Goal: Task Accomplishment & Management: Complete application form

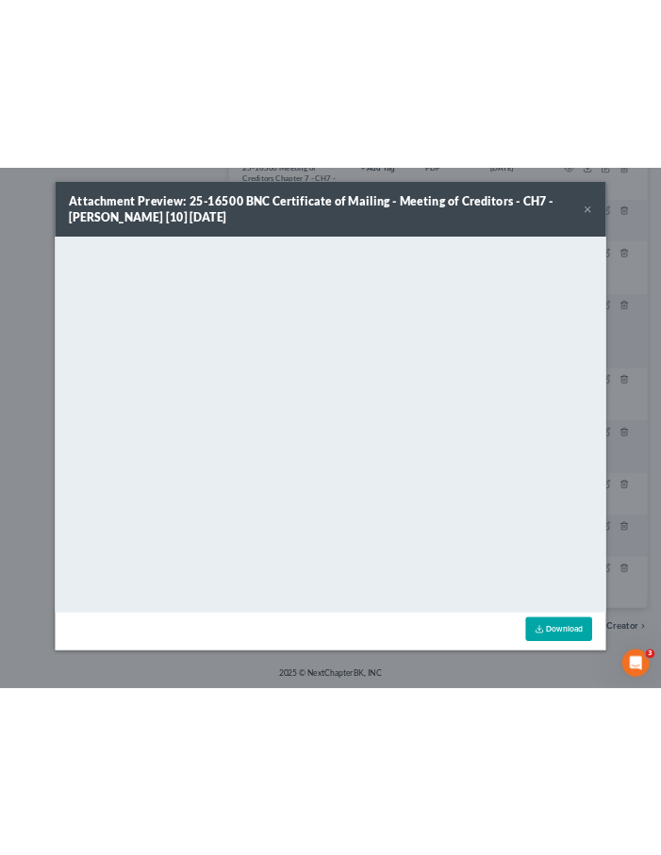
scroll to position [861, 0]
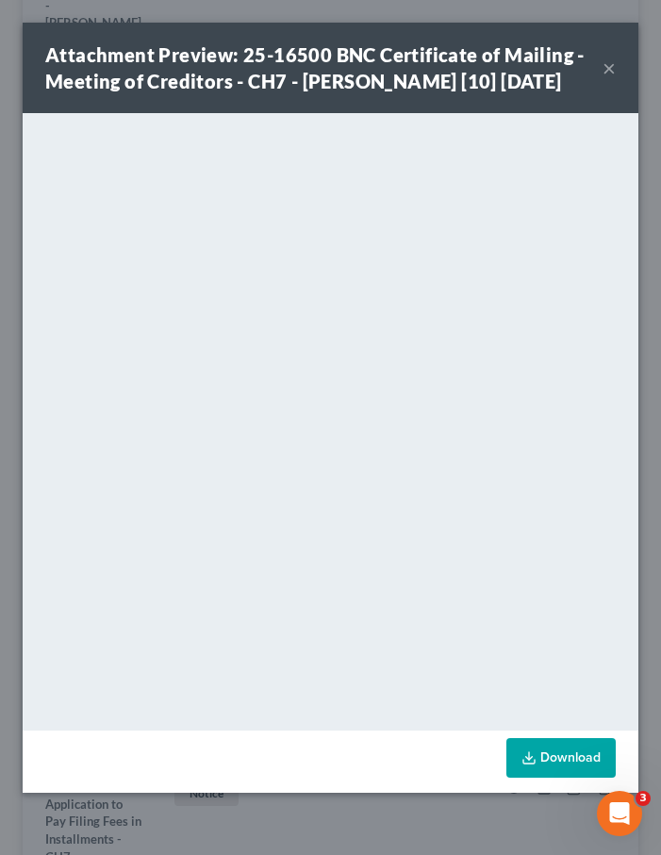
click at [611, 79] on button "×" at bounding box center [609, 68] width 13 height 23
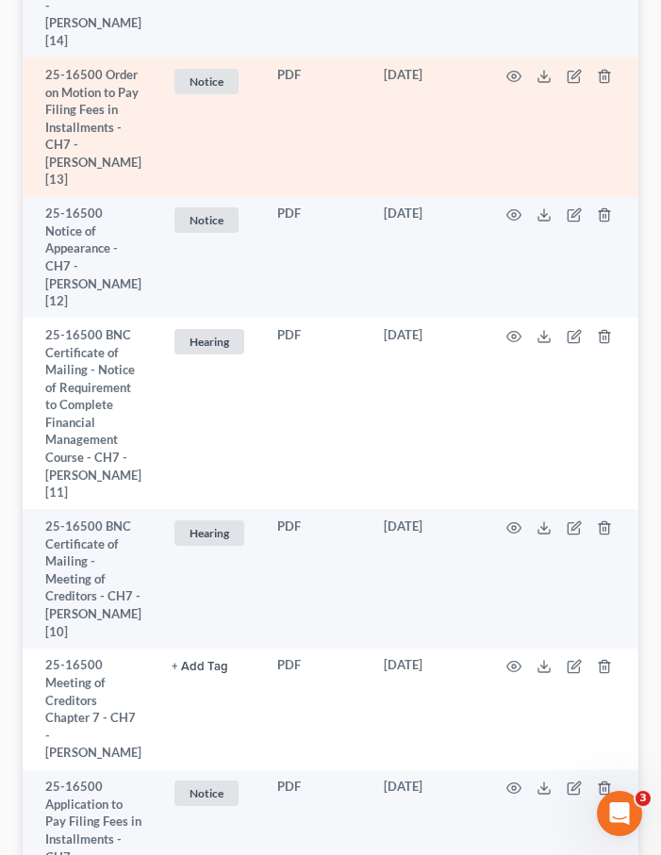
scroll to position [0, 0]
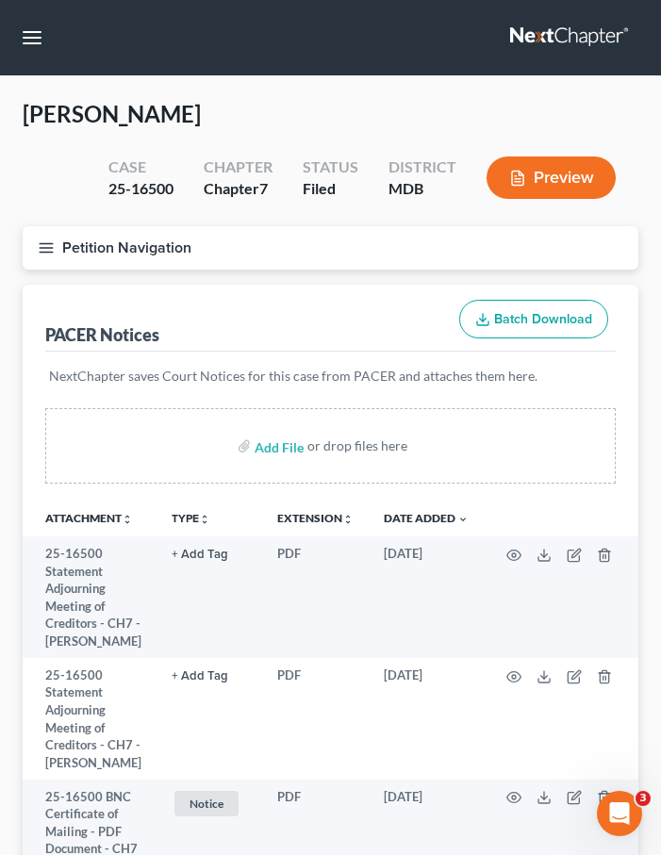
click at [578, 40] on link at bounding box center [570, 38] width 121 height 34
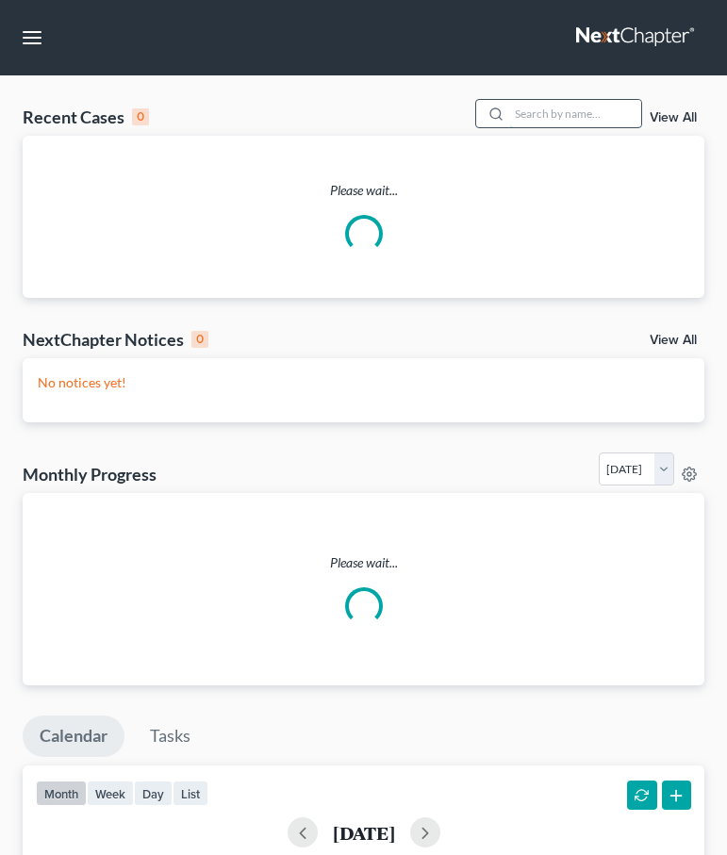
click at [580, 115] on input "search" at bounding box center [575, 113] width 132 height 27
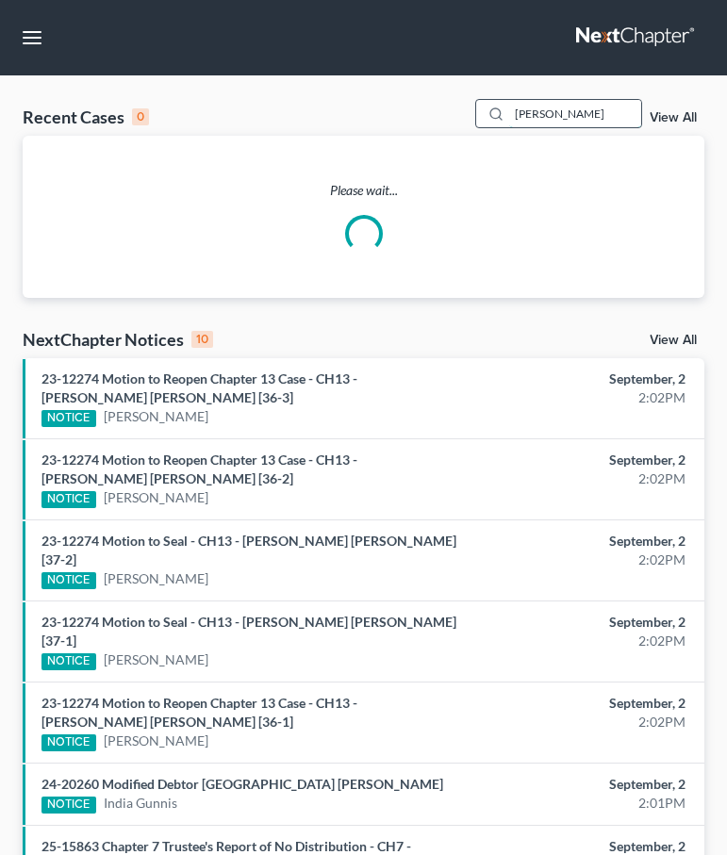
type input "mcclain"
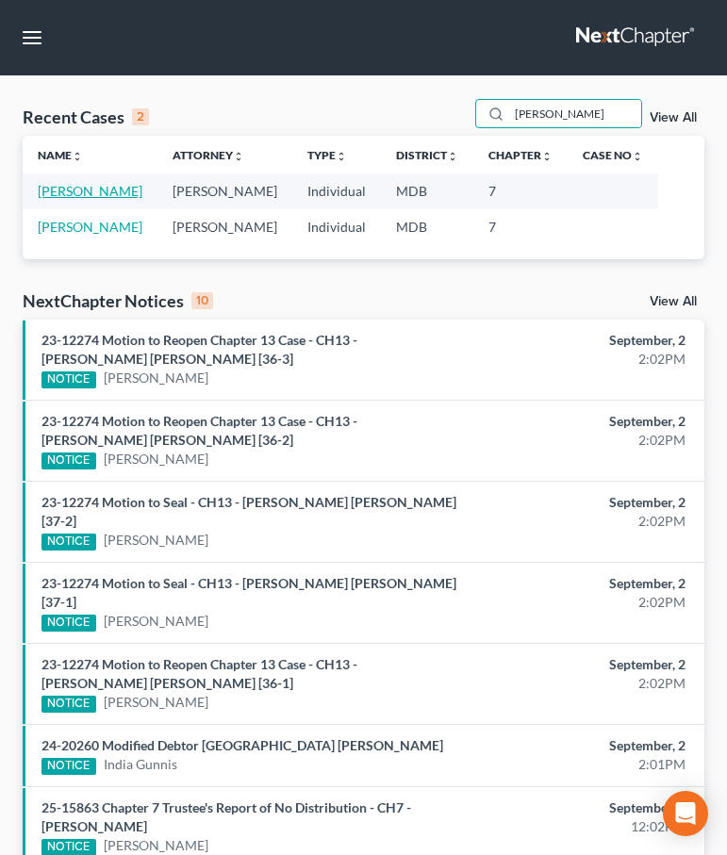
click at [87, 191] on link "[PERSON_NAME]" at bounding box center [90, 191] width 105 height 16
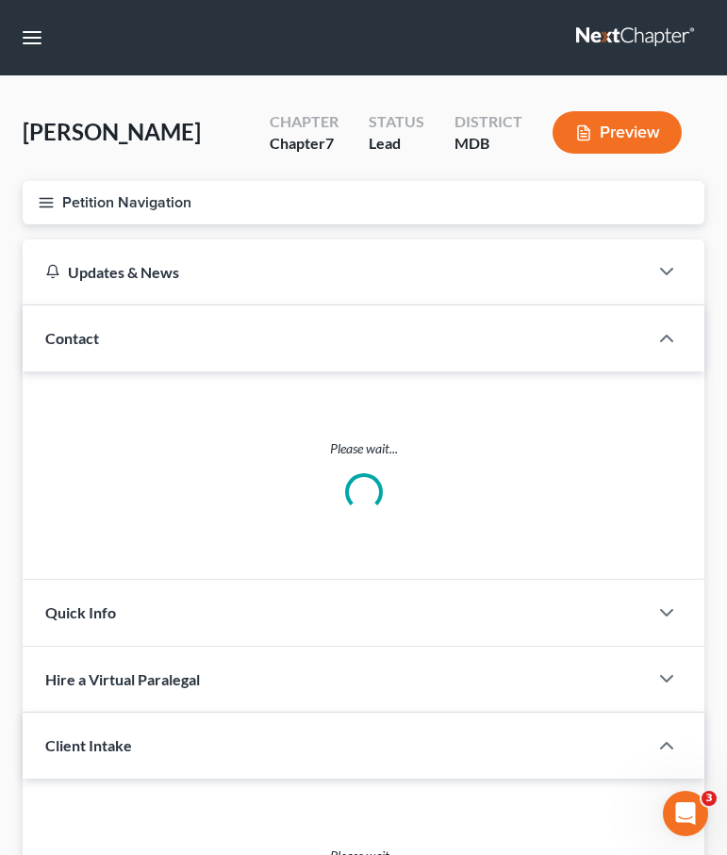
click at [39, 202] on icon "button" at bounding box center [46, 202] width 17 height 17
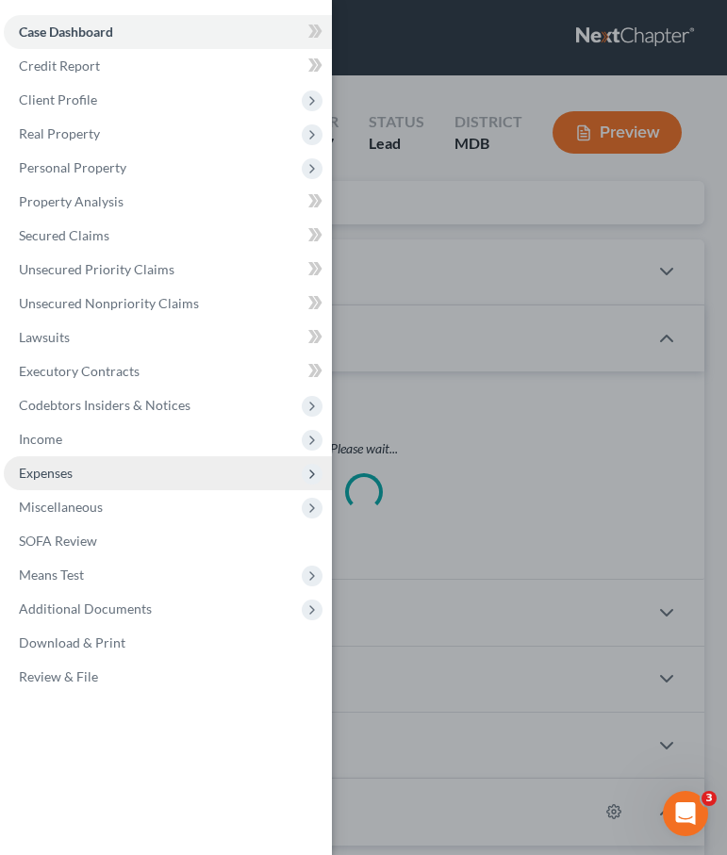
click at [45, 480] on span "Expenses" at bounding box center [46, 473] width 54 height 16
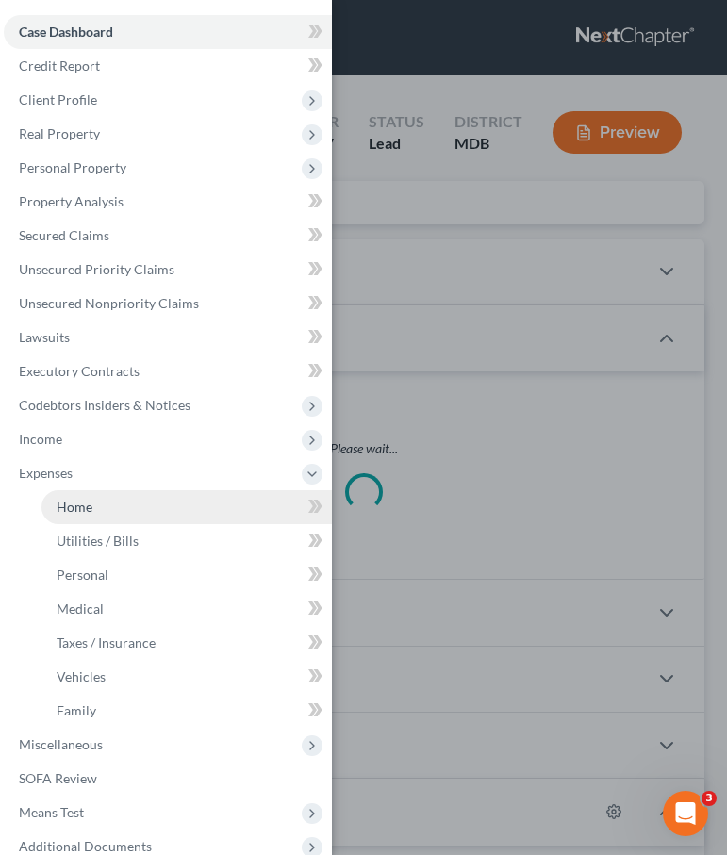
click at [60, 519] on link "Home" at bounding box center [186, 507] width 290 height 34
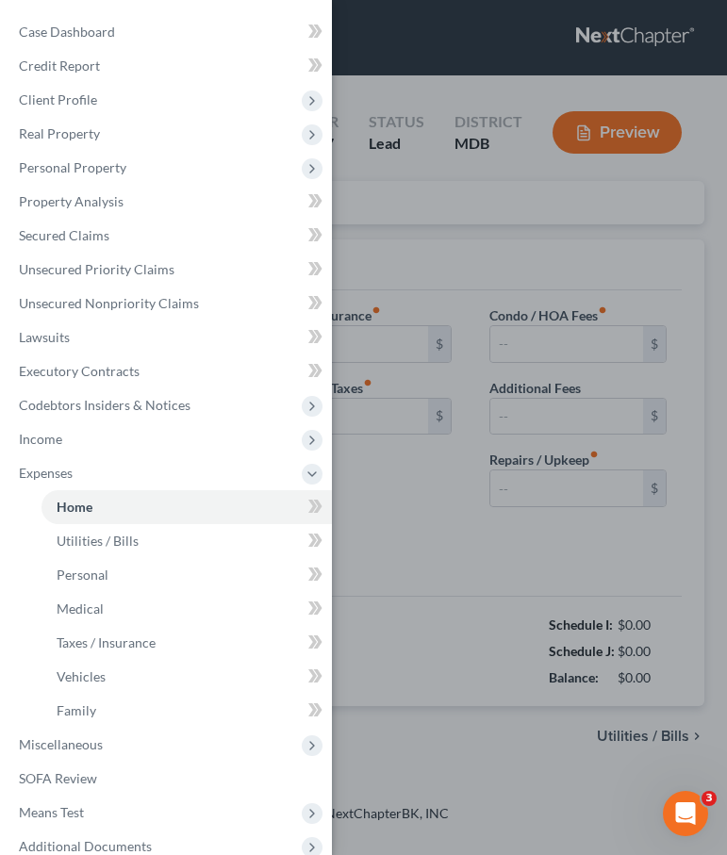
type input "1,701.00"
type input "0.00"
radio input "true"
type input "113.00"
type input "0.00"
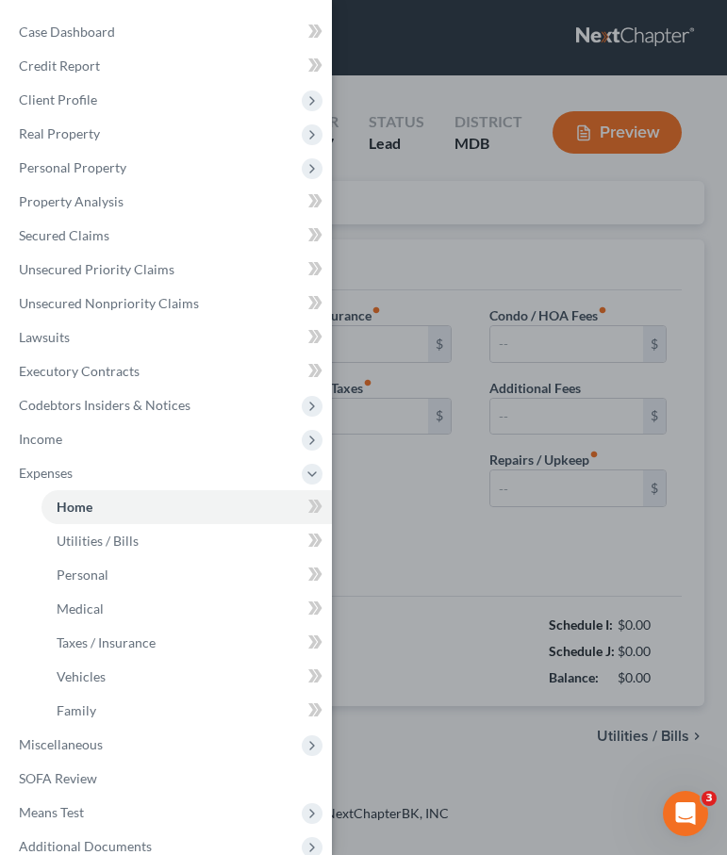
type input "0.00"
click at [391, 223] on div "Case Dashboard Payments Invoices Payments Payments Credit Report Client Profile" at bounding box center [363, 427] width 727 height 855
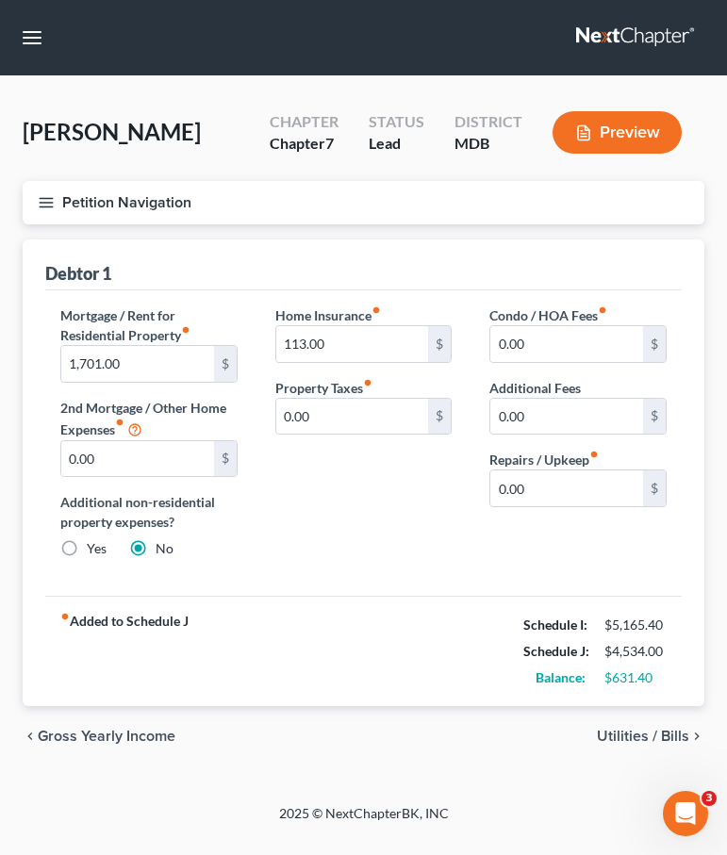
click at [44, 194] on icon "button" at bounding box center [46, 202] width 17 height 17
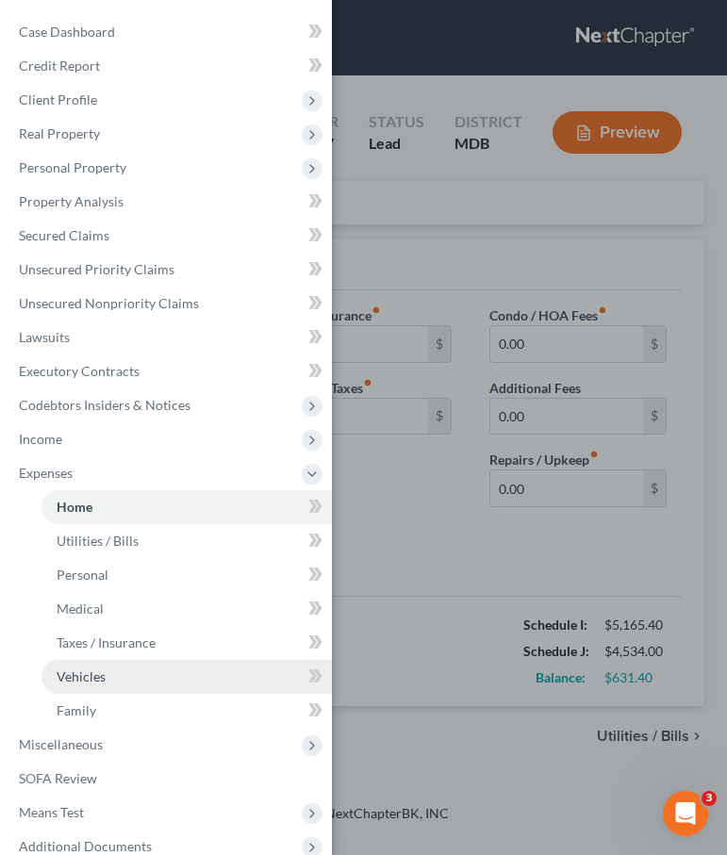
scroll to position [54, 0]
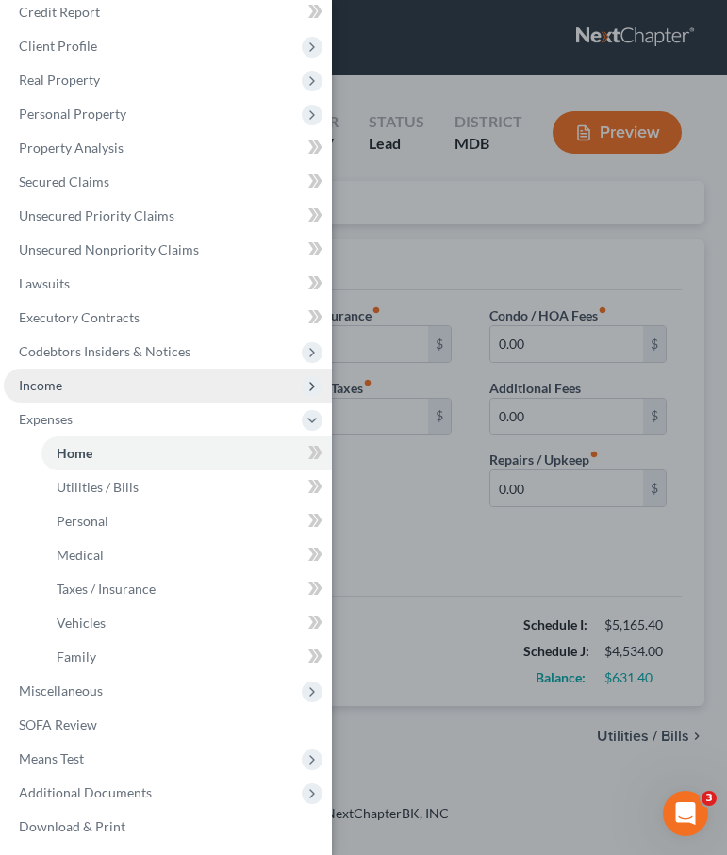
click at [44, 382] on span "Income" at bounding box center [40, 385] width 43 height 16
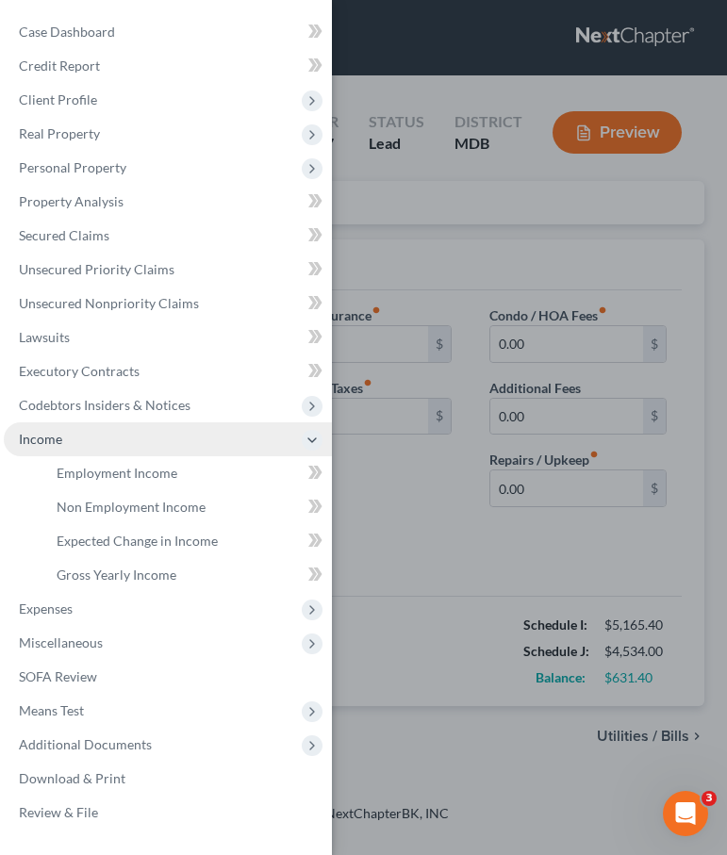
scroll to position [0, 0]
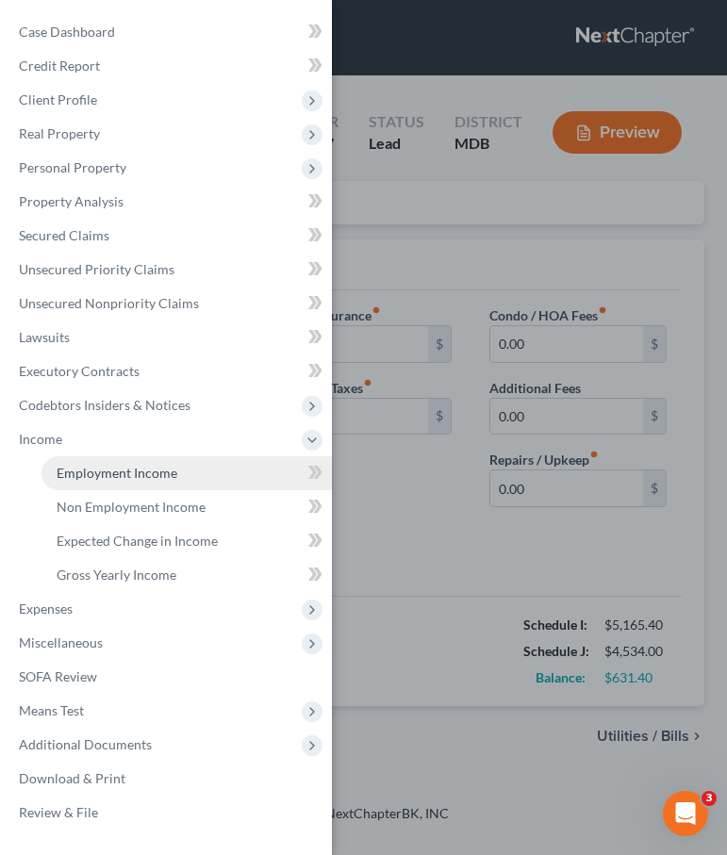
click at [85, 464] on link "Employment Income" at bounding box center [186, 473] width 290 height 34
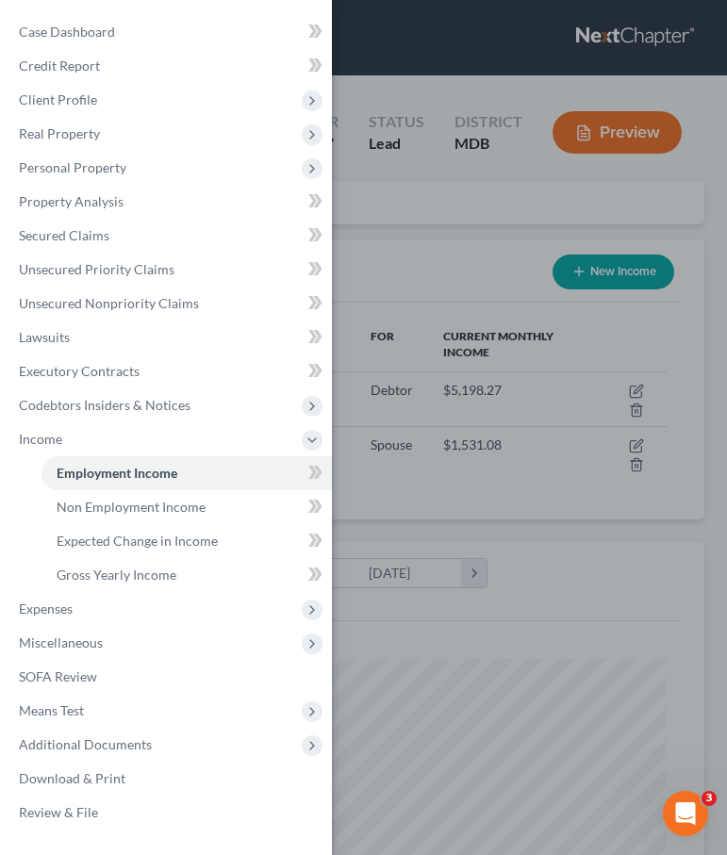
scroll to position [303, 644]
click at [390, 251] on div "Case Dashboard Payments Invoices Payments Payments Credit Report Client Profile" at bounding box center [363, 427] width 727 height 855
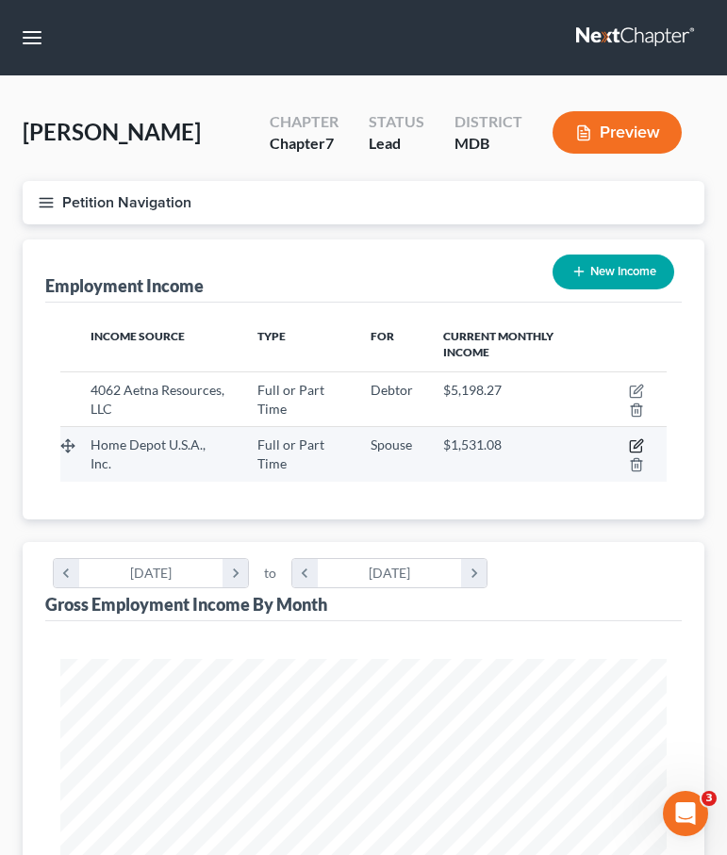
click at [633, 445] on icon "button" at bounding box center [636, 446] width 15 height 15
select select "0"
select select "10"
select select "2"
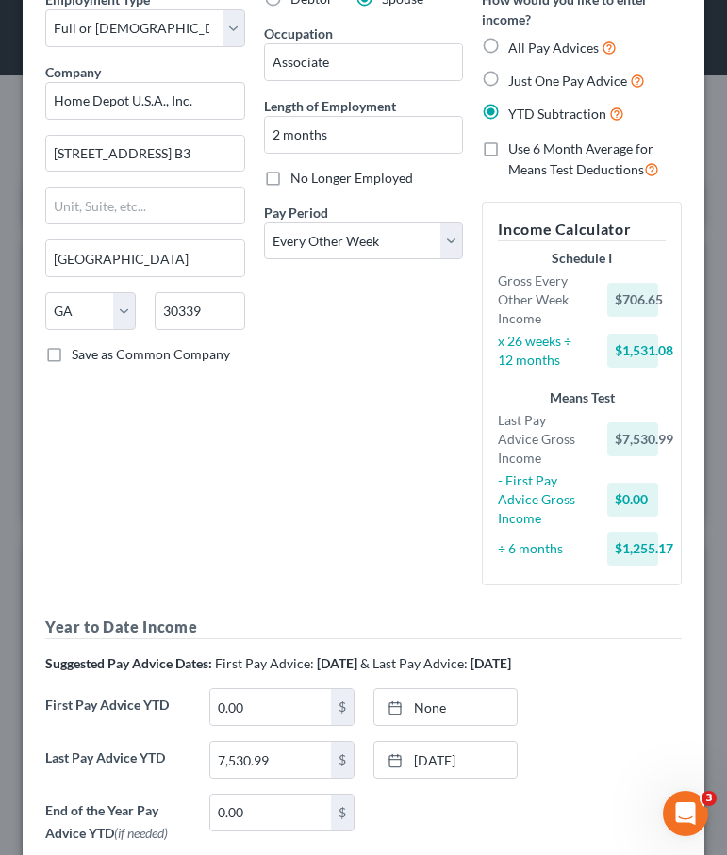
scroll to position [244, 0]
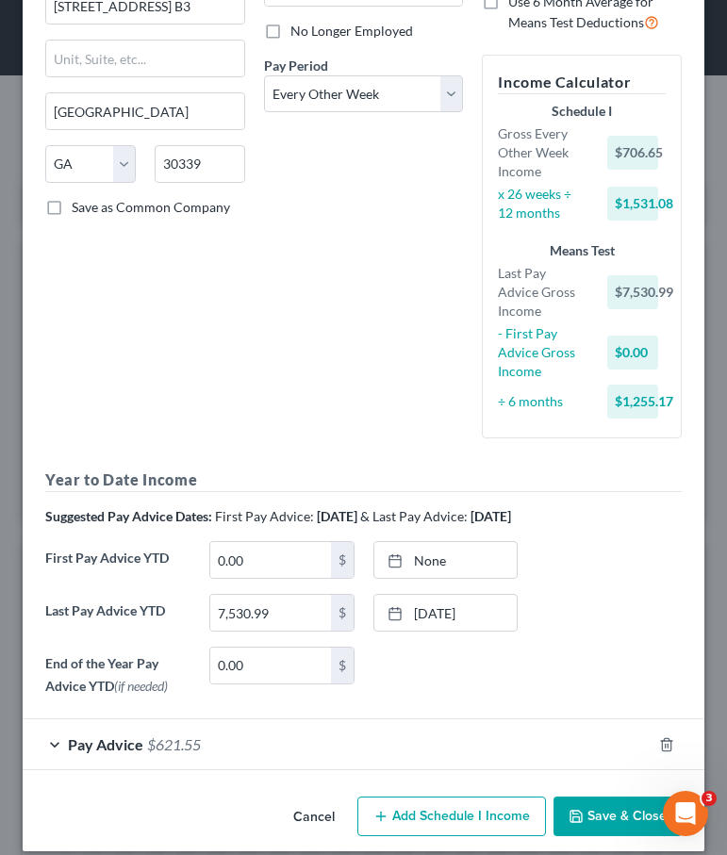
click at [603, 797] on button "Save & Close" at bounding box center [618, 817] width 128 height 40
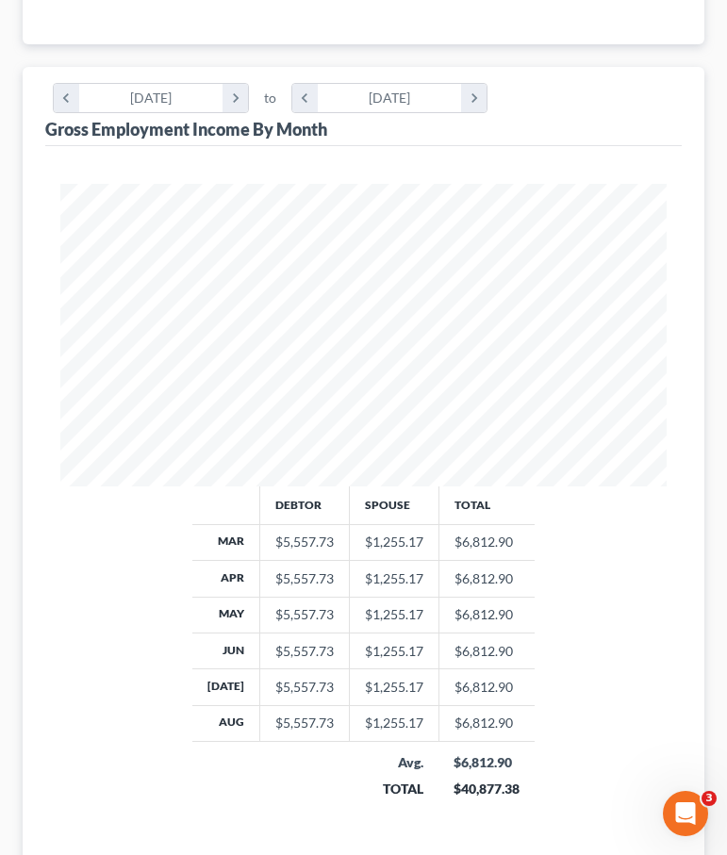
scroll to position [621, 0]
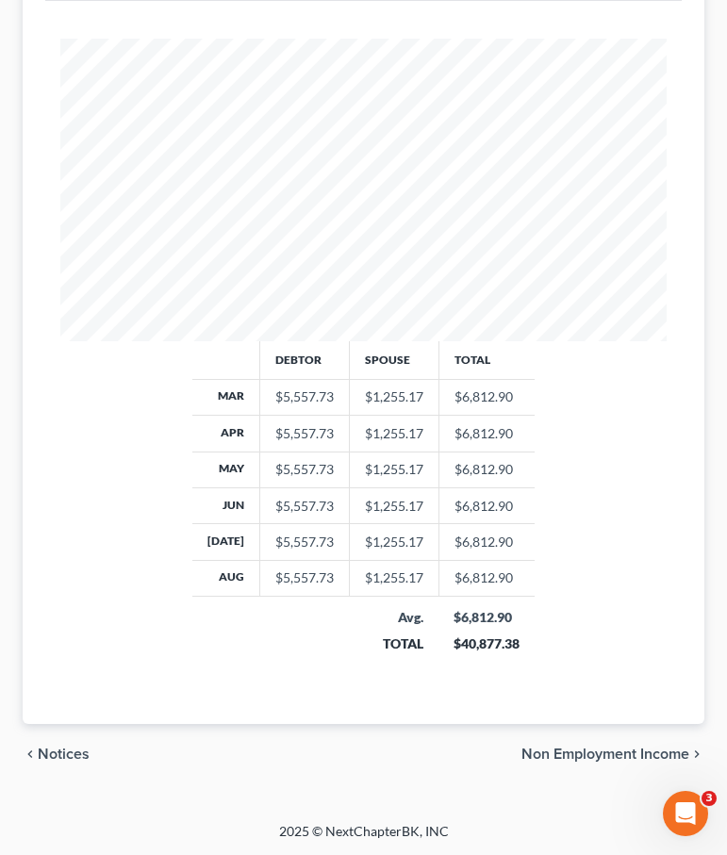
click at [598, 752] on span "Non Employment Income" at bounding box center [605, 754] width 168 height 15
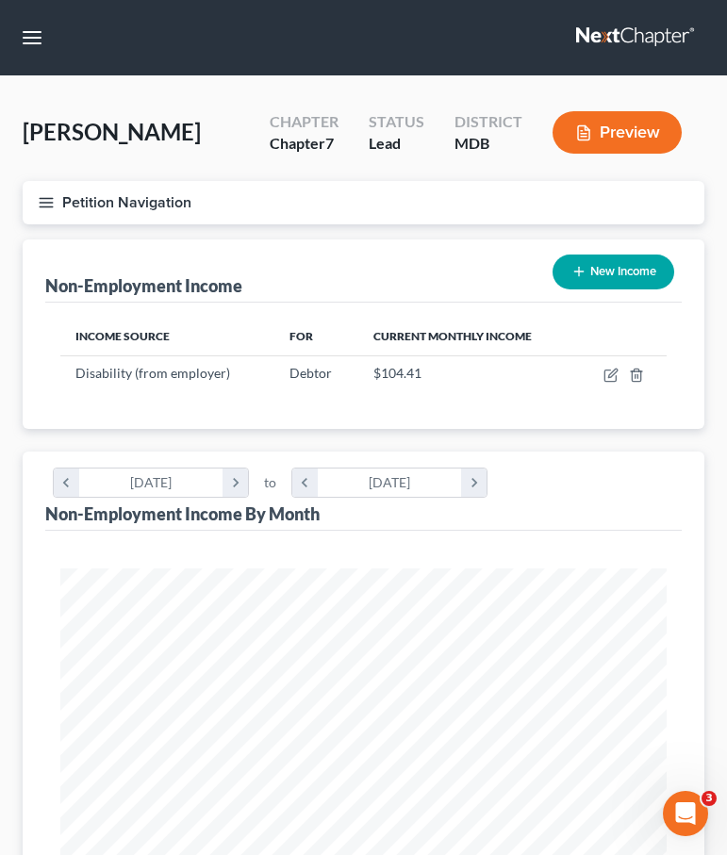
scroll to position [530, 0]
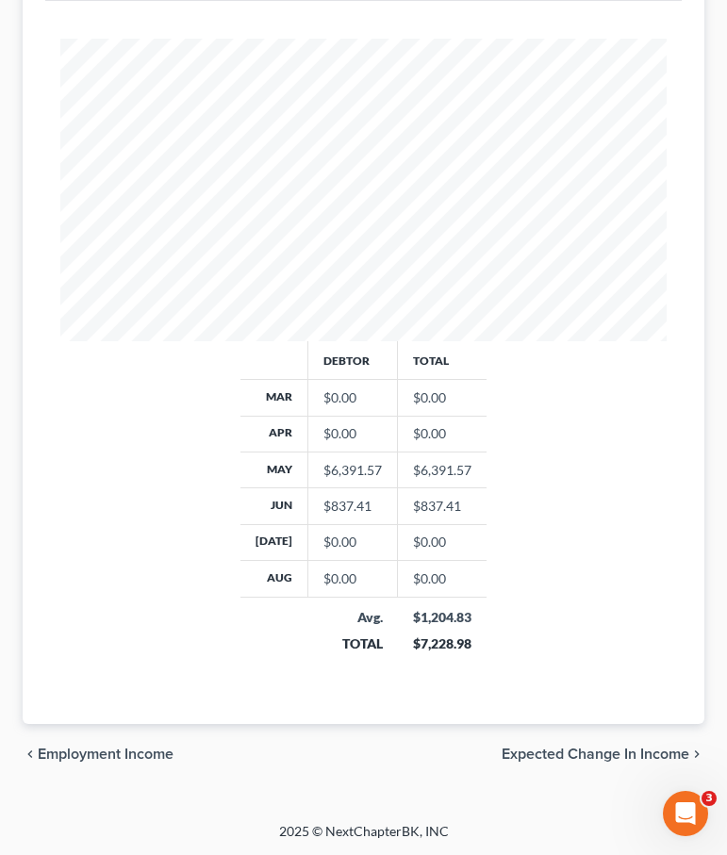
click at [549, 748] on span "Expected Change in Income" at bounding box center [596, 754] width 188 height 15
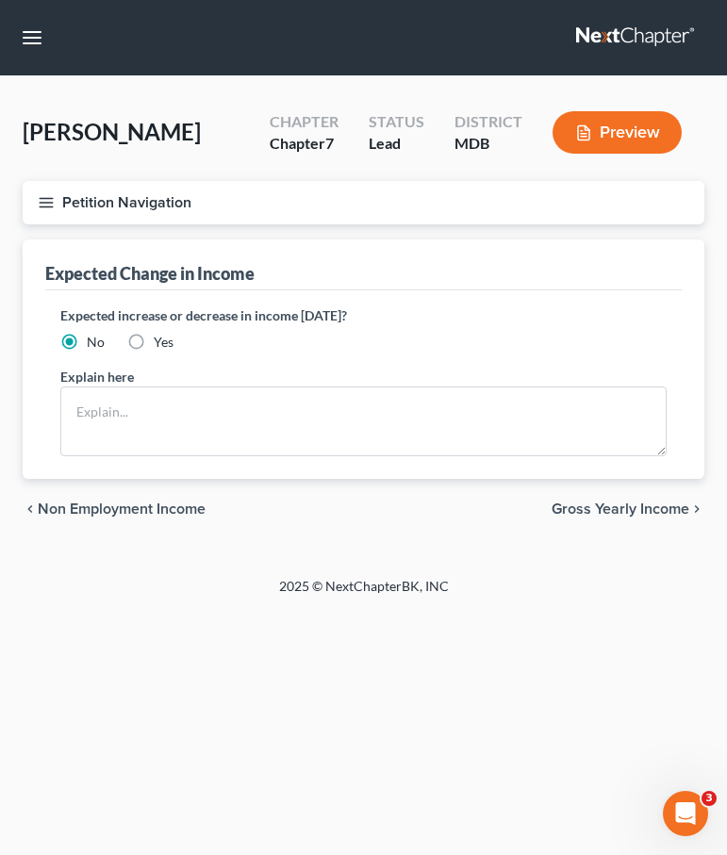
click at [565, 508] on span "Gross Yearly Income" at bounding box center [621, 509] width 138 height 15
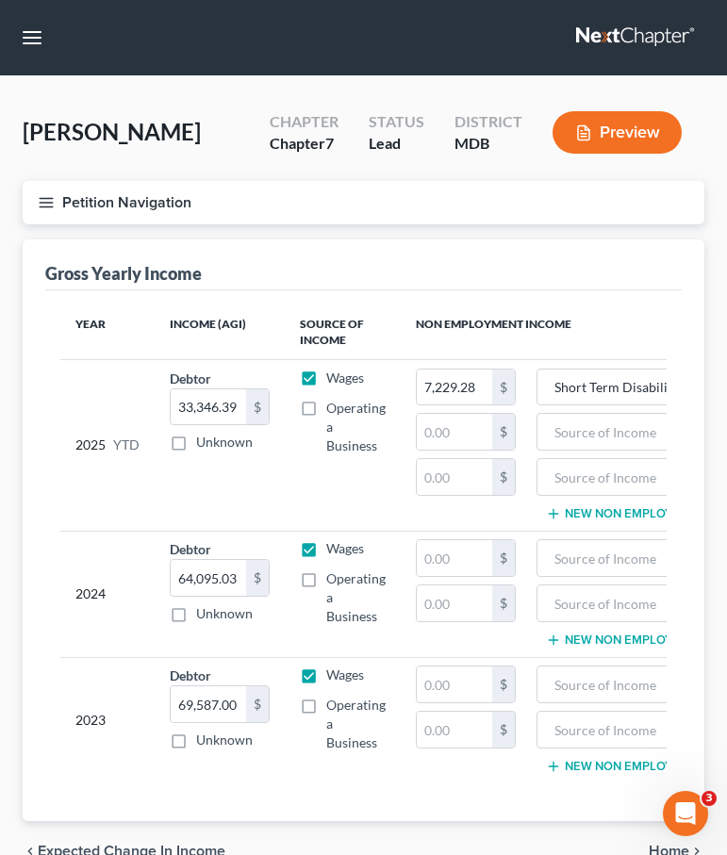
scroll to position [97, 0]
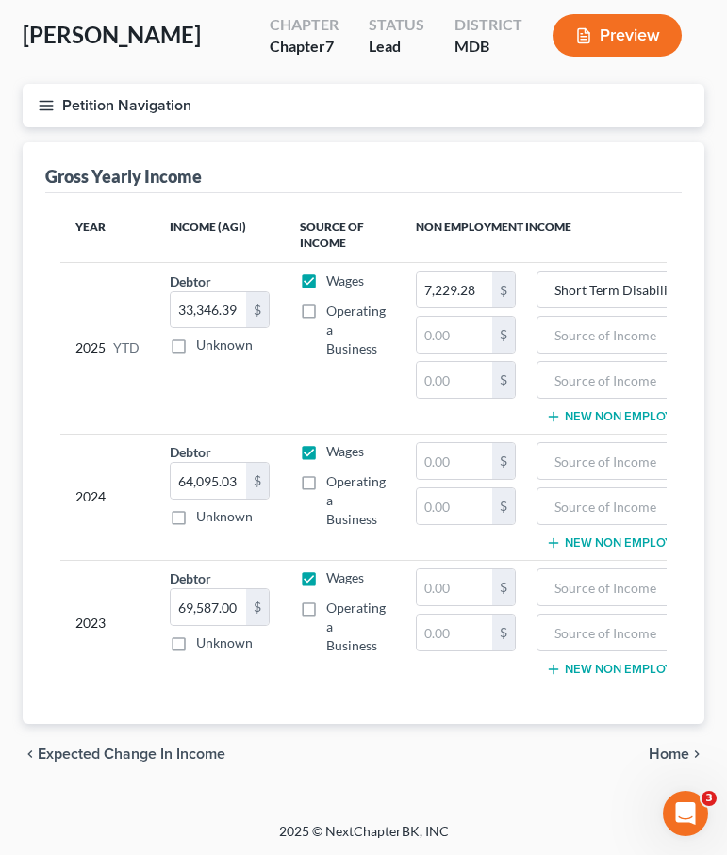
click at [671, 753] on span "Home" at bounding box center [669, 754] width 41 height 15
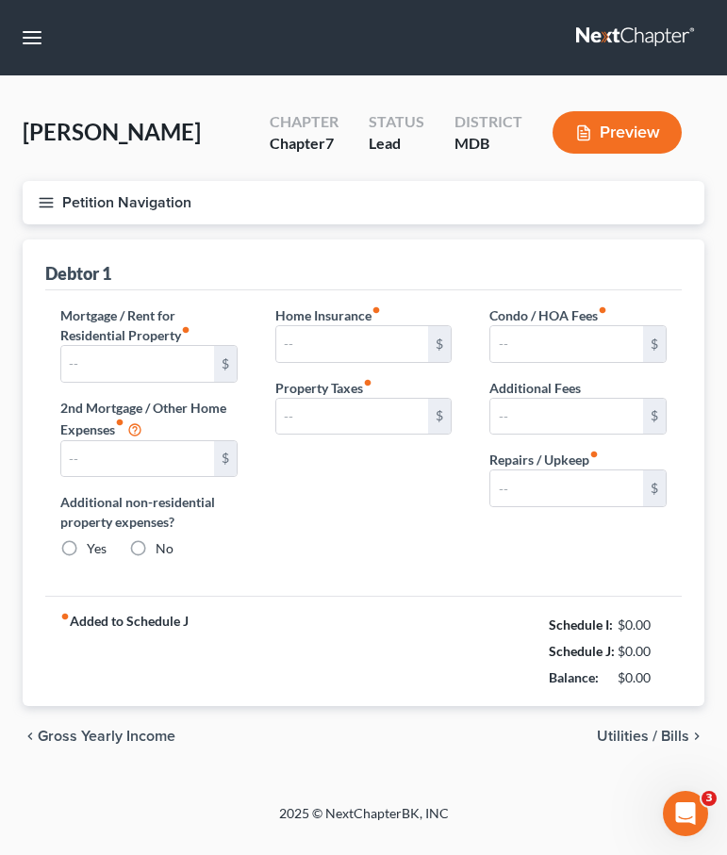
type input "1,701.00"
type input "0.00"
radio input "true"
type input "113.00"
type input "0.00"
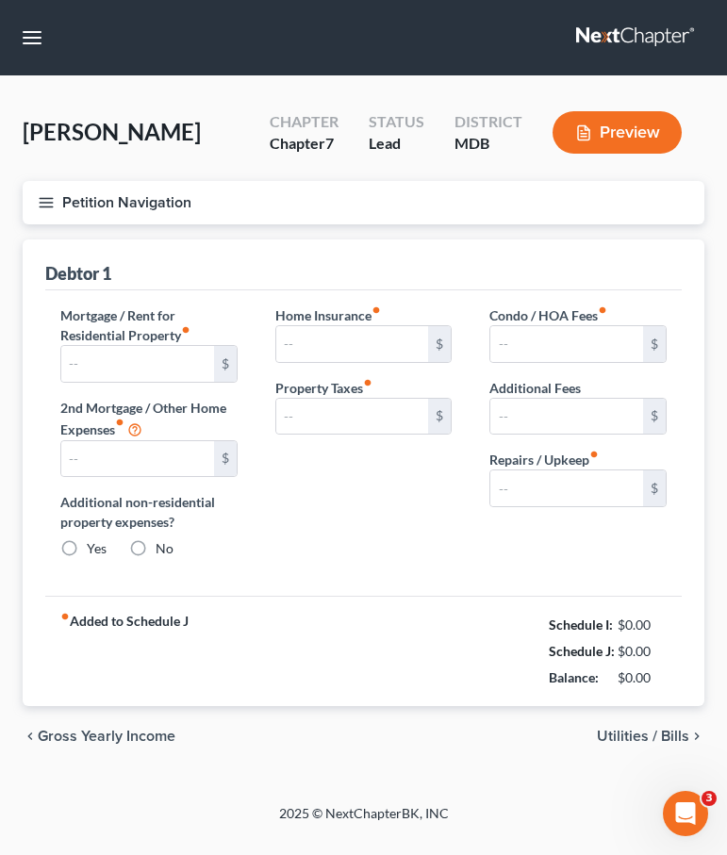
type input "0.00"
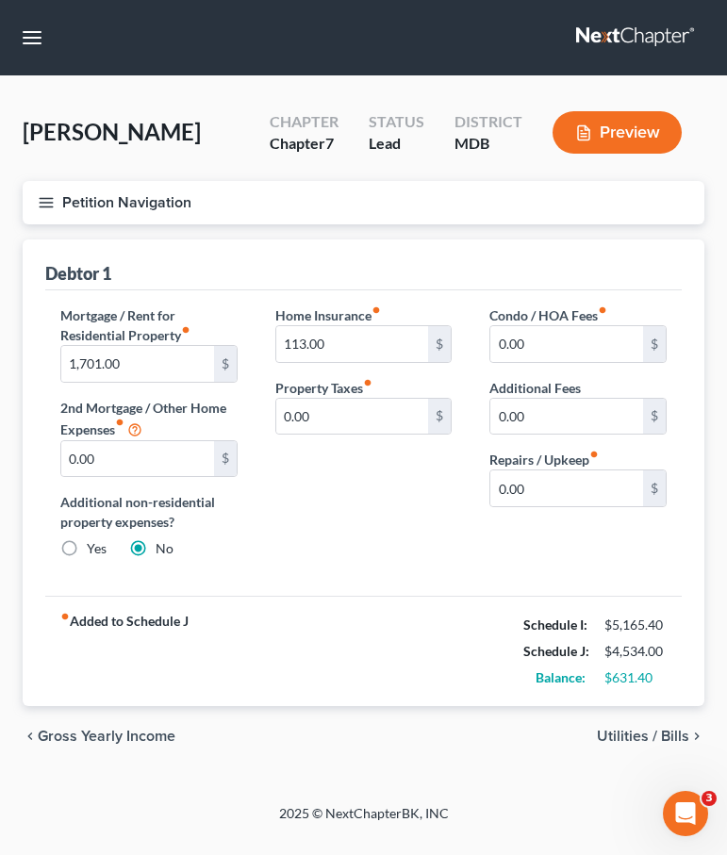
click at [621, 734] on span "Utilities / Bills" at bounding box center [643, 736] width 92 height 15
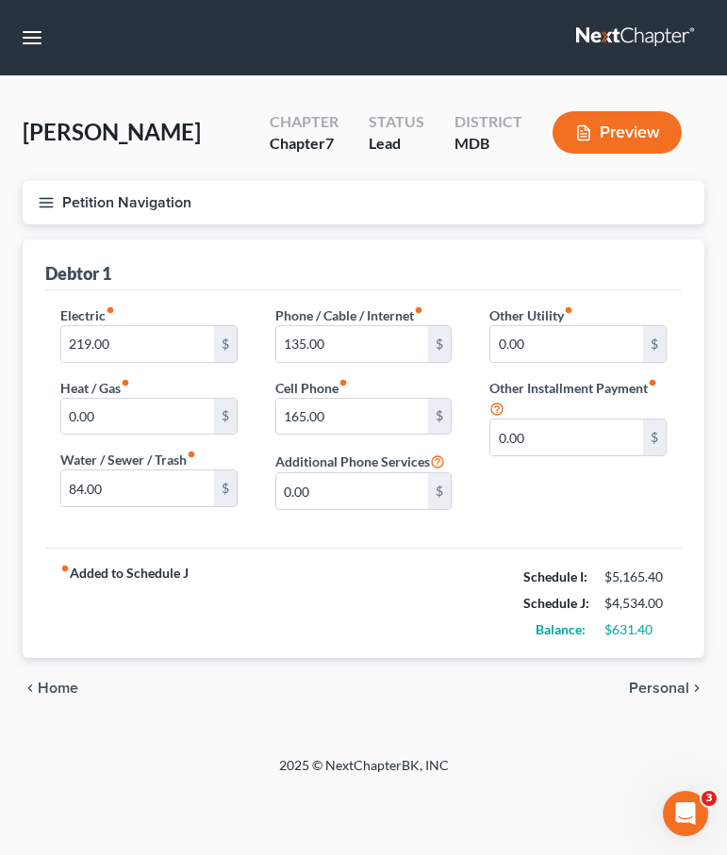
click at [641, 690] on span "Personal" at bounding box center [659, 688] width 60 height 15
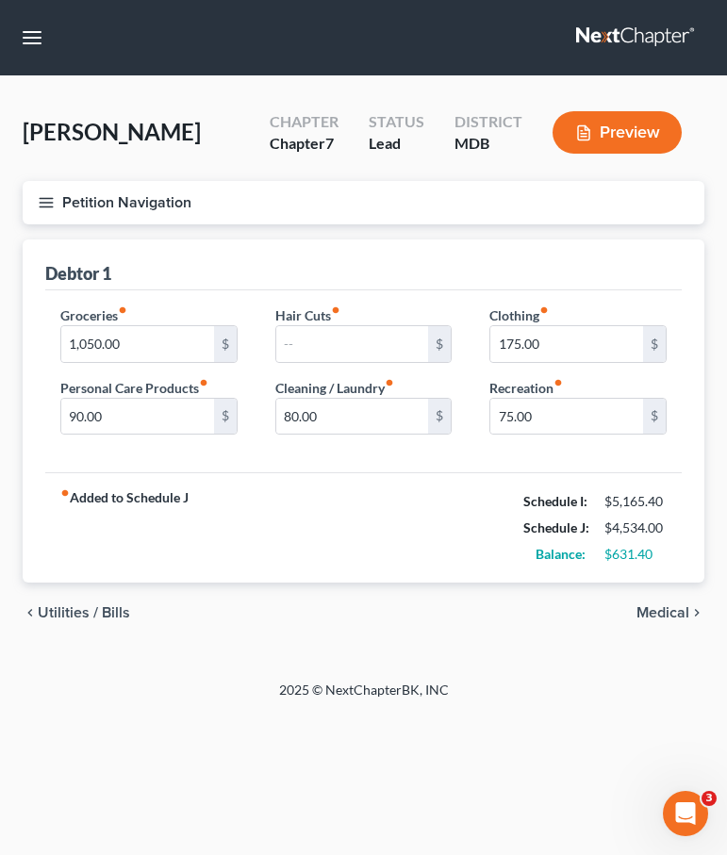
click at [658, 614] on span "Medical" at bounding box center [663, 612] width 53 height 15
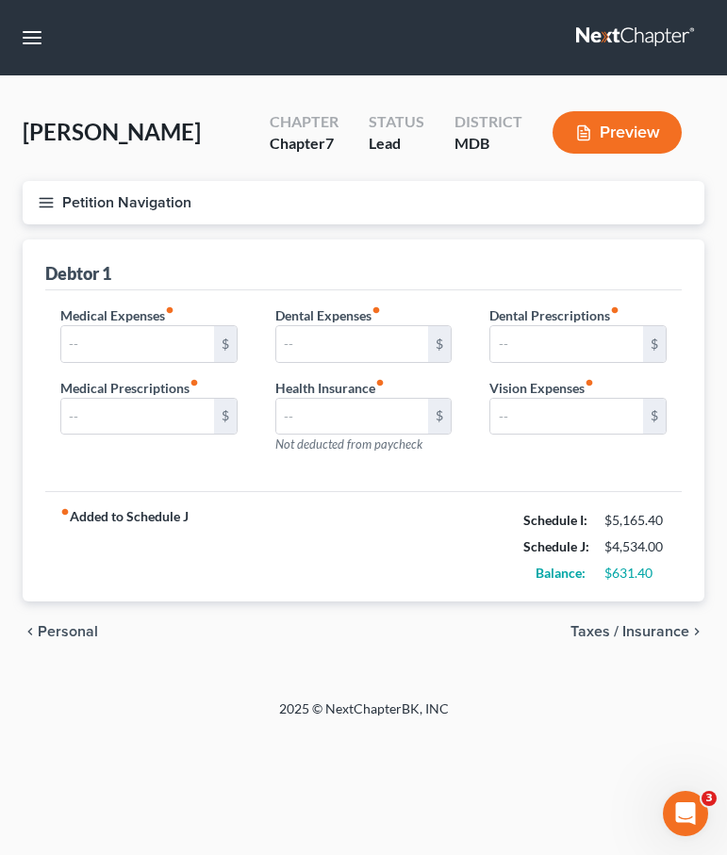
click at [639, 632] on span "Taxes / Insurance" at bounding box center [630, 631] width 119 height 15
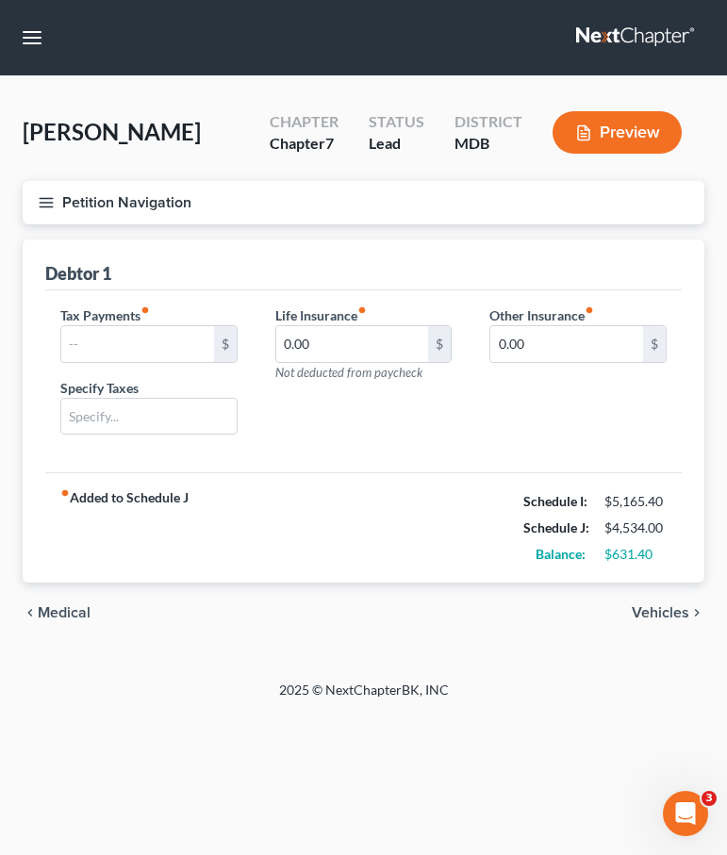
click at [653, 609] on span "Vehicles" at bounding box center [661, 612] width 58 height 15
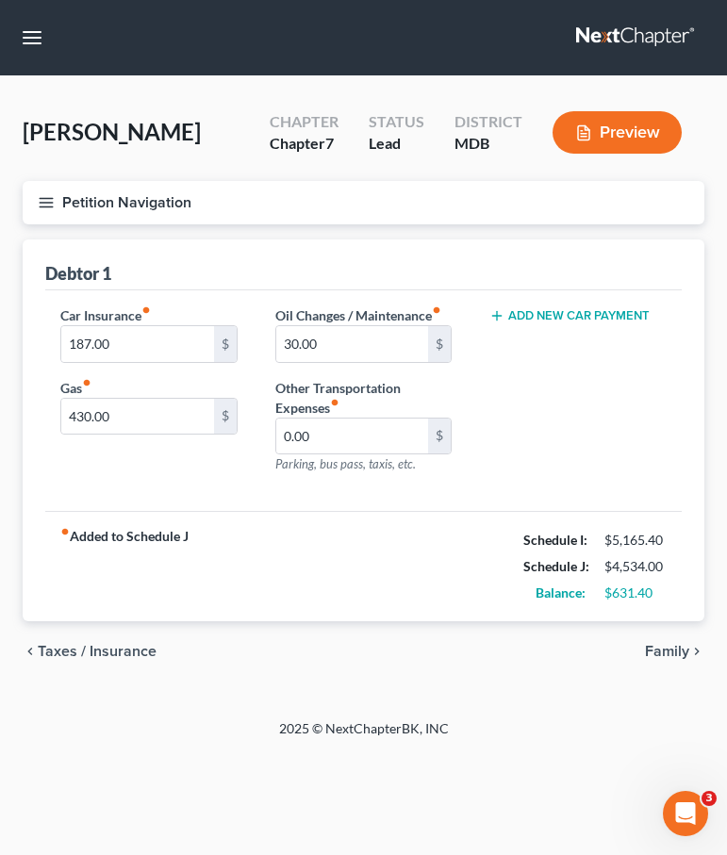
click at [662, 647] on span "Family" at bounding box center [667, 651] width 44 height 15
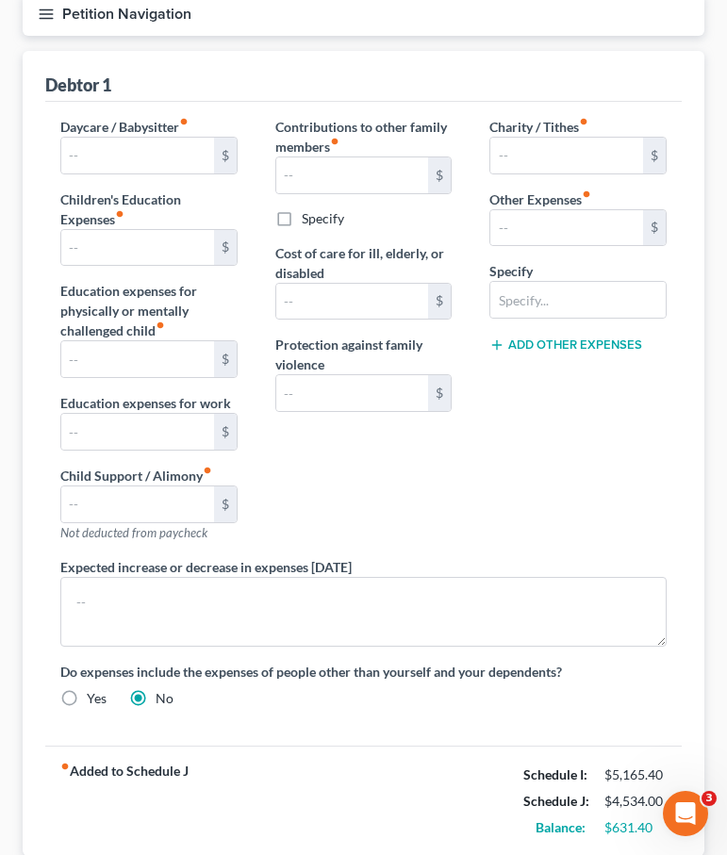
scroll to position [321, 0]
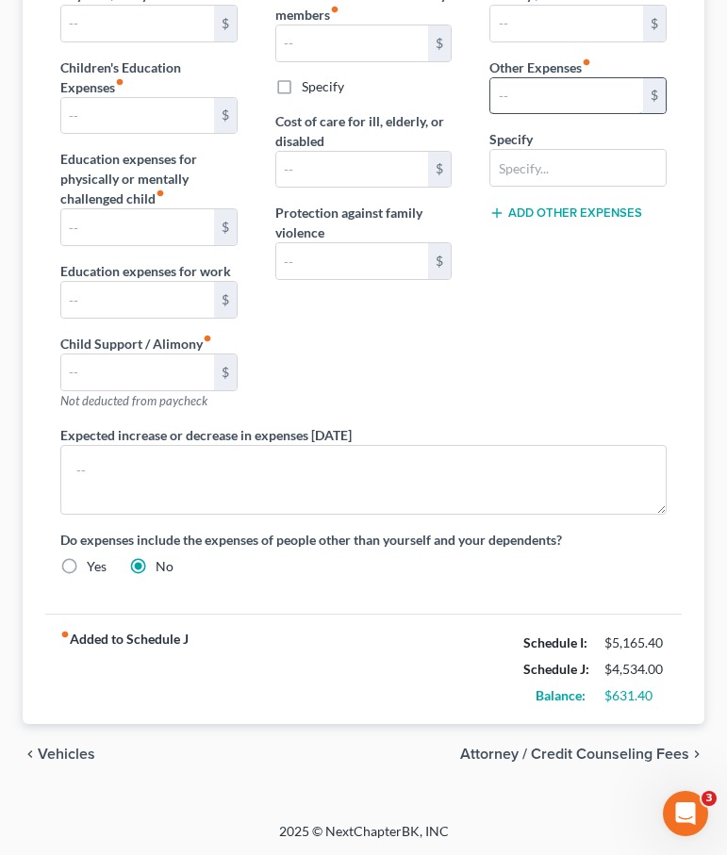
click at [517, 90] on input "text" at bounding box center [566, 96] width 153 height 36
type input "50"
type input "Dependent Activities"
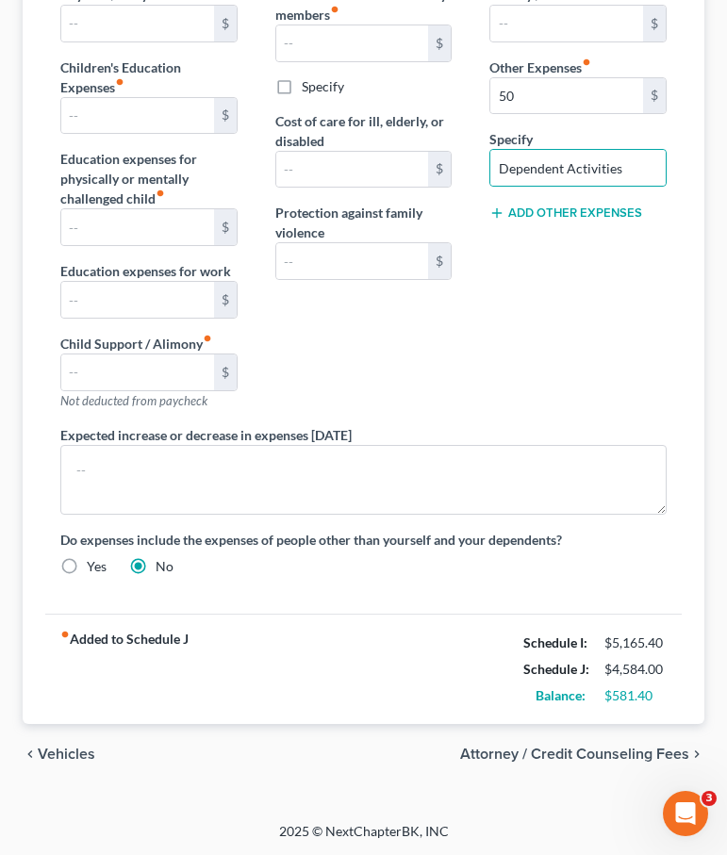
click at [53, 753] on span "Vehicles" at bounding box center [67, 754] width 58 height 15
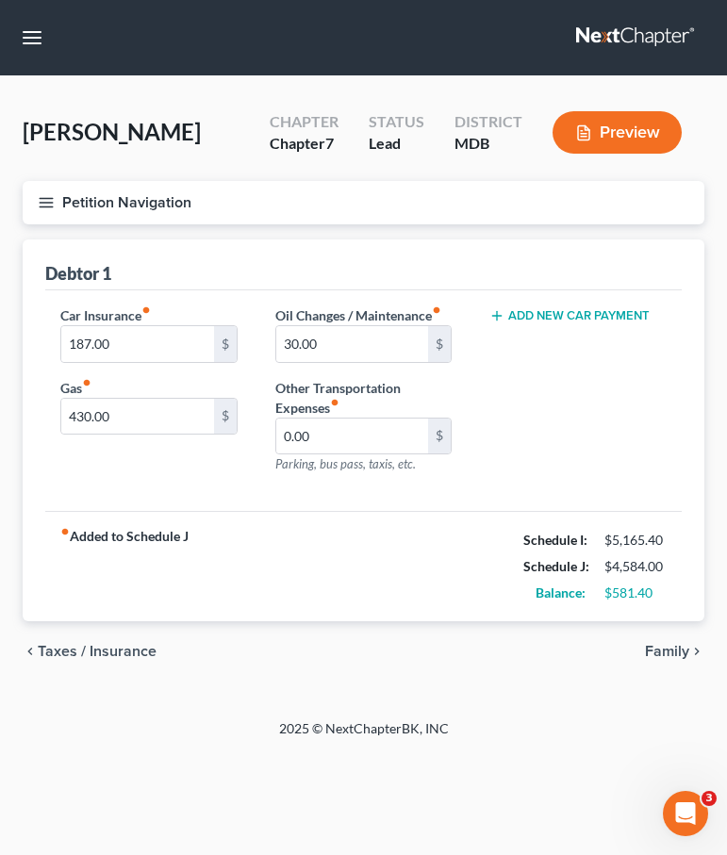
click at [75, 649] on span "Taxes / Insurance" at bounding box center [97, 651] width 119 height 15
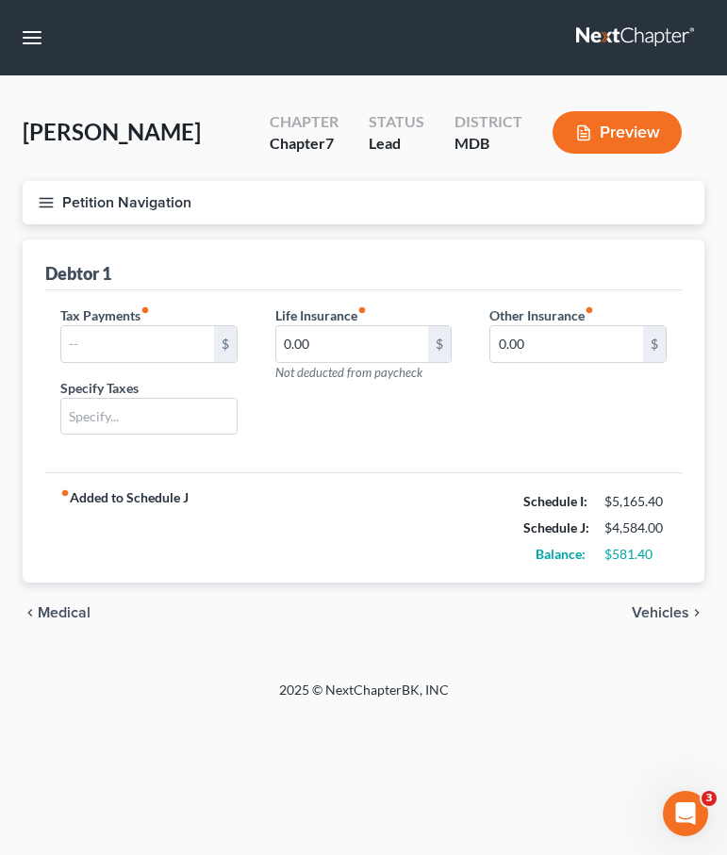
click at [74, 611] on span "Medical" at bounding box center [64, 612] width 53 height 15
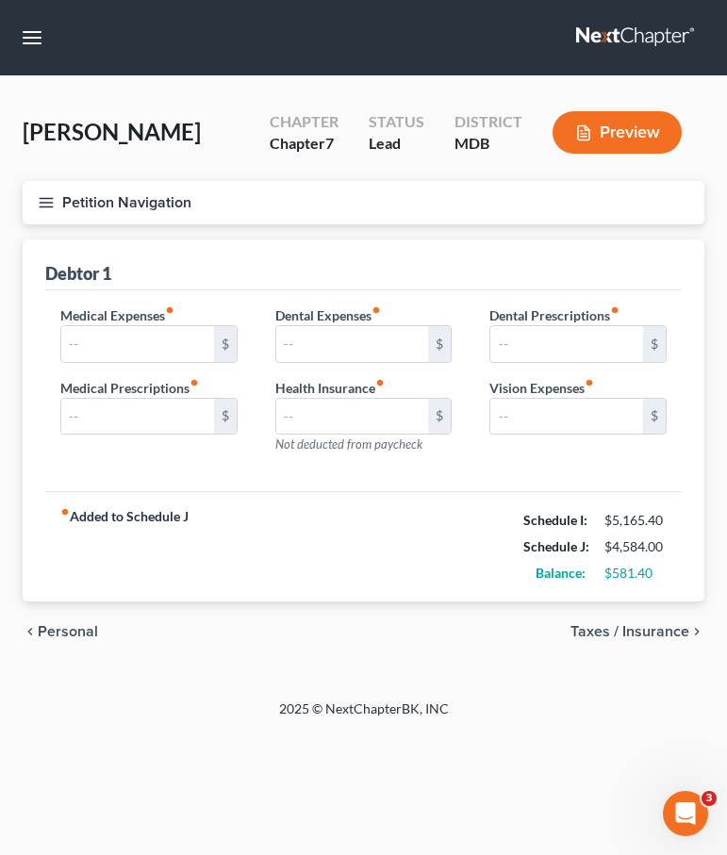
click at [74, 630] on span "Personal" at bounding box center [68, 631] width 60 height 15
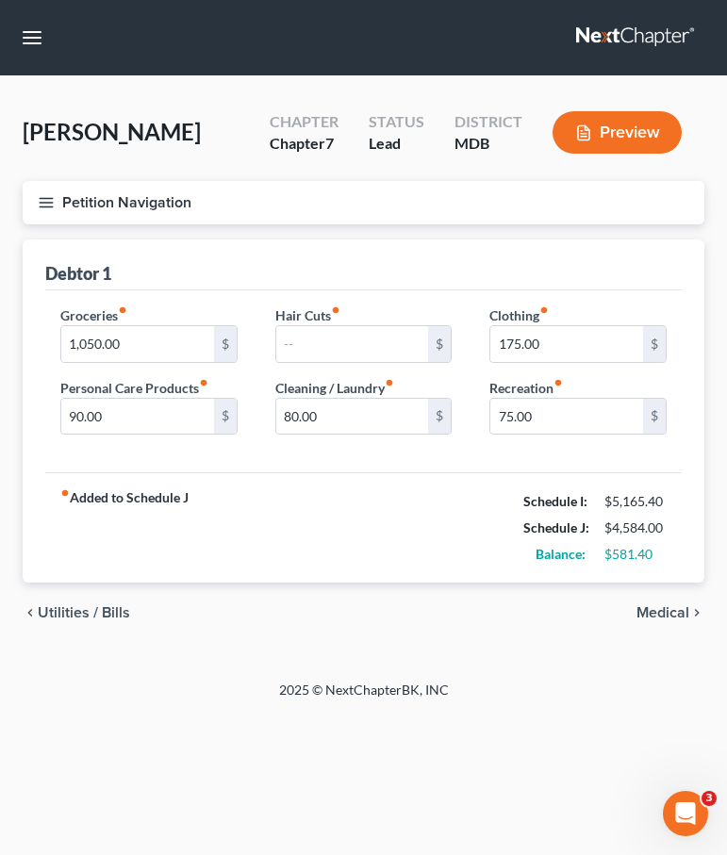
click at [65, 612] on span "Utilities / Bills" at bounding box center [84, 612] width 92 height 15
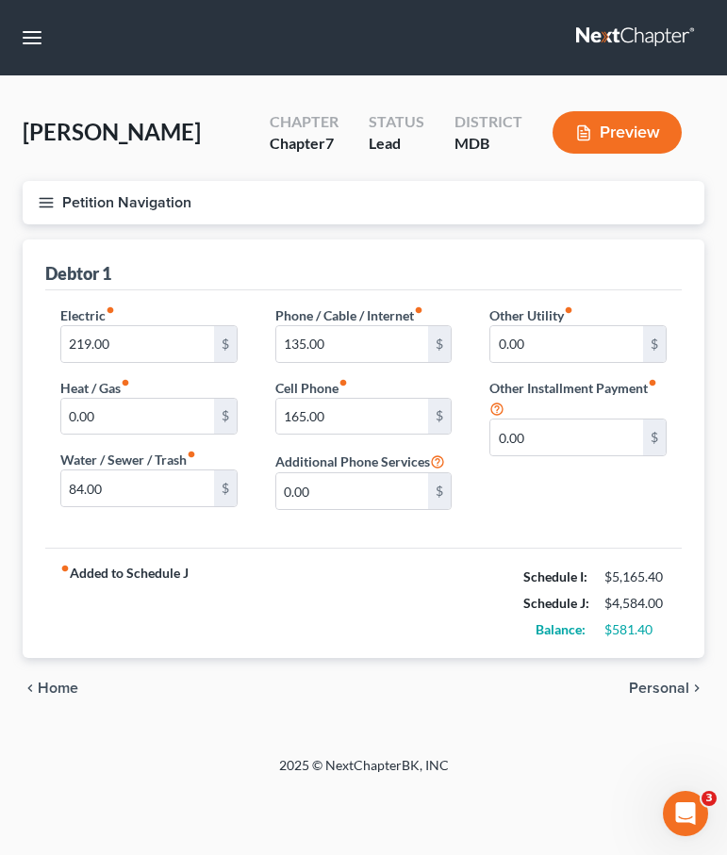
click at [61, 685] on span "Home" at bounding box center [58, 688] width 41 height 15
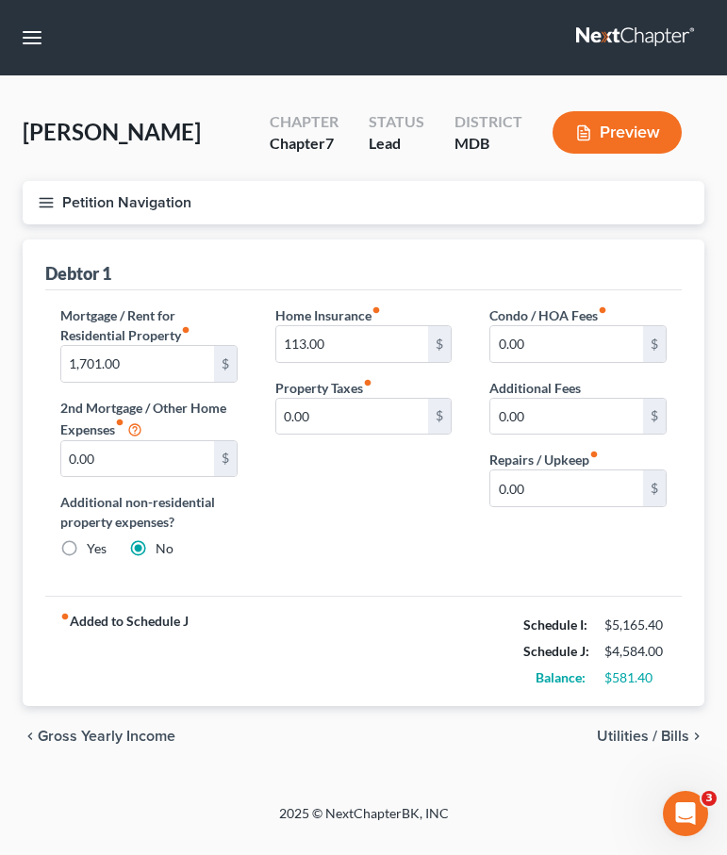
click at [74, 738] on span "Gross Yearly Income" at bounding box center [107, 736] width 138 height 15
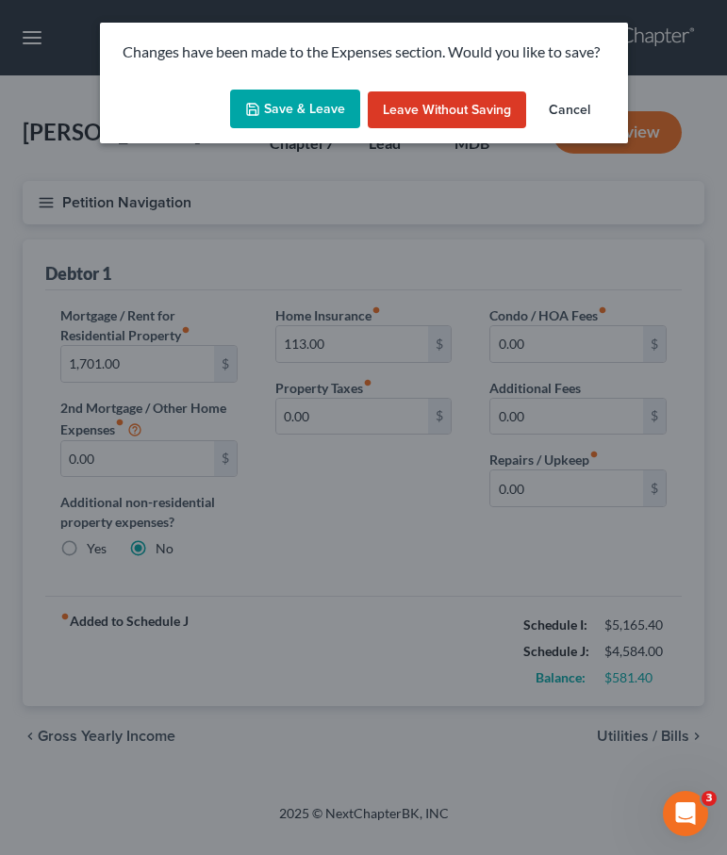
click at [296, 113] on button "Save & Leave" at bounding box center [295, 110] width 130 height 40
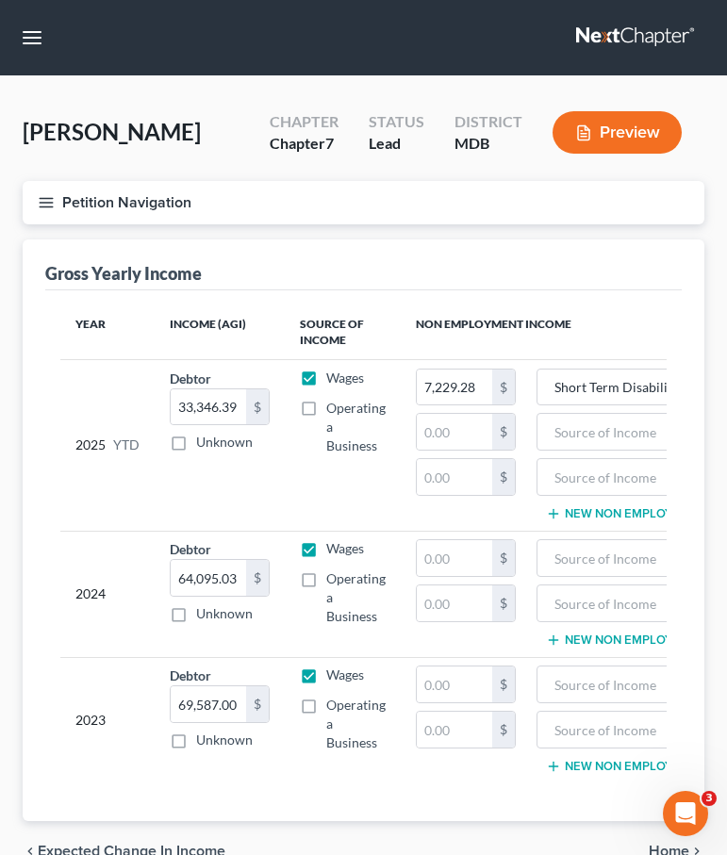
scroll to position [97, 0]
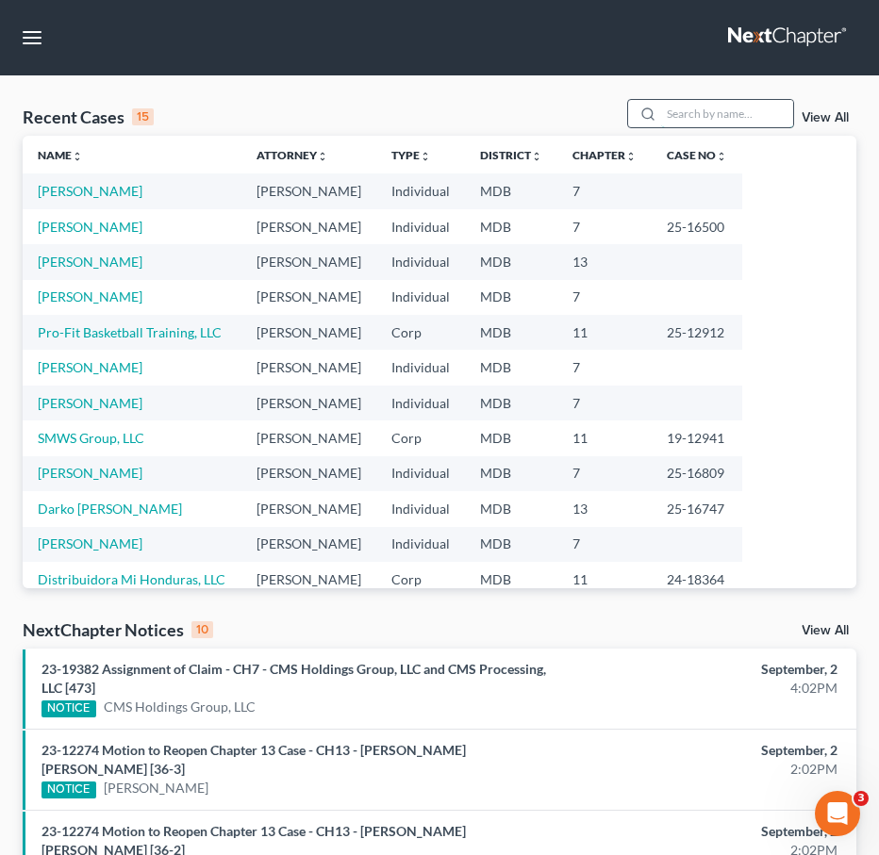
click at [684, 108] on input "search" at bounding box center [727, 113] width 132 height 27
type input "[PERSON_NAME]"
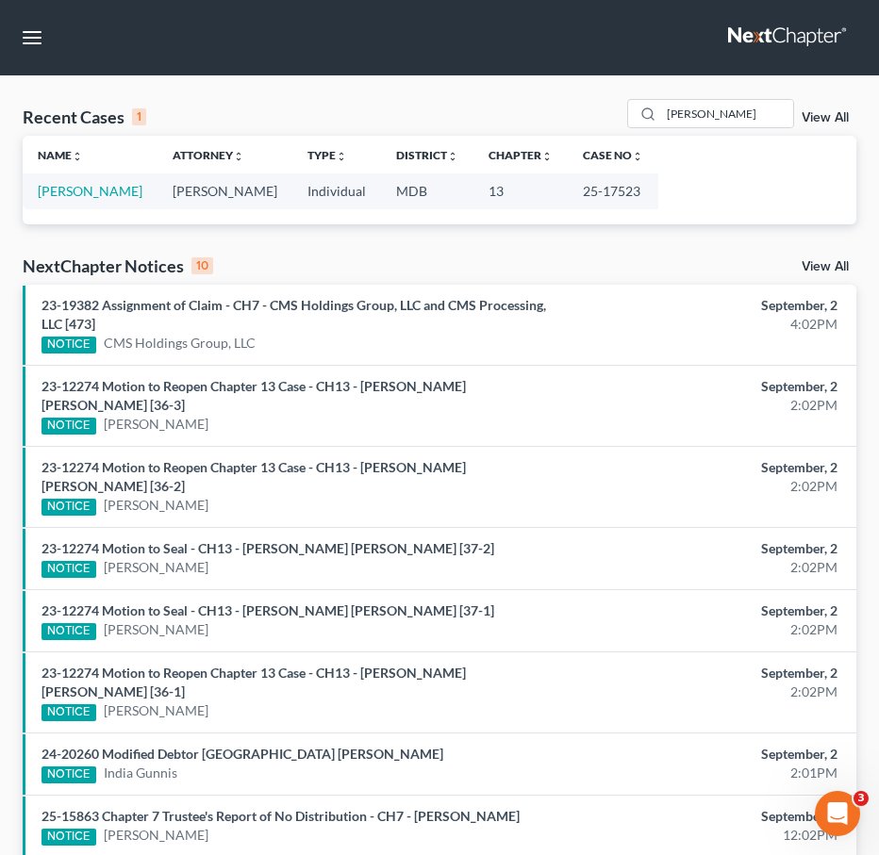
click at [71, 202] on td "[PERSON_NAME]" at bounding box center [90, 191] width 135 height 35
click at [69, 193] on link "[PERSON_NAME]" at bounding box center [90, 191] width 105 height 16
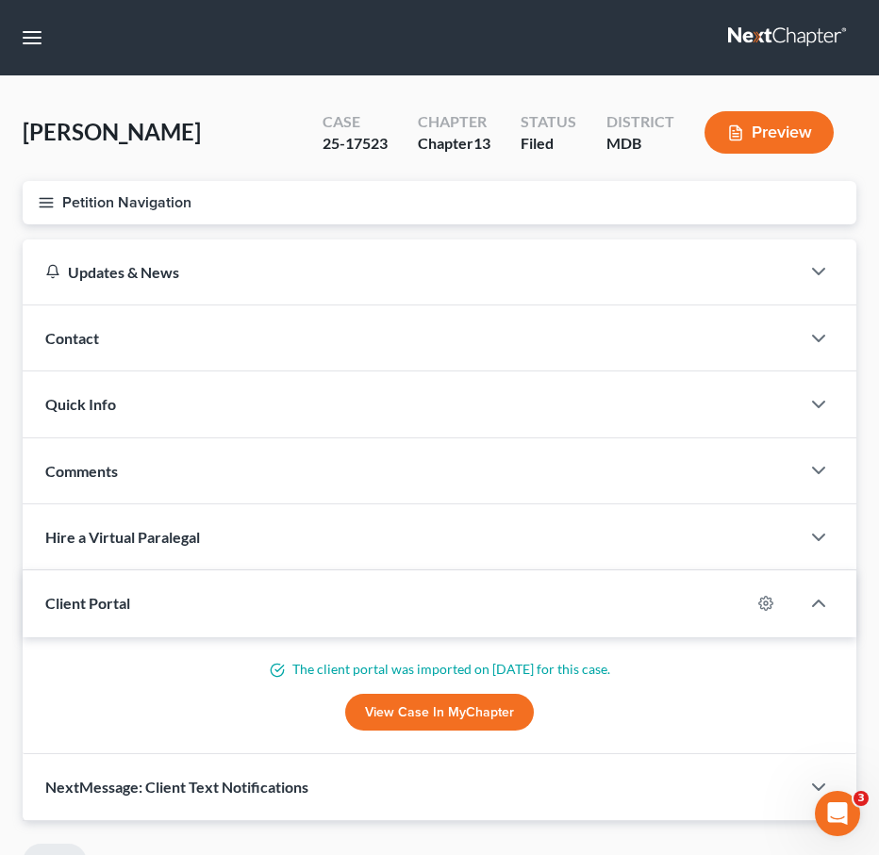
click at [48, 205] on icon "button" at bounding box center [46, 202] width 17 height 17
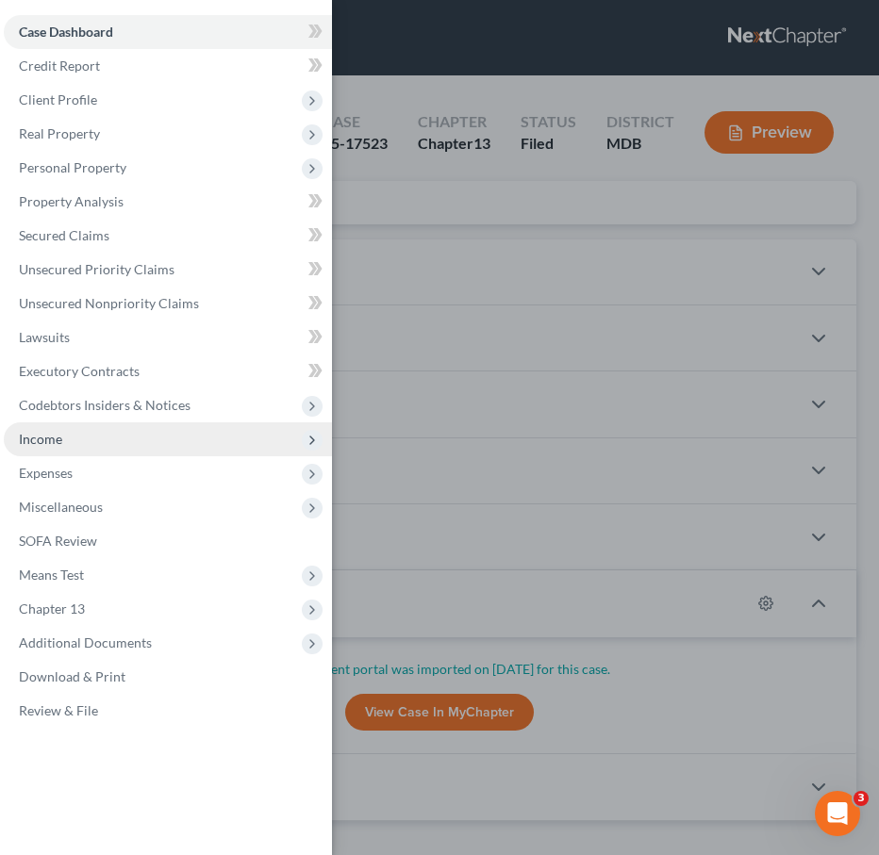
click at [35, 431] on span "Income" at bounding box center [40, 439] width 43 height 16
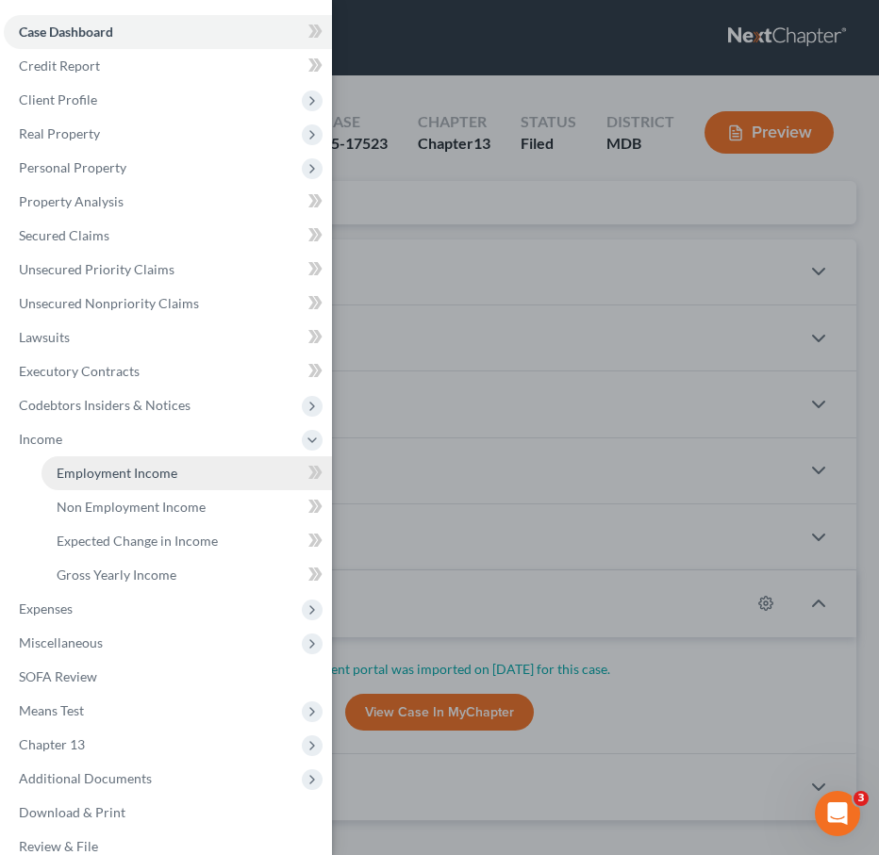
click at [74, 474] on span "Employment Income" at bounding box center [117, 473] width 121 height 16
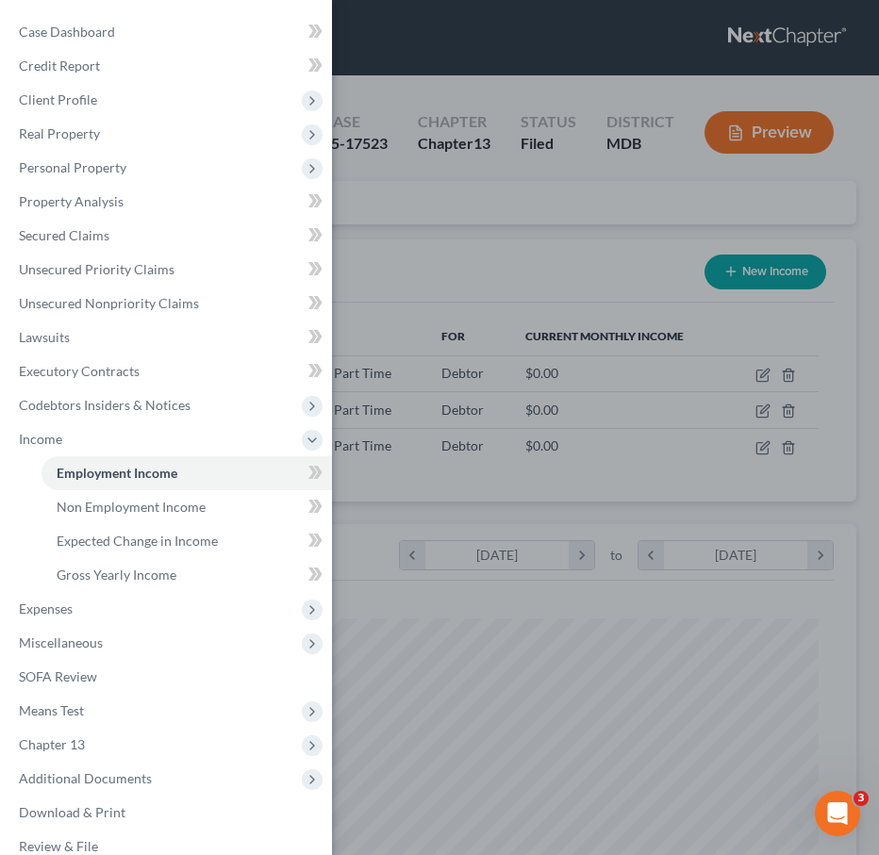
scroll to position [379, 796]
click at [483, 234] on div "Case Dashboard Payments Invoices Payments Payments Credit Report Client Profile" at bounding box center [439, 427] width 879 height 855
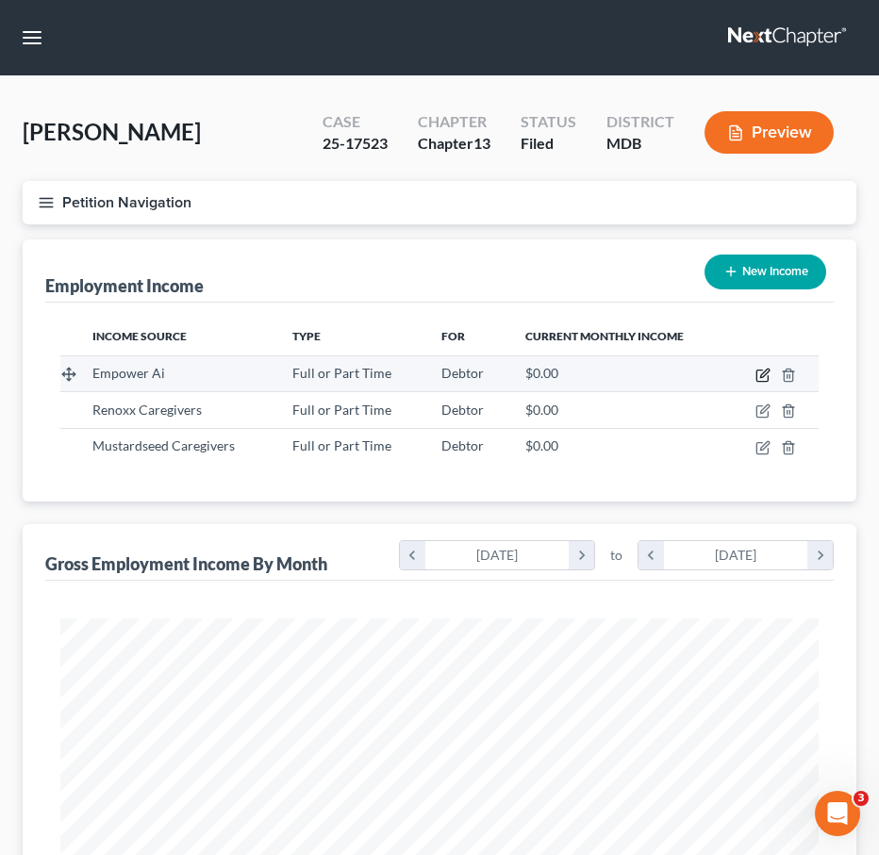
click at [768, 375] on icon "button" at bounding box center [761, 376] width 11 height 11
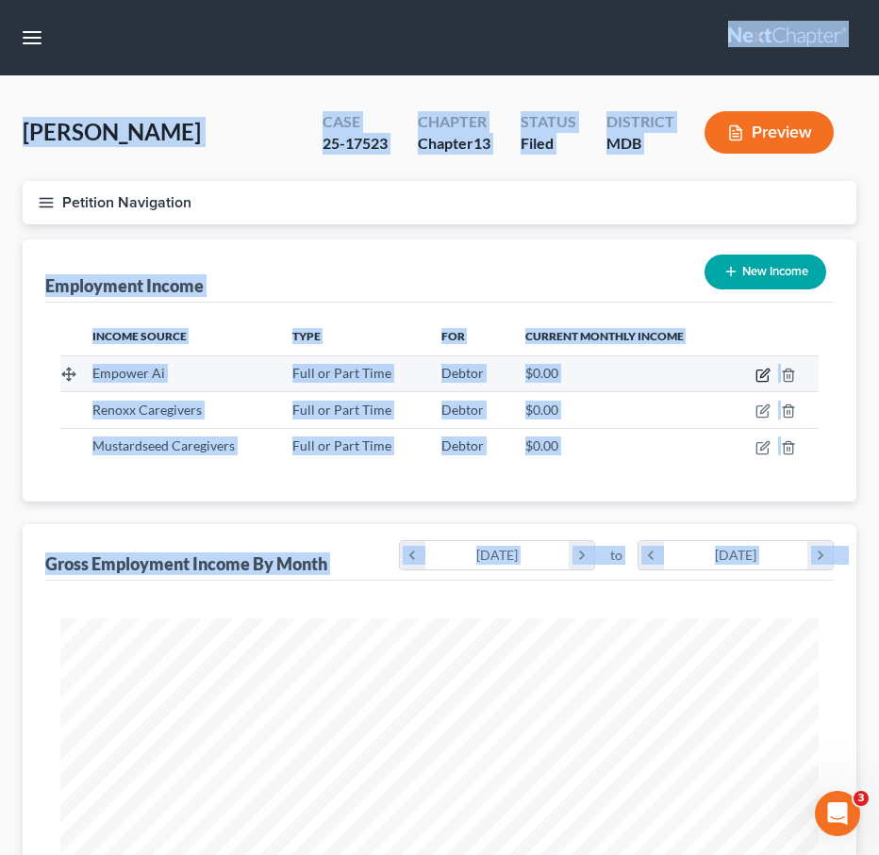
select select "0"
select select "48"
select select "3"
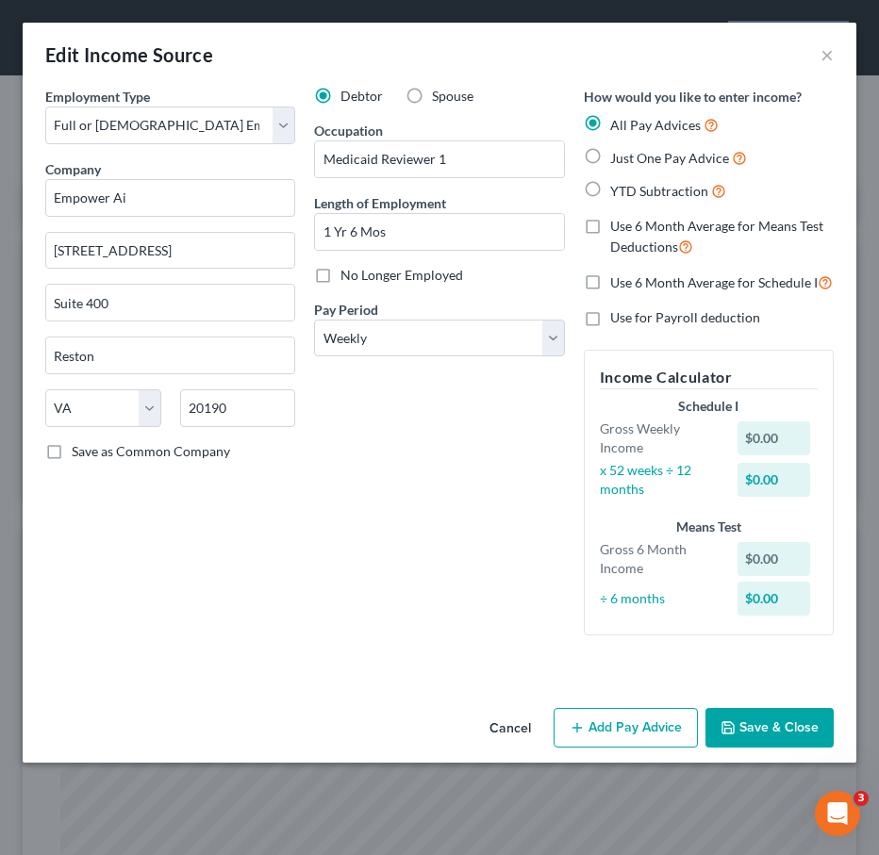
click at [516, 727] on button "Cancel" at bounding box center [510, 729] width 72 height 38
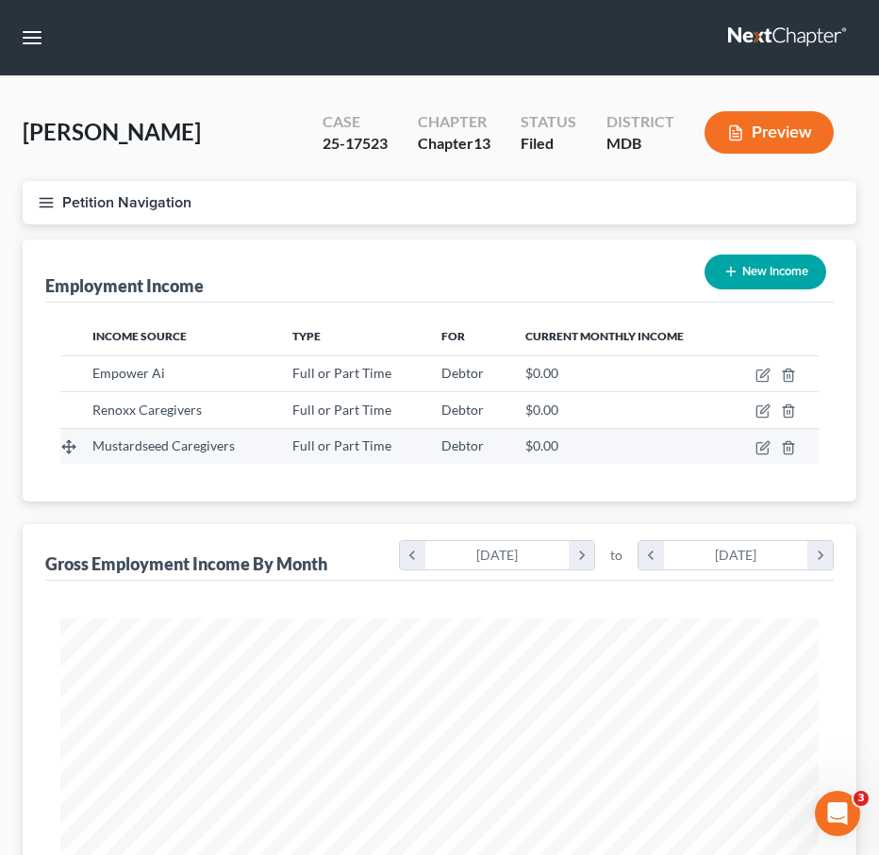
click at [771, 445] on td at bounding box center [773, 446] width 91 height 36
click at [755, 446] on icon "button" at bounding box center [762, 447] width 15 height 15
select select "0"
select select "21"
select select "2"
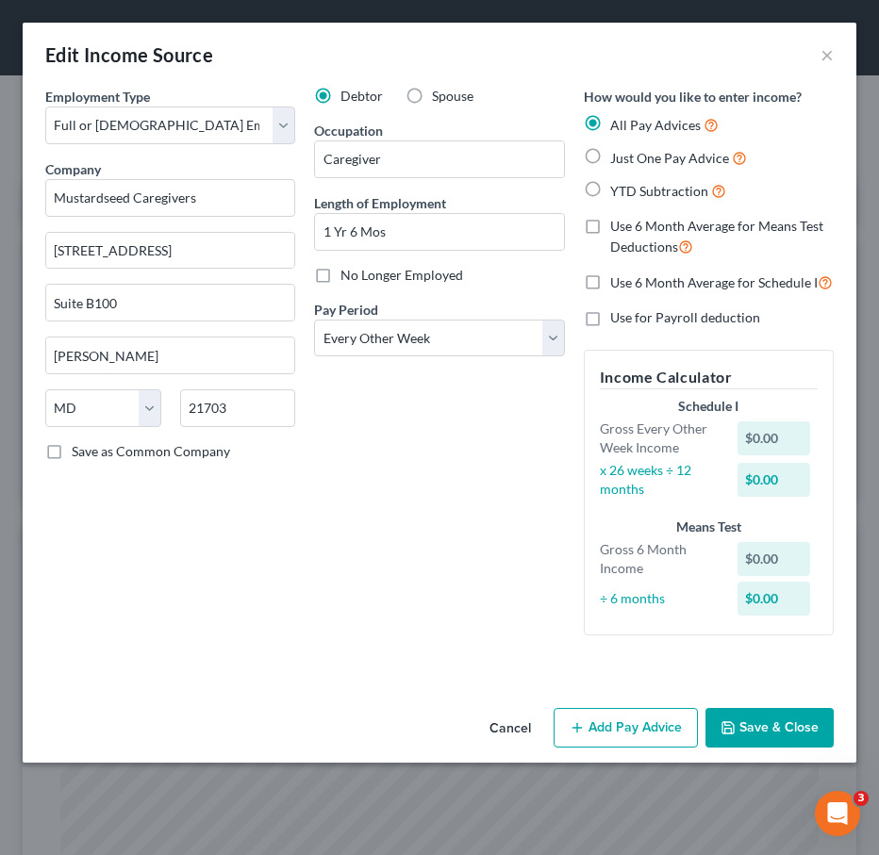
click at [517, 720] on button "Cancel" at bounding box center [510, 729] width 72 height 38
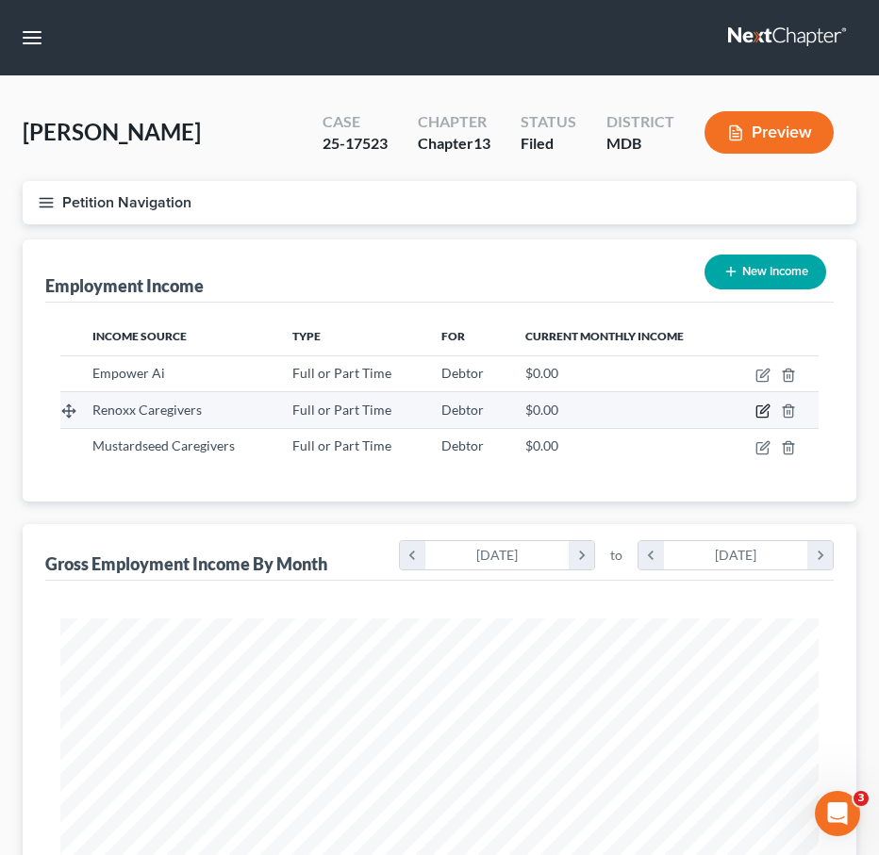
click at [763, 412] on icon "button" at bounding box center [764, 410] width 8 height 8
select select "0"
select select "21"
select select "2"
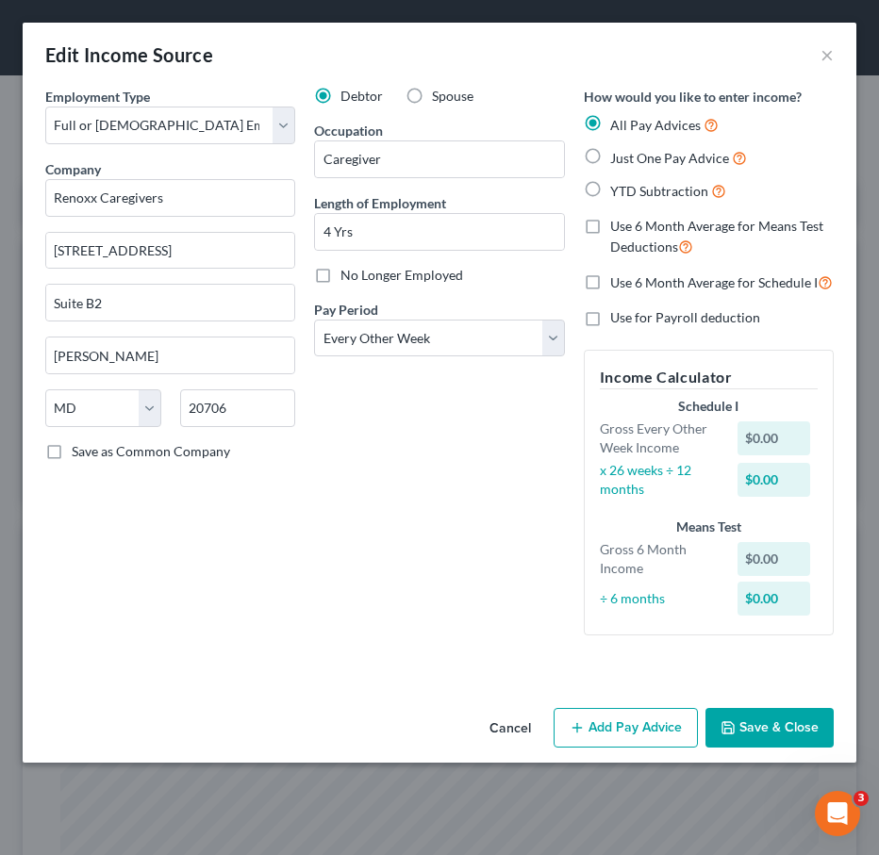
click at [610, 190] on label "YTD Subtraction" at bounding box center [668, 191] width 116 height 22
click at [618, 190] on input "YTD Subtraction" at bounding box center [624, 186] width 12 height 12
radio input "true"
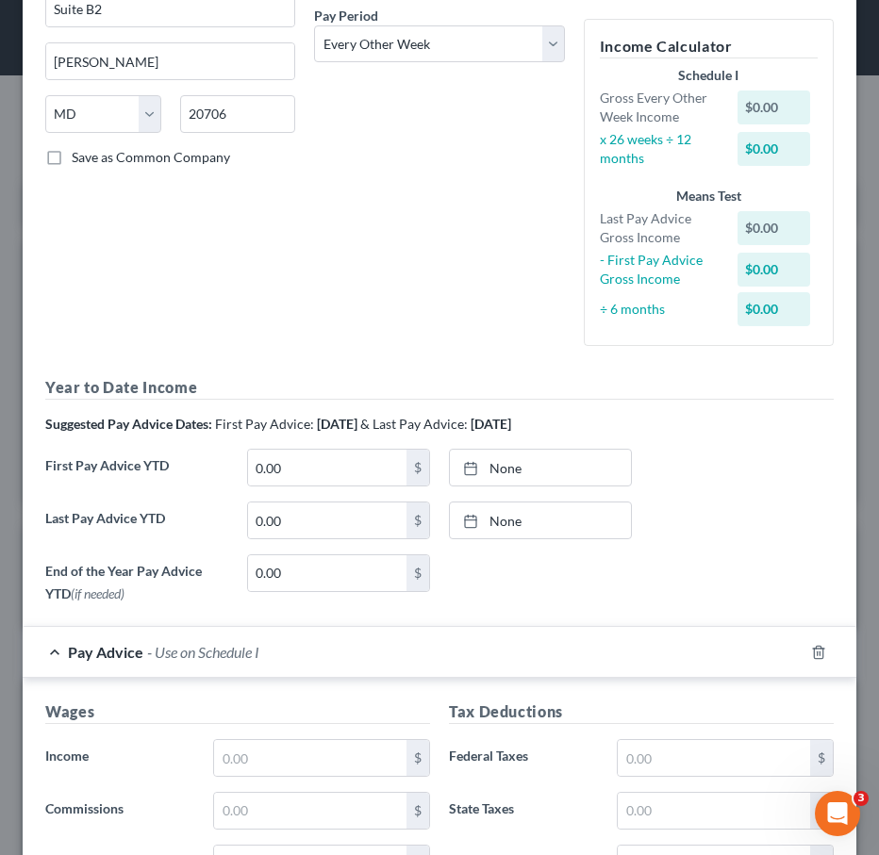
scroll to position [320, 0]
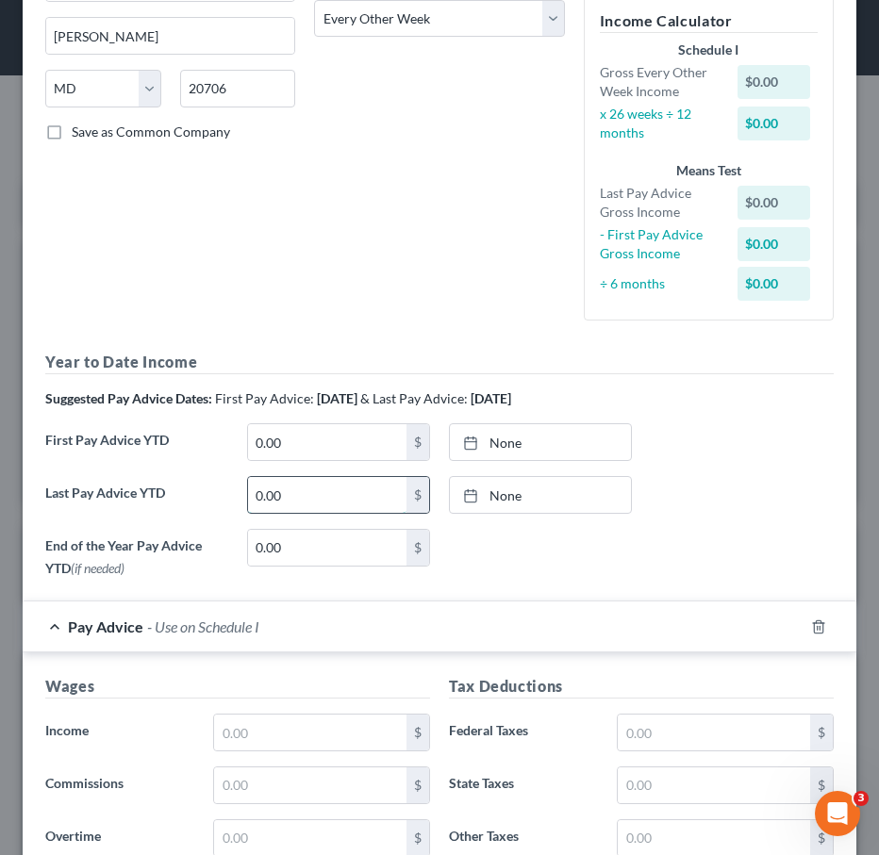
click at [337, 492] on input "0.00" at bounding box center [327, 495] width 158 height 36
type input "26,315.45"
click at [498, 494] on link "9/2/2025" at bounding box center [540, 495] width 181 height 36
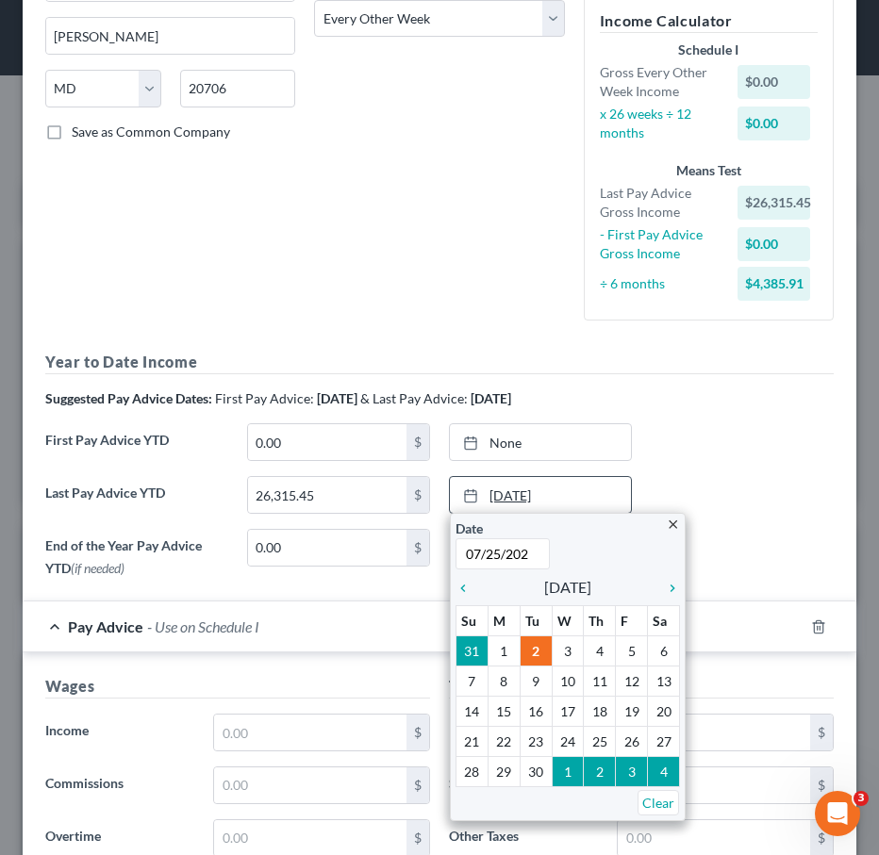
type input "07/25/2025"
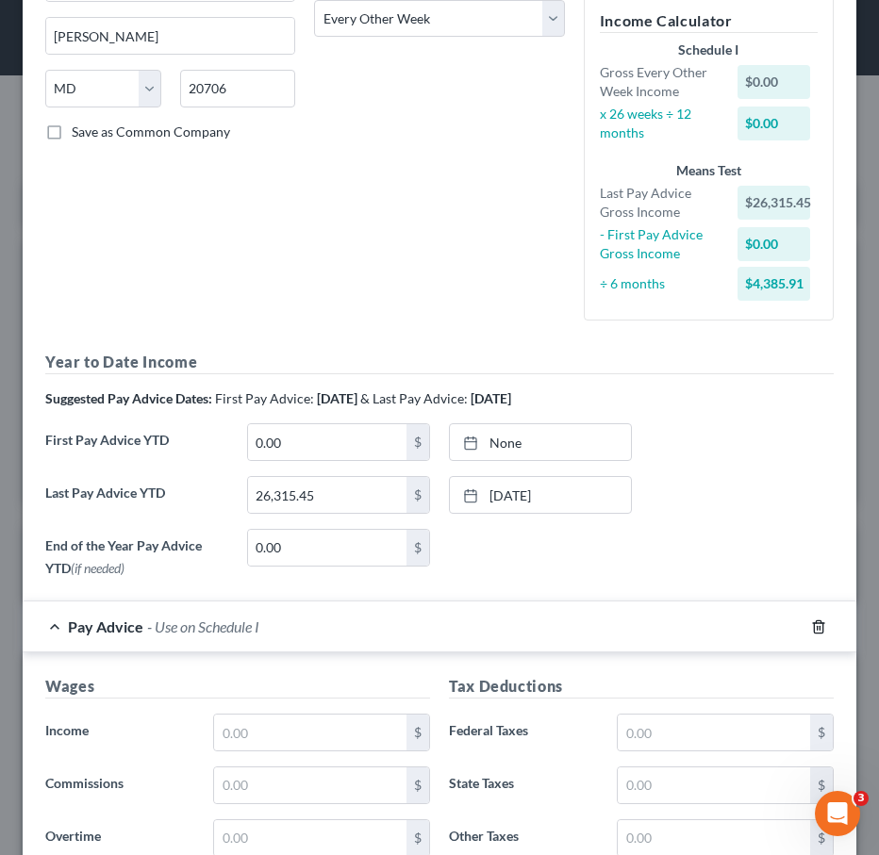
click at [819, 624] on icon "button" at bounding box center [818, 627] width 15 height 15
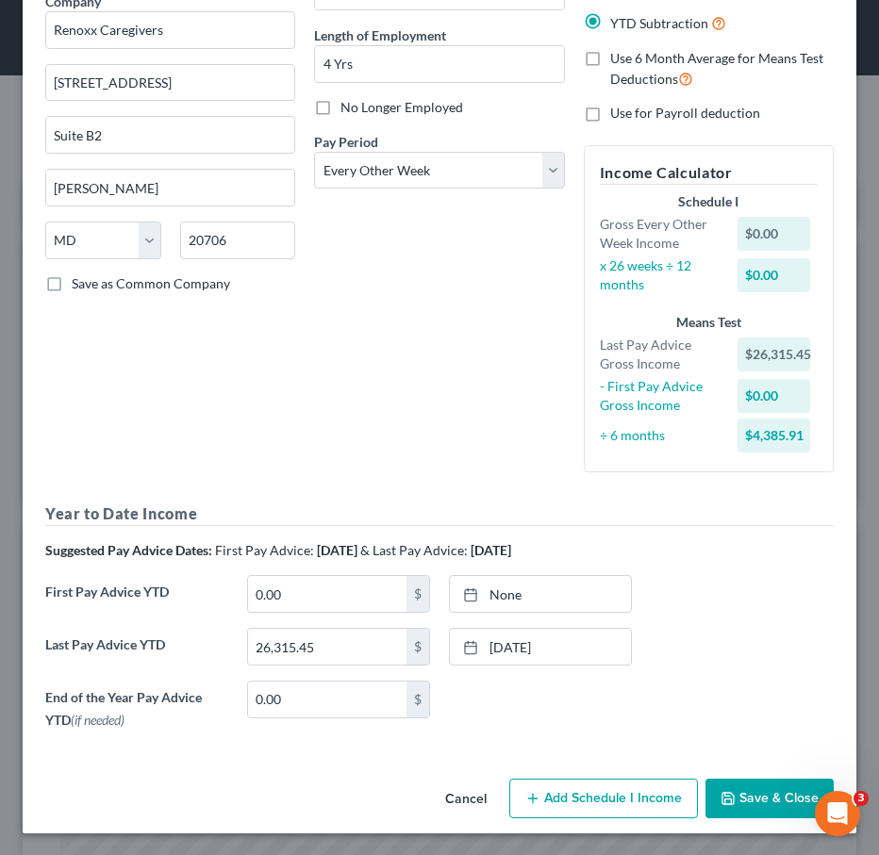
click at [734, 799] on icon "button" at bounding box center [727, 798] width 15 height 15
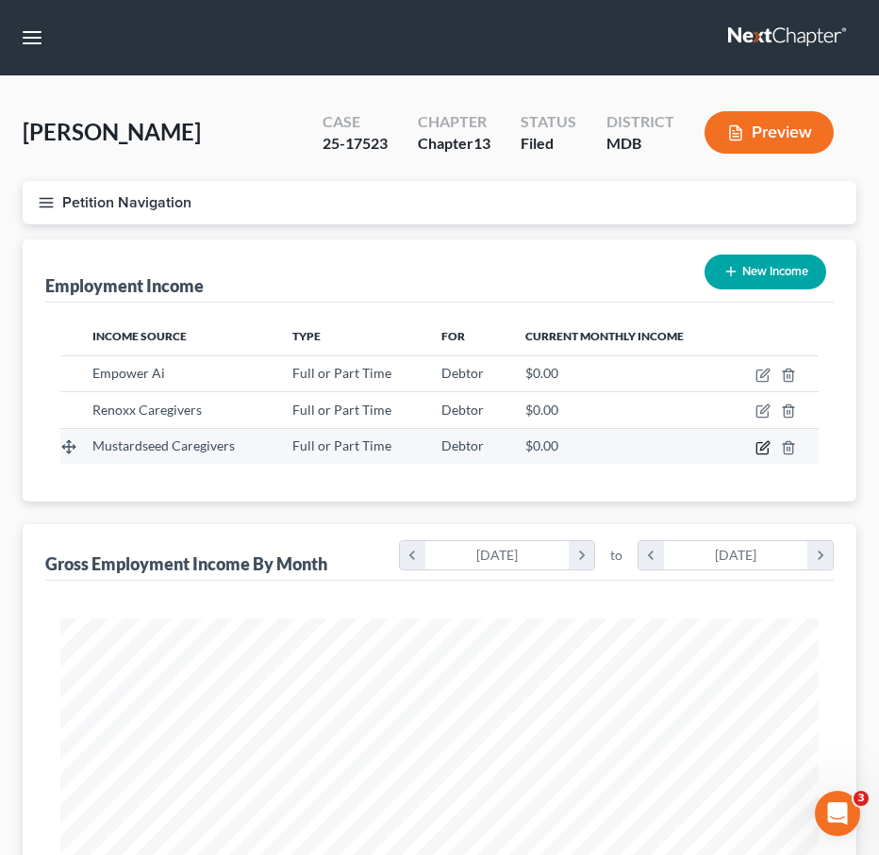
click at [758, 454] on icon "button" at bounding box center [762, 447] width 15 height 15
select select "0"
select select "21"
select select "2"
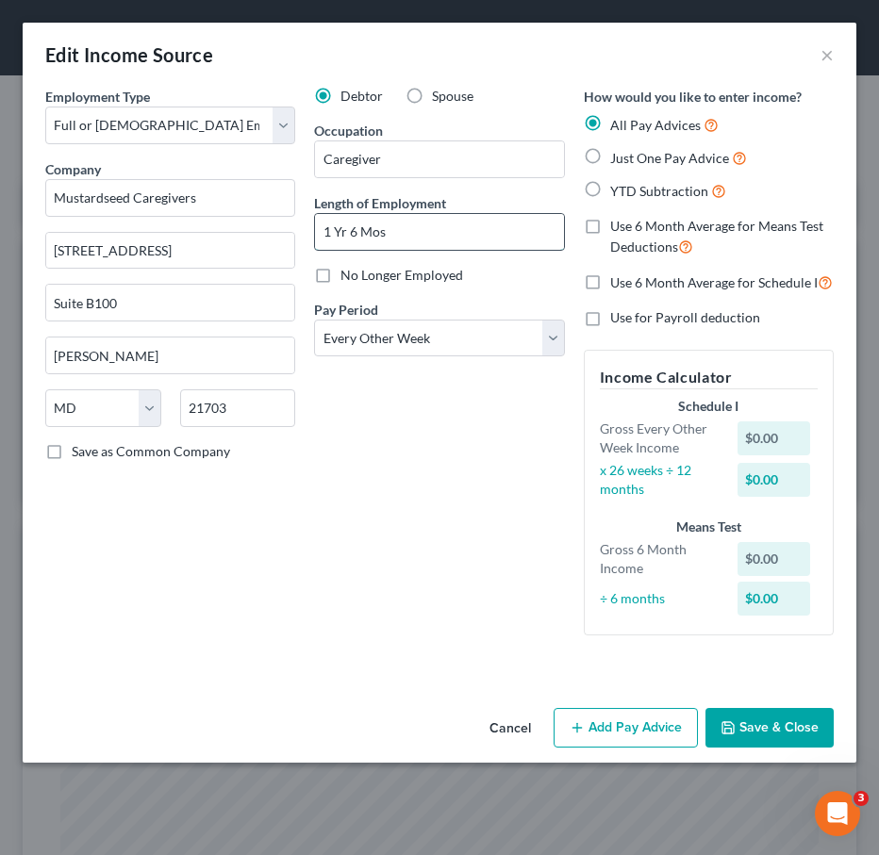
drag, startPoint x: 396, startPoint y: 233, endPoint x: 328, endPoint y: 233, distance: 67.9
click at [328, 233] on input "1 Yr 6 Mos" at bounding box center [439, 232] width 248 height 36
type input "1.5 years"
click at [610, 186] on label "YTD Subtraction" at bounding box center [668, 191] width 116 height 22
click at [618, 186] on input "YTD Subtraction" at bounding box center [624, 186] width 12 height 12
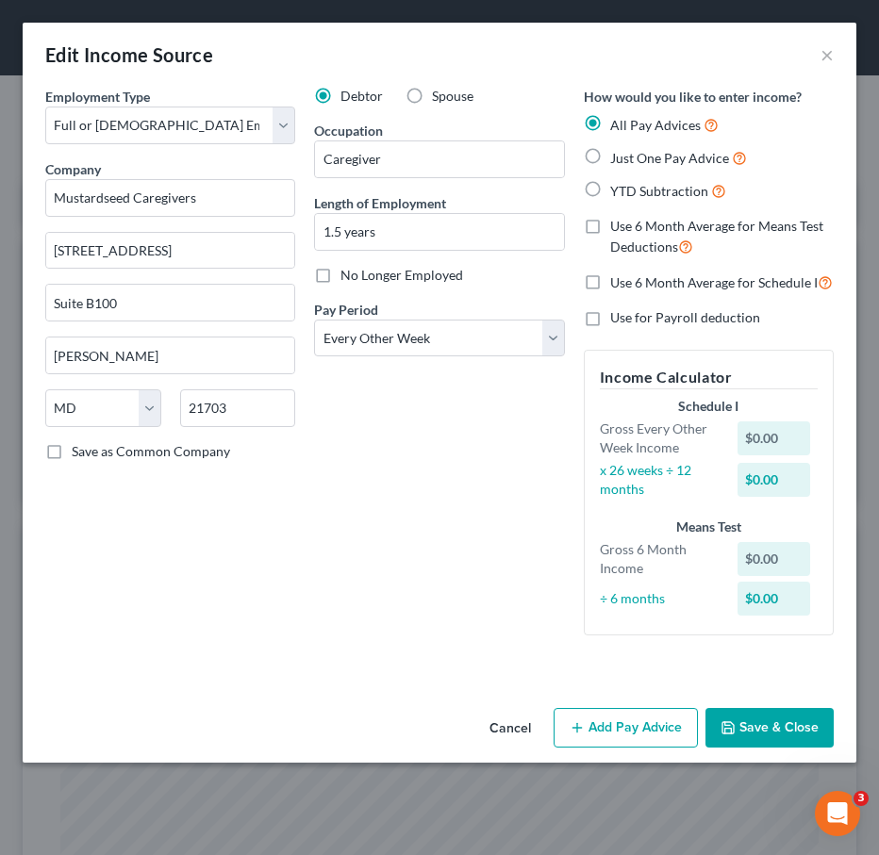
radio input "true"
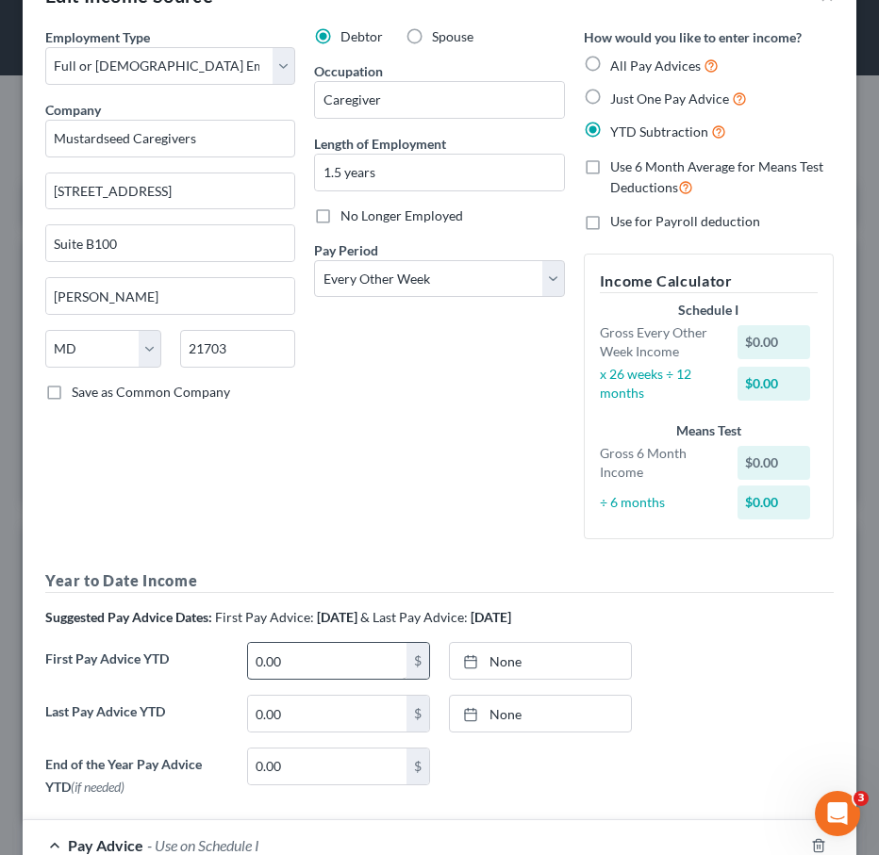
scroll to position [88, 0]
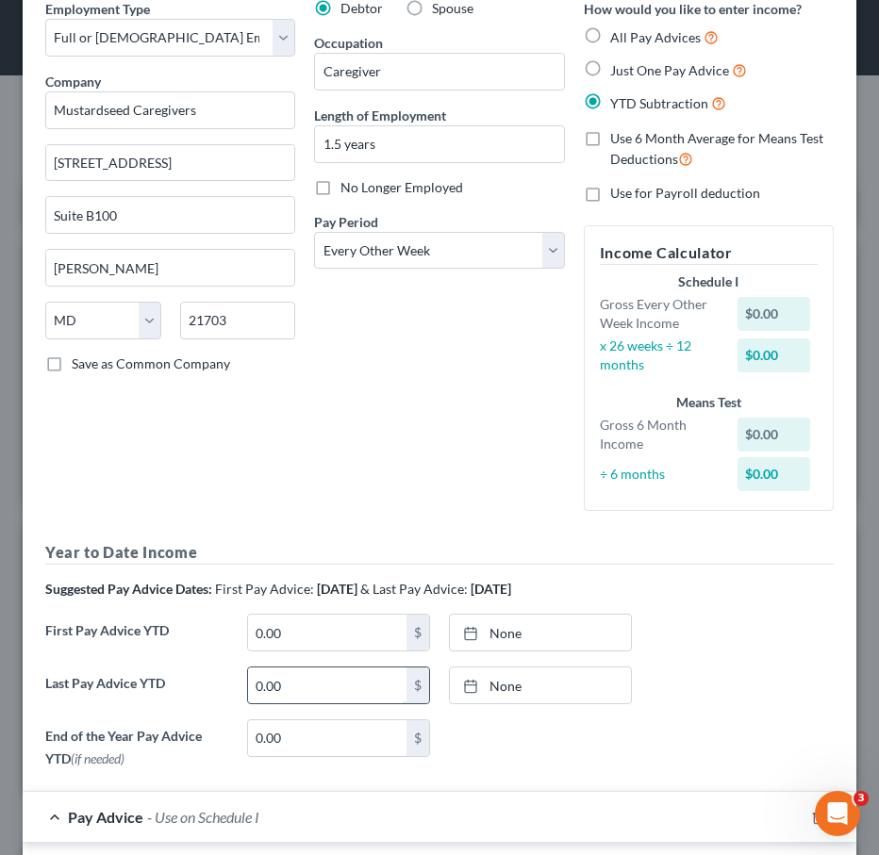
click at [297, 689] on input "0.00" at bounding box center [327, 686] width 158 height 36
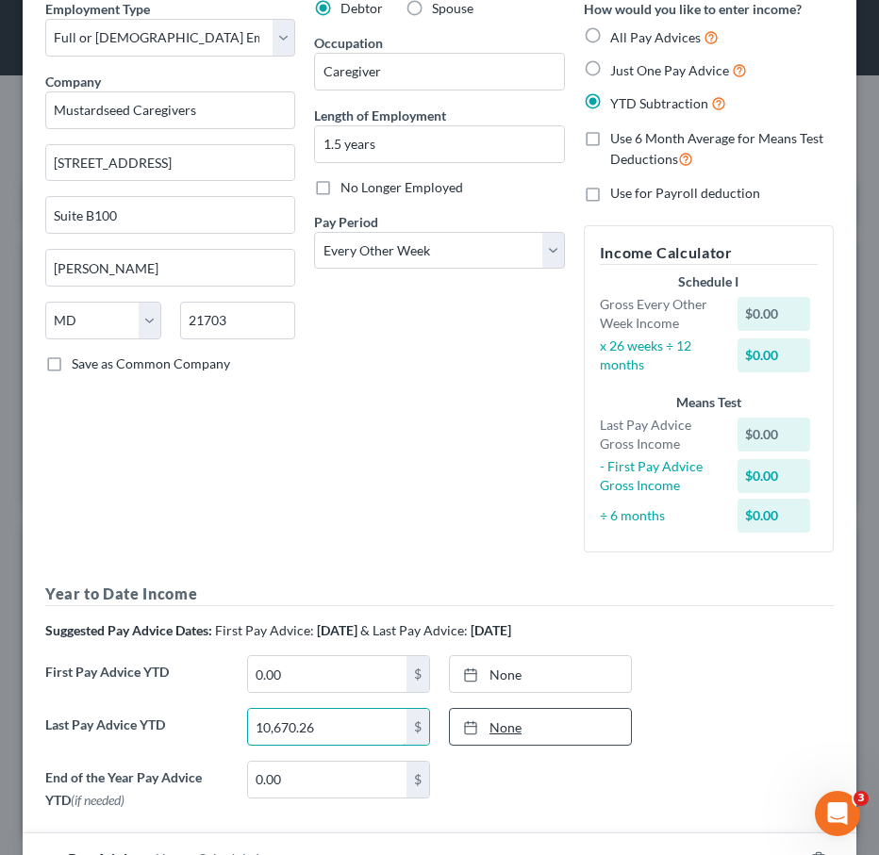
type input "10,670.26"
click at [503, 727] on link "None" at bounding box center [540, 727] width 181 height 36
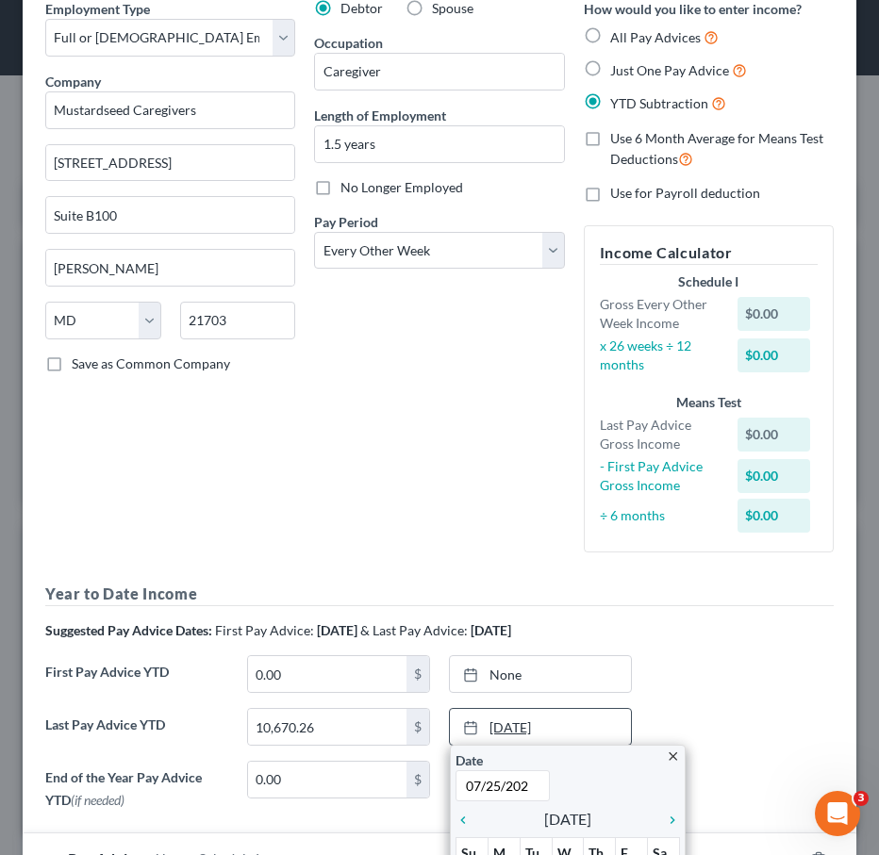
type input "07/25/2025"
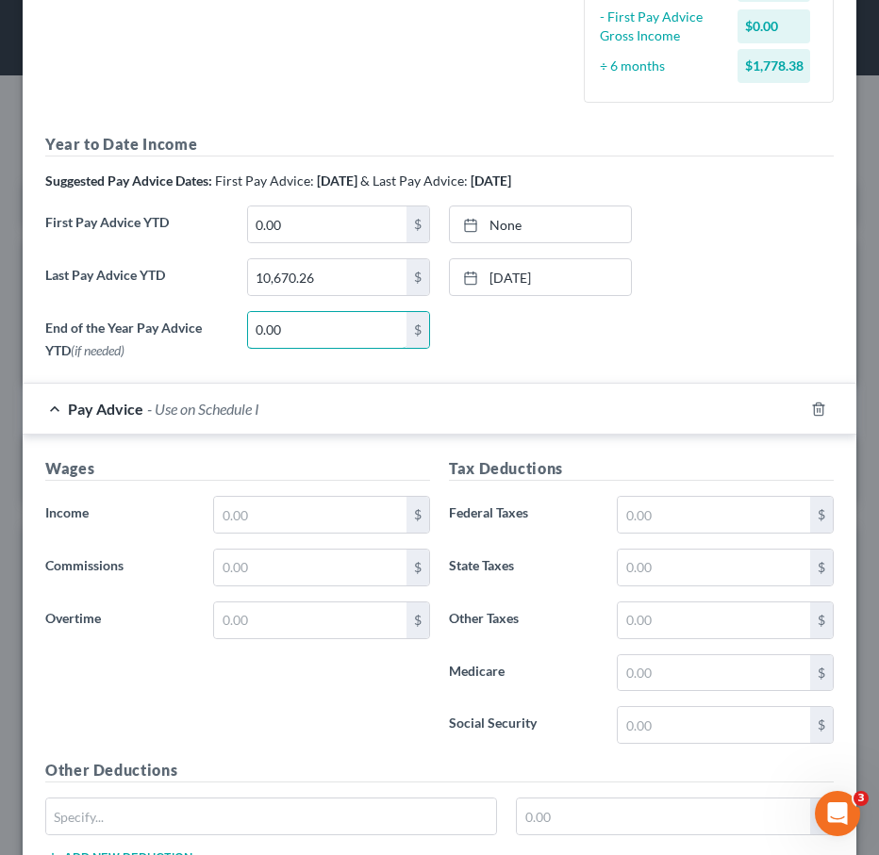
scroll to position [513, 0]
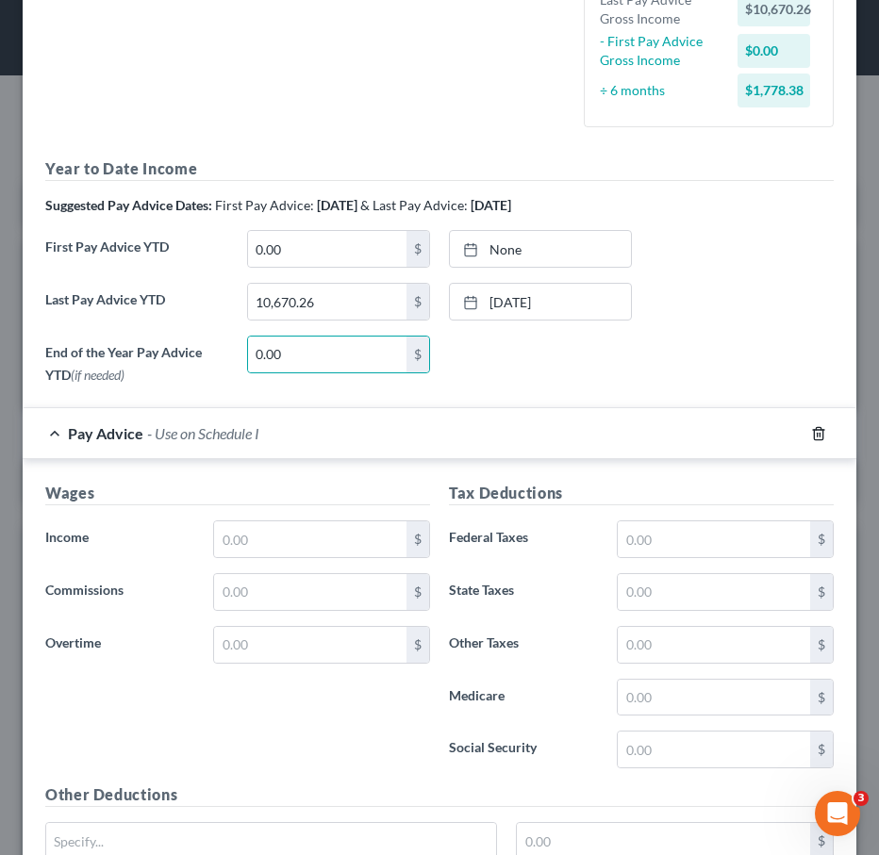
click at [820, 438] on icon "button" at bounding box center [818, 433] width 15 height 15
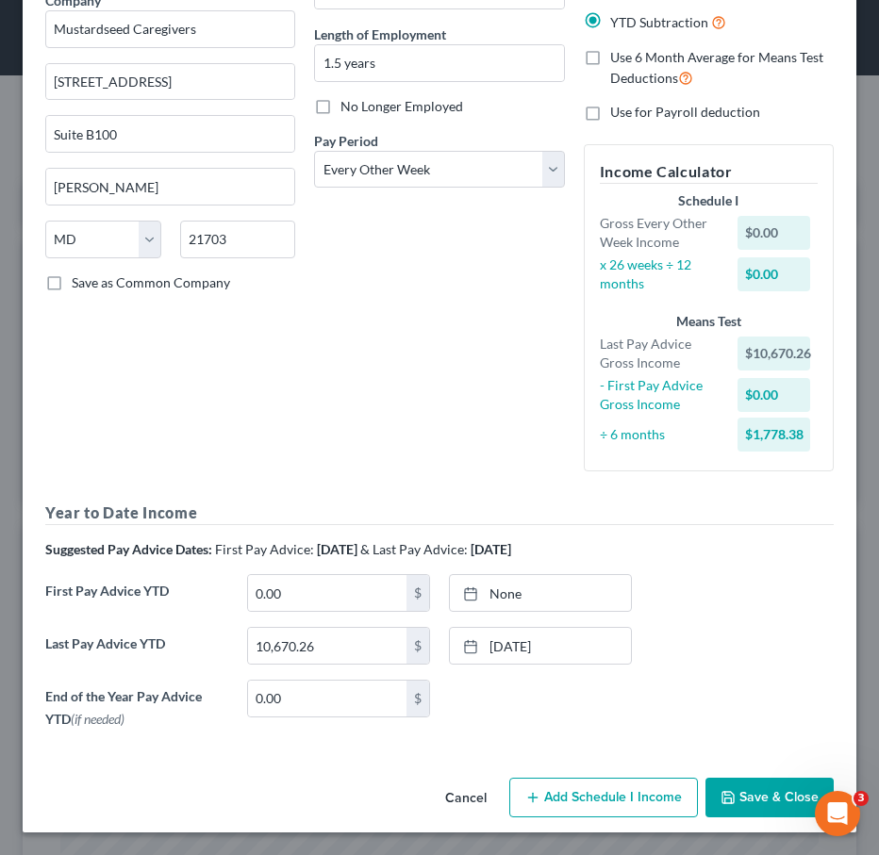
scroll to position [168, 0]
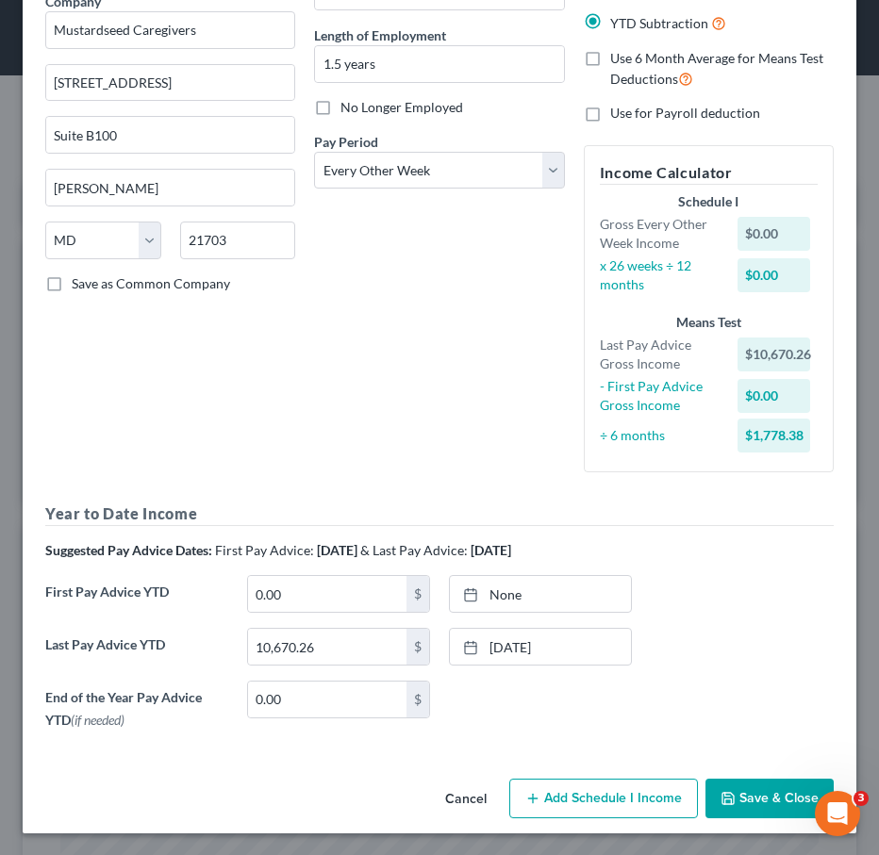
click at [749, 812] on button "Save & Close" at bounding box center [769, 799] width 128 height 40
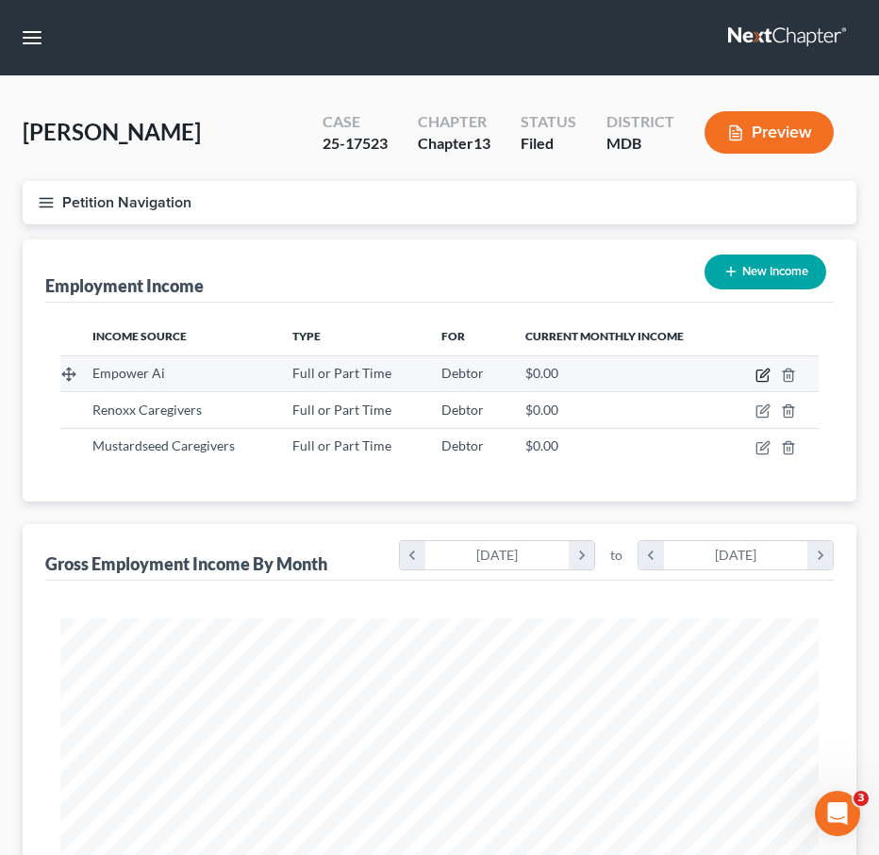
click at [760, 372] on icon "button" at bounding box center [762, 375] width 15 height 15
select select "0"
select select "48"
select select "3"
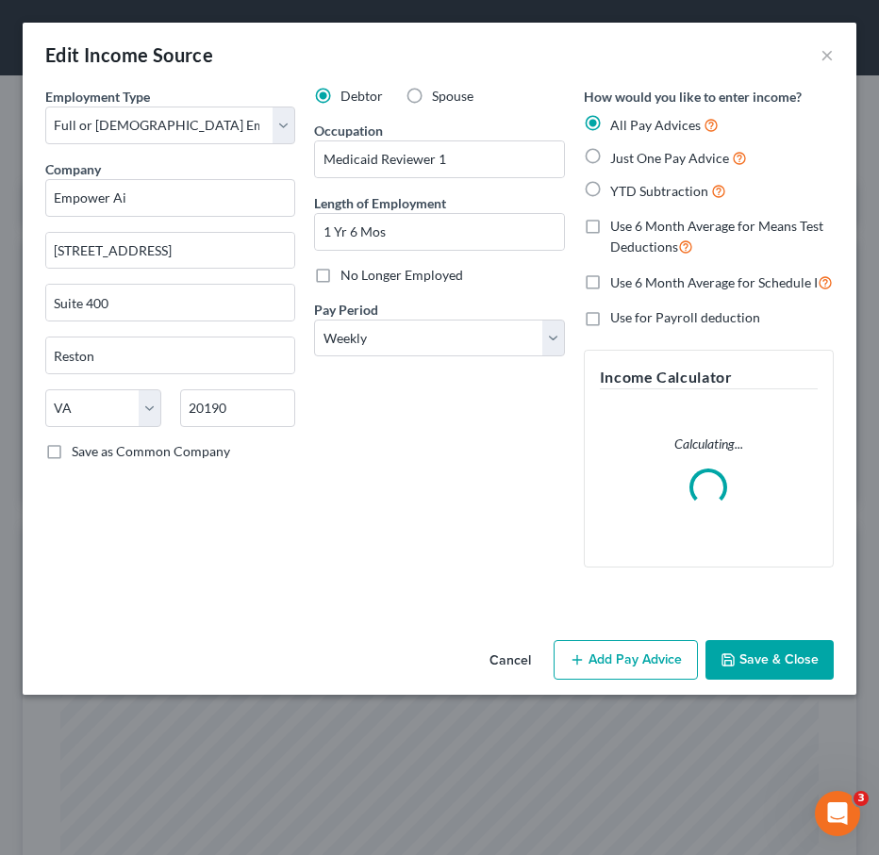
click at [610, 180] on label "YTD Subtraction" at bounding box center [668, 191] width 116 height 22
click at [618, 180] on input "YTD Subtraction" at bounding box center [624, 186] width 12 height 12
radio input "true"
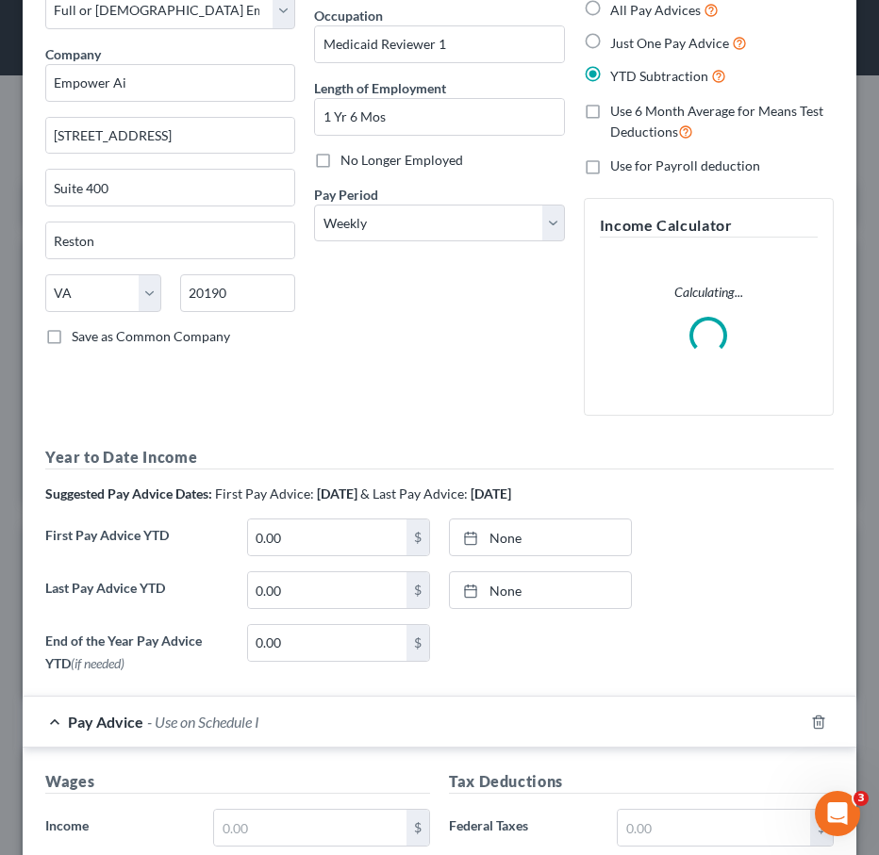
scroll to position [154, 0]
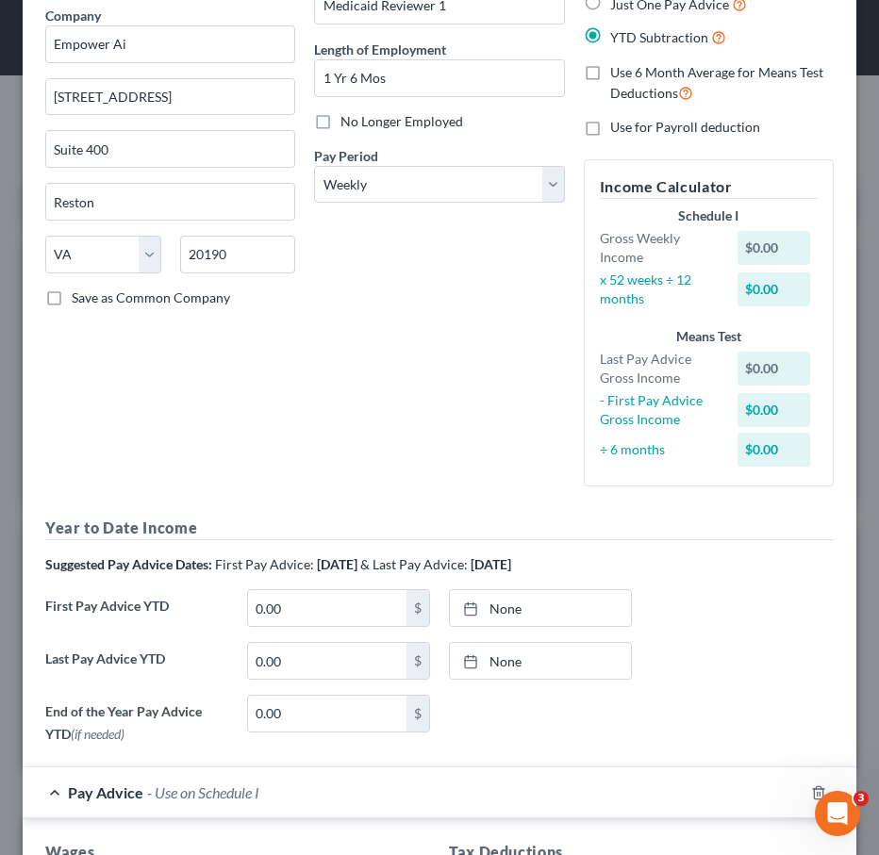
click at [319, 508] on div "Employment Type * Select Full or Part Time Employment Self Employment Company *…" at bounding box center [439, 342] width 807 height 819
click at [305, 596] on input "0.00" at bounding box center [327, 608] width 158 height 36
type input "4,423.36"
click at [499, 605] on link "[DATE]" at bounding box center [540, 608] width 181 height 36
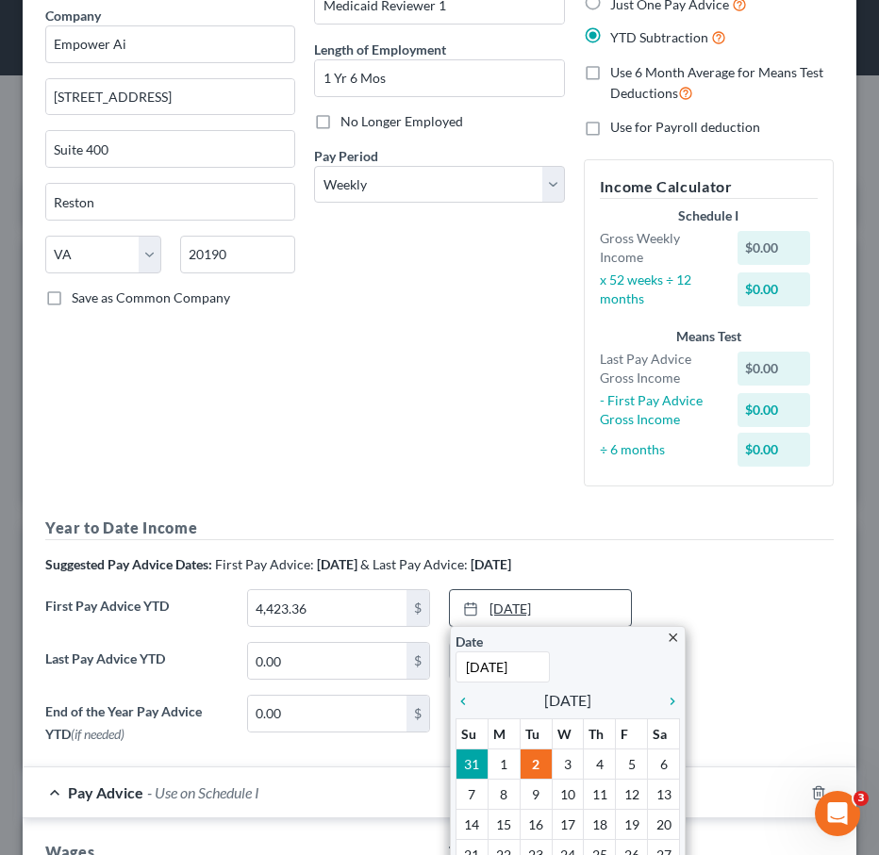
scroll to position [183, 0]
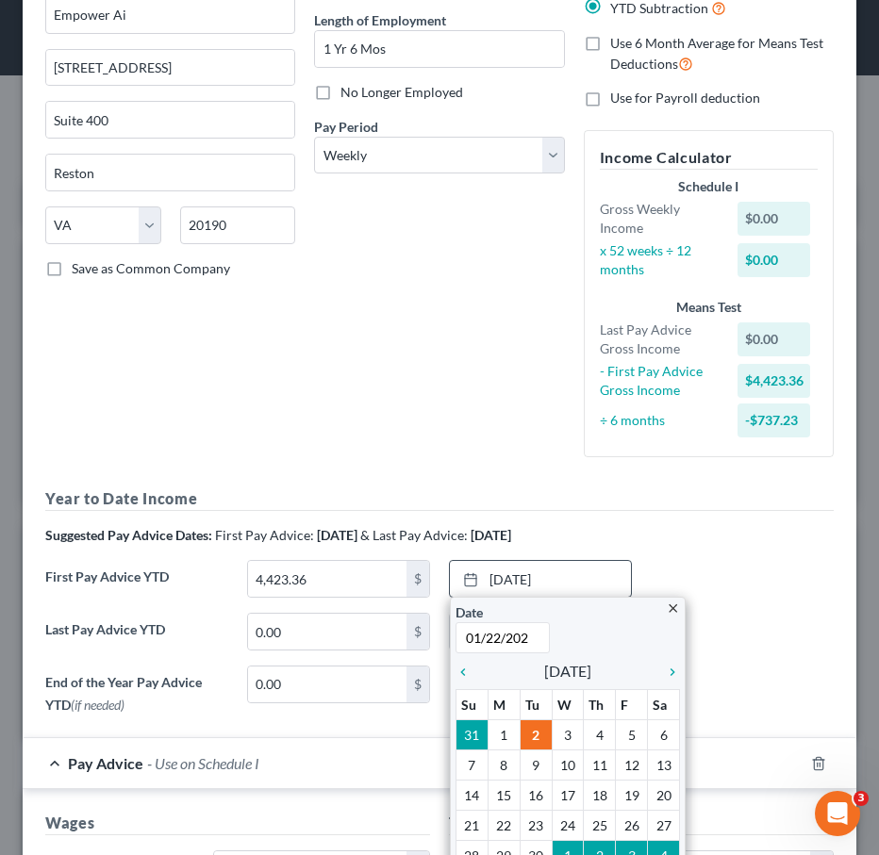
type input "01/22/2025"
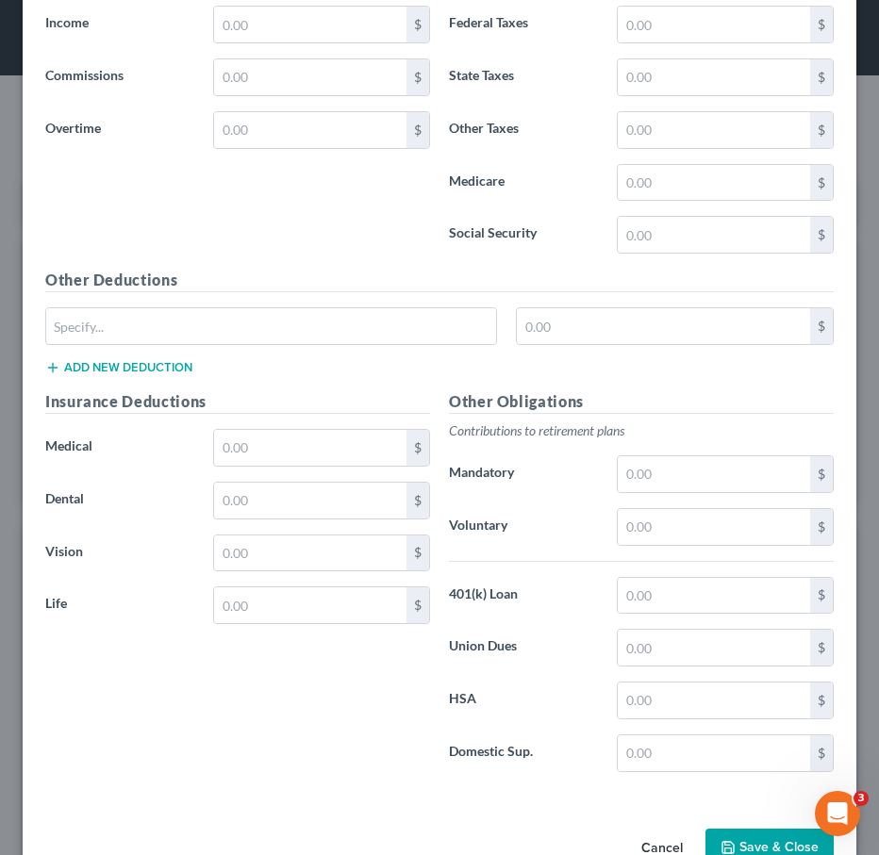
scroll to position [1078, 0]
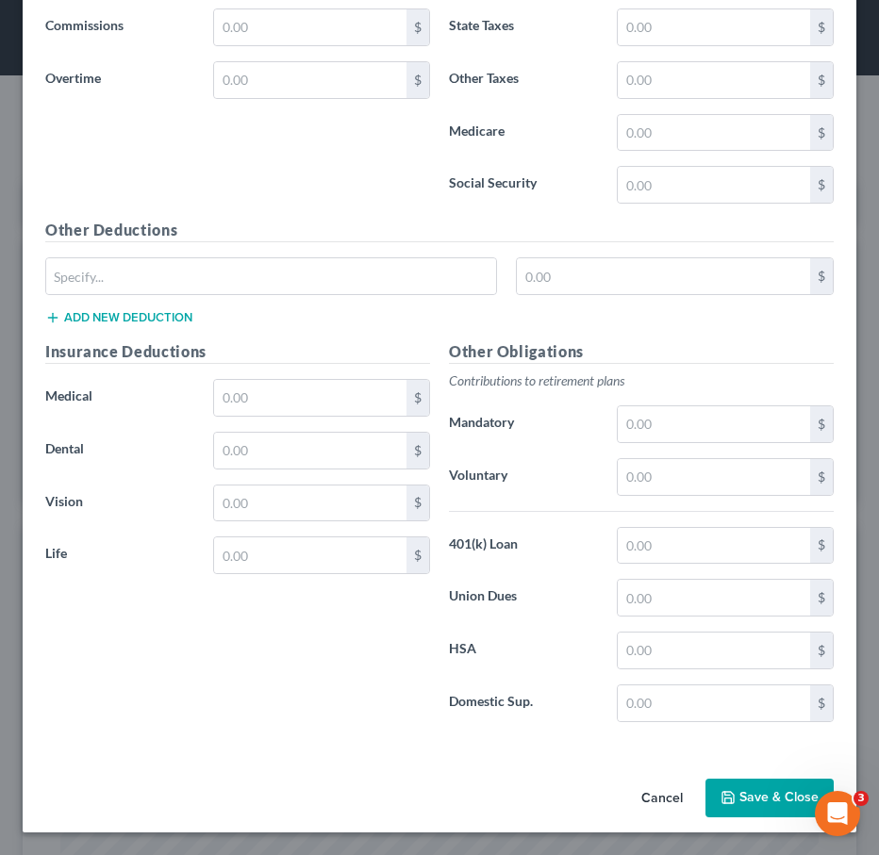
click at [744, 804] on button "Save & Close" at bounding box center [769, 799] width 128 height 40
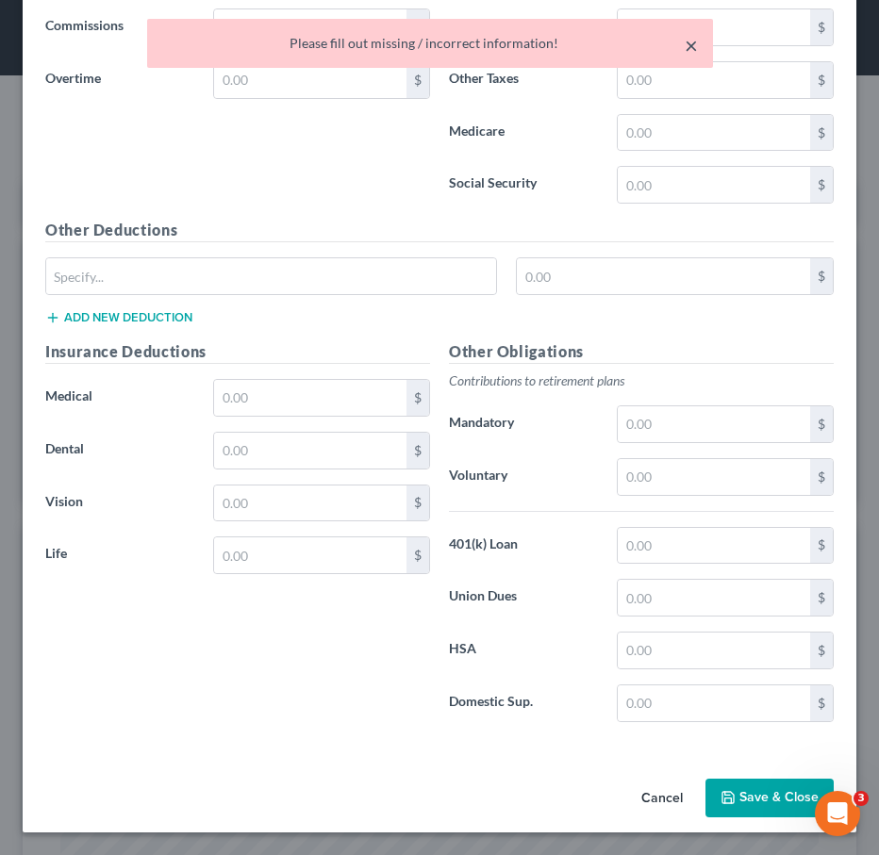
click at [693, 49] on button "×" at bounding box center [691, 45] width 13 height 23
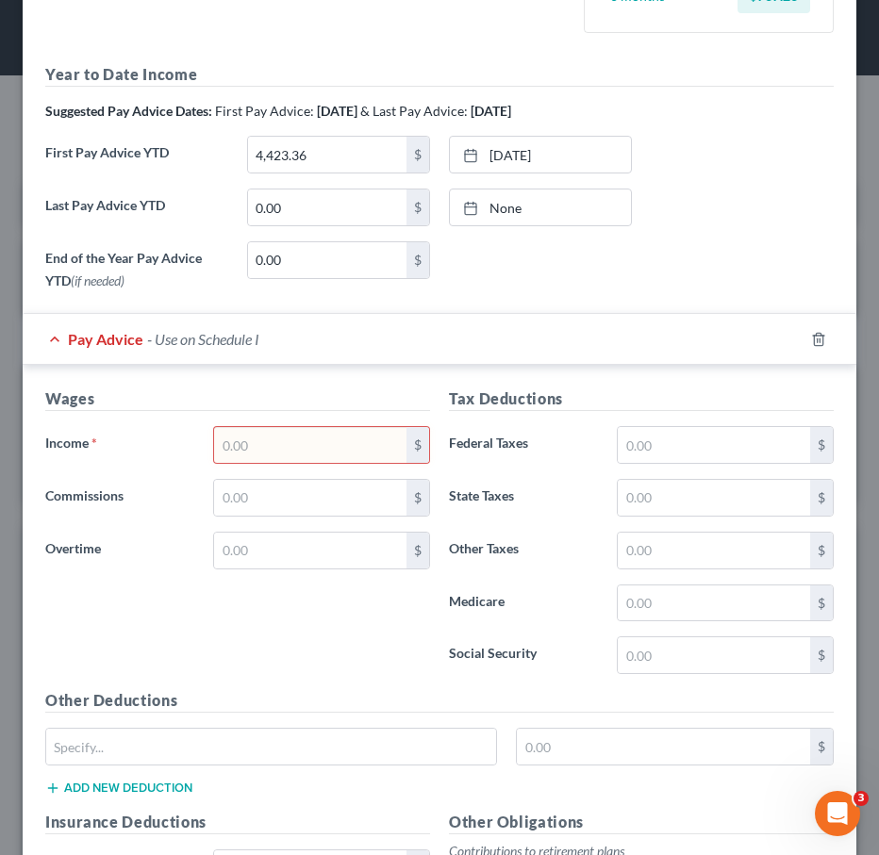
scroll to position [612, 0]
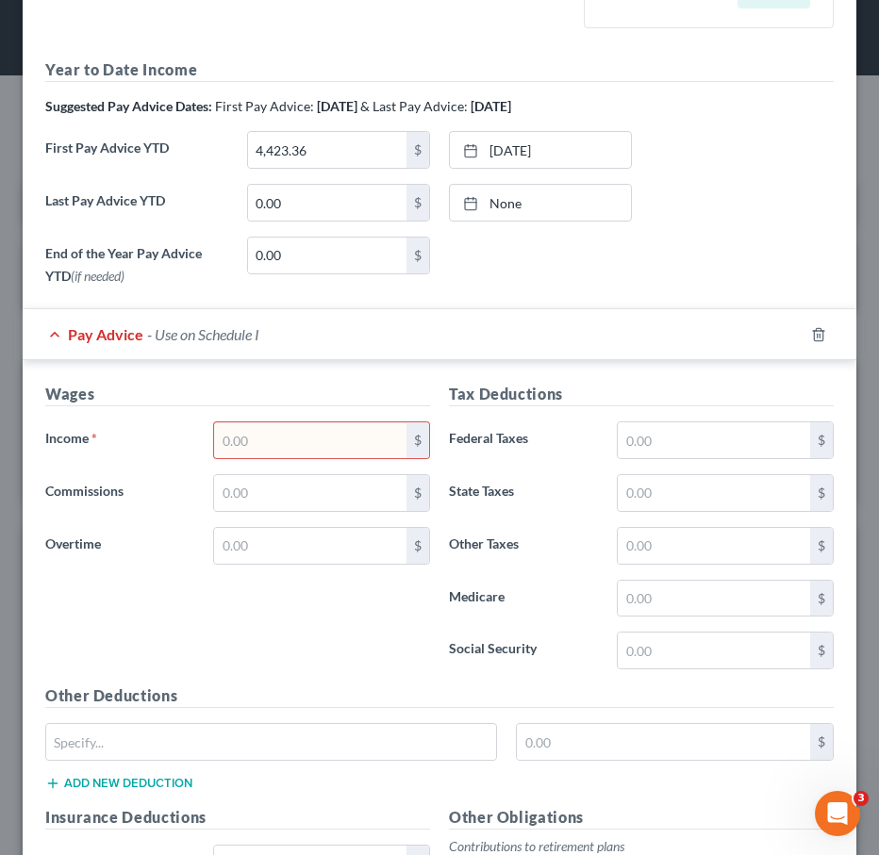
click at [815, 344] on div at bounding box center [829, 335] width 53 height 30
click at [816, 336] on icon "button" at bounding box center [818, 334] width 15 height 15
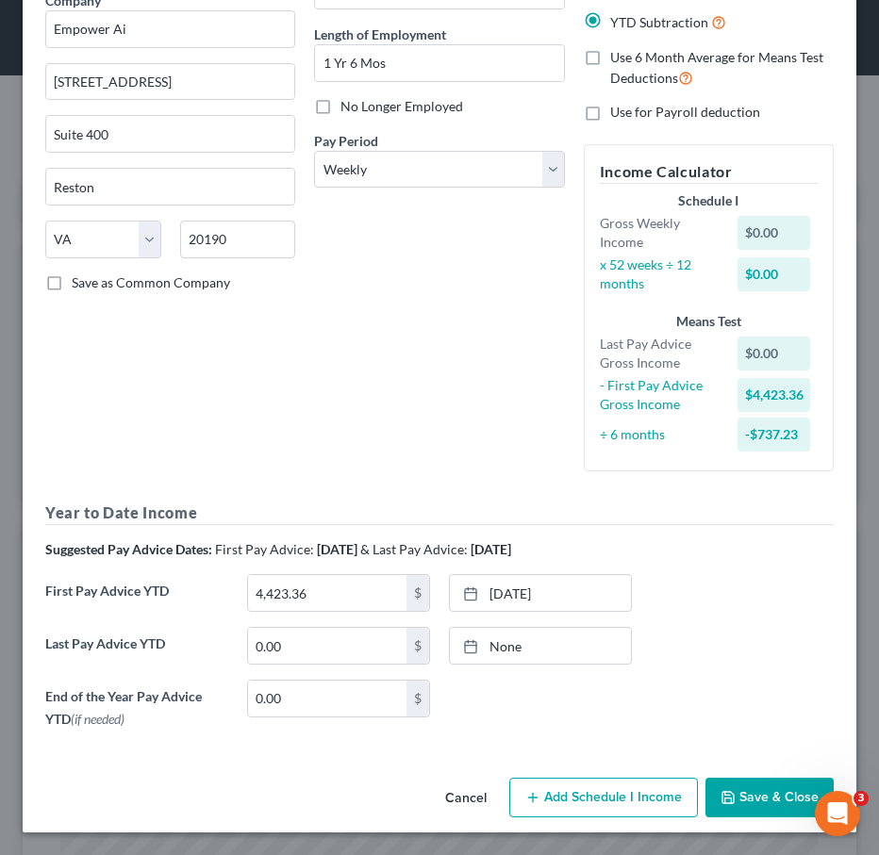
scroll to position [168, 0]
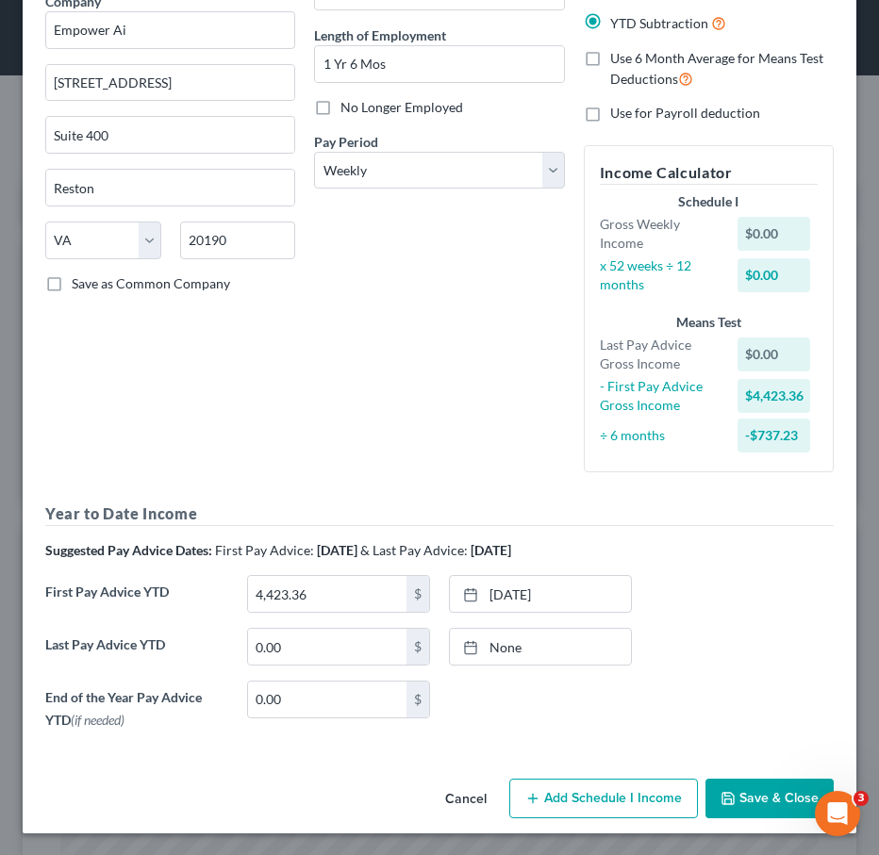
click at [757, 803] on button "Save & Close" at bounding box center [769, 799] width 128 height 40
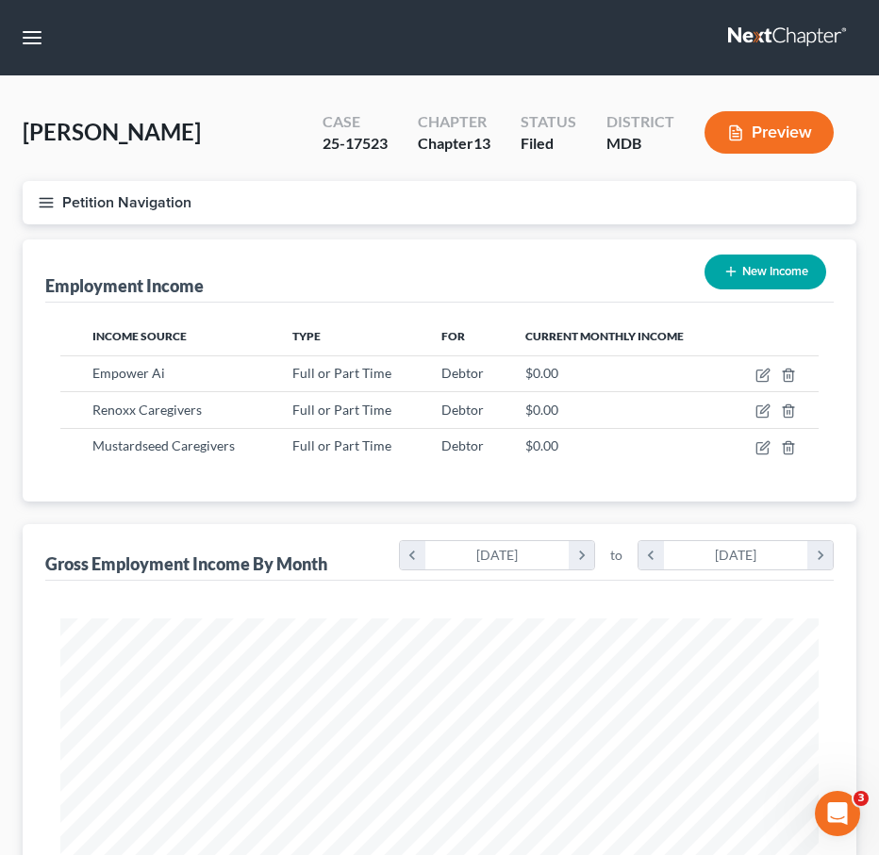
scroll to position [656, 0]
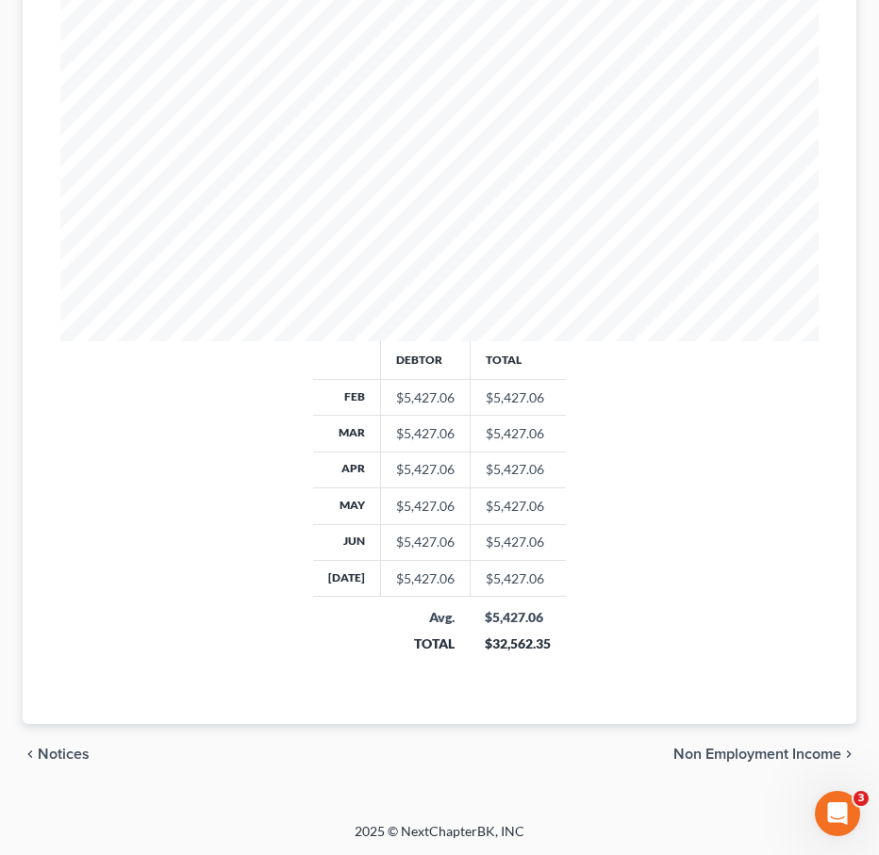
click at [46, 749] on span "Notices" at bounding box center [64, 754] width 52 height 15
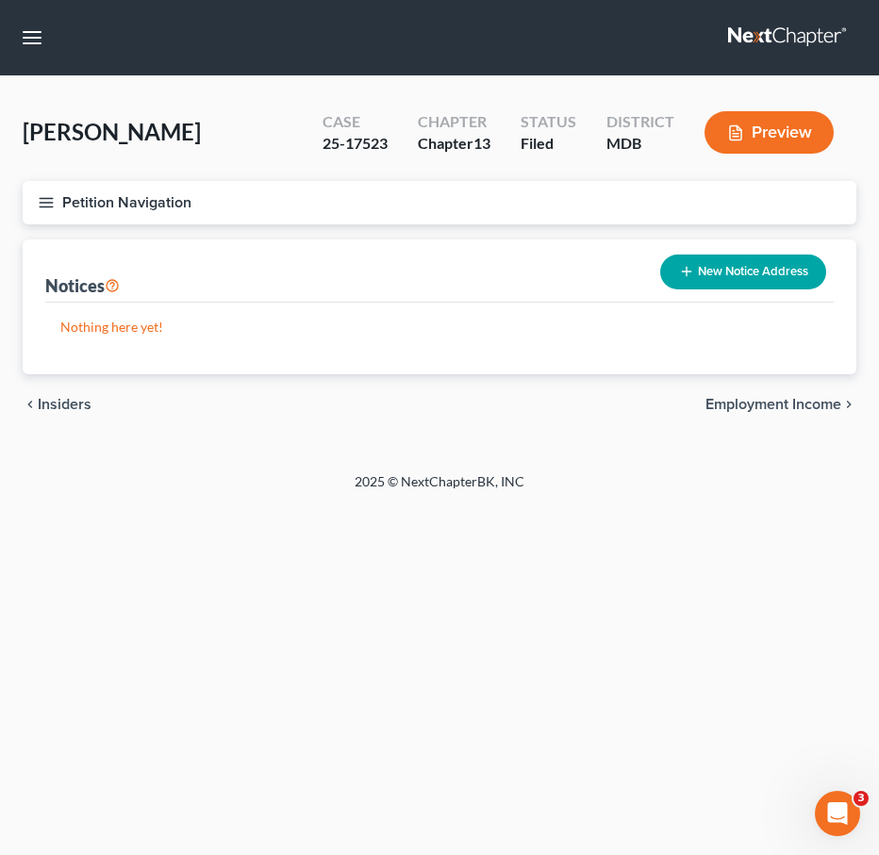
click at [51, 199] on icon "button" at bounding box center [46, 202] width 17 height 17
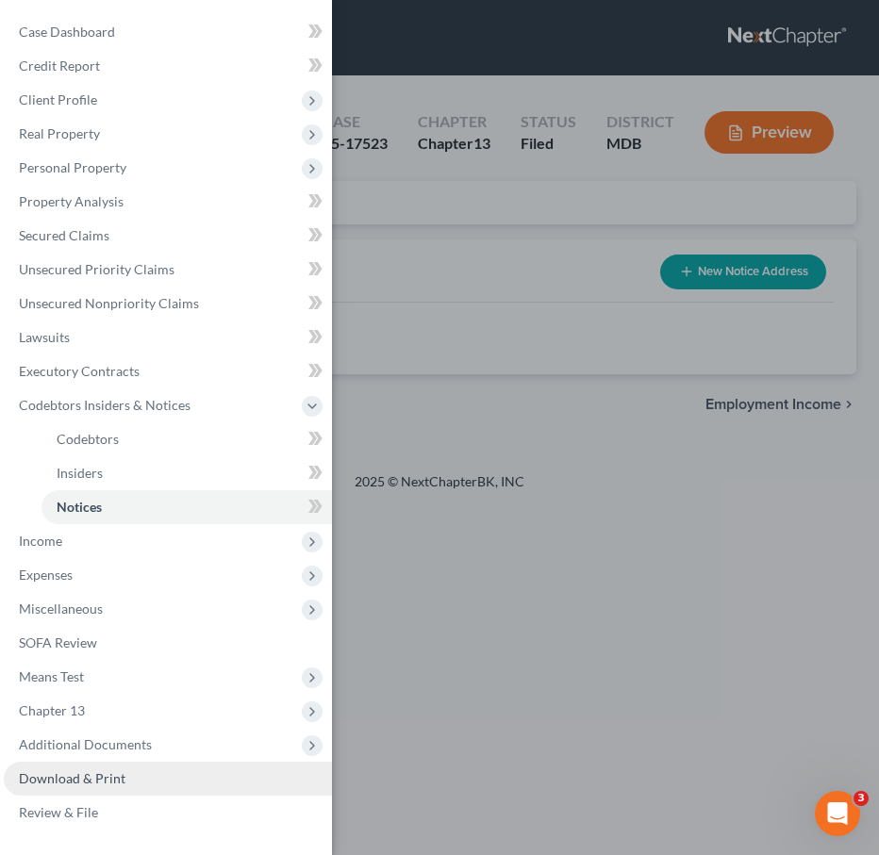
click at [105, 787] on link "Download & Print" at bounding box center [168, 779] width 328 height 34
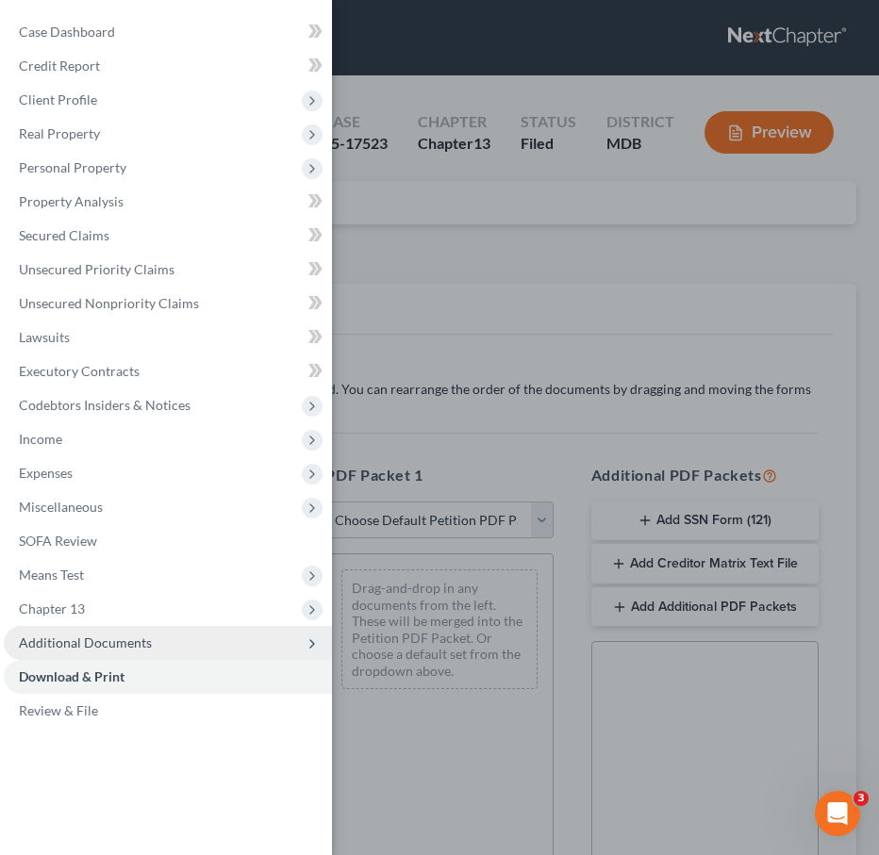
click at [78, 641] on span "Additional Documents" at bounding box center [85, 643] width 133 height 16
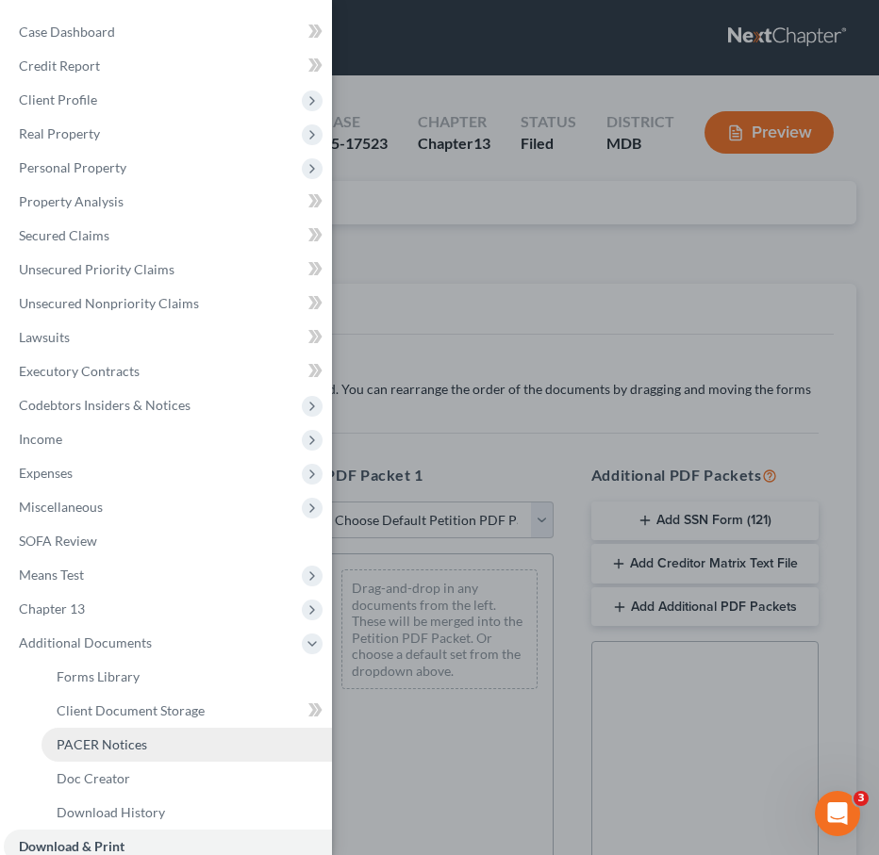
click at [82, 751] on span "PACER Notices" at bounding box center [102, 745] width 91 height 16
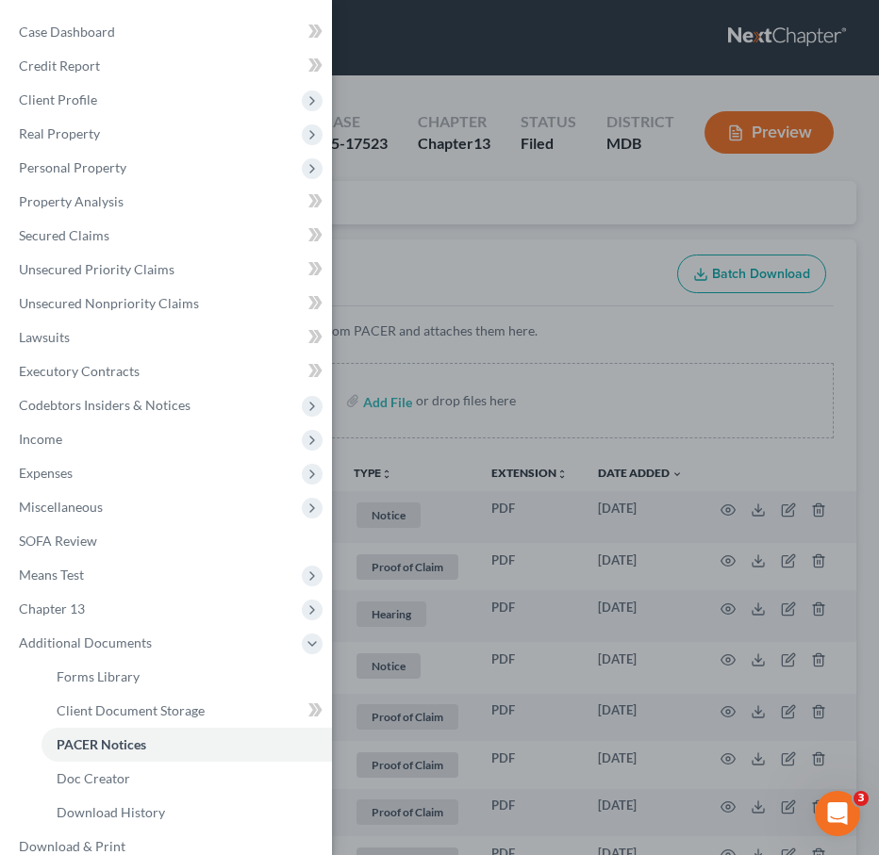
click at [434, 268] on div "Case Dashboard Payments Invoices Payments Payments Credit Report Client Profile" at bounding box center [439, 427] width 879 height 855
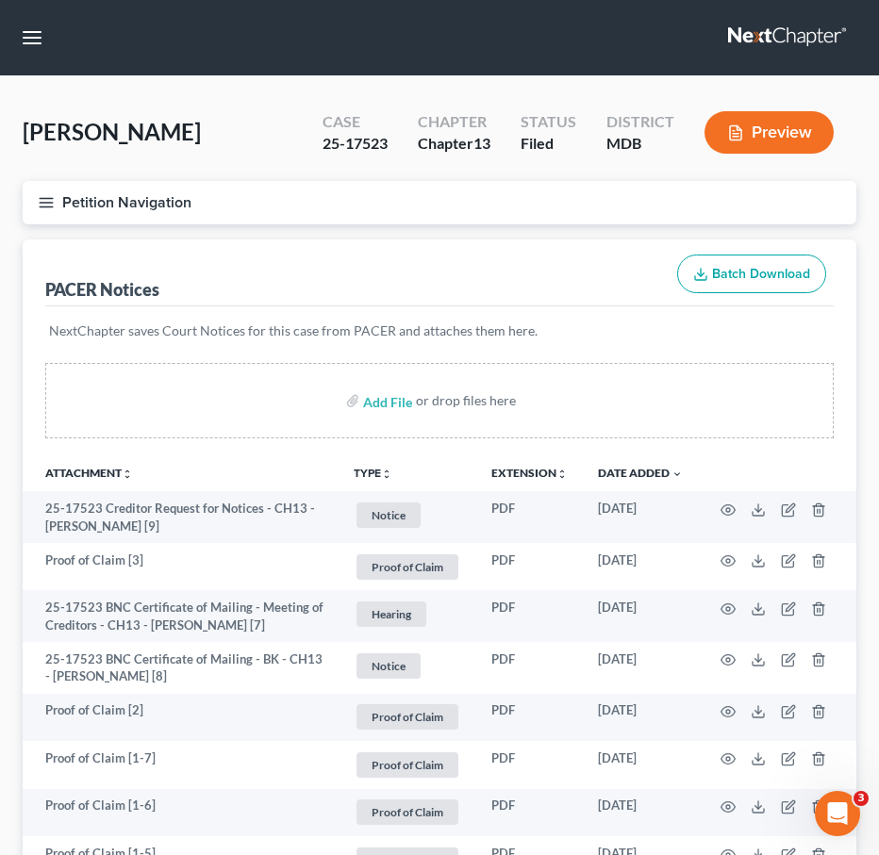
click at [41, 190] on button "Petition Navigation" at bounding box center [440, 202] width 834 height 43
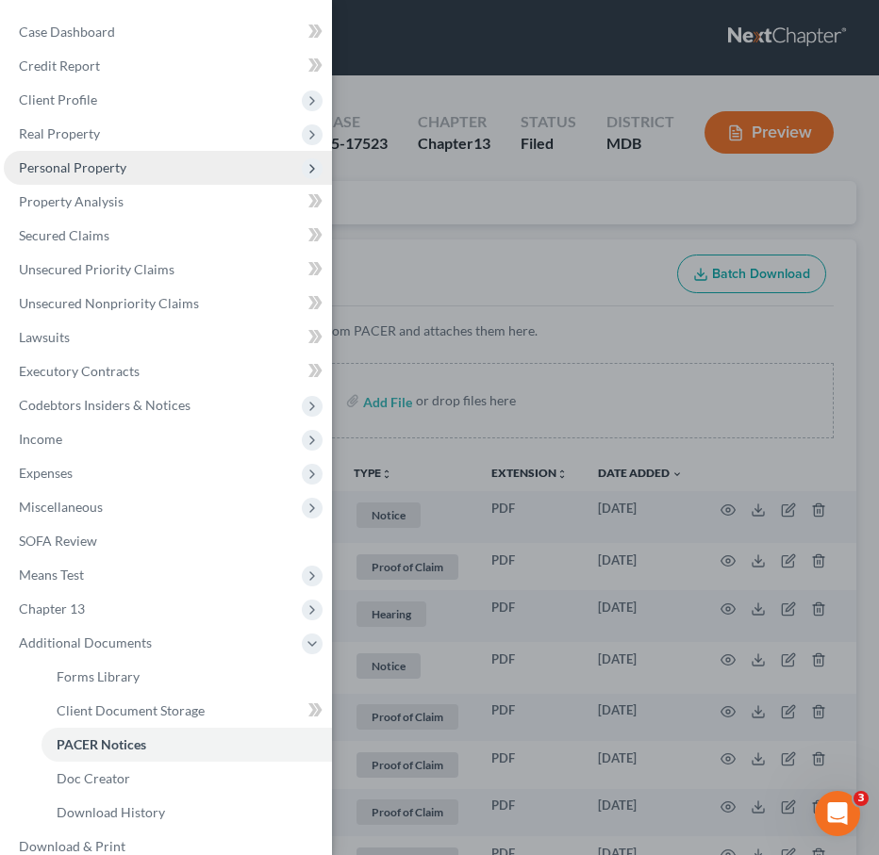
click at [63, 165] on span "Personal Property" at bounding box center [73, 167] width 108 height 16
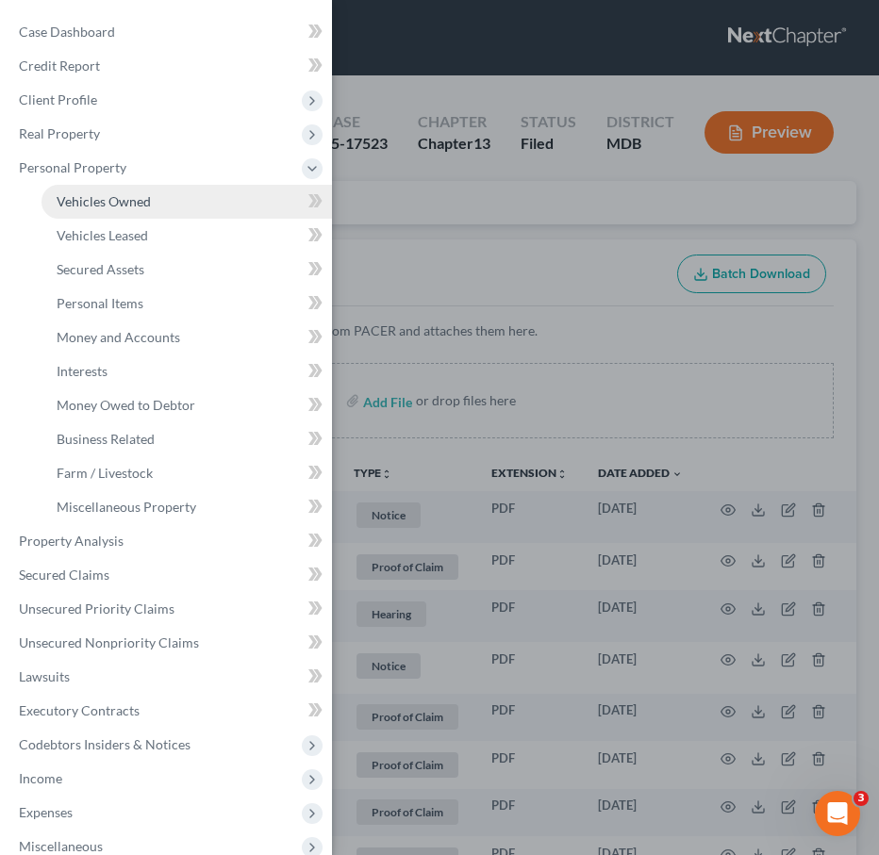
click at [84, 202] on span "Vehicles Owned" at bounding box center [104, 201] width 94 height 16
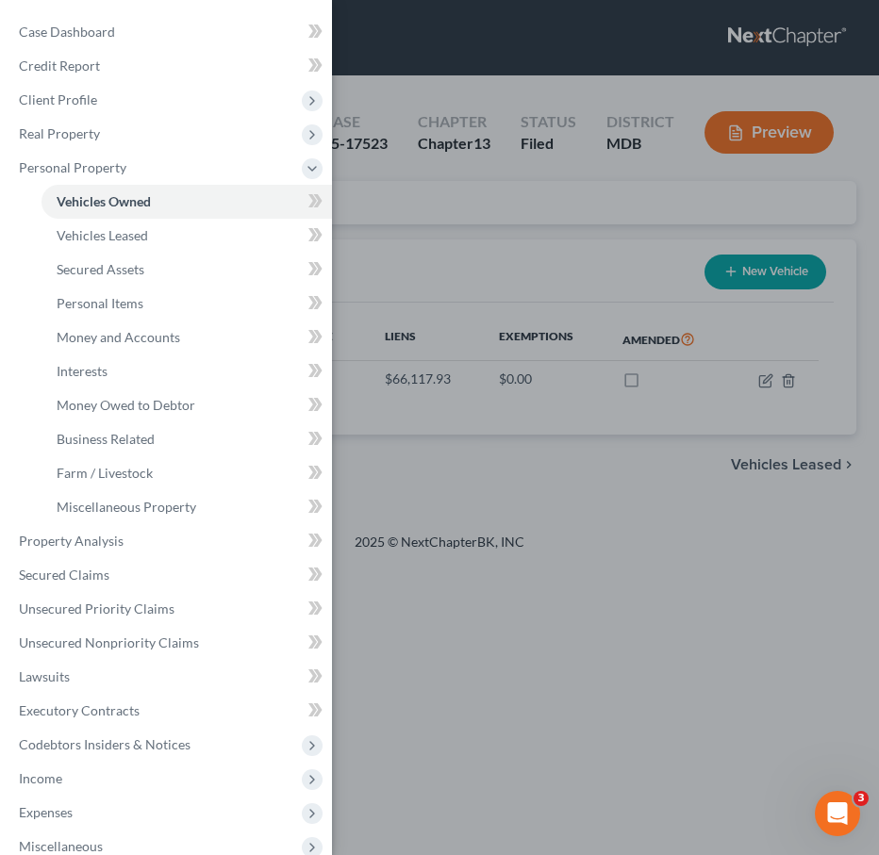
click at [423, 195] on div "Case Dashboard Payments Invoices Payments Payments Credit Report Client Profile" at bounding box center [439, 427] width 879 height 855
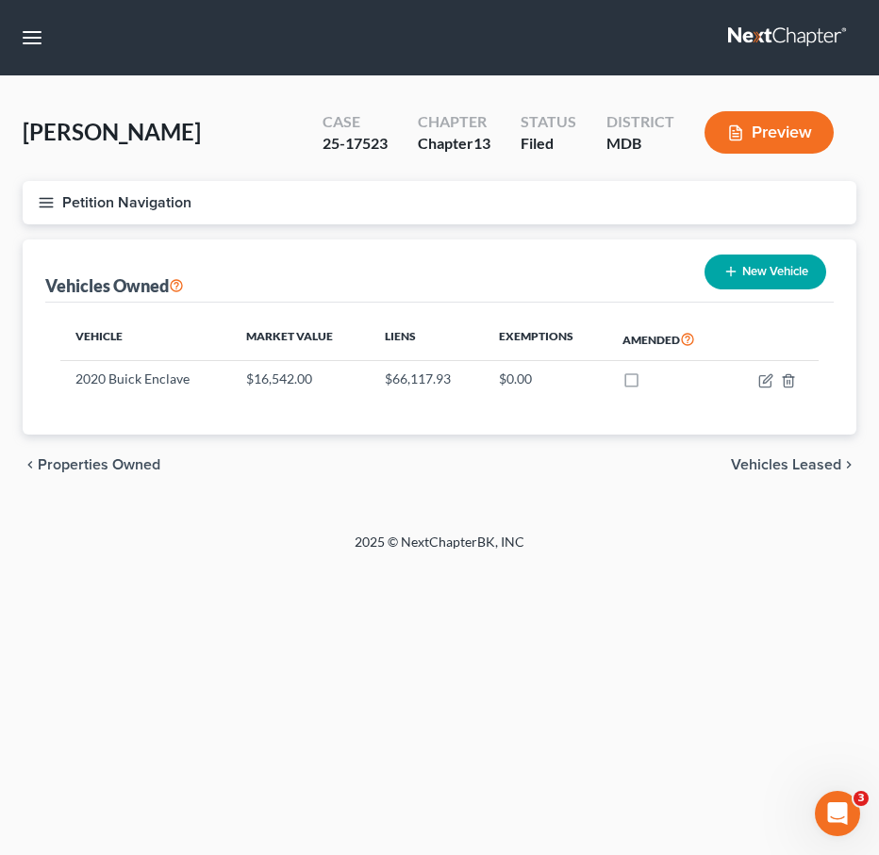
click at [772, 472] on span "Vehicles Leased" at bounding box center [786, 464] width 110 height 15
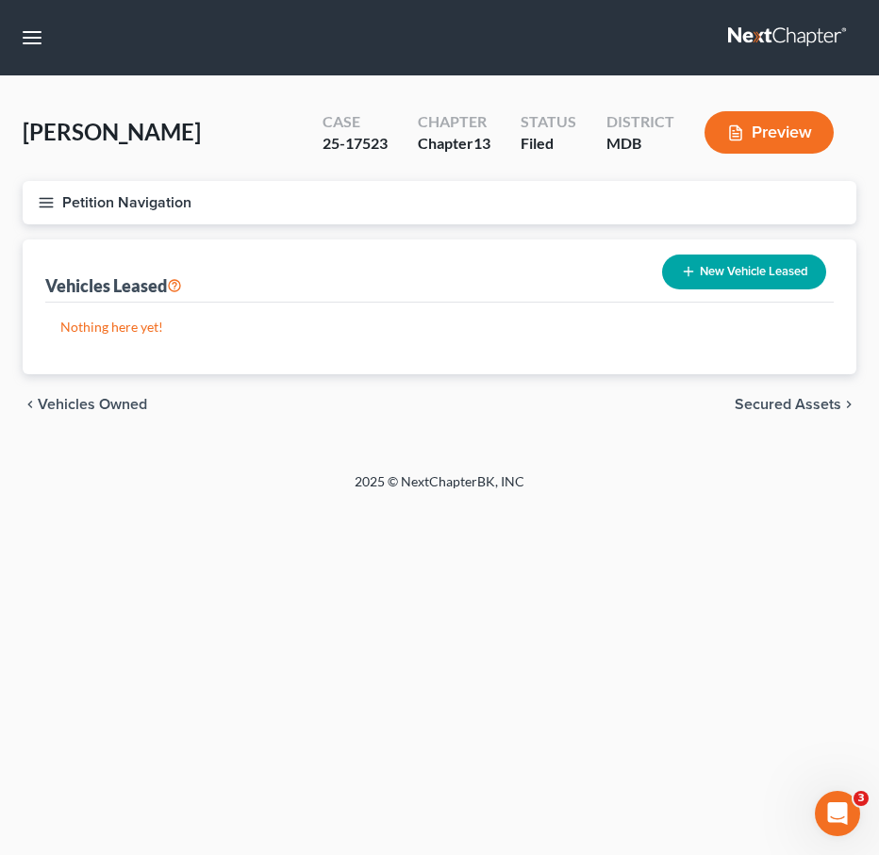
click at [772, 408] on span "Secured Assets" at bounding box center [788, 404] width 107 height 15
click at [772, 408] on span "Personal Items" at bounding box center [790, 404] width 101 height 15
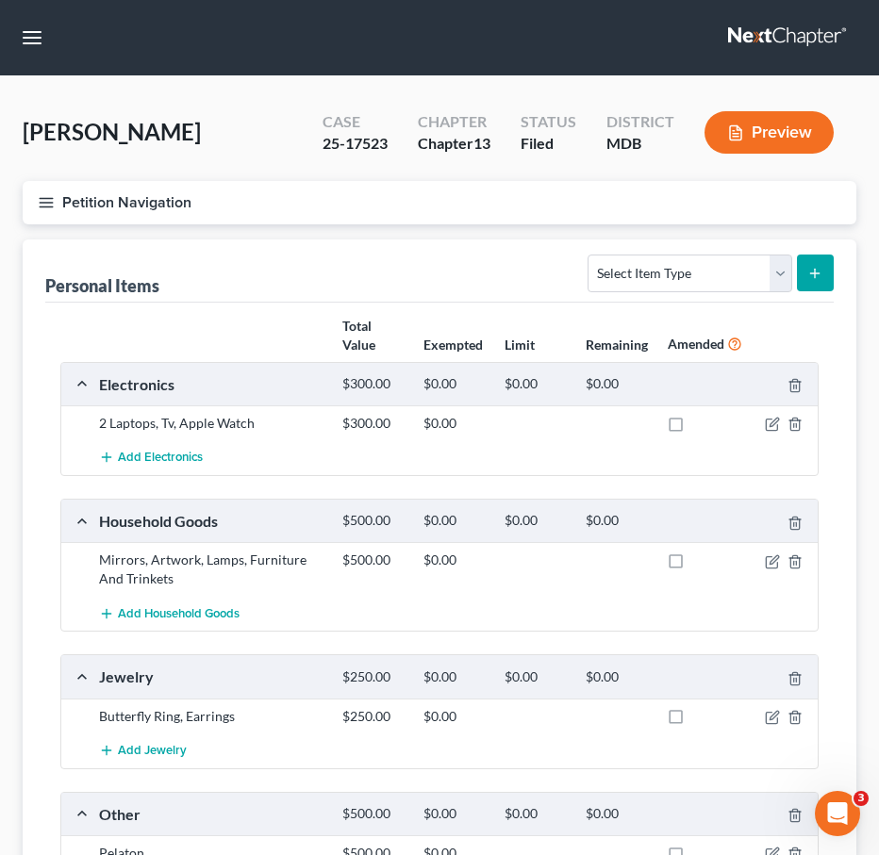
scroll to position [227, 0]
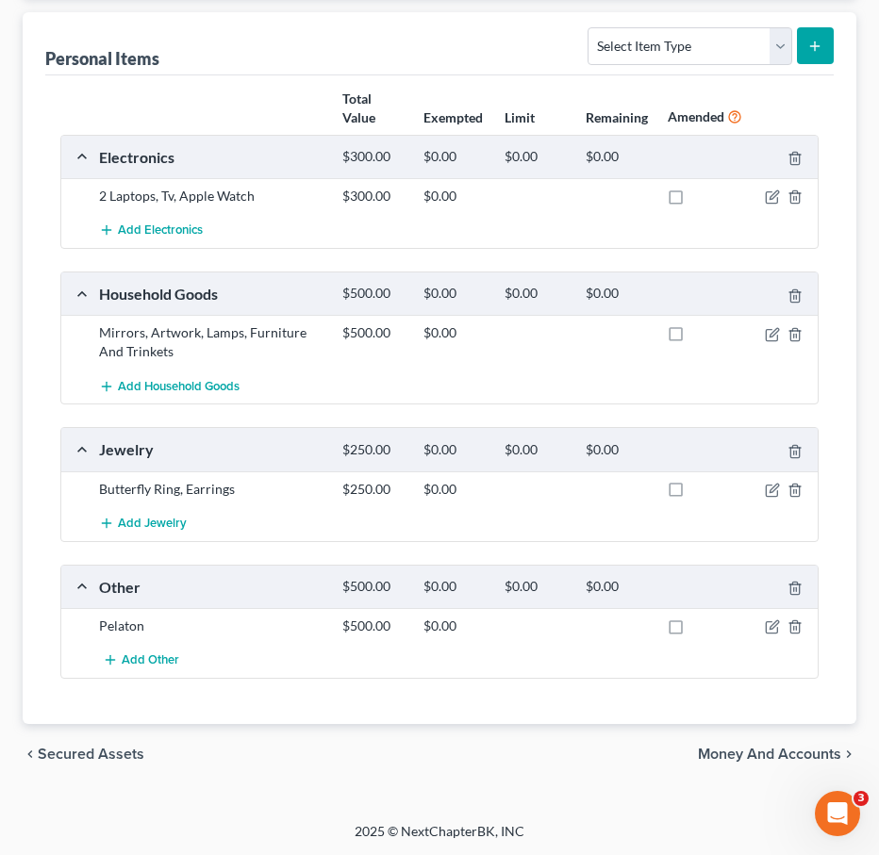
click at [744, 751] on span "Money and Accounts" at bounding box center [769, 754] width 143 height 15
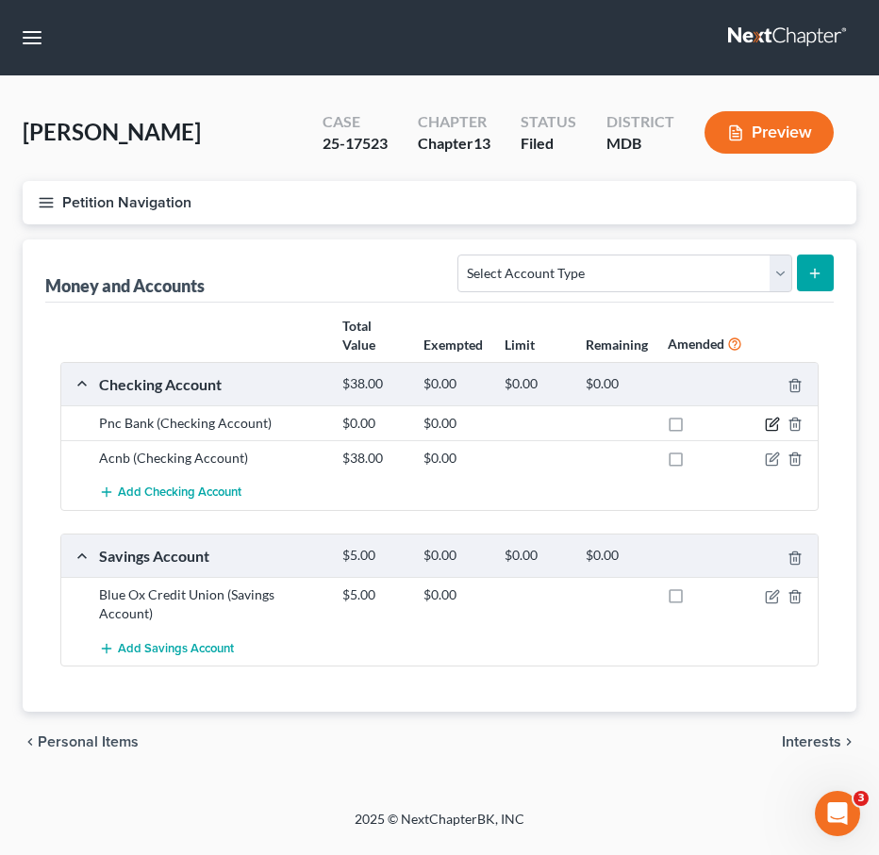
click at [773, 421] on icon "button" at bounding box center [774, 423] width 8 height 8
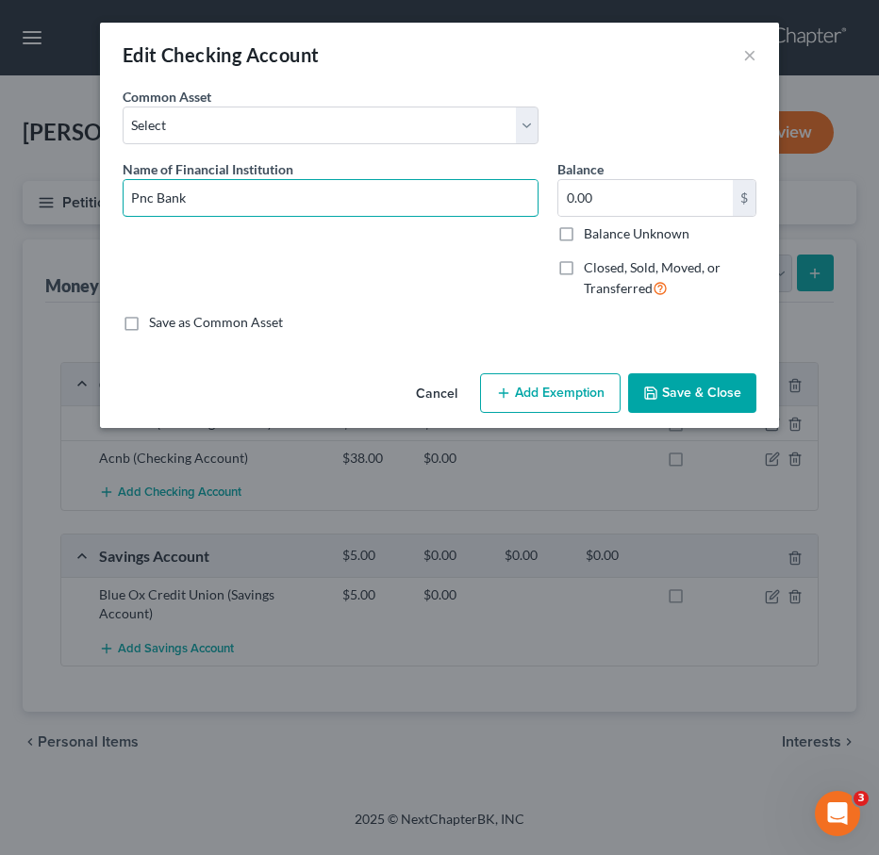
drag, startPoint x: 210, startPoint y: 197, endPoint x: 25, endPoint y: 194, distance: 184.9
click at [25, 194] on div "Edit Checking Account × An exemption set must first be selected from the Filing…" at bounding box center [439, 427] width 879 height 855
type input "PNC Bank"
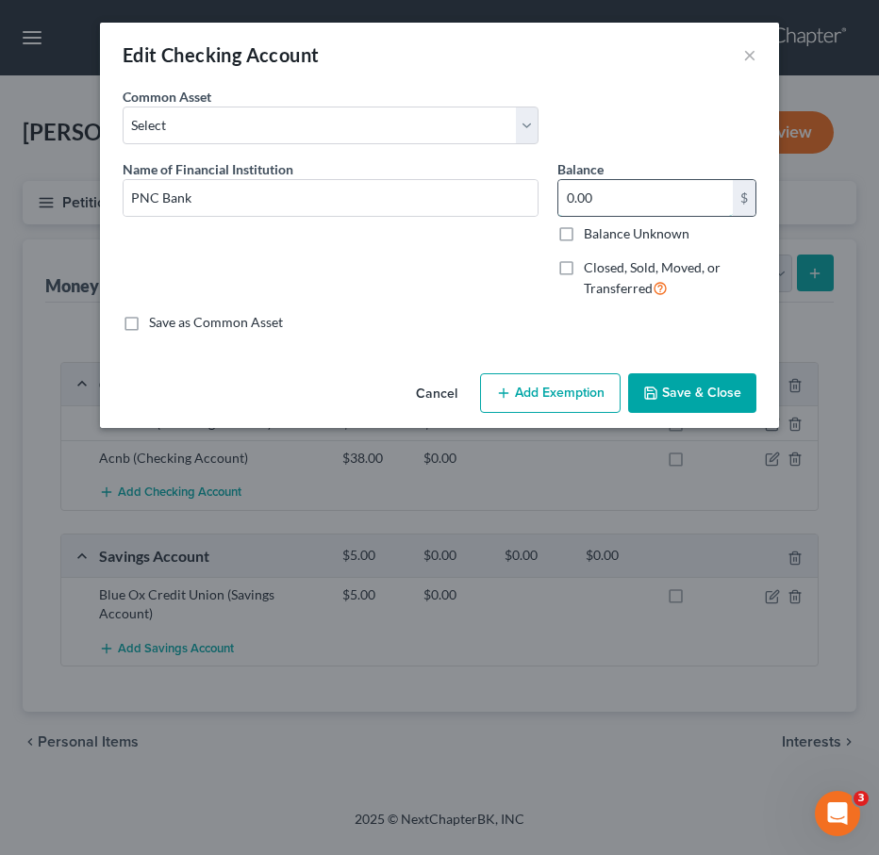
click at [632, 197] on input "0.00" at bounding box center [645, 198] width 174 height 36
type input "992.17"
click at [543, 395] on button "Add Exemption" at bounding box center [550, 393] width 141 height 40
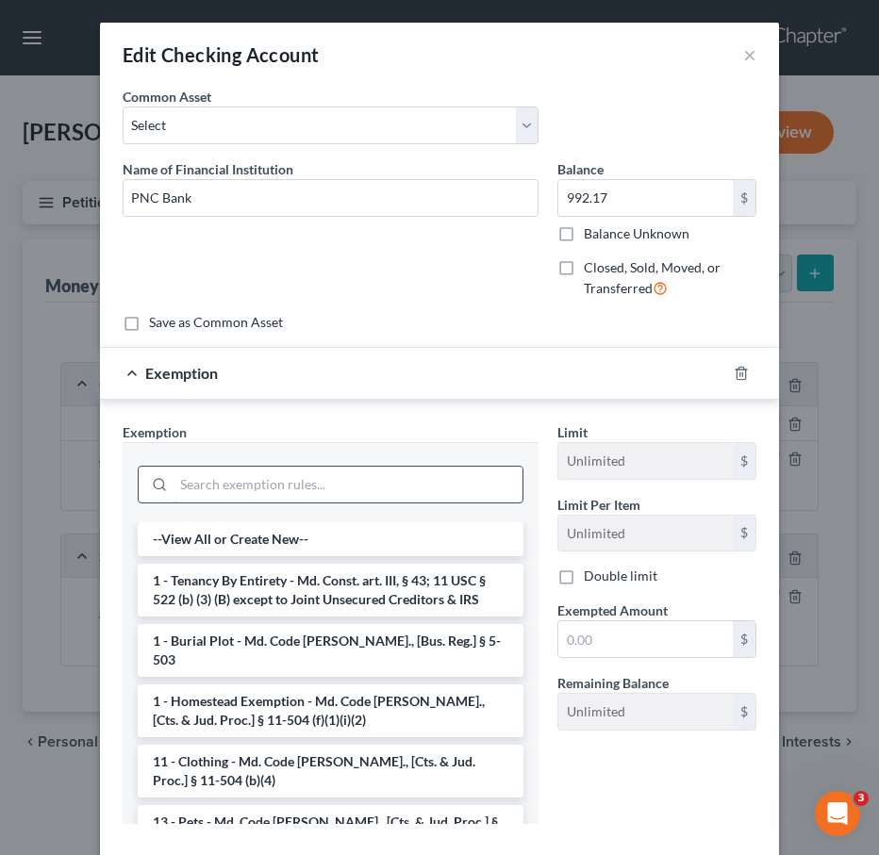
click at [282, 473] on input "search" at bounding box center [348, 485] width 349 height 36
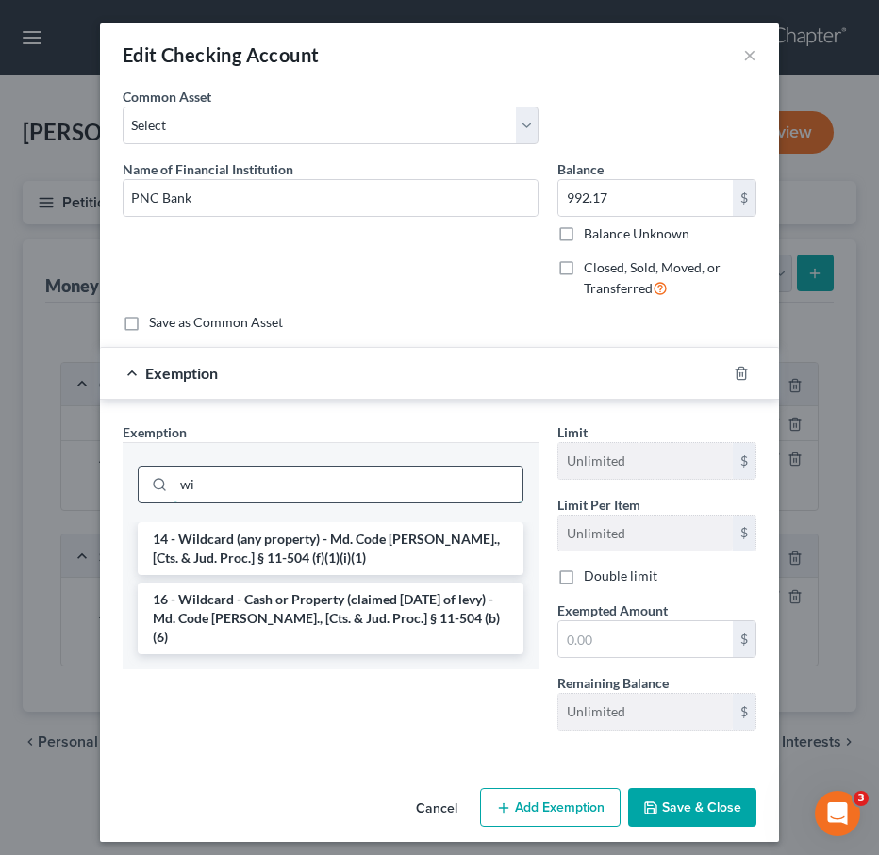
type input "w"
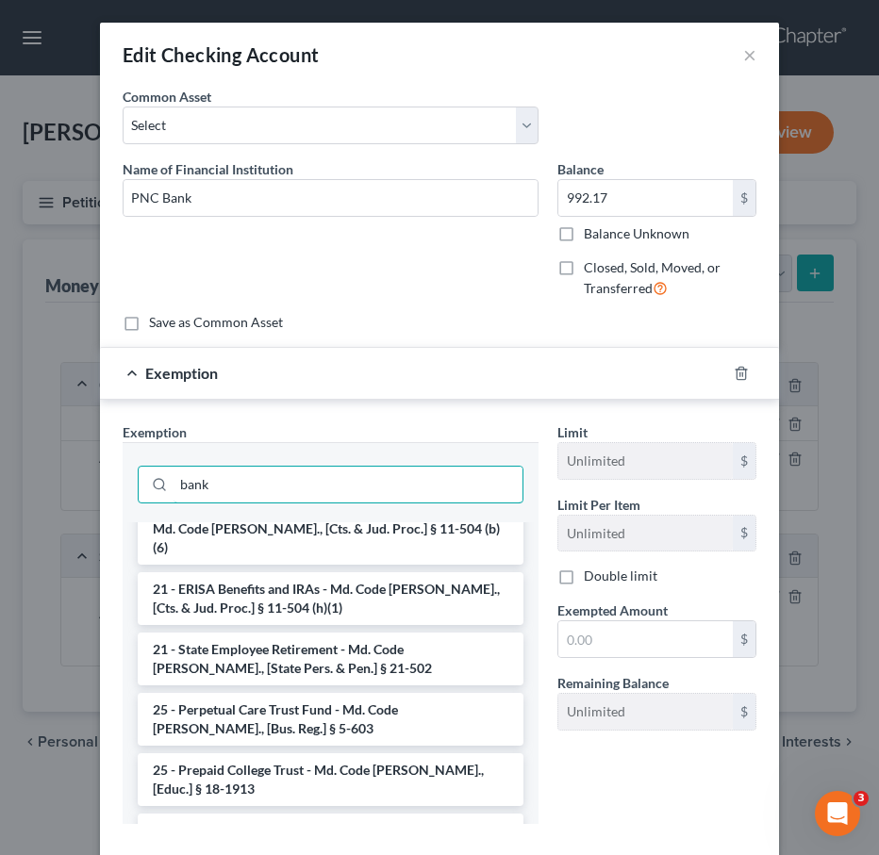
scroll to position [1603, 0]
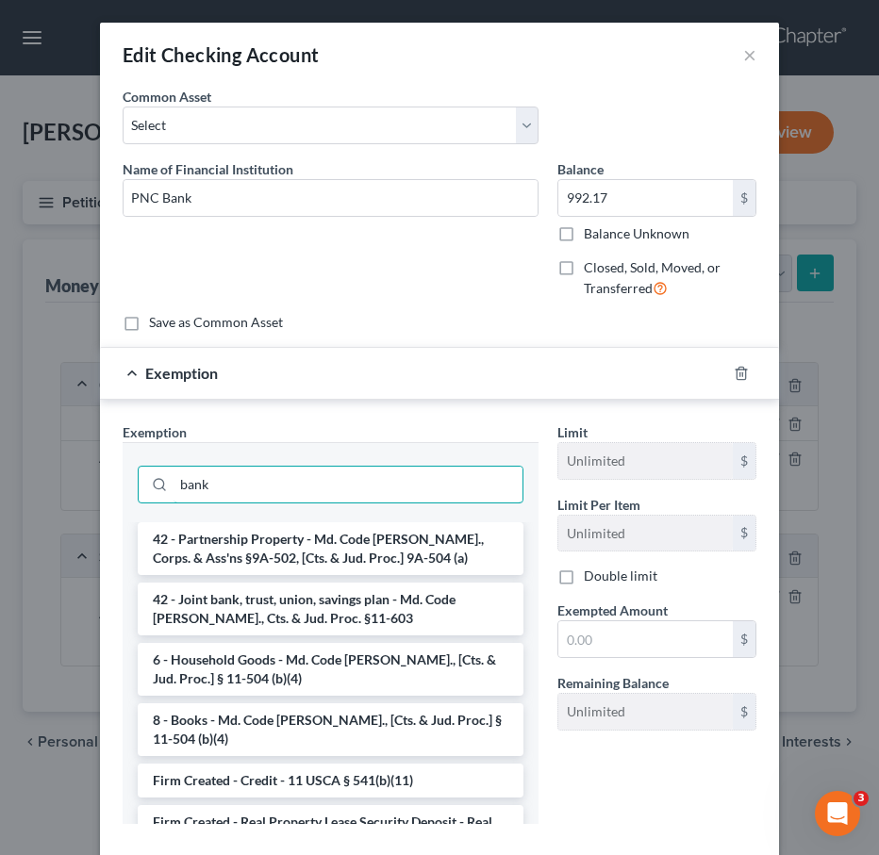
type input "bank"
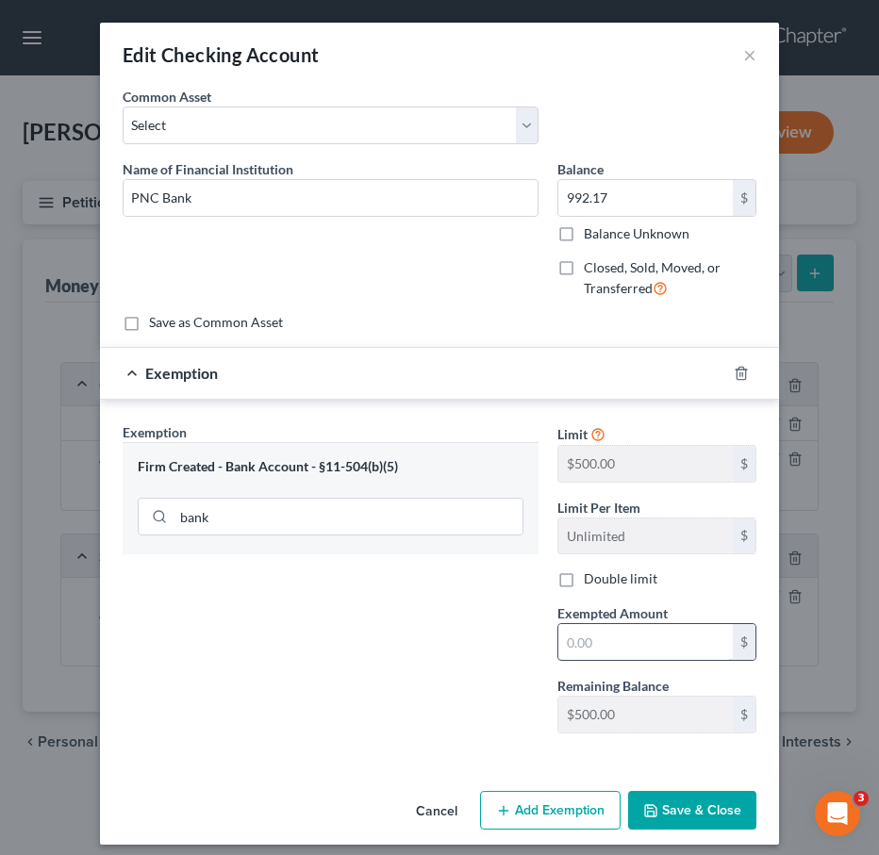
click at [594, 647] on input "text" at bounding box center [645, 642] width 174 height 36
type input "500"
click at [570, 804] on button "Add Exemption" at bounding box center [550, 811] width 141 height 40
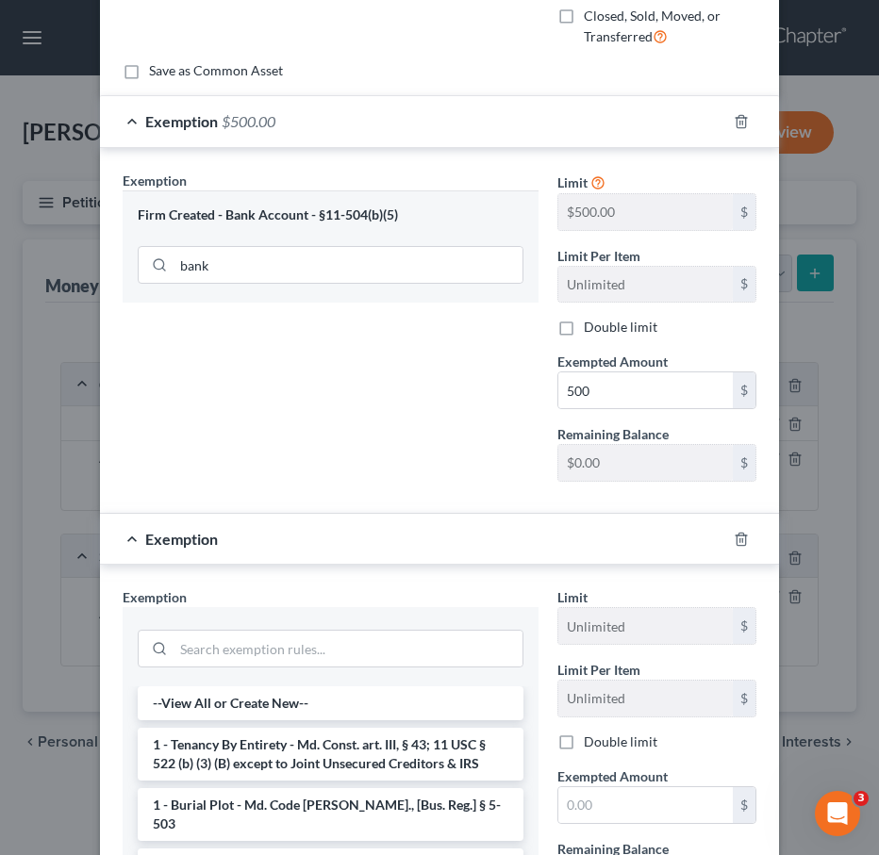
scroll to position [358, 0]
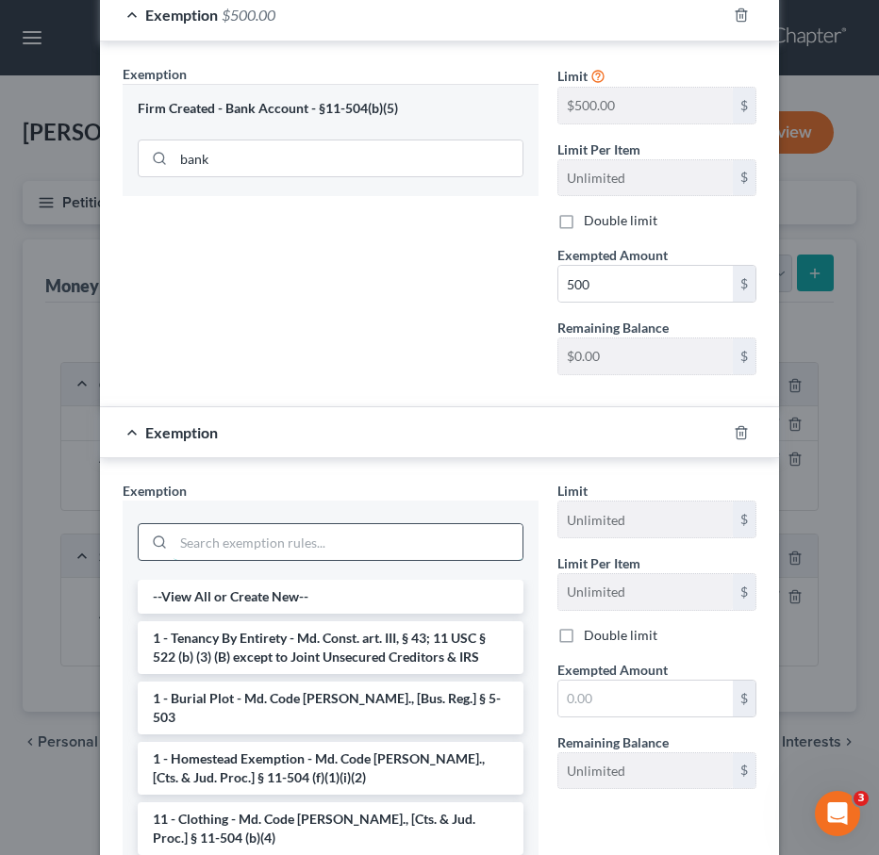
click at [201, 546] on input "search" at bounding box center [348, 542] width 349 height 36
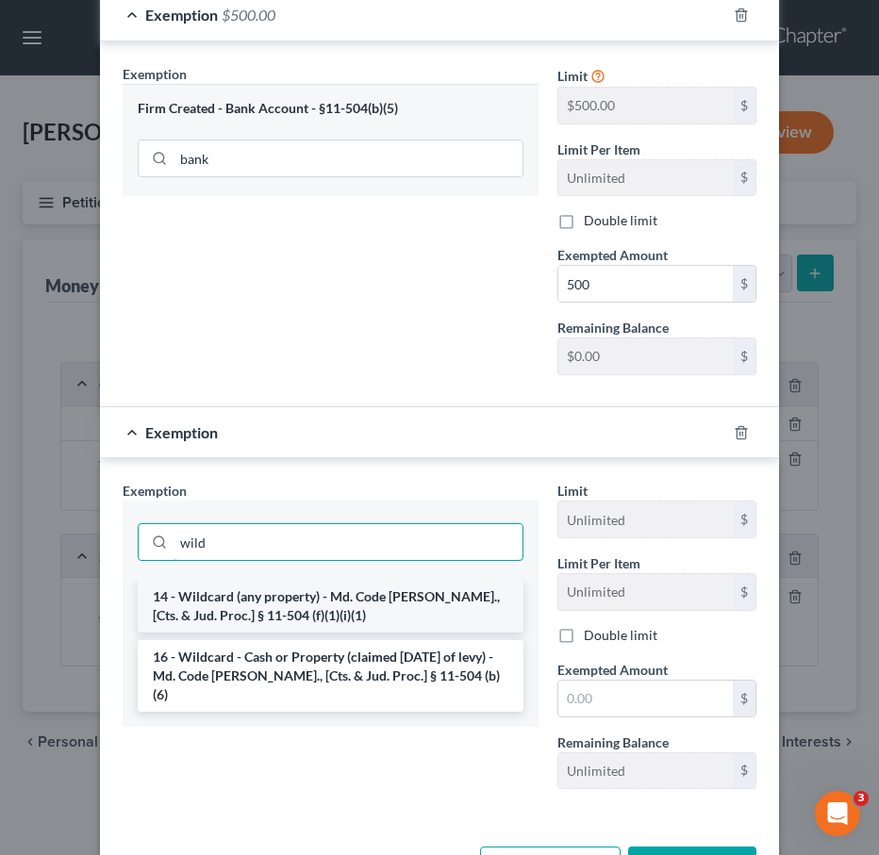
type input "wild"
click at [208, 624] on li "14 - Wildcard (any property) - Md. Code Ann., [Cts. & Jud. Proc.] § 11-504 (f)(…" at bounding box center [331, 606] width 386 height 53
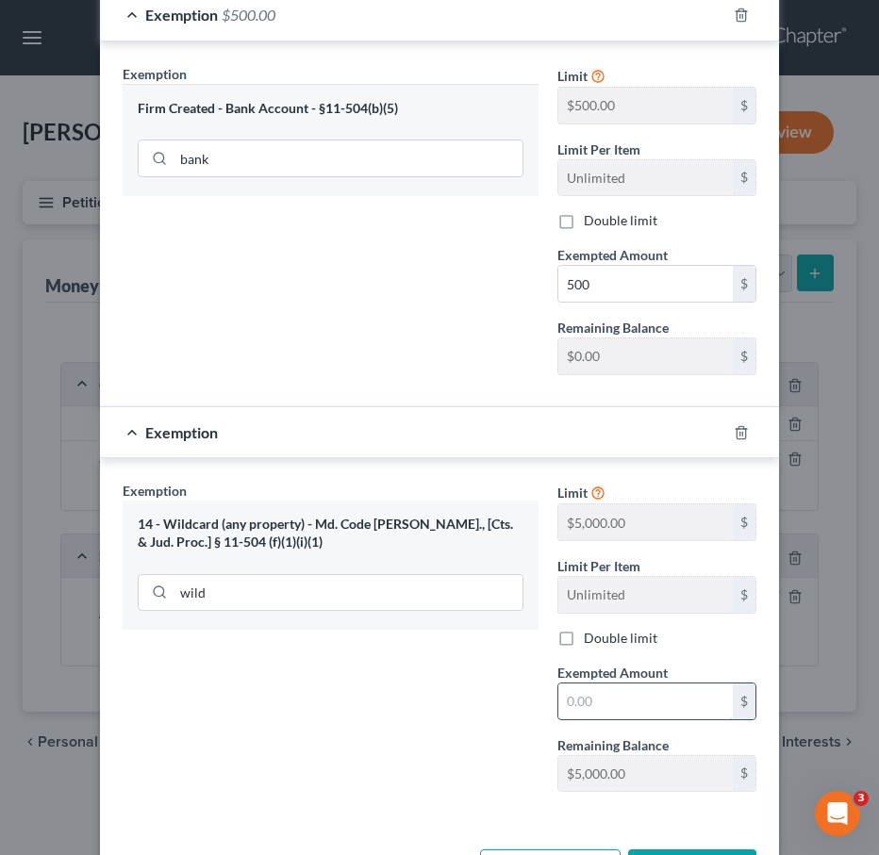
click at [603, 696] on input "text" at bounding box center [645, 702] width 174 height 36
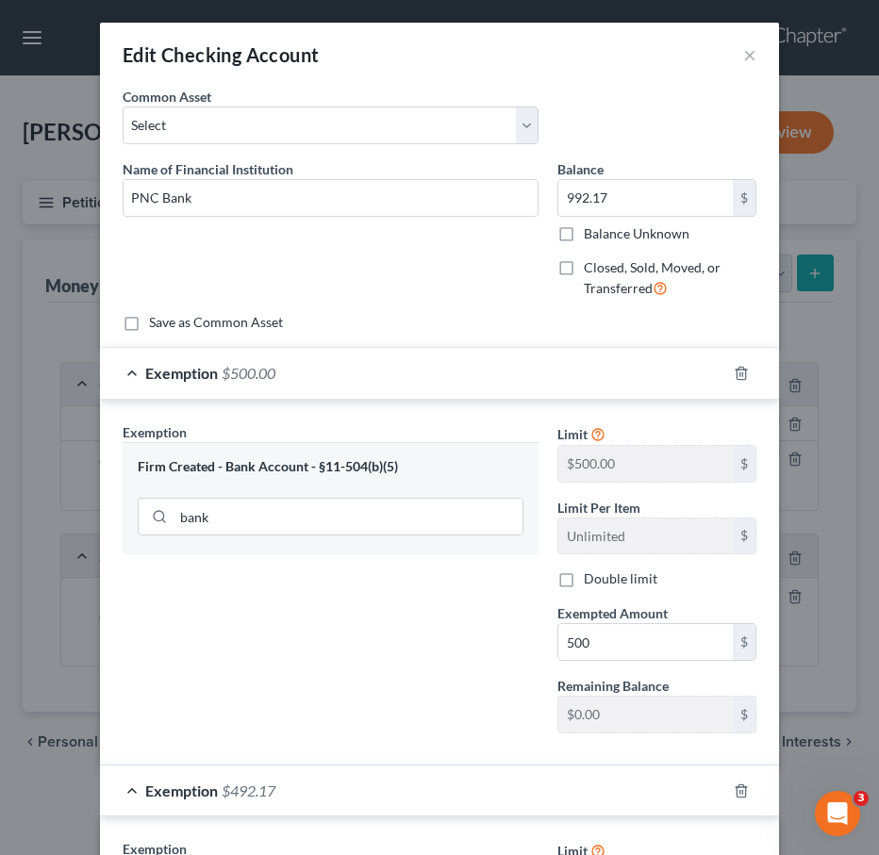
scroll to position [430, 0]
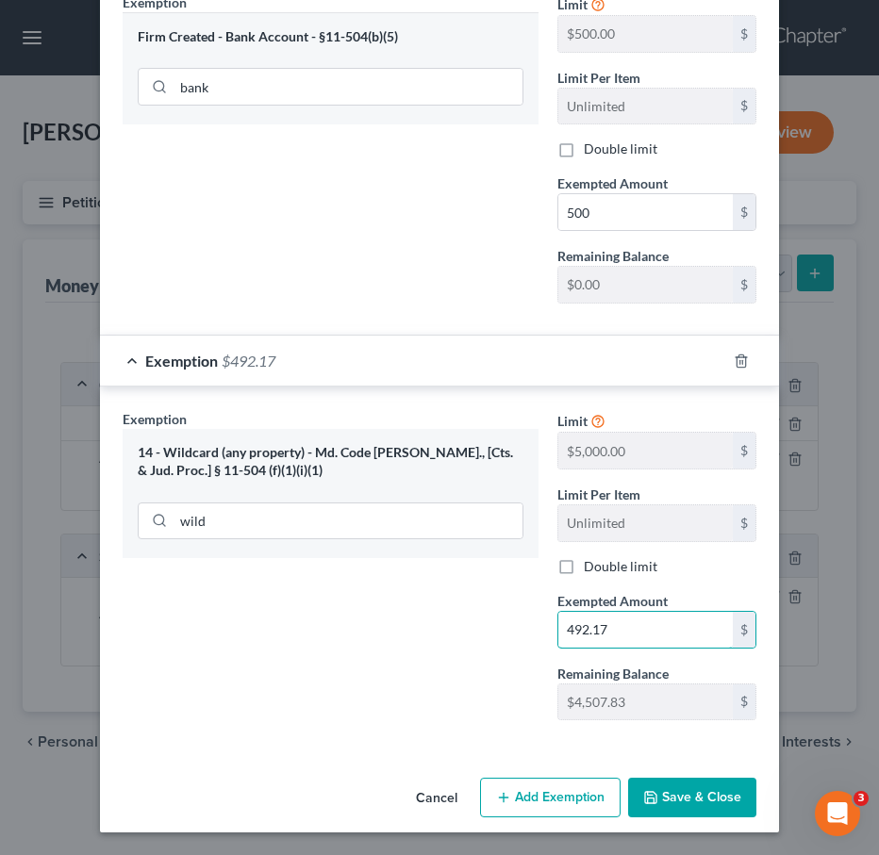
type input "492.17"
click at [695, 787] on button "Save & Close" at bounding box center [692, 798] width 128 height 40
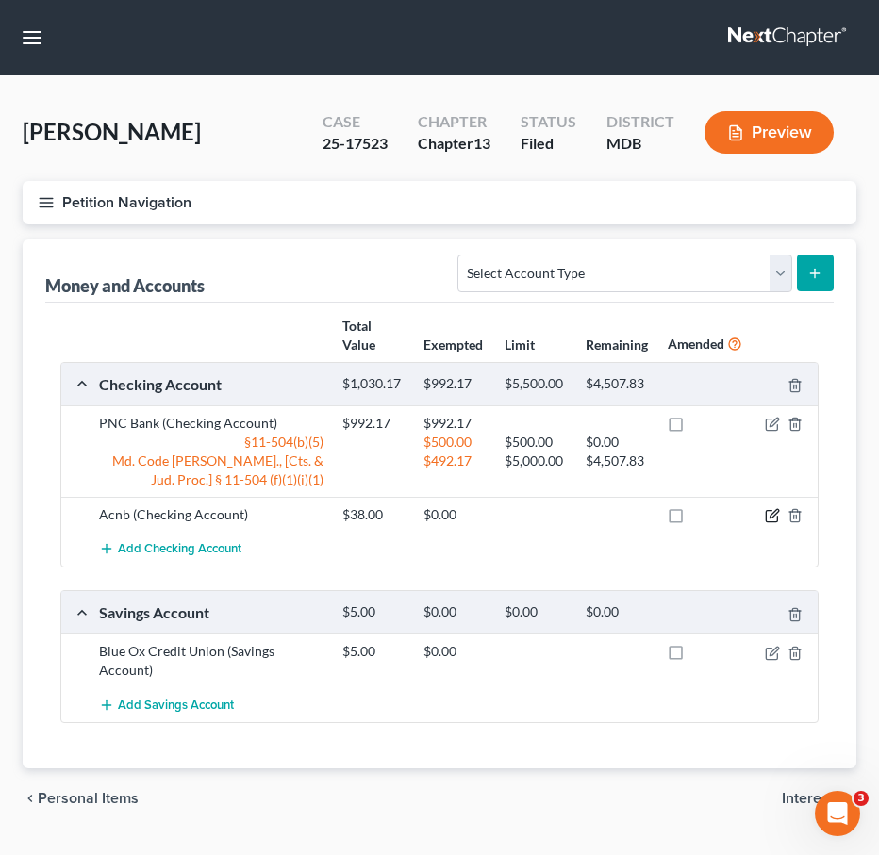
click at [770, 517] on icon "button" at bounding box center [774, 514] width 8 height 8
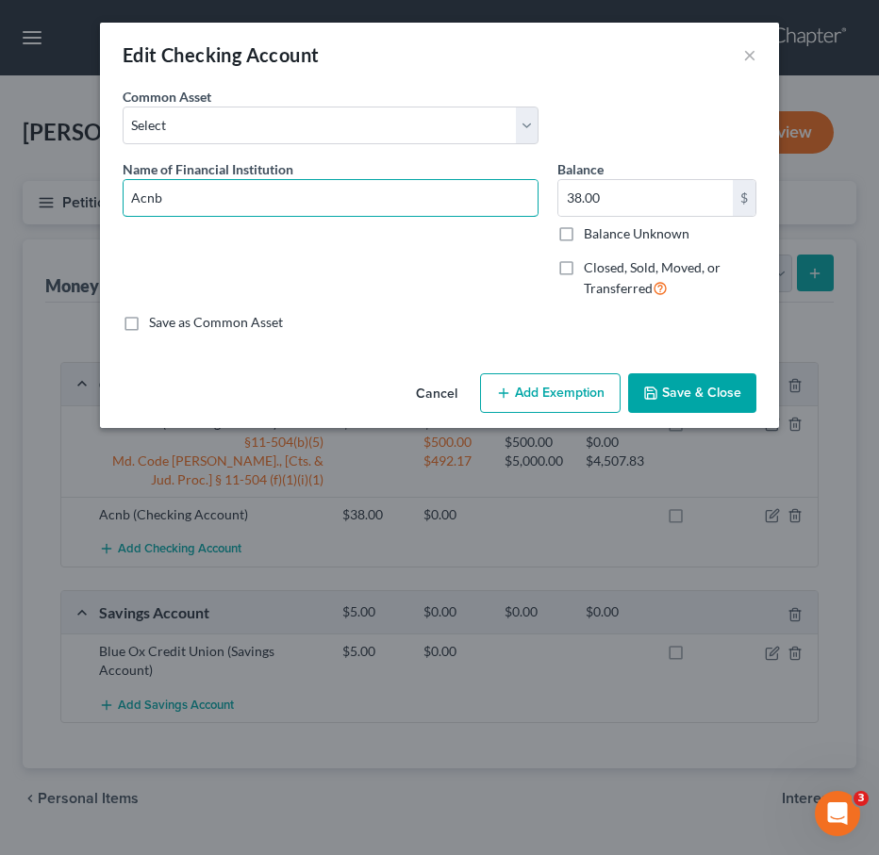
drag, startPoint x: 183, startPoint y: 192, endPoint x: 6, endPoint y: 166, distance: 179.2
click at [6, 166] on div "Edit Checking Account × An exemption set must first be selected from the Filing…" at bounding box center [439, 427] width 879 height 855
type input "ACNB Bank"
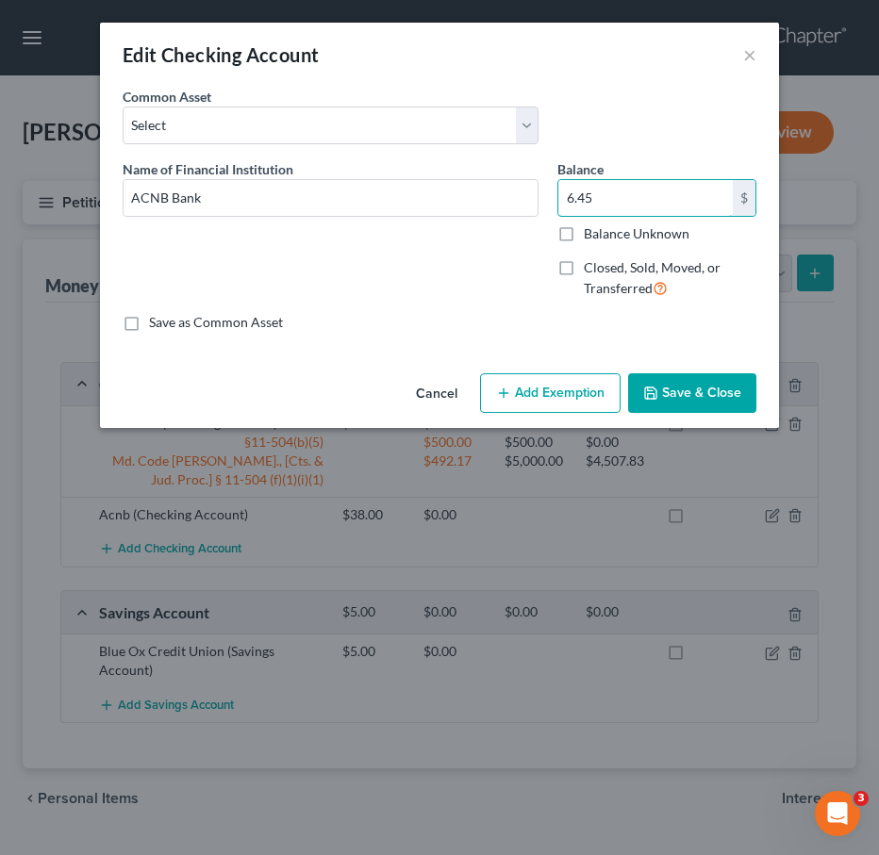
type input "6.45"
click at [548, 394] on button "Add Exemption" at bounding box center [550, 393] width 141 height 40
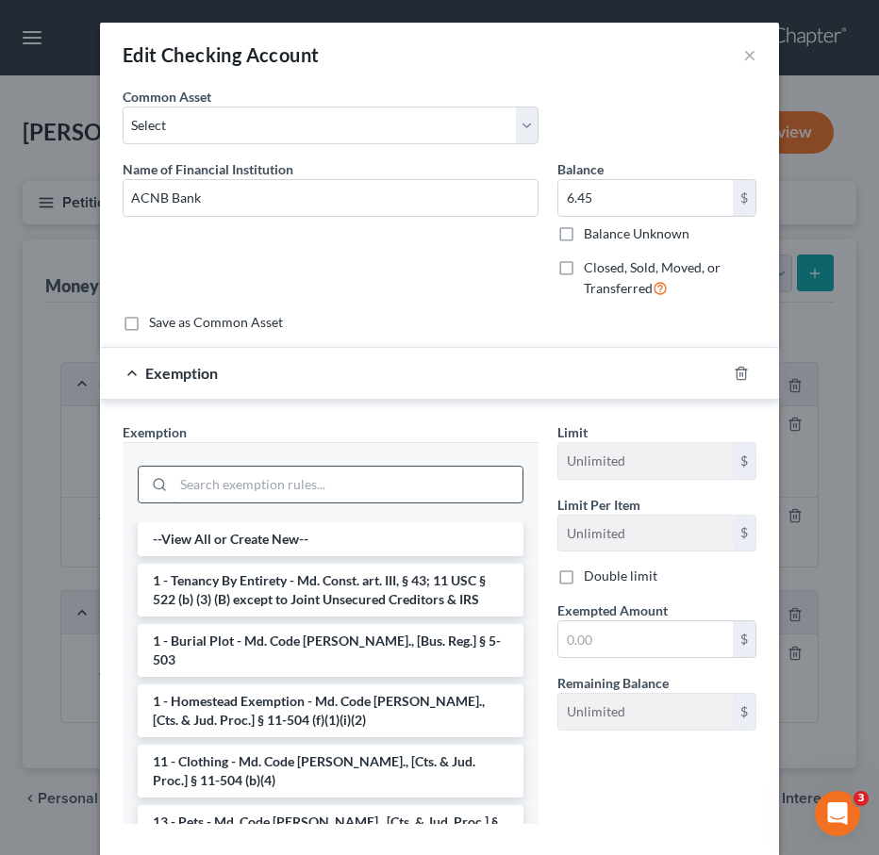
click at [193, 492] on input "search" at bounding box center [348, 485] width 349 height 36
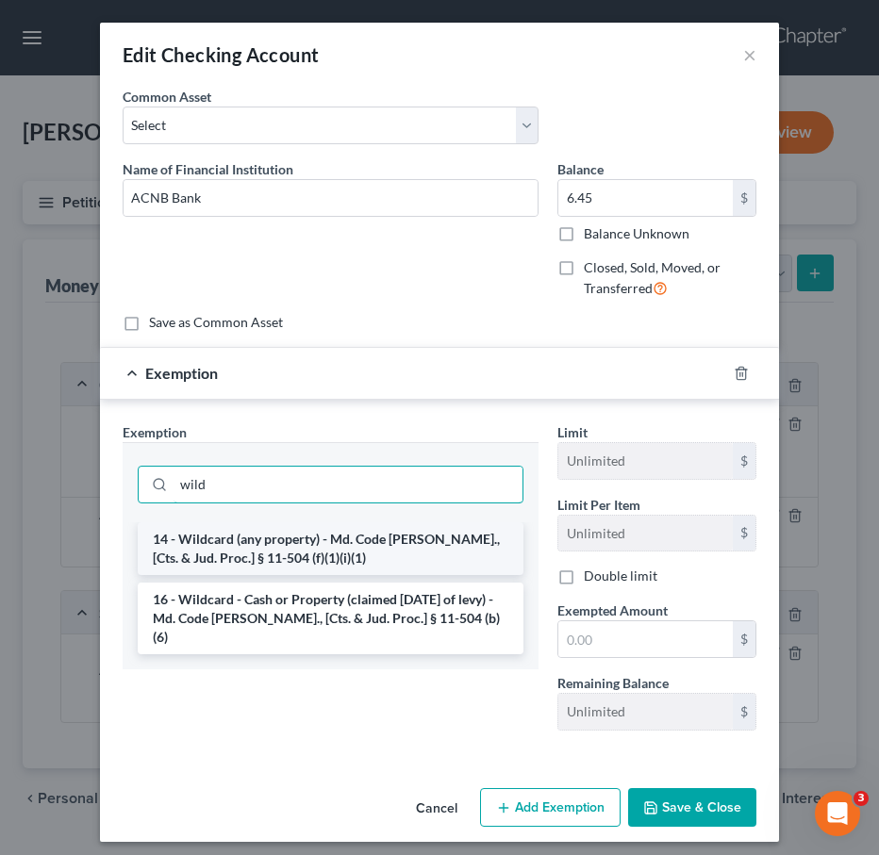
type input "wild"
click at [206, 541] on li "14 - Wildcard (any property) - Md. Code Ann., [Cts. & Jud. Proc.] § 11-504 (f)(…" at bounding box center [331, 548] width 386 height 53
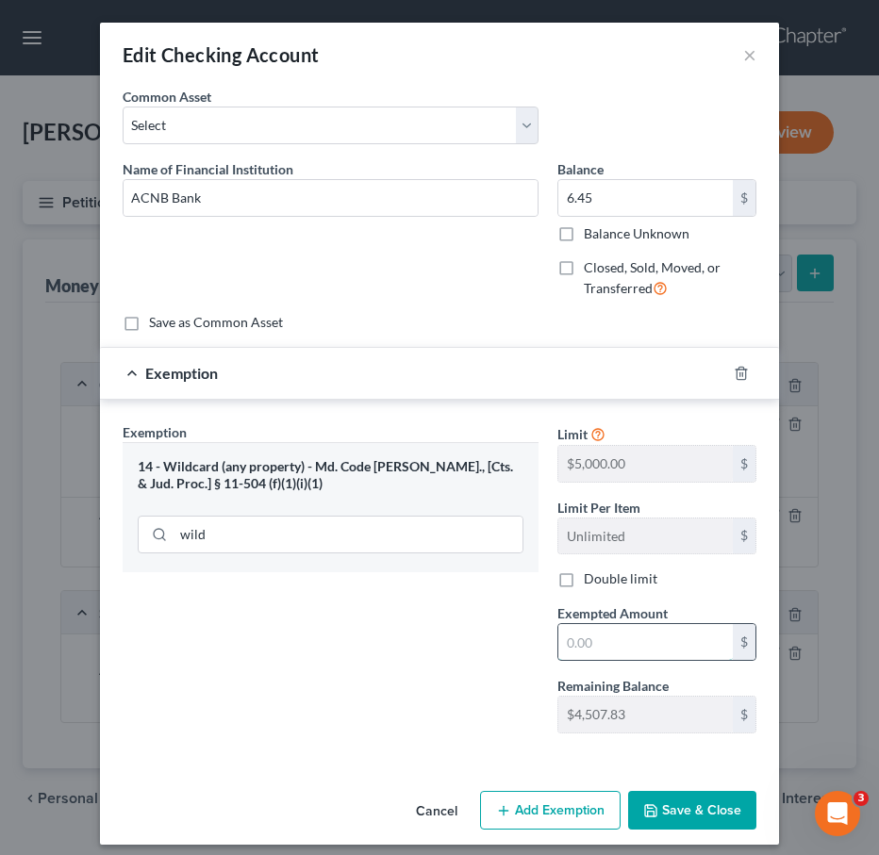
click at [579, 638] on input "text" at bounding box center [645, 642] width 174 height 36
type input "6.45"
click at [701, 818] on button "Save & Close" at bounding box center [692, 811] width 128 height 40
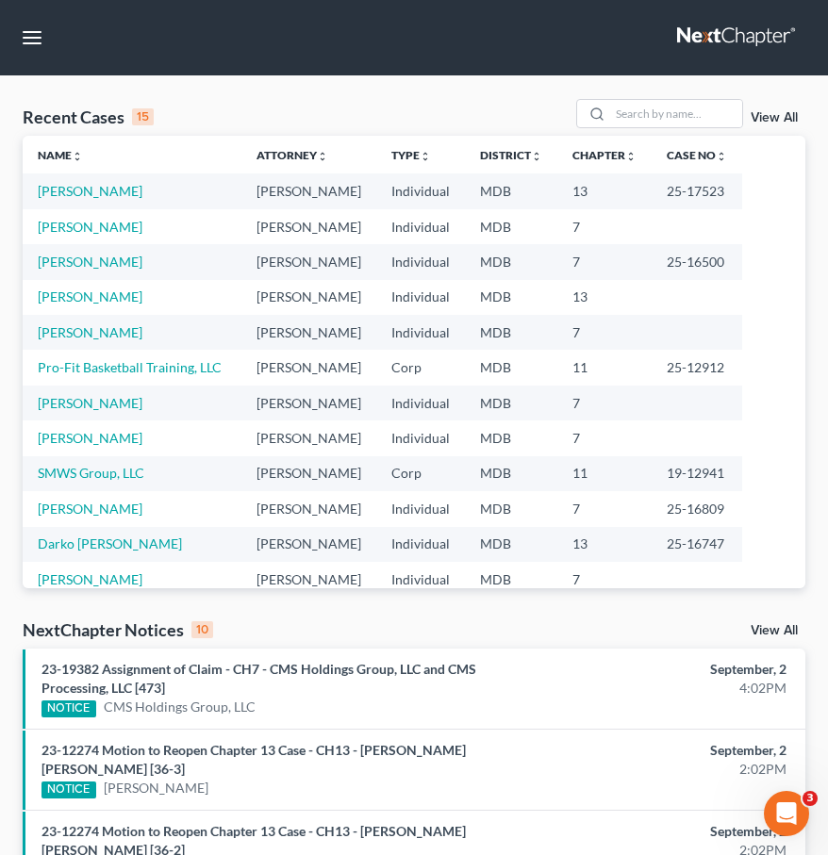
click at [715, 33] on link at bounding box center [737, 38] width 121 height 34
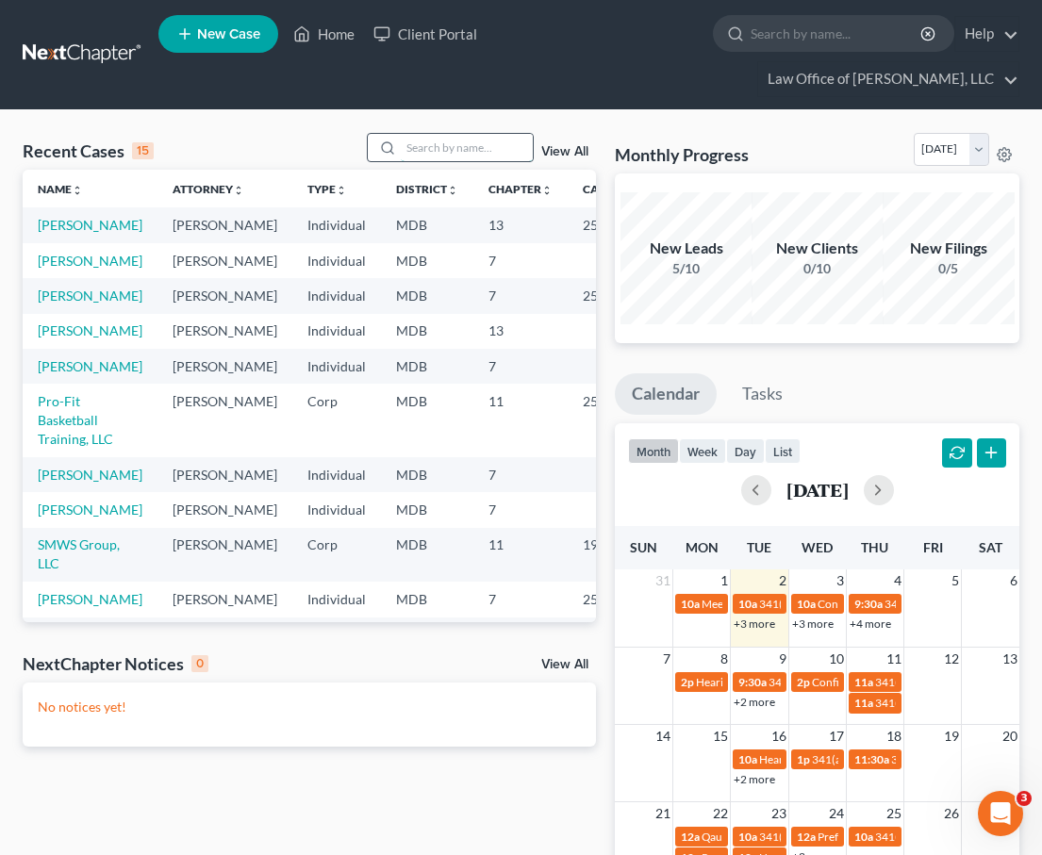
click at [435, 134] on input "search" at bounding box center [467, 147] width 132 height 27
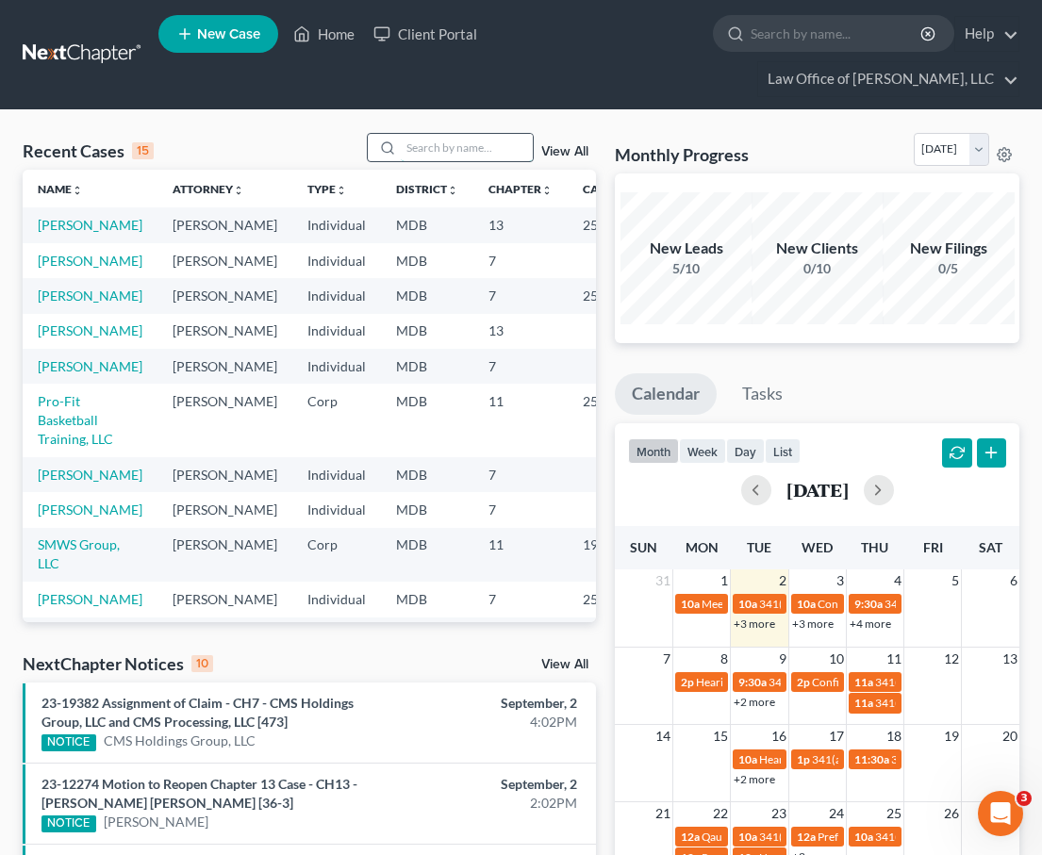
click at [418, 134] on input "search" at bounding box center [467, 147] width 132 height 27
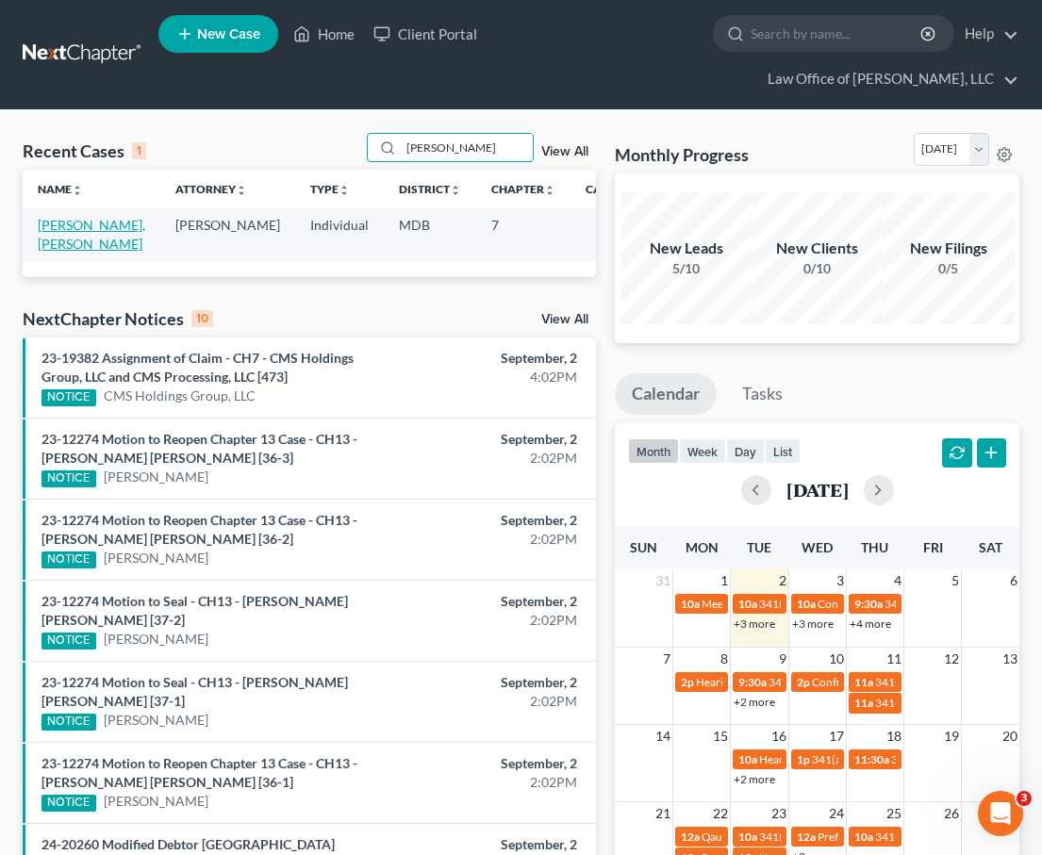
type input "keane"
click at [84, 217] on link "Chamberlain, Keane" at bounding box center [92, 234] width 108 height 35
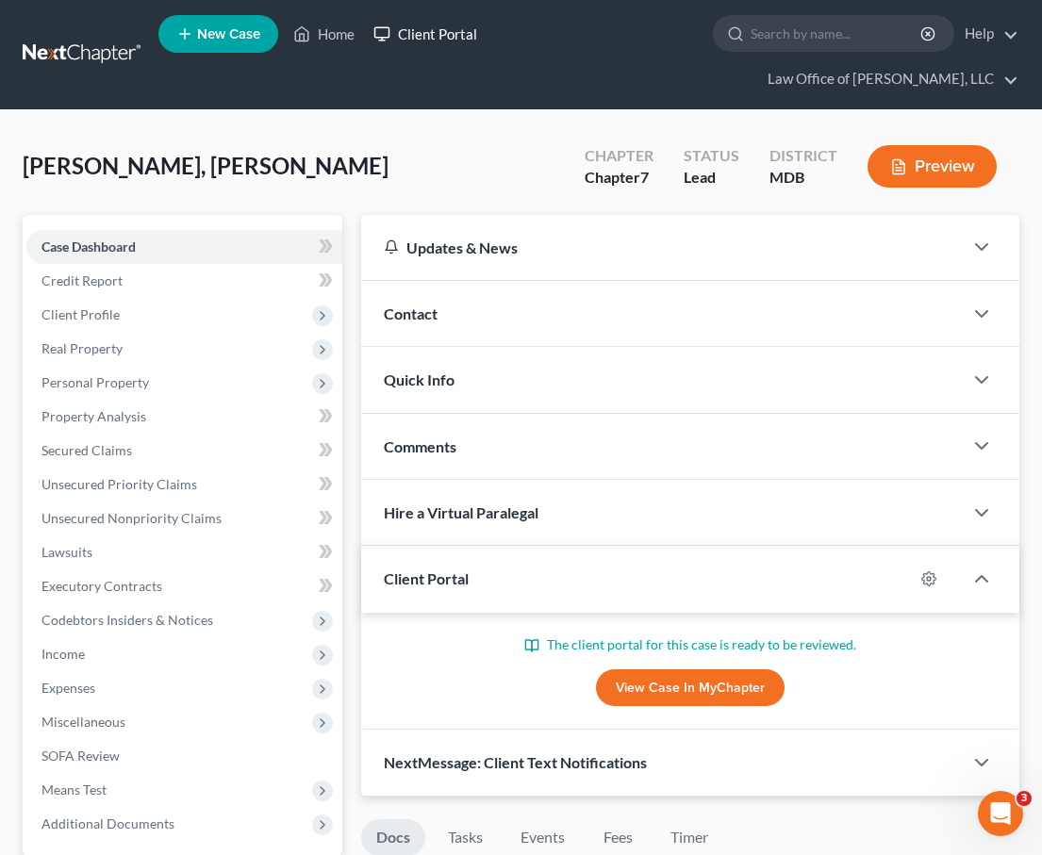
click at [419, 39] on link "Client Portal" at bounding box center [425, 34] width 123 height 34
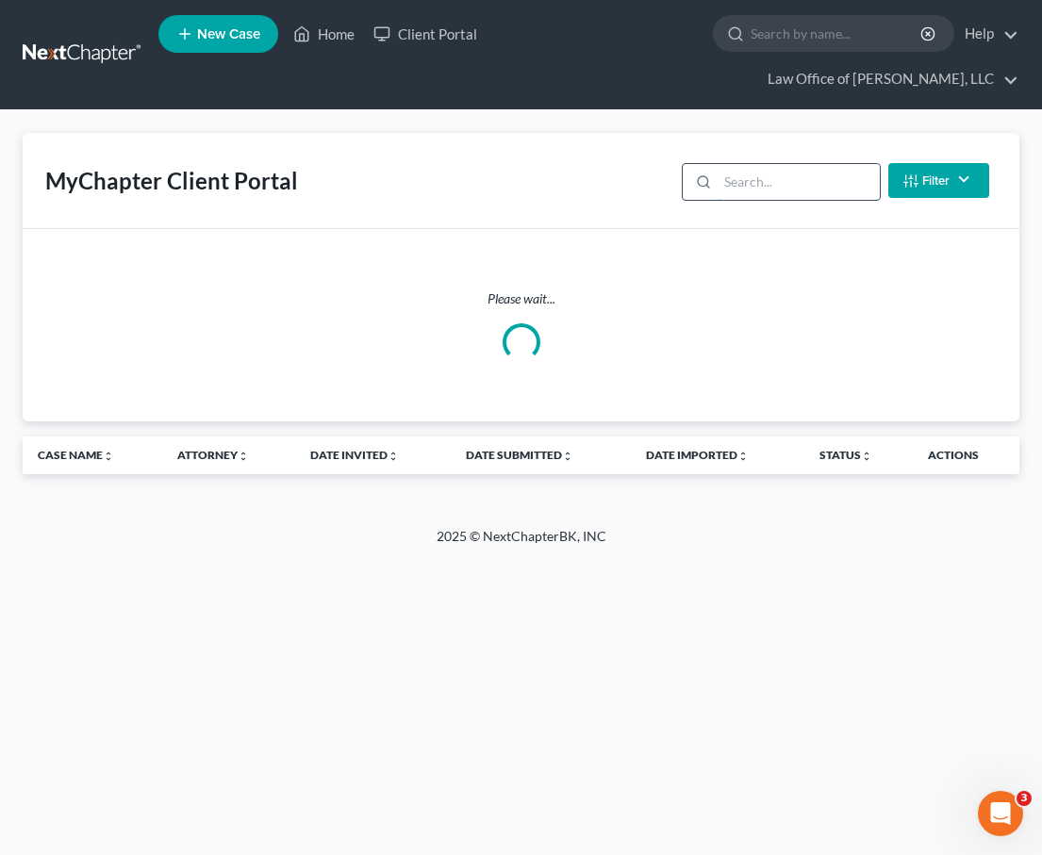
click at [745, 164] on input "search" at bounding box center [798, 182] width 161 height 36
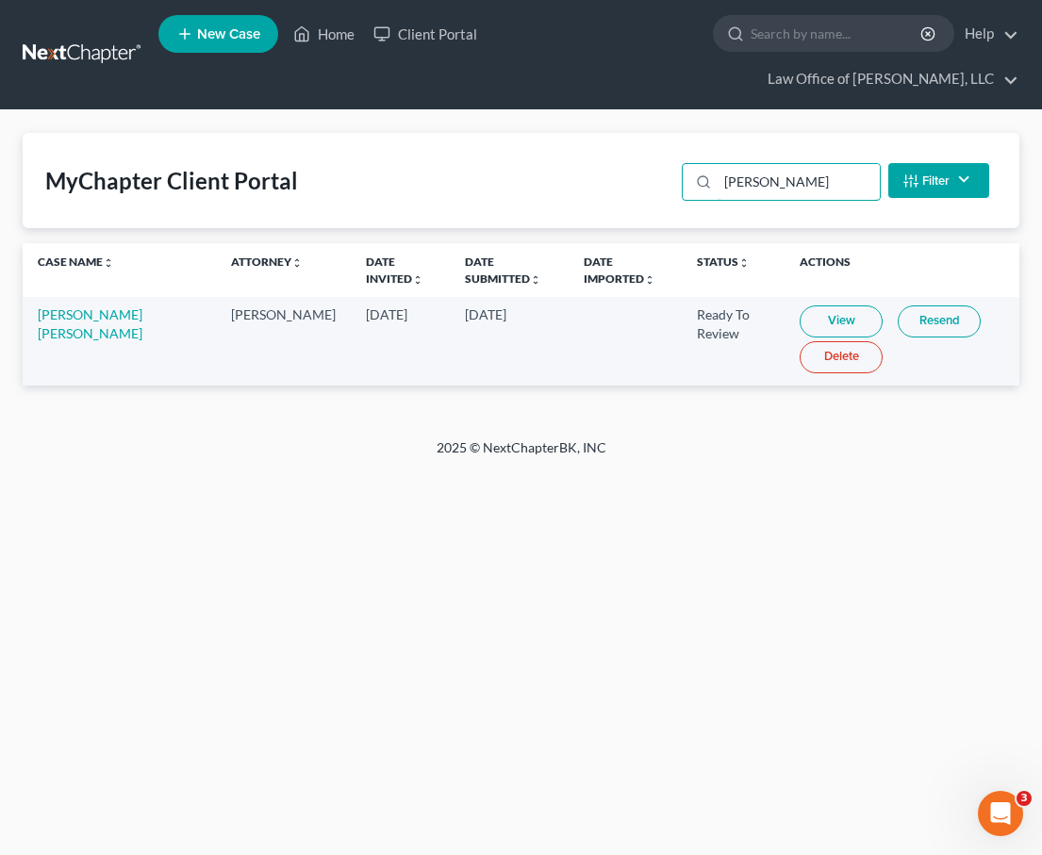
type input "keane"
click at [800, 306] on link "View" at bounding box center [841, 322] width 83 height 32
click at [751, 34] on input "search" at bounding box center [837, 33] width 173 height 35
type input "keysha"
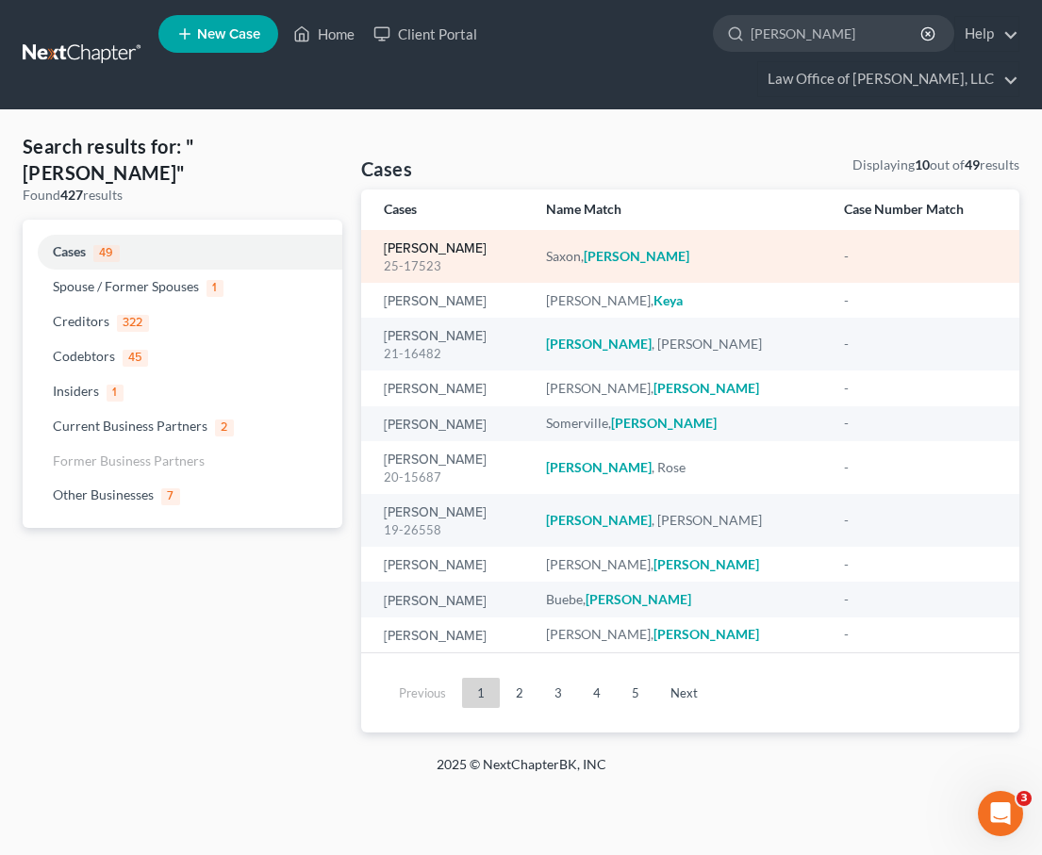
click at [406, 242] on link "[PERSON_NAME]" at bounding box center [435, 248] width 103 height 13
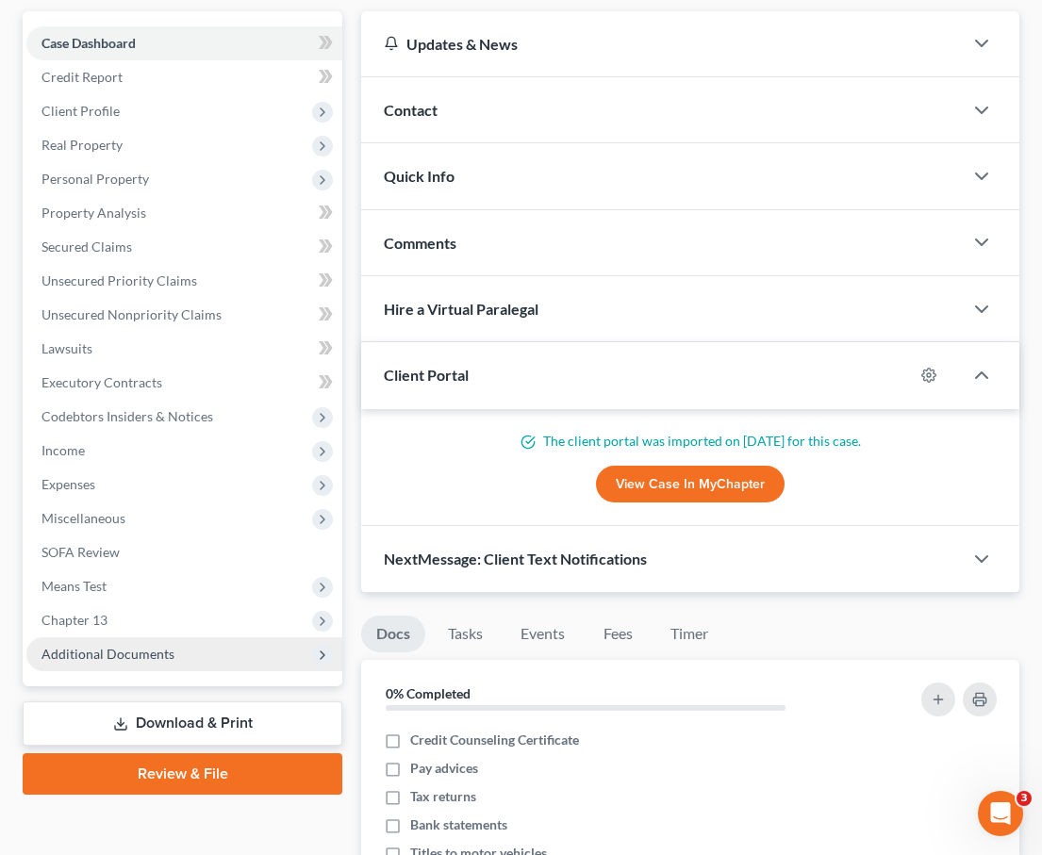
click at [182, 637] on span "Additional Documents" at bounding box center [184, 654] width 316 height 34
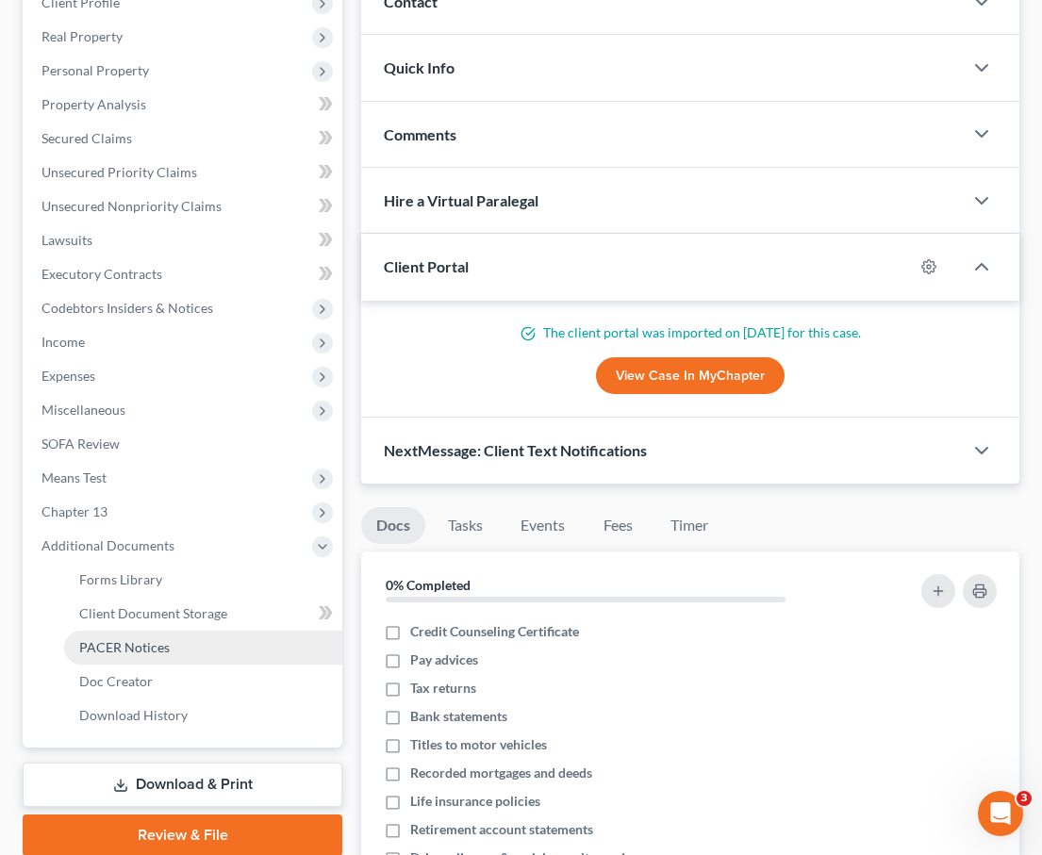
click at [179, 631] on link "PACER Notices" at bounding box center [203, 648] width 278 height 34
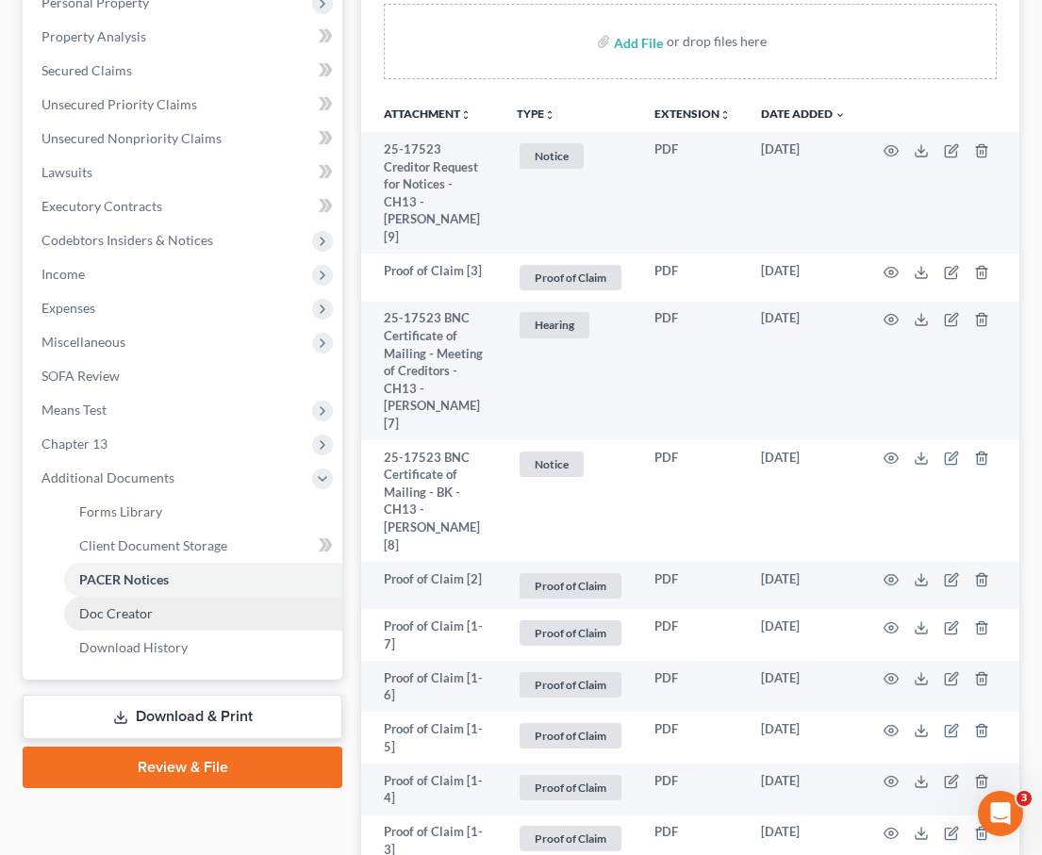
scroll to position [383, 0]
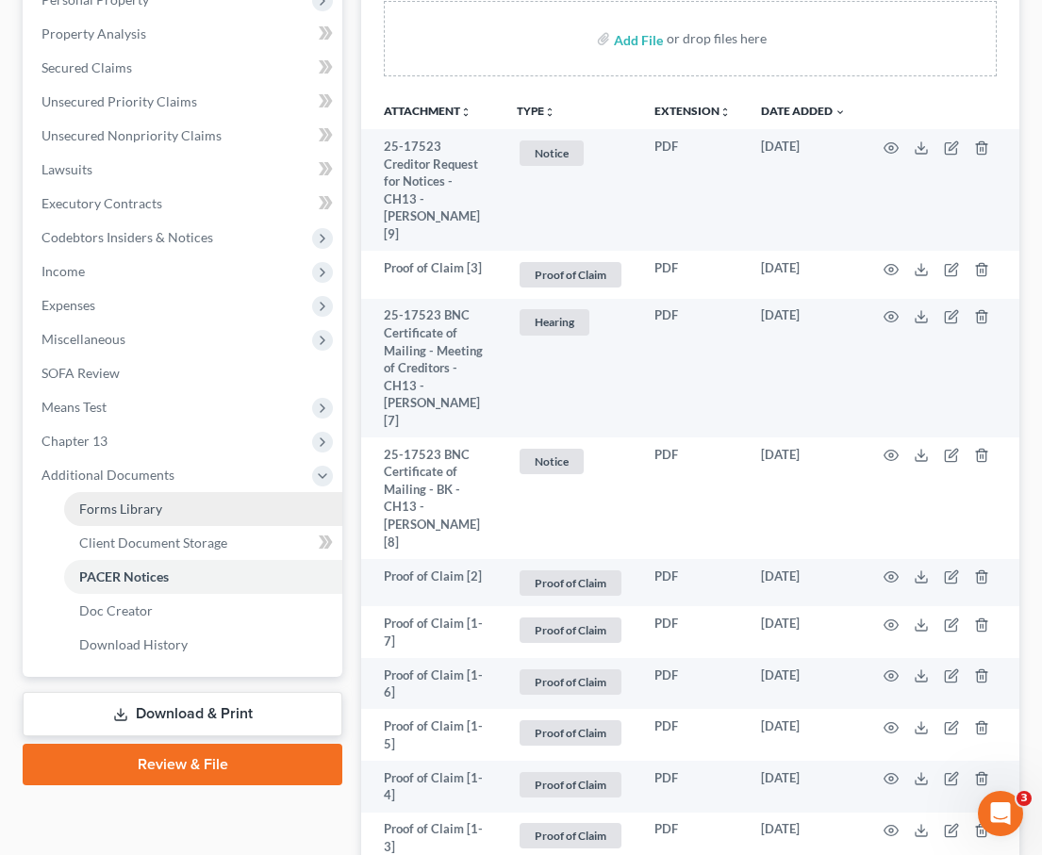
click at [106, 501] on span "Forms Library" at bounding box center [120, 509] width 83 height 16
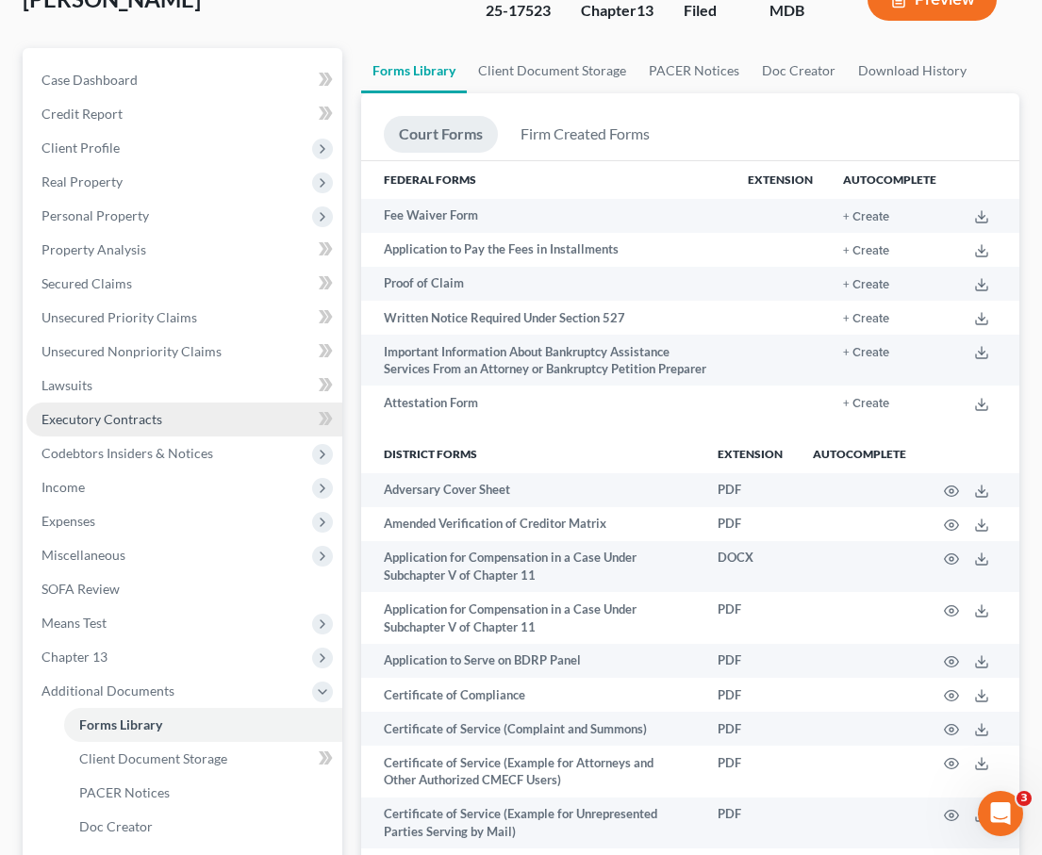
scroll to position [275, 0]
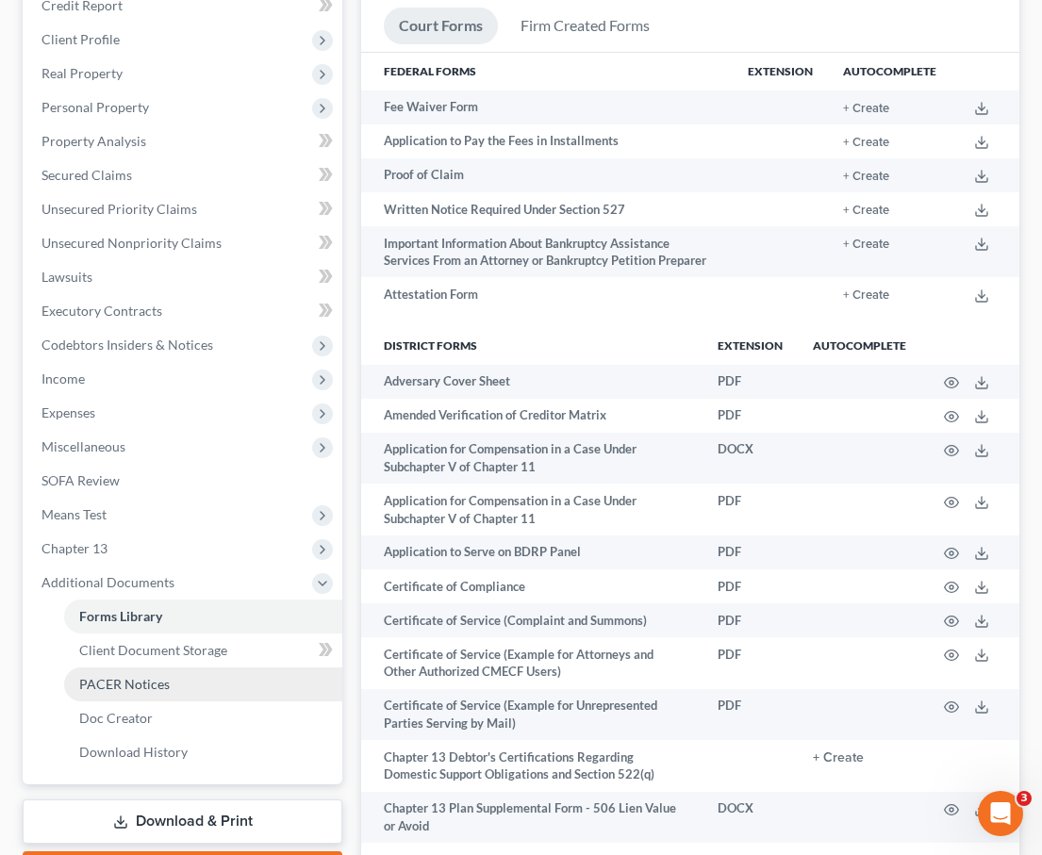
click at [113, 676] on span "PACER Notices" at bounding box center [124, 684] width 91 height 16
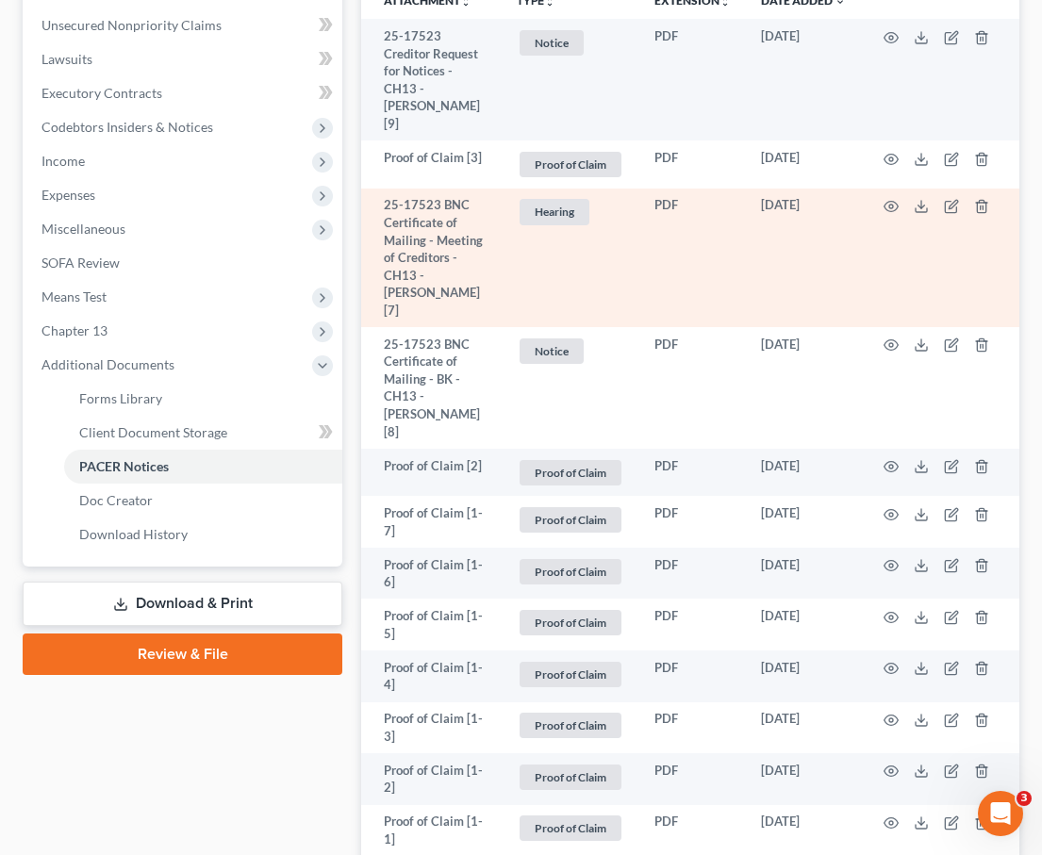
scroll to position [402, 0]
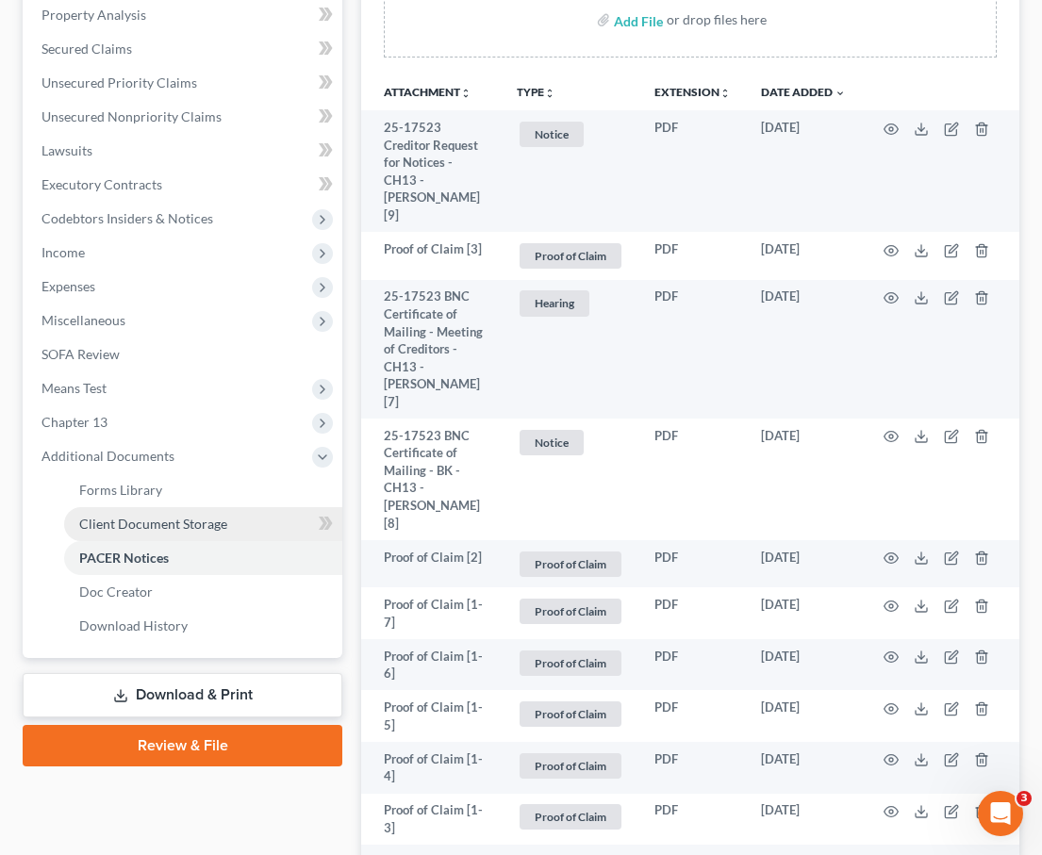
click at [120, 516] on span "Client Document Storage" at bounding box center [153, 524] width 148 height 16
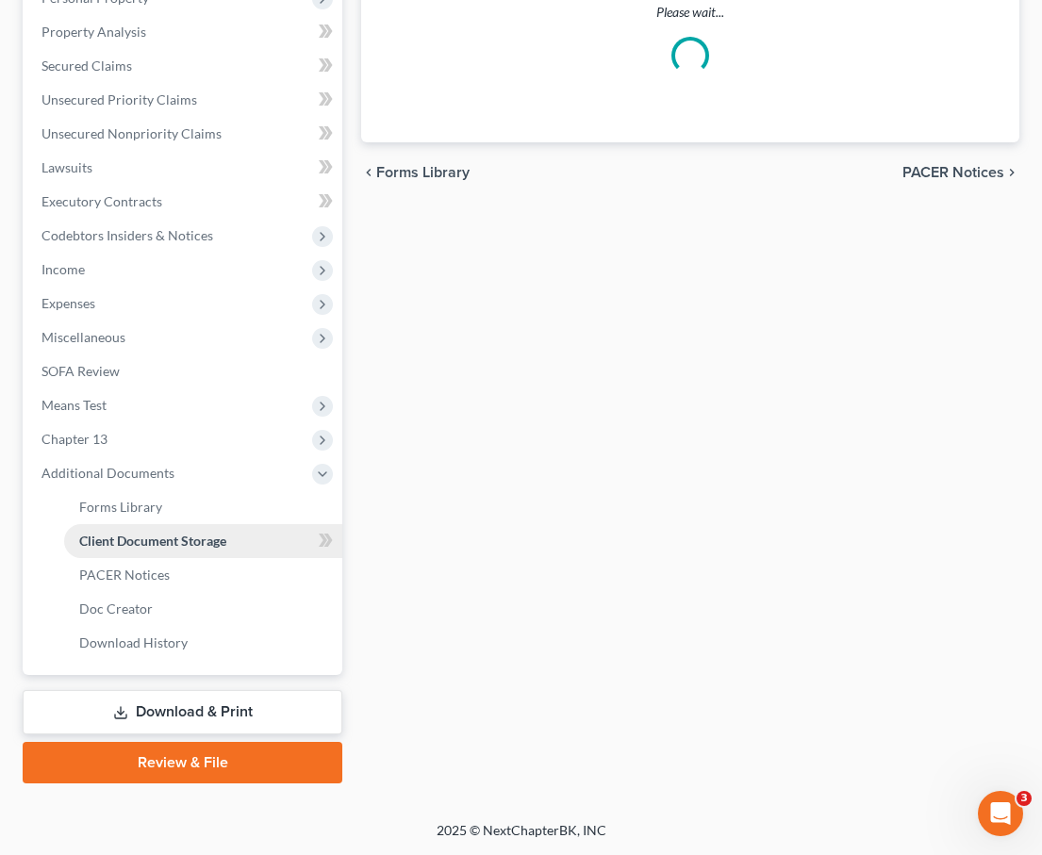
scroll to position [124, 0]
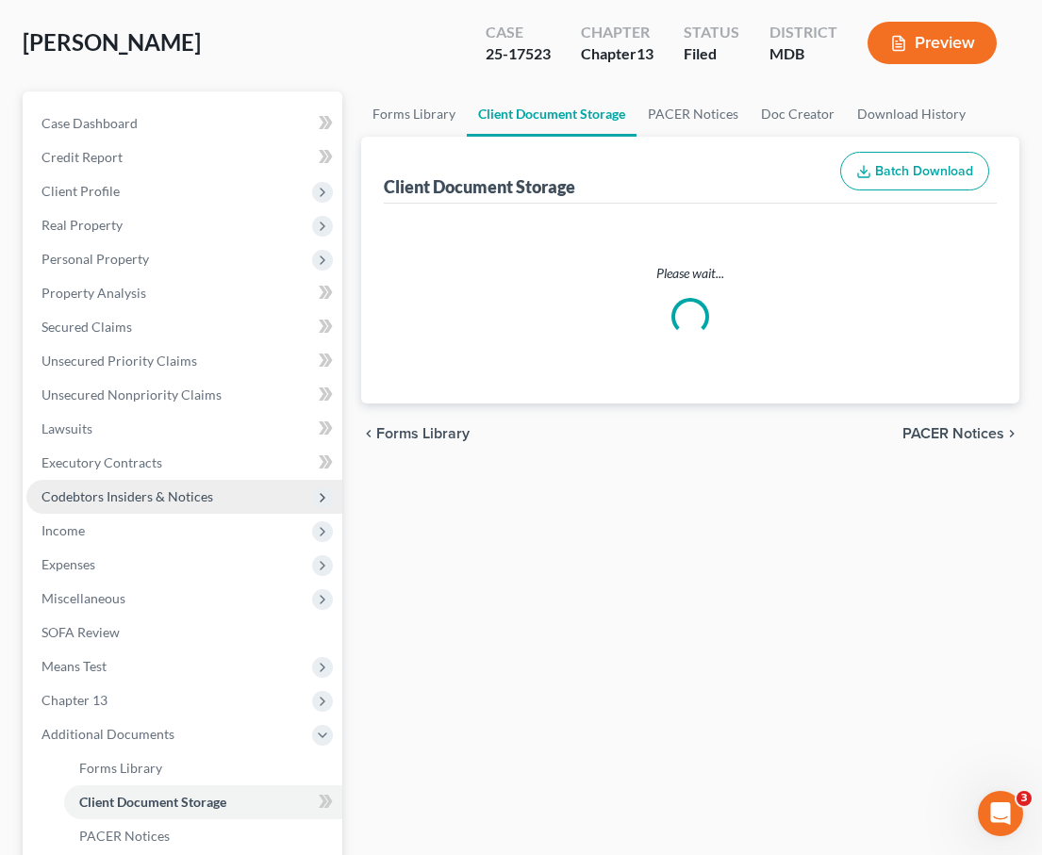
select select "14"
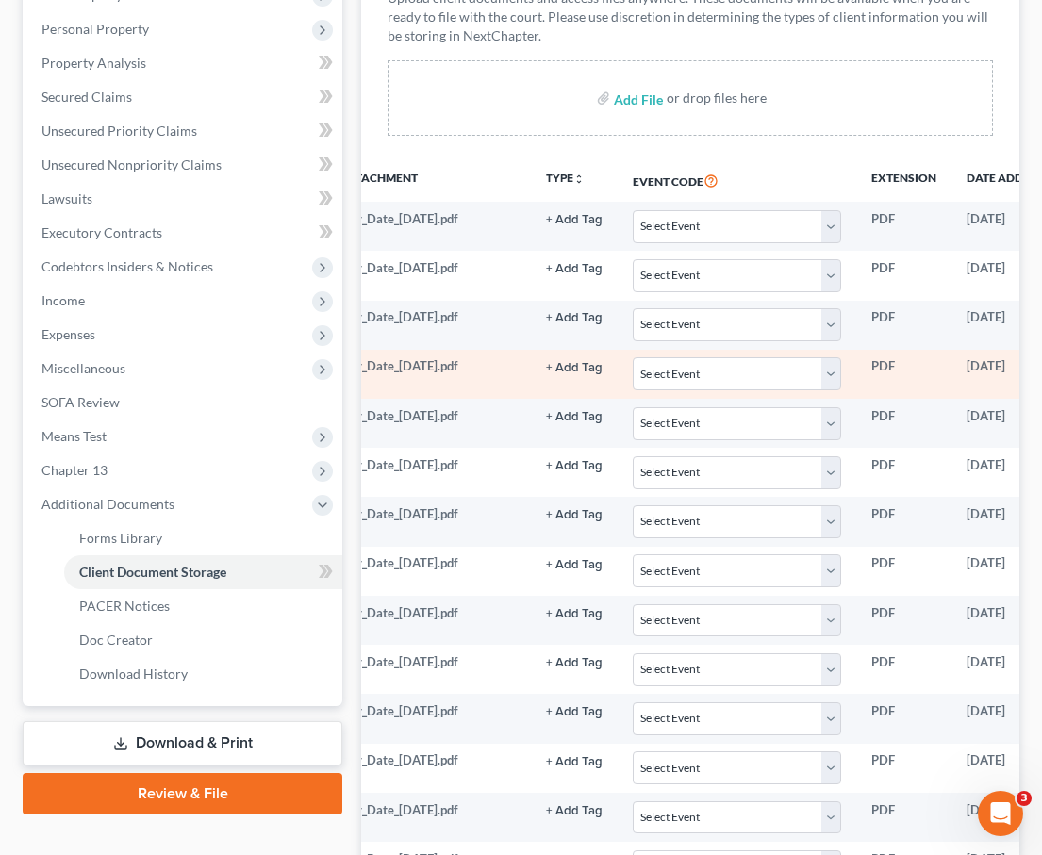
scroll to position [0, 229]
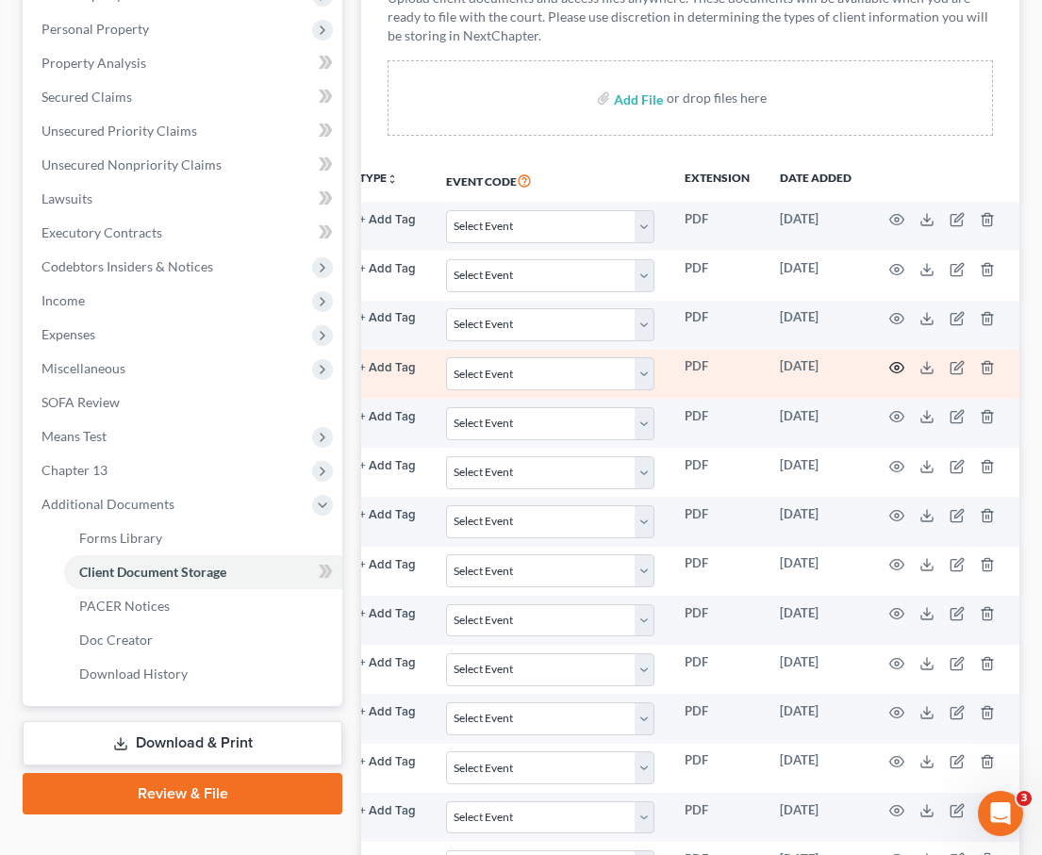
click at [827, 366] on circle "button" at bounding box center [897, 368] width 4 height 4
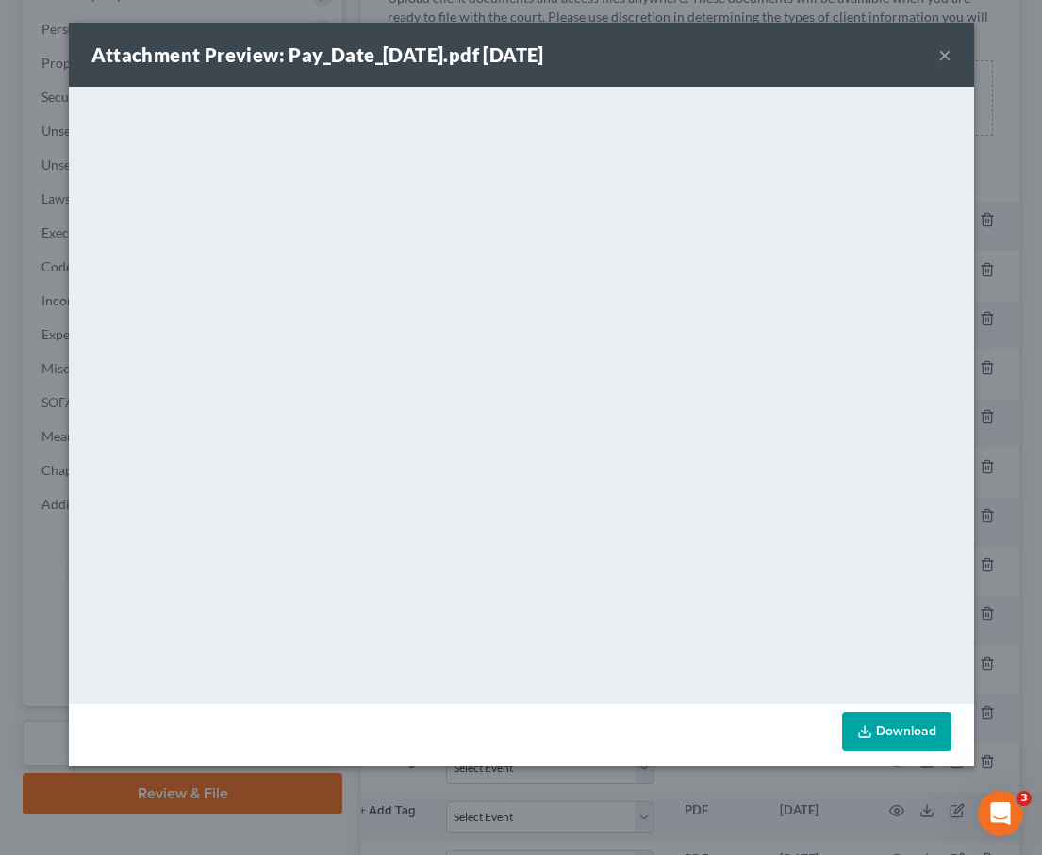
click at [827, 56] on button "×" at bounding box center [944, 54] width 13 height 23
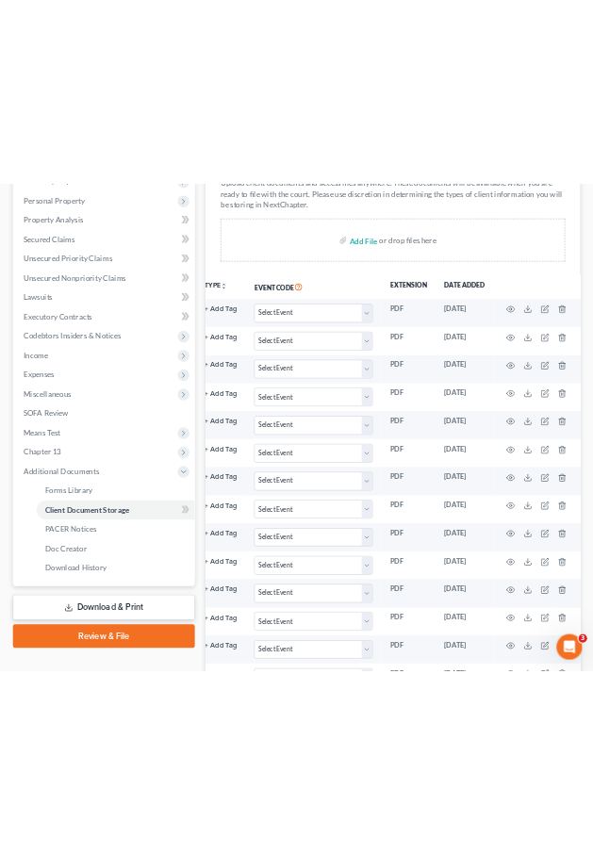
scroll to position [0, 0]
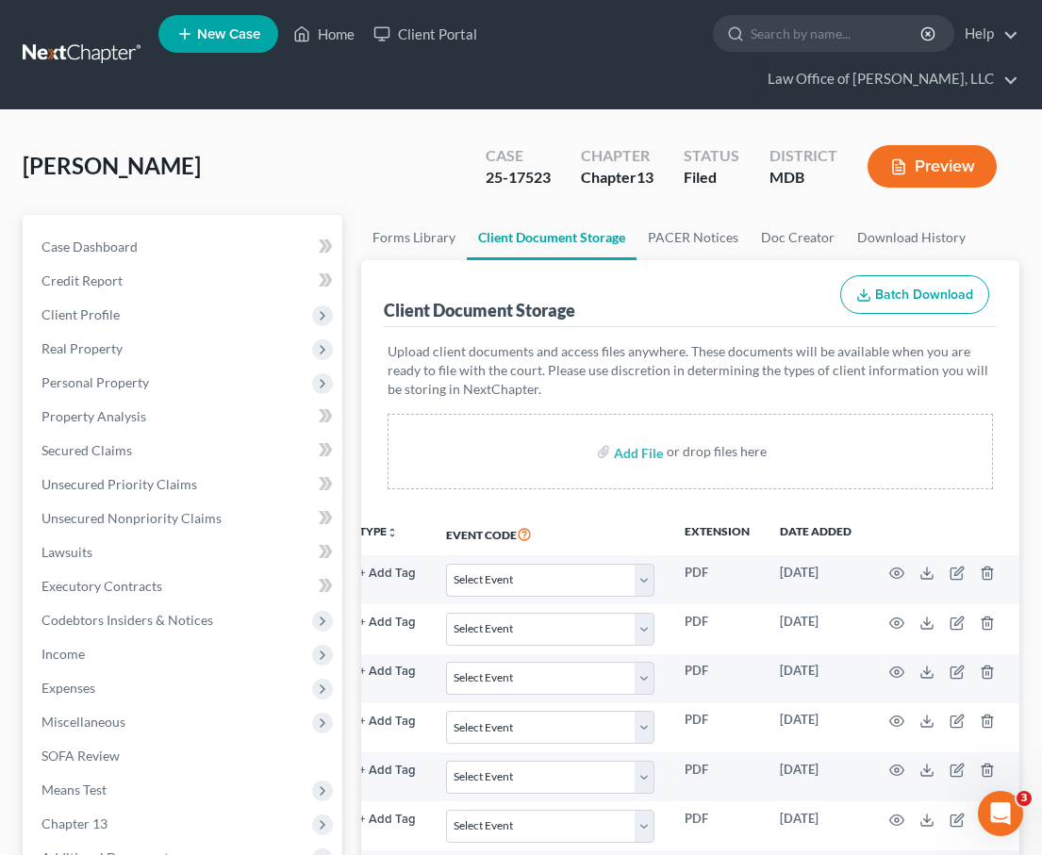
click at [193, 31] on link "New Case" at bounding box center [218, 34] width 120 height 38
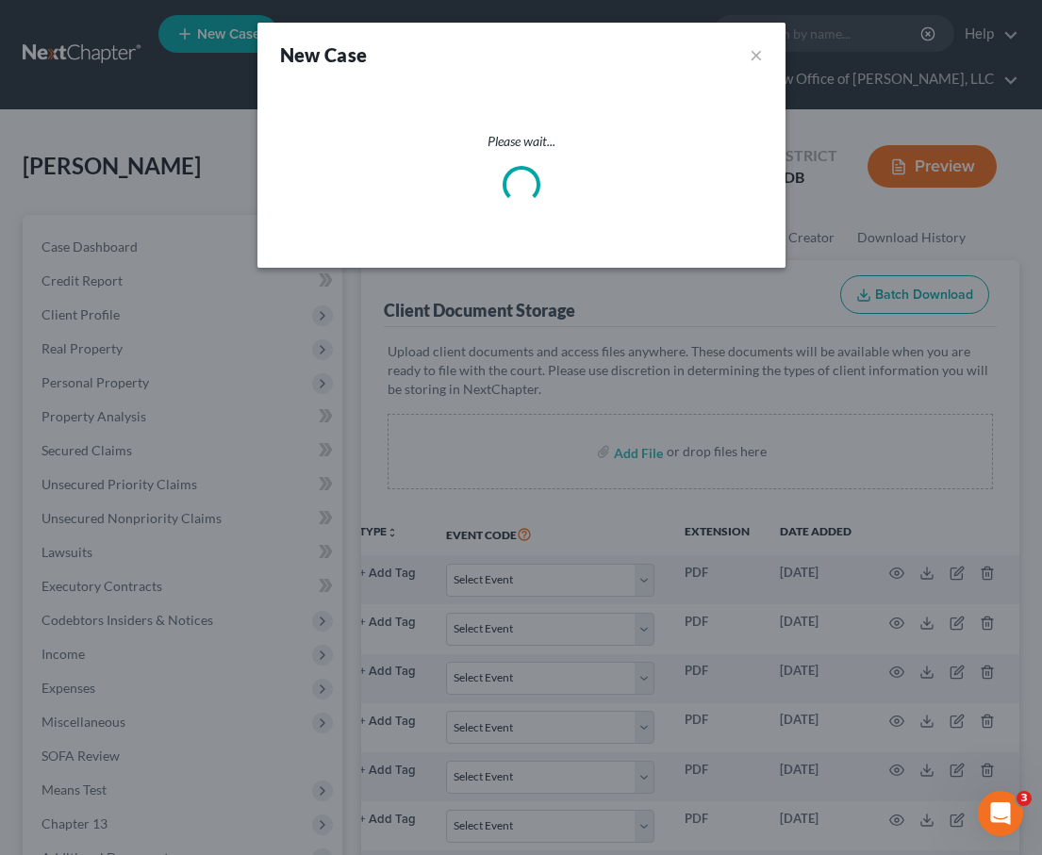
select select "38"
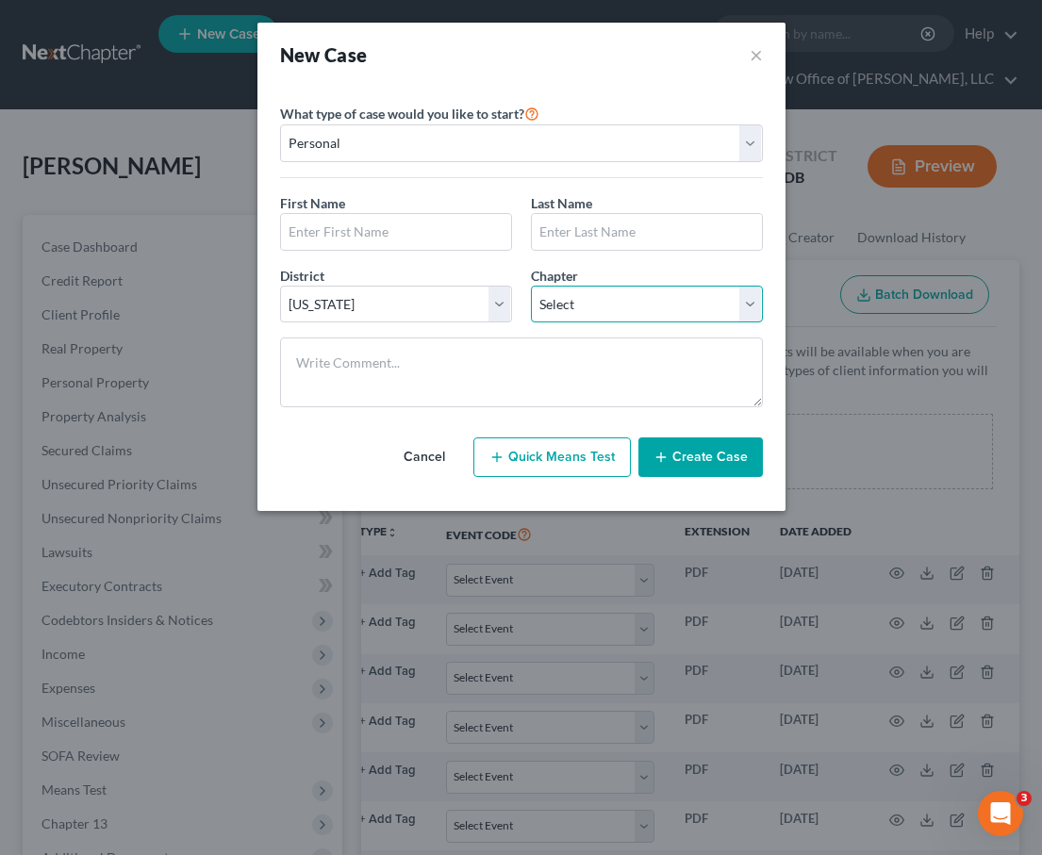
click at [582, 289] on select "Select 7 11 12 13" at bounding box center [647, 305] width 232 height 38
select select "3"
click at [531, 286] on select "Select 7 11 12 13" at bounding box center [647, 305] width 232 height 38
click at [356, 230] on input "text" at bounding box center [396, 232] width 230 height 36
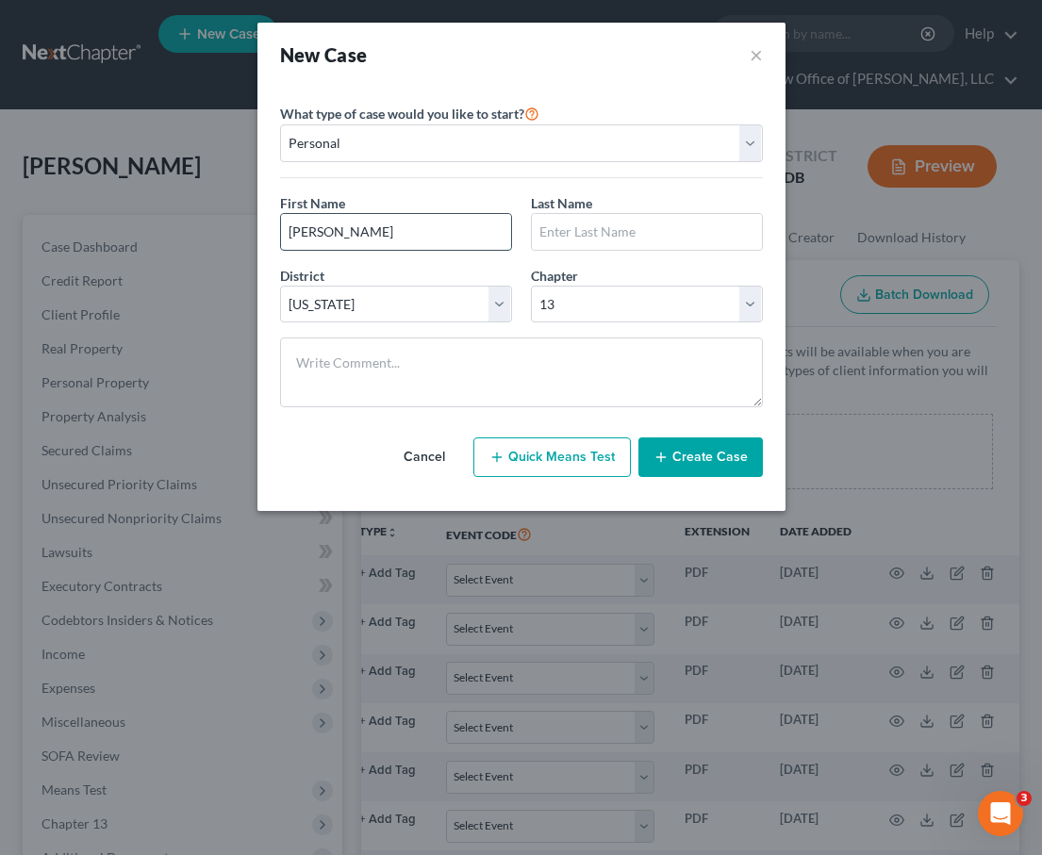
type input "Mary"
type input "Phillips"
click at [676, 446] on button "Create Case" at bounding box center [700, 458] width 124 height 40
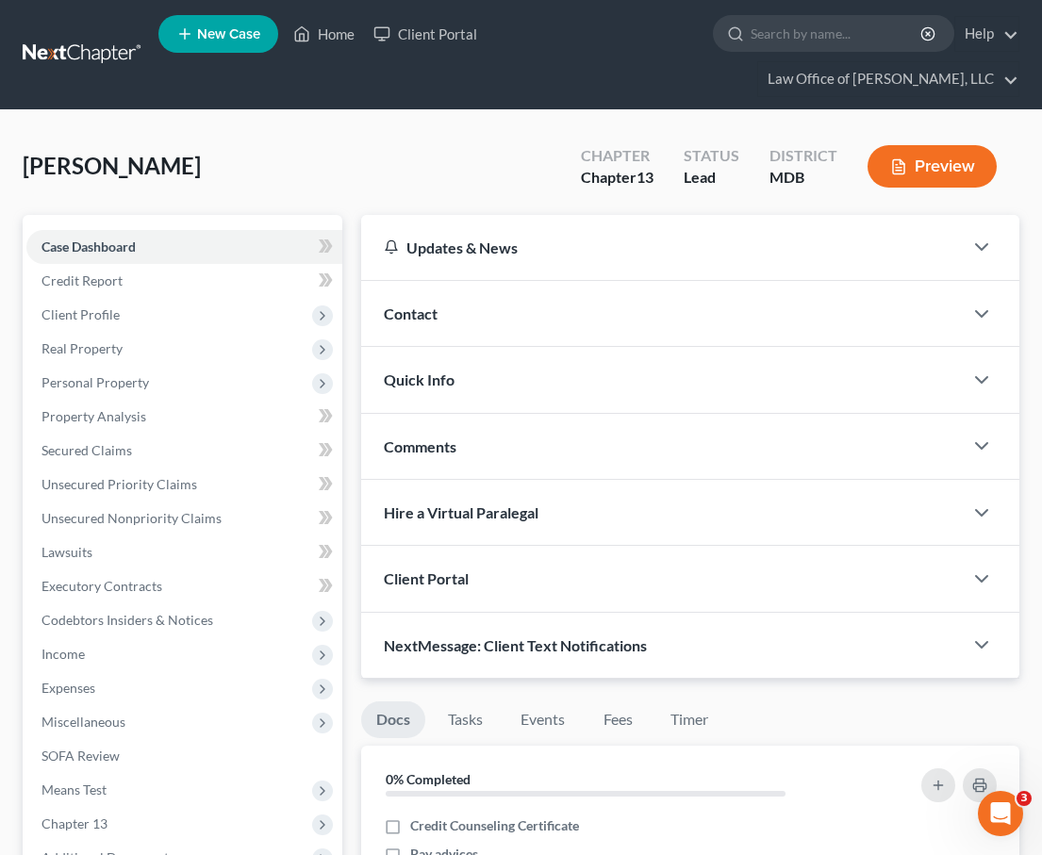
click at [493, 555] on div "Client Portal" at bounding box center [662, 578] width 602 height 65
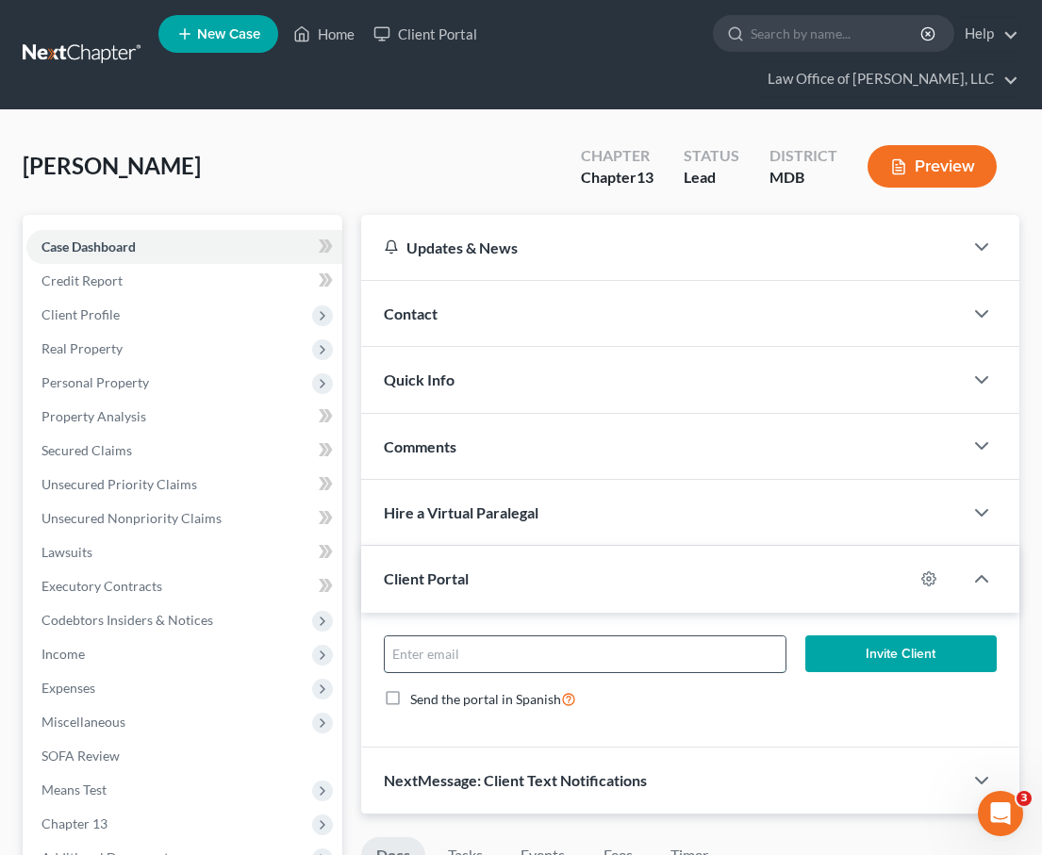
click at [455, 637] on input "email" at bounding box center [585, 655] width 401 height 36
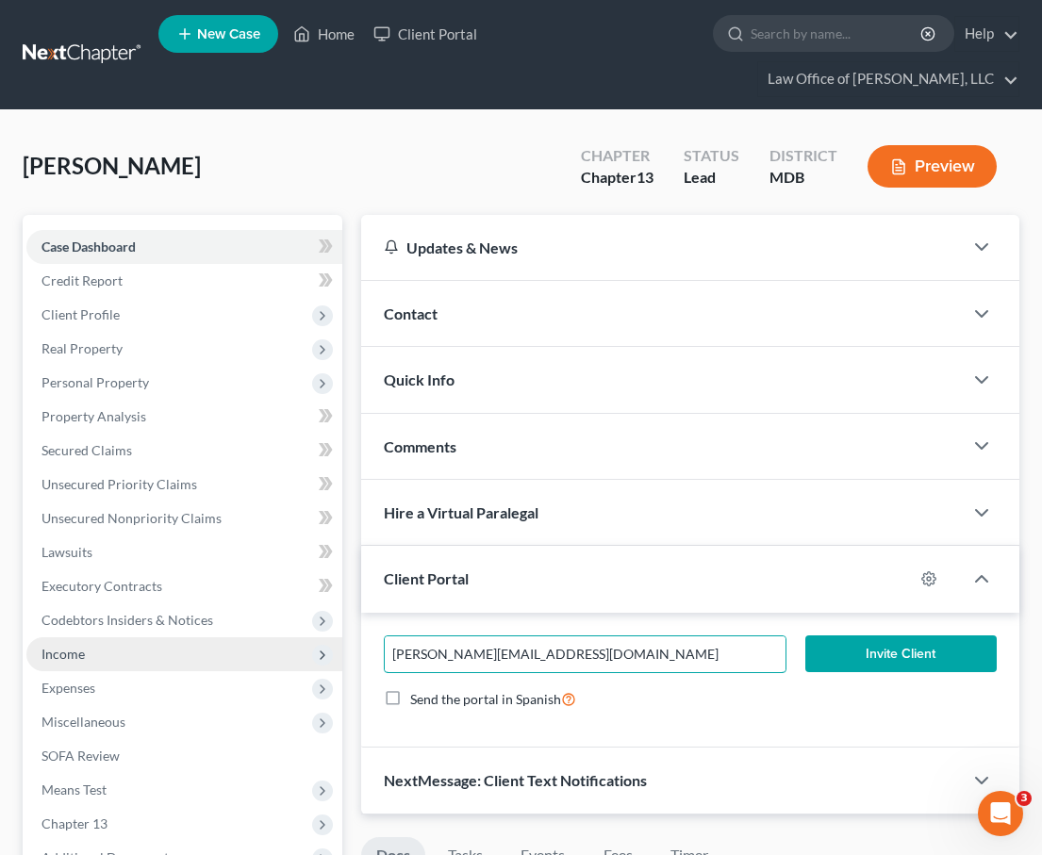
drag, startPoint x: 544, startPoint y: 621, endPoint x: 246, endPoint y: 619, distance: 298.0
click at [246, 619] on div "Petition Navigation Case Dashboard Payments Invoices Payments Payments Credit R…" at bounding box center [521, 850] width 1016 height 1271
type input "mary@beachpaws.com"
click at [827, 636] on button "Invite Client" at bounding box center [900, 655] width 191 height 38
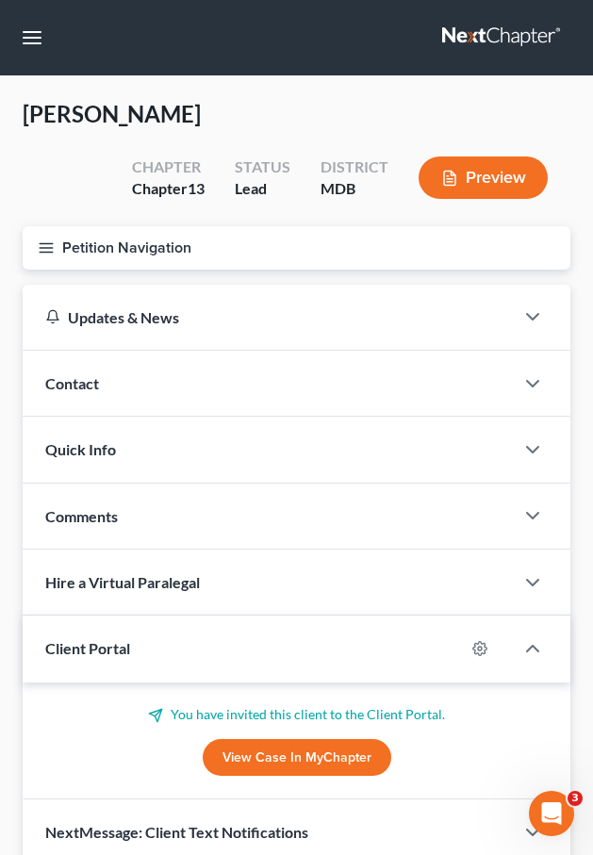
click at [461, 38] on link at bounding box center [502, 38] width 121 height 34
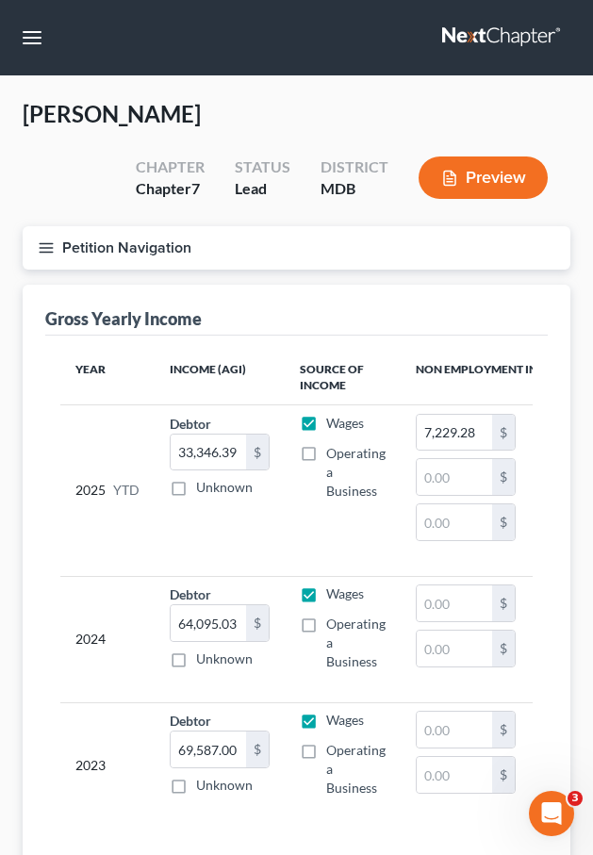
click at [502, 39] on link at bounding box center [502, 38] width 121 height 34
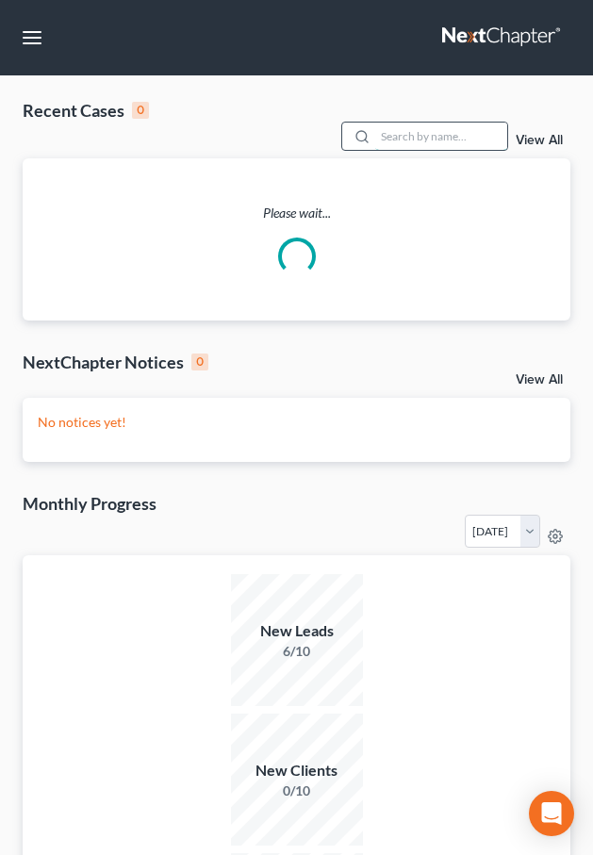
click at [408, 139] on input "search" at bounding box center [441, 136] width 132 height 27
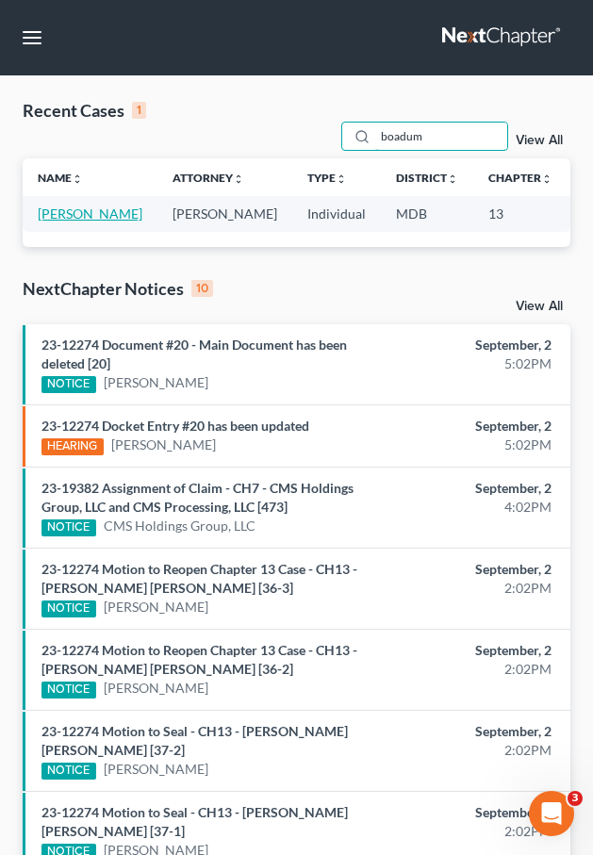
type input "boadum"
click at [65, 217] on link "[PERSON_NAME]" at bounding box center [90, 214] width 105 height 16
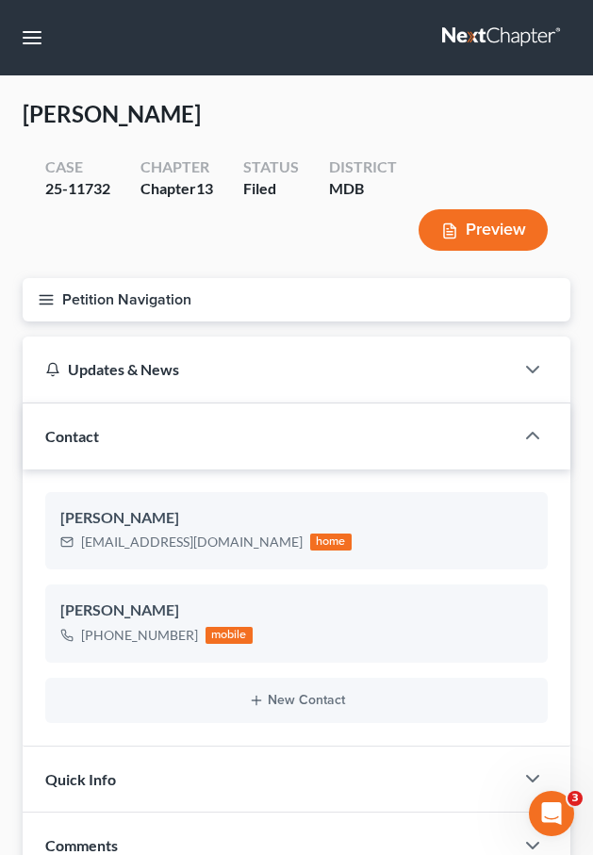
click at [40, 300] on line "button" at bounding box center [46, 300] width 13 height 0
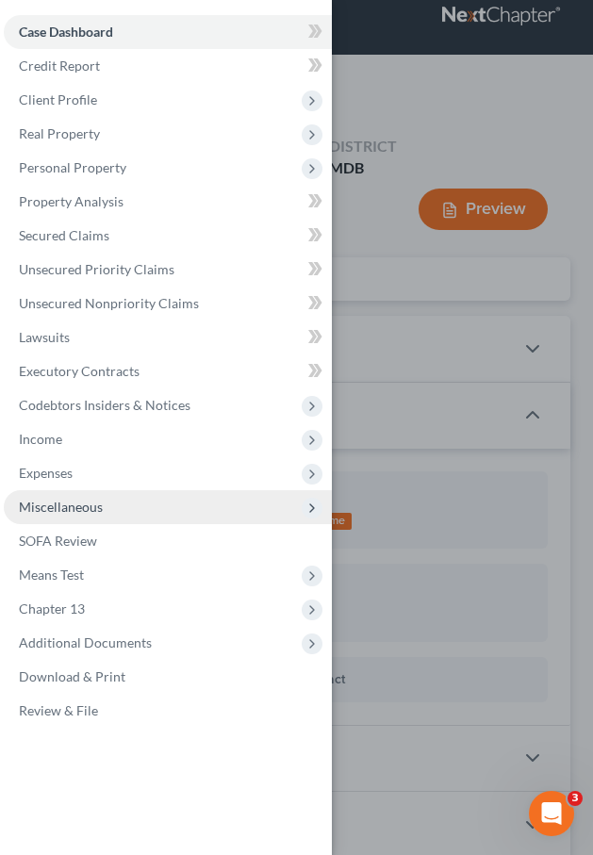
scroll to position [35, 0]
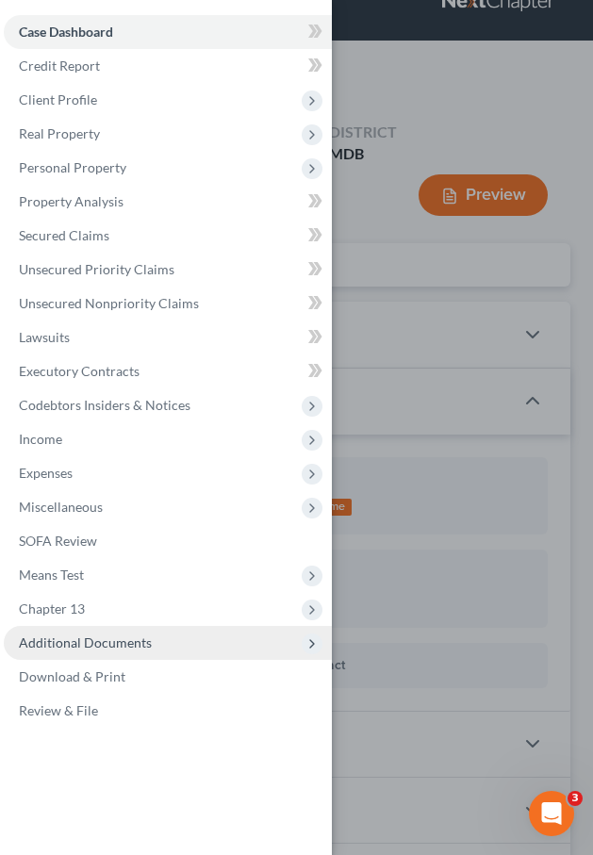
click at [80, 637] on span "Additional Documents" at bounding box center [85, 643] width 133 height 16
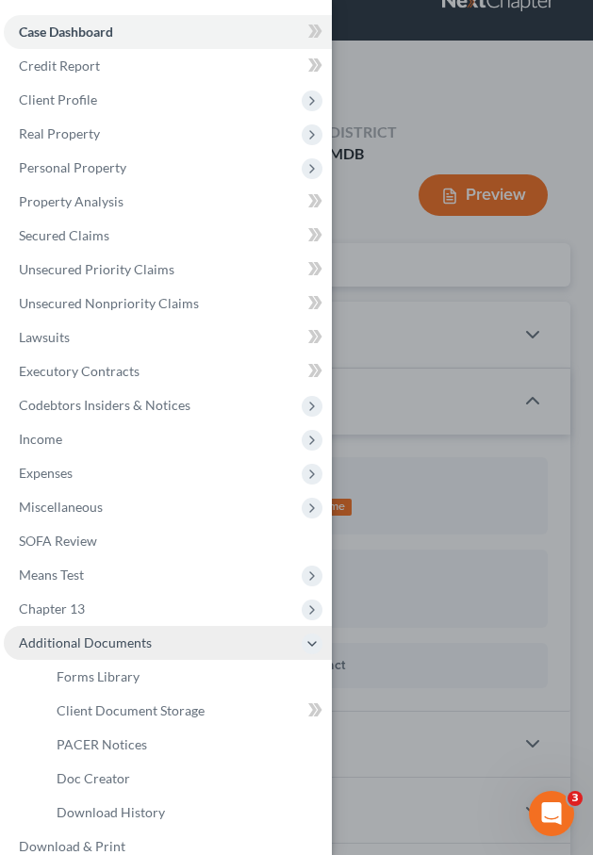
scroll to position [1, 0]
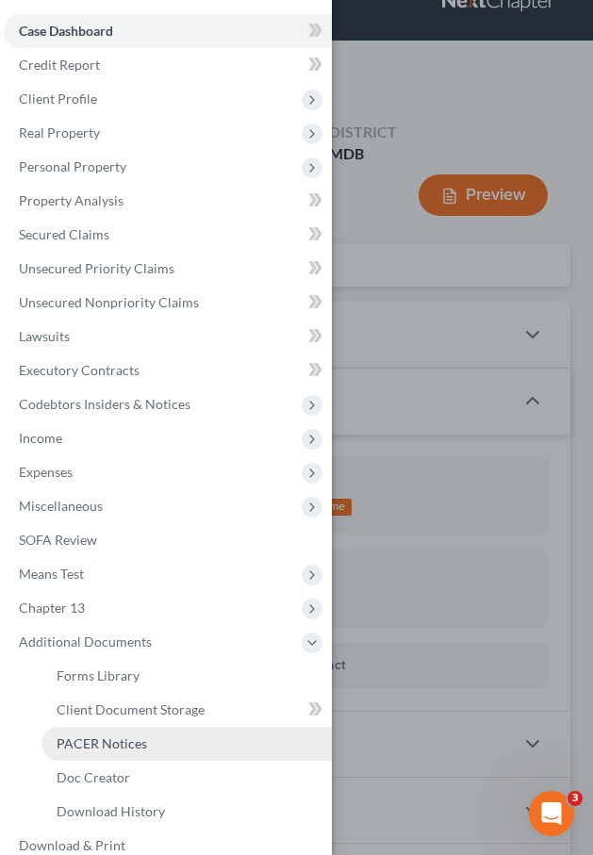
click at [86, 733] on link "PACER Notices" at bounding box center [186, 744] width 290 height 34
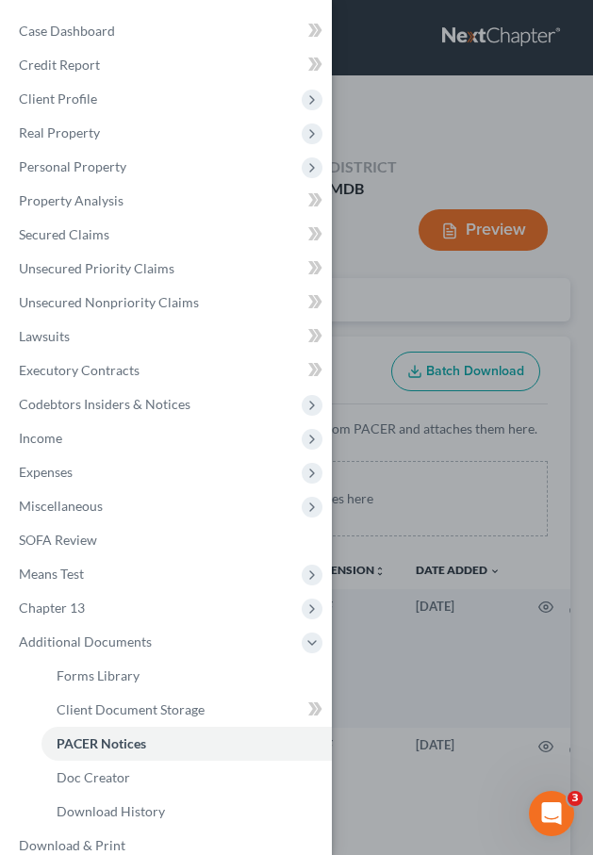
click at [366, 334] on div "Case Dashboard Payments Invoices Payments Payments Credit Report Client Profile" at bounding box center [296, 427] width 593 height 855
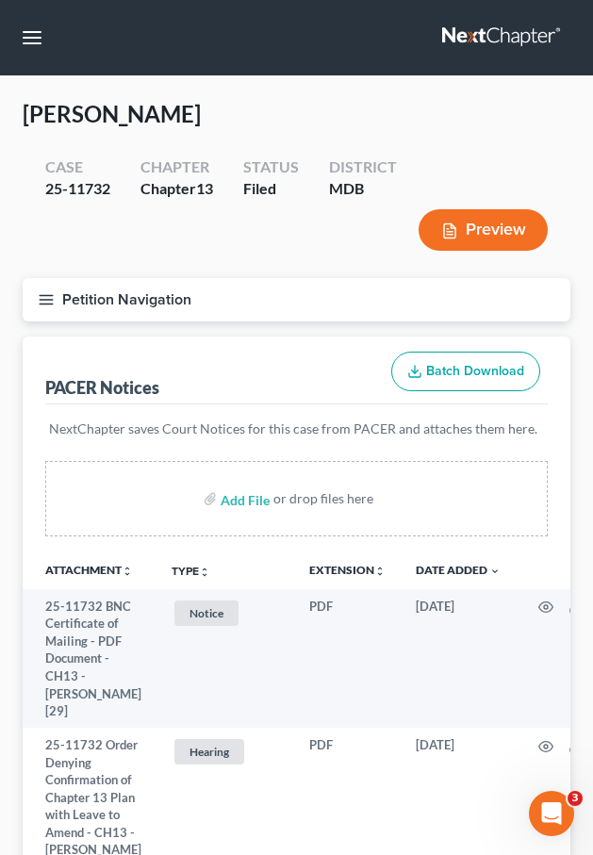
click at [44, 300] on line "button" at bounding box center [46, 300] width 13 height 0
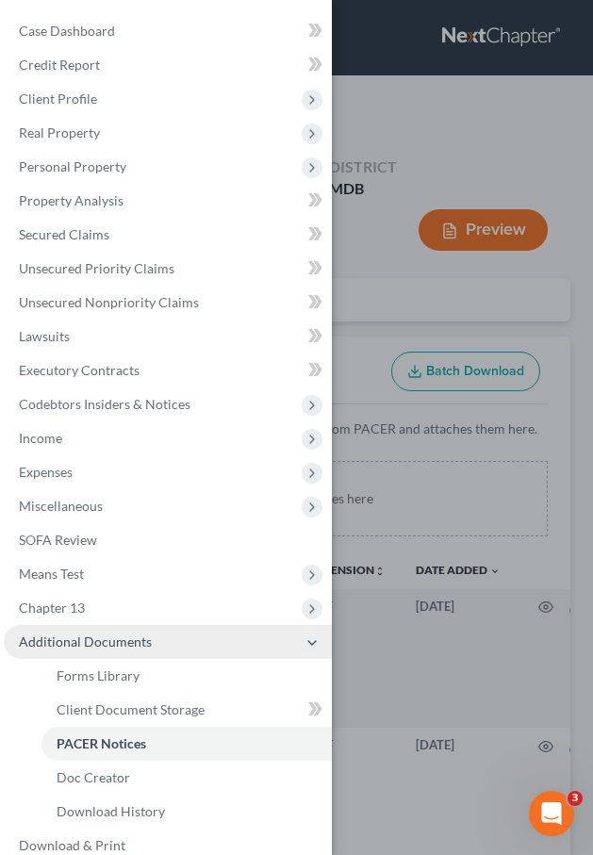
scroll to position [58, 0]
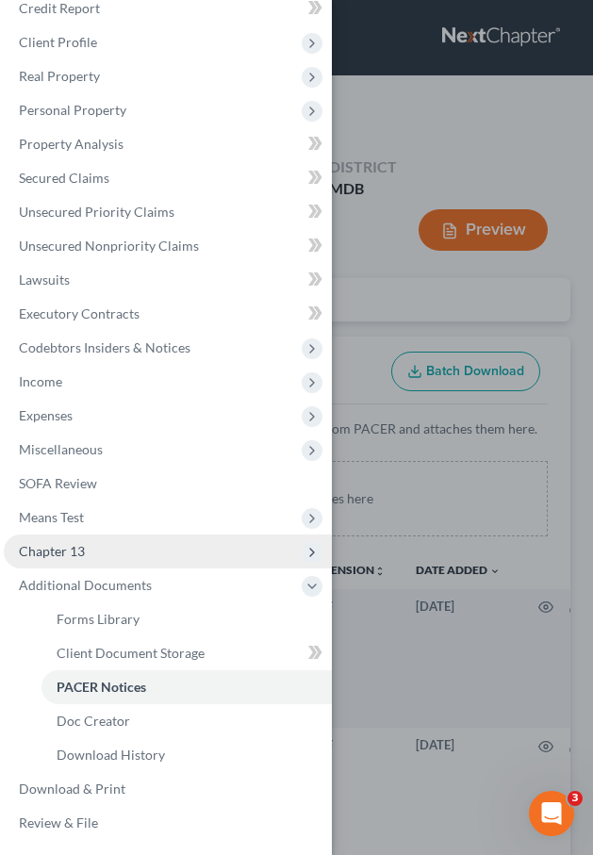
click at [51, 550] on span "Chapter 13" at bounding box center [52, 551] width 66 height 16
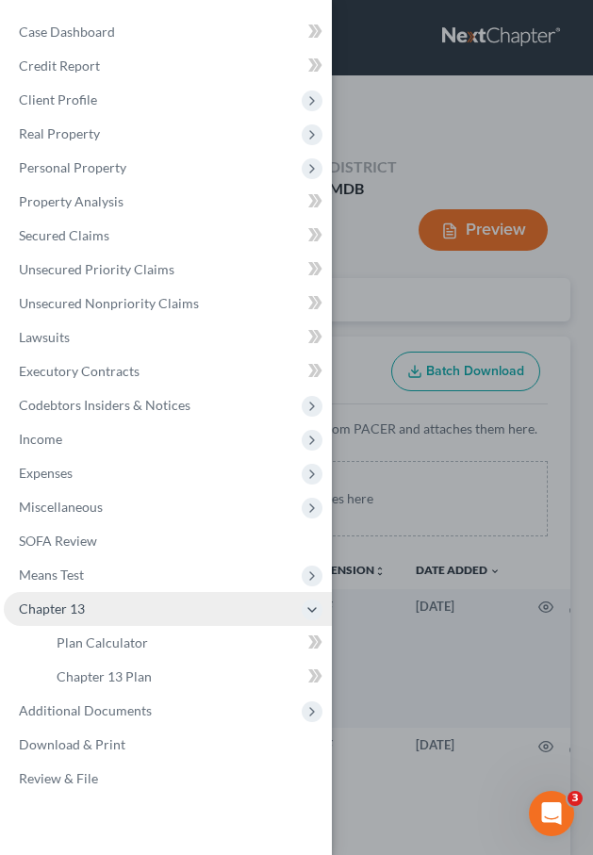
scroll to position [0, 0]
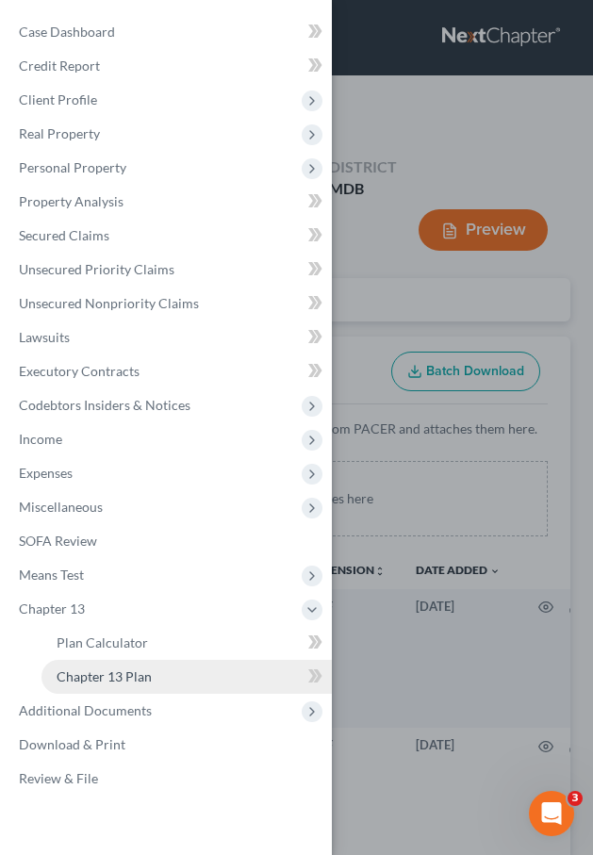
click at [86, 673] on span "Chapter 13 Plan" at bounding box center [104, 677] width 95 height 16
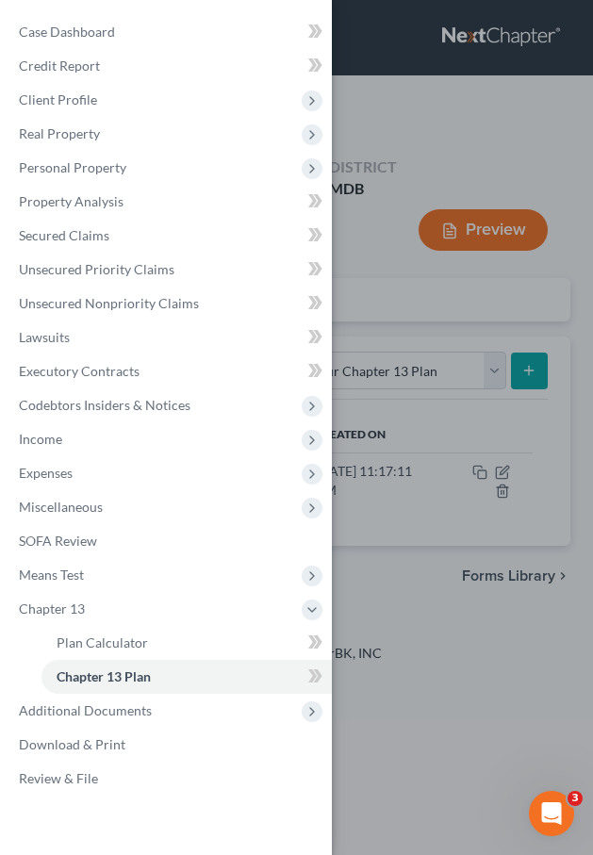
click at [378, 306] on div "Case Dashboard Payments Invoices Payments Payments Credit Report Client Profile" at bounding box center [296, 427] width 593 height 855
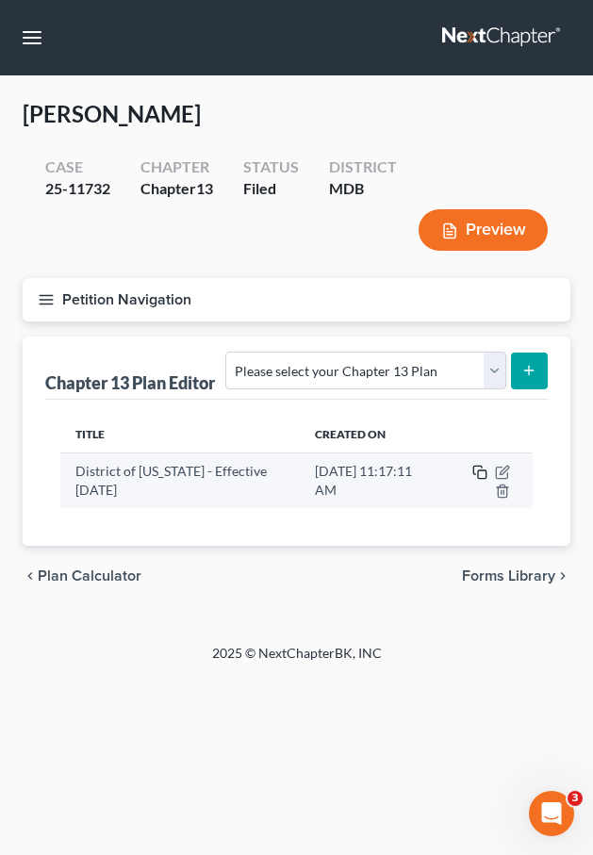
click at [483, 471] on rect "button" at bounding box center [482, 475] width 8 height 8
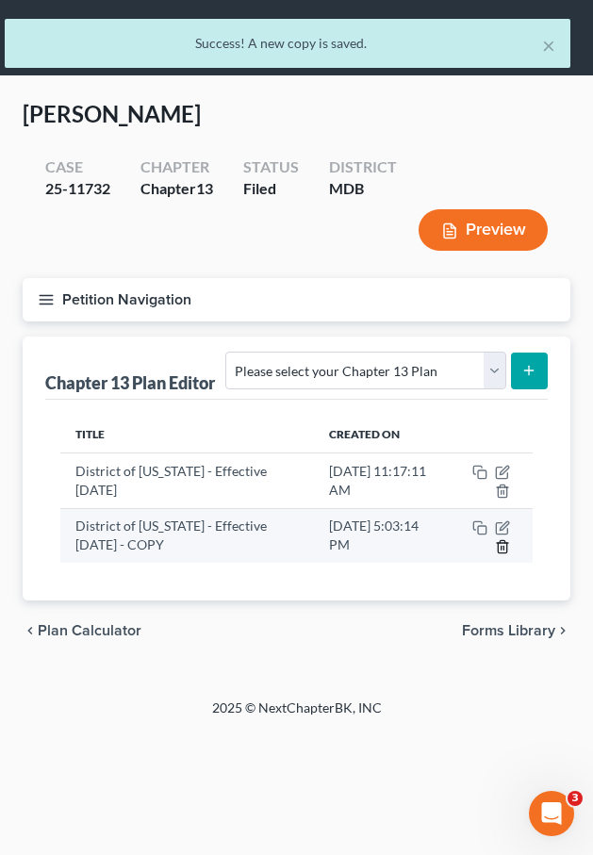
click at [504, 552] on icon "button" at bounding box center [502, 546] width 8 height 12
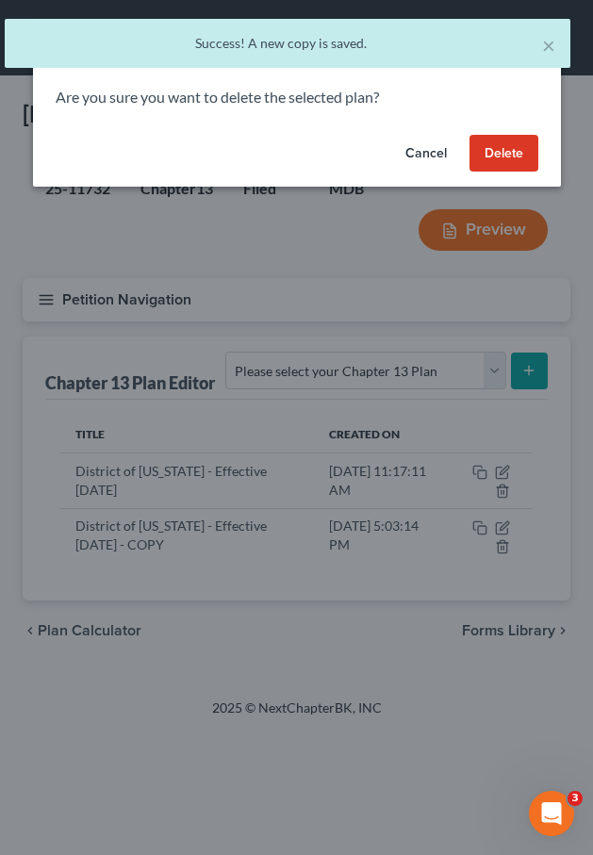
click at [501, 146] on button "Delete" at bounding box center [504, 154] width 69 height 38
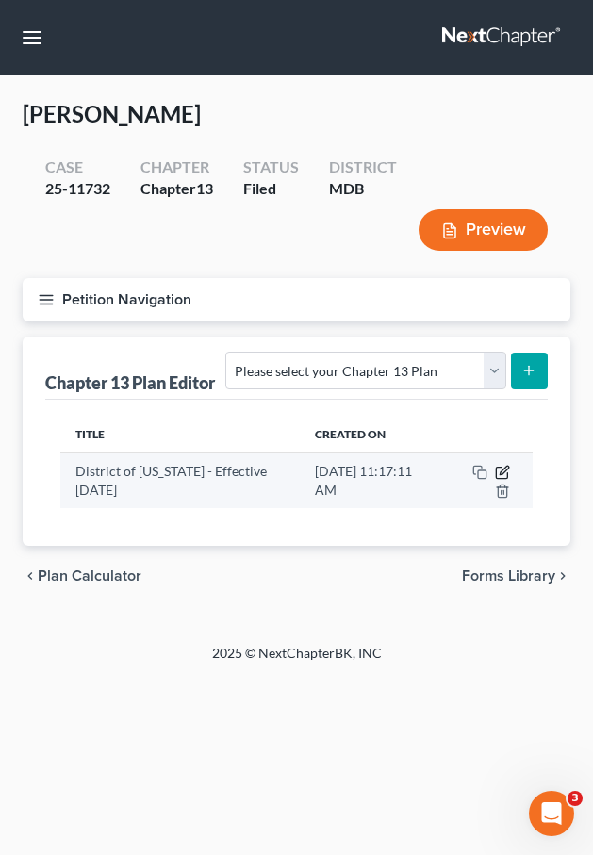
click at [502, 471] on icon "button" at bounding box center [504, 471] width 8 height 8
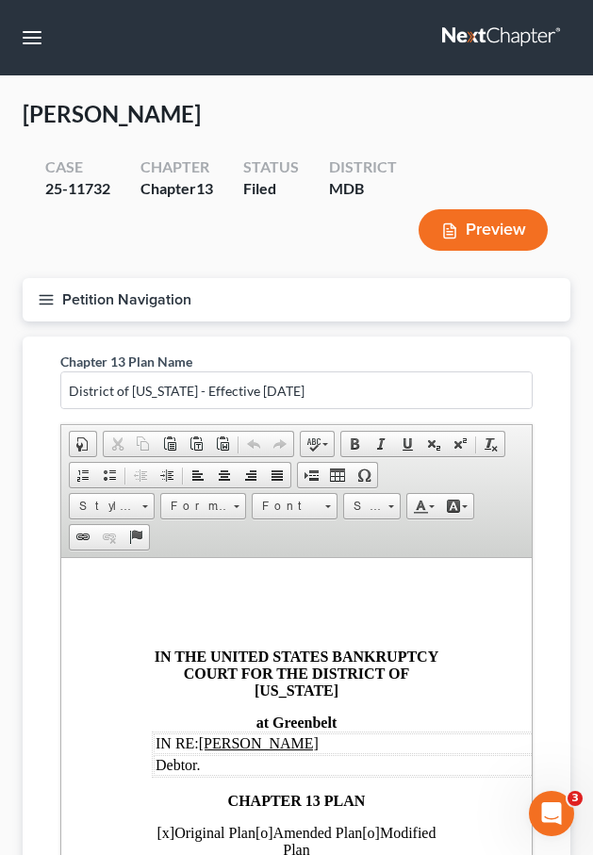
scroll to position [362, 0]
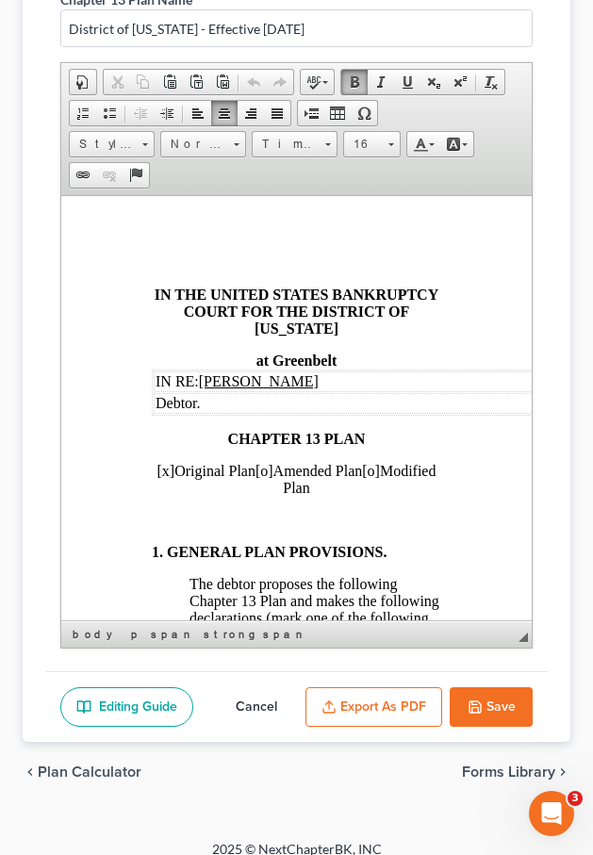
click at [175, 478] on span "[x]" at bounding box center [166, 471] width 18 height 16
click at [273, 476] on span "[o]" at bounding box center [265, 471] width 18 height 16
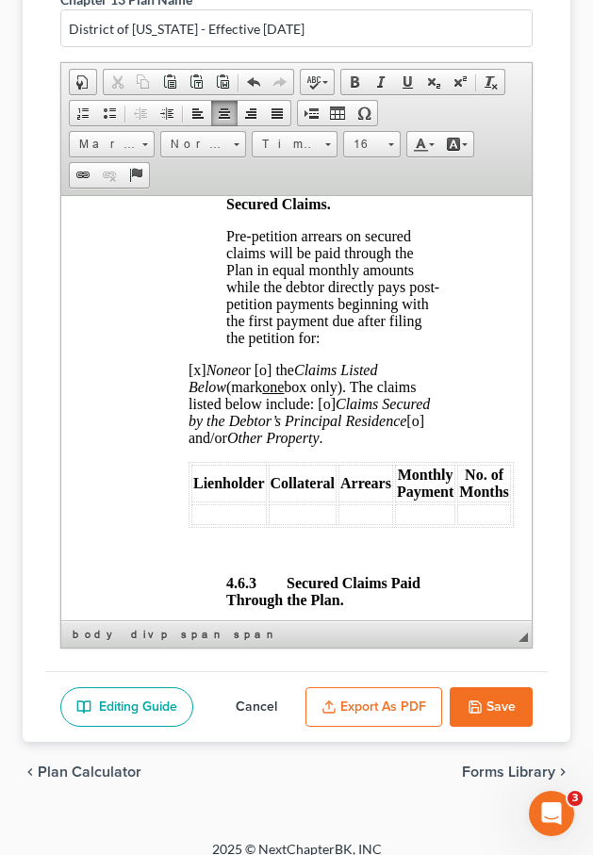
scroll to position [5124, 0]
click at [491, 707] on button "Save" at bounding box center [491, 707] width 83 height 40
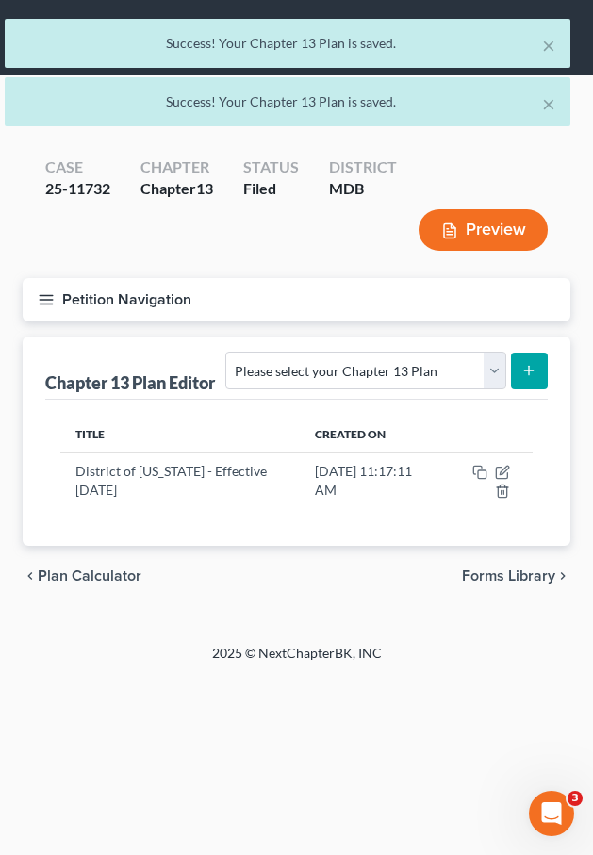
scroll to position [0, 0]
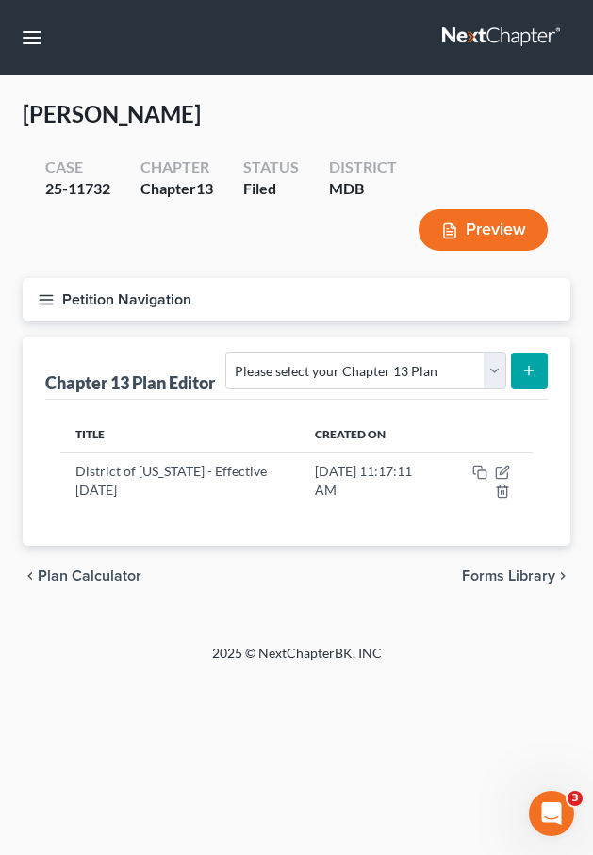
click at [41, 306] on icon "button" at bounding box center [46, 299] width 17 height 17
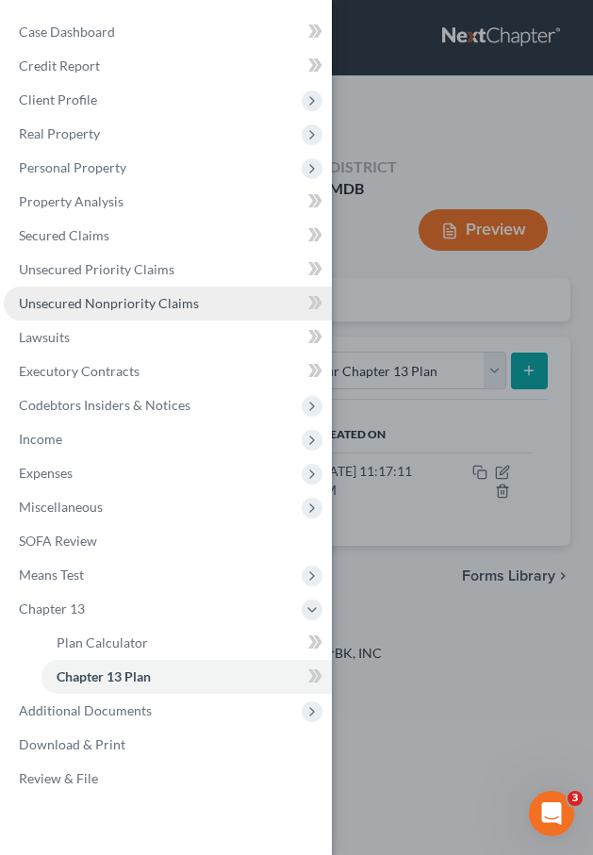
click at [62, 305] on span "Unsecured Nonpriority Claims" at bounding box center [109, 303] width 180 height 16
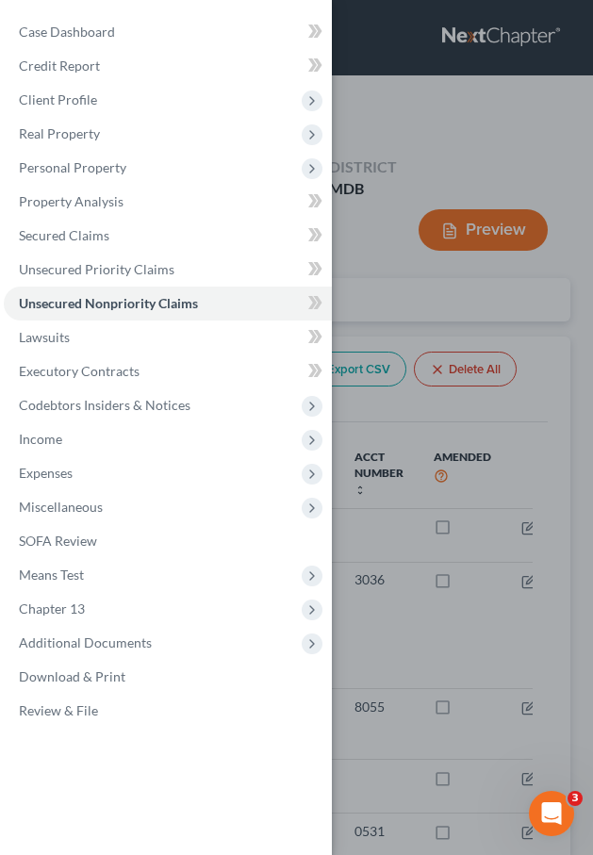
click at [357, 326] on div "Case Dashboard Payments Invoices Payments Payments Credit Report Client Profile" at bounding box center [296, 427] width 593 height 855
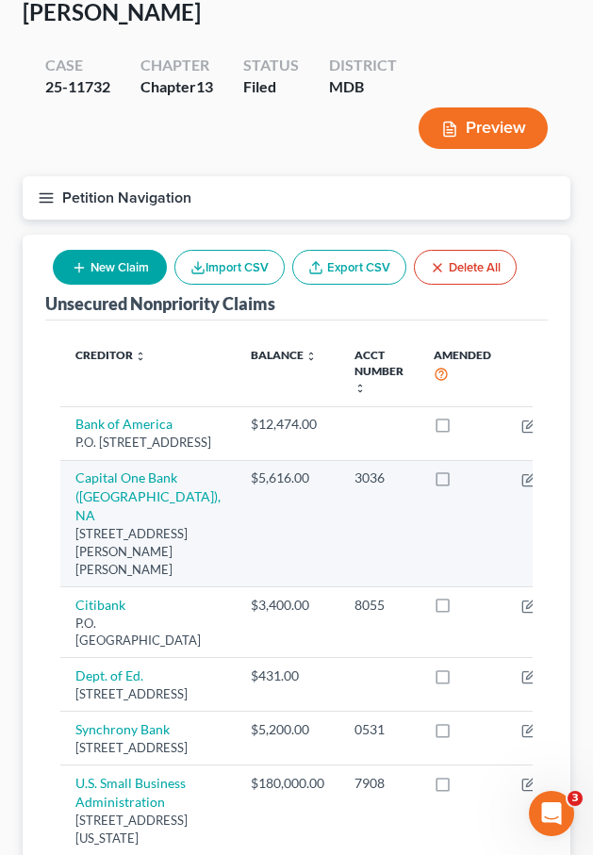
scroll to position [52, 0]
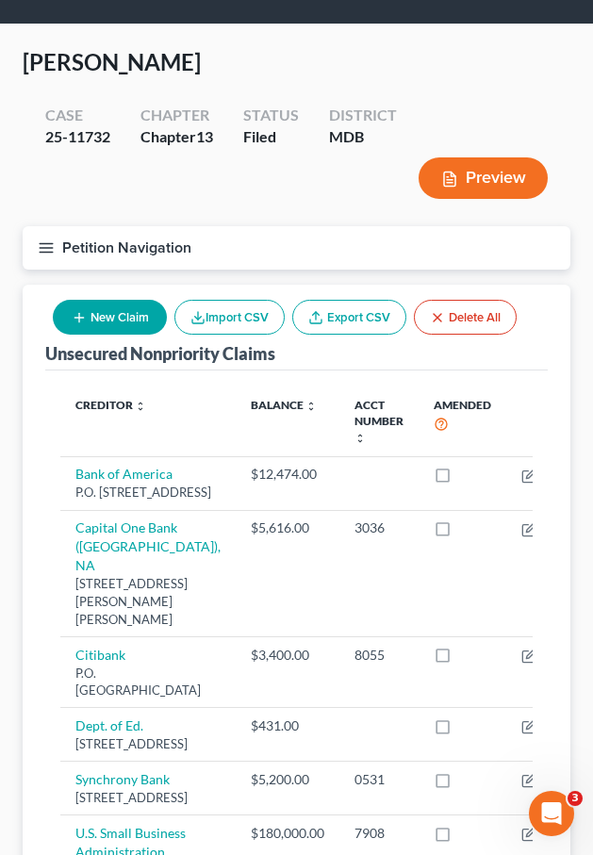
click at [41, 253] on line "button" at bounding box center [46, 253] width 13 height 0
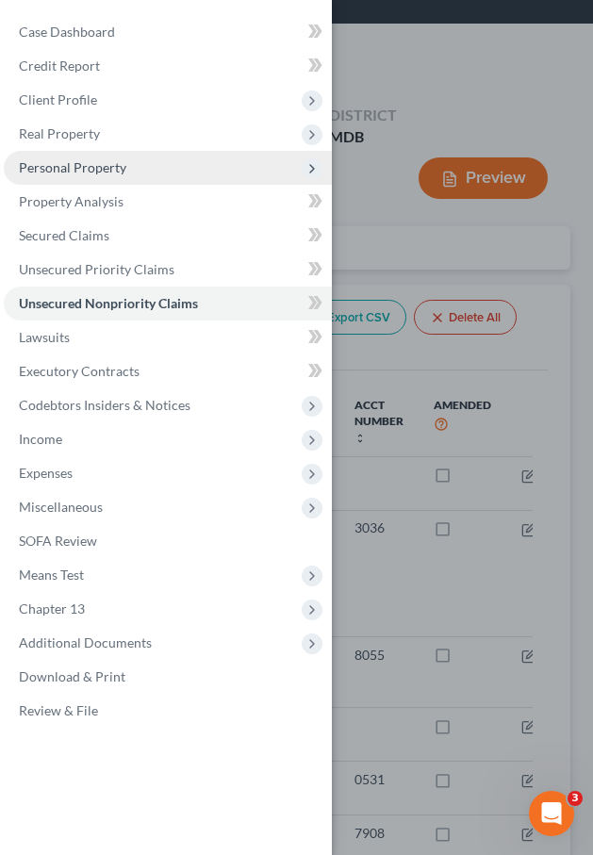
click at [57, 163] on span "Personal Property" at bounding box center [73, 167] width 108 height 16
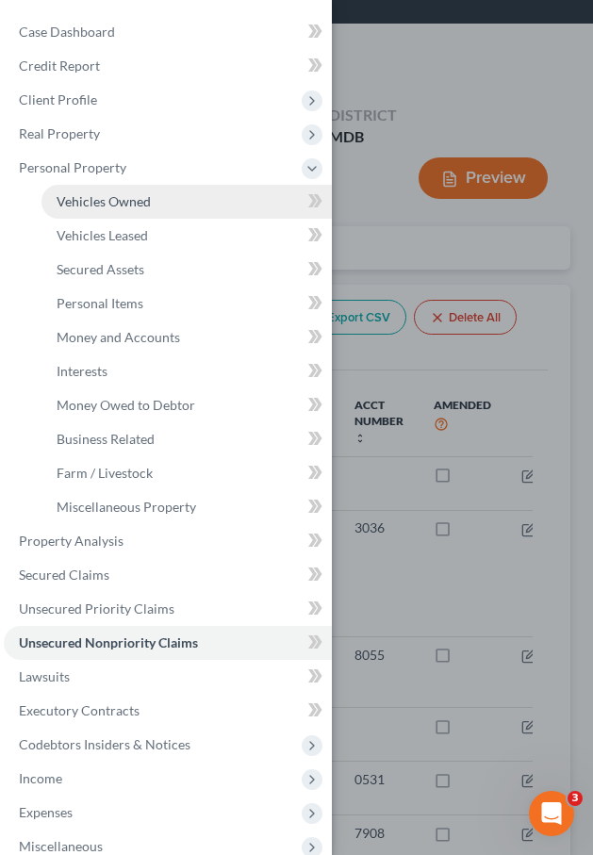
click at [77, 204] on span "Vehicles Owned" at bounding box center [104, 201] width 94 height 16
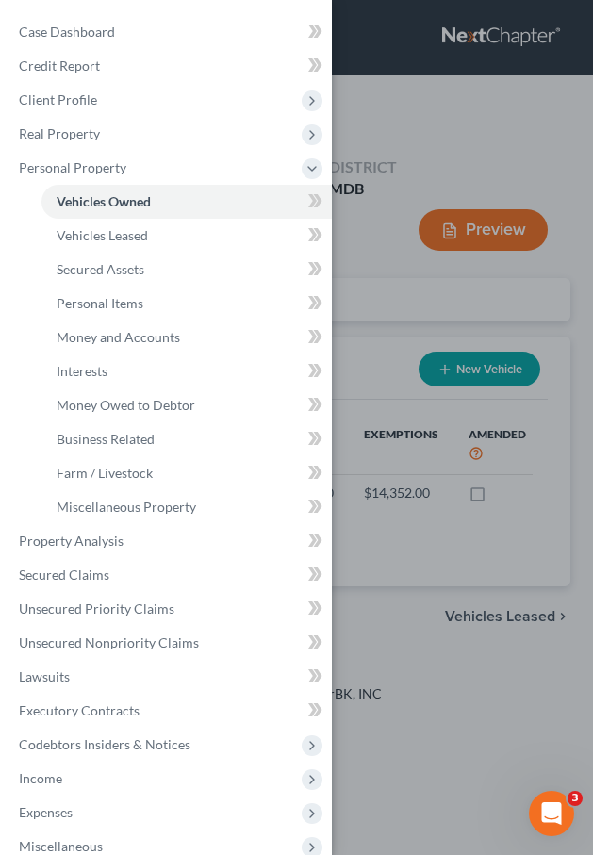
click at [356, 291] on div "Case Dashboard Payments Invoices Payments Payments Credit Report Client Profile" at bounding box center [296, 427] width 593 height 855
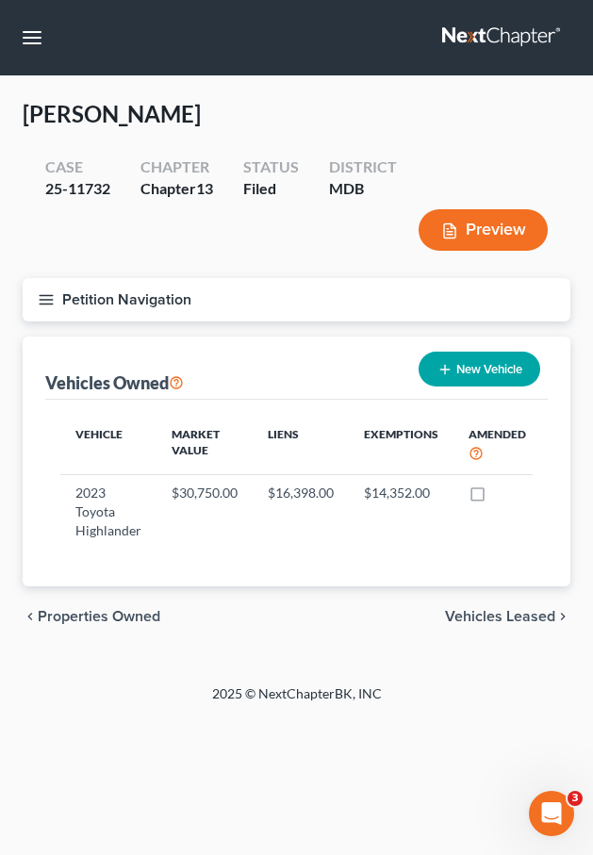
click at [480, 612] on span "Vehicles Leased" at bounding box center [500, 616] width 110 height 15
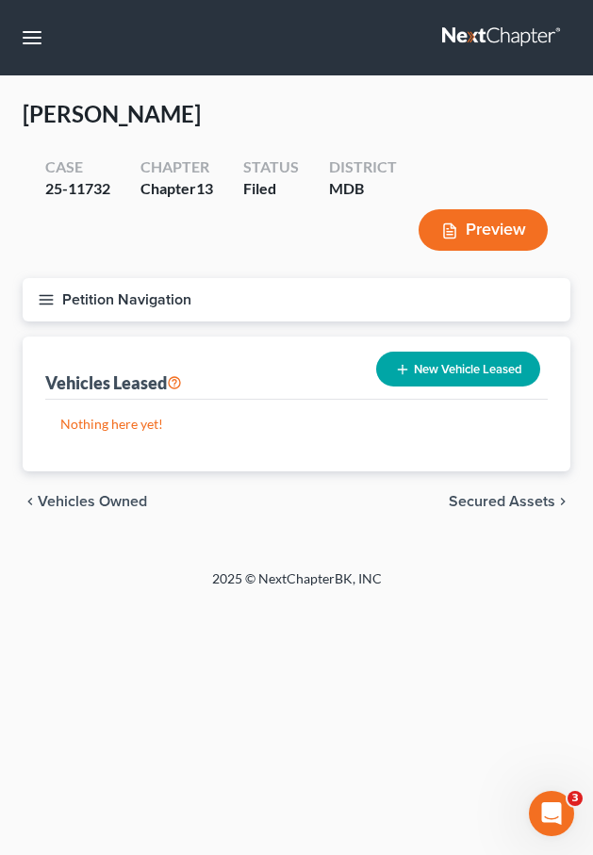
click at [473, 494] on span "Secured Assets" at bounding box center [502, 501] width 107 height 15
click at [473, 502] on span "Personal Items" at bounding box center [505, 501] width 101 height 15
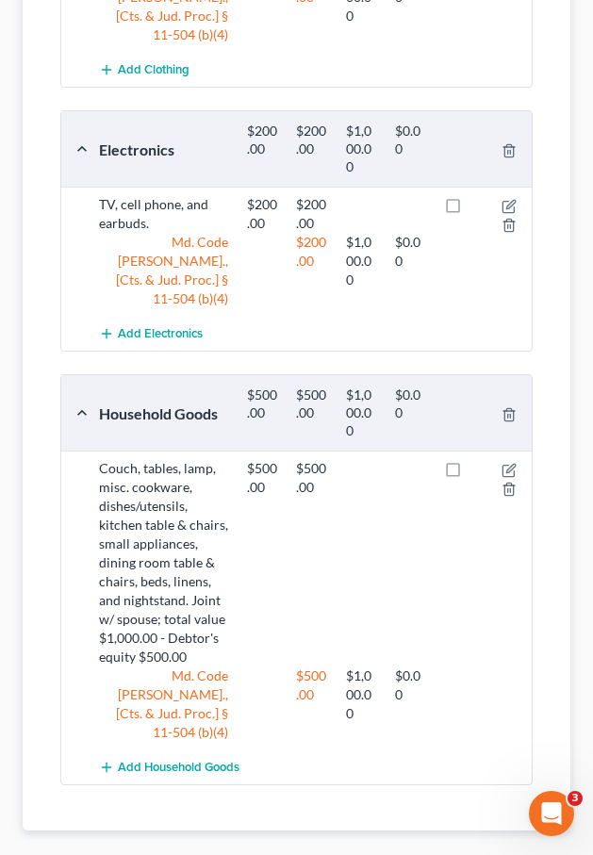
scroll to position [682, 0]
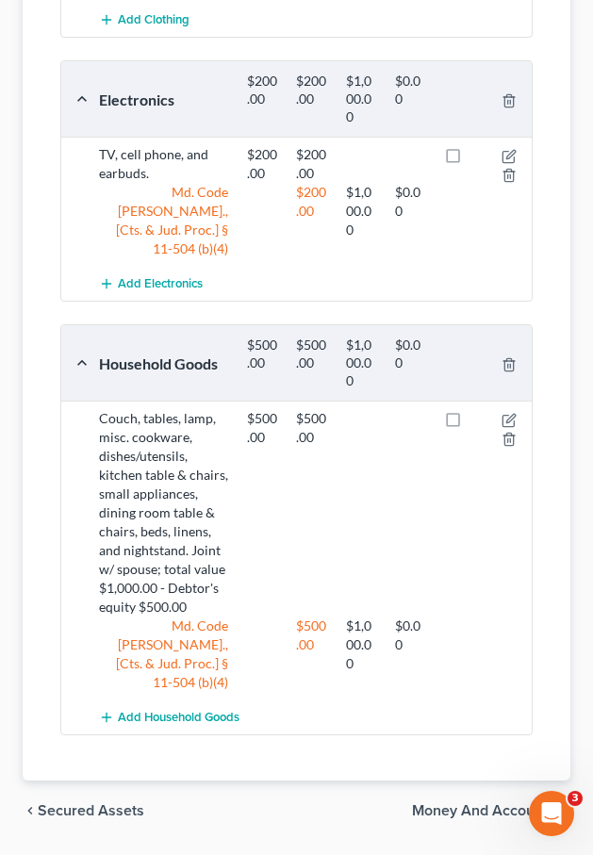
click at [422, 803] on span "Money and Accounts" at bounding box center [483, 810] width 143 height 15
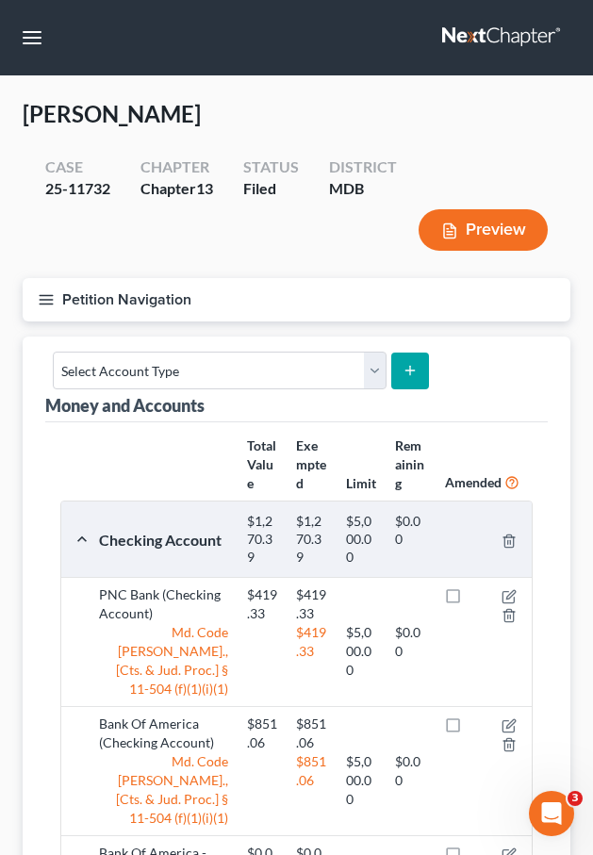
click at [43, 301] on icon "button" at bounding box center [46, 299] width 17 height 17
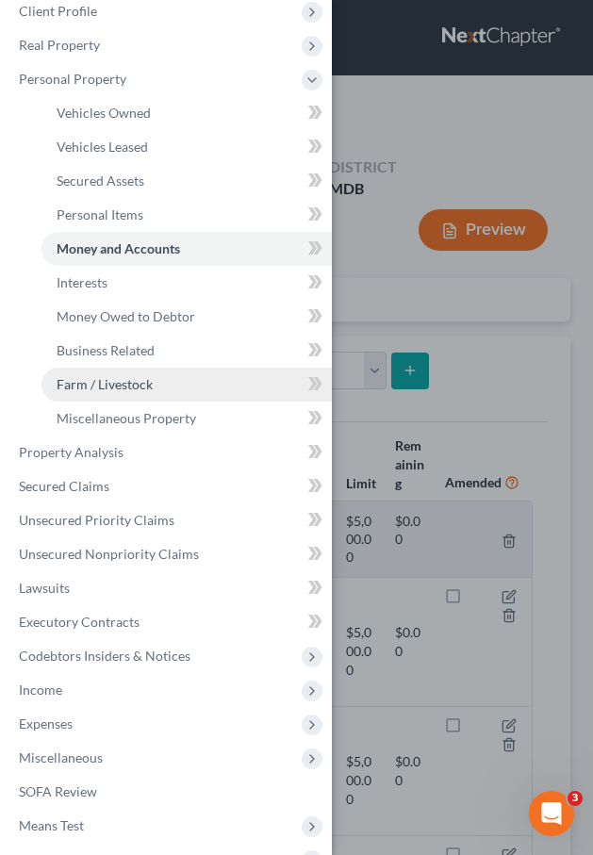
scroll to position [227, 0]
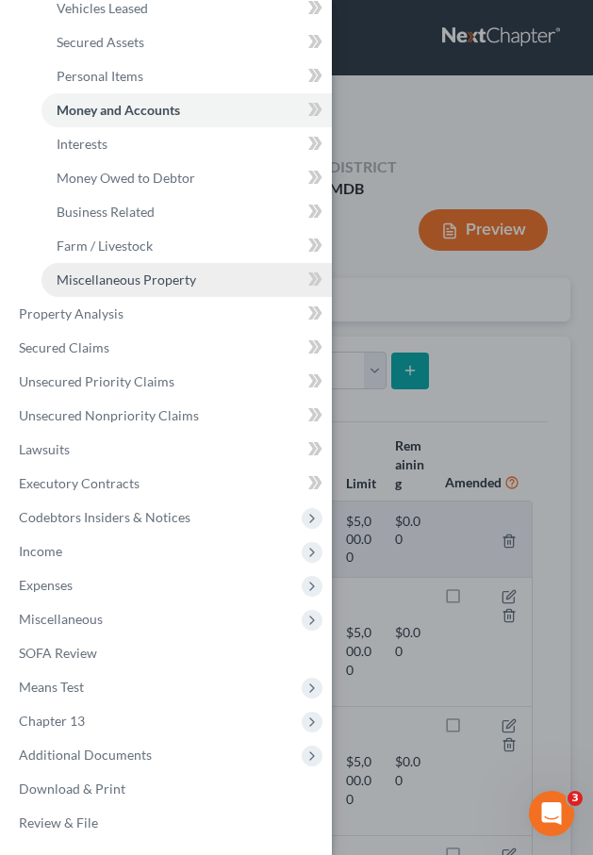
click at [83, 283] on span "Miscellaneous Property" at bounding box center [127, 280] width 140 height 16
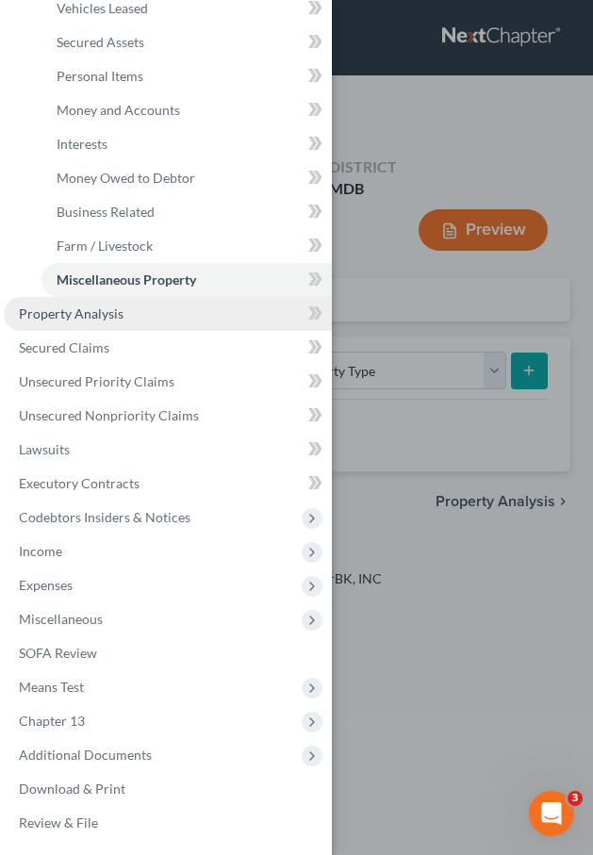
click at [135, 312] on link "Property Analysis" at bounding box center [168, 314] width 328 height 34
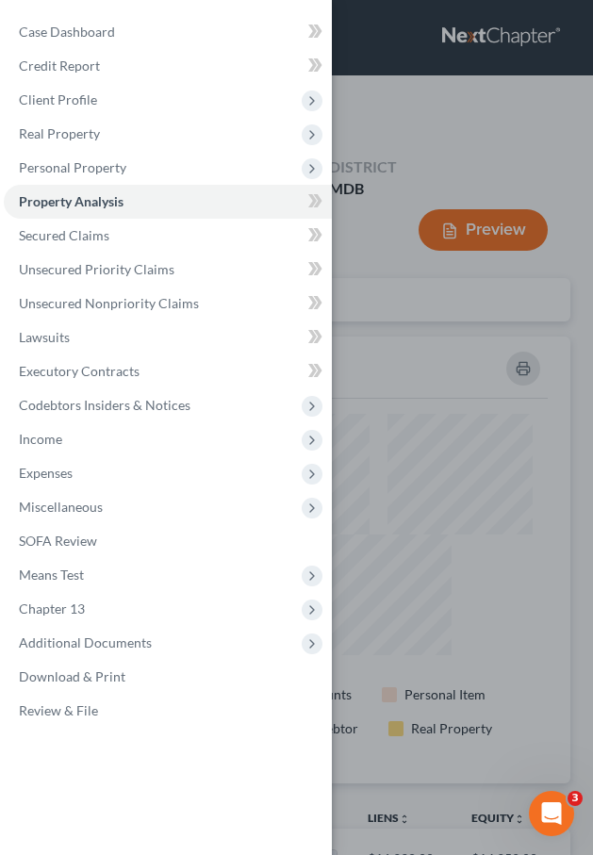
click at [401, 307] on div "Case Dashboard Payments Invoices Payments Payments Credit Report Client Profile" at bounding box center [296, 427] width 593 height 855
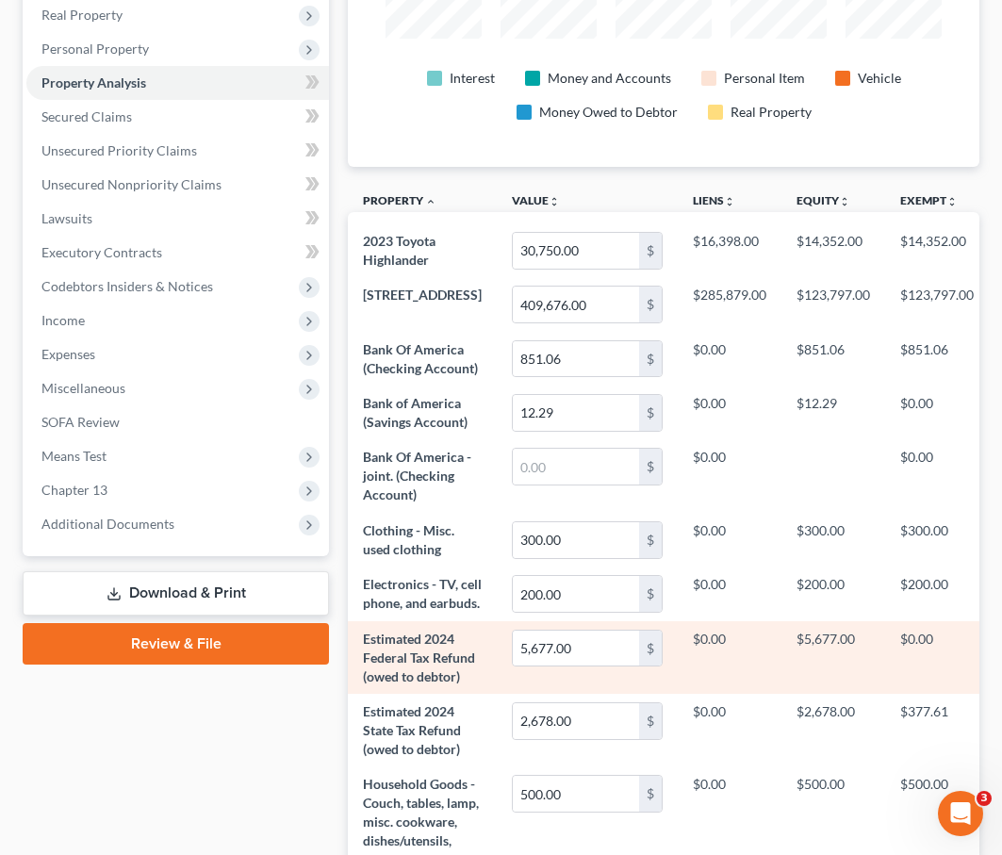
scroll to position [542, 0]
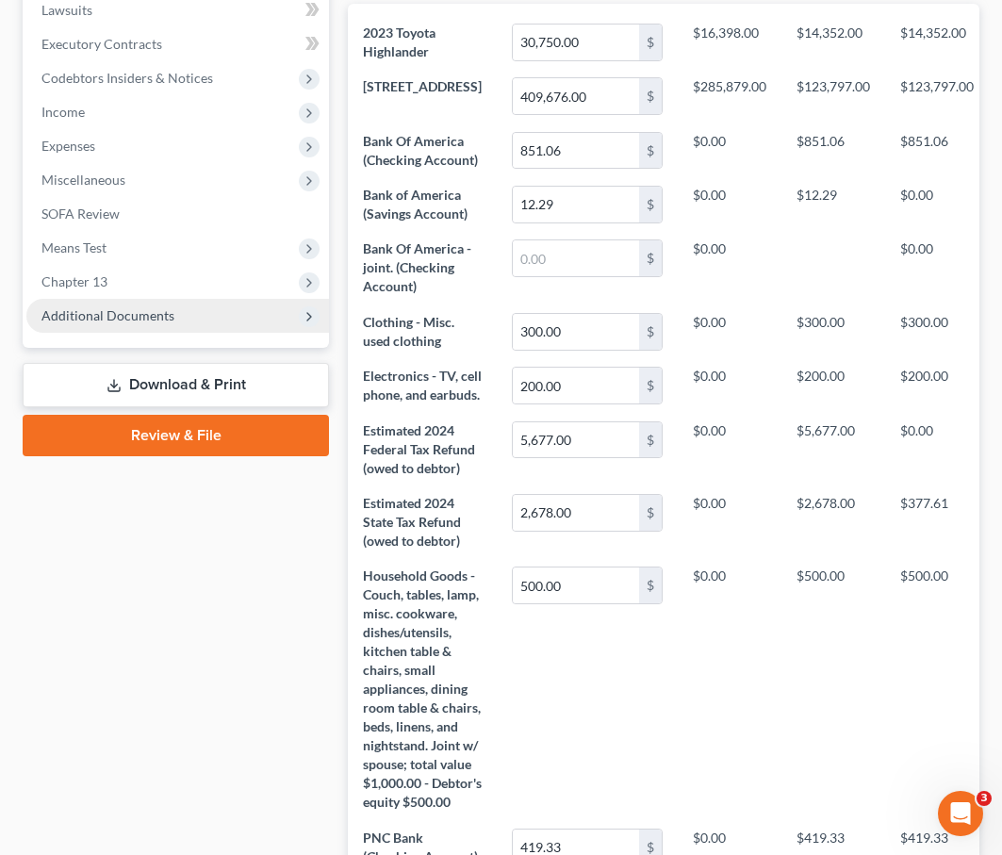
click at [142, 319] on span "Additional Documents" at bounding box center [107, 315] width 133 height 16
click at [141, 320] on span "Additional Documents" at bounding box center [107, 315] width 133 height 16
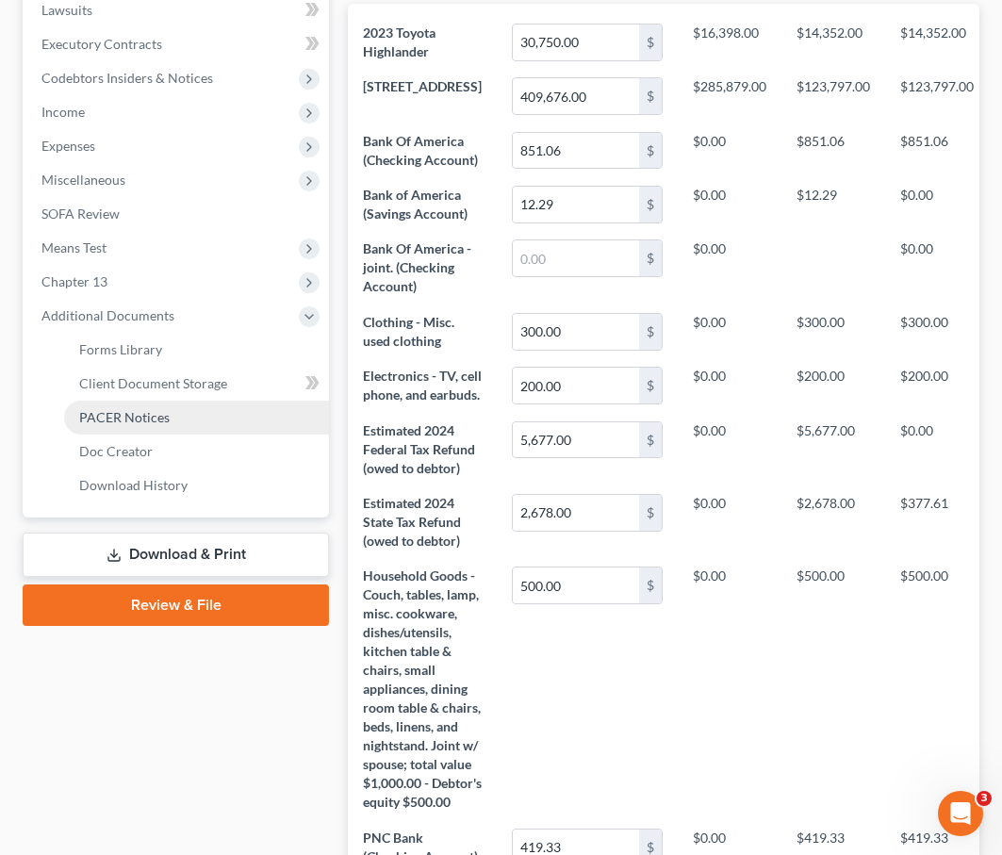
click at [104, 411] on span "PACER Notices" at bounding box center [124, 417] width 91 height 16
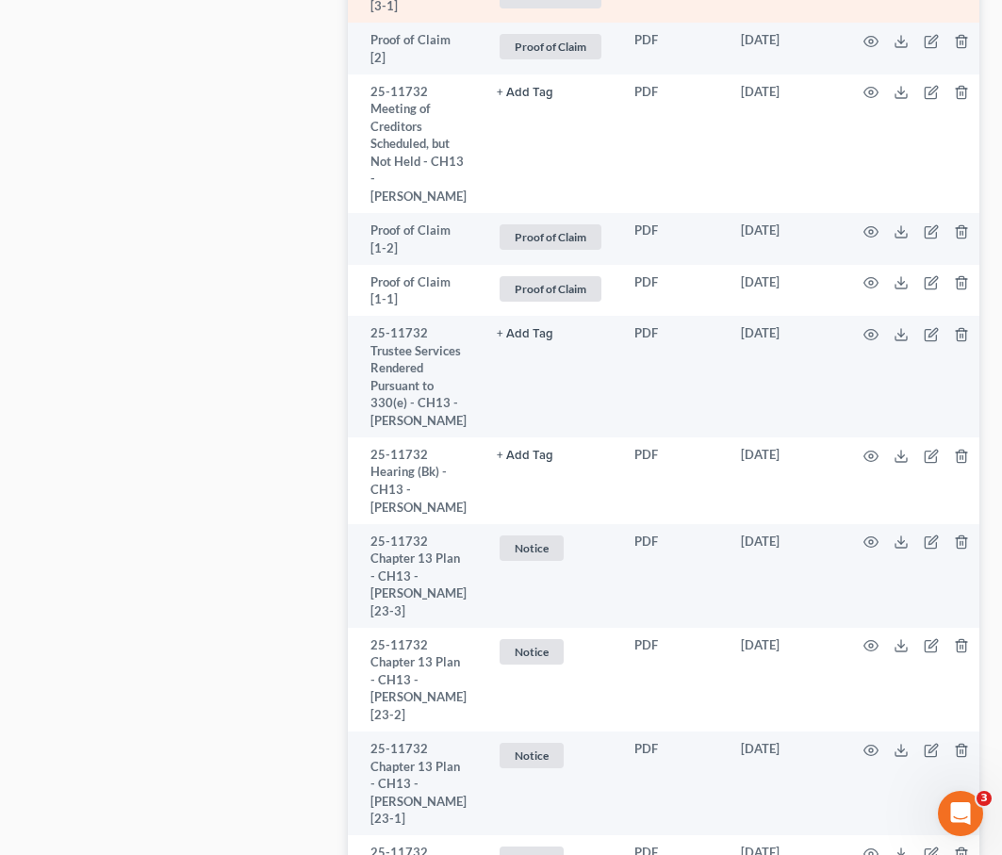
scroll to position [1751, 0]
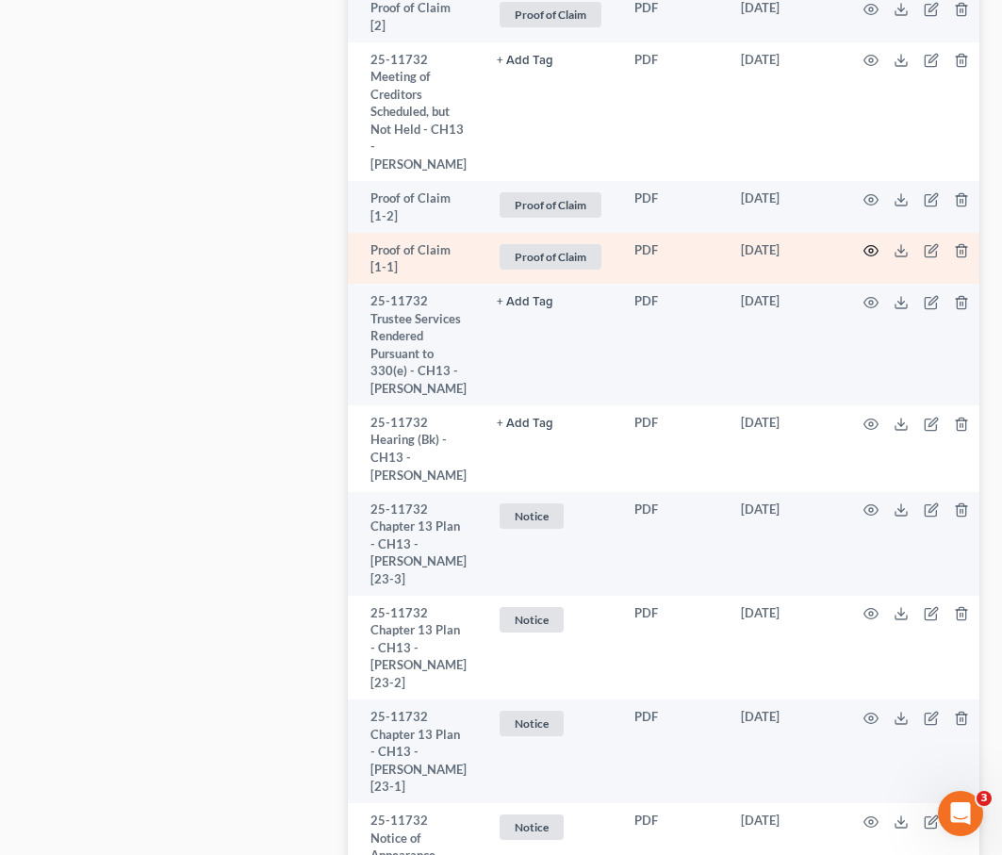
click at [592, 243] on icon "button" at bounding box center [871, 250] width 15 height 15
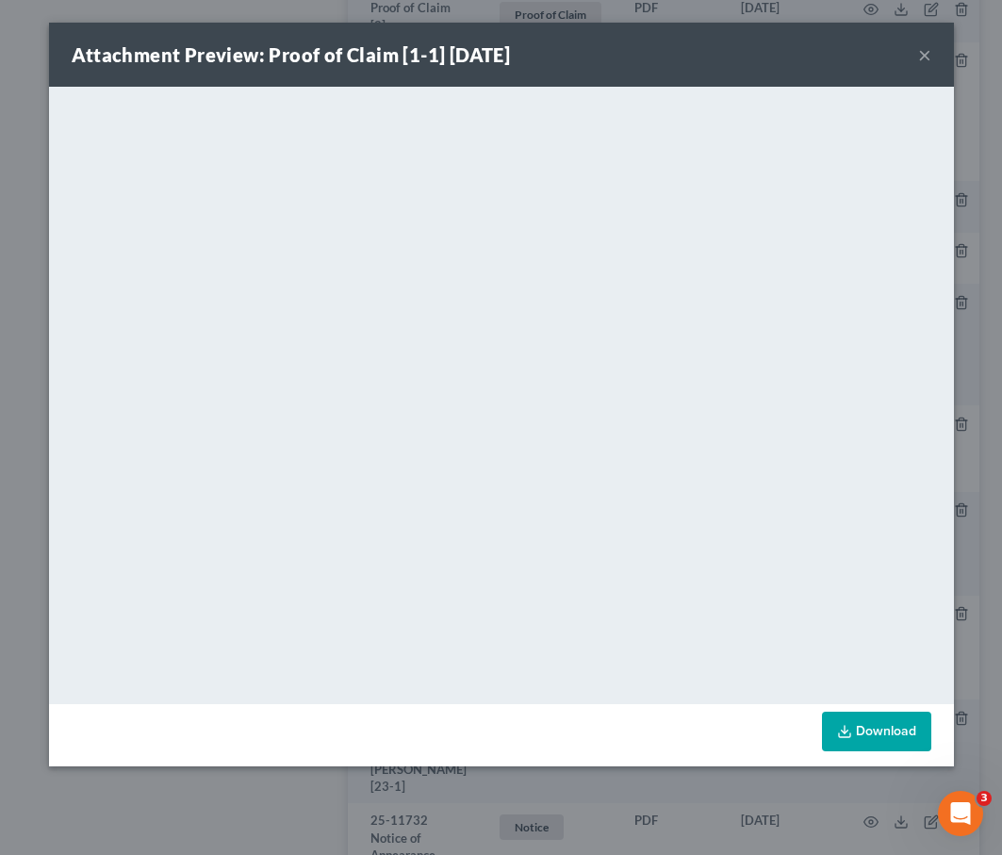
click at [592, 57] on button "×" at bounding box center [925, 54] width 13 height 23
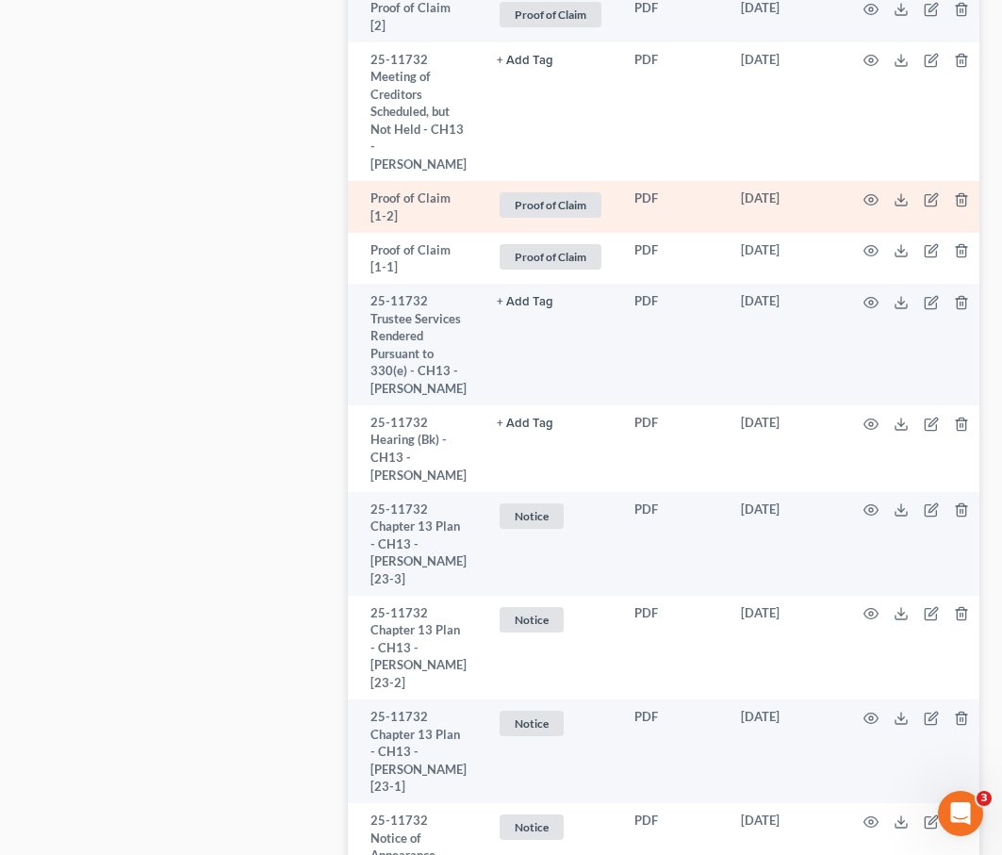
click at [592, 181] on td at bounding box center [920, 207] width 158 height 52
click at [592, 192] on icon "button" at bounding box center [871, 199] width 15 height 15
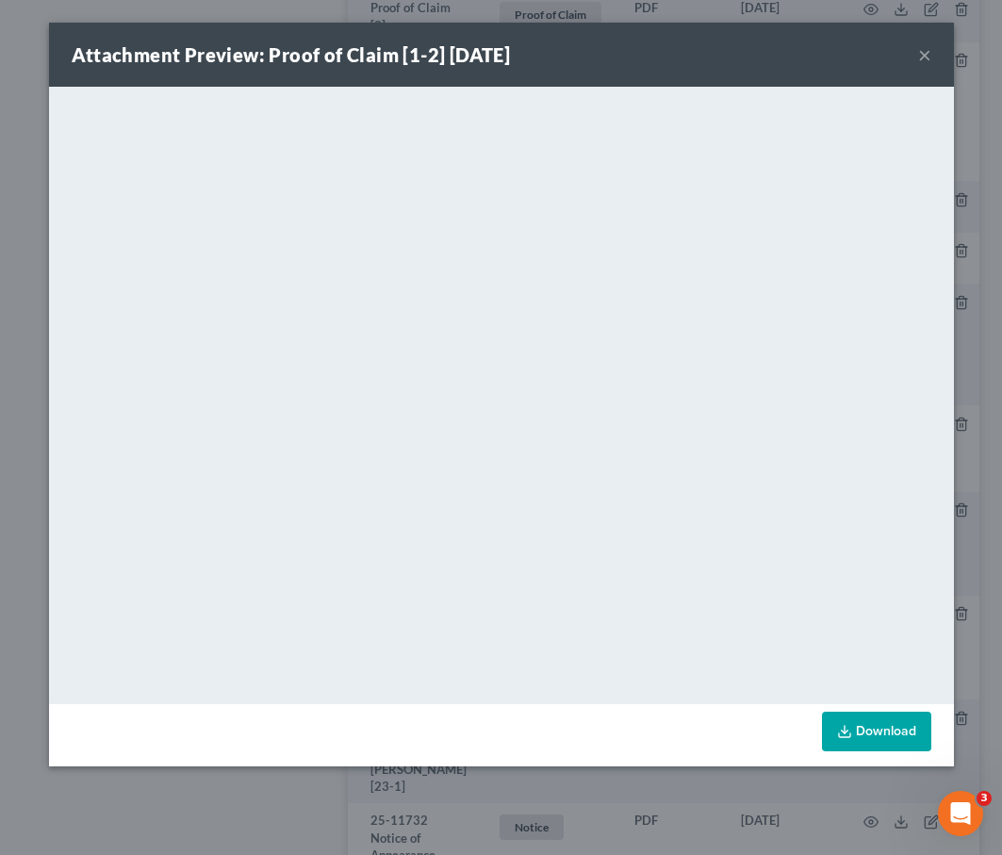
click at [592, 55] on button "×" at bounding box center [925, 54] width 13 height 23
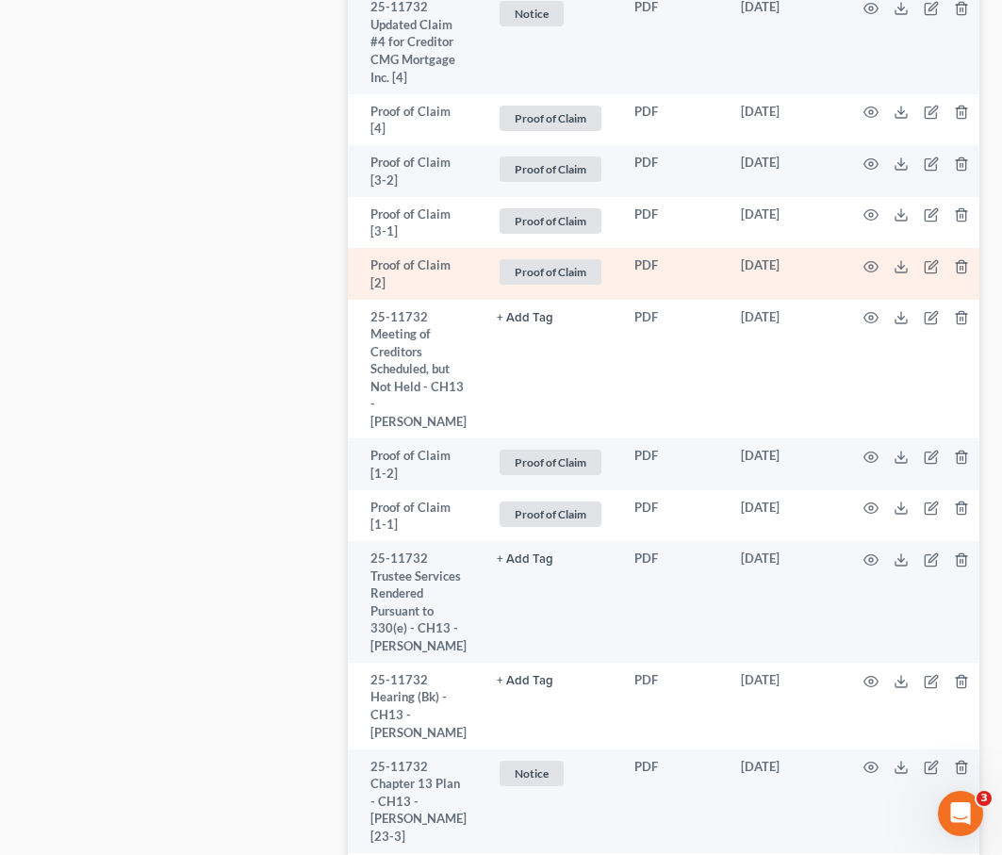
scroll to position [1484, 0]
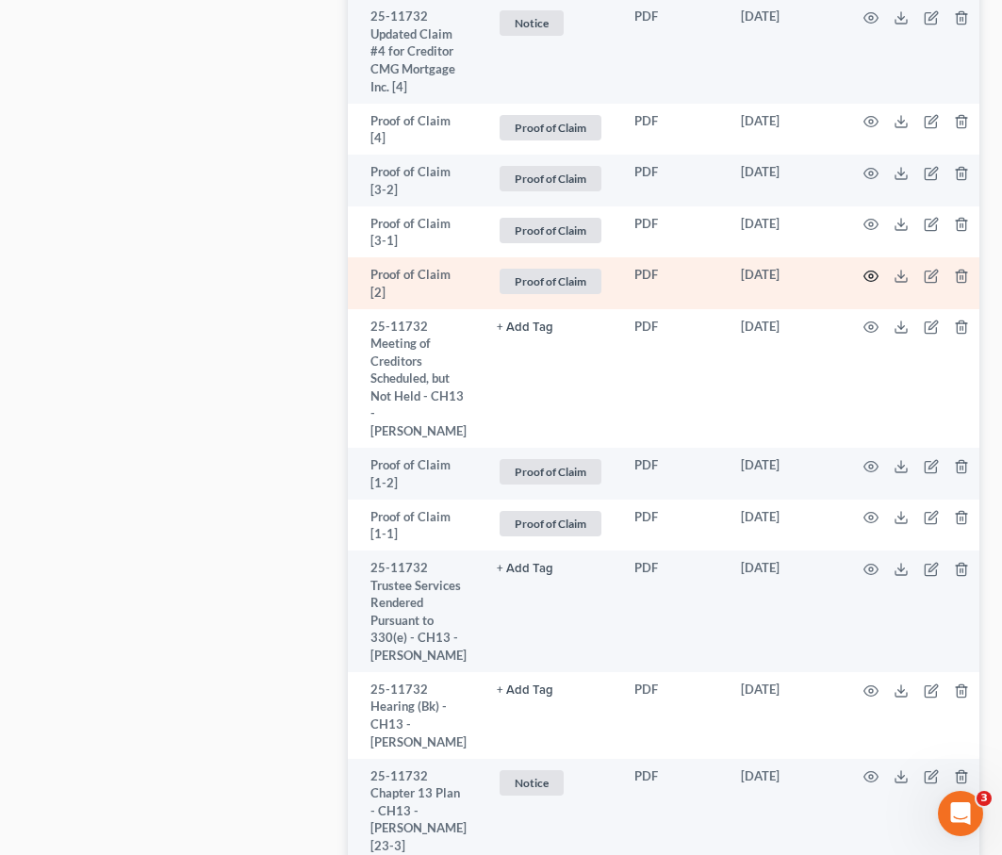
click at [592, 269] on icon "button" at bounding box center [871, 276] width 15 height 15
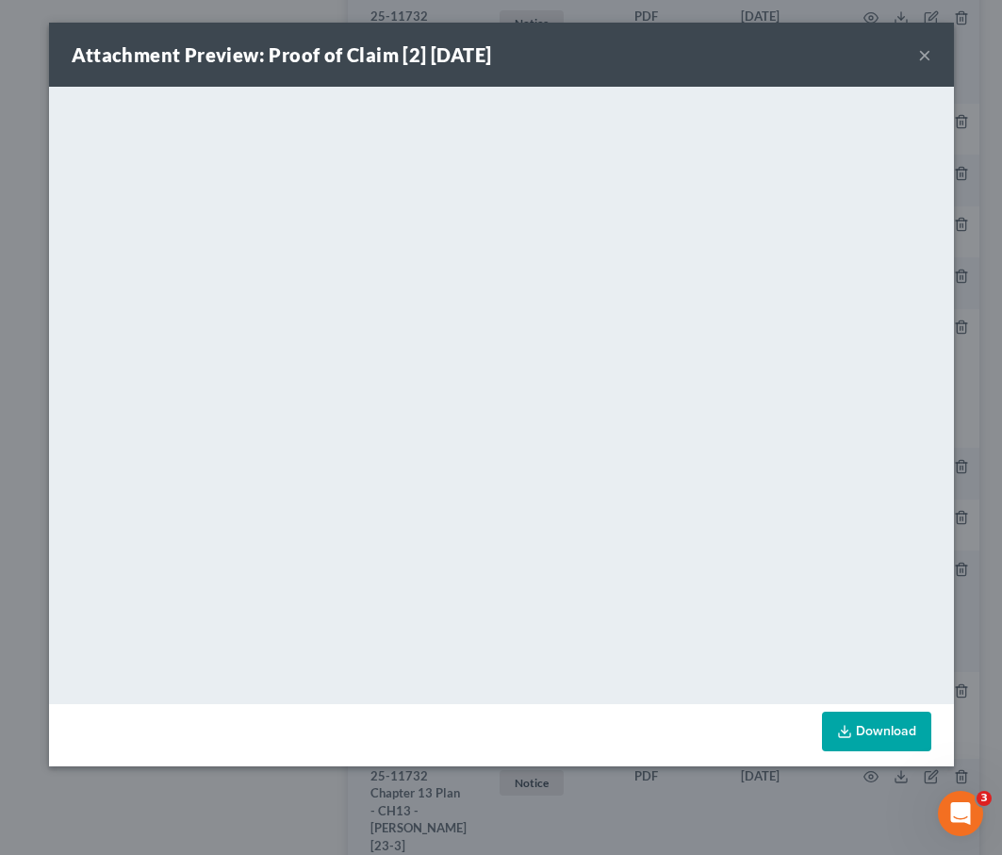
click at [592, 56] on button "×" at bounding box center [925, 54] width 13 height 23
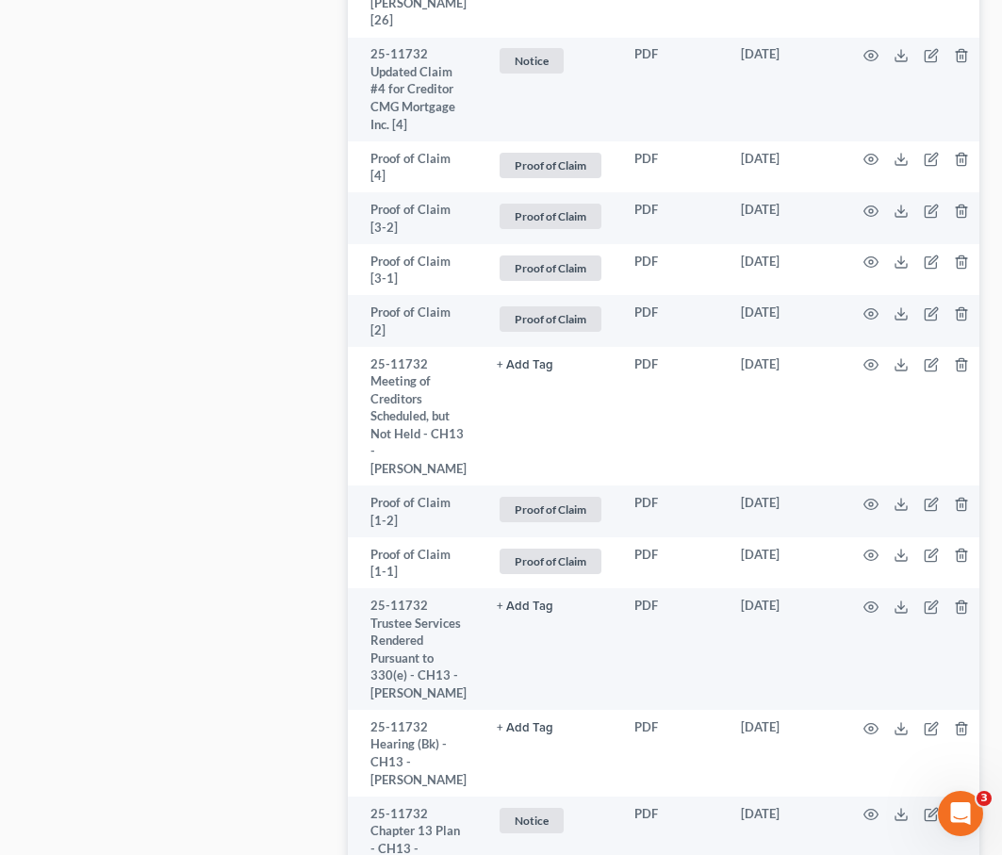
scroll to position [1444, 0]
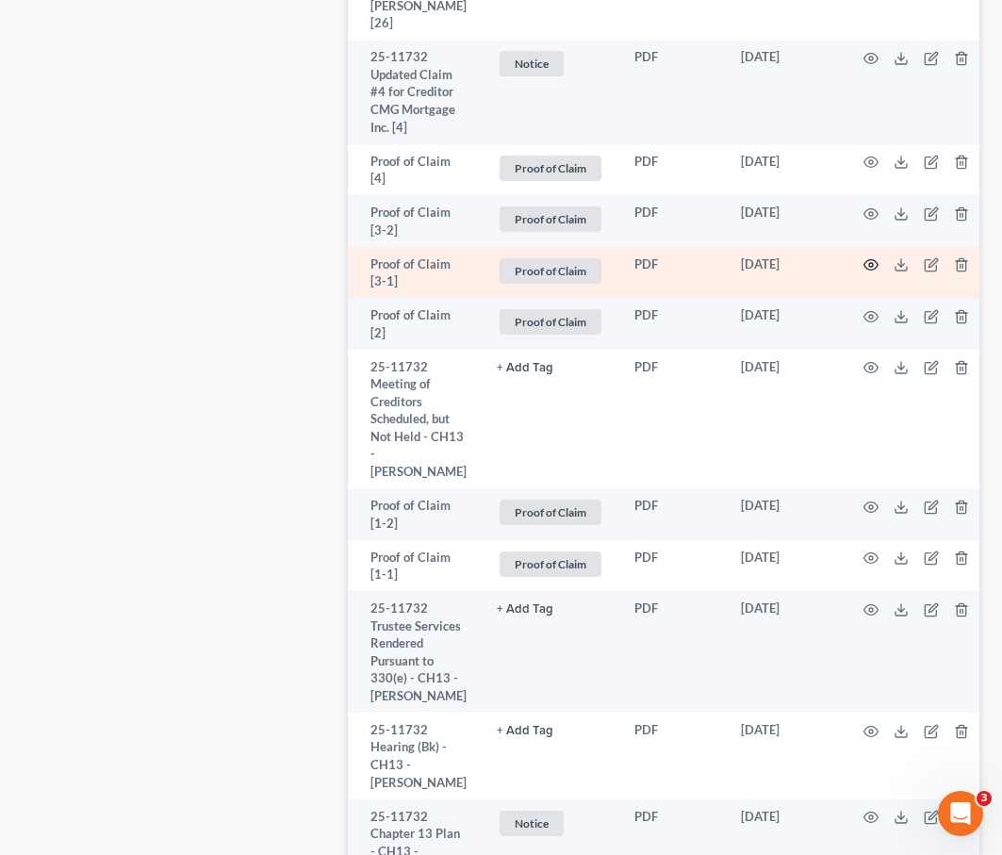
click at [592, 260] on icon "button" at bounding box center [872, 265] width 14 height 10
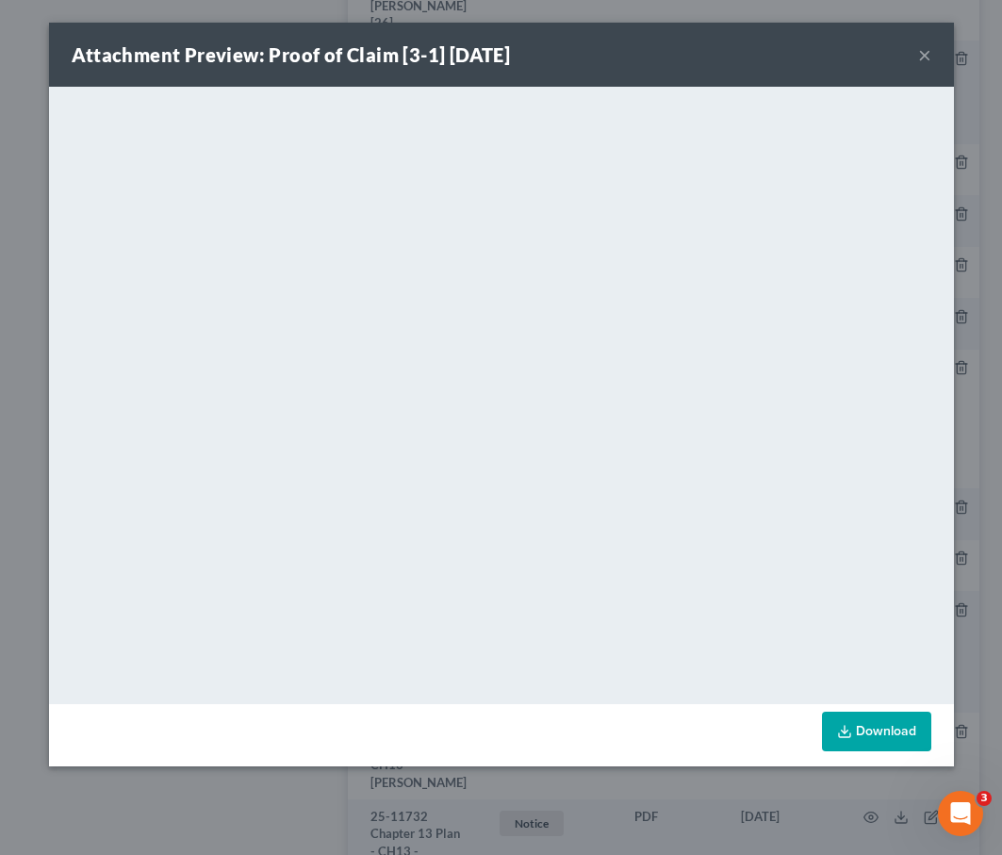
click at [592, 60] on button "×" at bounding box center [925, 54] width 13 height 23
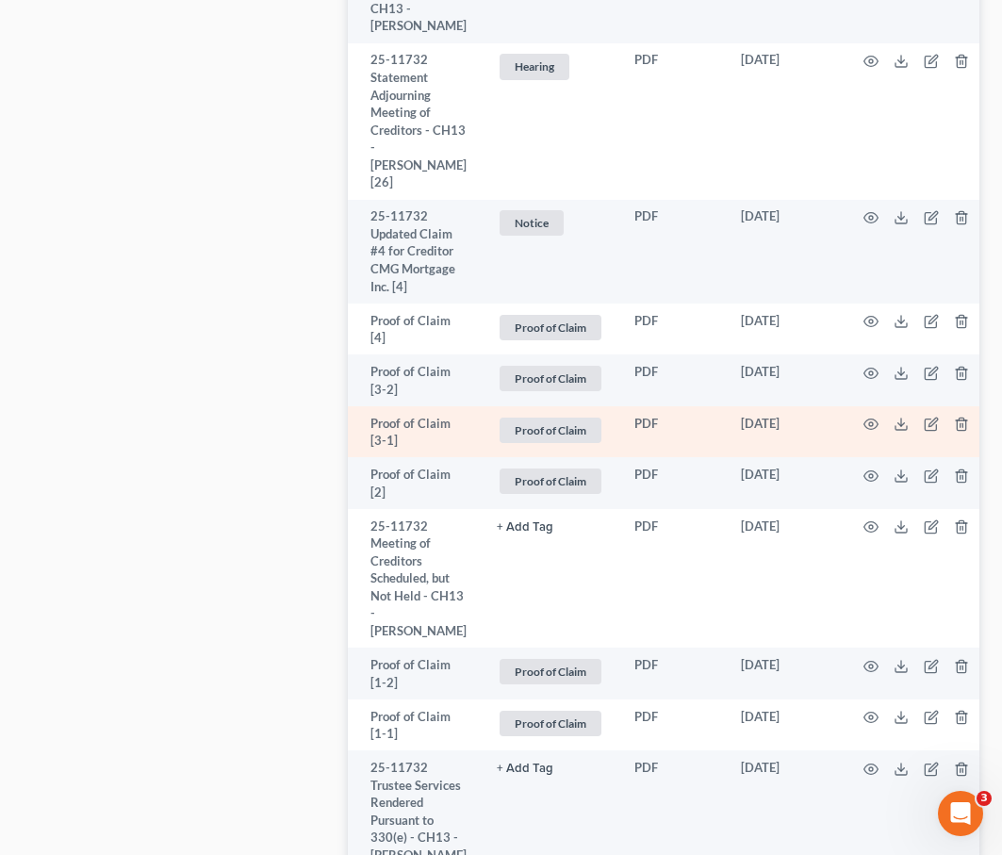
scroll to position [0, 14]
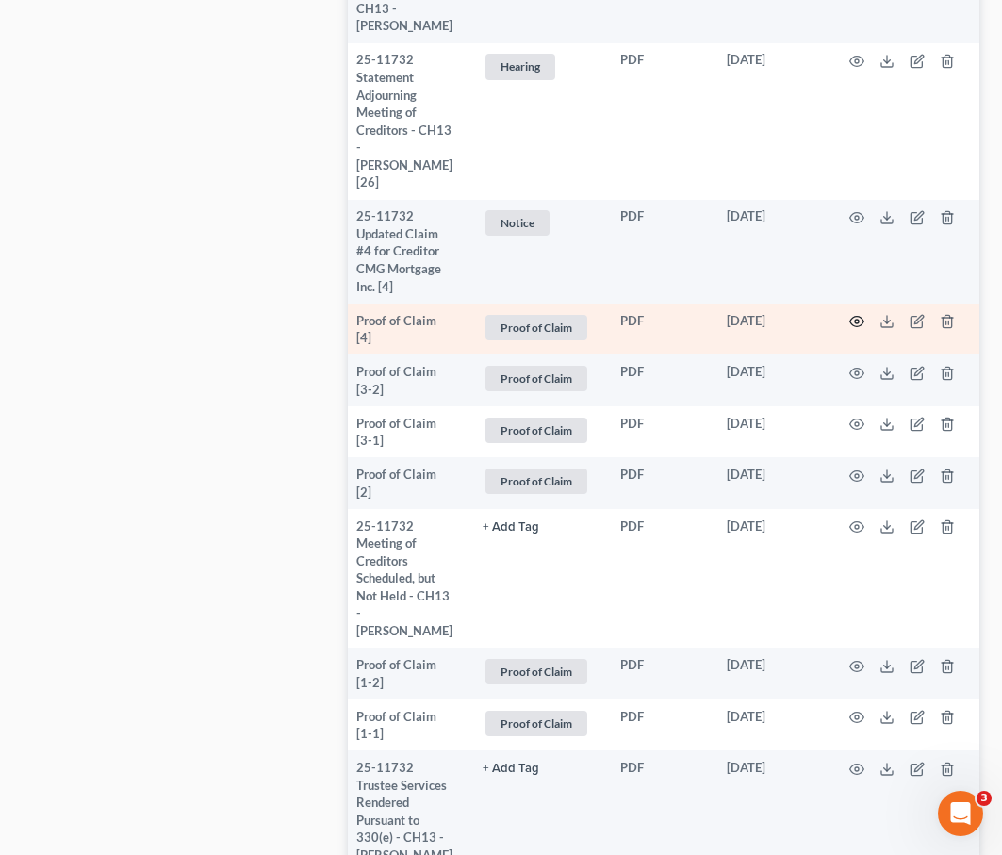
click at [592, 314] on icon "button" at bounding box center [857, 321] width 15 height 15
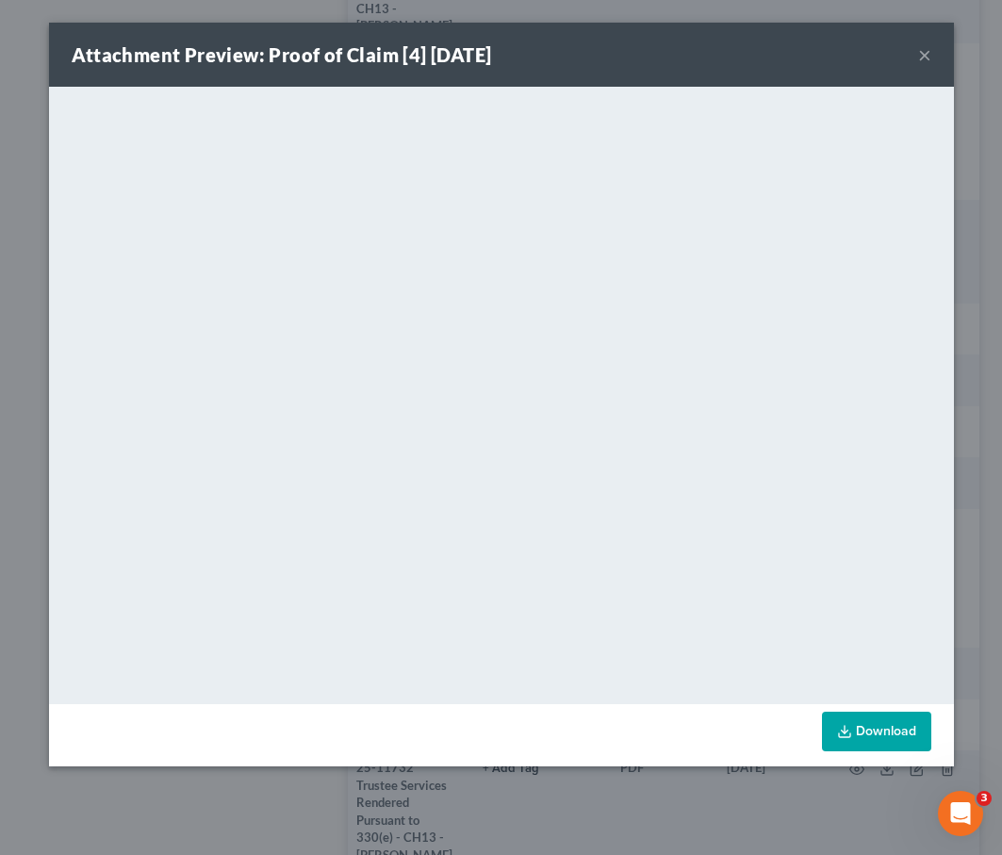
click at [592, 55] on button "×" at bounding box center [925, 54] width 13 height 23
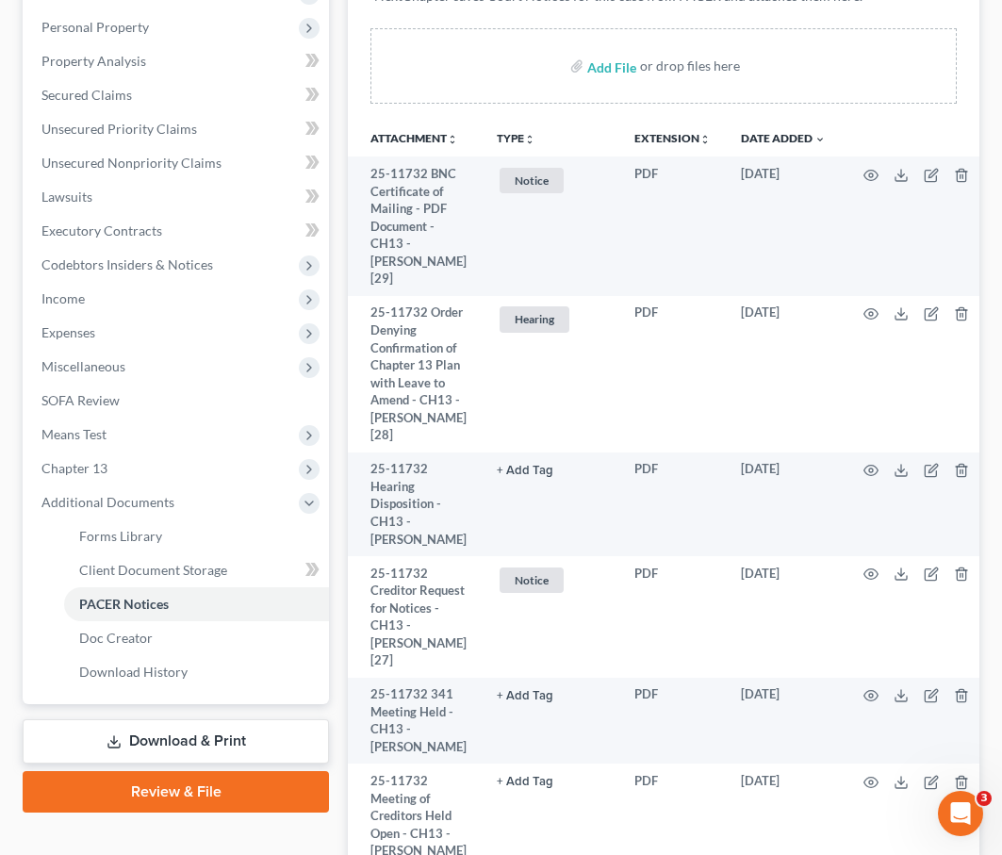
scroll to position [476, 0]
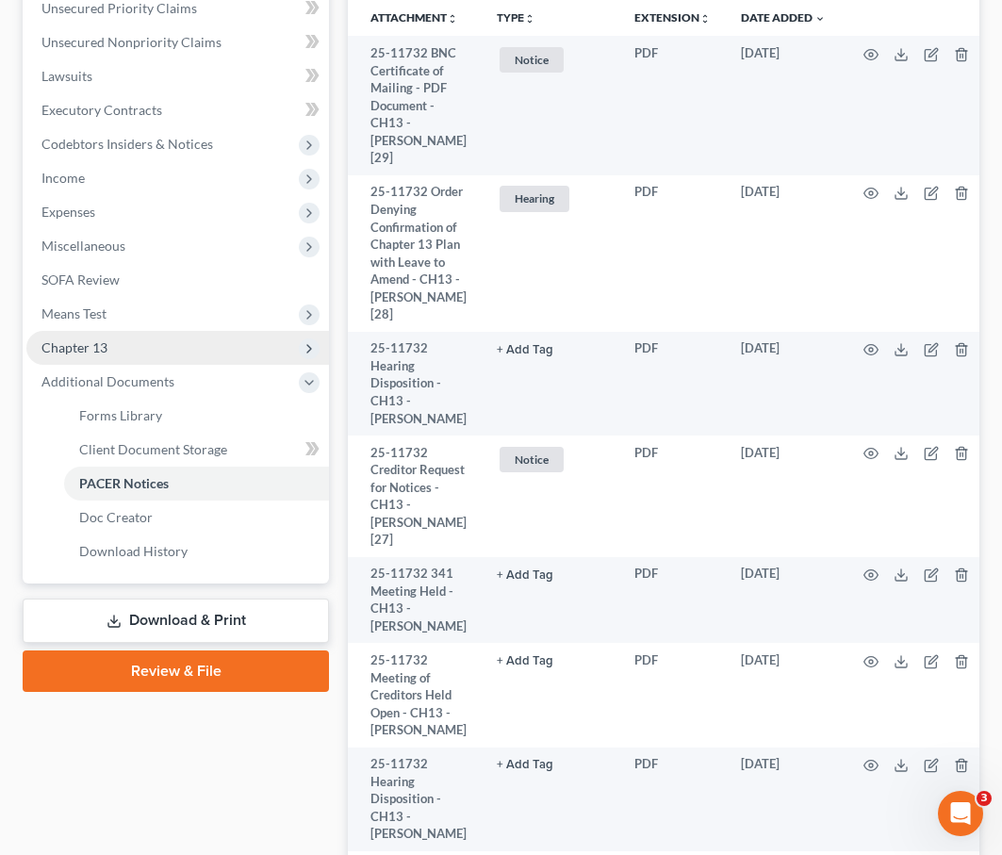
click at [74, 347] on span "Chapter 13" at bounding box center [74, 347] width 66 height 16
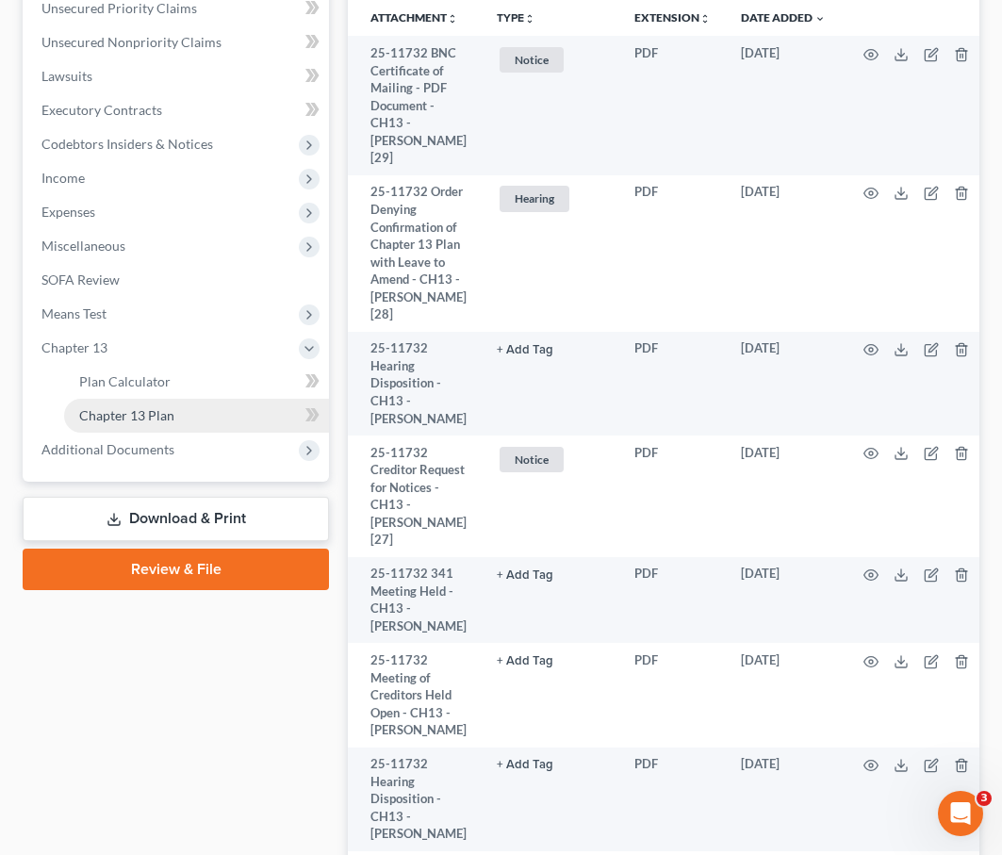
click at [104, 415] on span "Chapter 13 Plan" at bounding box center [126, 415] width 95 height 16
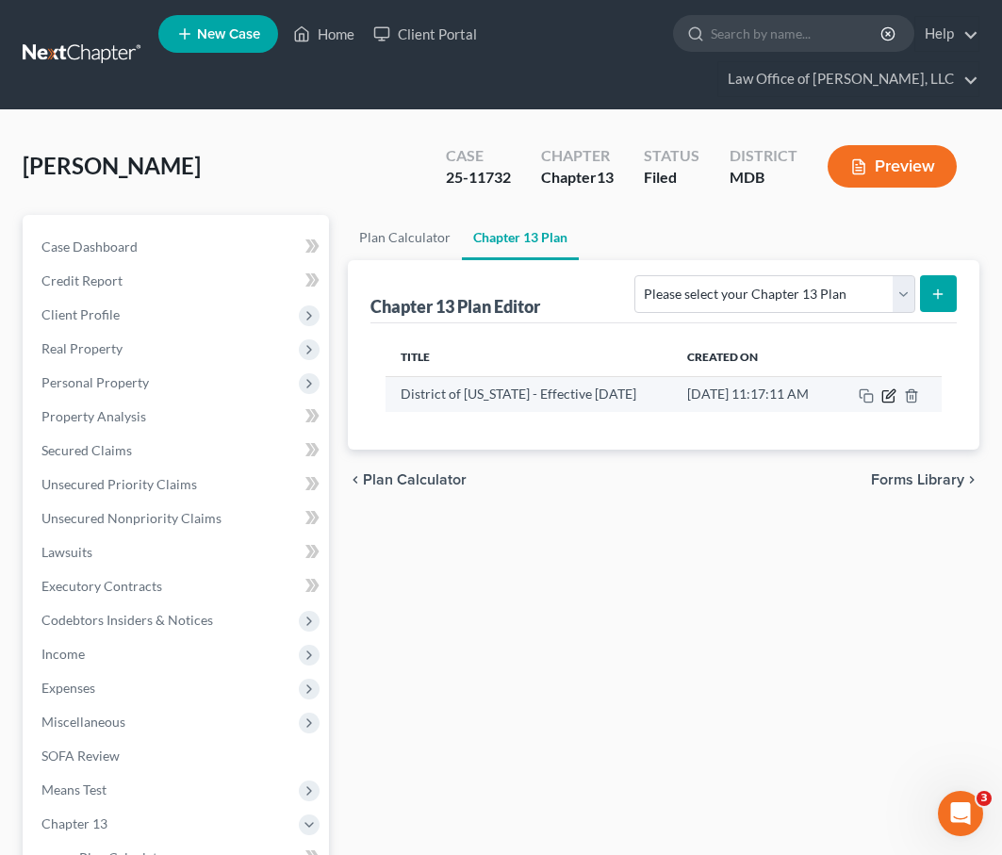
click at [592, 393] on icon "button" at bounding box center [890, 393] width 8 height 8
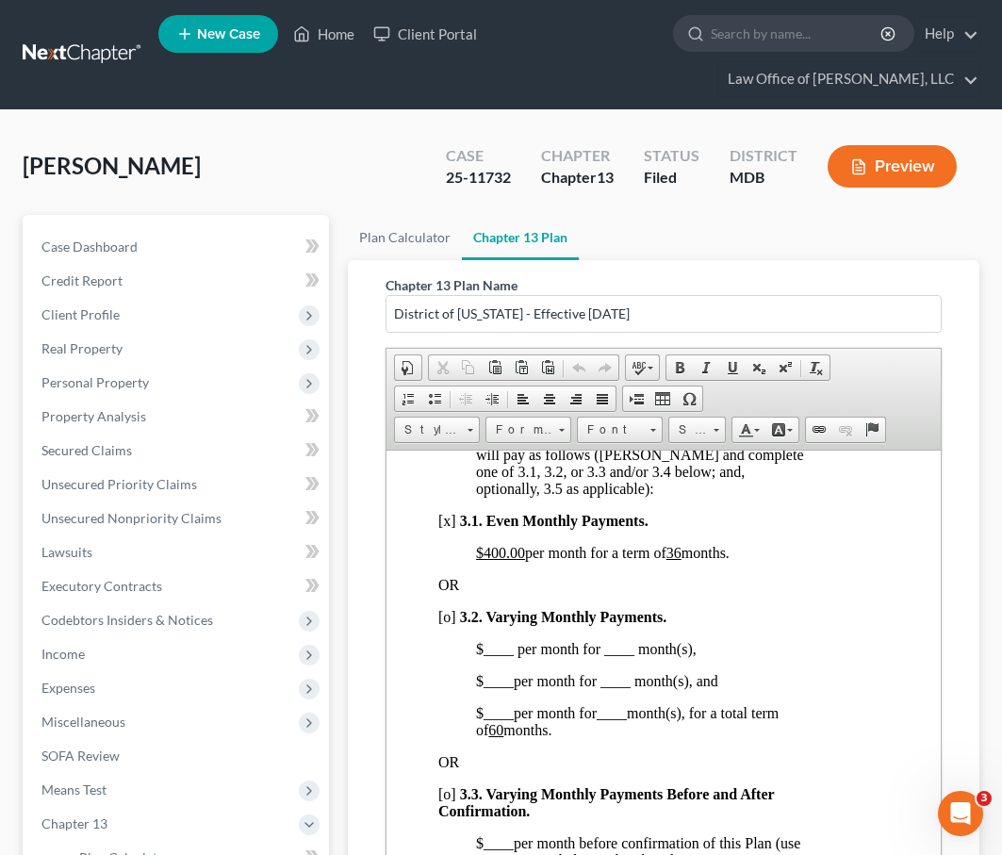
scroll to position [1572, 39]
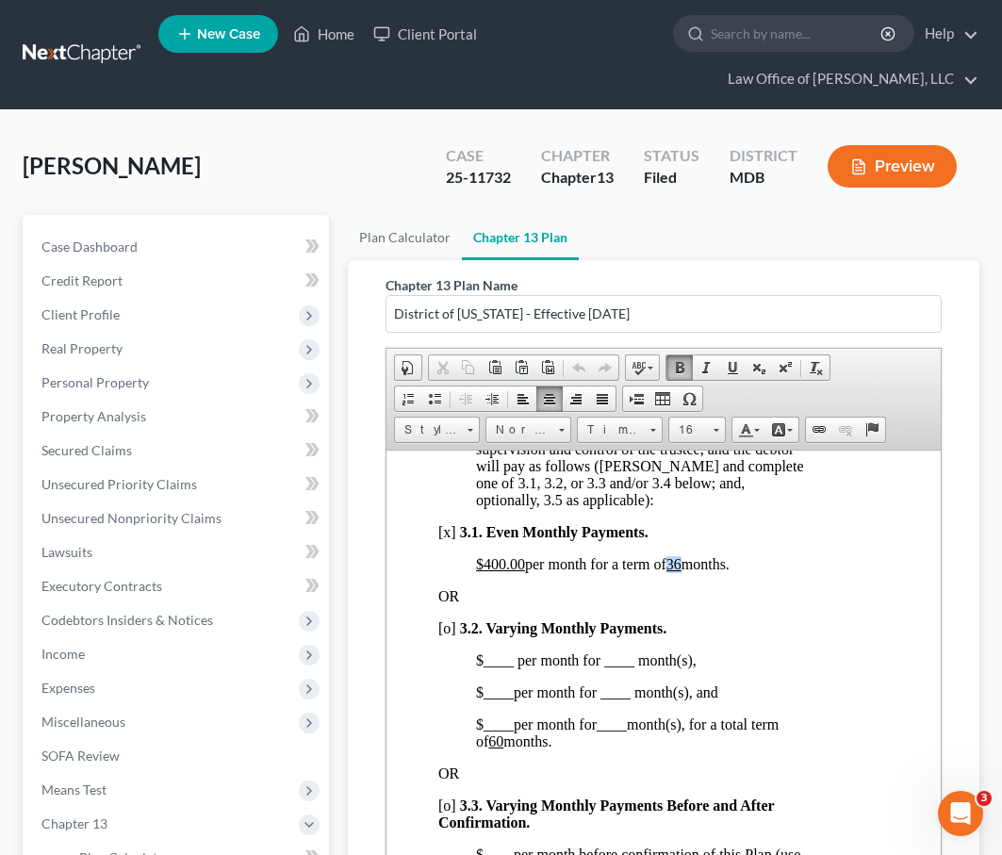
drag, startPoint x: 688, startPoint y: 649, endPoint x: 674, endPoint y: 650, distance: 14.2
click at [592, 571] on span "$400.00 per month for a term of 36 months." at bounding box center [603, 563] width 254 height 16
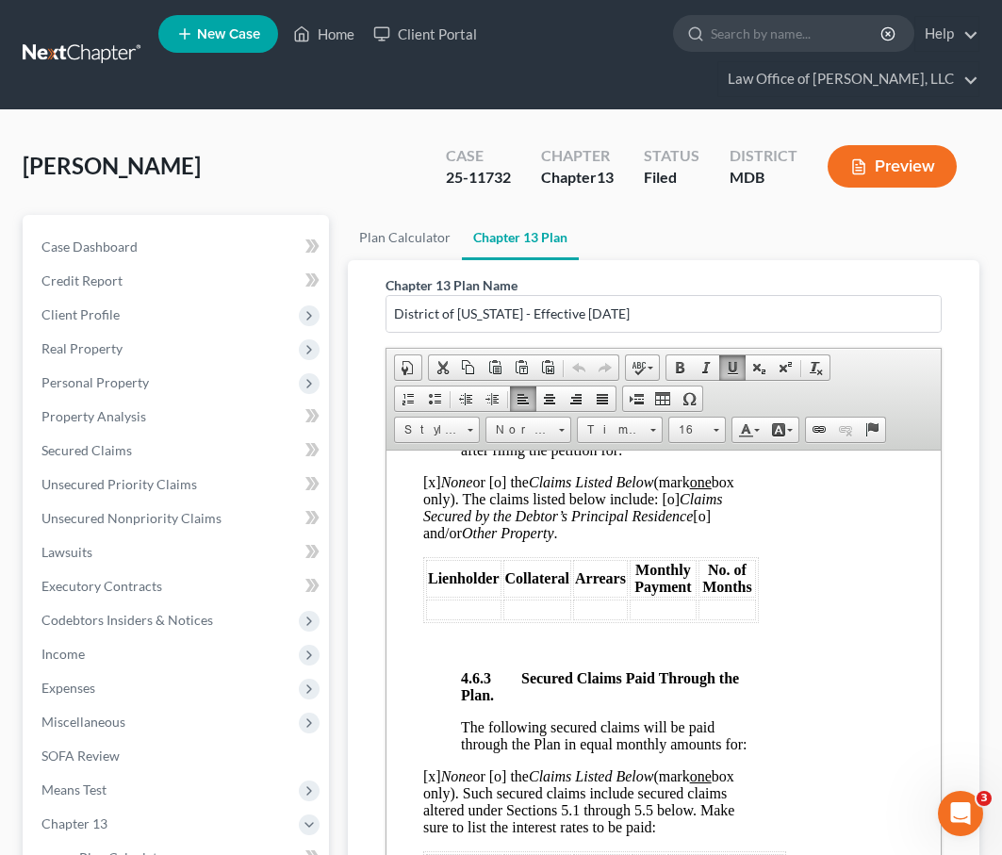
scroll to position [4355, 91]
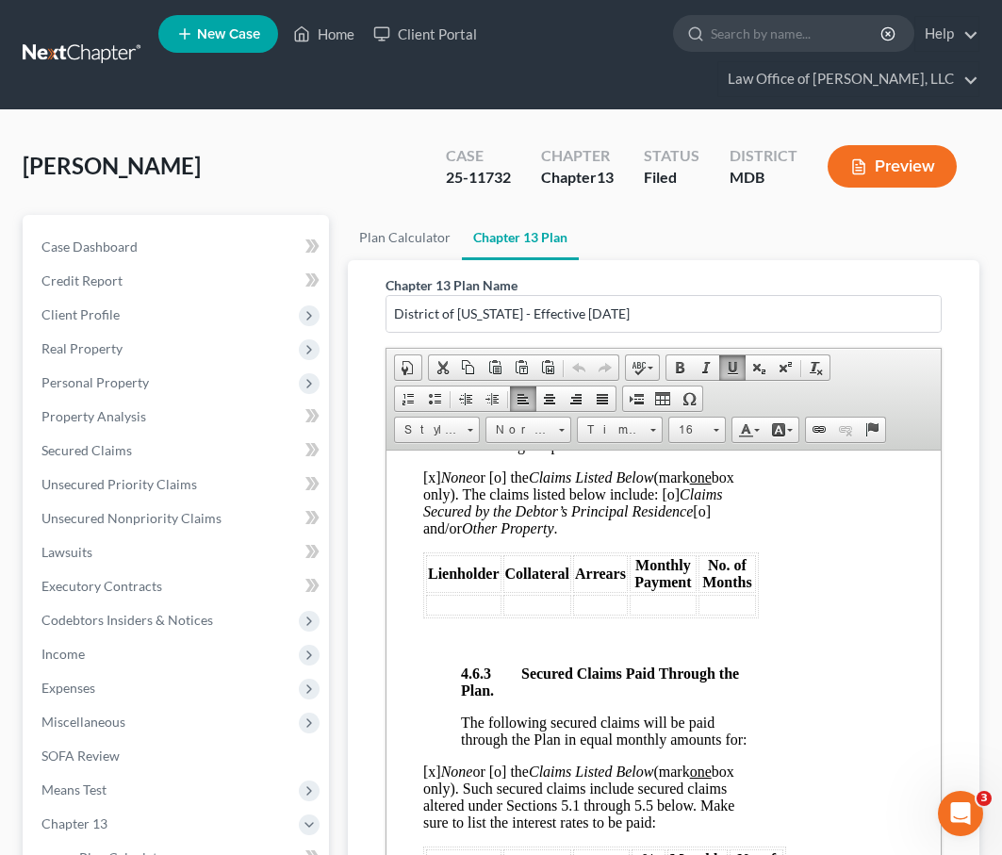
click at [434, 536] on span "[x] None or [o] the Claims Listed Below (mark one box only). The claims listed …" at bounding box center [578, 502] width 311 height 67
click at [510, 536] on span "[o ] None or [o] the Claims Listed Below (mark one box only). The claims listed…" at bounding box center [578, 502] width 311 height 67
click at [489, 615] on td at bounding box center [463, 604] width 75 height 21
click at [592, 615] on td at bounding box center [600, 604] width 55 height 21
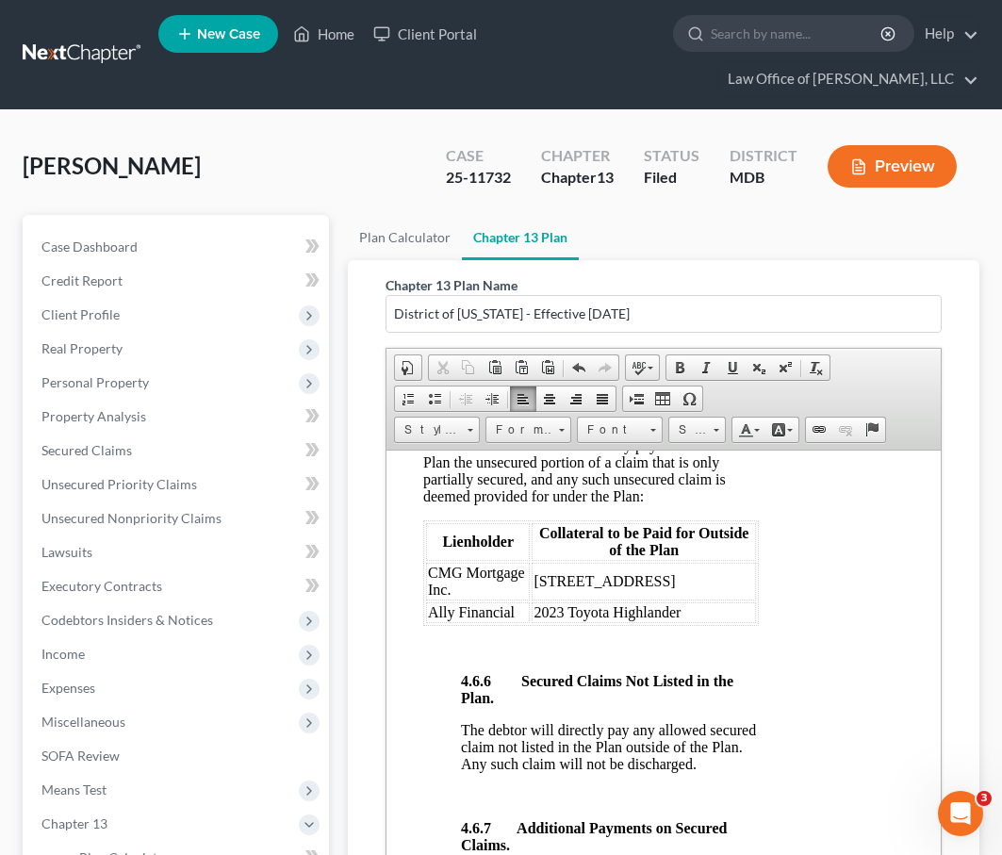
scroll to position [5492, 91]
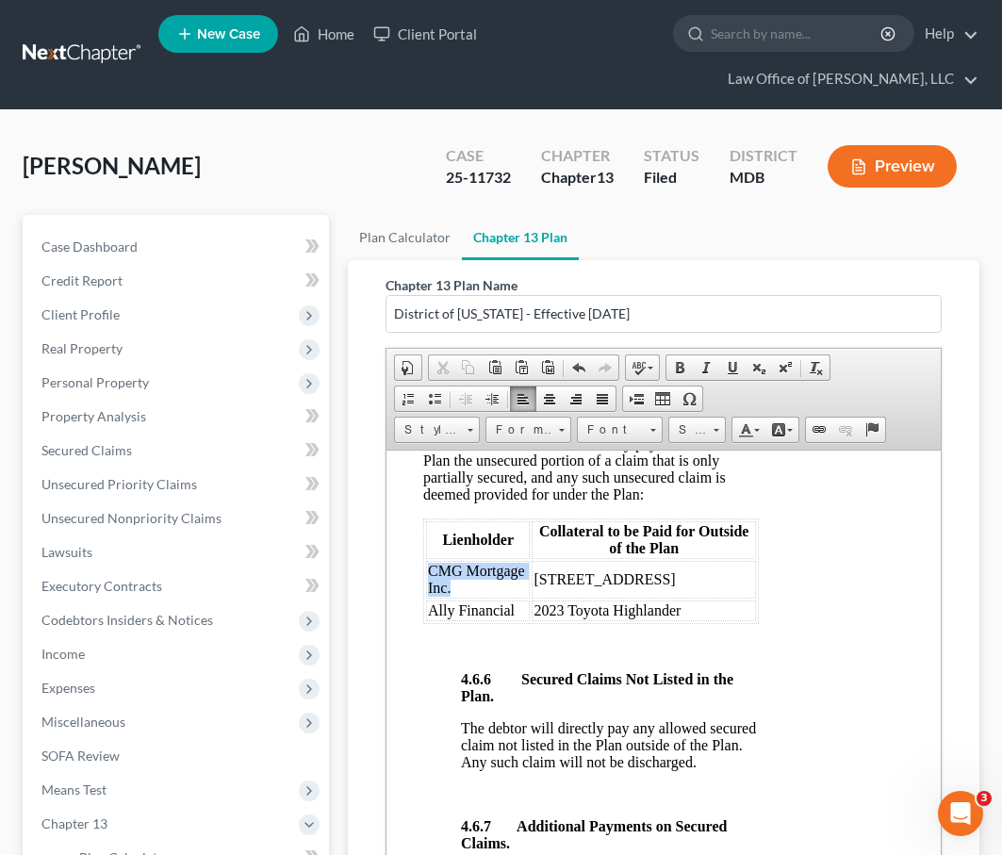
drag, startPoint x: 465, startPoint y: 752, endPoint x: 427, endPoint y: 738, distance: 40.0
click at [427, 598] on td "CMG Mortgage Inc." at bounding box center [478, 579] width 104 height 38
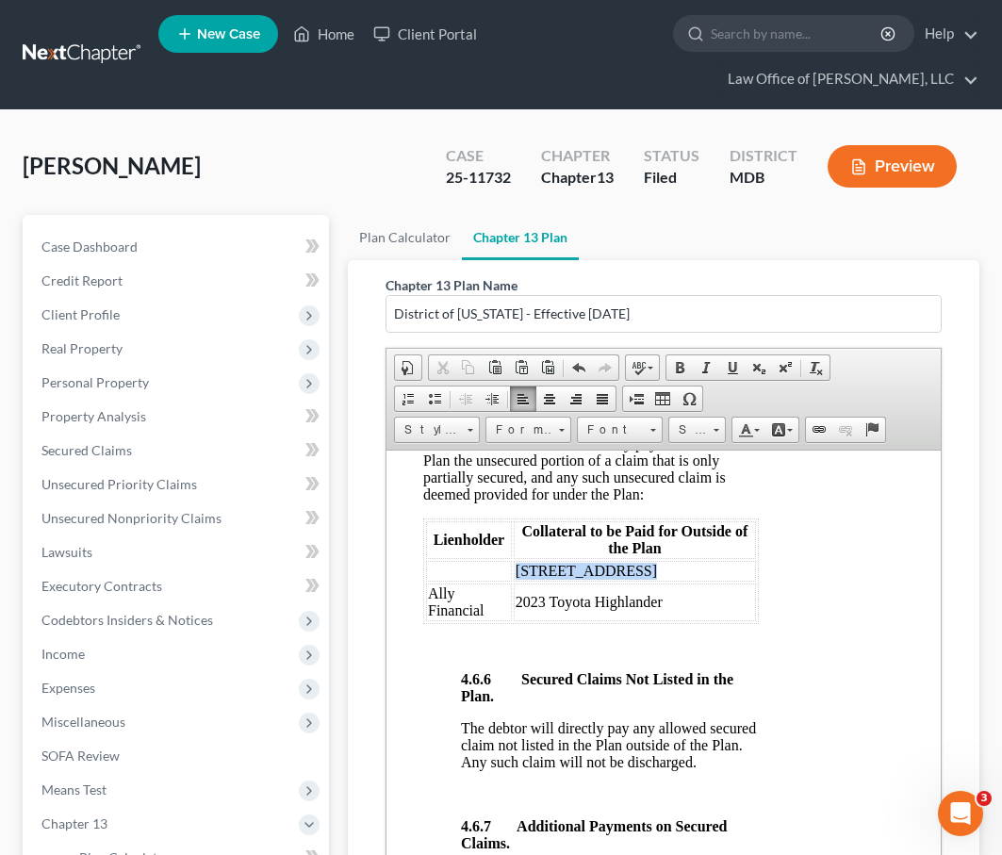
drag, startPoint x: 642, startPoint y: 738, endPoint x: 518, endPoint y: 738, distance: 124.5
click at [518, 581] on td "7031 Freedom Way" at bounding box center [635, 570] width 242 height 21
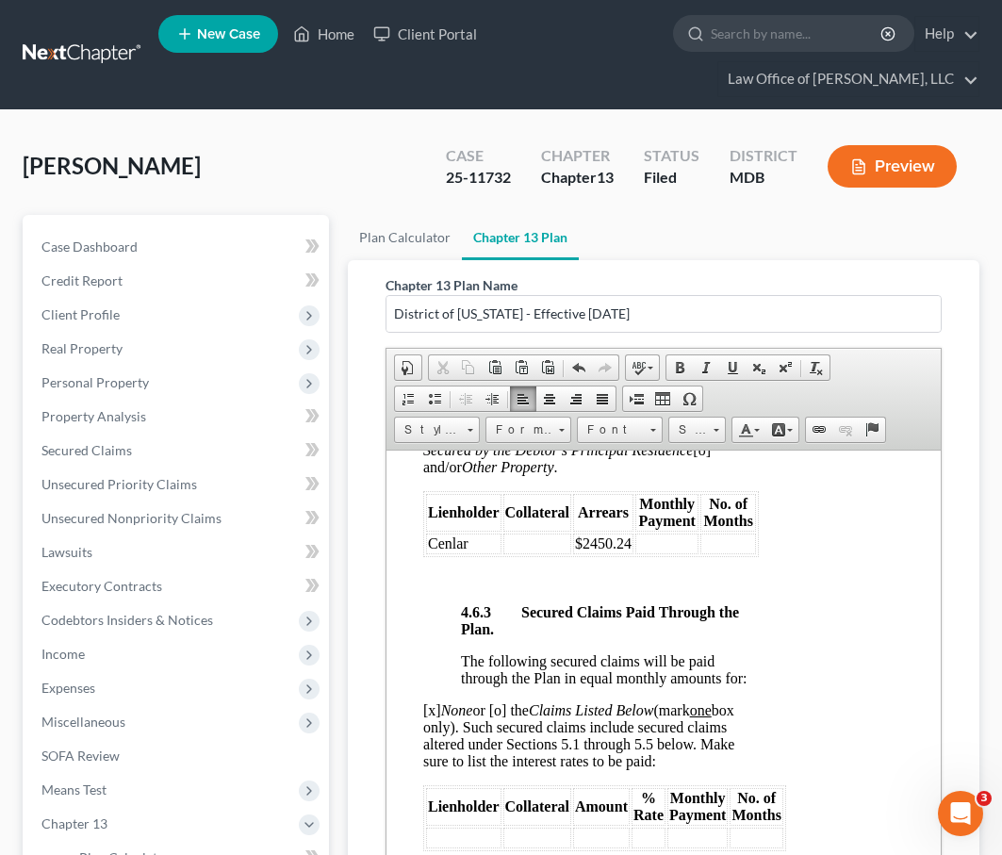
scroll to position [4419, 91]
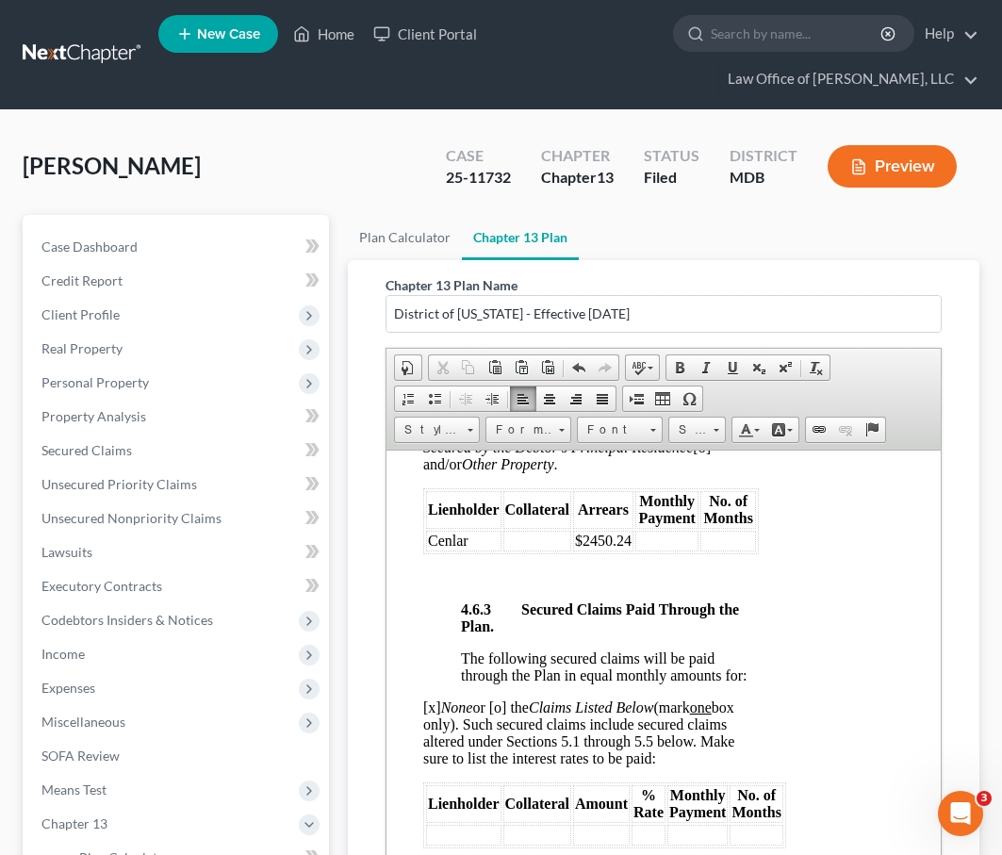
click at [510, 551] on td at bounding box center [538, 540] width 68 height 21
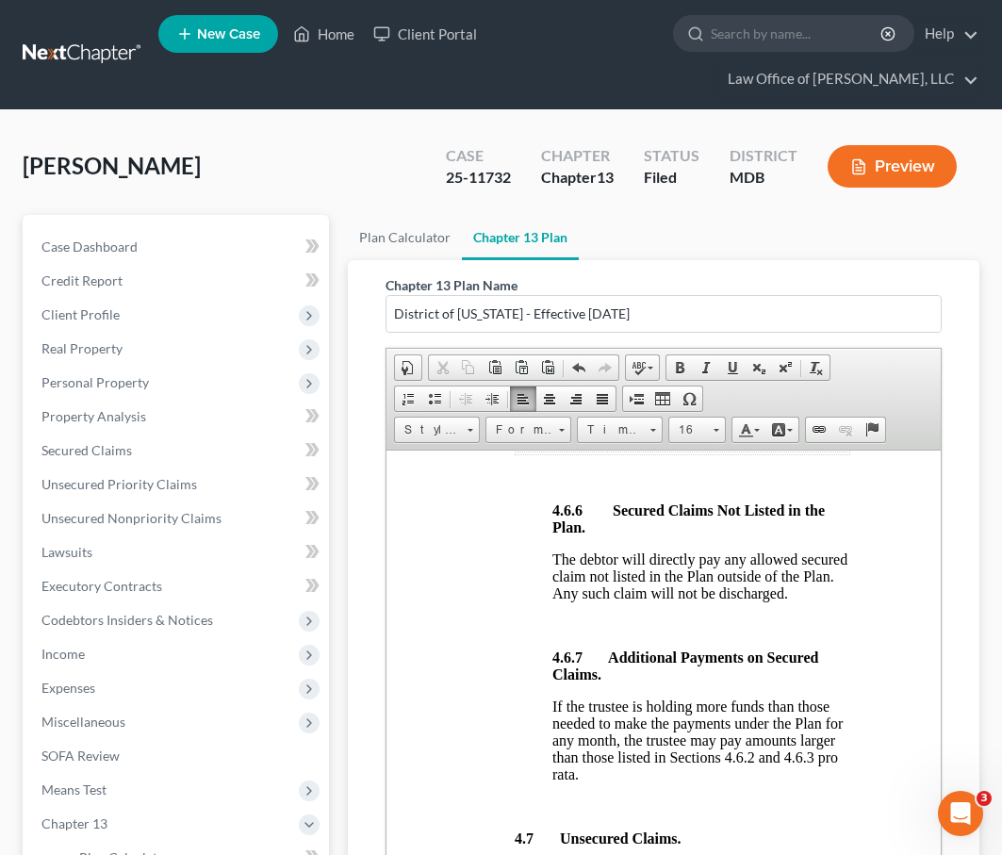
scroll to position [5646, 0]
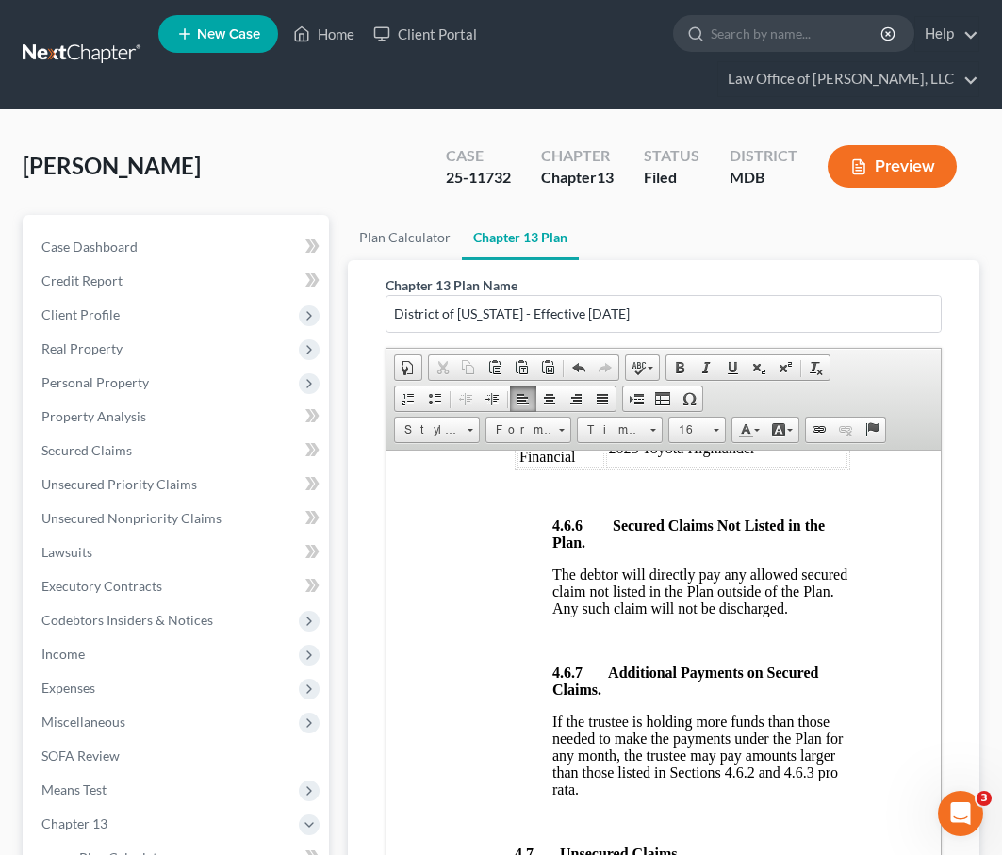
click at [540, 427] on td at bounding box center [561, 416] width 87 height 21
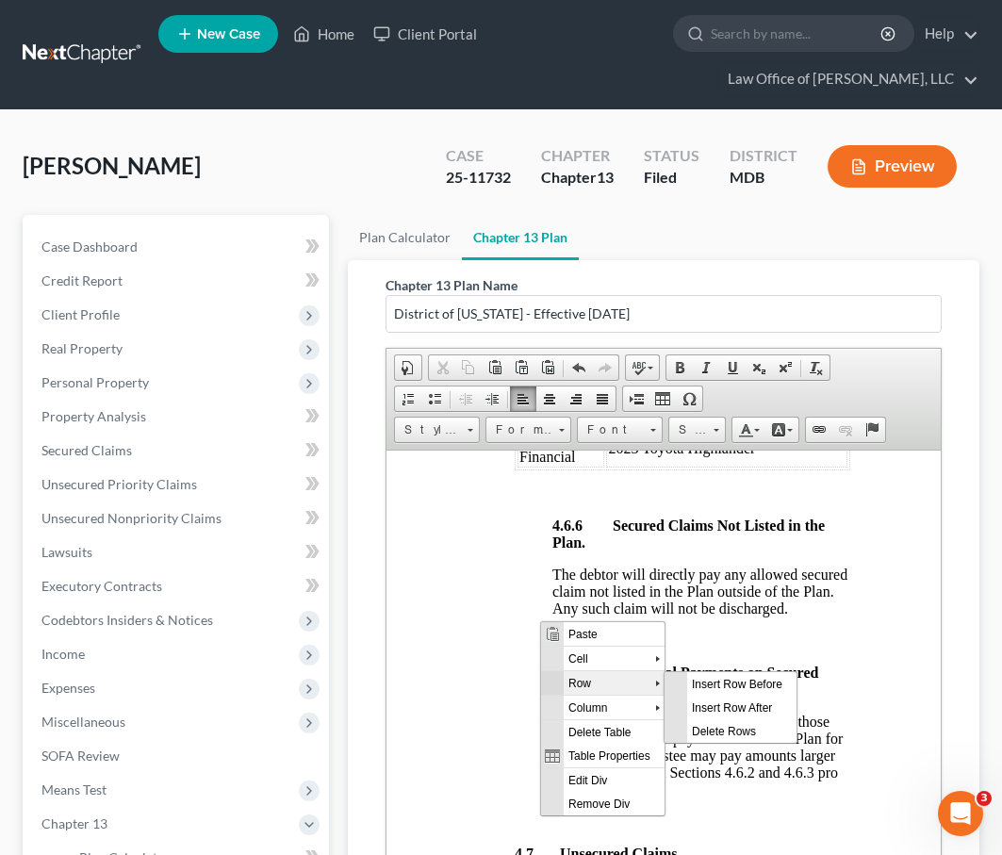
scroll to position [0, 0]
click at [592, 722] on span "Delete Rows" at bounding box center [741, 731] width 109 height 24
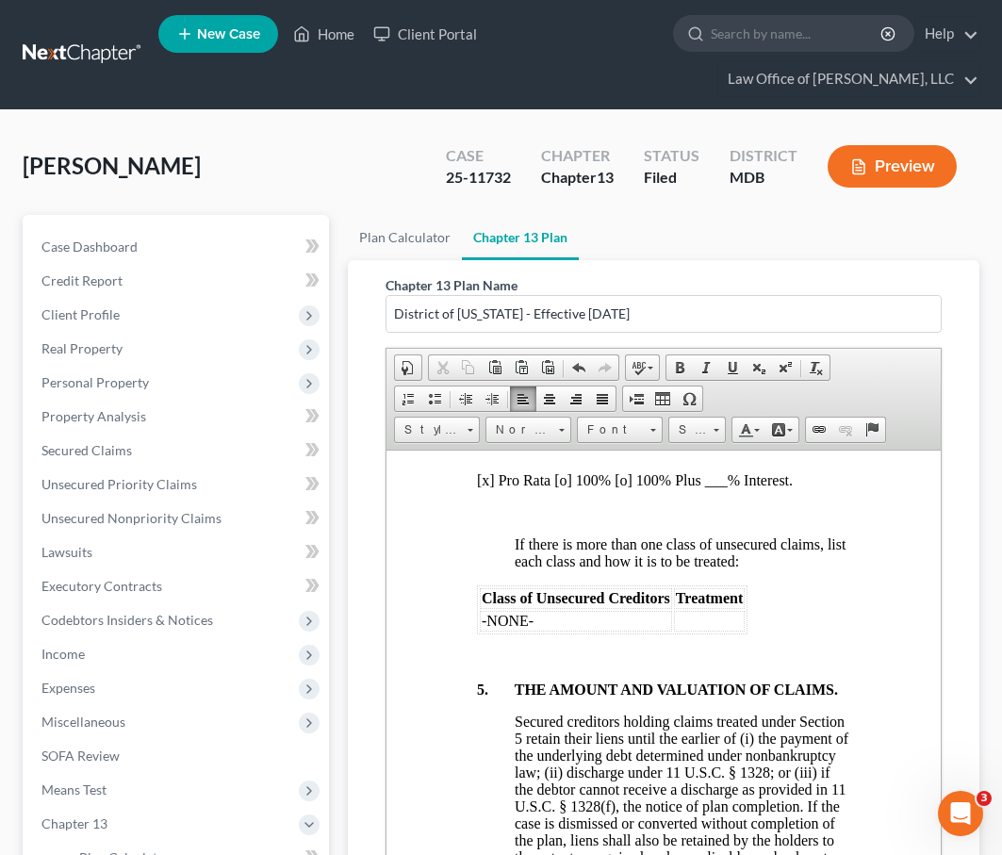
scroll to position [6125, 0]
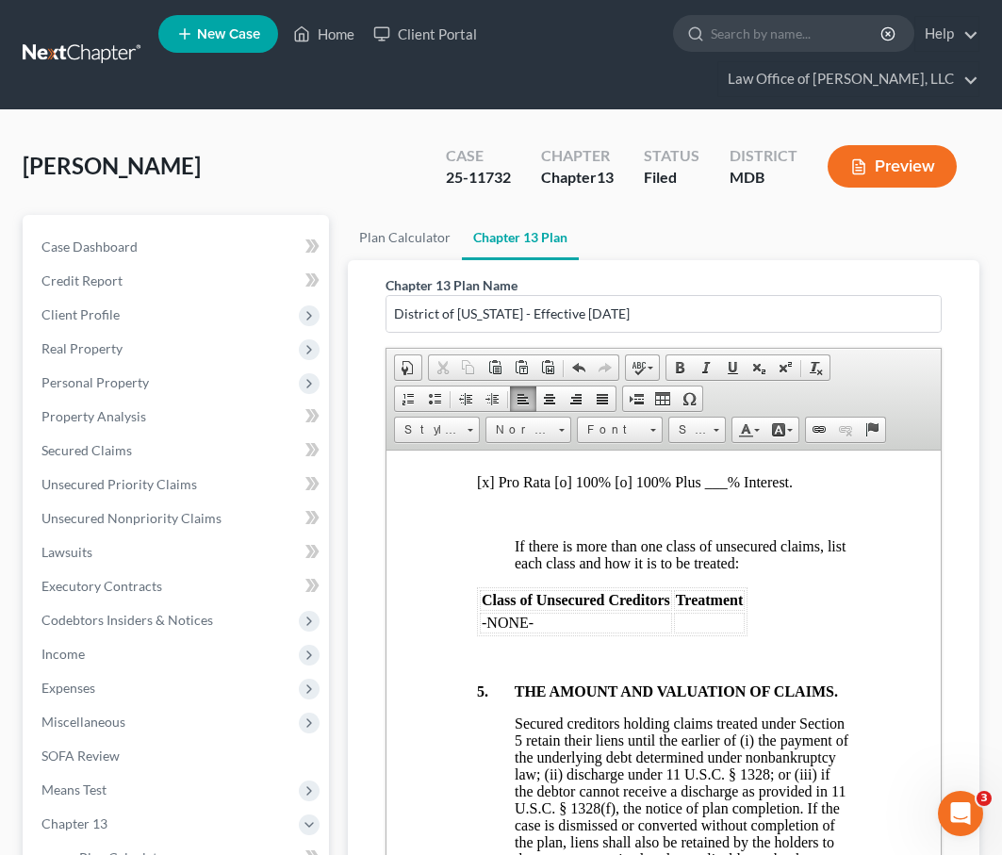
click at [529, 458] on p at bounding box center [683, 449] width 336 height 17
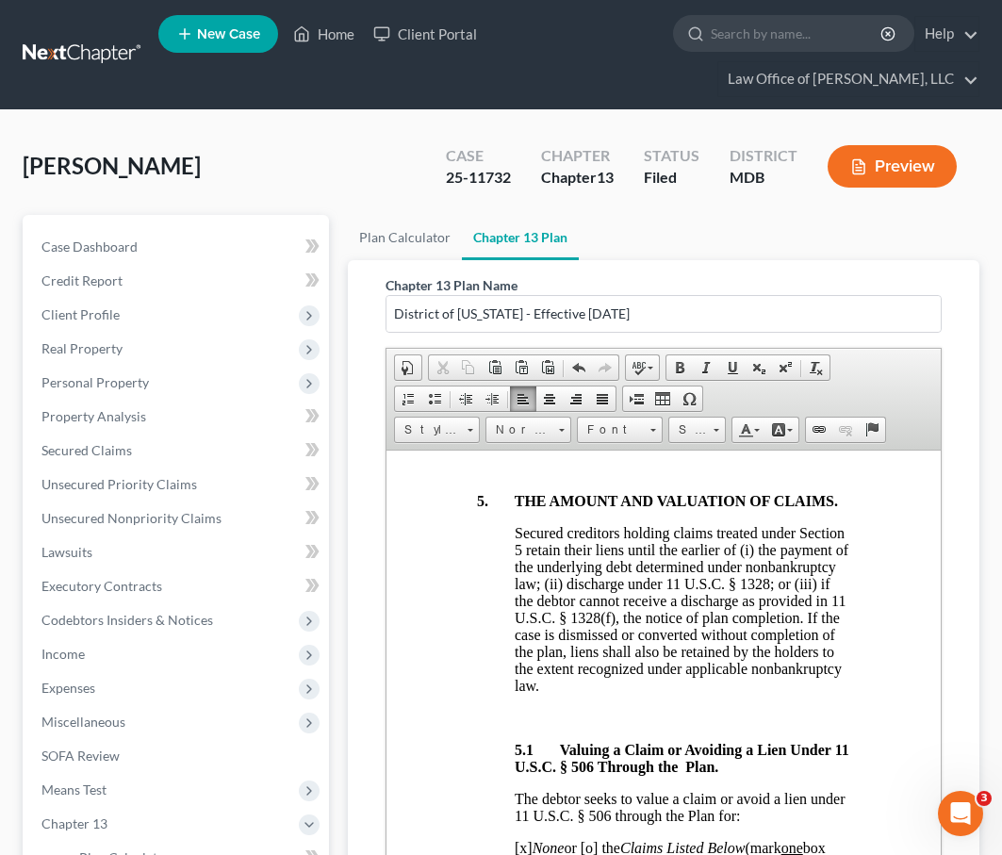
scroll to position [6331, 0]
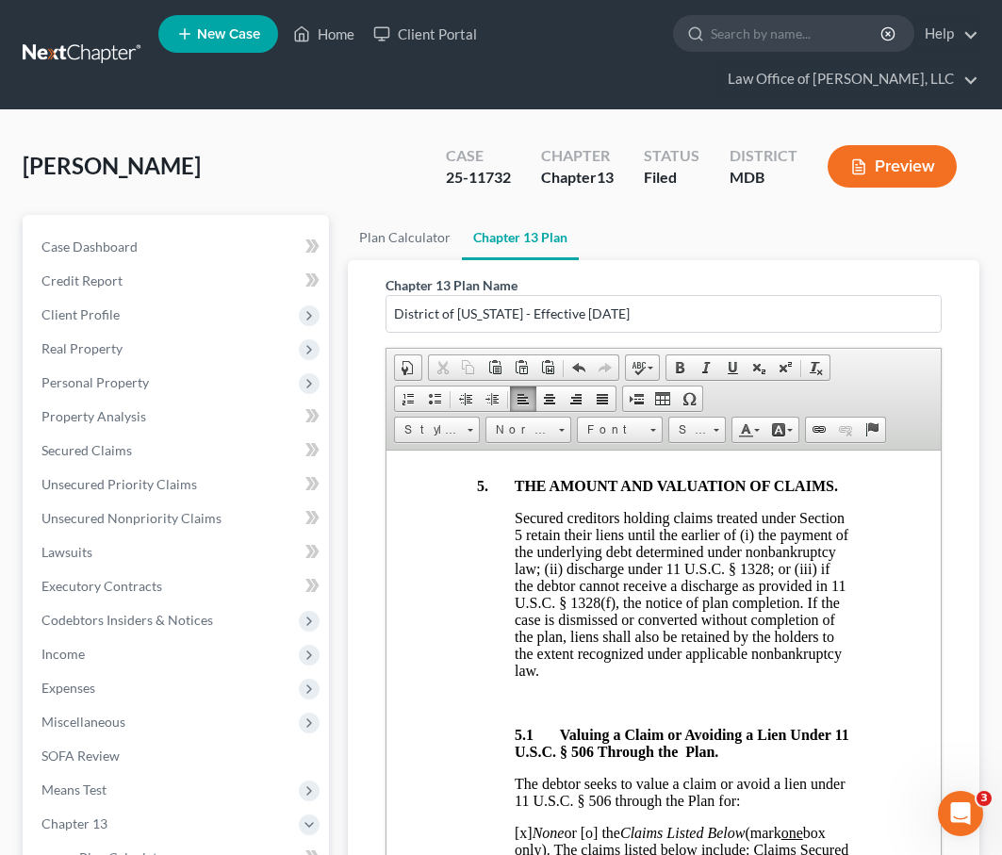
drag, startPoint x: 545, startPoint y: 631, endPoint x: 482, endPoint y: 627, distance: 63.3
click at [482, 427] on td "-NONE-" at bounding box center [576, 416] width 192 height 21
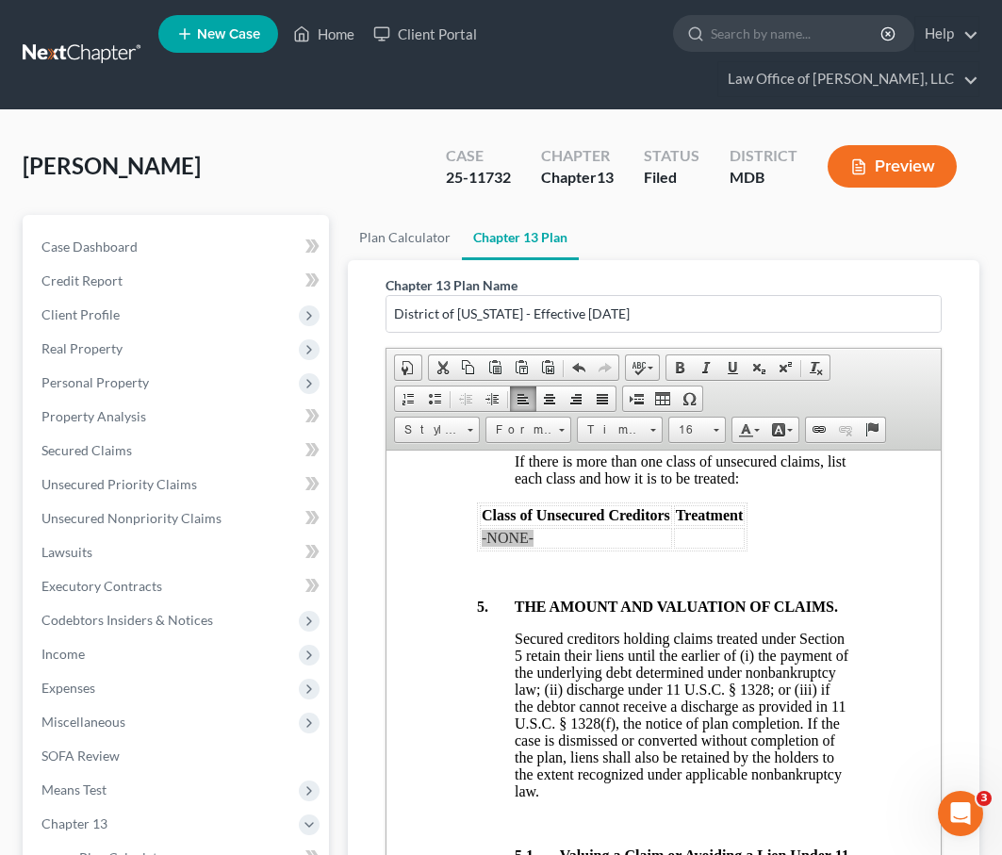
scroll to position [6212, 1]
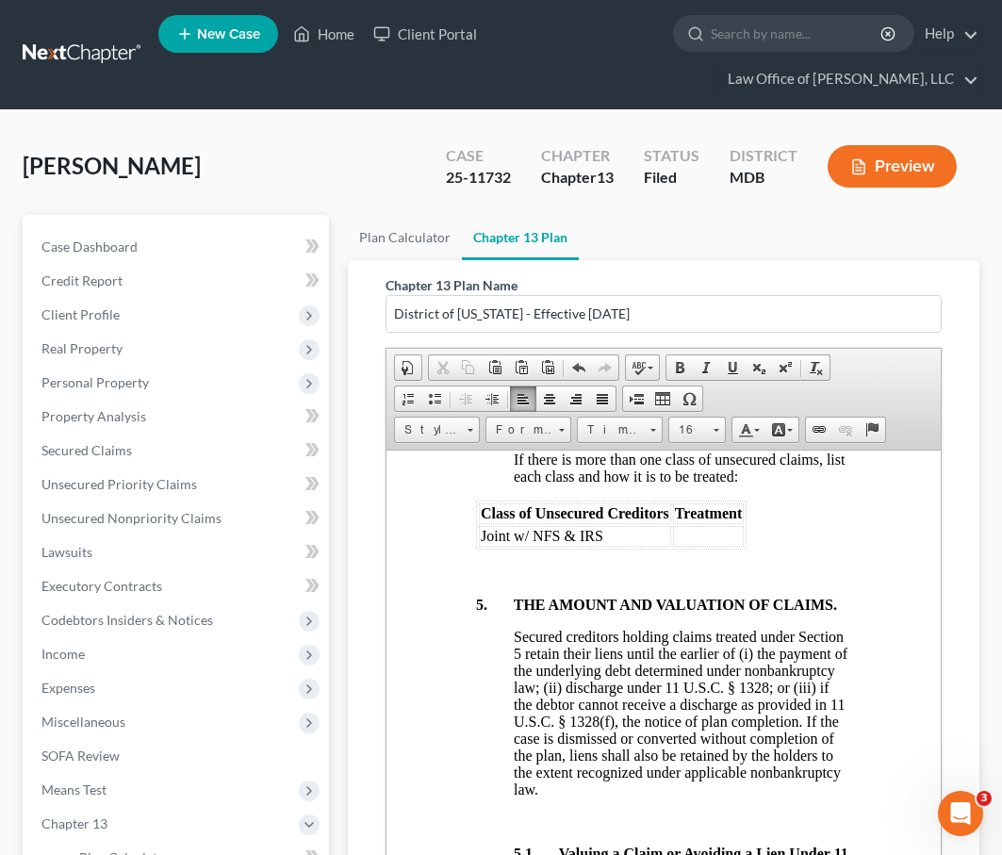
click at [592, 546] on td at bounding box center [708, 535] width 71 height 21
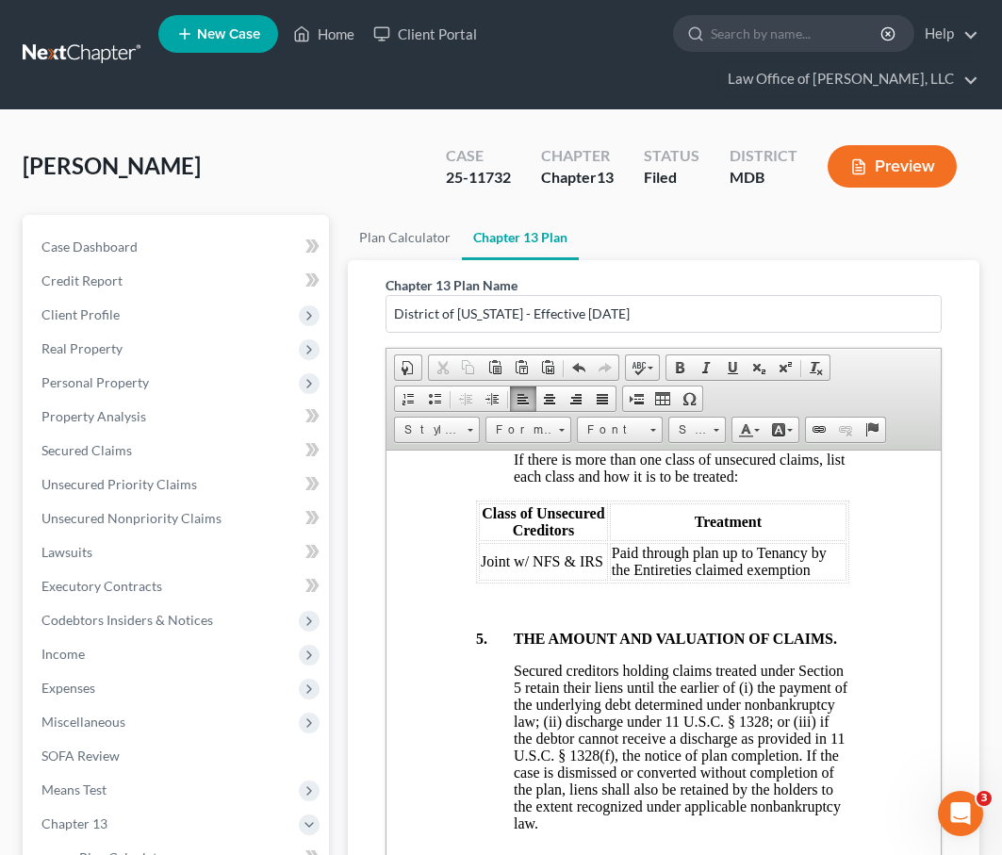
click at [592, 580] on td "Paid through plan up to Tenancy by the Entireties claimed exemption" at bounding box center [728, 561] width 237 height 38
click at [592, 580] on td "Paid Through plan up to Tenancy by the Entireties claimed exemption" at bounding box center [728, 561] width 238 height 38
click at [592, 580] on td "Paid Through Plan up to Tenancy by the Entireties claimed exemption" at bounding box center [728, 561] width 238 height 38
click at [592, 580] on td "Paid Through Plan Up to Tenancy by the Entireties claimed exemption" at bounding box center [728, 561] width 238 height 38
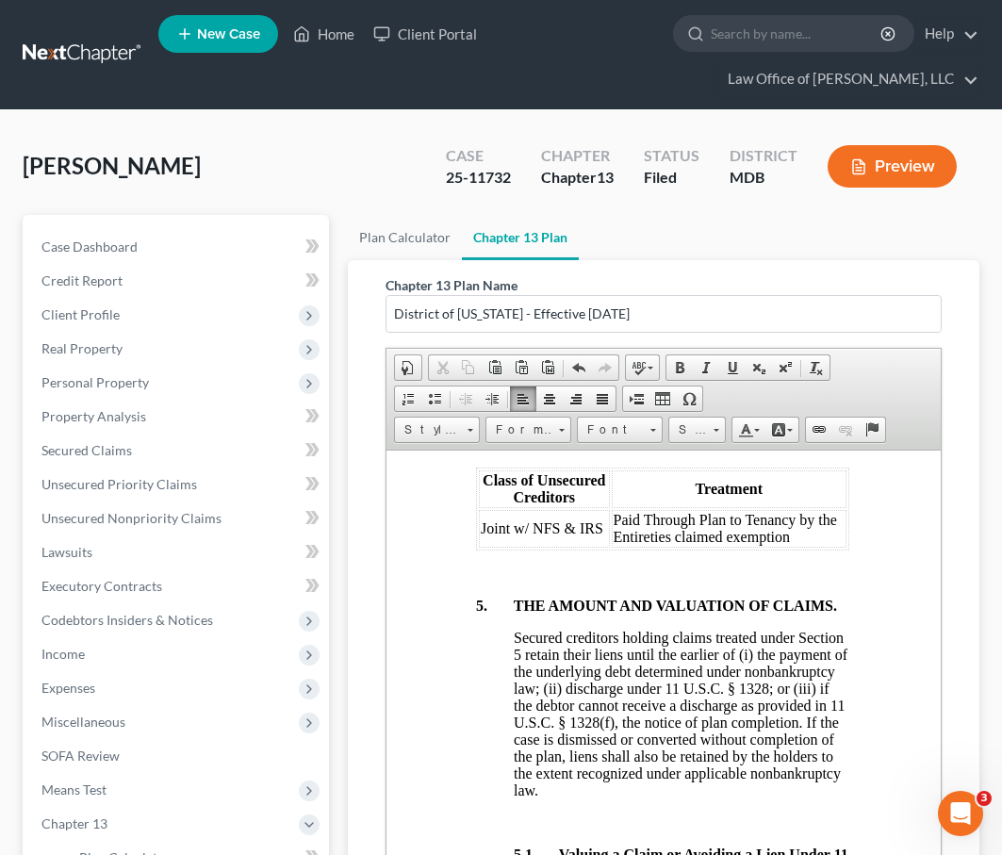
scroll to position [6281, 1]
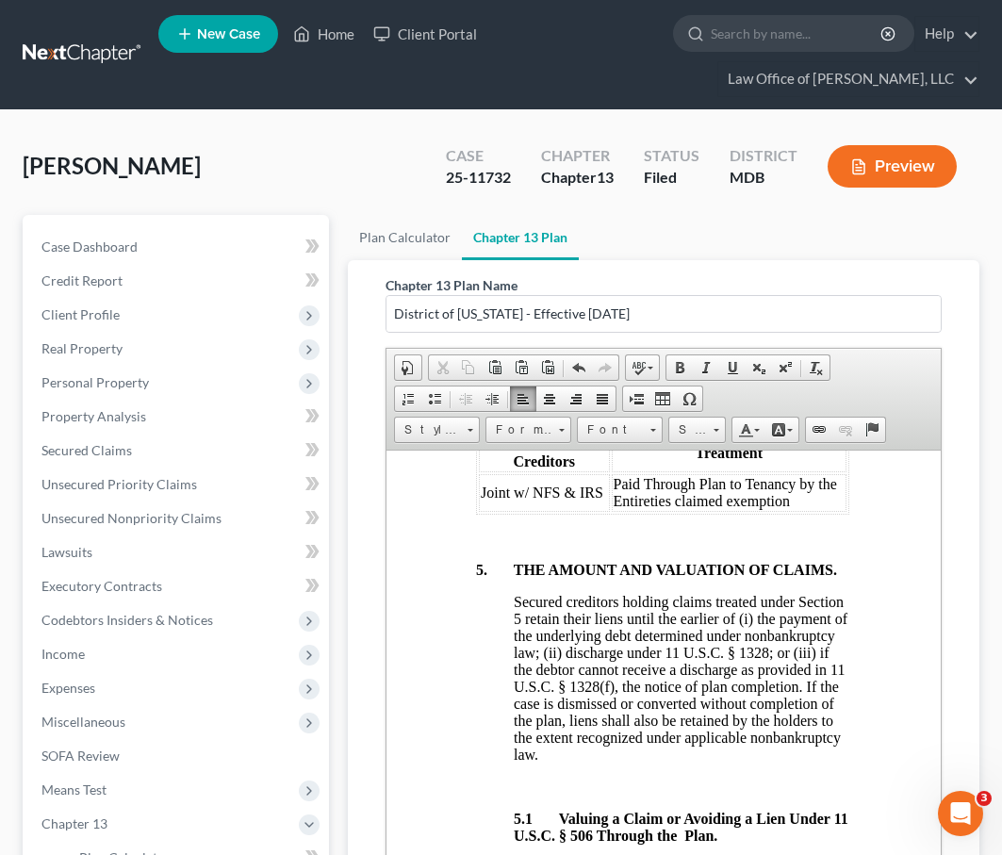
click at [592, 511] on td "Paid Through Plan to Tenancy by the Entireties claimed exemption" at bounding box center [729, 492] width 235 height 38
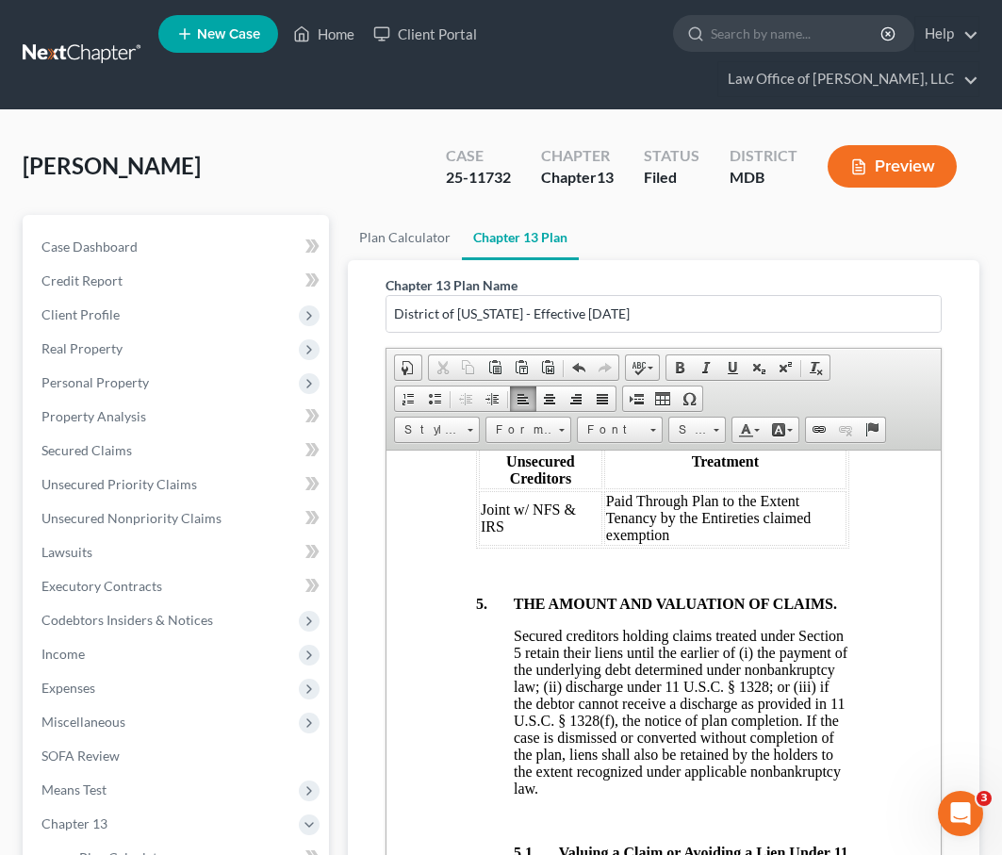
click at [592, 545] on td "Paid Through Plan to the Extent Tenancy by the Entireties claimed exemption" at bounding box center [725, 517] width 242 height 55
click at [592, 545] on td "Paid Through Plan to the Extent Tenancy by the Entireties Exemption claimed exe…" at bounding box center [722, 517] width 249 height 55
drag, startPoint x: 650, startPoint y: 752, endPoint x: 737, endPoint y: 753, distance: 87.7
click at [592, 545] on td "Paid Through Plan to the Extent Tenancy by the Entireties Exemption Claimed exe…" at bounding box center [722, 517] width 249 height 55
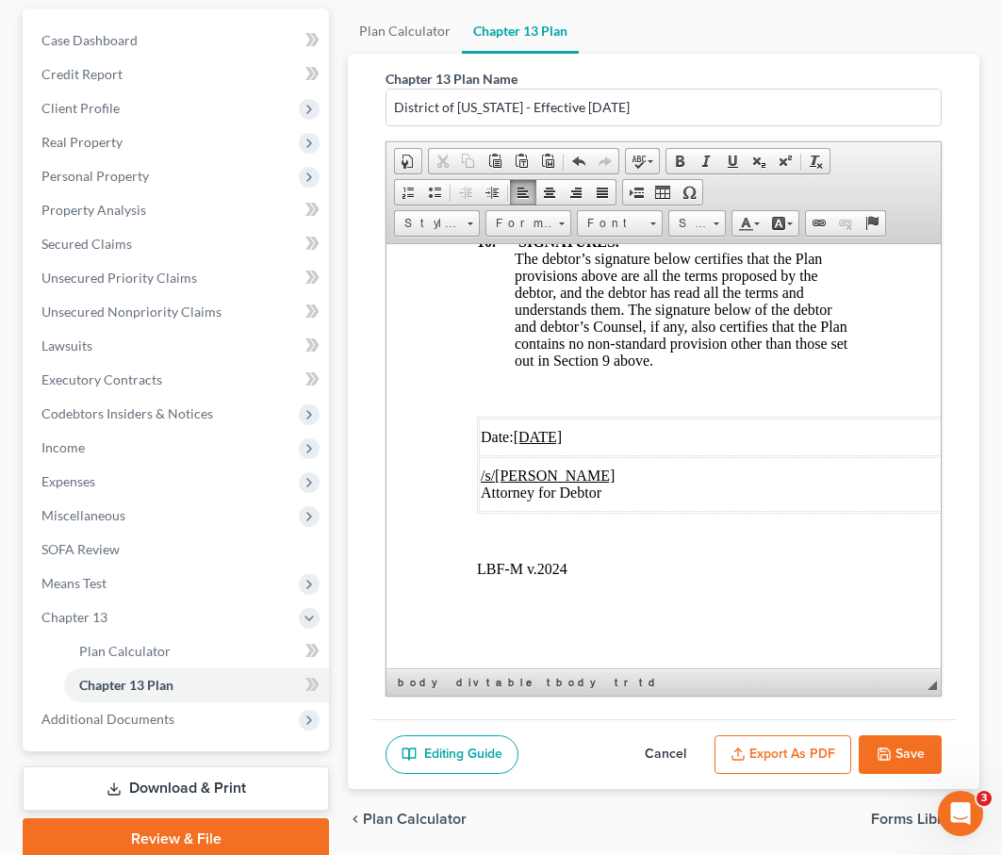
scroll to position [211, 0]
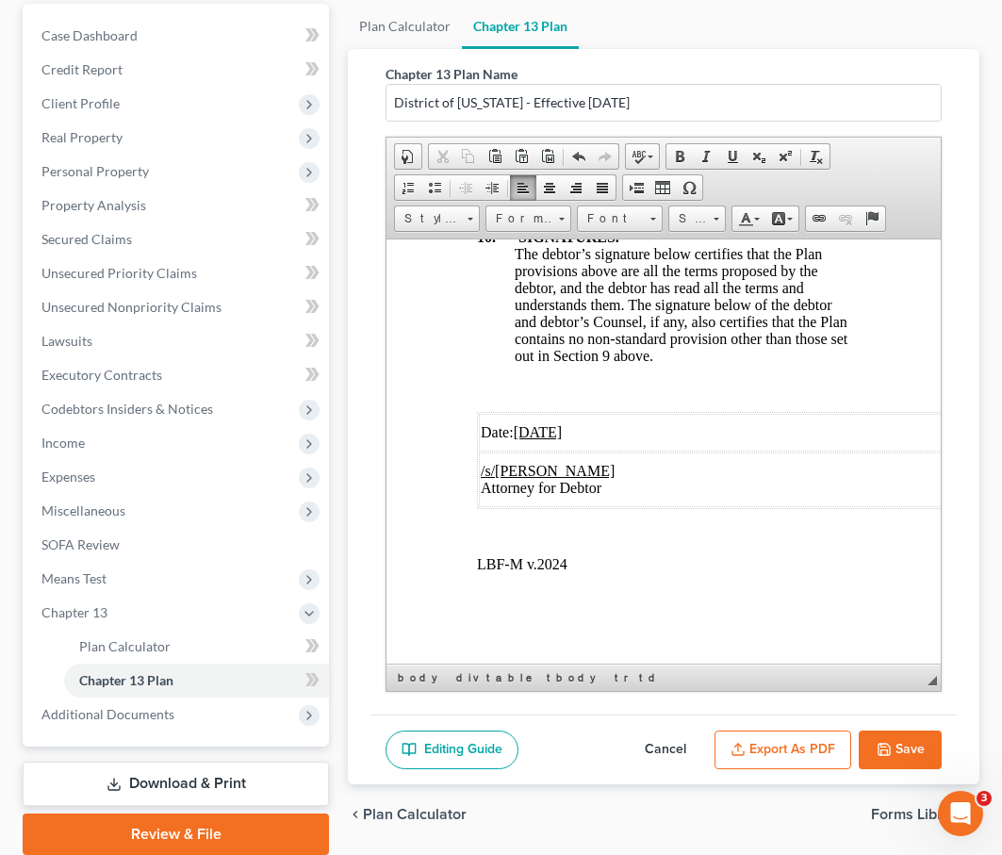
click at [532, 426] on u "04/29/2025" at bounding box center [538, 431] width 49 height 16
click at [550, 427] on u "/29/2025" at bounding box center [560, 431] width 54 height 16
drag, startPoint x: 533, startPoint y: 427, endPoint x: 520, endPoint y: 425, distance: 13.3
click at [520, 425] on span "Date: 09 /02/2025" at bounding box center [534, 431] width 106 height 16
click at [592, 740] on button "Export as PDF" at bounding box center [783, 751] width 137 height 40
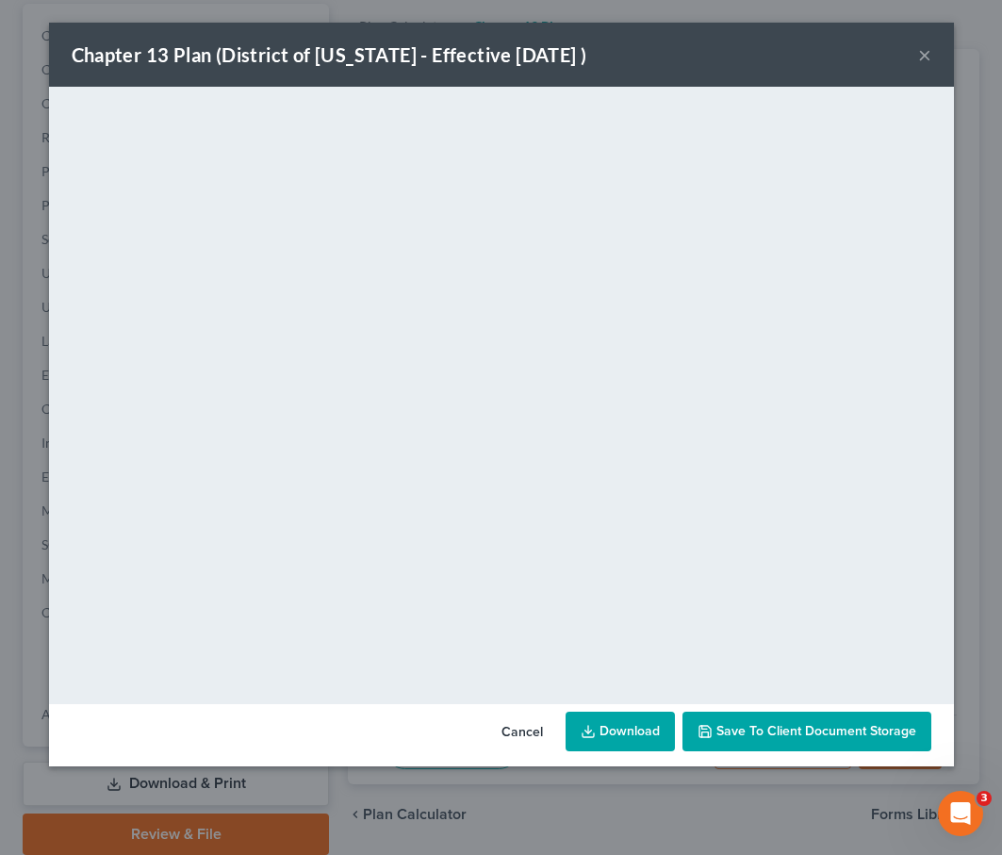
click at [592, 52] on button "×" at bounding box center [925, 54] width 13 height 23
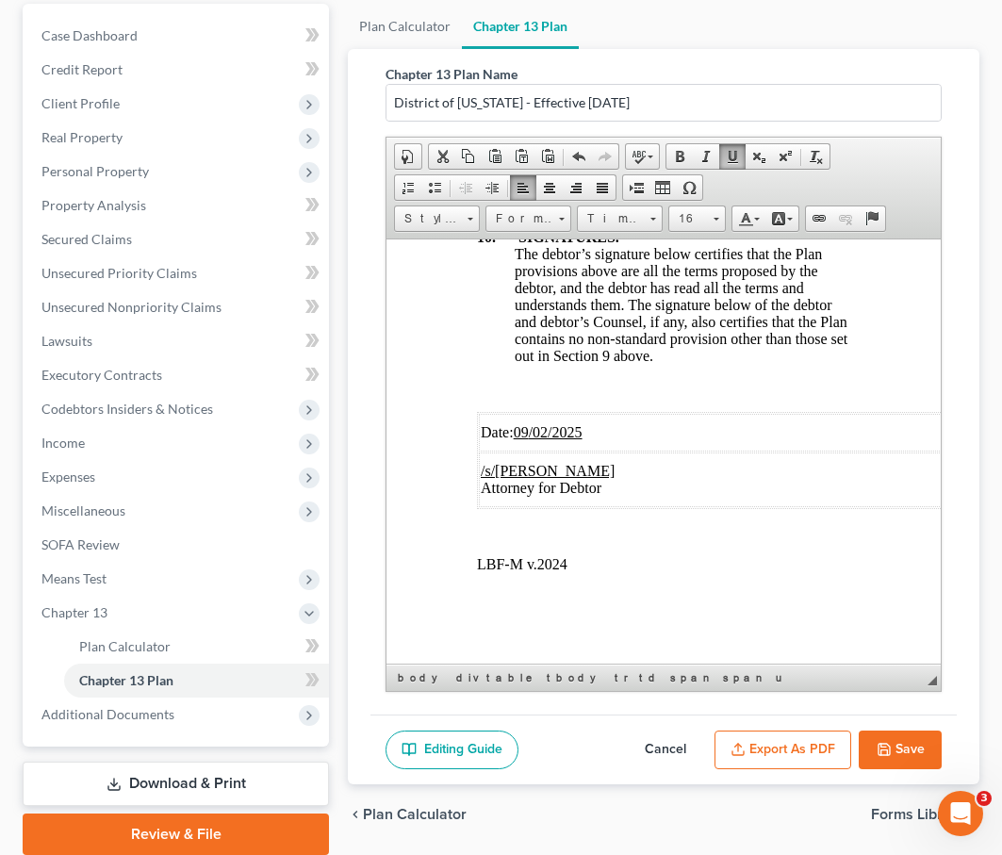
click at [592, 733] on button "Save" at bounding box center [900, 751] width 83 height 40
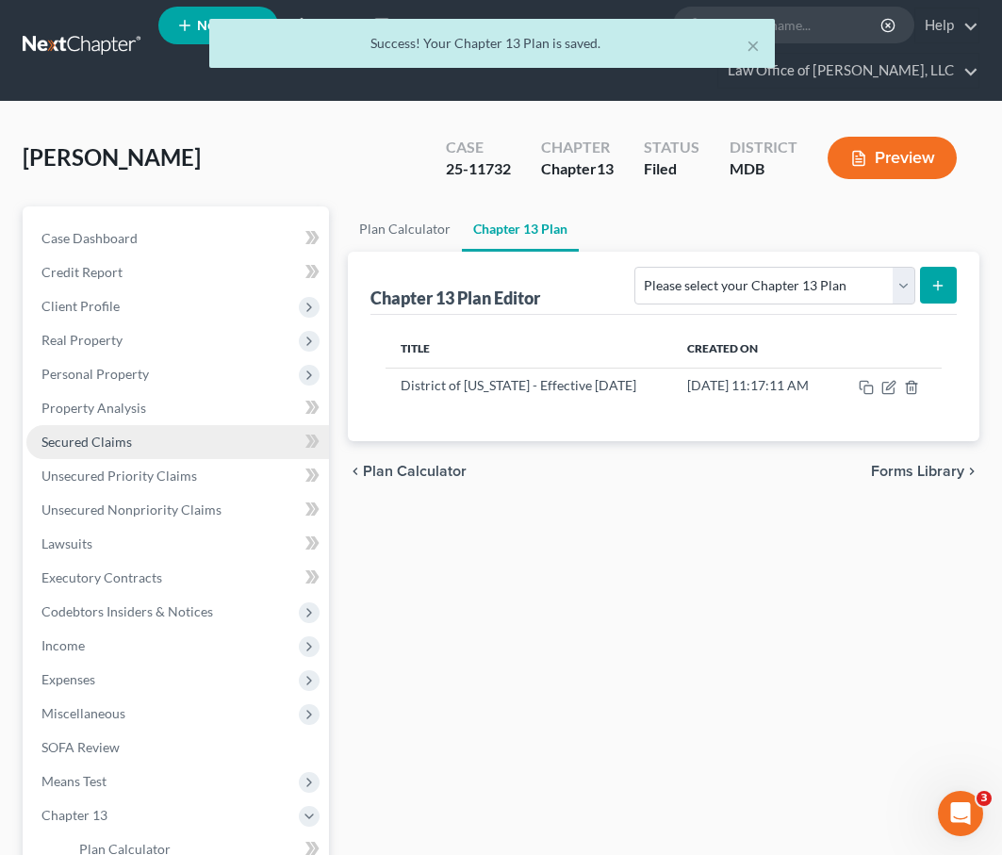
scroll to position [0, 0]
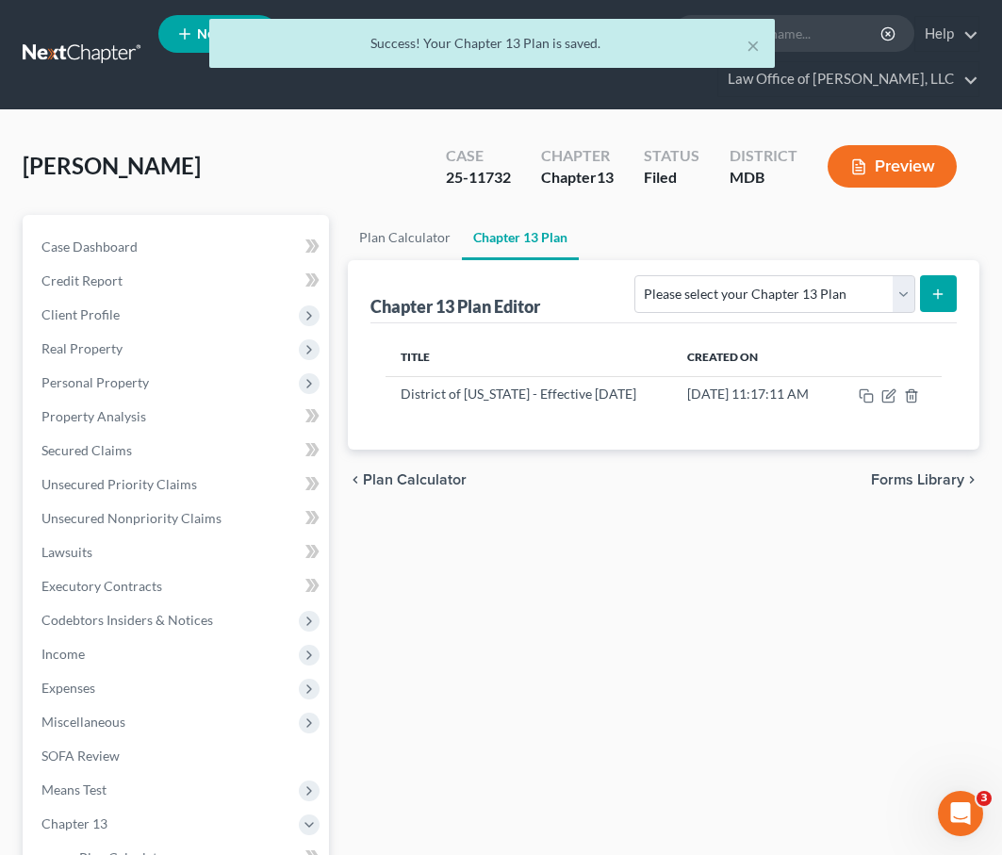
click at [140, 74] on div "× Success! Your Chapter 13 Plan is saved." at bounding box center [492, 48] width 1002 height 58
click at [592, 48] on button "×" at bounding box center [753, 45] width 13 height 23
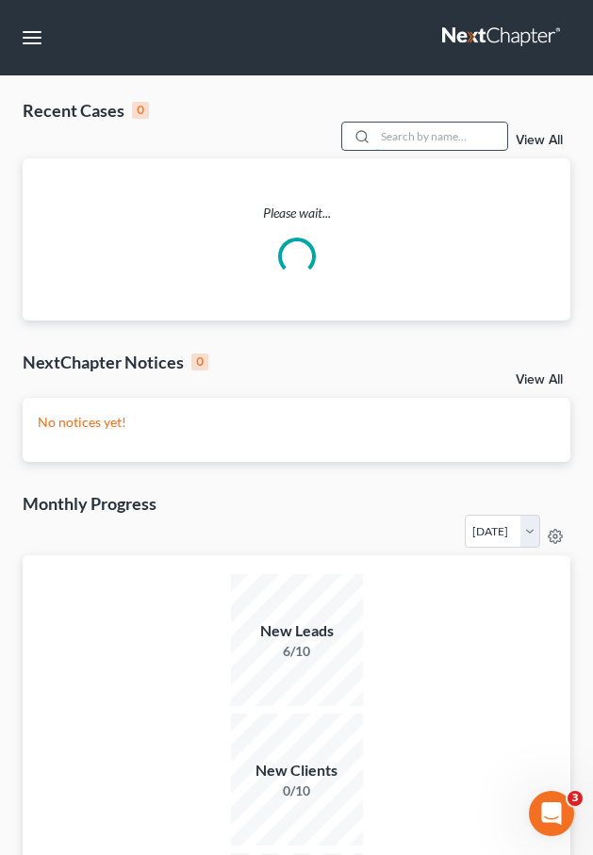
click at [444, 141] on input "search" at bounding box center [441, 136] width 132 height 27
type input "chin"
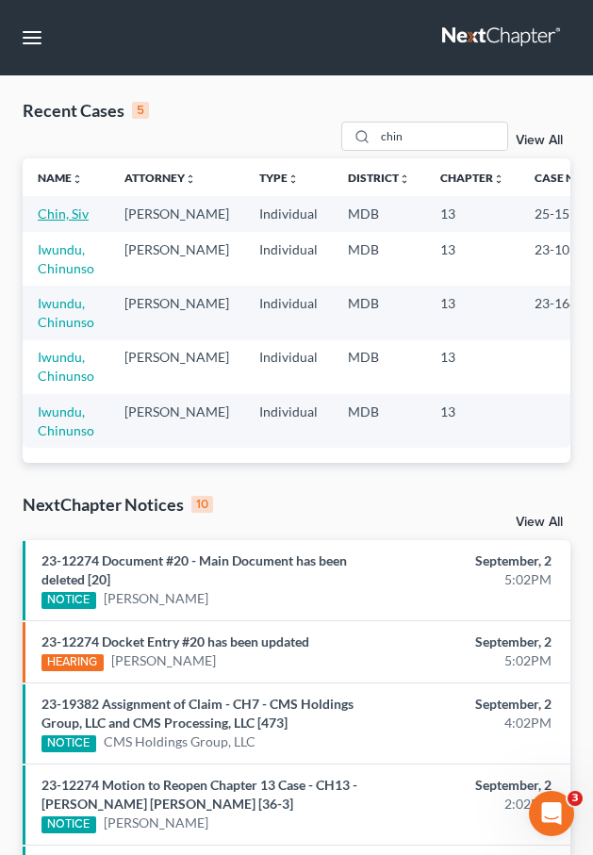
click at [48, 220] on link "Chin, Siv" at bounding box center [63, 214] width 51 height 16
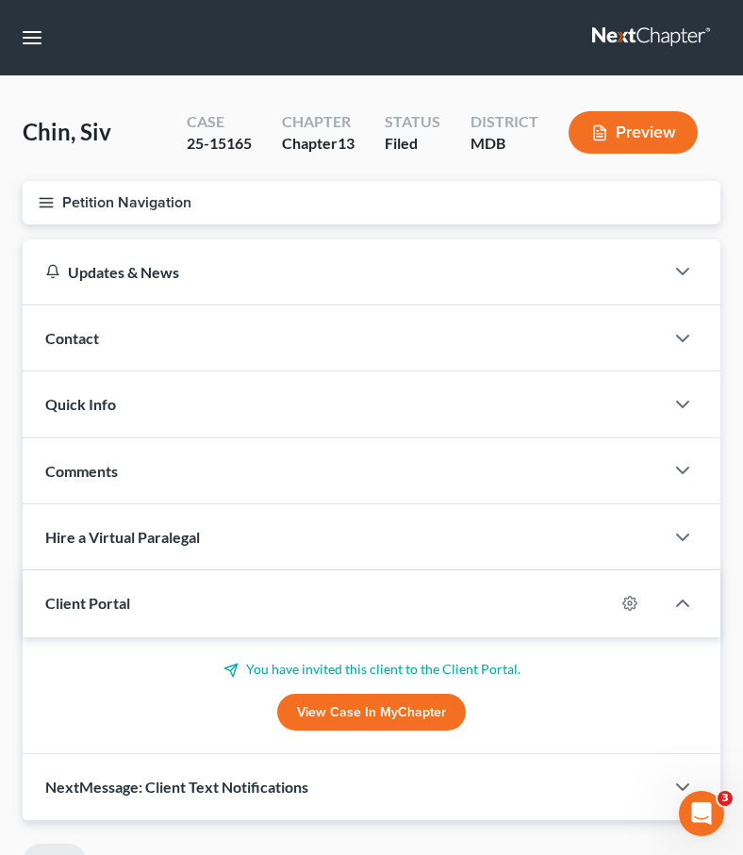
click at [50, 198] on line "button" at bounding box center [46, 198] width 13 height 0
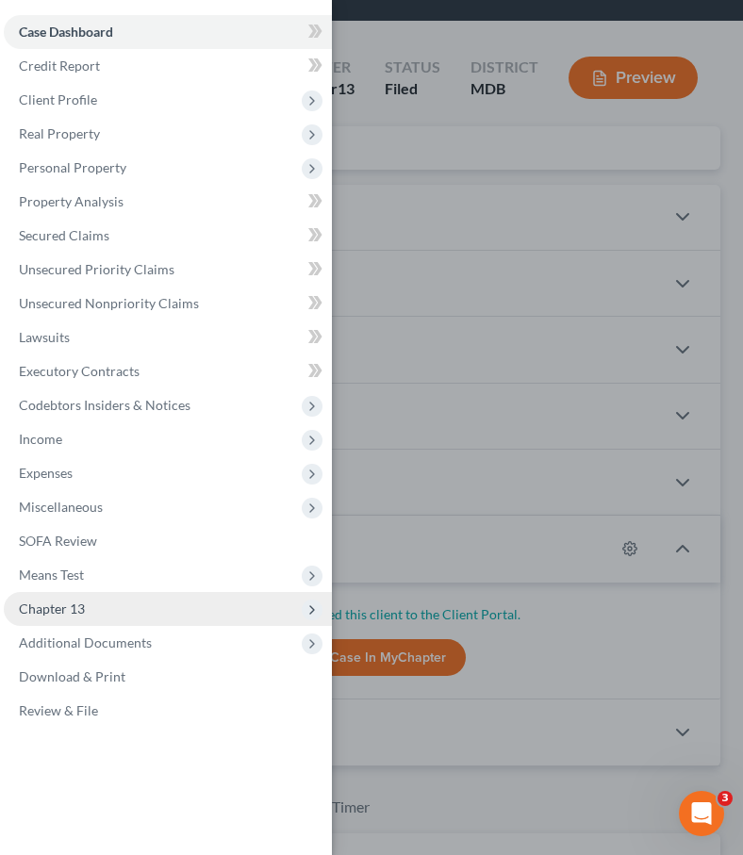
scroll to position [58, 0]
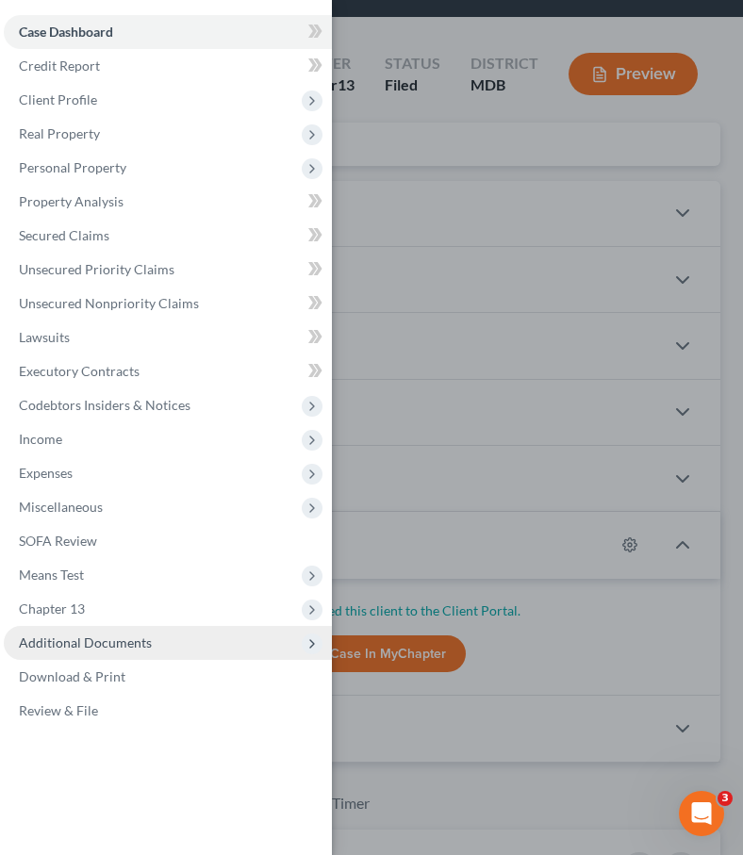
click at [99, 643] on span "Additional Documents" at bounding box center [85, 643] width 133 height 16
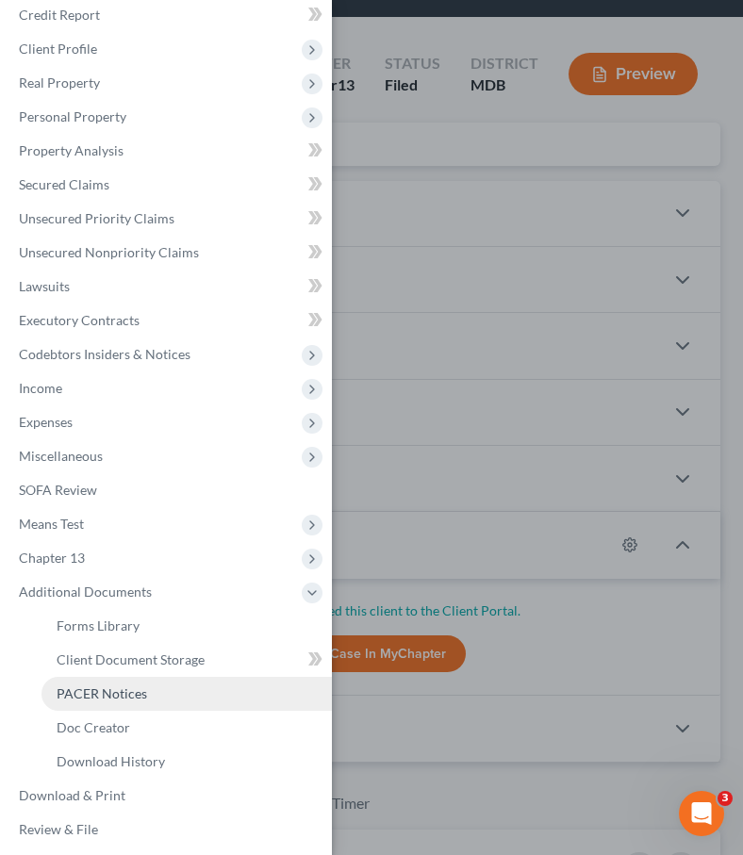
click at [92, 699] on span "PACER Notices" at bounding box center [102, 694] width 91 height 16
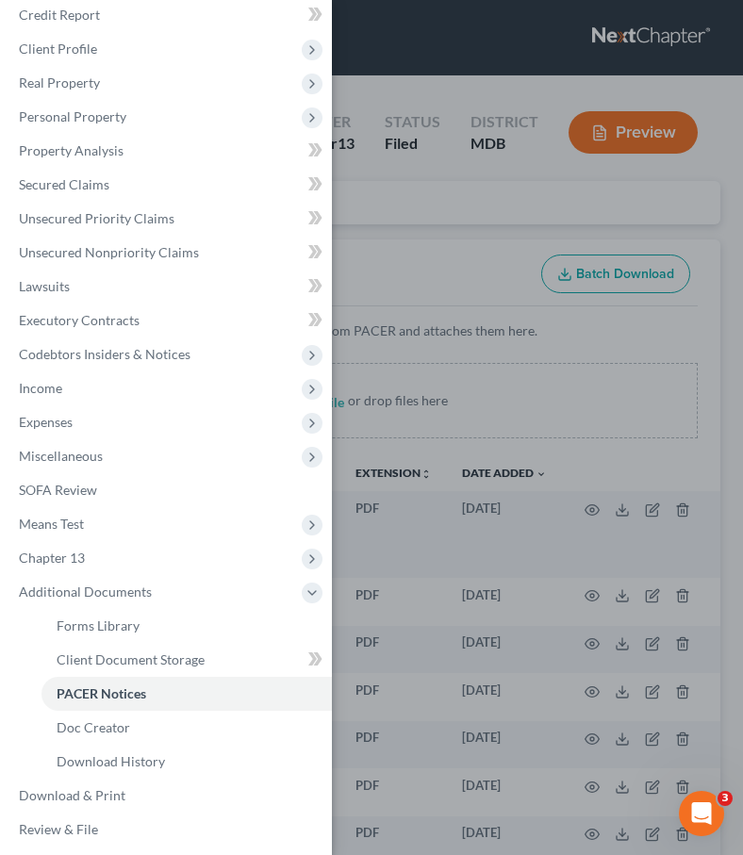
click at [392, 228] on div "Case Dashboard Payments Invoices Payments Payments Credit Report Client Profile" at bounding box center [371, 427] width 743 height 855
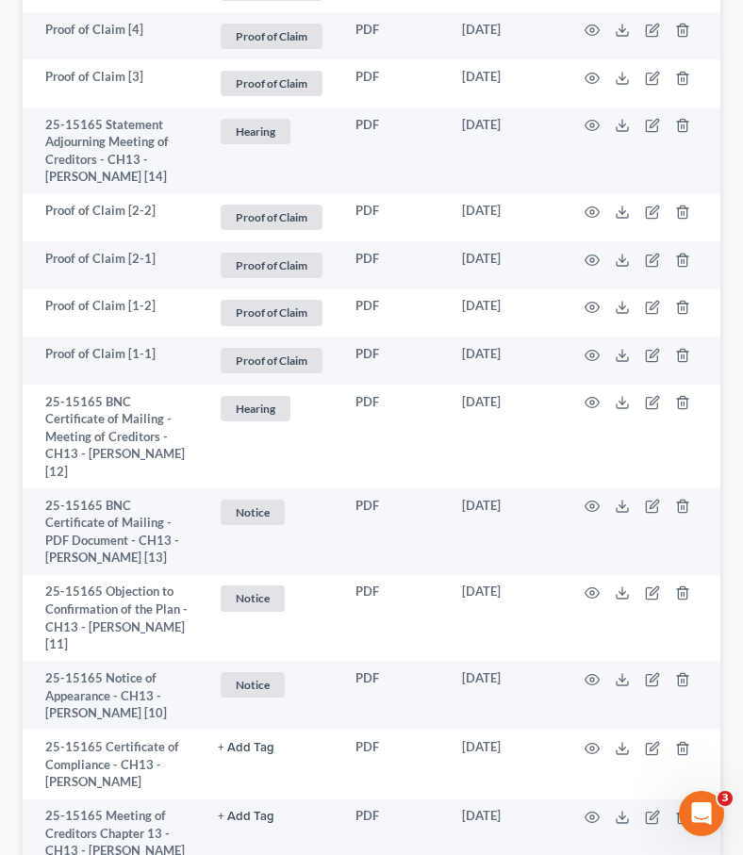
scroll to position [1564, 0]
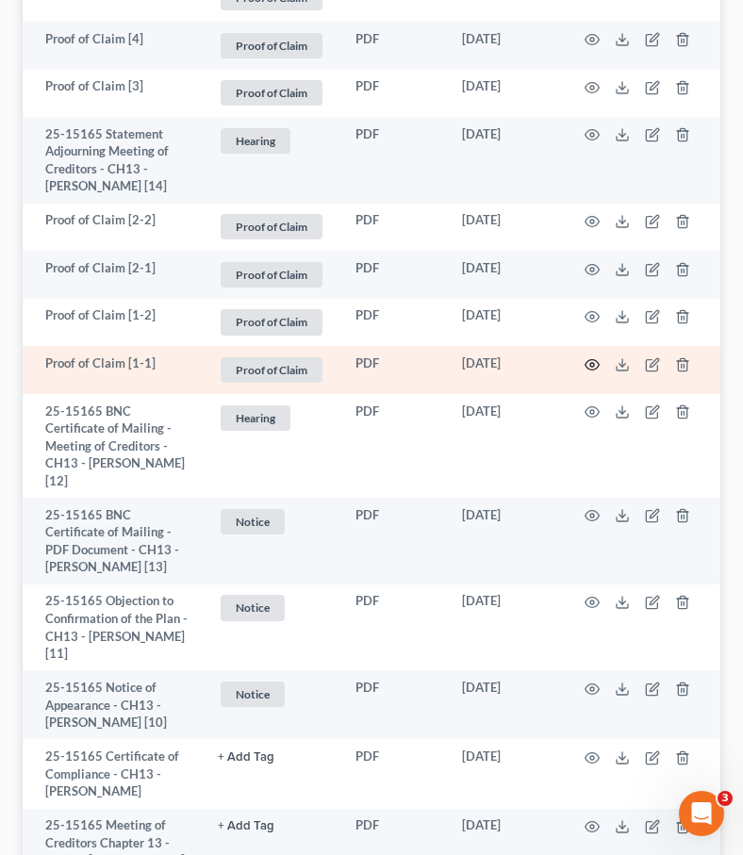
click at [591, 357] on icon "button" at bounding box center [592, 364] width 15 height 15
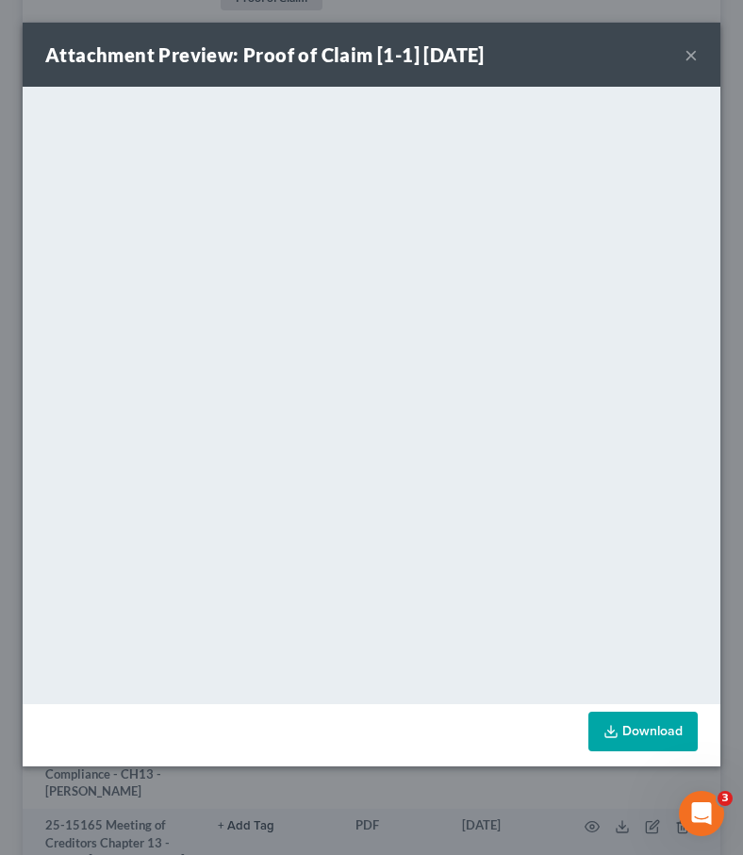
click at [592, 53] on button "×" at bounding box center [691, 54] width 13 height 23
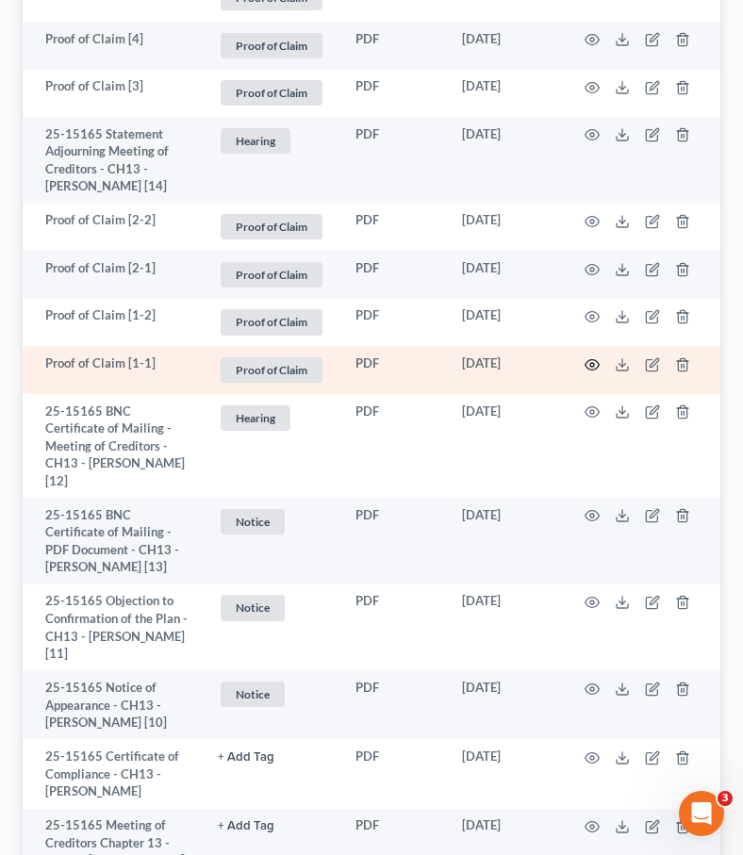
click at [590, 357] on icon "button" at bounding box center [592, 364] width 15 height 15
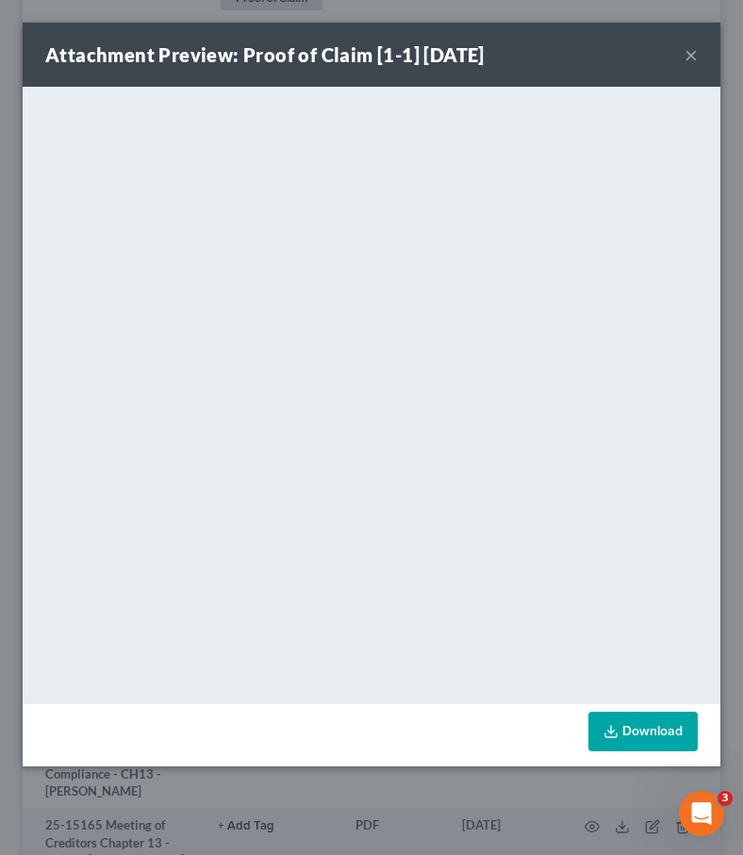
click at [592, 56] on button "×" at bounding box center [691, 54] width 13 height 23
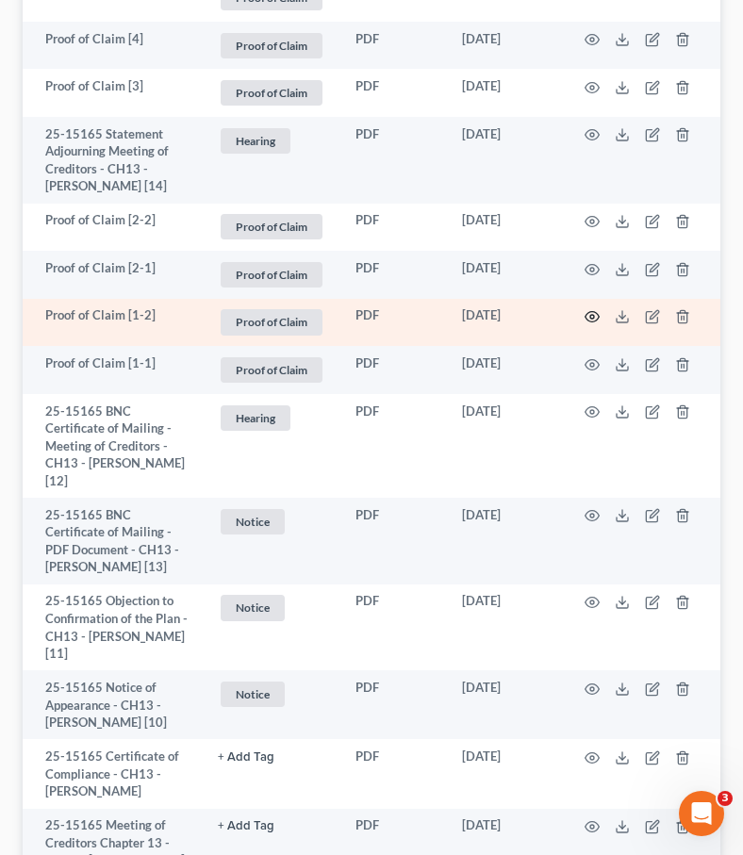
click at [590, 315] on circle "button" at bounding box center [592, 317] width 4 height 4
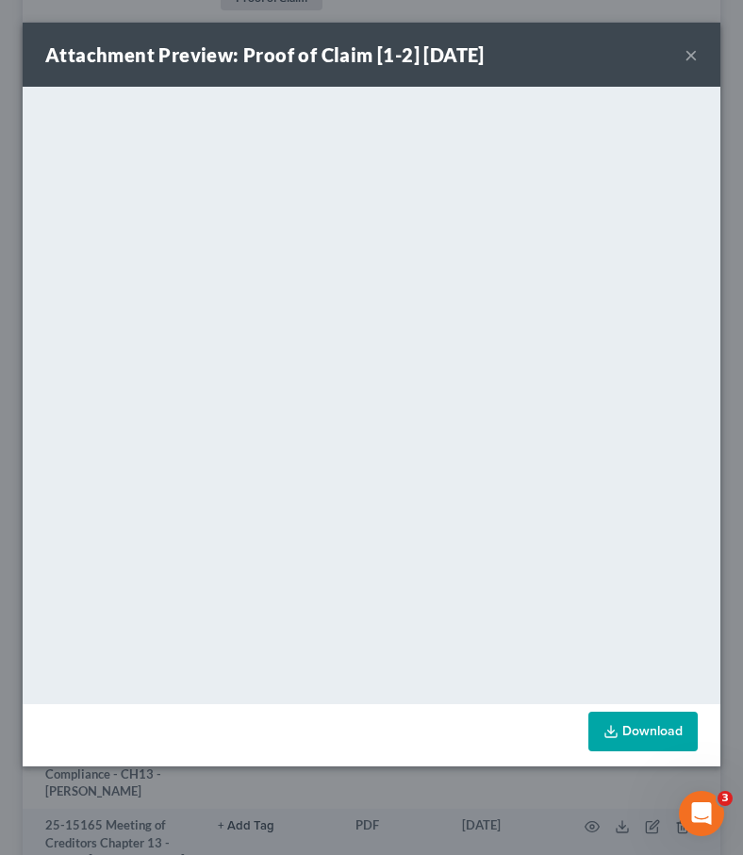
click at [592, 56] on button "×" at bounding box center [691, 54] width 13 height 23
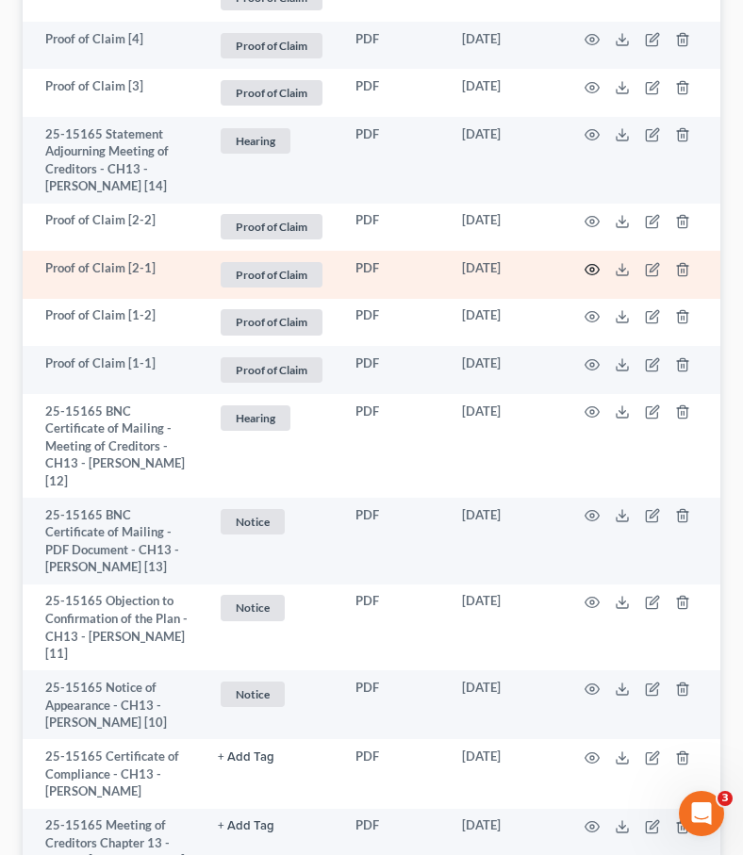
click at [592, 268] on circle "button" at bounding box center [592, 270] width 4 height 4
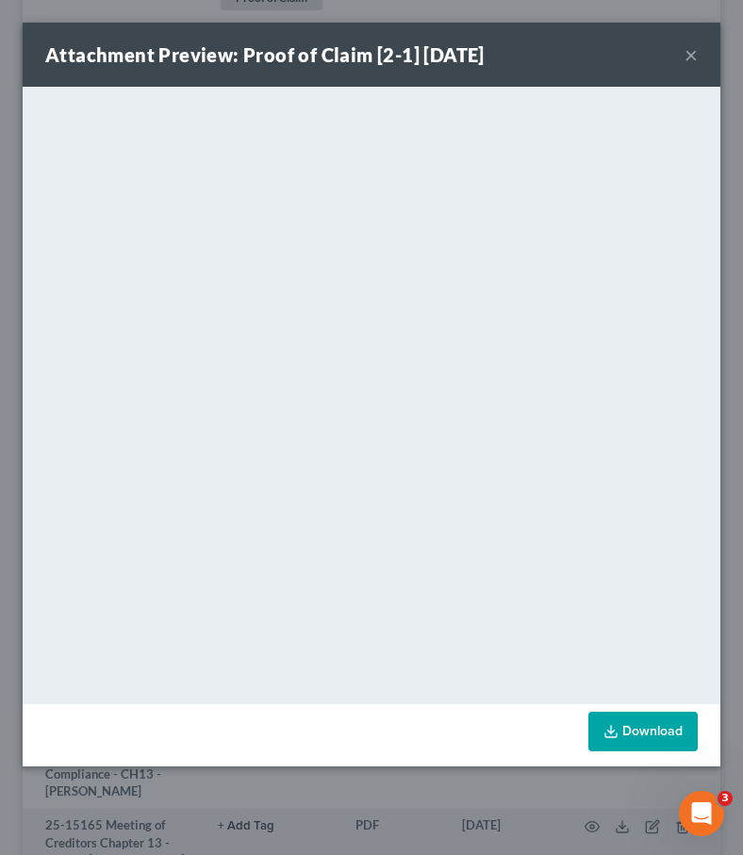
click at [592, 54] on button "×" at bounding box center [691, 54] width 13 height 23
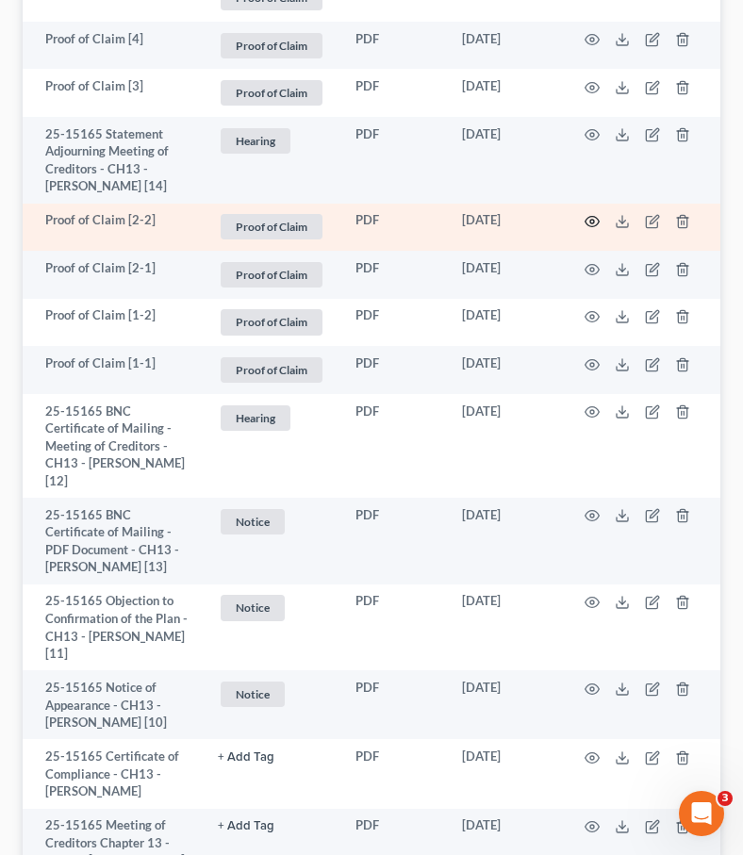
click at [588, 214] on icon "button" at bounding box center [592, 221] width 15 height 15
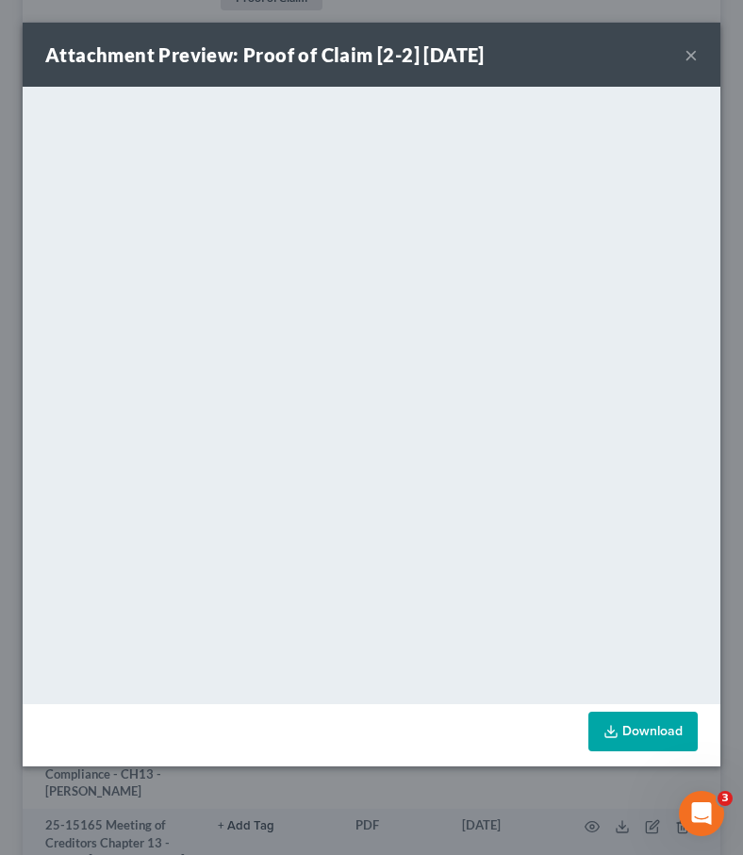
click at [592, 50] on button "×" at bounding box center [691, 54] width 13 height 23
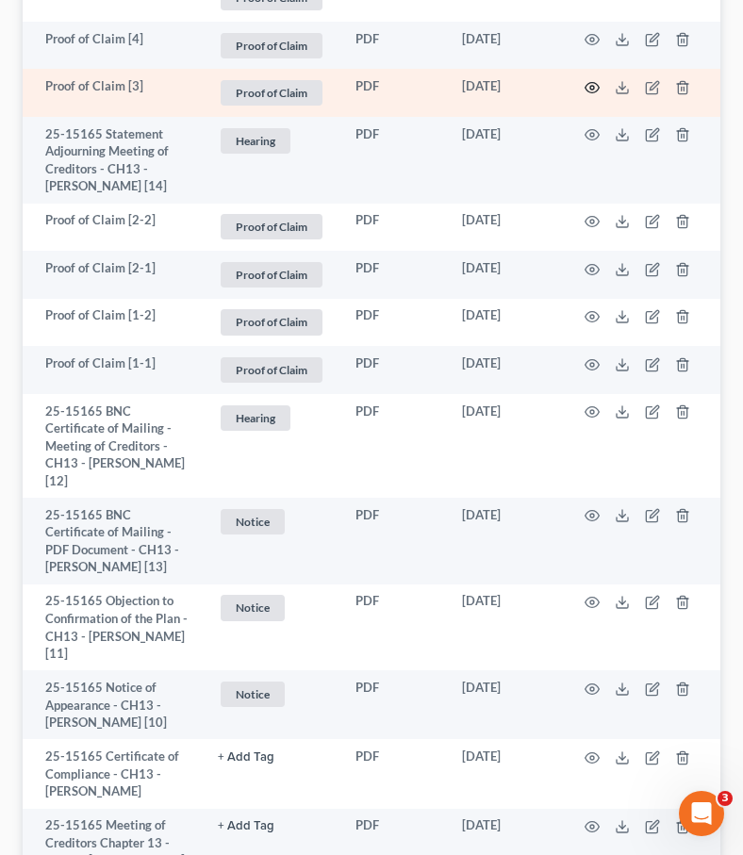
click at [589, 80] on icon "button" at bounding box center [592, 87] width 15 height 15
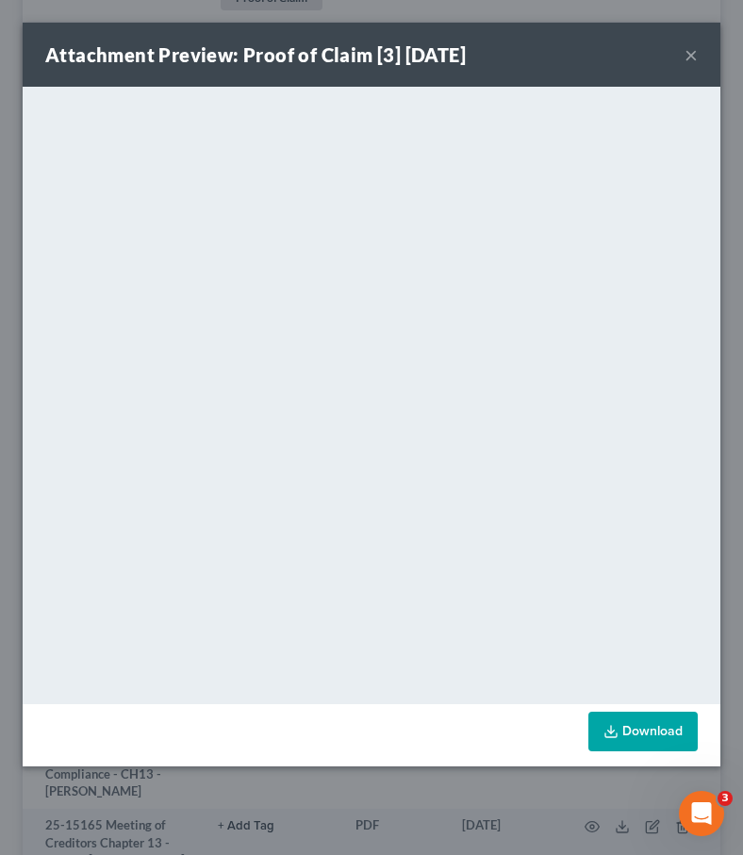
click at [592, 57] on button "×" at bounding box center [691, 54] width 13 height 23
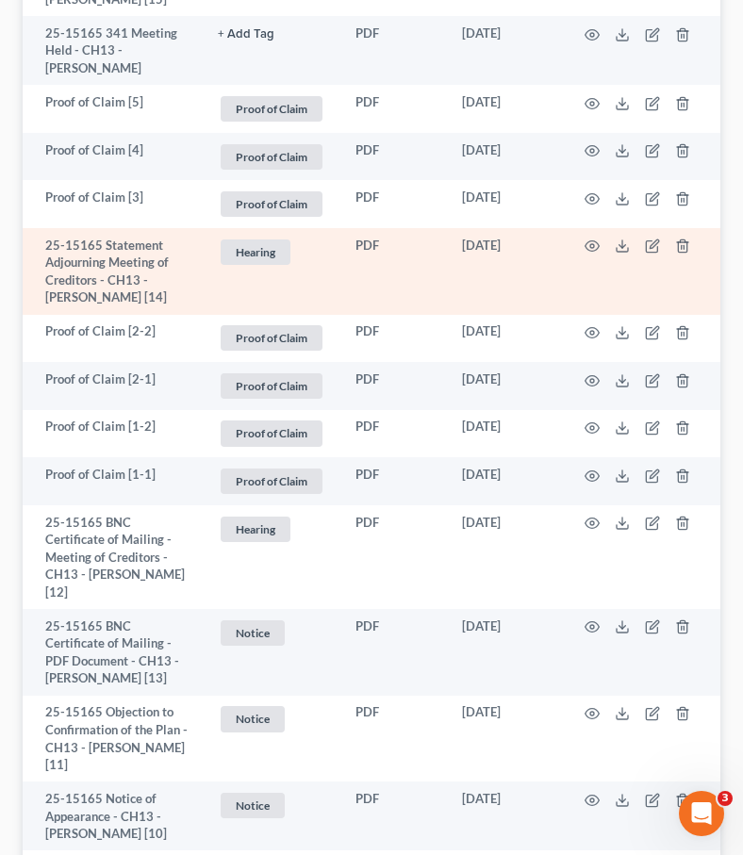
scroll to position [1429, 0]
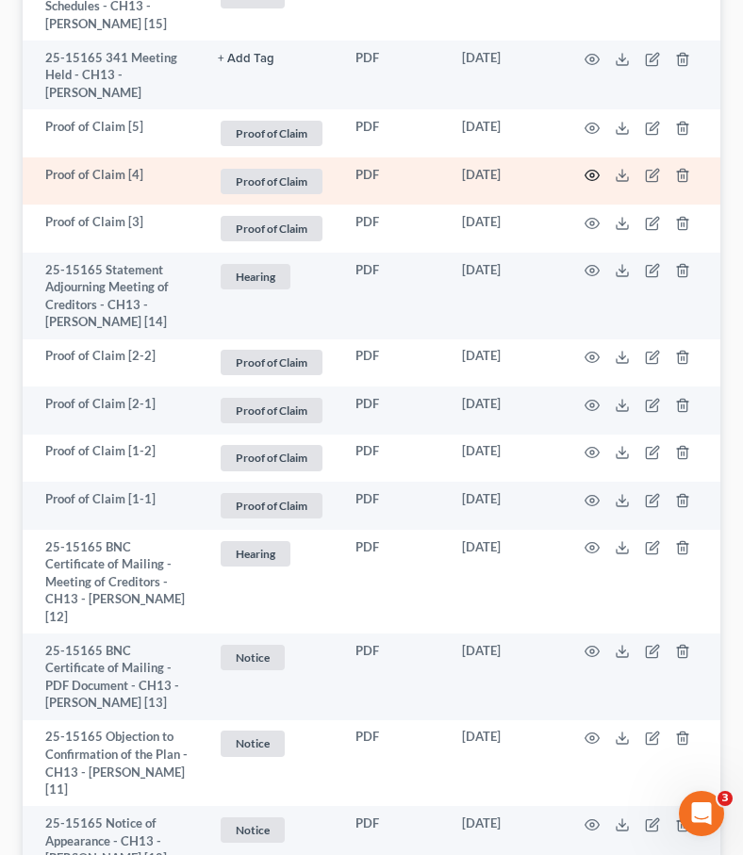
click at [588, 168] on icon "button" at bounding box center [592, 175] width 15 height 15
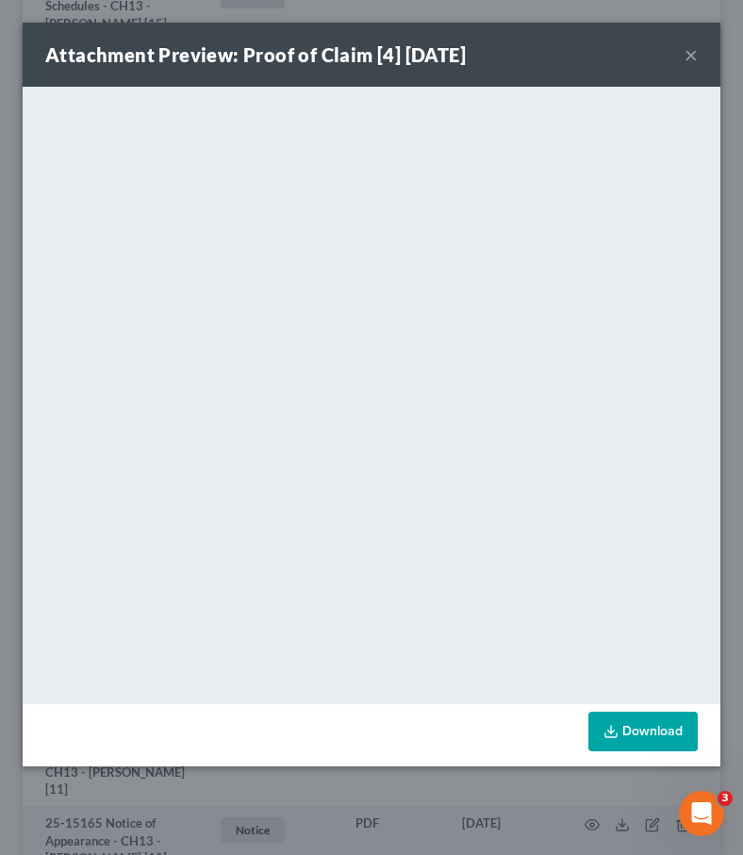
click at [592, 54] on button "×" at bounding box center [691, 54] width 13 height 23
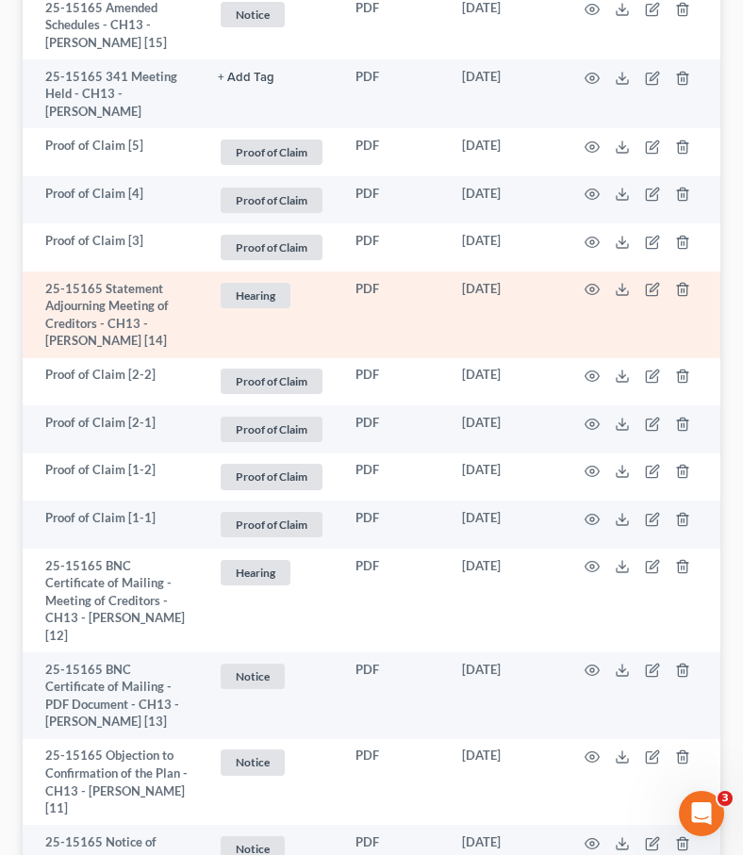
scroll to position [1401, 0]
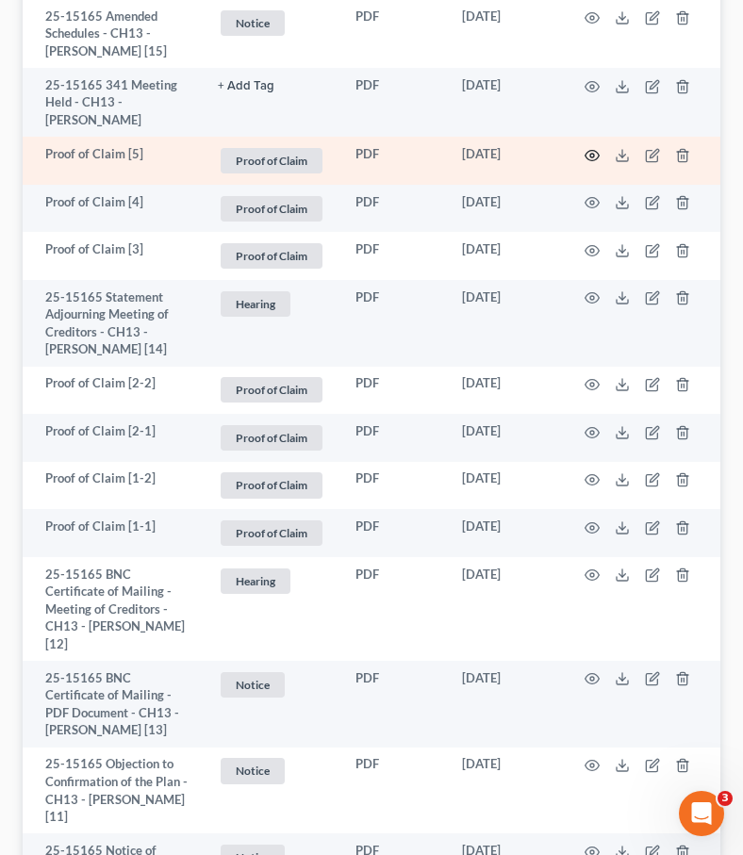
click at [588, 148] on icon "button" at bounding box center [592, 155] width 15 height 15
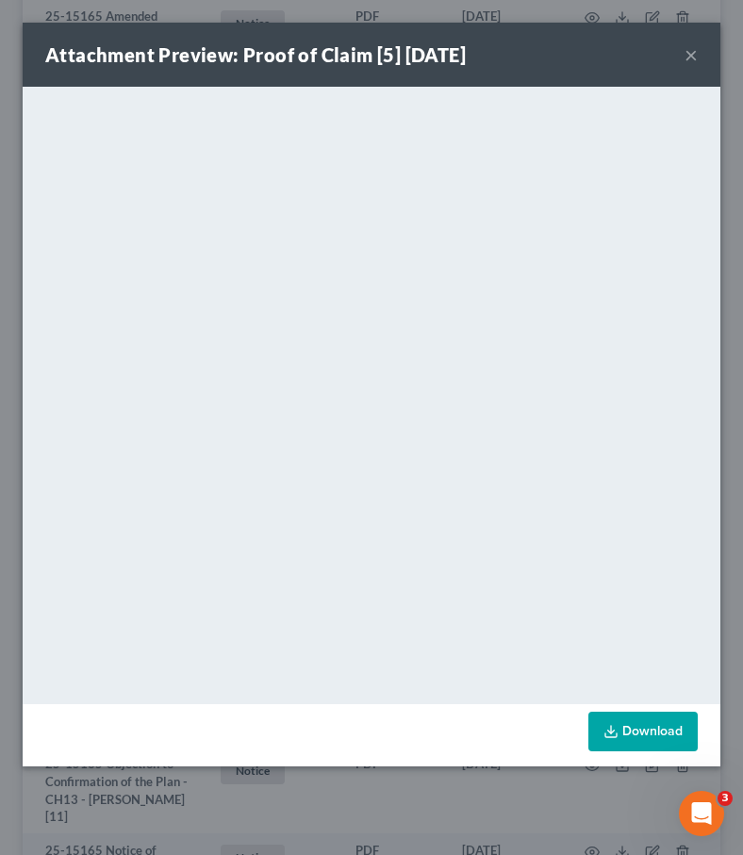
click at [592, 56] on button "×" at bounding box center [691, 54] width 13 height 23
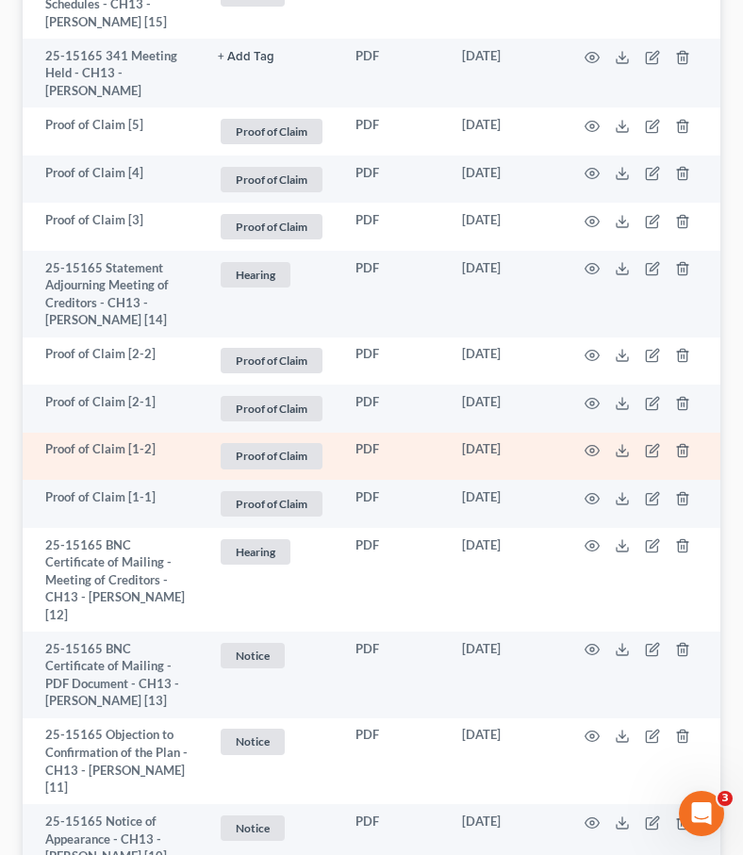
scroll to position [1430, 0]
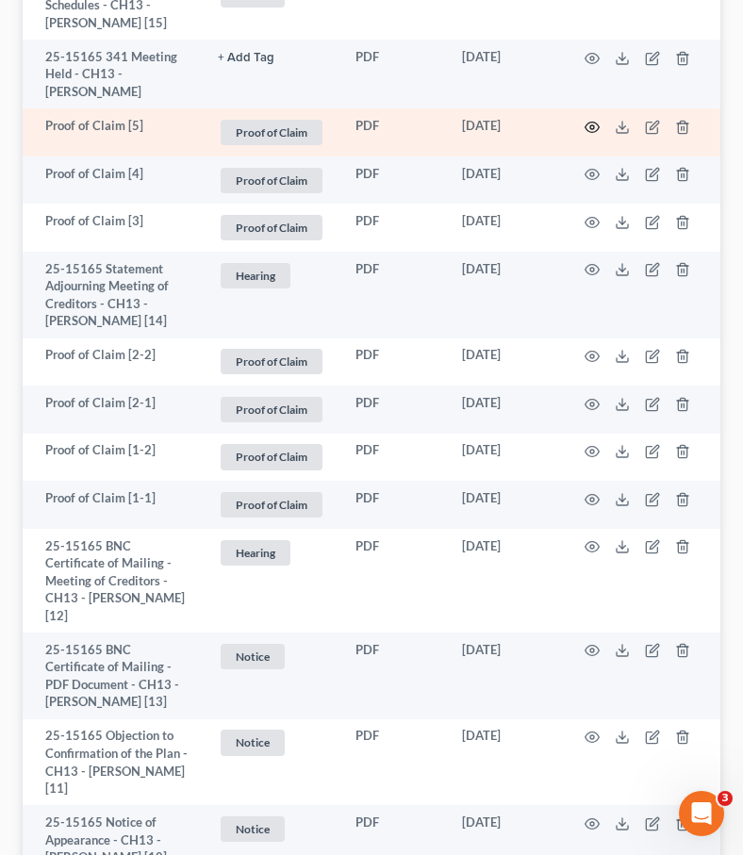
click at [592, 120] on icon "button" at bounding box center [592, 127] width 15 height 15
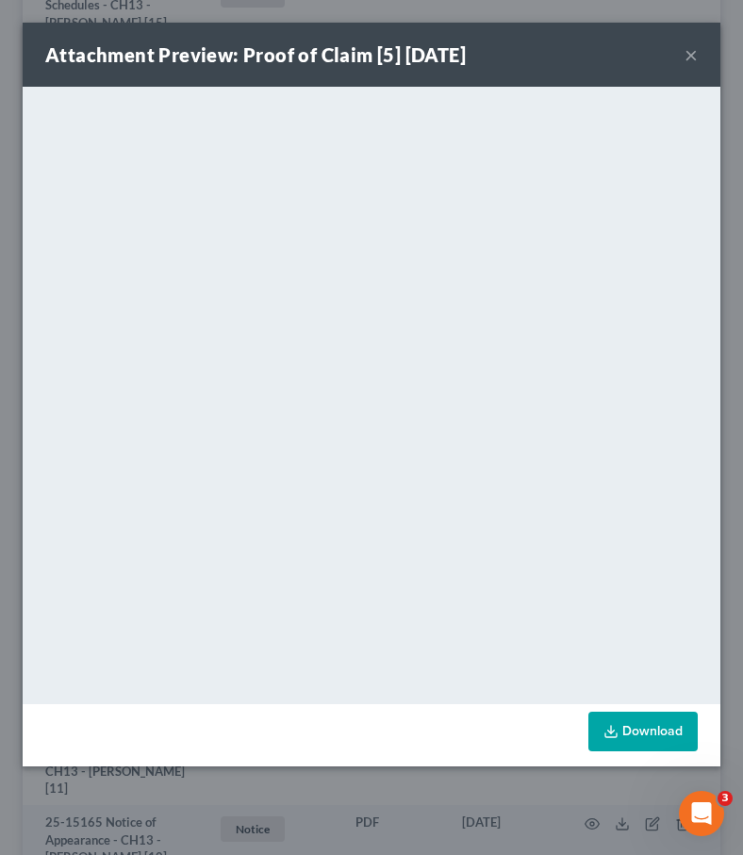
click at [592, 58] on button "×" at bounding box center [691, 54] width 13 height 23
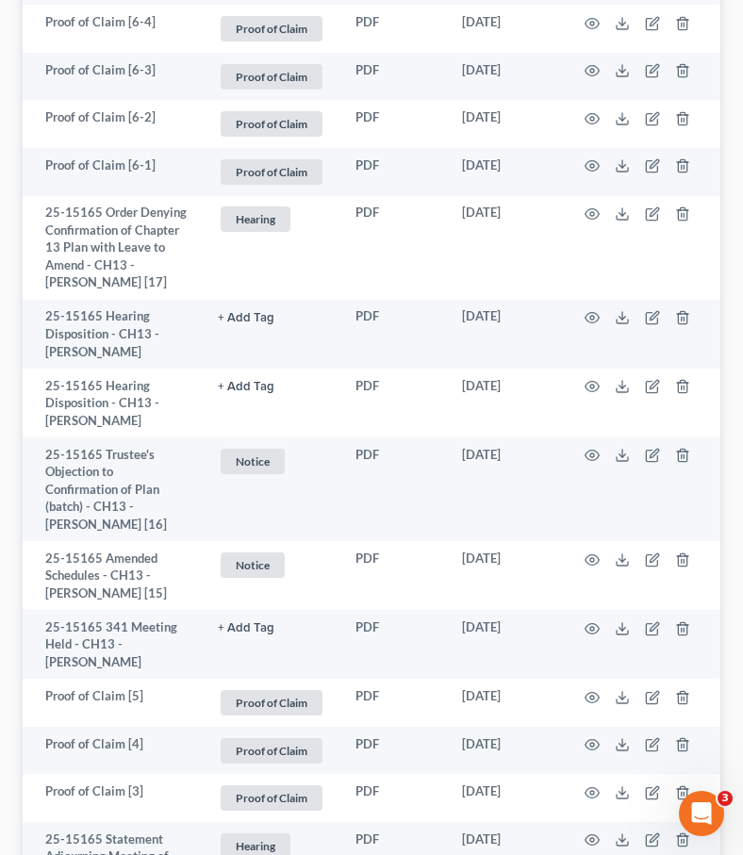
scroll to position [852, 0]
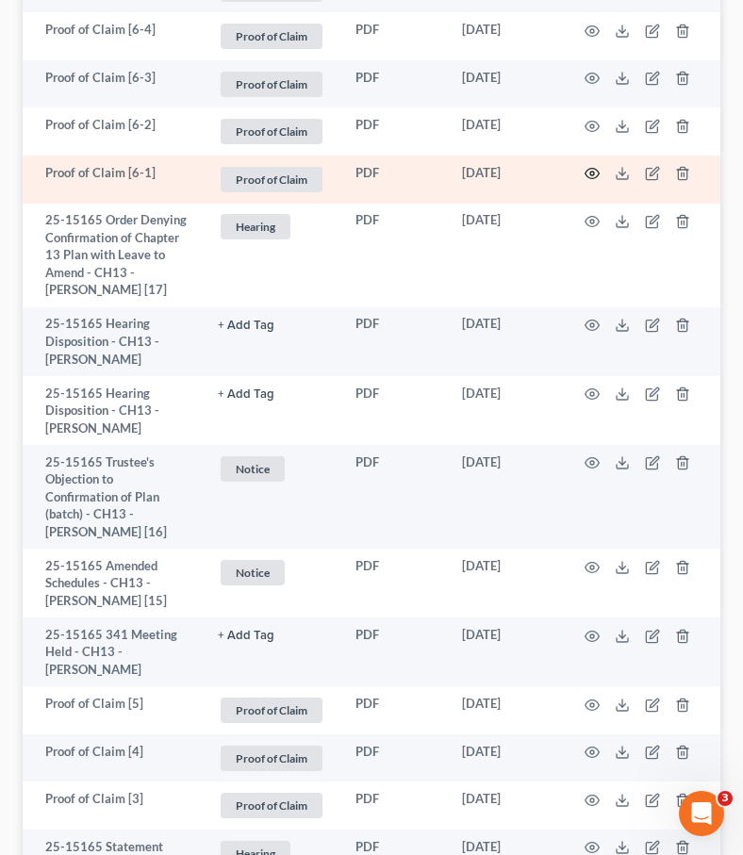
click at [590, 178] on icon "button" at bounding box center [593, 174] width 14 height 10
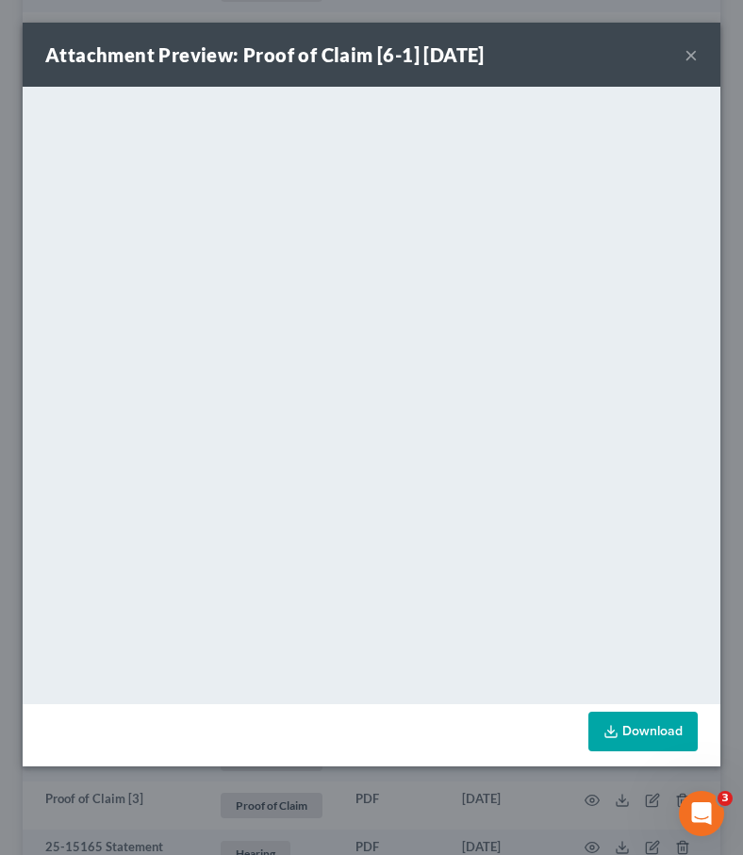
click at [592, 50] on button "×" at bounding box center [691, 54] width 13 height 23
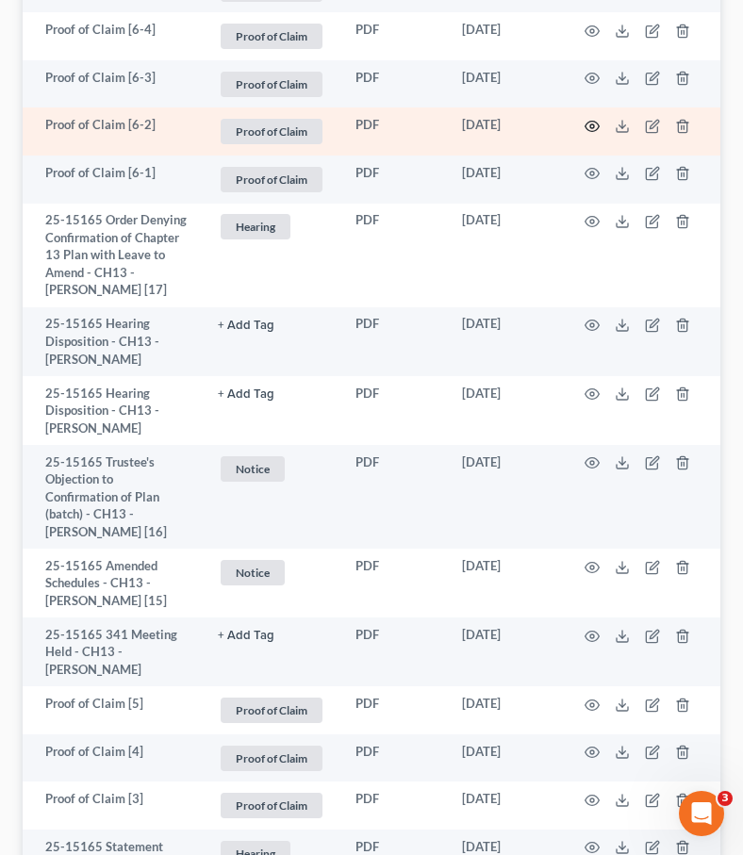
click at [588, 123] on icon "button" at bounding box center [592, 126] width 15 height 15
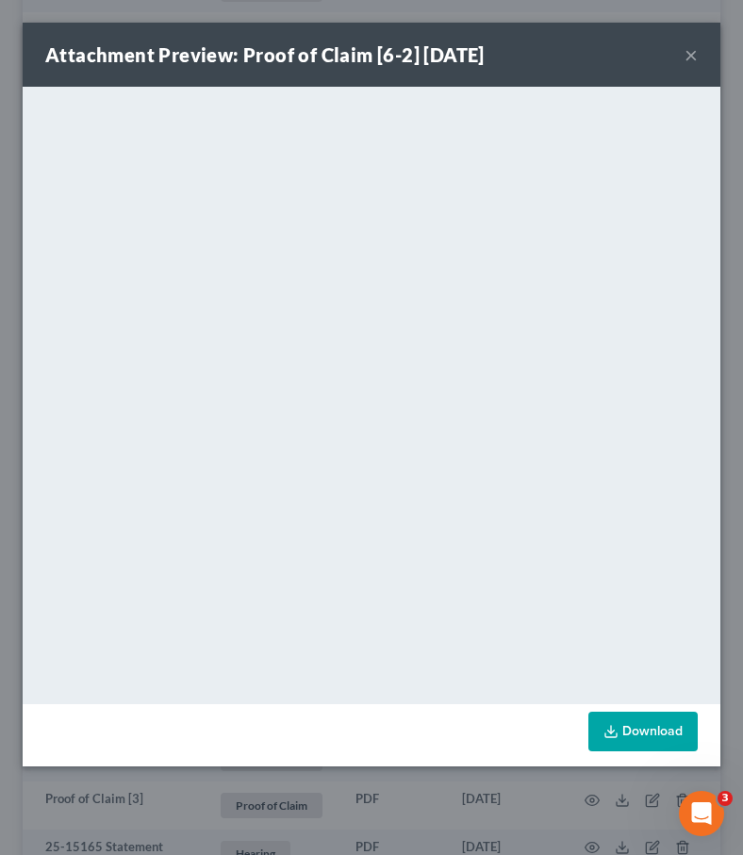
click at [592, 58] on button "×" at bounding box center [691, 54] width 13 height 23
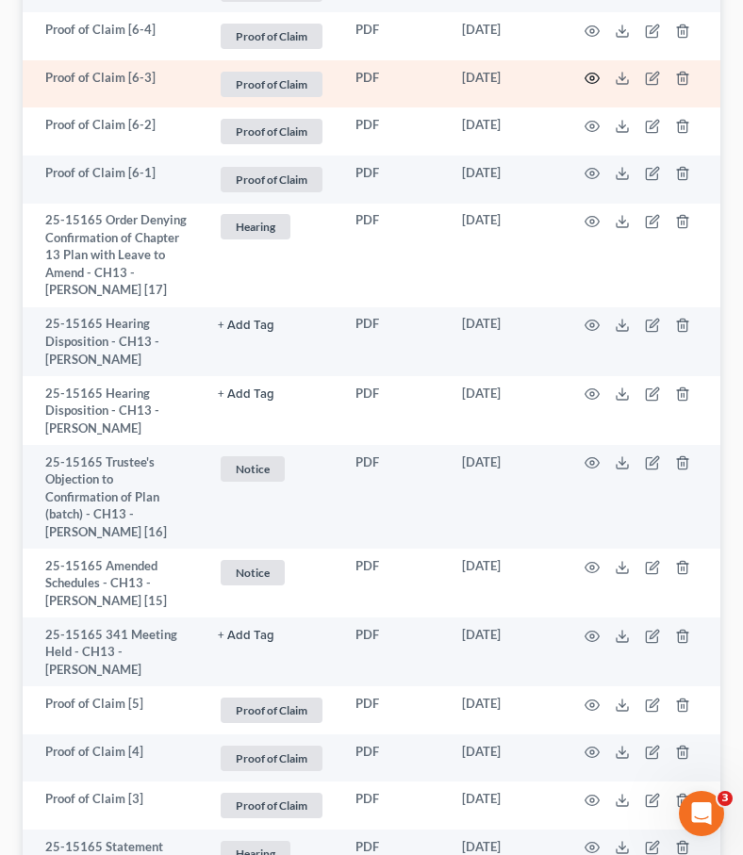
click at [592, 79] on circle "button" at bounding box center [592, 78] width 4 height 4
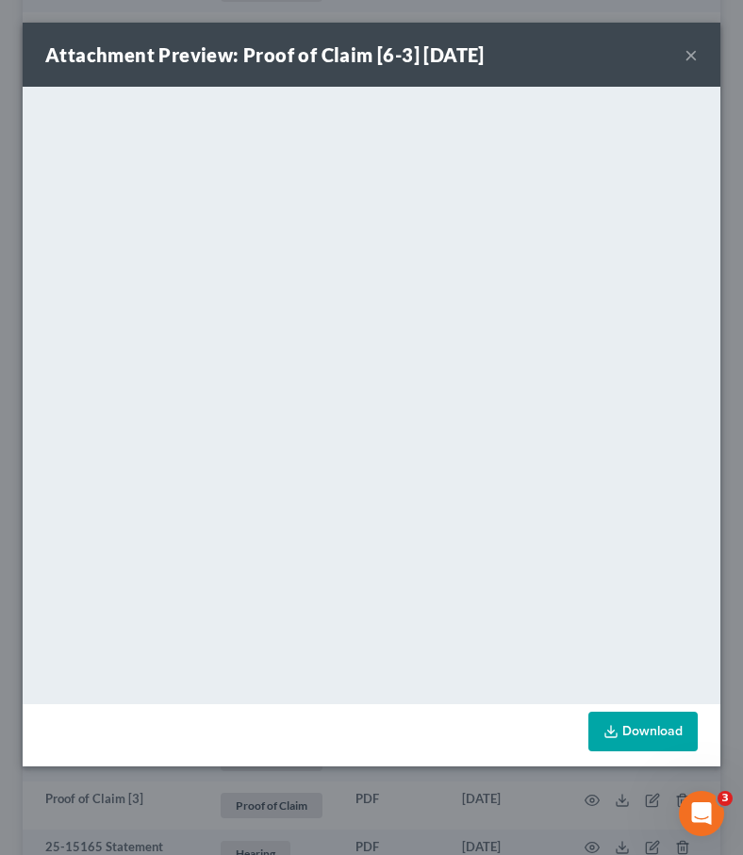
click at [592, 60] on button "×" at bounding box center [691, 54] width 13 height 23
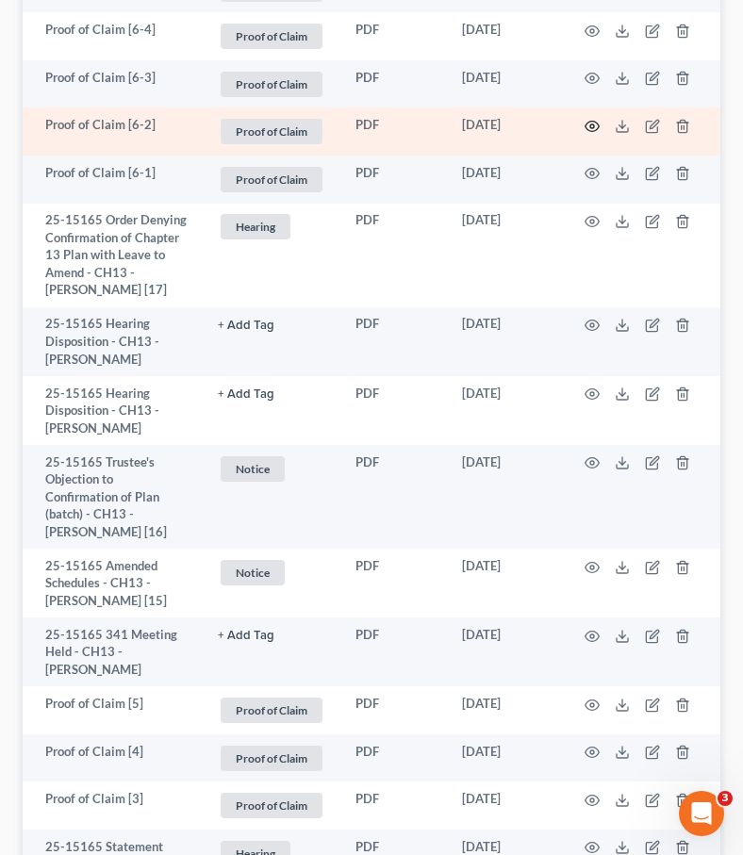
click at [588, 127] on icon "button" at bounding box center [592, 126] width 15 height 15
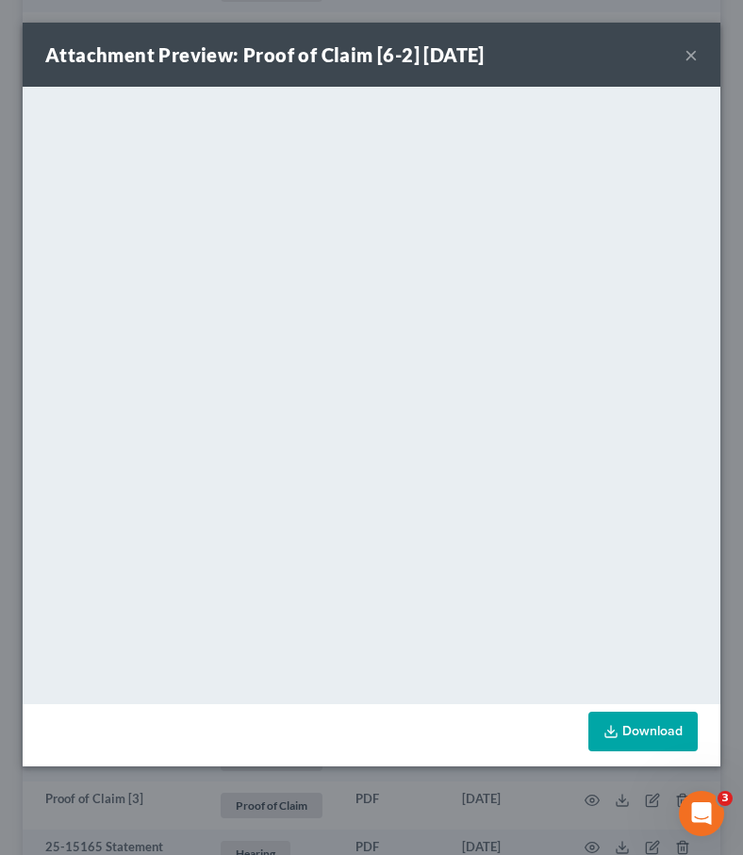
click at [592, 55] on button "×" at bounding box center [691, 54] width 13 height 23
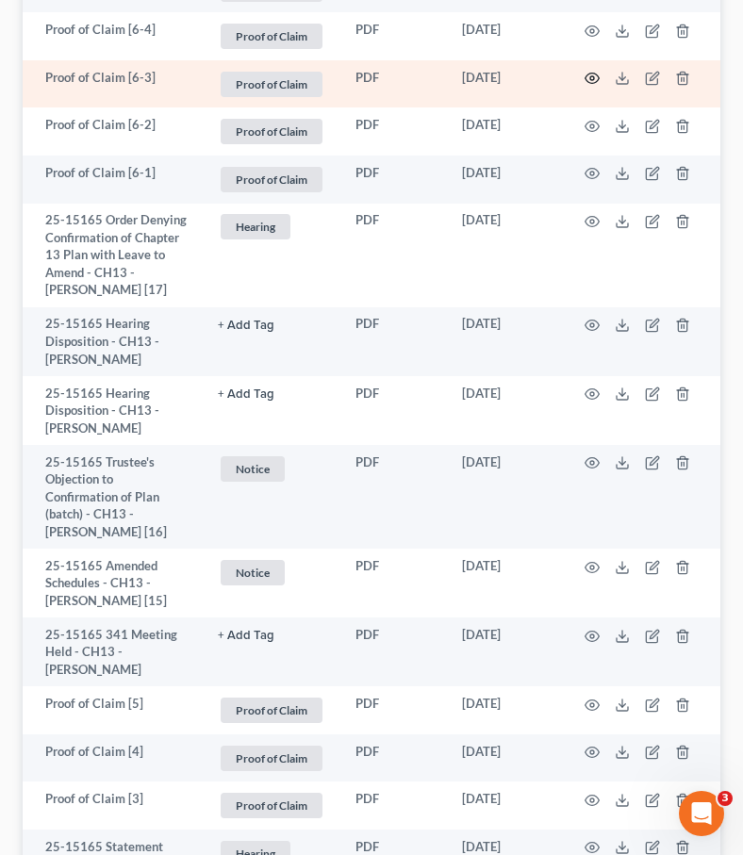
click at [592, 73] on icon "button" at bounding box center [592, 78] width 15 height 15
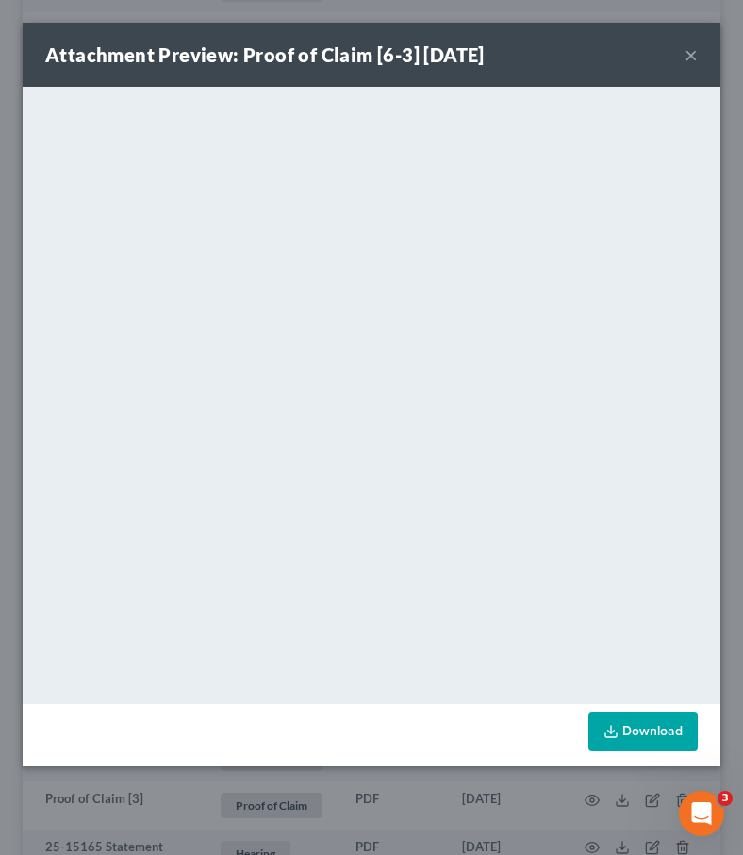
click at [592, 57] on button "×" at bounding box center [691, 54] width 13 height 23
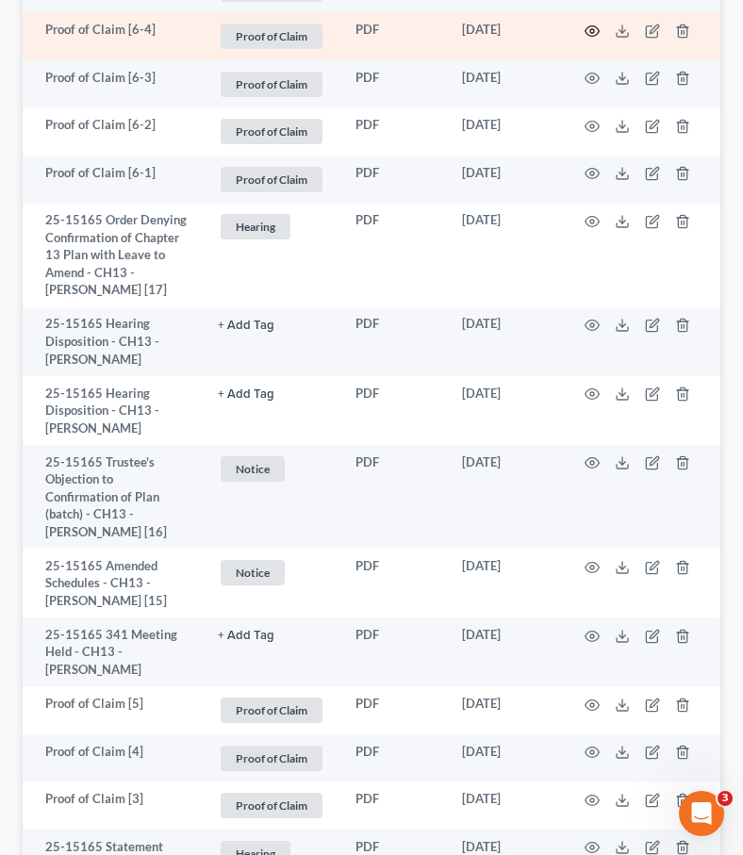
click at [585, 32] on icon "button" at bounding box center [592, 31] width 15 height 15
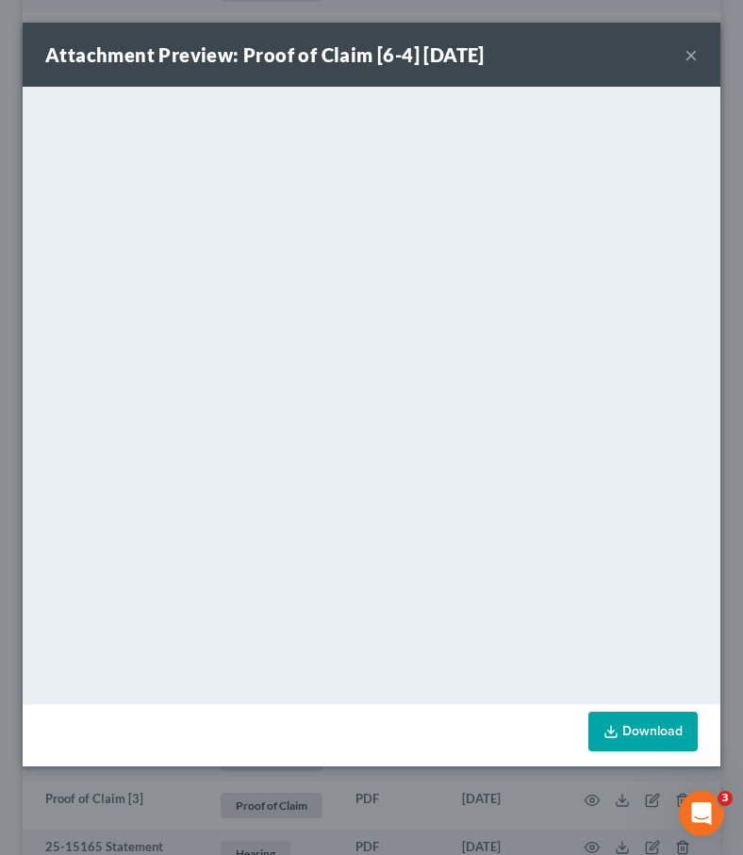
click at [592, 51] on button "×" at bounding box center [691, 54] width 13 height 23
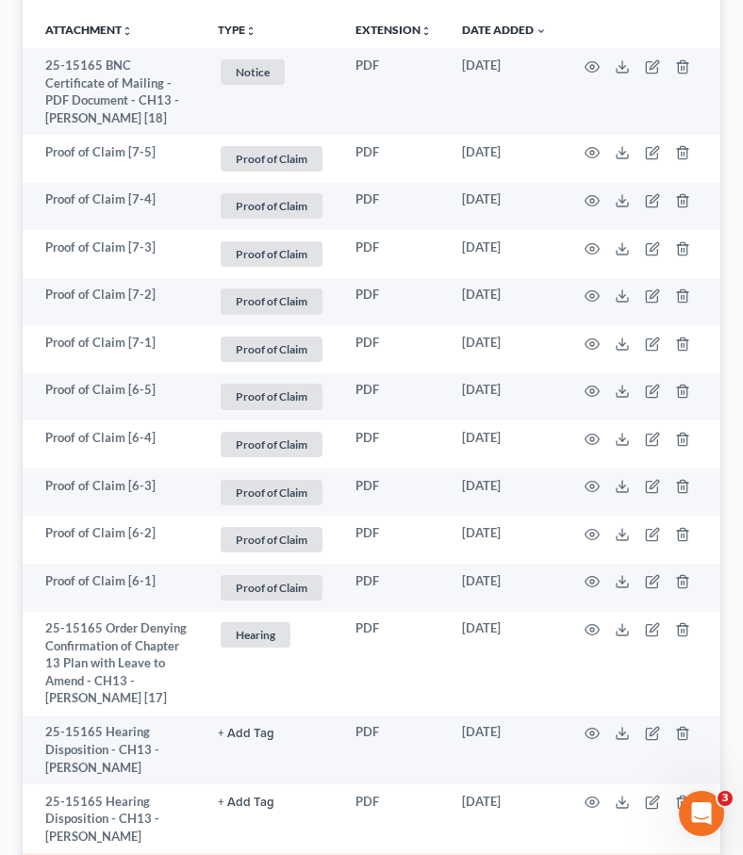
scroll to position [415, 0]
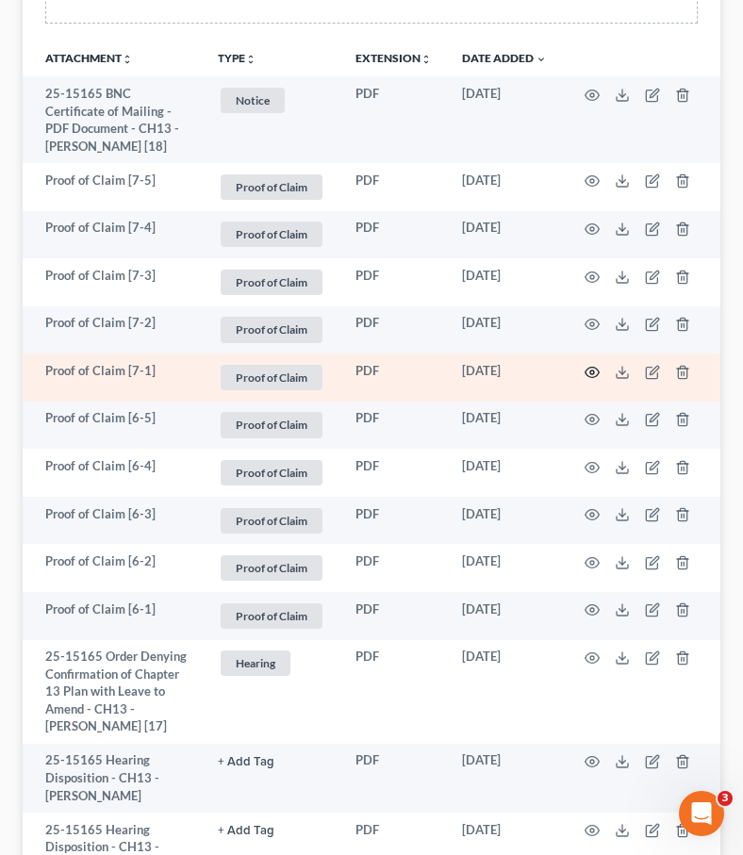
click at [589, 369] on icon "button" at bounding box center [592, 372] width 15 height 15
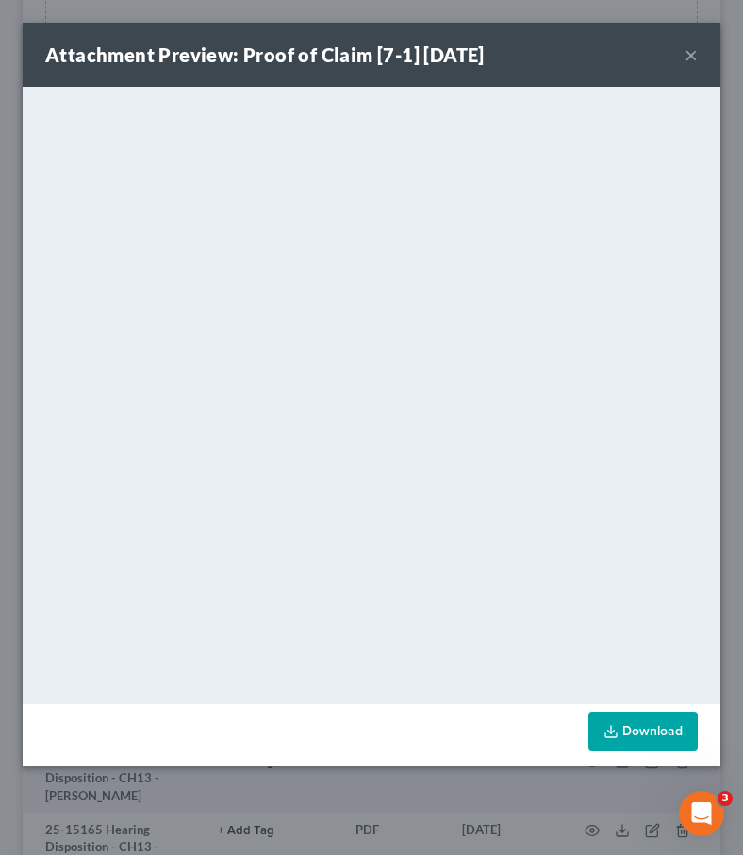
click at [592, 48] on button "×" at bounding box center [691, 54] width 13 height 23
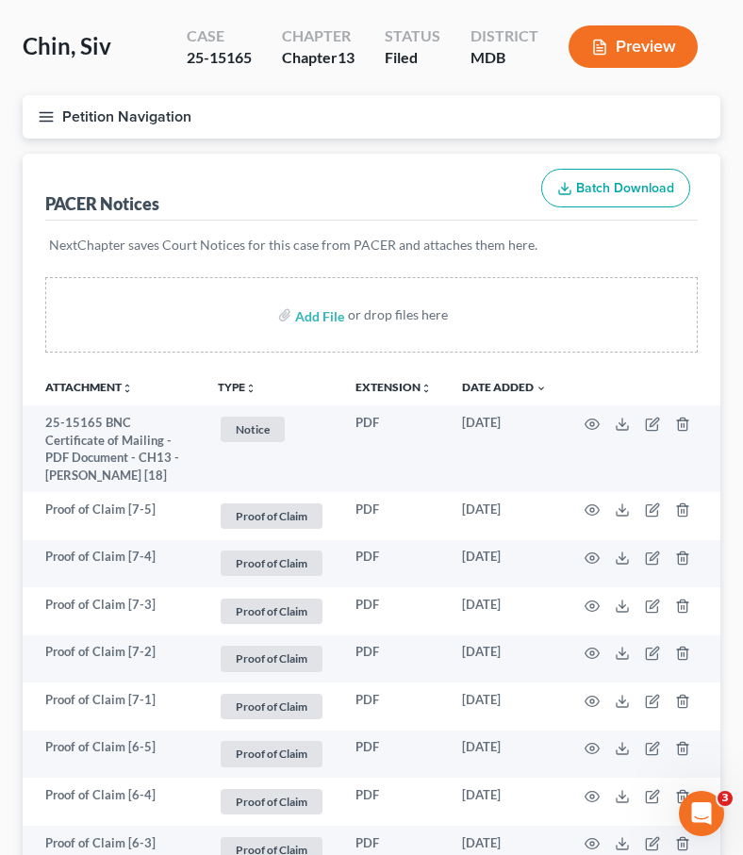
scroll to position [79, 0]
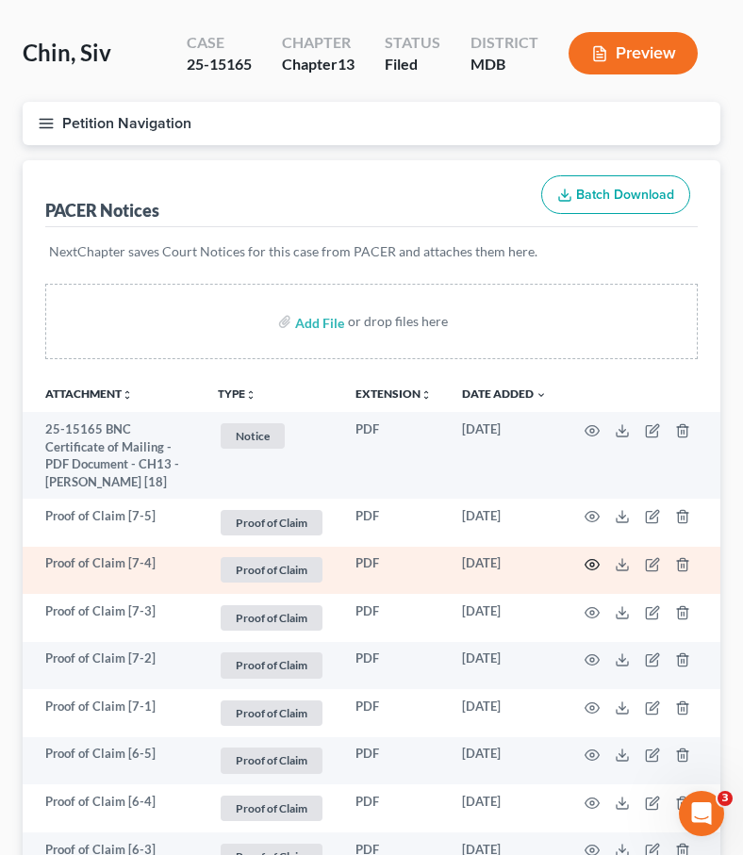
click at [591, 570] on icon "button" at bounding box center [592, 564] width 15 height 15
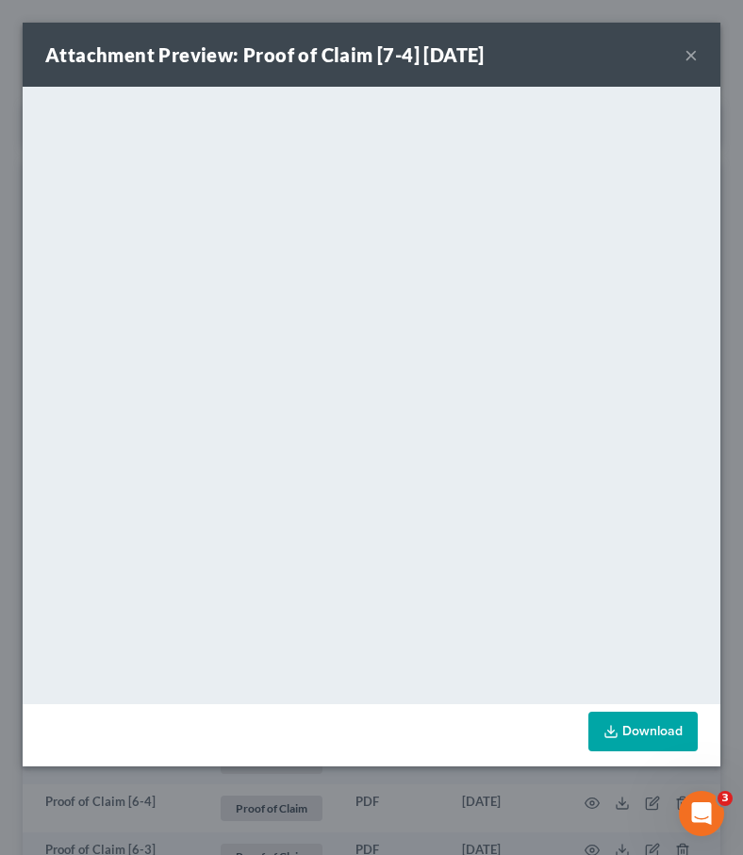
click at [592, 59] on button "×" at bounding box center [691, 54] width 13 height 23
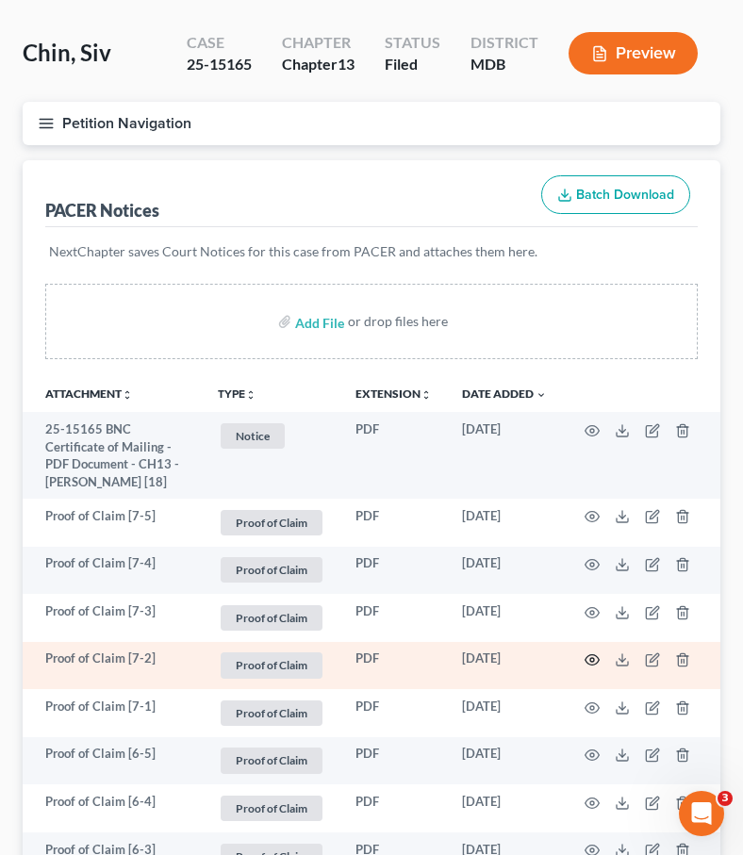
click at [591, 660] on circle "button" at bounding box center [592, 660] width 4 height 4
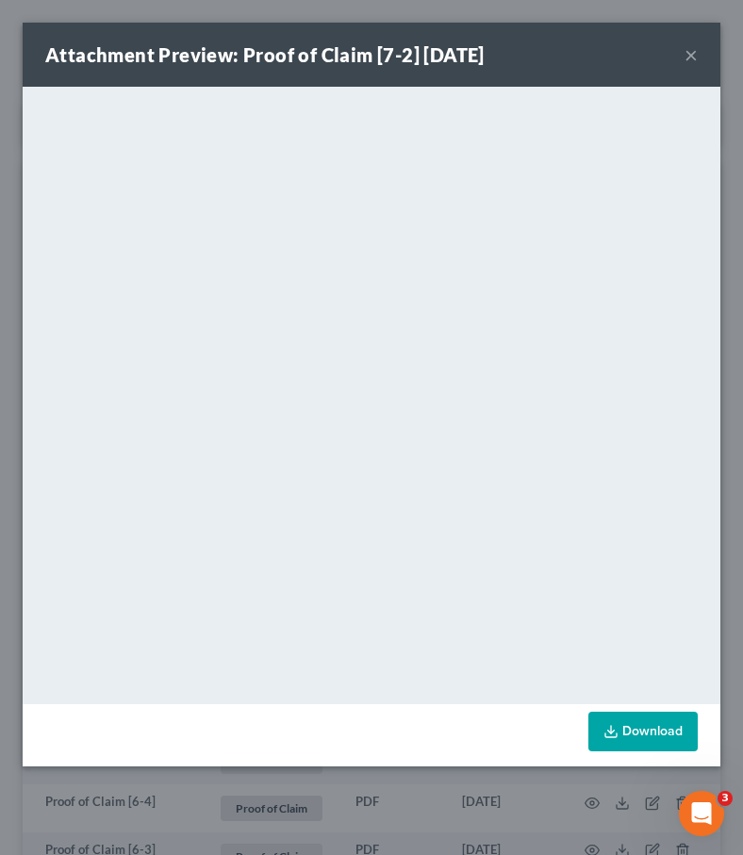
click at [592, 61] on button "×" at bounding box center [691, 54] width 13 height 23
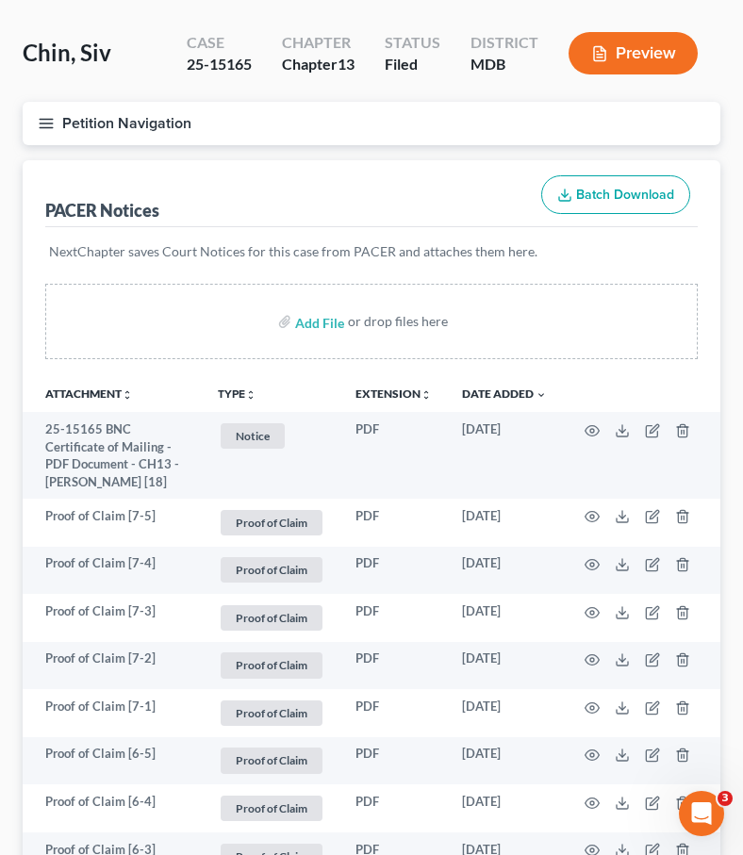
click at [48, 121] on icon "button" at bounding box center [46, 123] width 17 height 17
click at [0, 0] on div "Case Dashboard Payments Invoices Payments Payments Credit Report Client Profile" at bounding box center [0, 0] width 0 height 0
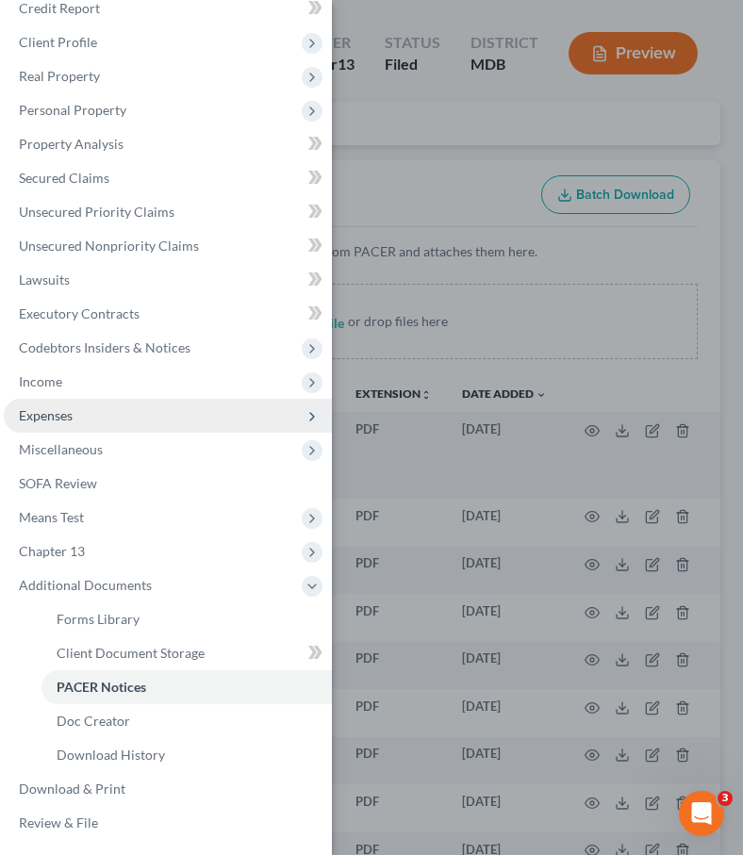
scroll to position [107, 0]
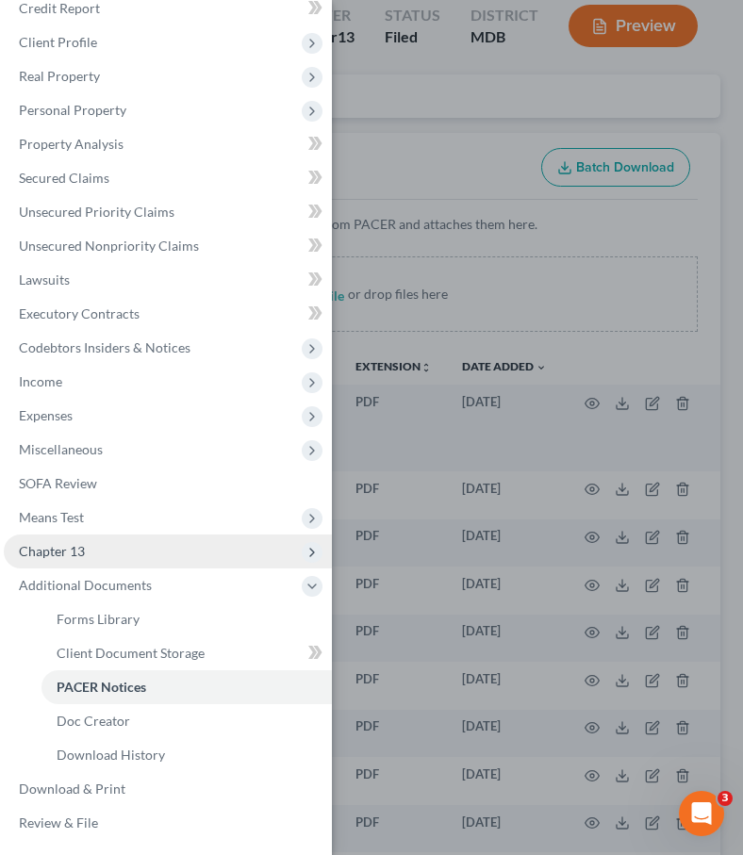
click at [85, 550] on span "Chapter 13" at bounding box center [168, 552] width 328 height 34
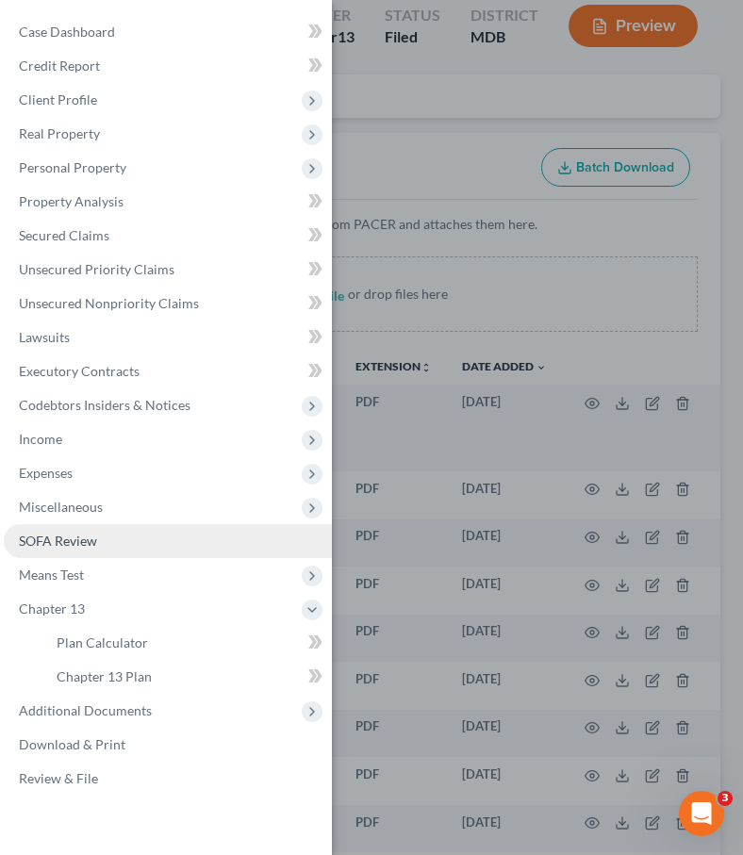
scroll to position [0, 0]
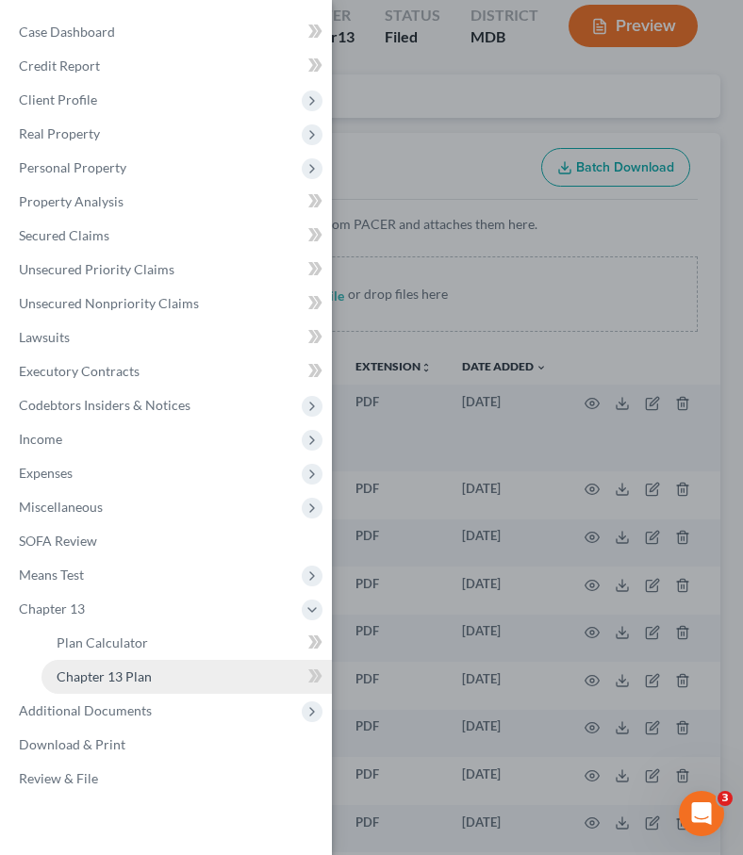
click at [108, 674] on span "Chapter 13 Plan" at bounding box center [104, 677] width 95 height 16
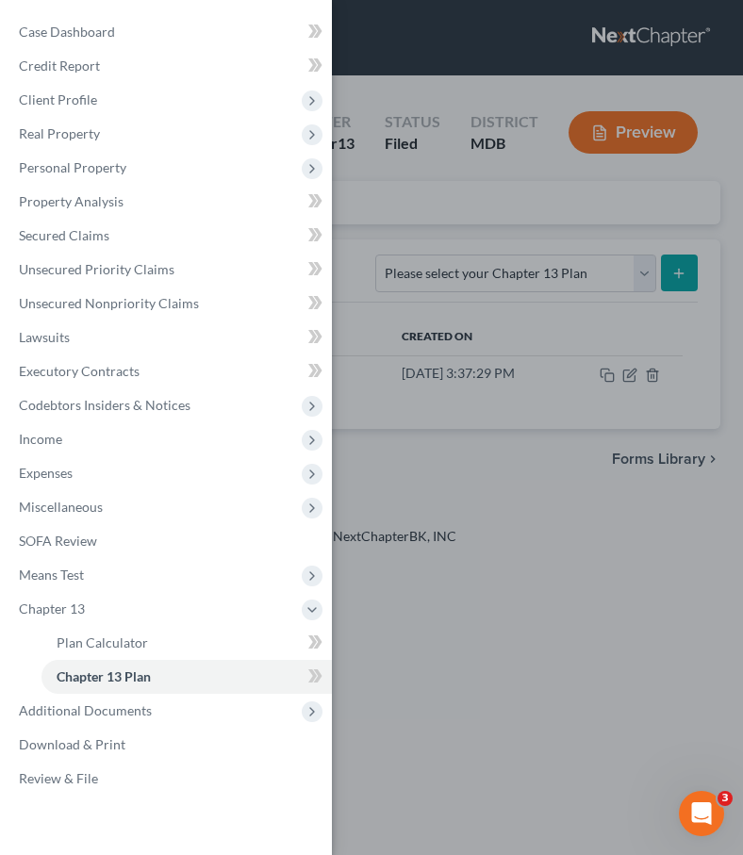
click at [370, 225] on div "Case Dashboard Payments Invoices Payments Payments Credit Report Client Profile" at bounding box center [371, 427] width 743 height 855
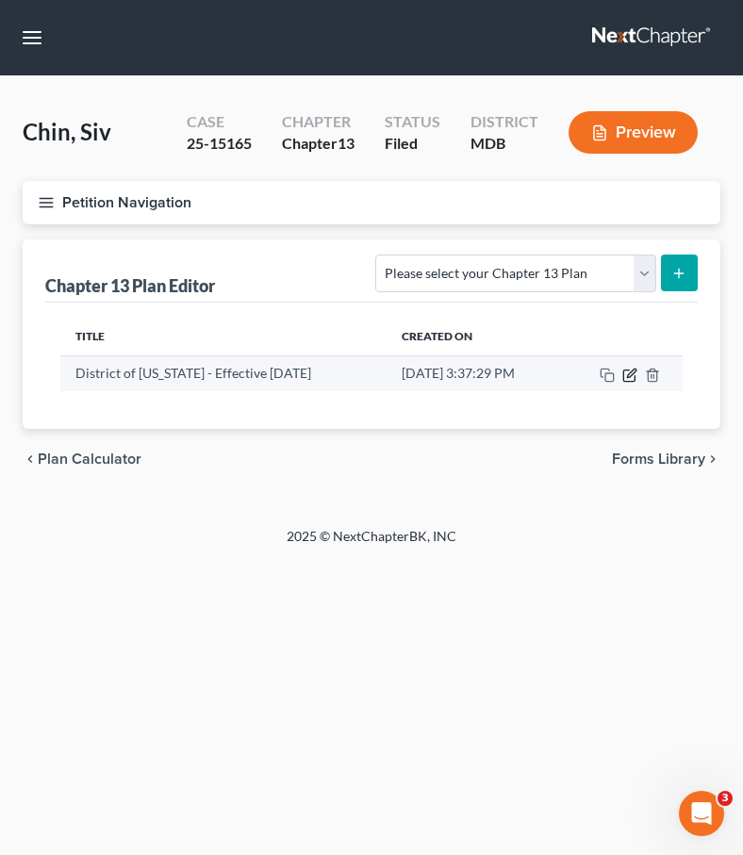
click at [592, 373] on icon "button" at bounding box center [631, 373] width 8 height 8
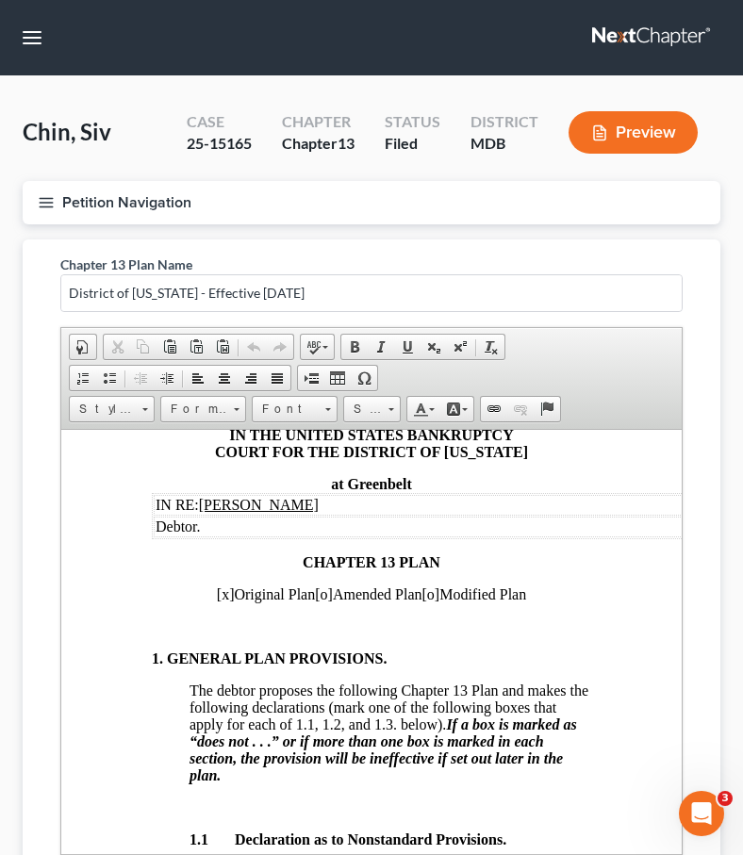
scroll to position [98, 0]
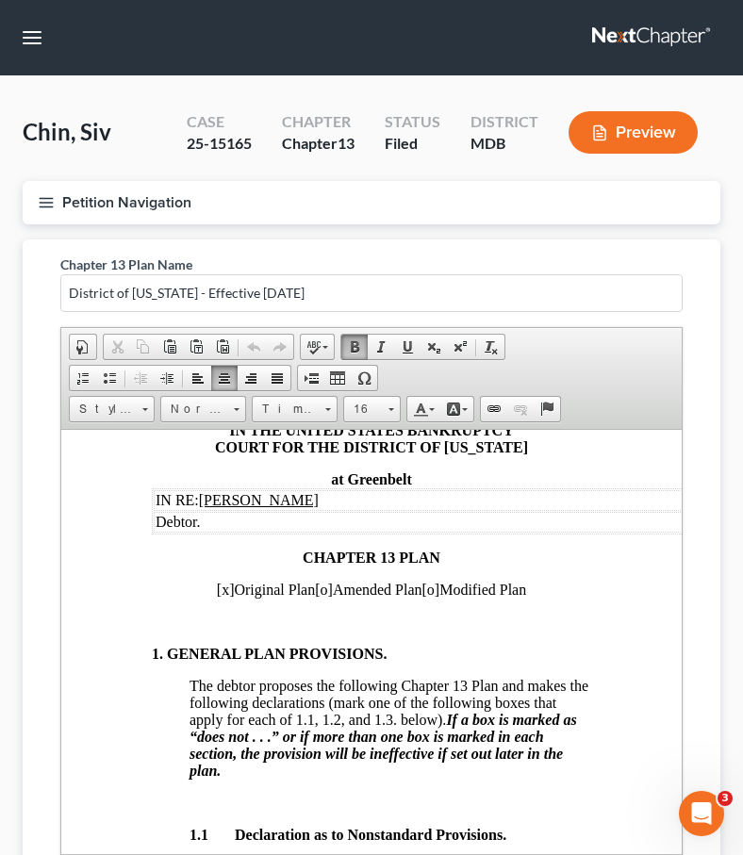
click at [217, 595] on span "[x]" at bounding box center [226, 589] width 18 height 16
click at [326, 593] on span "[o]" at bounding box center [324, 589] width 18 height 16
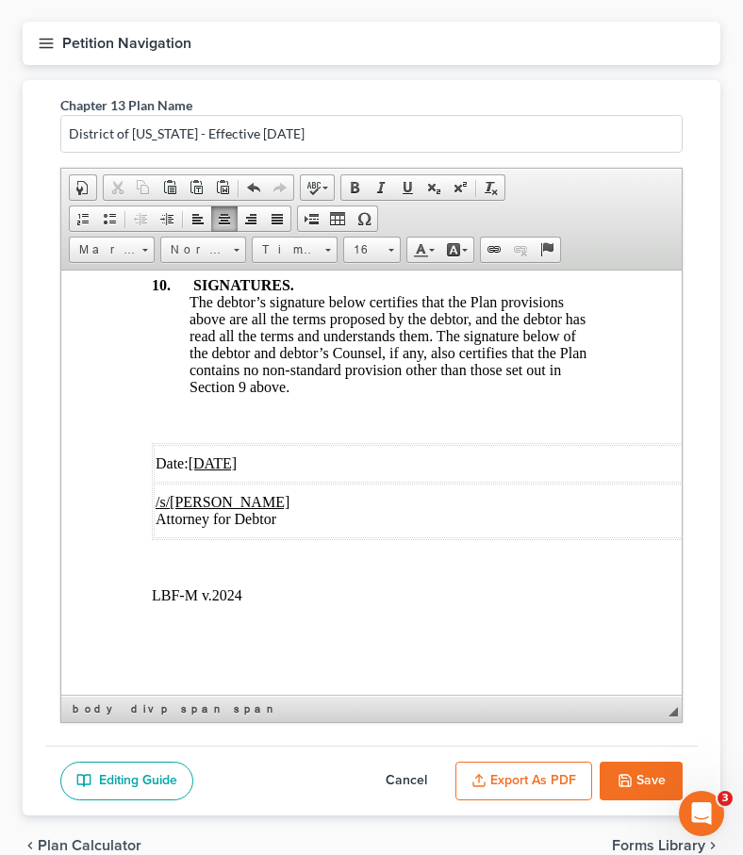
scroll to position [250, 0]
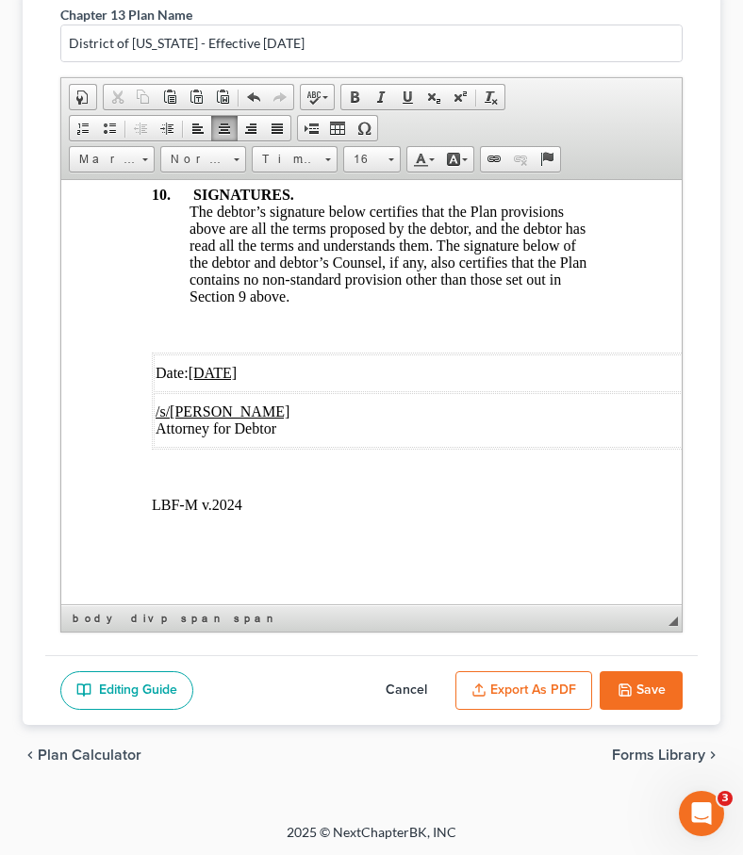
click at [592, 694] on button "Save" at bounding box center [641, 691] width 83 height 40
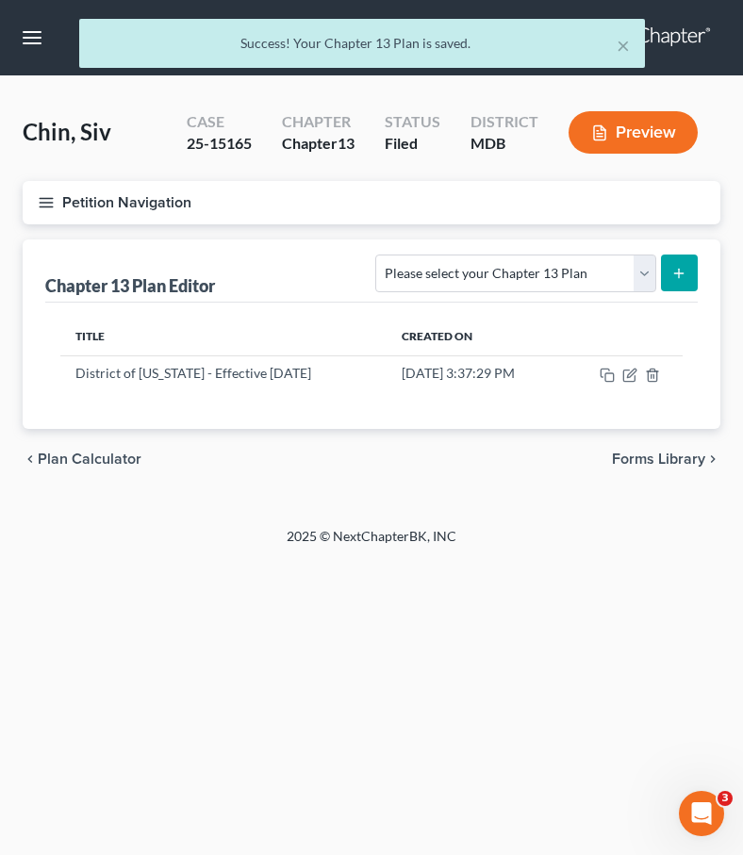
click at [592, 456] on span "Forms Library" at bounding box center [658, 459] width 93 height 15
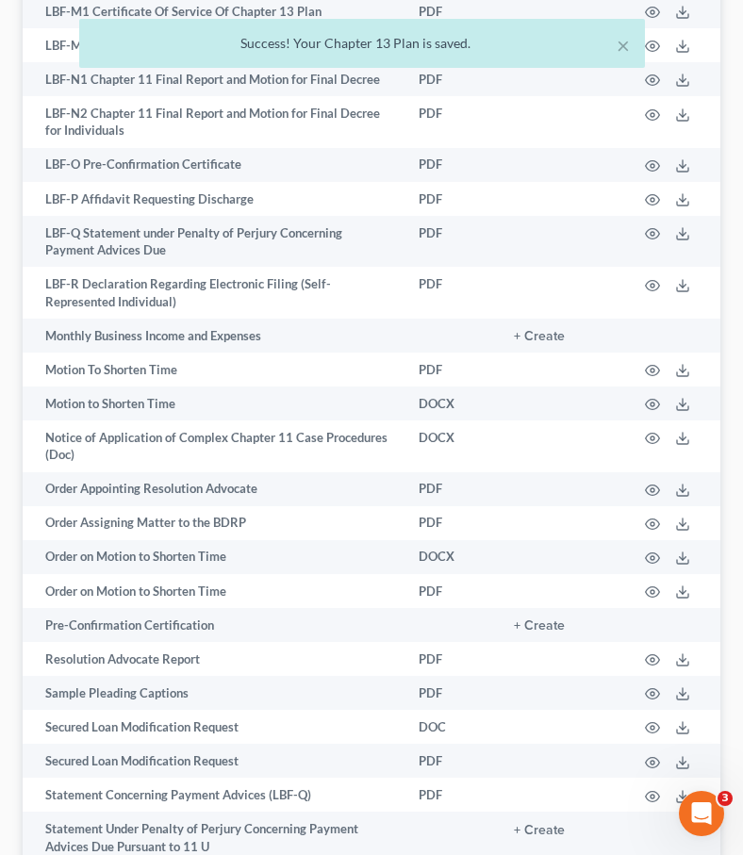
scroll to position [2629, 0]
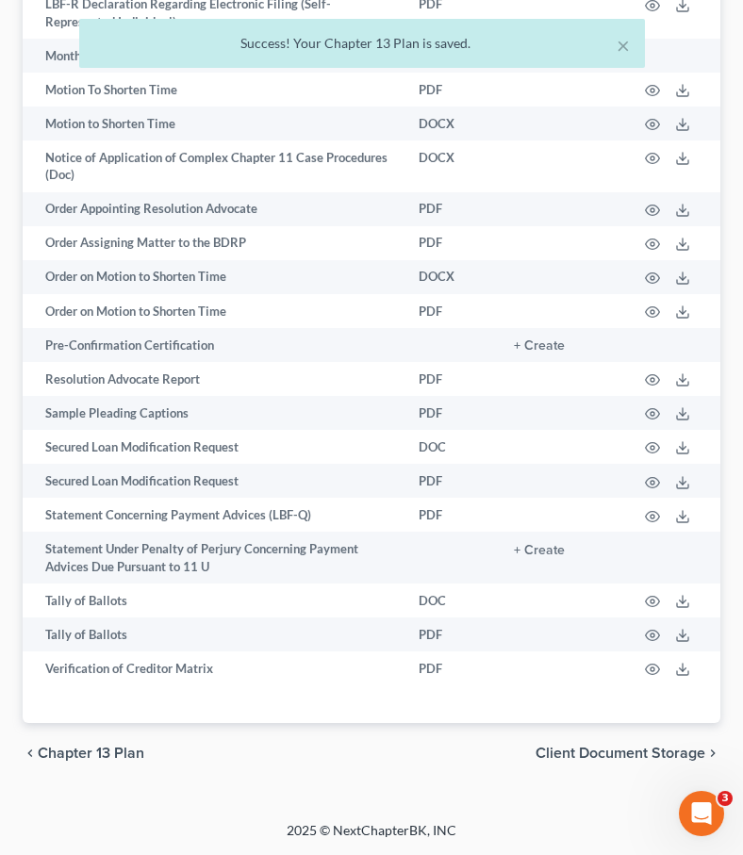
click at [592, 757] on span "Client Document Storage" at bounding box center [621, 753] width 170 height 15
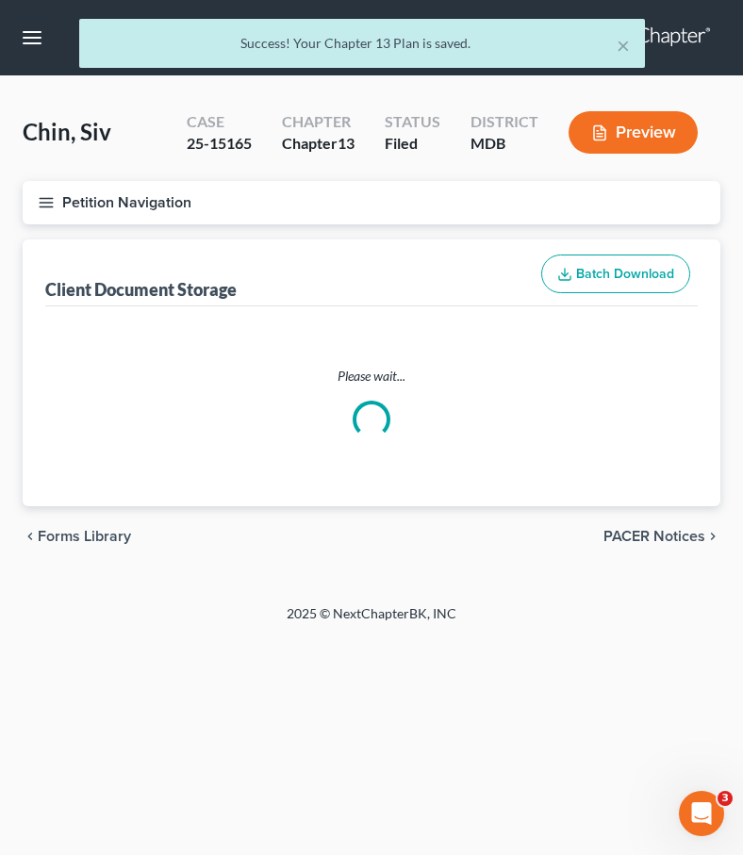
select select "14"
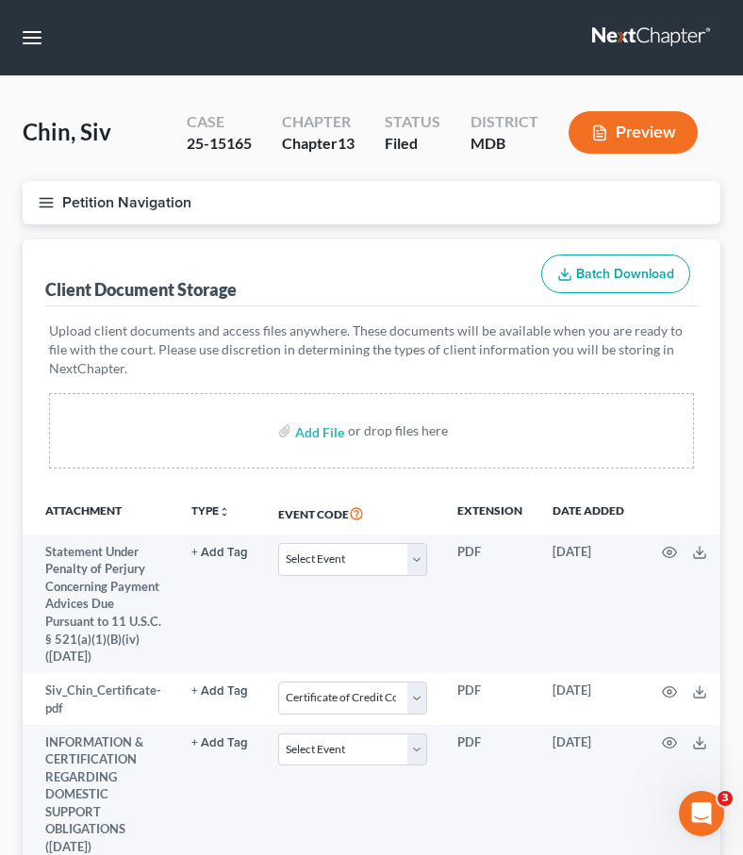
scroll to position [155, 0]
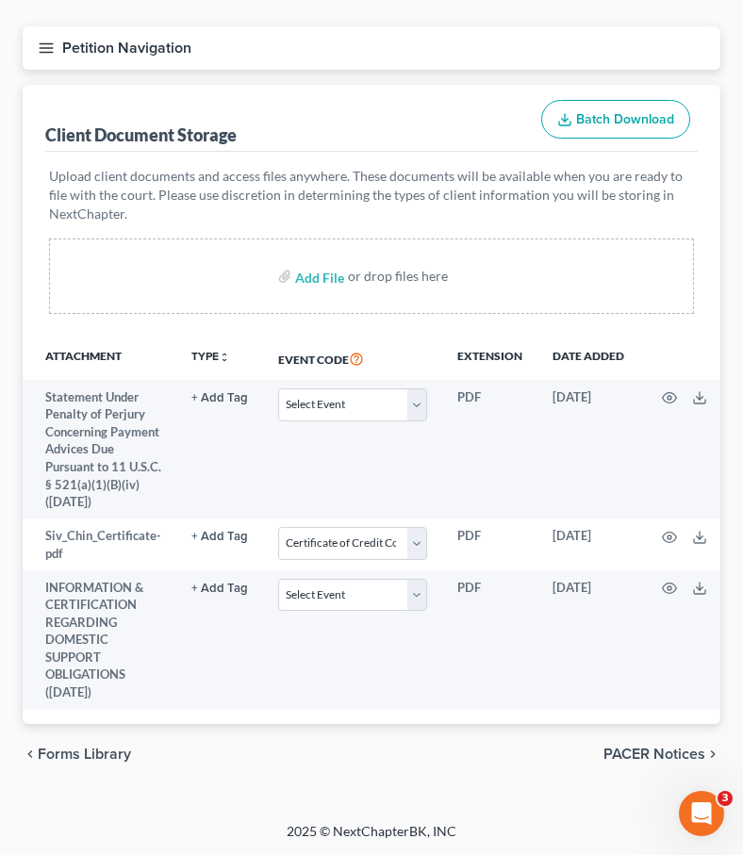
click at [592, 760] on span "PACER Notices" at bounding box center [655, 754] width 102 height 15
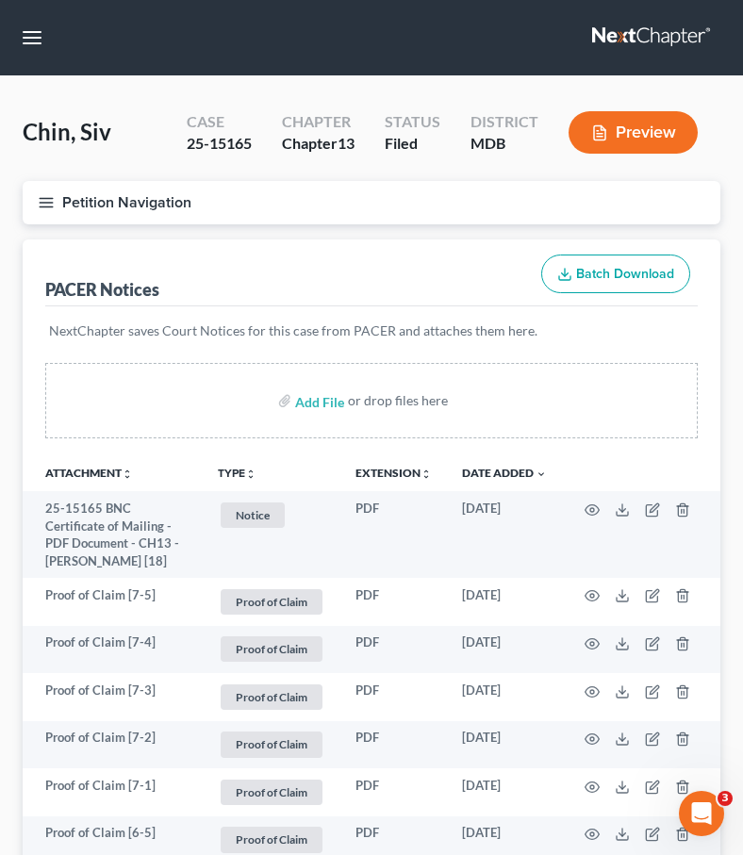
click at [46, 203] on line "button" at bounding box center [46, 203] width 13 height 0
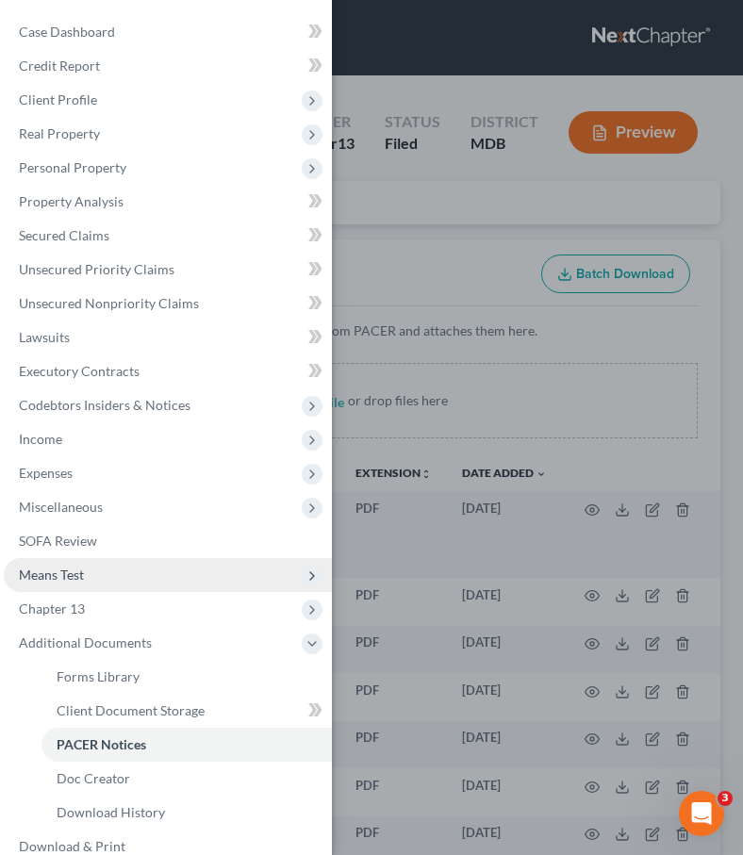
scroll to position [58, 0]
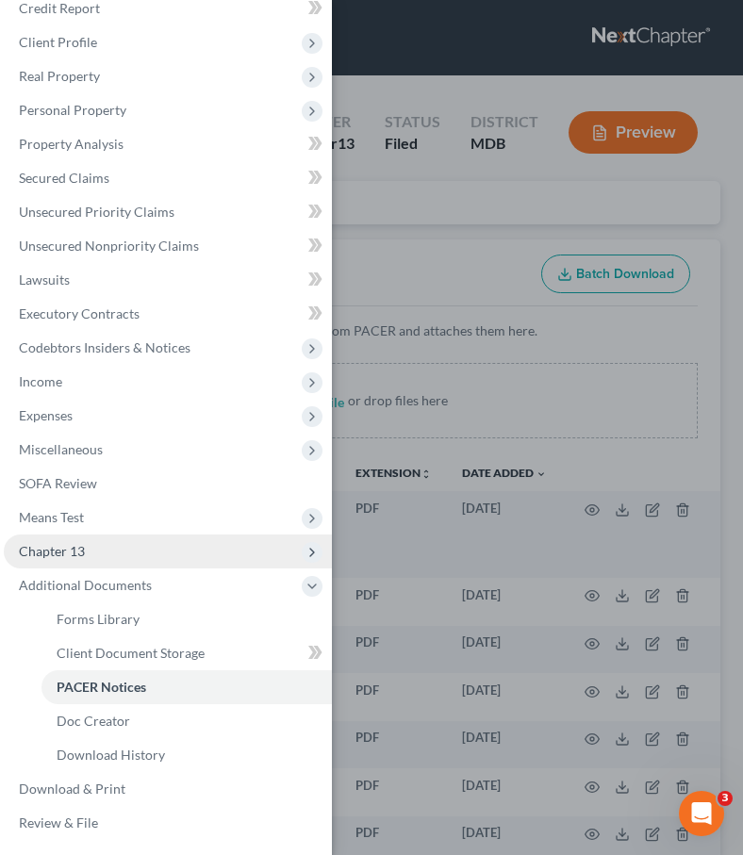
click at [83, 552] on span "Chapter 13" at bounding box center [52, 551] width 66 height 16
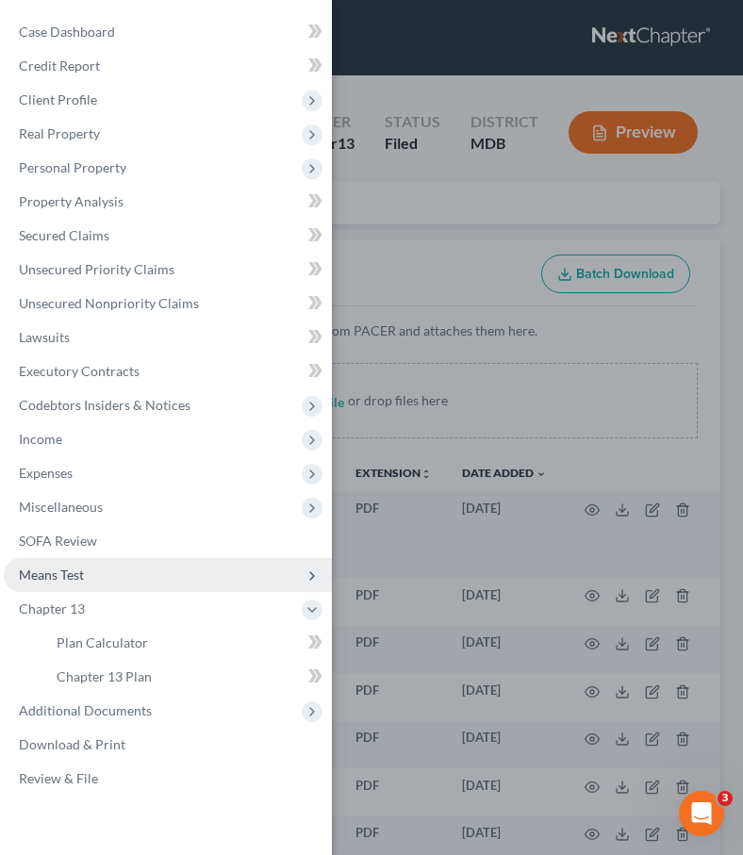
scroll to position [0, 0]
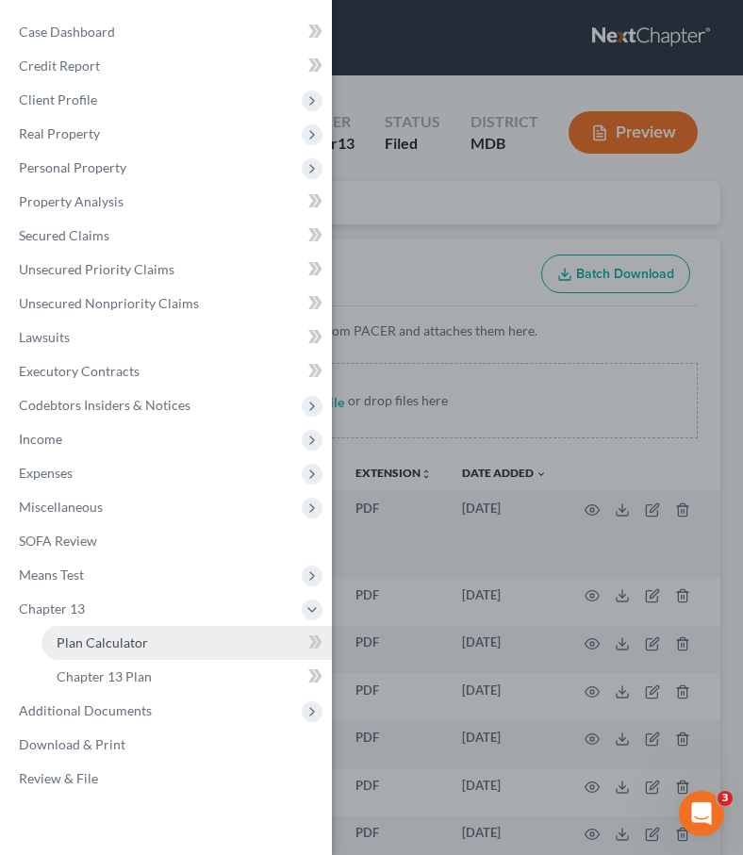
click at [100, 641] on span "Plan Calculator" at bounding box center [102, 643] width 91 height 16
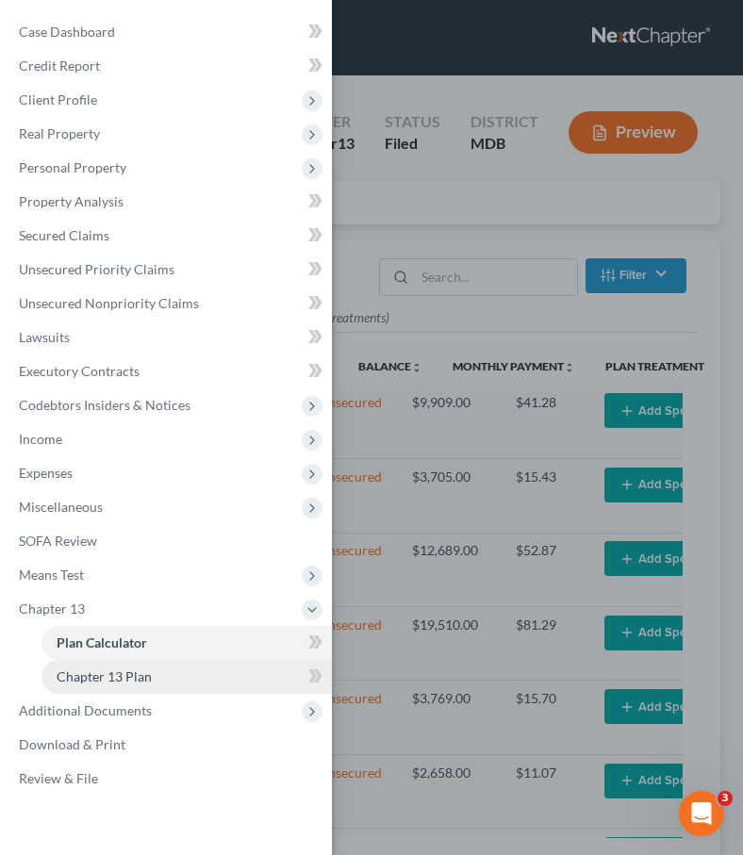
click at [101, 674] on span "Chapter 13 Plan" at bounding box center [104, 677] width 95 height 16
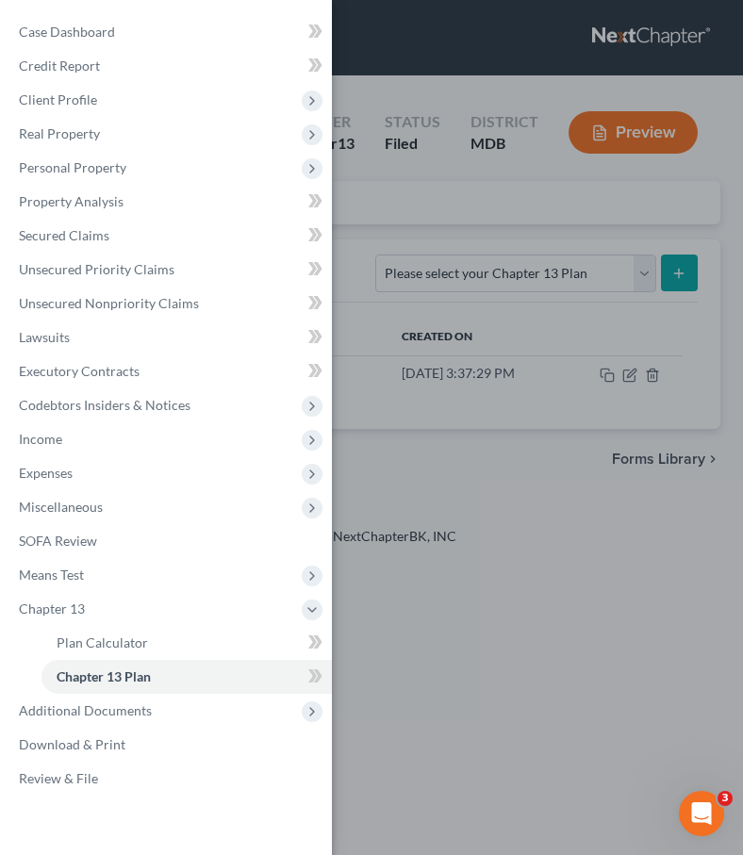
click at [592, 427] on div "Case Dashboard Payments Invoices Payments Payments Credit Report Client Profile" at bounding box center [371, 427] width 743 height 855
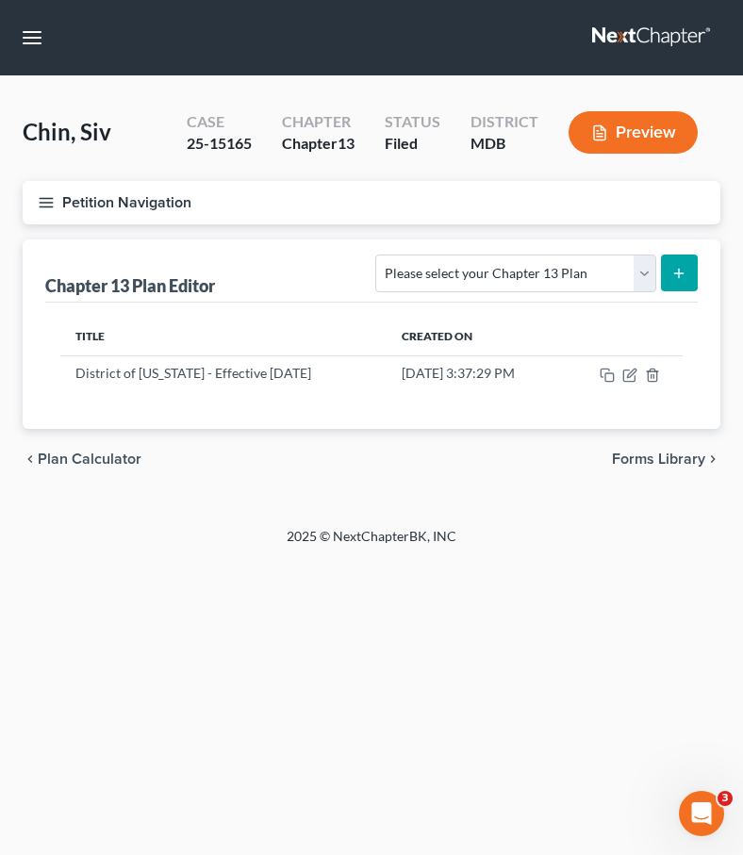
click at [41, 458] on span "Plan Calculator" at bounding box center [90, 459] width 104 height 15
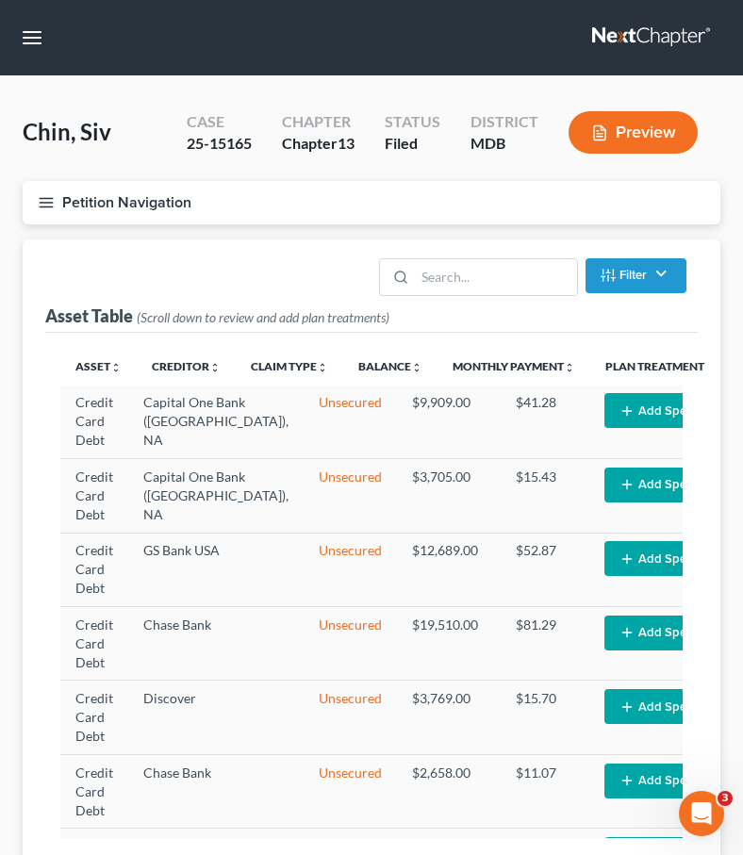
select select "59"
click at [41, 208] on icon "button" at bounding box center [46, 202] width 17 height 17
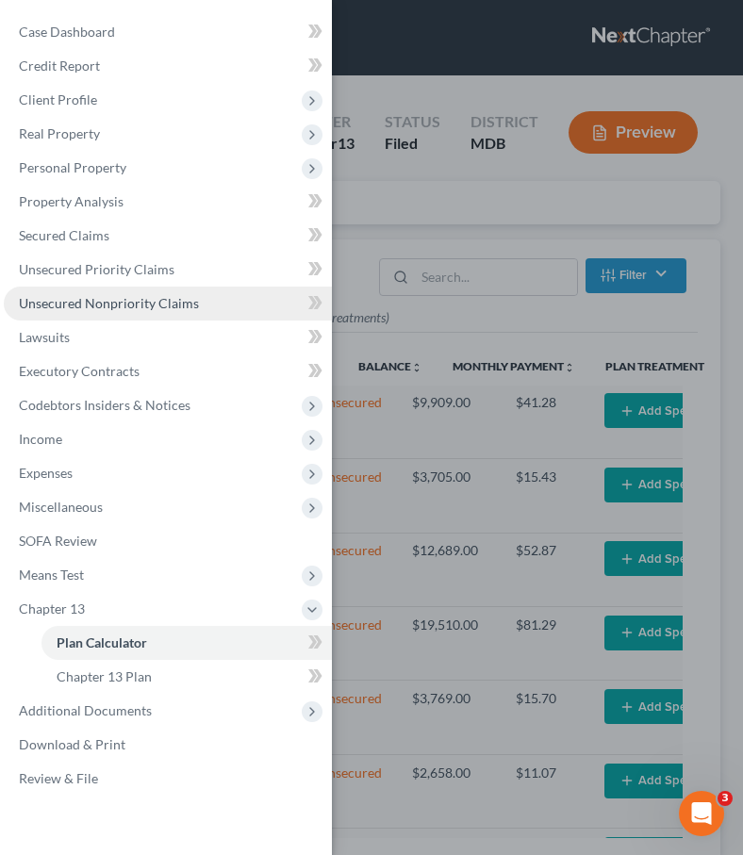
click at [45, 306] on span "Unsecured Nonpriority Claims" at bounding box center [109, 303] width 180 height 16
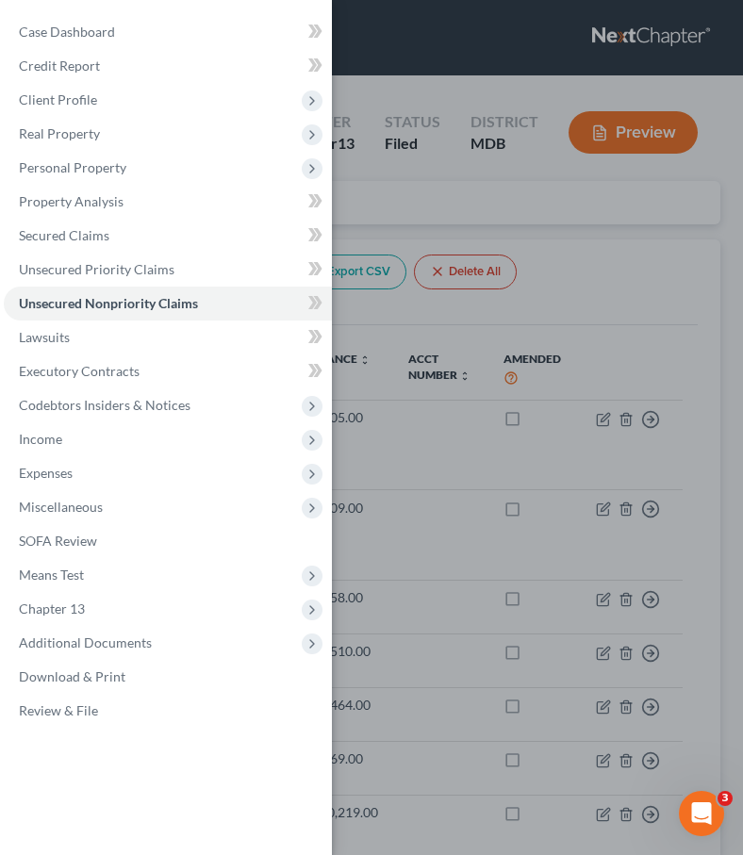
click at [372, 206] on div "Case Dashboard Payments Invoices Payments Payments Credit Report Client Profile" at bounding box center [371, 427] width 743 height 855
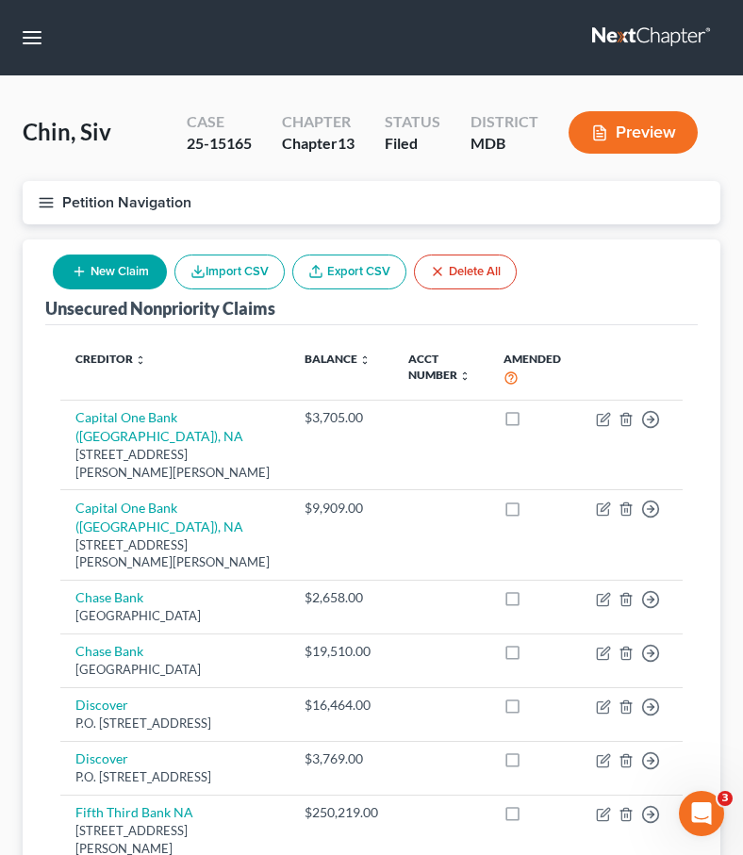
click at [48, 200] on icon "button" at bounding box center [46, 202] width 17 height 17
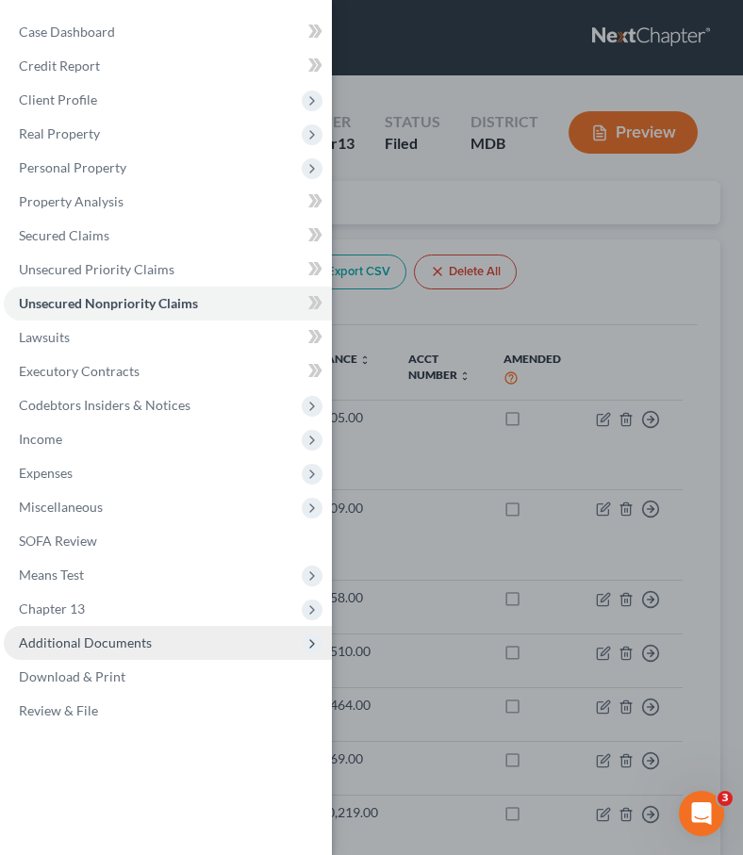
click at [66, 641] on span "Additional Documents" at bounding box center [85, 643] width 133 height 16
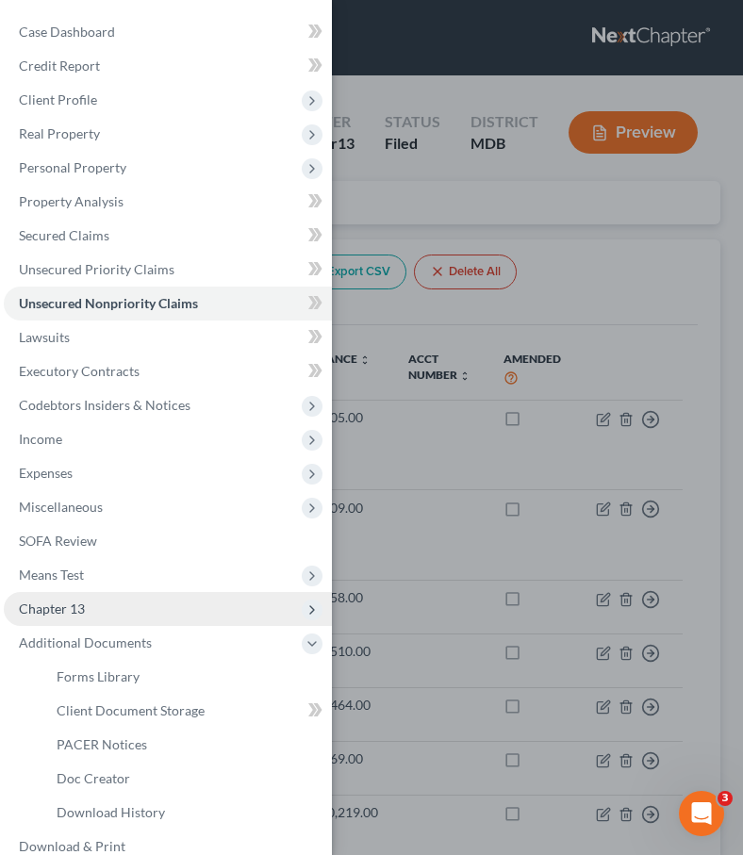
click at [58, 609] on span "Chapter 13" at bounding box center [52, 609] width 66 height 16
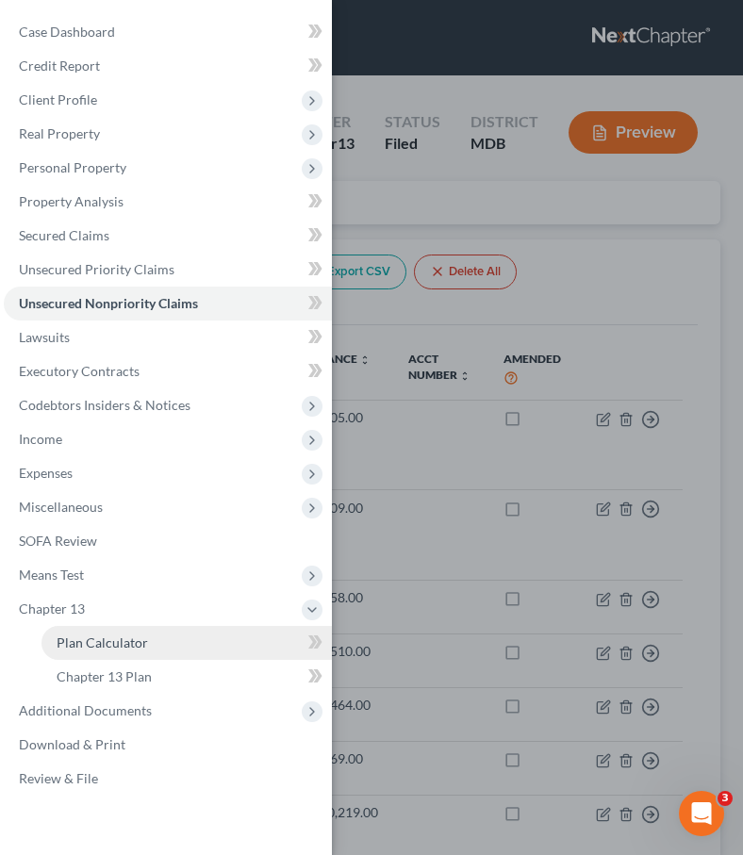
click at [65, 638] on span "Plan Calculator" at bounding box center [102, 643] width 91 height 16
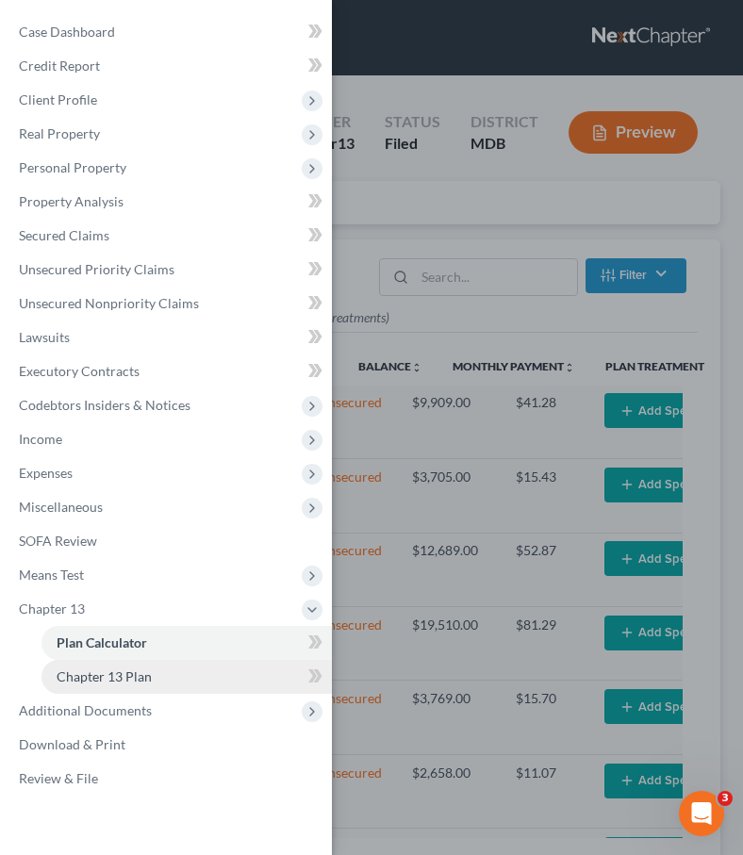
click at [75, 669] on span "Chapter 13 Plan" at bounding box center [104, 677] width 95 height 16
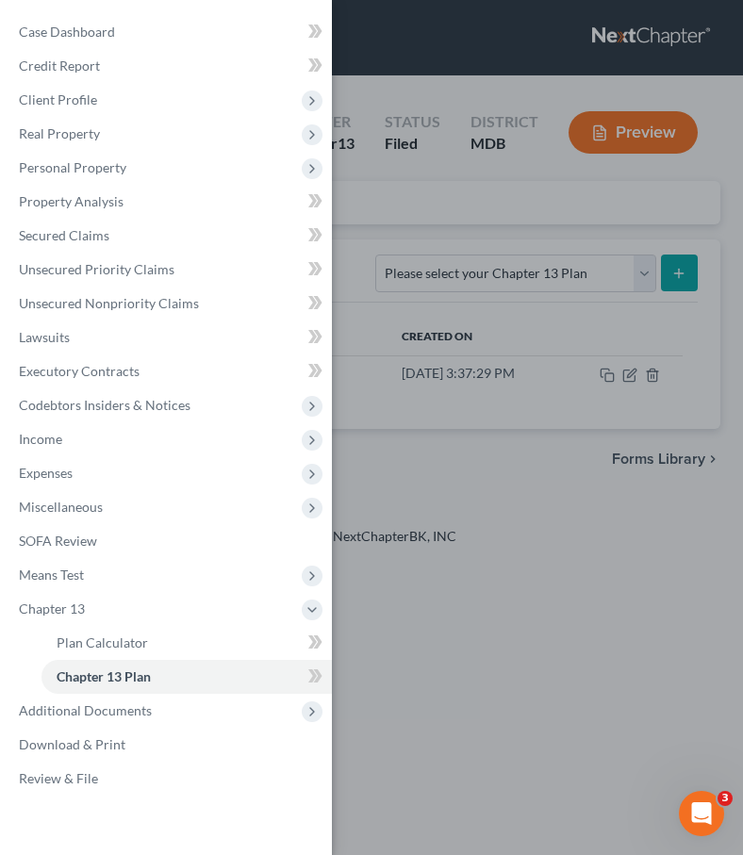
click at [369, 227] on div "Case Dashboard Payments Invoices Payments Payments Credit Report Client Profile" at bounding box center [371, 427] width 743 height 855
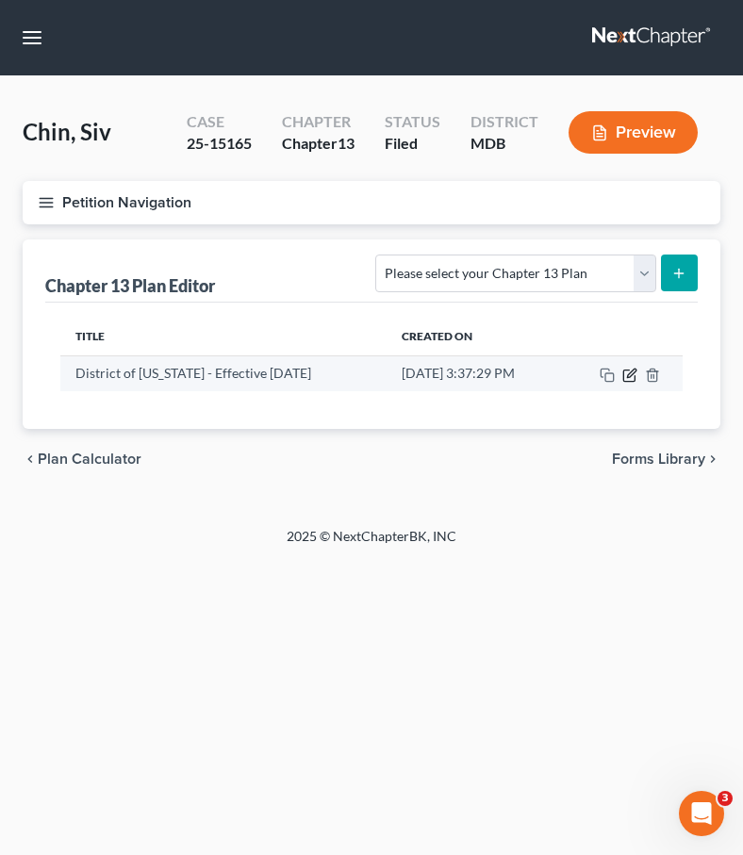
click at [592, 371] on icon "button" at bounding box center [629, 375] width 15 height 15
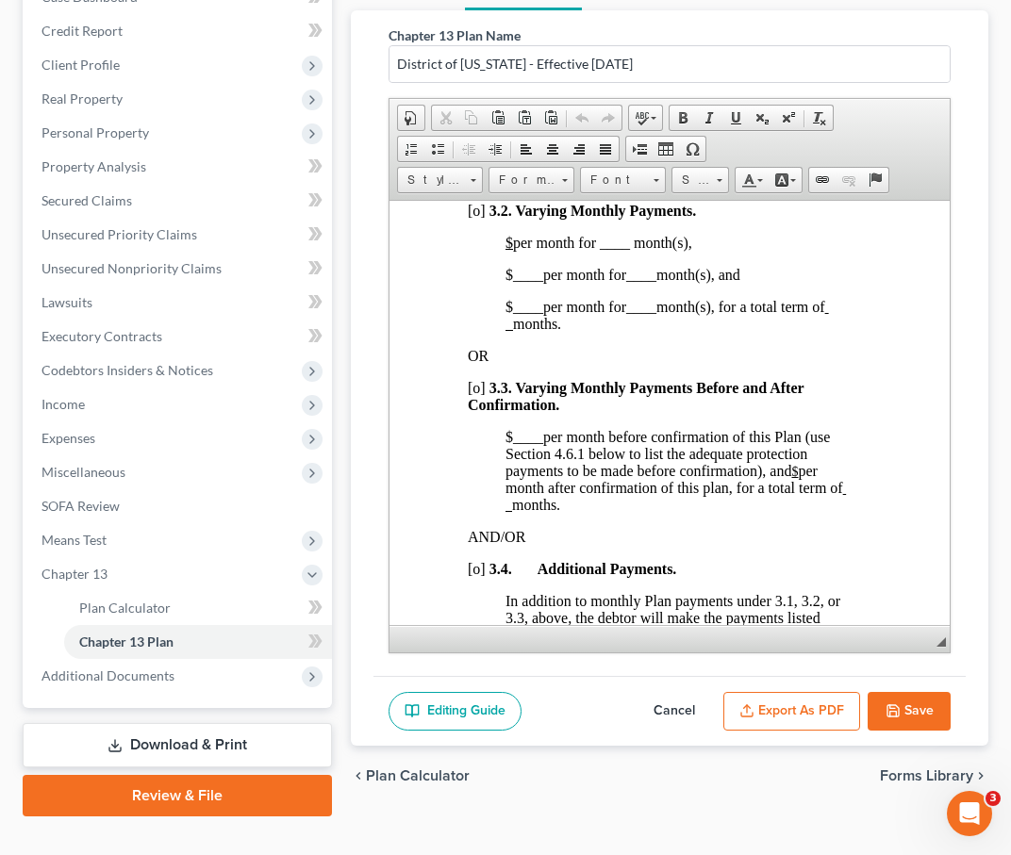
scroll to position [1694, 12]
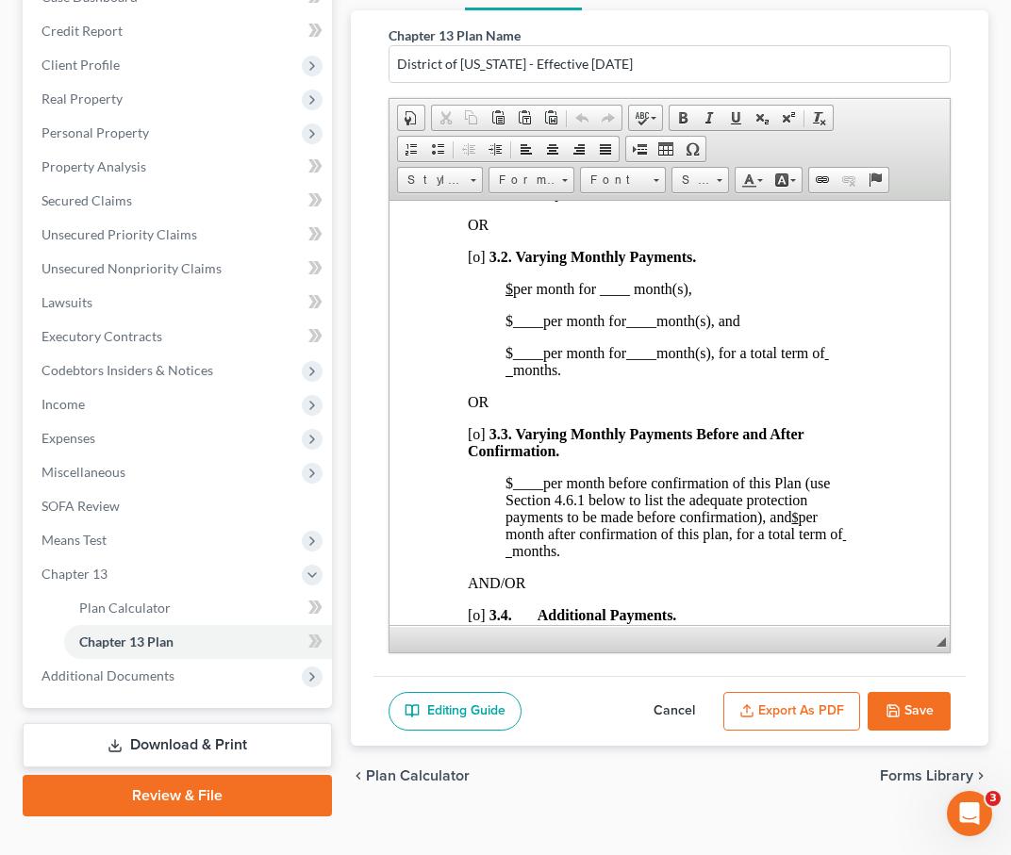
click at [479, 264] on span "[o]" at bounding box center [477, 256] width 18 height 16
click at [478, 168] on span "[x]" at bounding box center [477, 160] width 18 height 16
click at [513, 296] on u "$" at bounding box center [509, 288] width 8 height 16
click at [592, 296] on span "$400.00 per month for ____ month(s)," at bounding box center [619, 288] width 228 height 16
drag, startPoint x: 542, startPoint y: 394, endPoint x: 513, endPoint y: 389, distance: 29.8
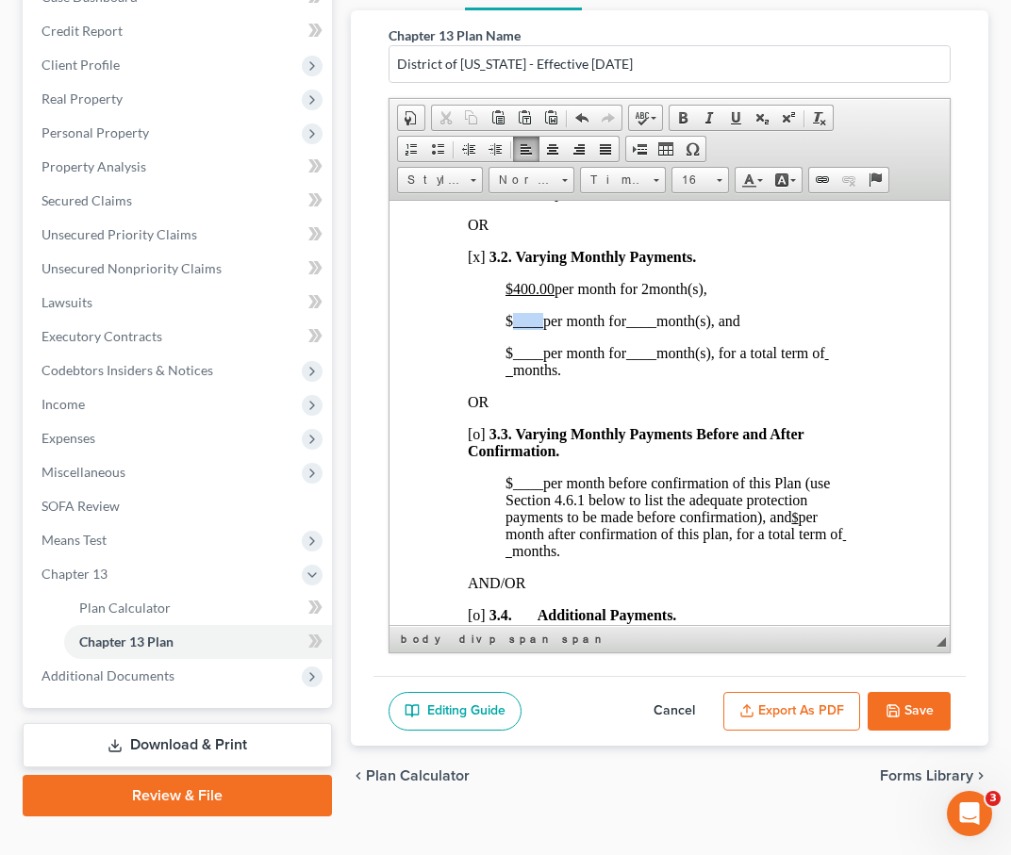
click at [513, 328] on span "____" at bounding box center [528, 320] width 30 height 16
click at [592, 328] on span "$ 1,200.00 per month for ____ month(s), and" at bounding box center [633, 320] width 257 height 16
drag, startPoint x: 566, startPoint y: 391, endPoint x: 490, endPoint y: 389, distance: 75.5
drag, startPoint x: 670, startPoint y: 389, endPoint x: 658, endPoint y: 387, distance: 11.5
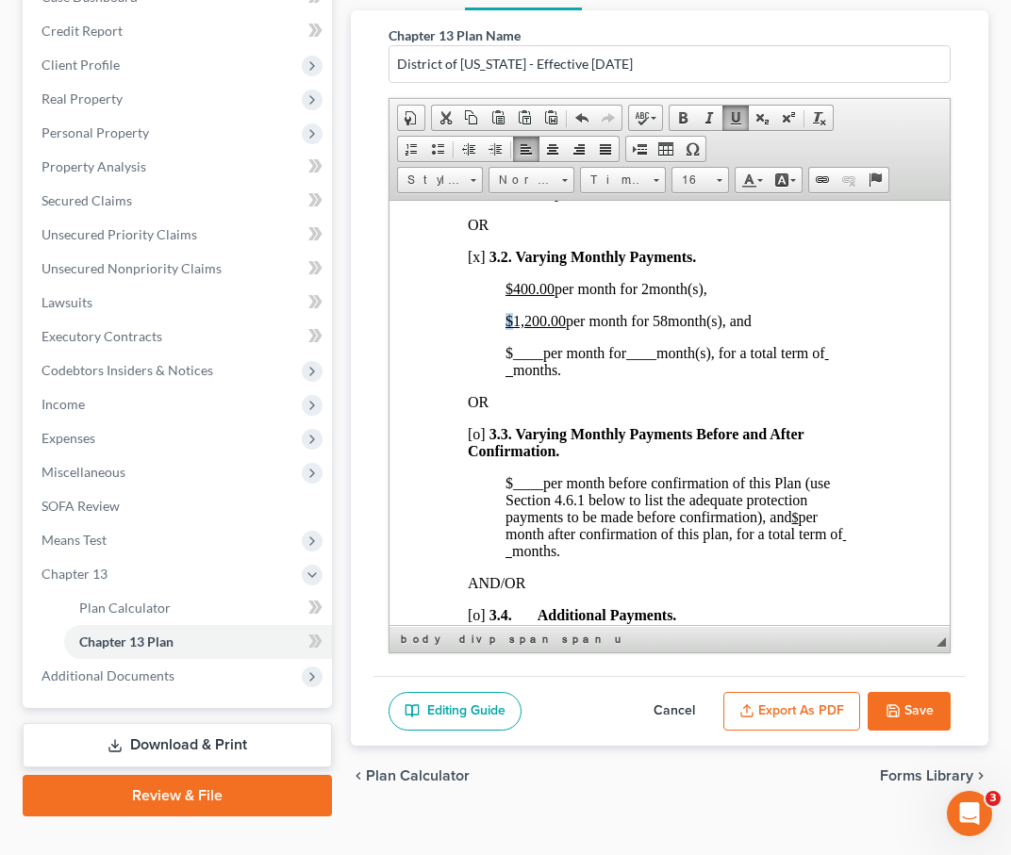
click at [592, 328] on span "$ 1,200.00 per month for 58 month(s), and" at bounding box center [628, 320] width 246 height 16
click at [592, 296] on span "$400.00 per month for 2 month(s)," at bounding box center [606, 288] width 202 height 16
drag, startPoint x: 554, startPoint y: 259, endPoint x: 516, endPoint y: 261, distance: 37.8
click at [515, 200] on u "$400.00" at bounding box center [529, 192] width 49 height 16
click at [592, 200] on u "36" at bounding box center [661, 192] width 15 height 16
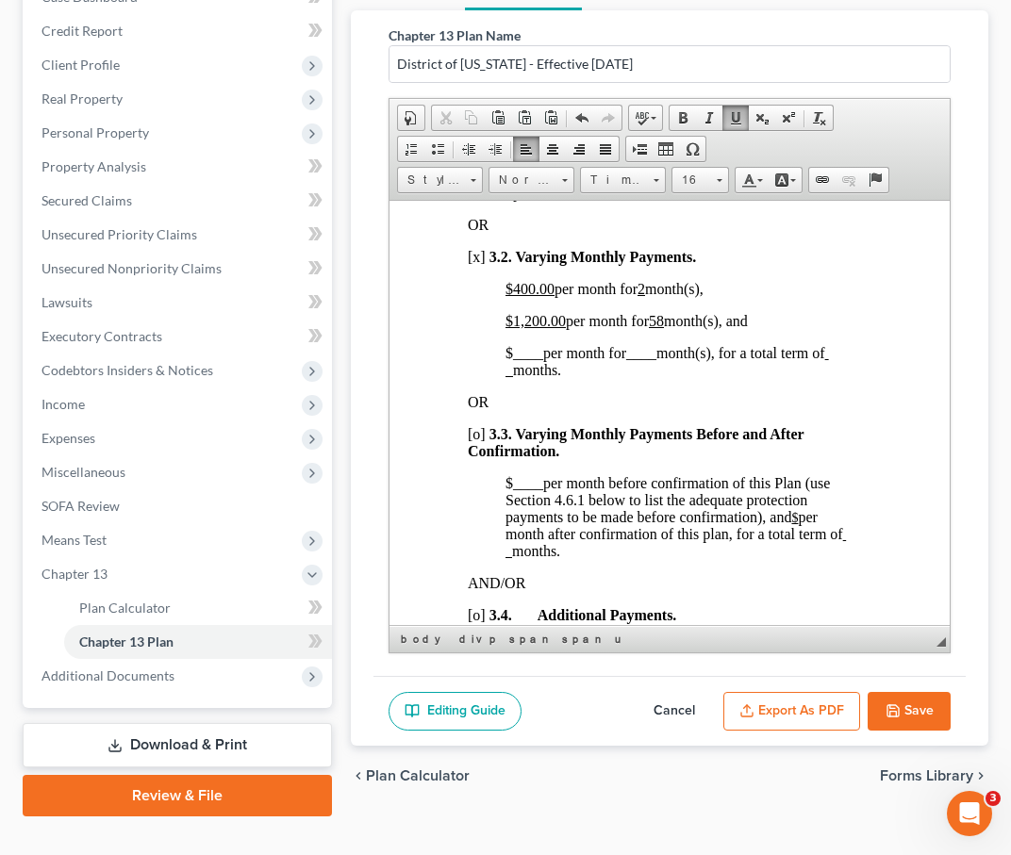
click at [592, 378] on p "$ ____ per month for ____ month(s), for a total term of months." at bounding box center [675, 361] width 341 height 34
click at [554, 377] on span "$ ____ per month for ____ month(s), for a total term of 60 months." at bounding box center [656, 360] width 303 height 33
click at [528, 377] on u "60" at bounding box center [525, 369] width 15 height 16
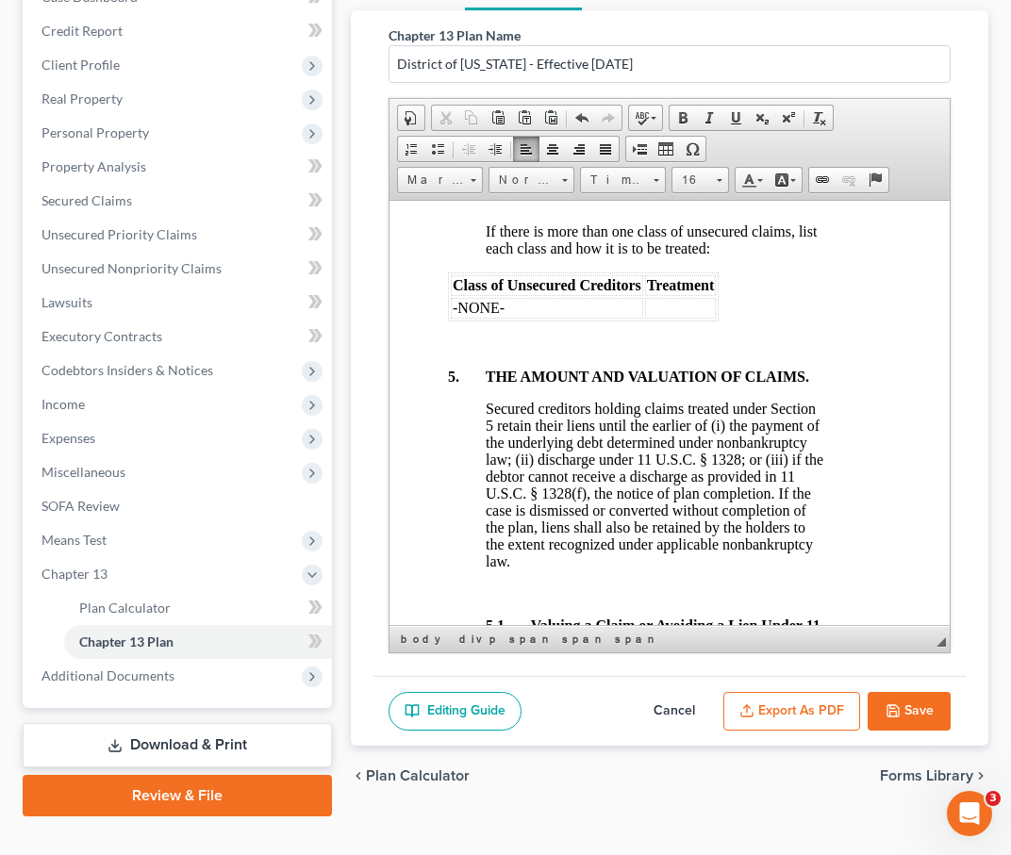
scroll to position [5990, 32]
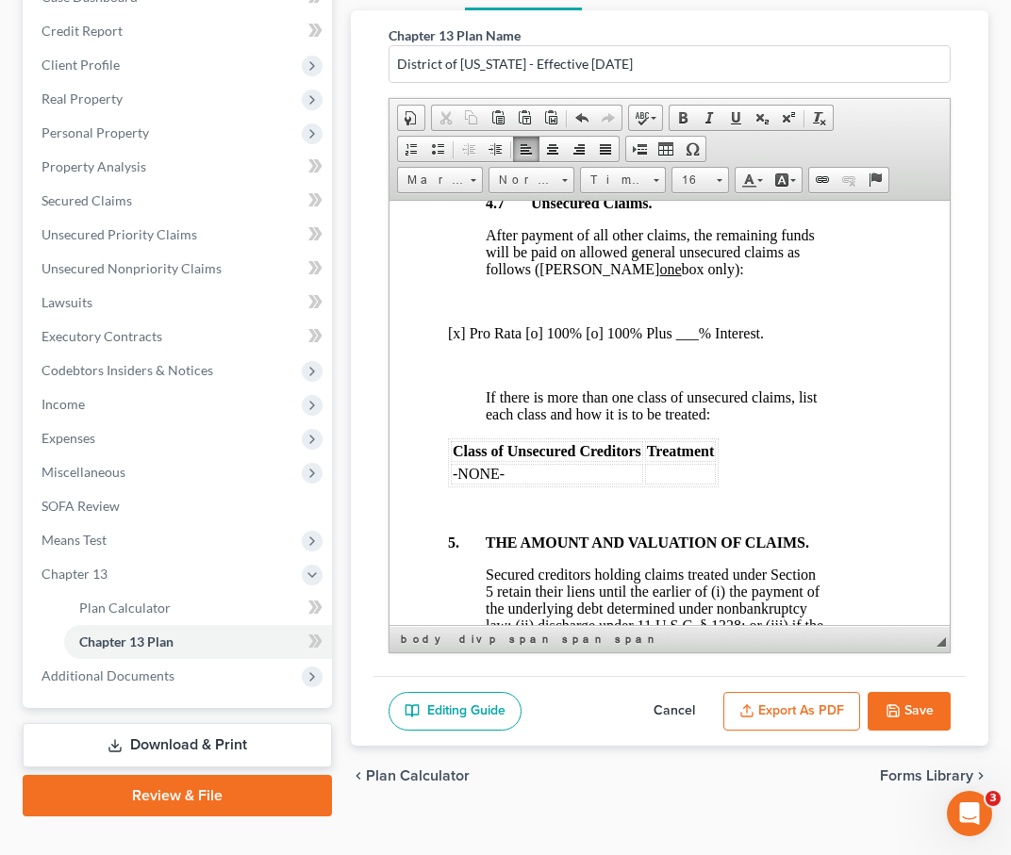
click at [460, 341] on p "[x] Pro Rata [o] 100% [o] 100% Plus ___% Interest." at bounding box center [637, 332] width 379 height 17
click at [538, 341] on p "[o ] Pro Rata [o] 100% [o] 100% Plus ___% Interest." at bounding box center [637, 332] width 379 height 17
click at [592, 719] on button "Export as PDF" at bounding box center [791, 712] width 137 height 40
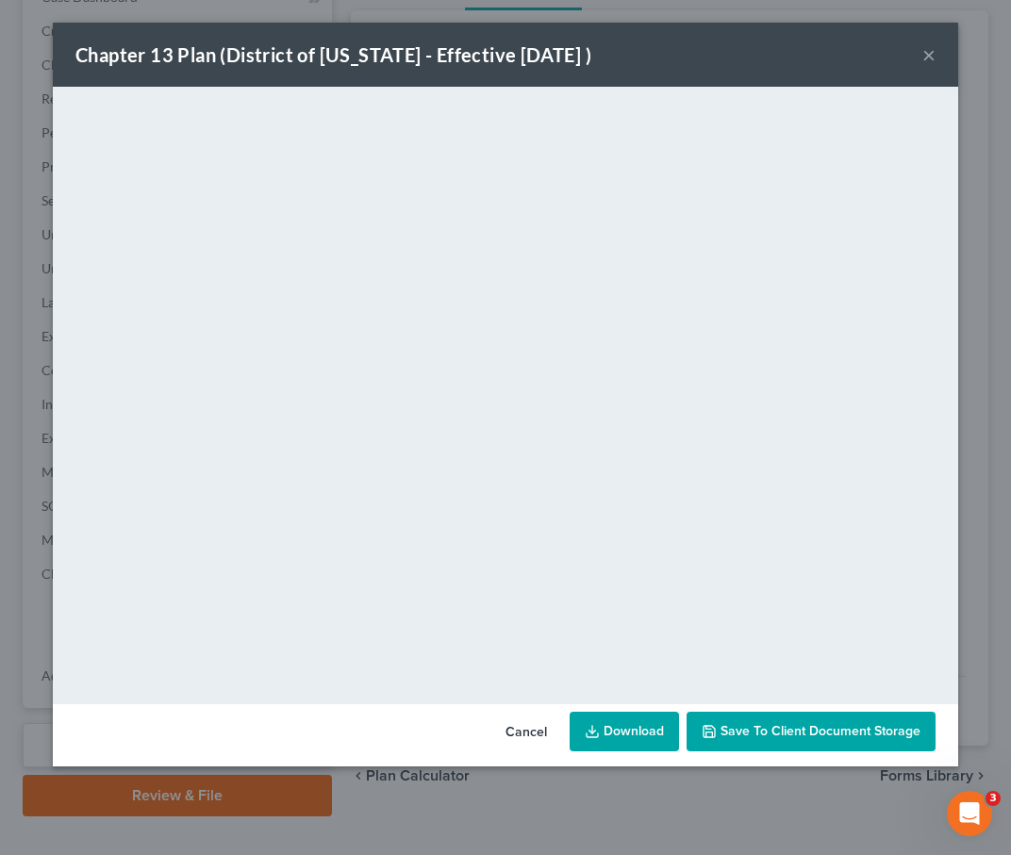
click at [592, 51] on button "×" at bounding box center [928, 54] width 13 height 23
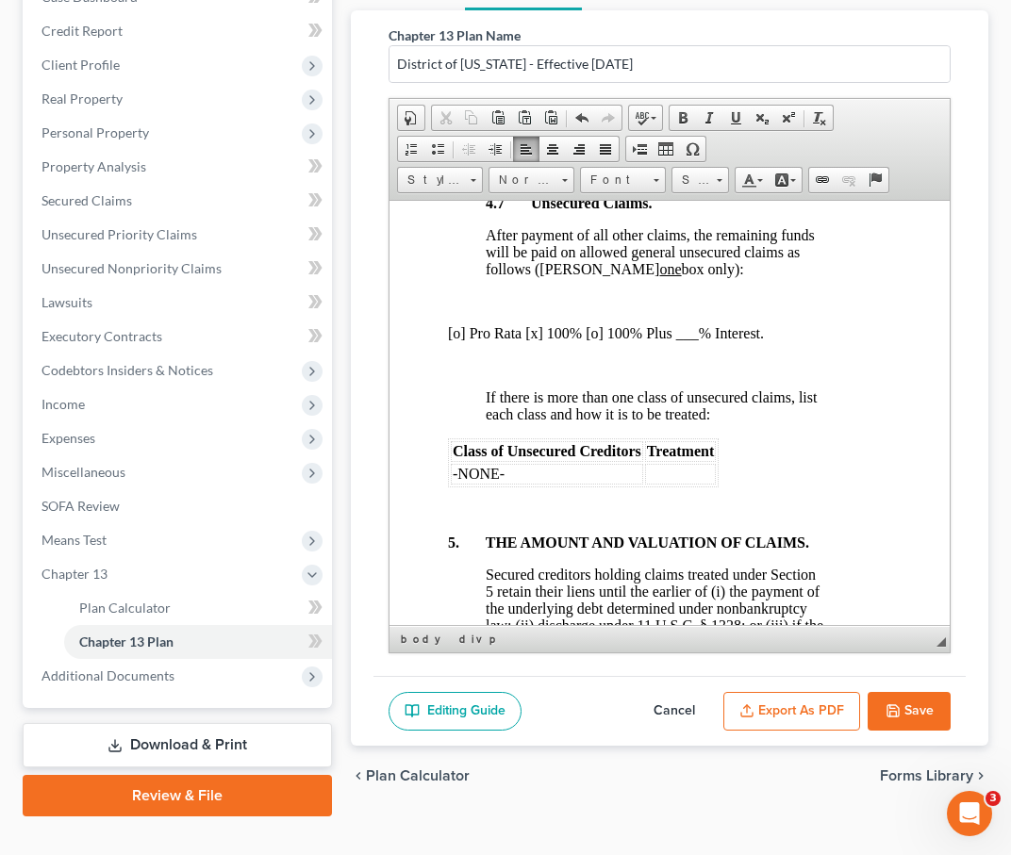
click at [592, 704] on icon "button" at bounding box center [893, 711] width 15 height 15
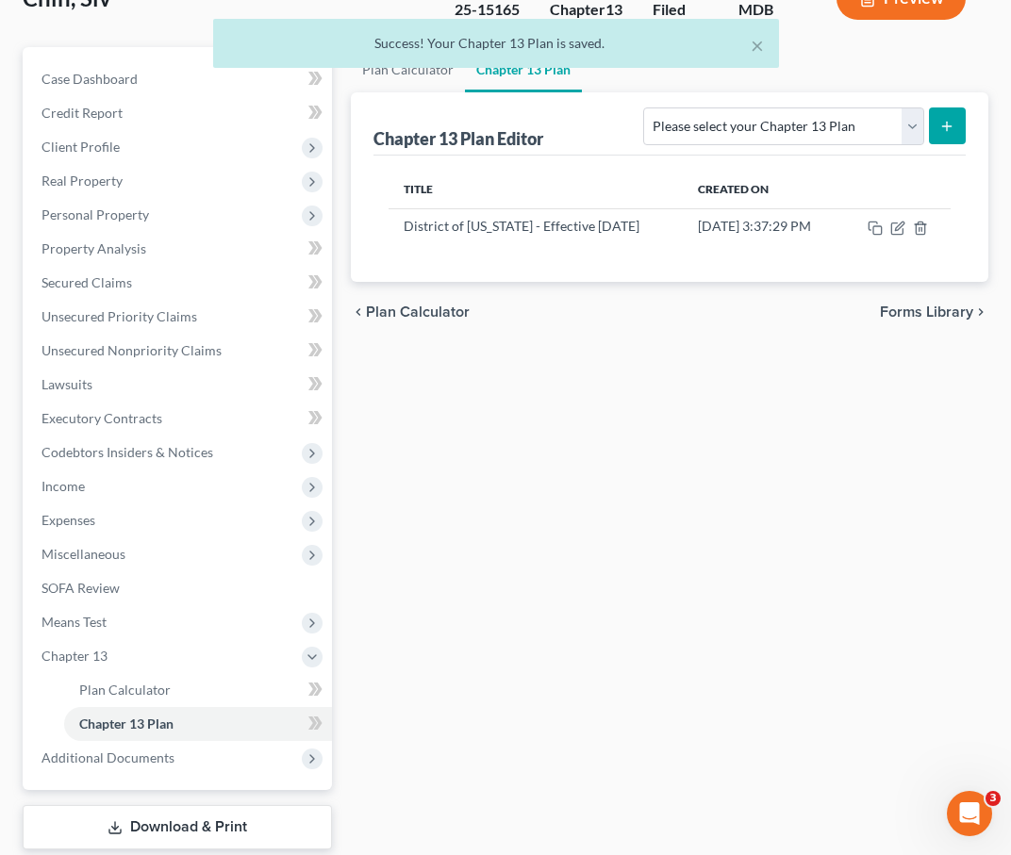
scroll to position [0, 0]
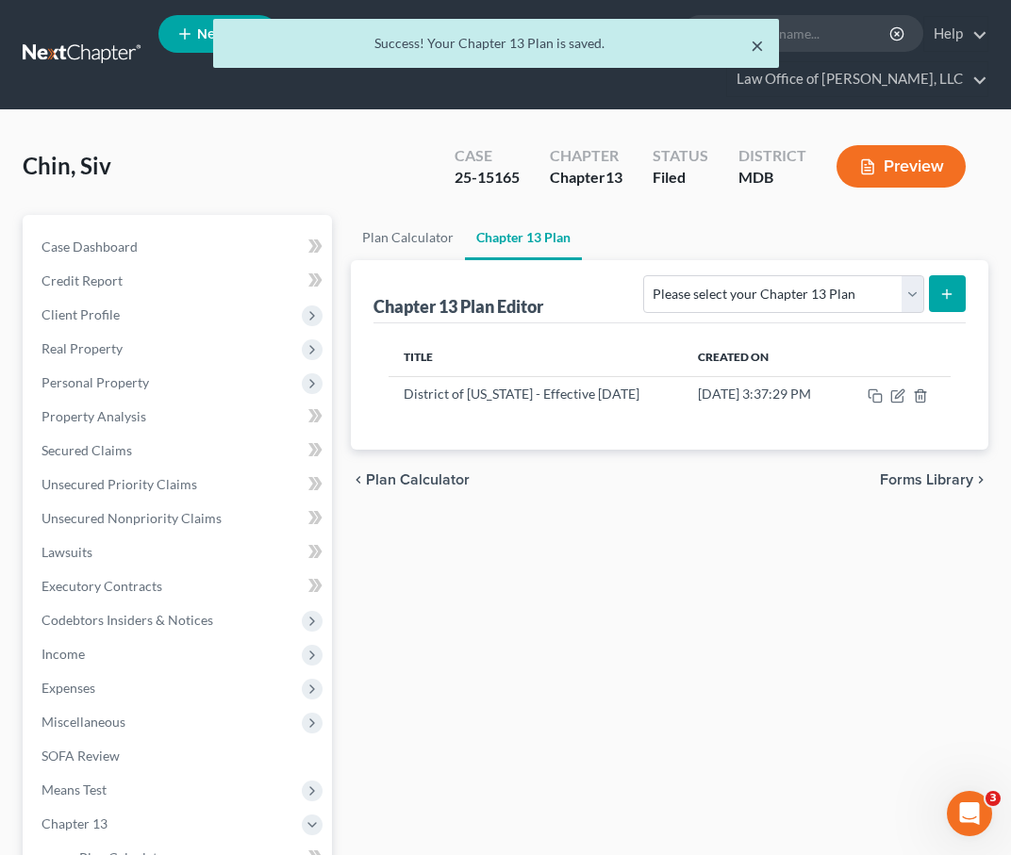
click at [592, 40] on button "×" at bounding box center [757, 45] width 13 height 23
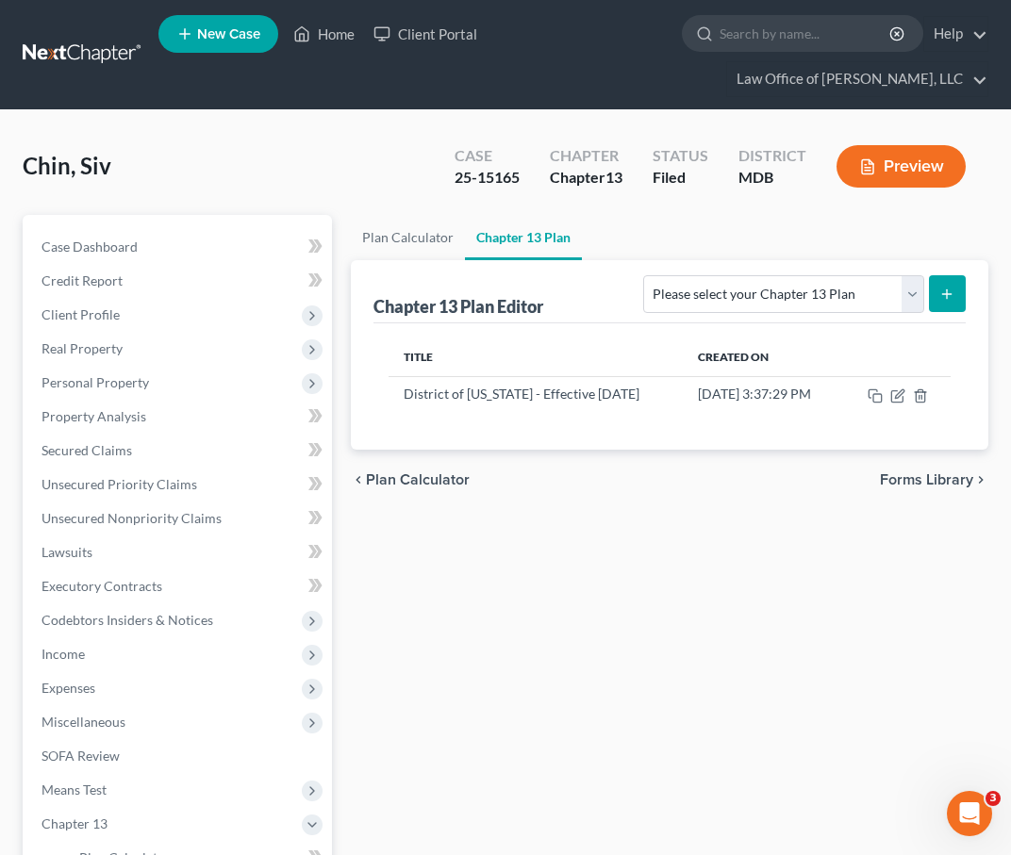
click at [592, 40] on input "search" at bounding box center [806, 33] width 173 height 35
type input "burns"
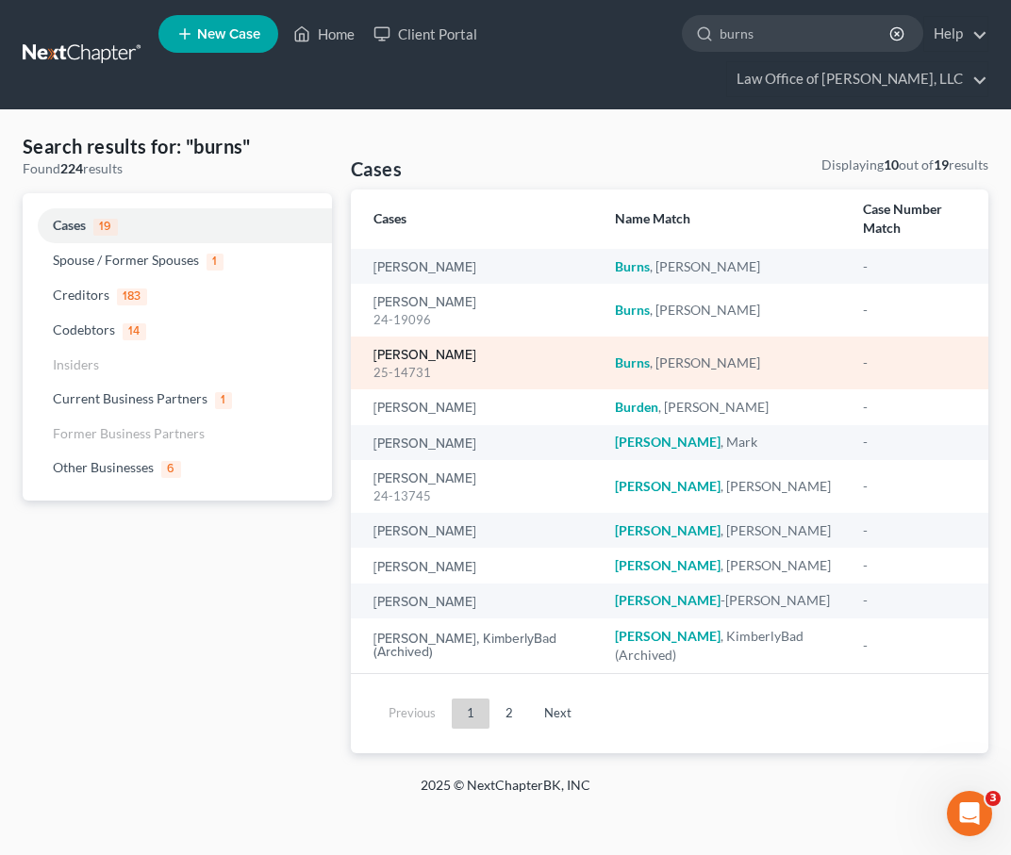
click at [402, 349] on link "Burns, Patrick" at bounding box center [424, 355] width 103 height 13
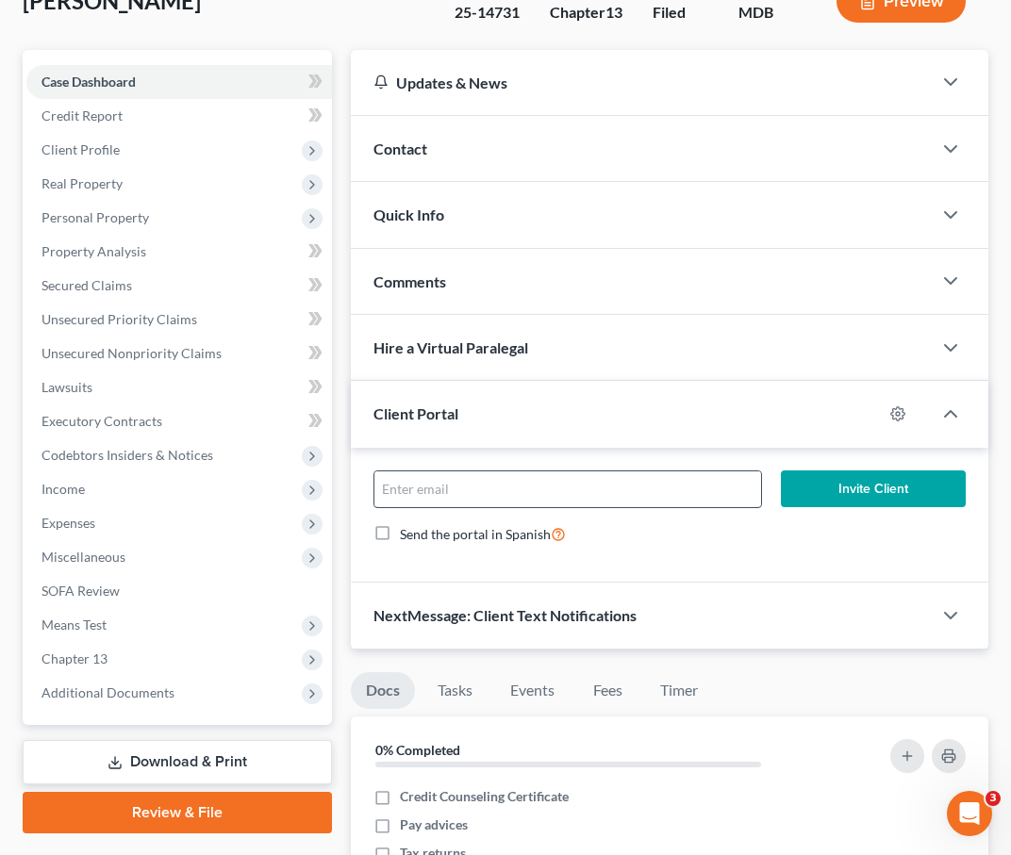
scroll to position [179, 0]
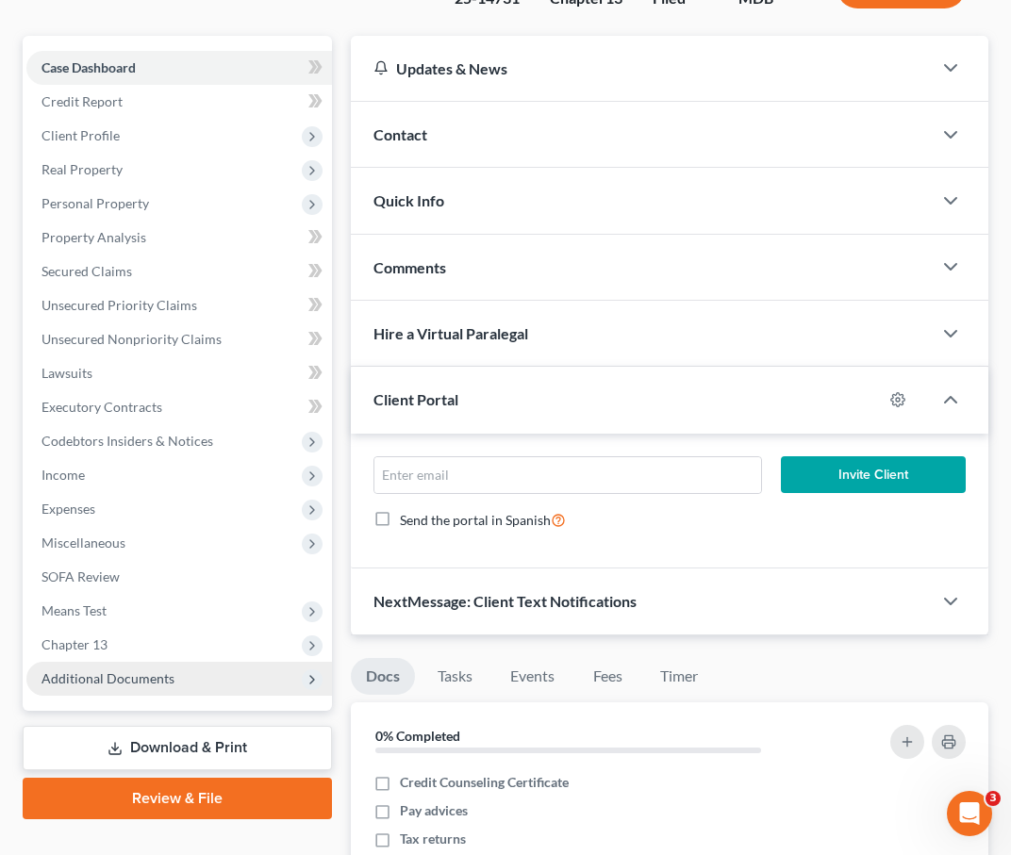
click at [129, 686] on span "Additional Documents" at bounding box center [107, 678] width 133 height 16
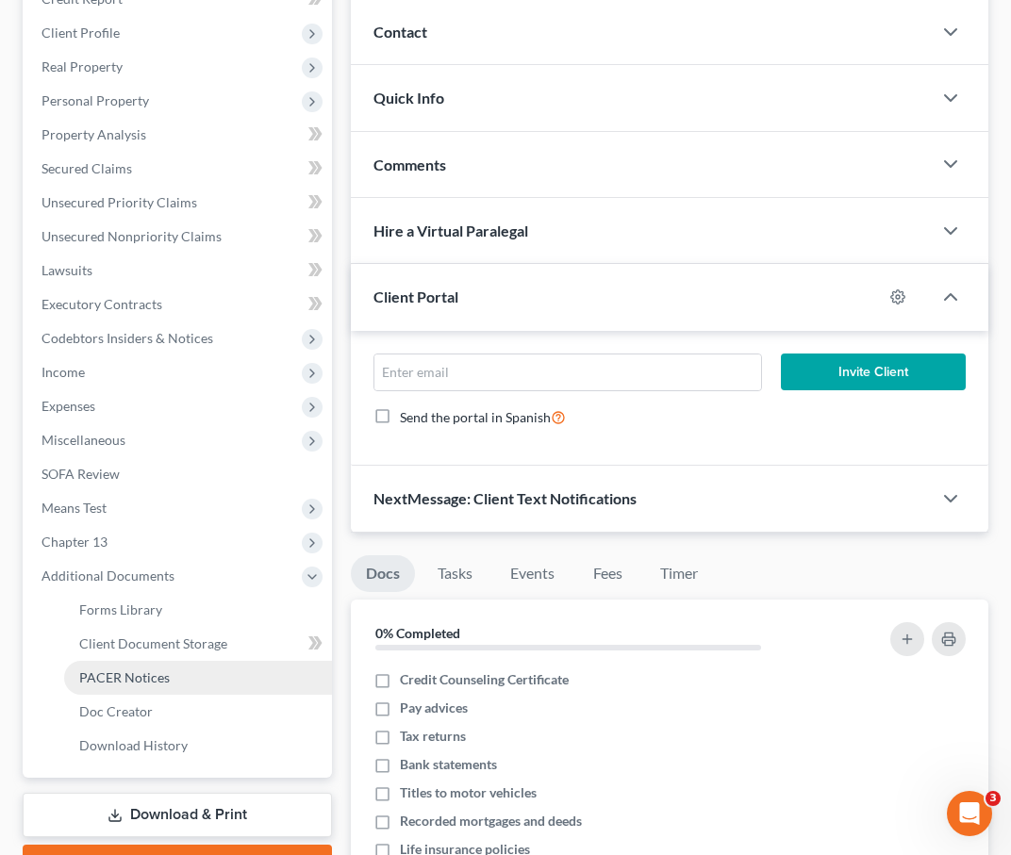
click at [124, 664] on link "PACER Notices" at bounding box center [198, 678] width 268 height 34
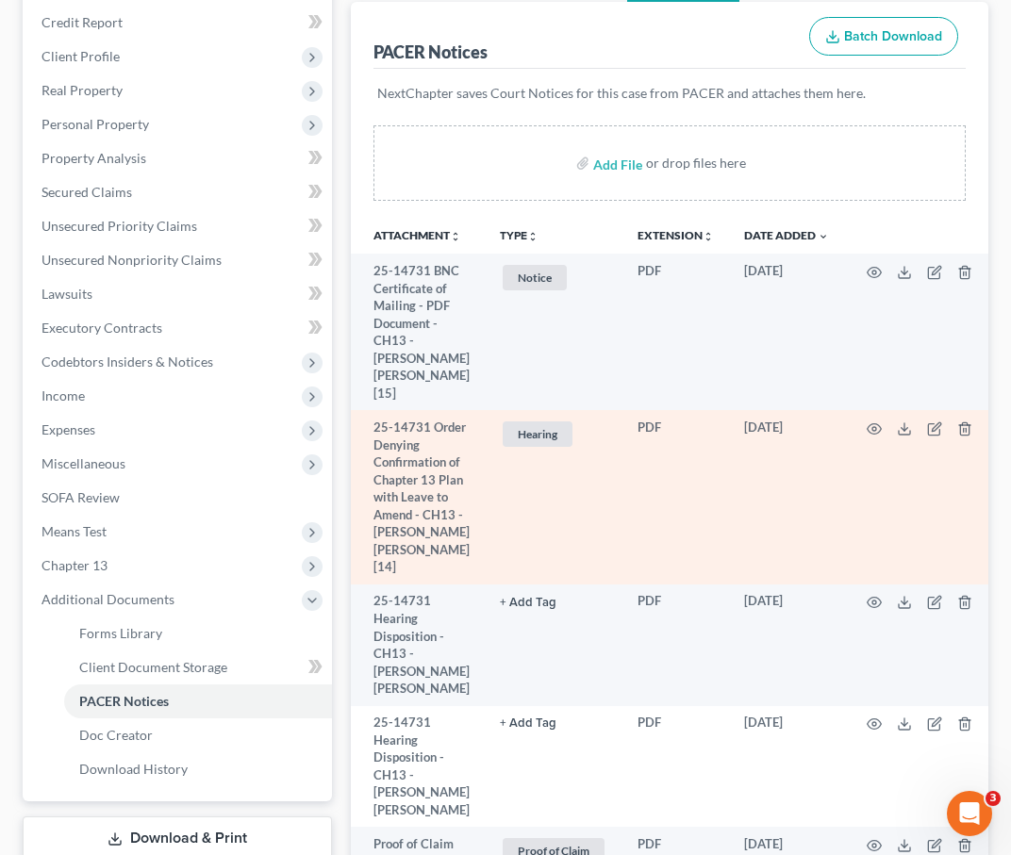
scroll to position [271, 0]
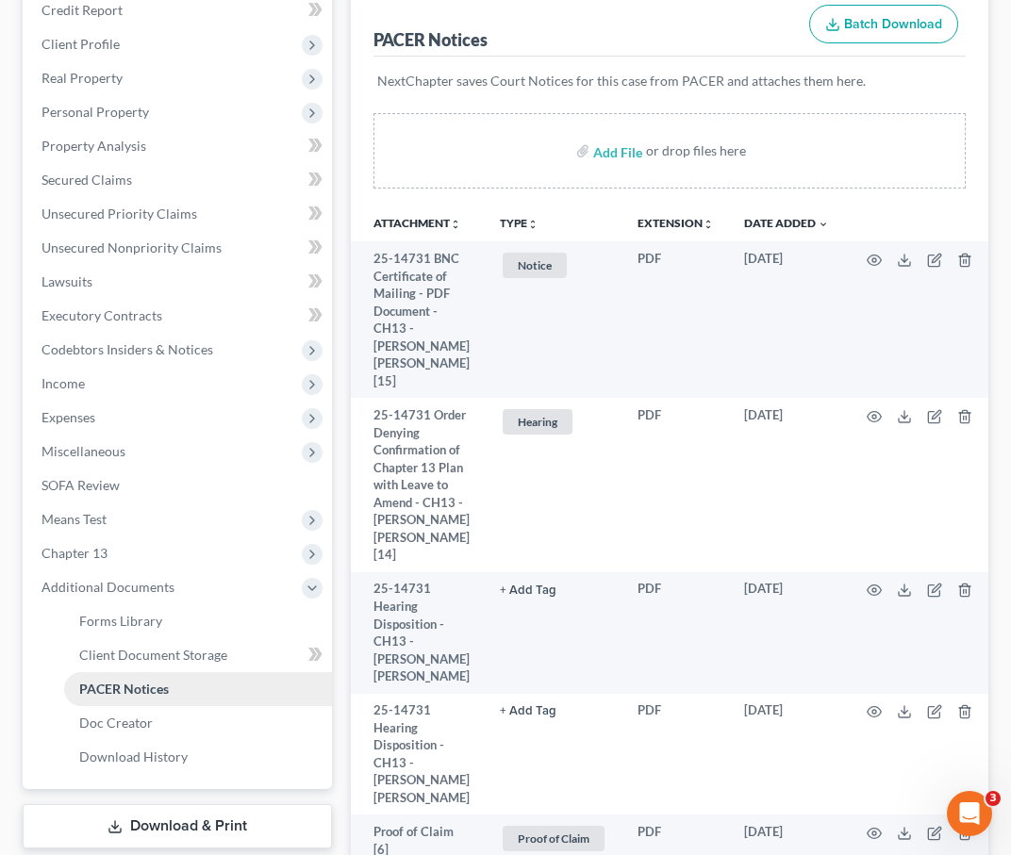
click at [137, 683] on span "PACER Notices" at bounding box center [124, 689] width 90 height 16
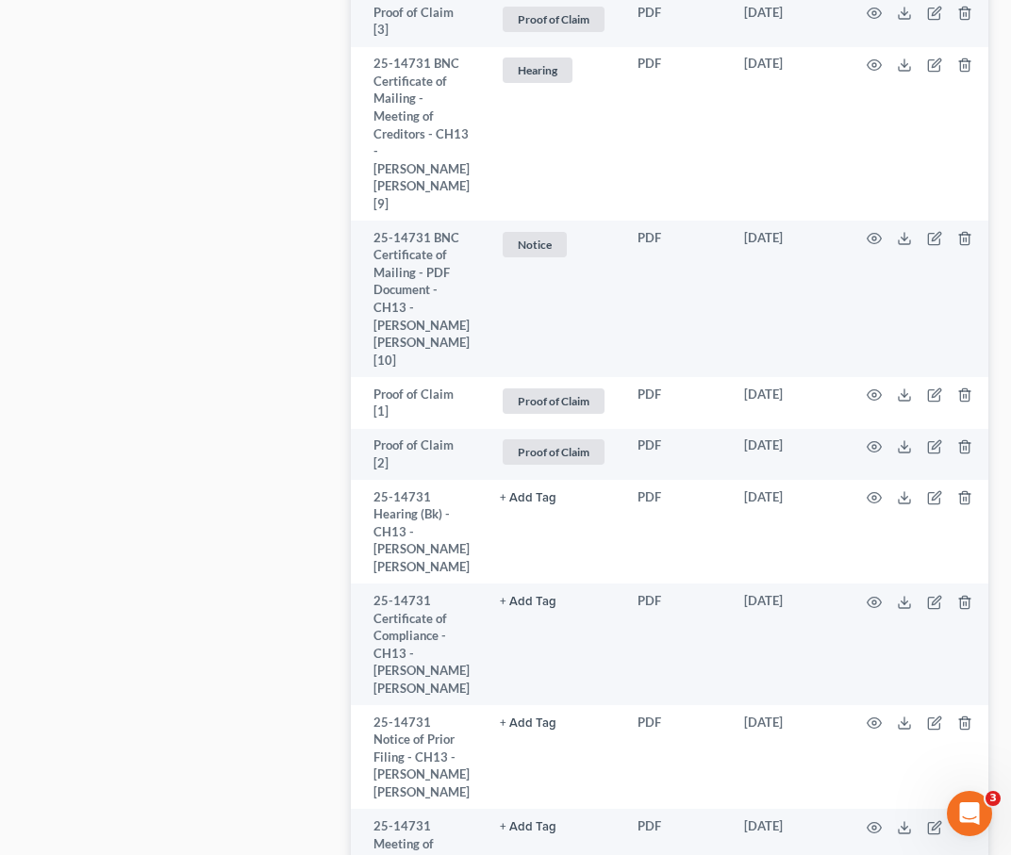
scroll to position [2120, 0]
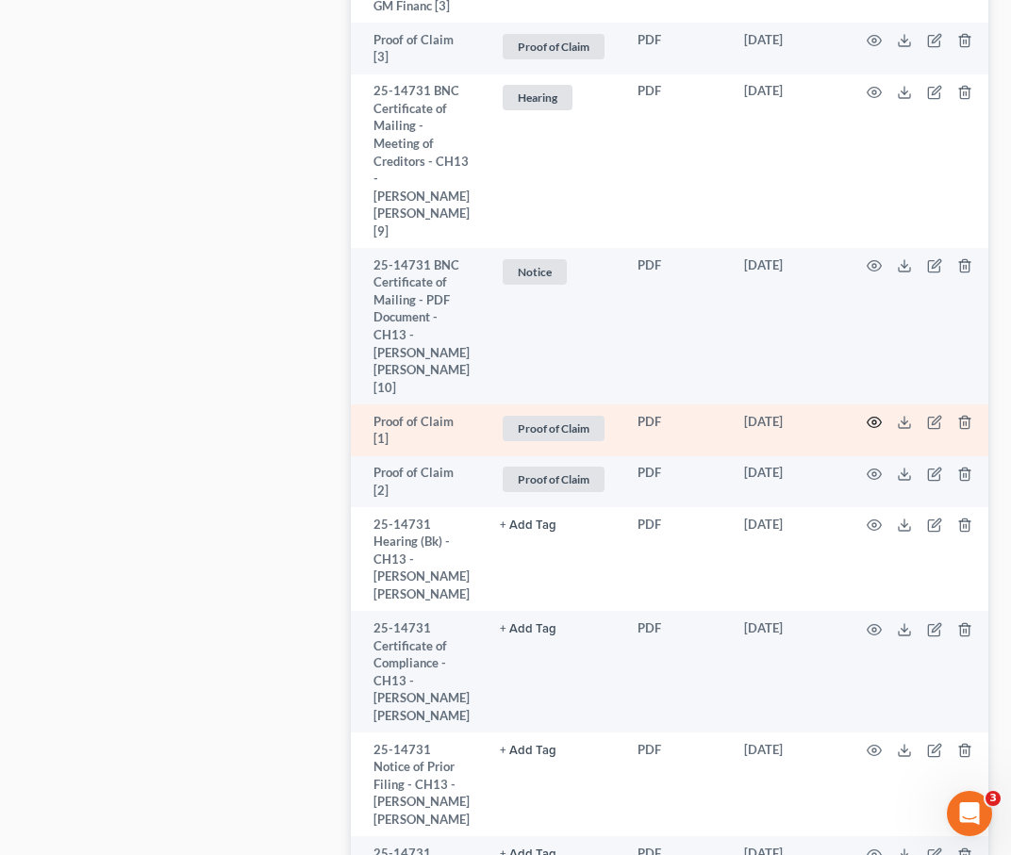
click at [592, 415] on icon "button" at bounding box center [874, 422] width 15 height 15
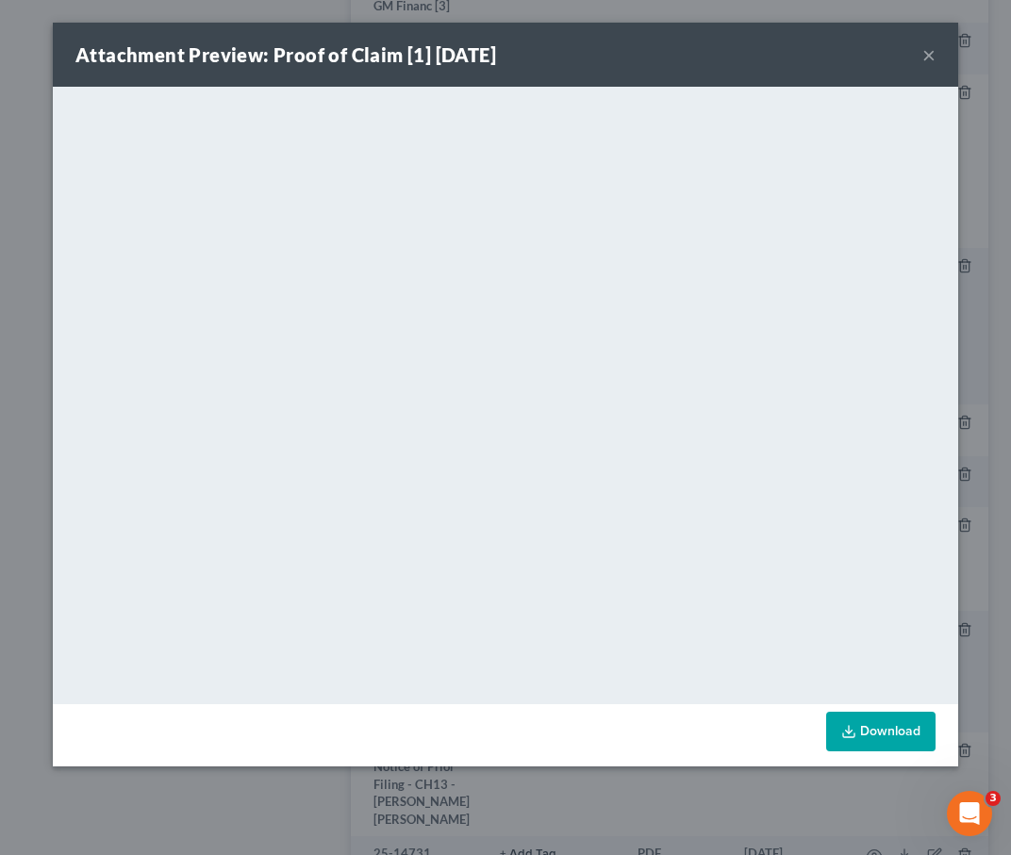
click at [592, 58] on button "×" at bounding box center [928, 54] width 13 height 23
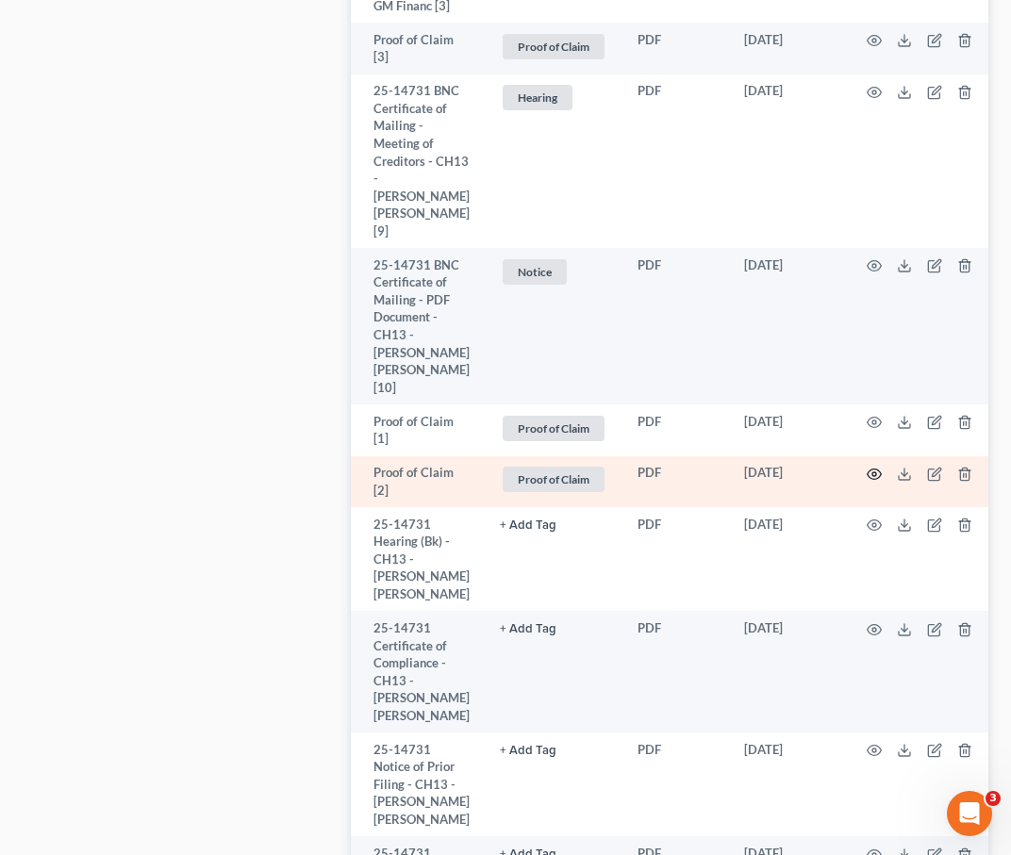
click at [592, 467] on icon "button" at bounding box center [874, 474] width 15 height 15
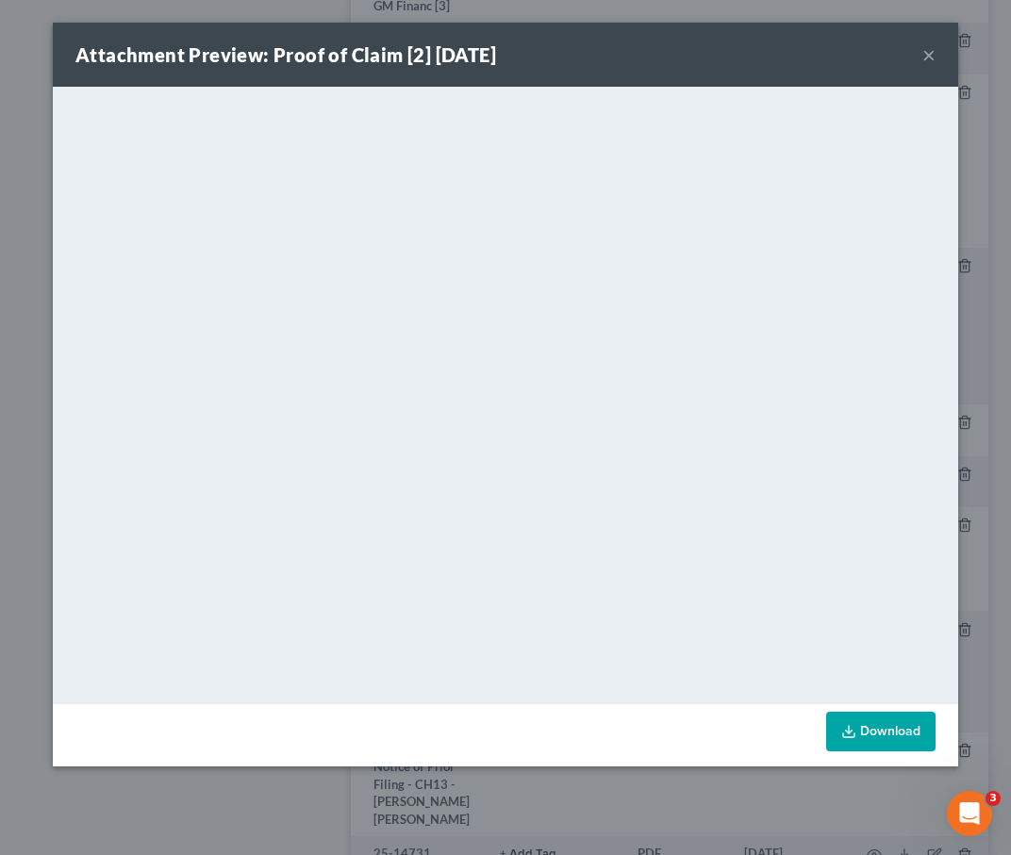
click at [592, 53] on button "×" at bounding box center [928, 54] width 13 height 23
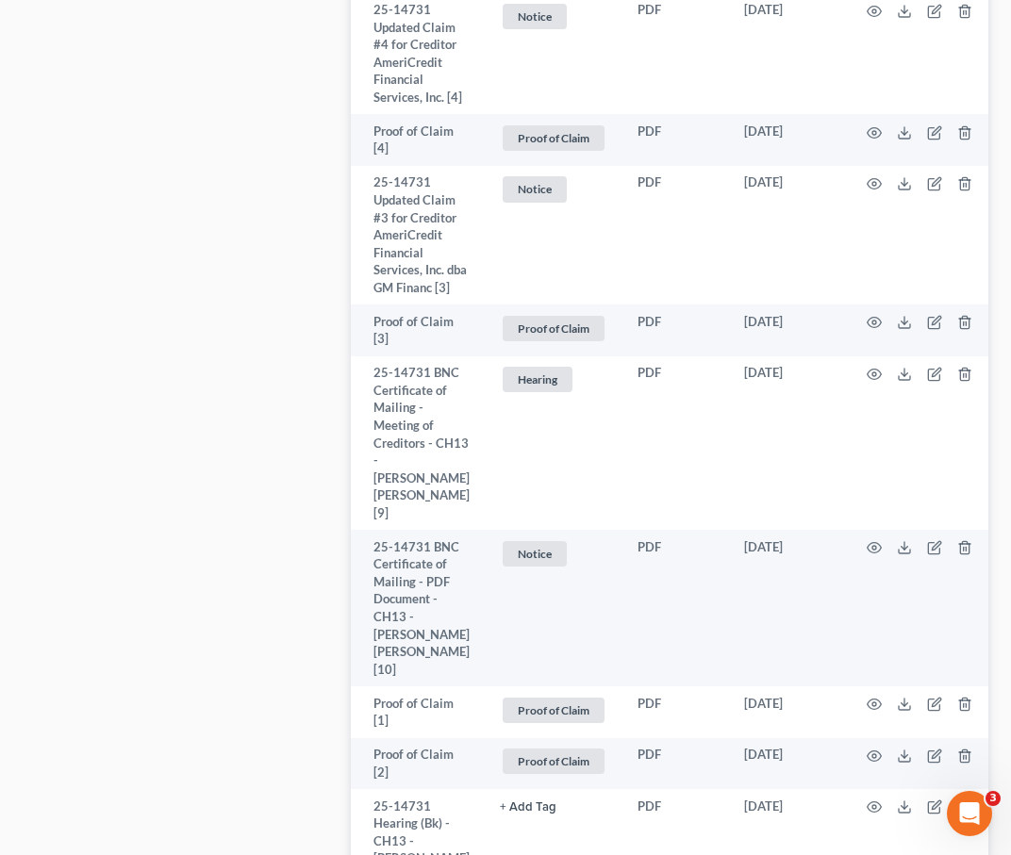
scroll to position [1830, 0]
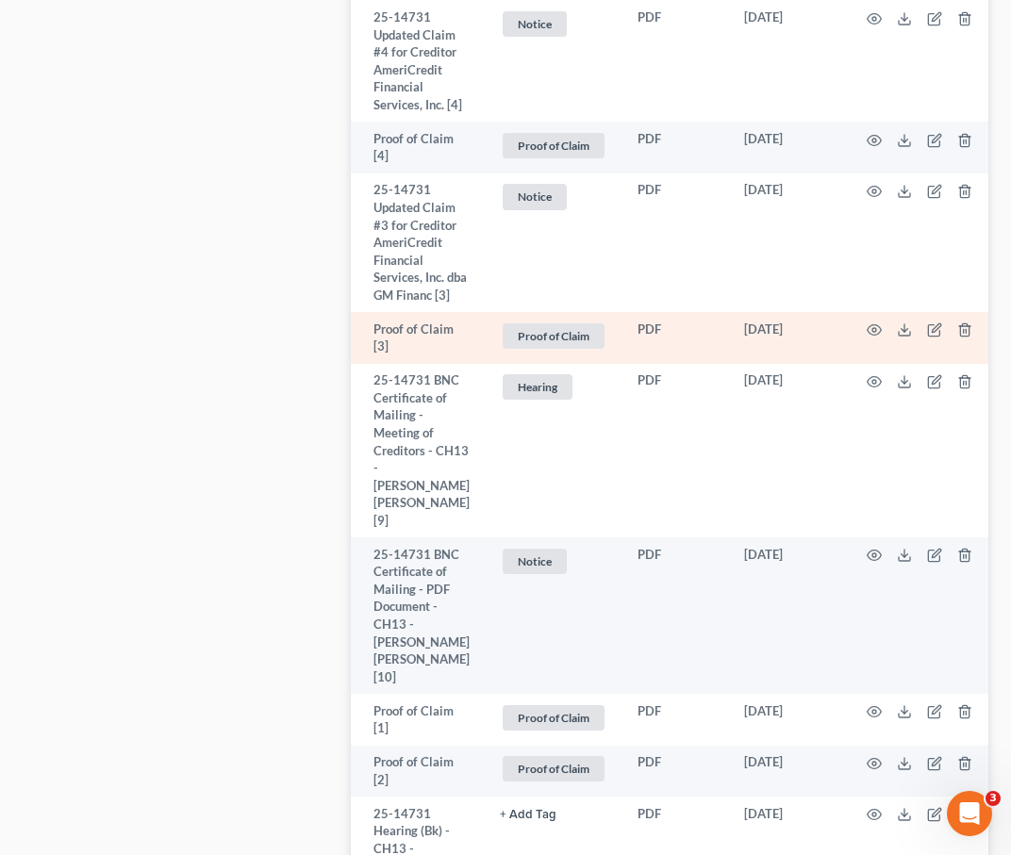
click at [592, 312] on td at bounding box center [923, 338] width 158 height 52
click at [592, 323] on icon "button" at bounding box center [874, 330] width 15 height 15
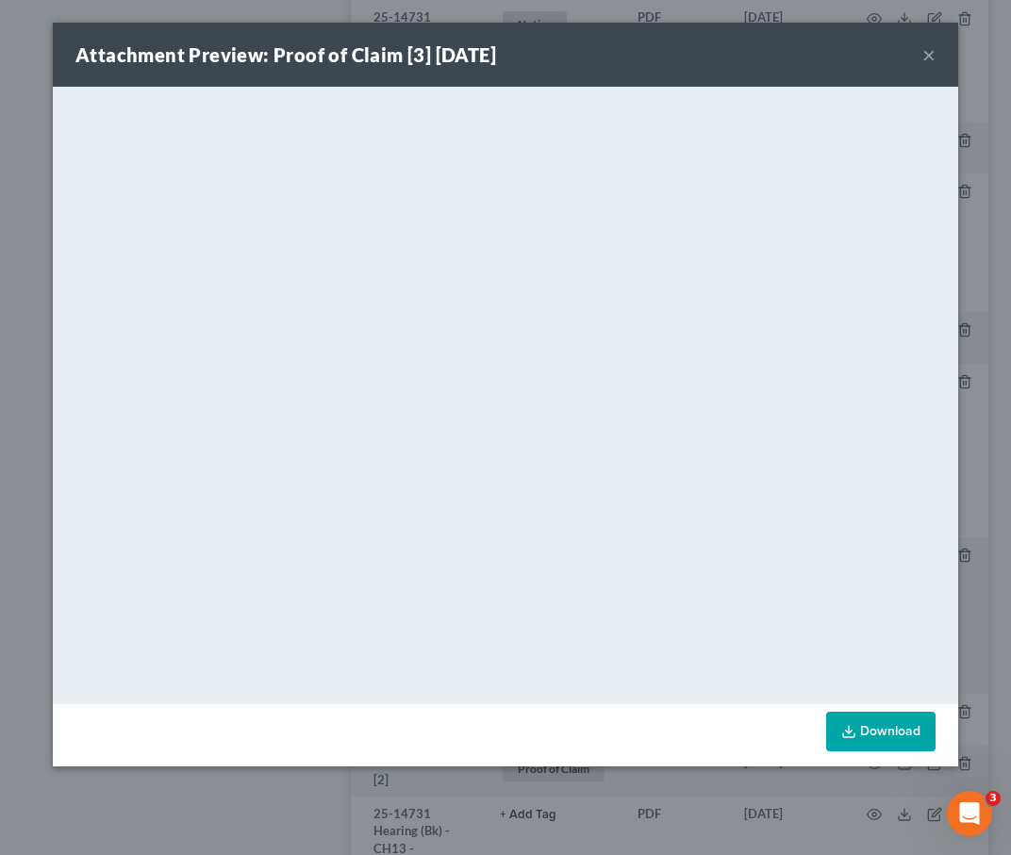
click at [592, 54] on button "×" at bounding box center [928, 54] width 13 height 23
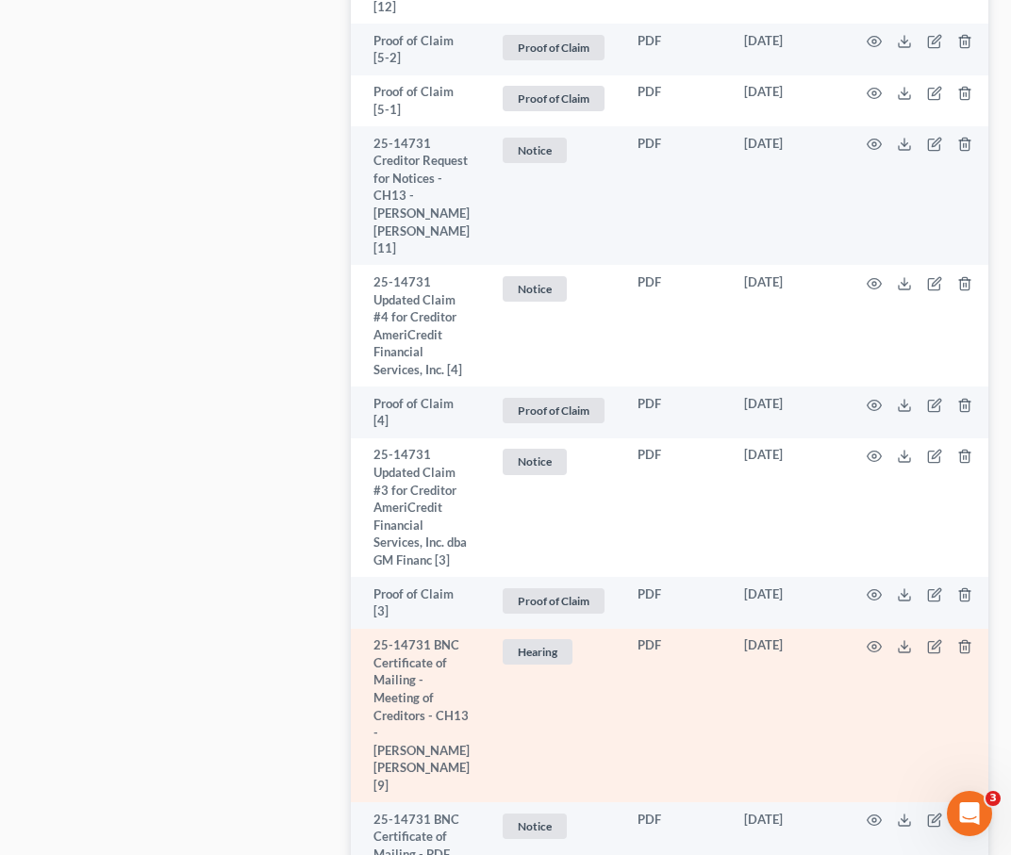
scroll to position [1413, 0]
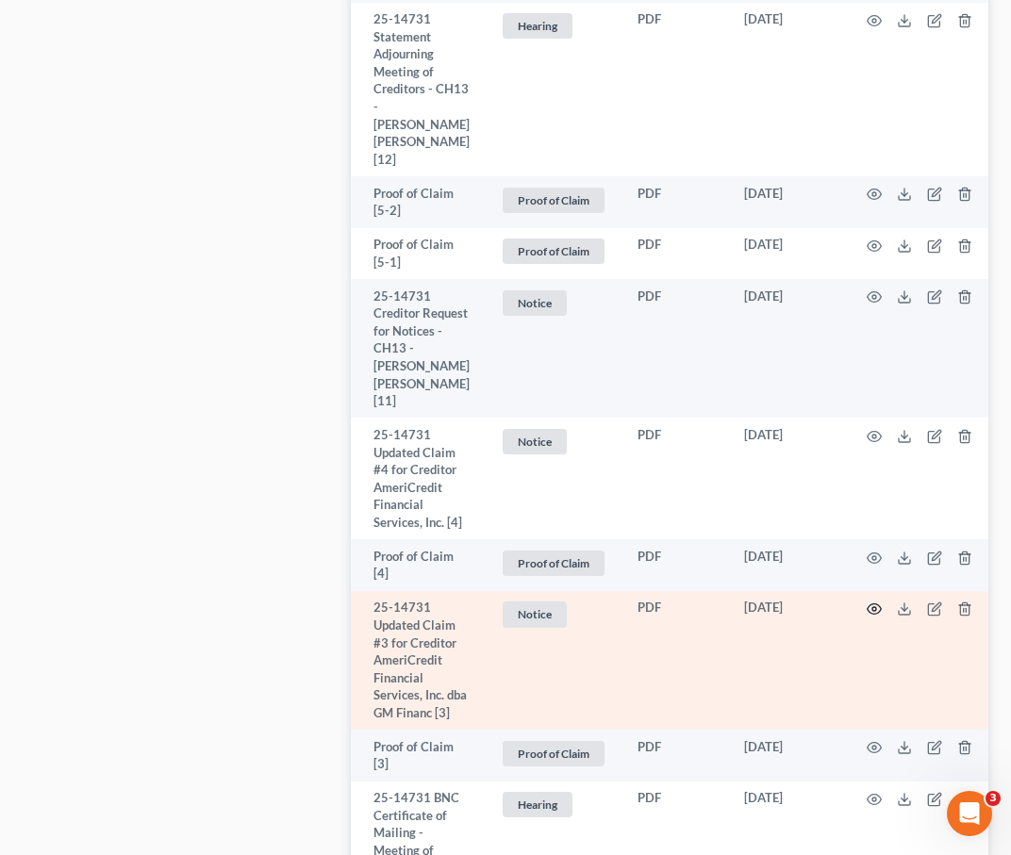
click at [592, 602] on icon "button" at bounding box center [874, 609] width 15 height 15
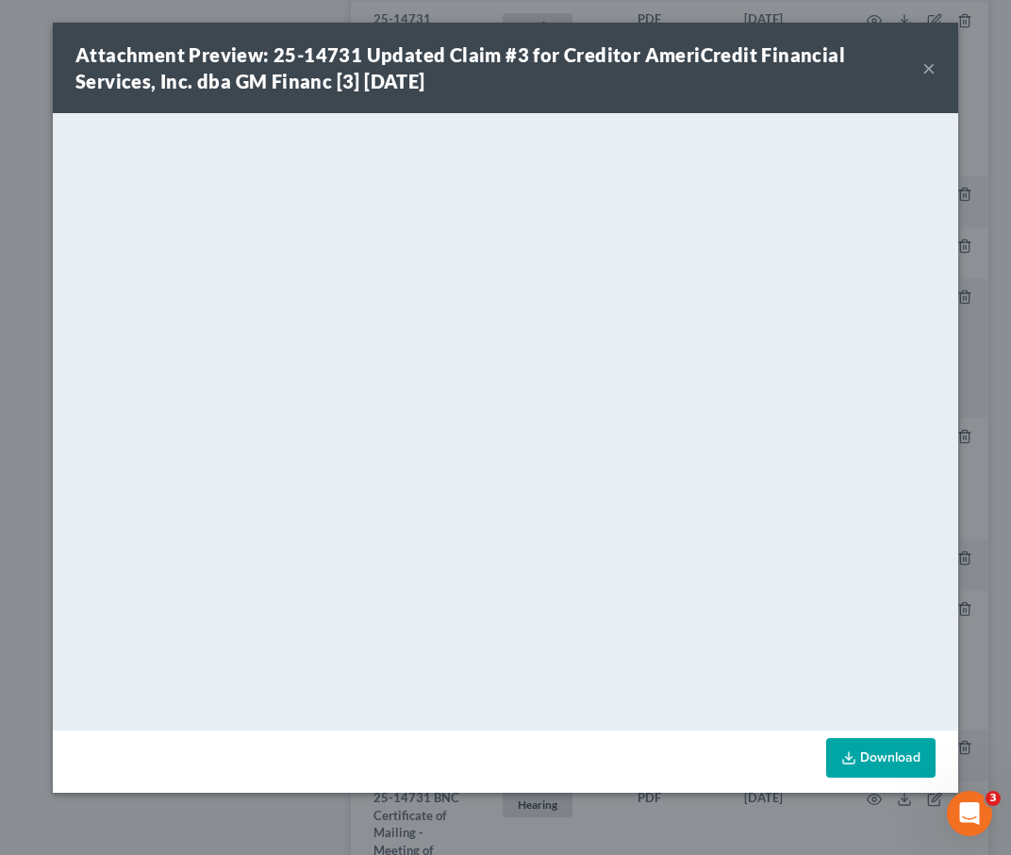
click at [592, 63] on button "×" at bounding box center [928, 68] width 13 height 23
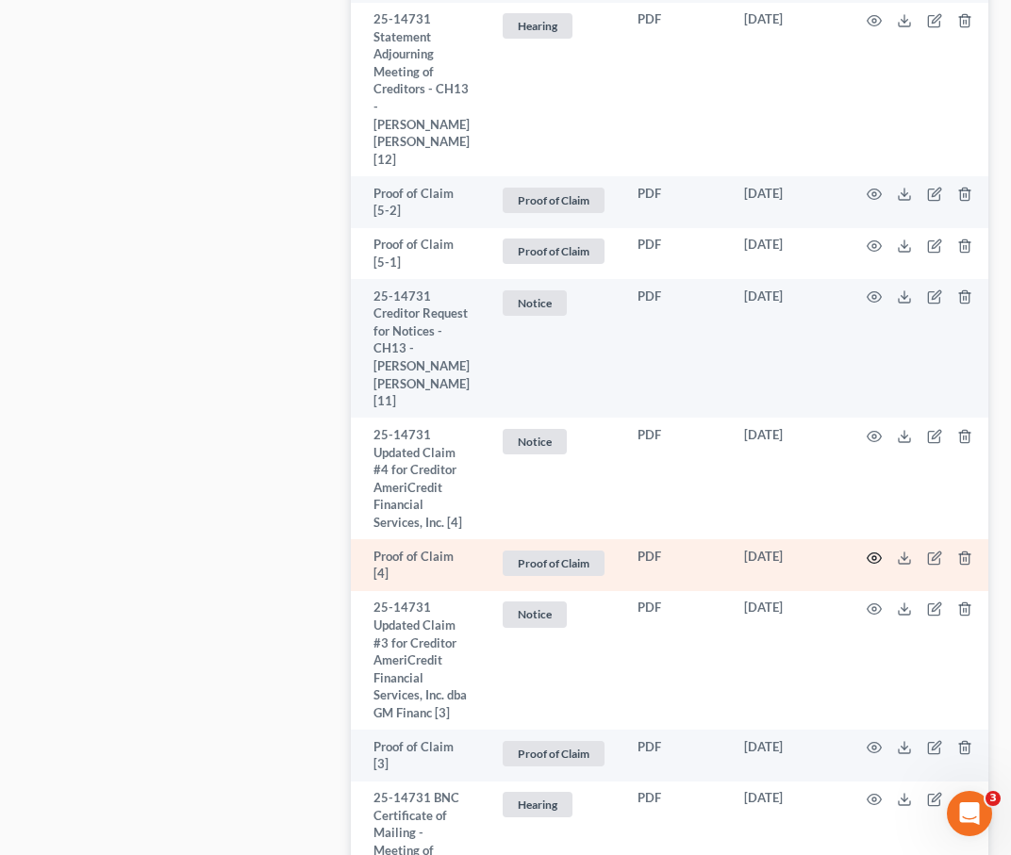
click at [592, 551] on icon "button" at bounding box center [874, 558] width 15 height 15
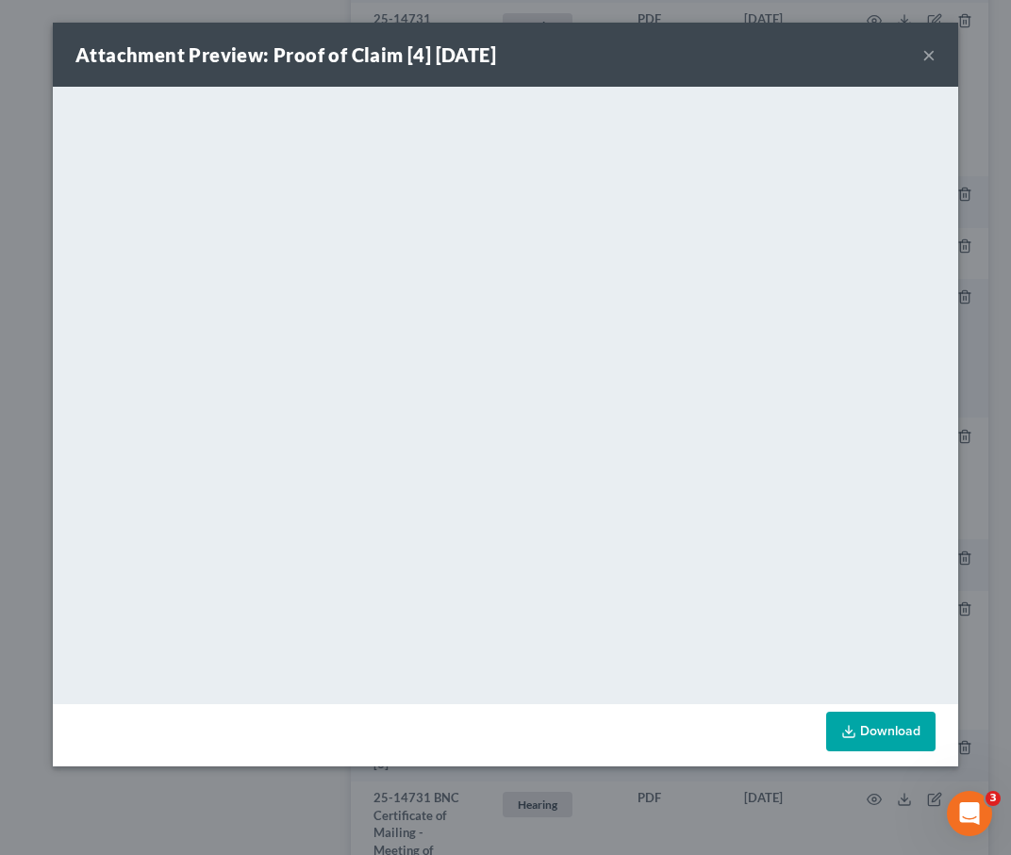
click at [592, 57] on button "×" at bounding box center [928, 54] width 13 height 23
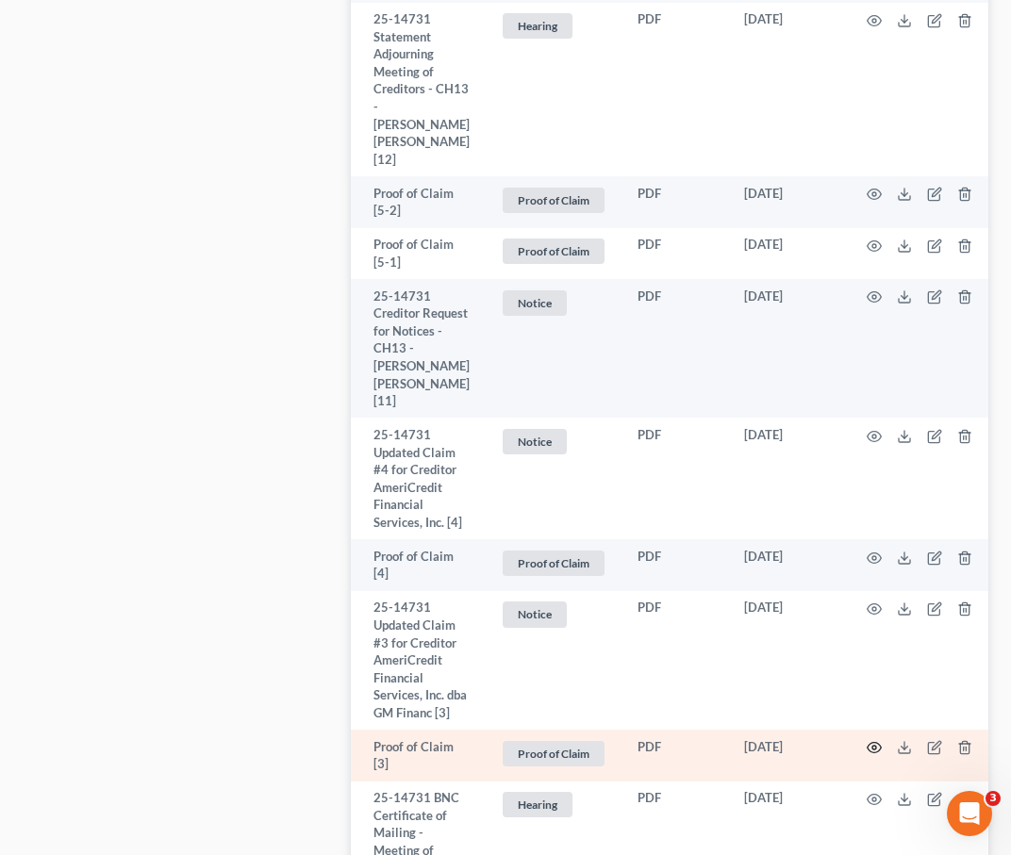
click at [592, 740] on icon "button" at bounding box center [874, 747] width 15 height 15
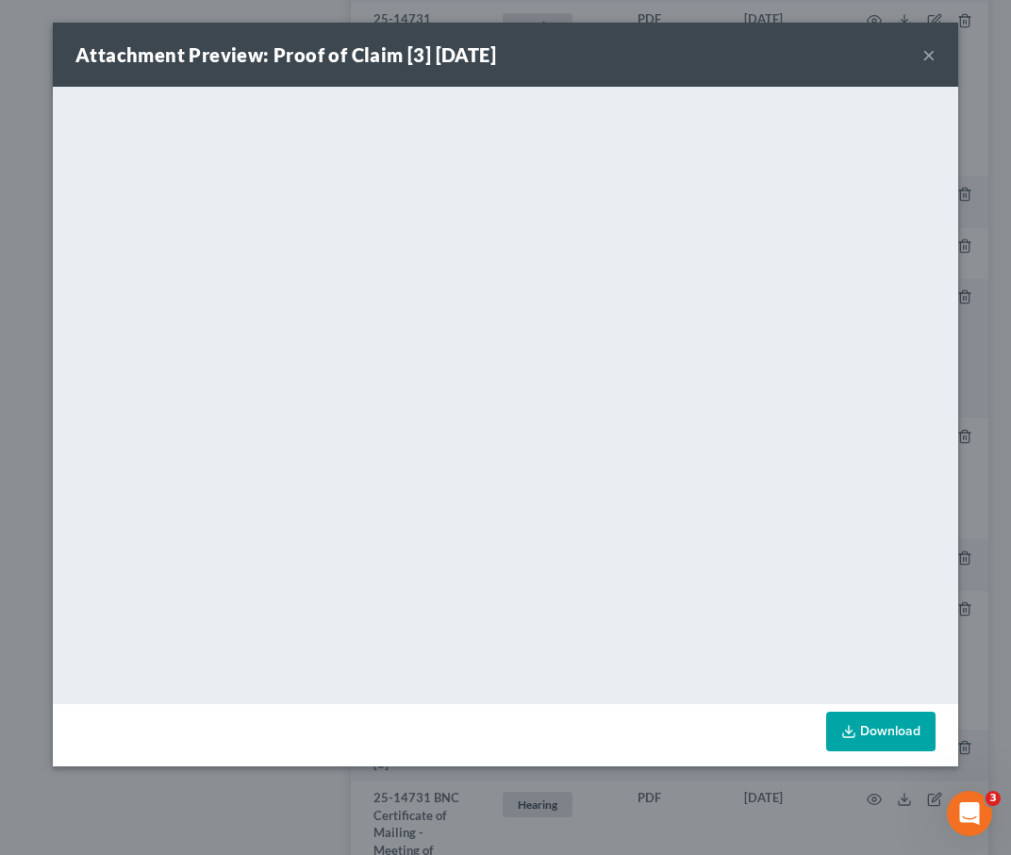
click at [592, 55] on button "×" at bounding box center [928, 54] width 13 height 23
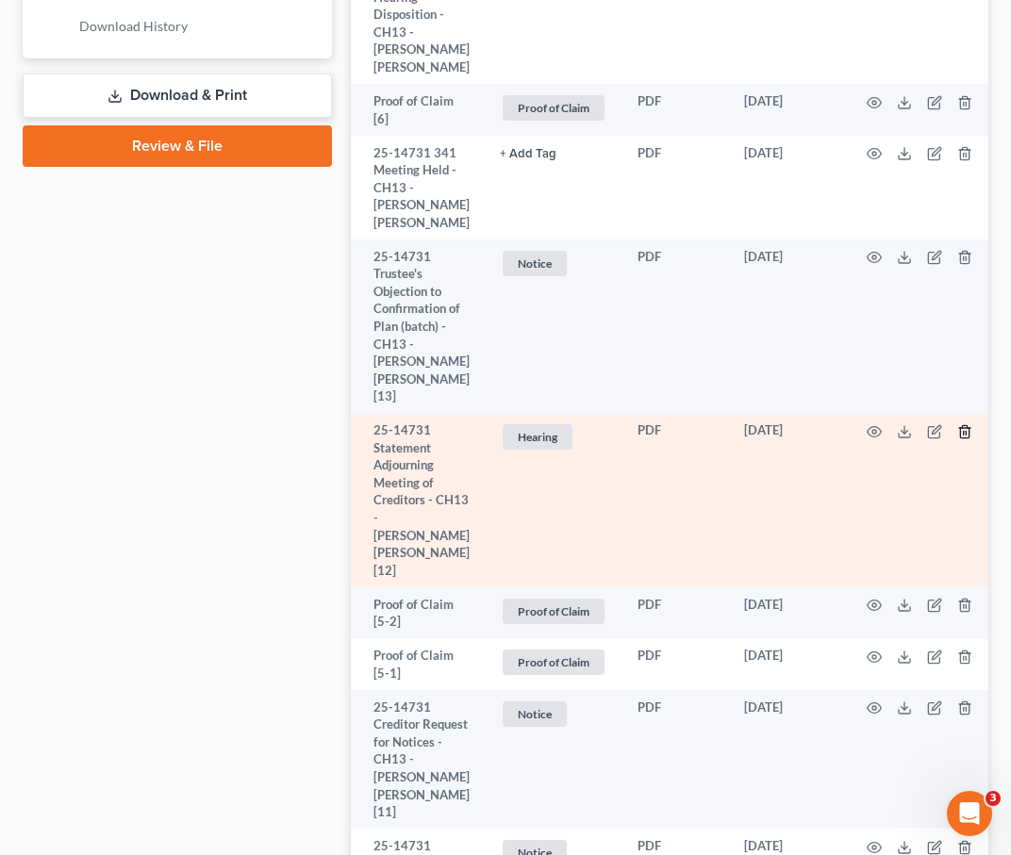
scroll to position [997, 0]
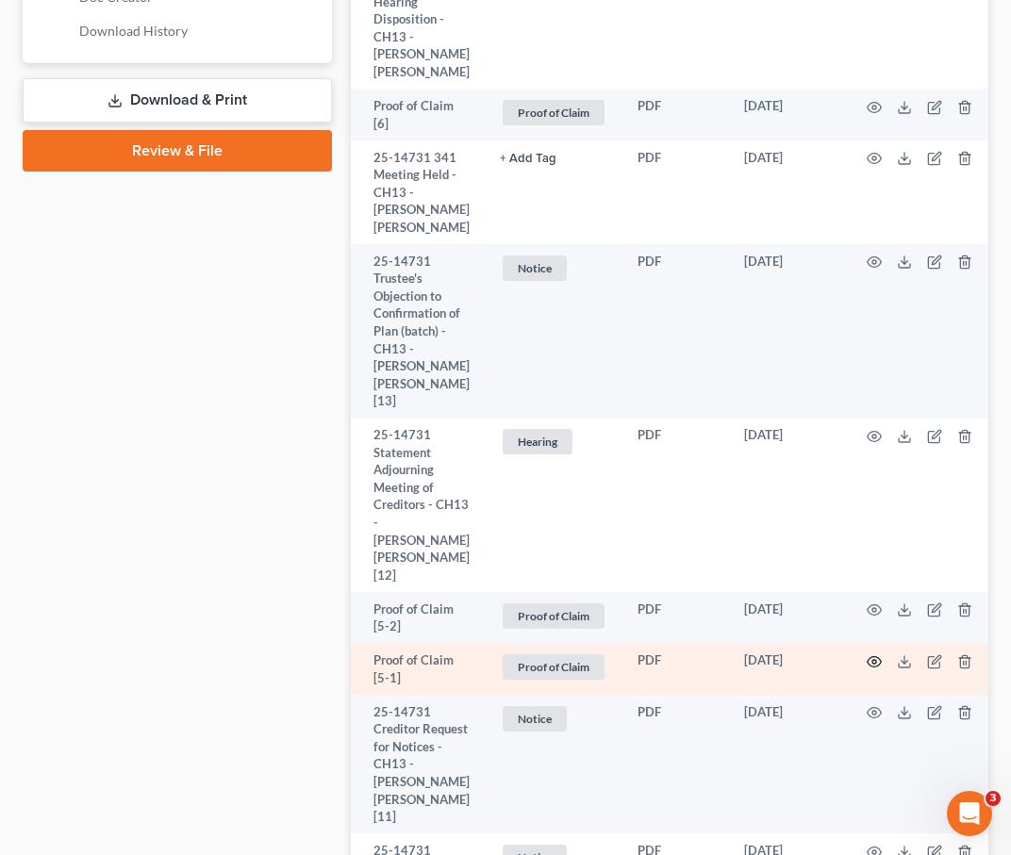
click at [592, 654] on icon "button" at bounding box center [874, 661] width 15 height 15
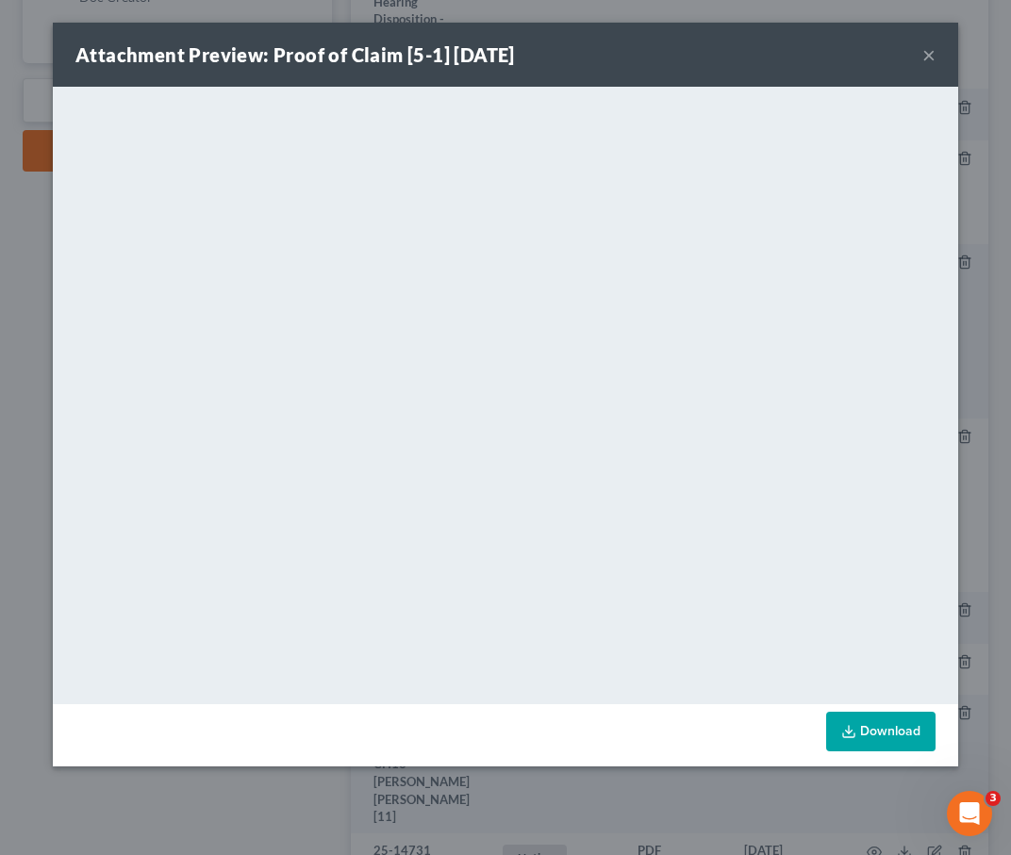
click at [592, 60] on button "×" at bounding box center [928, 54] width 13 height 23
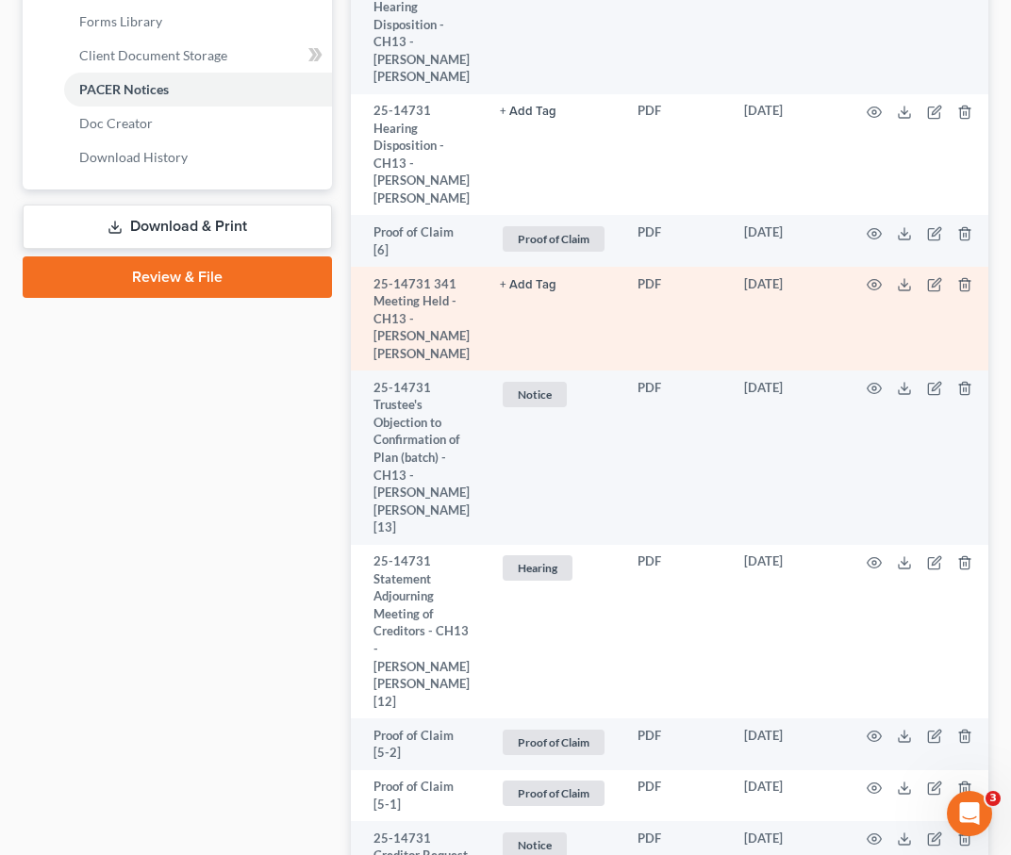
scroll to position [867, 0]
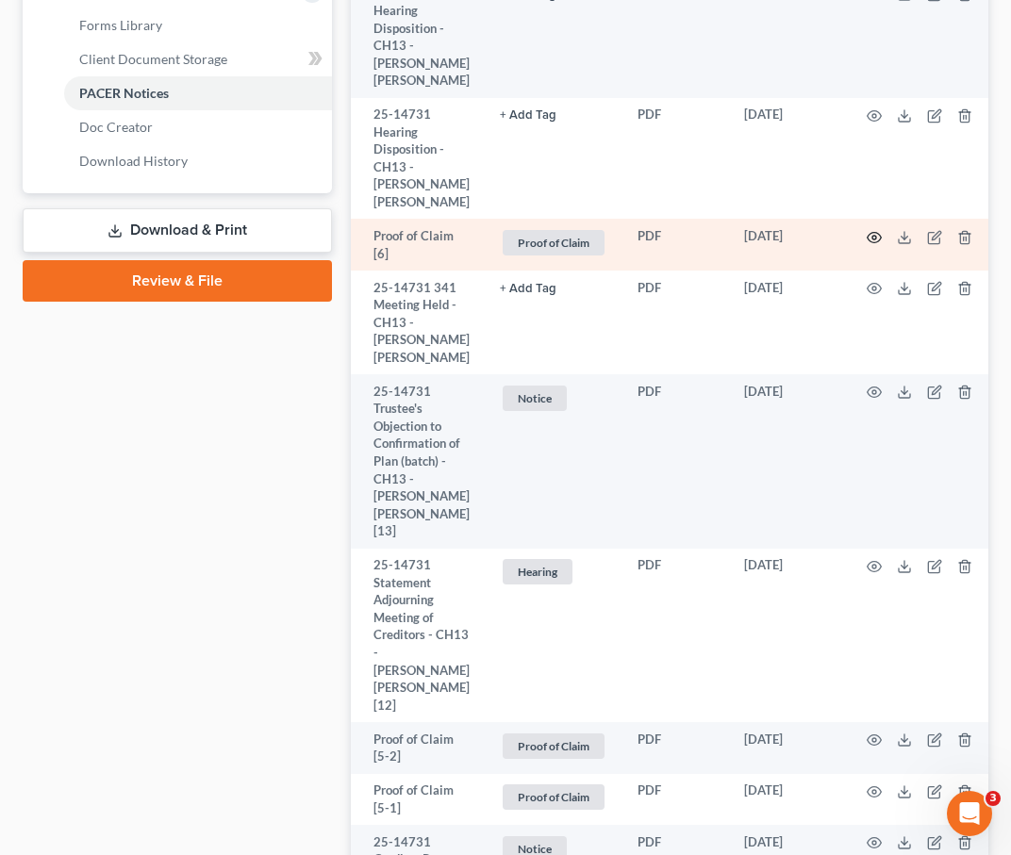
click at [592, 230] on icon "button" at bounding box center [874, 237] width 15 height 15
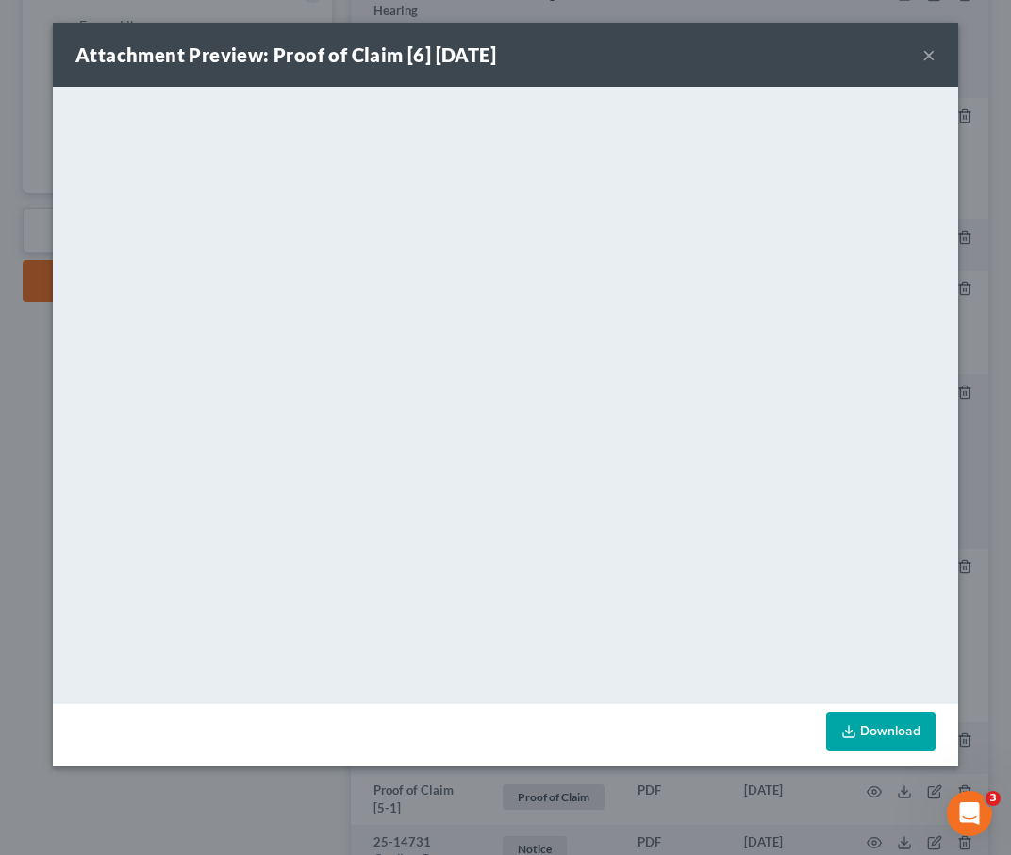
click at [592, 54] on button "×" at bounding box center [928, 54] width 13 height 23
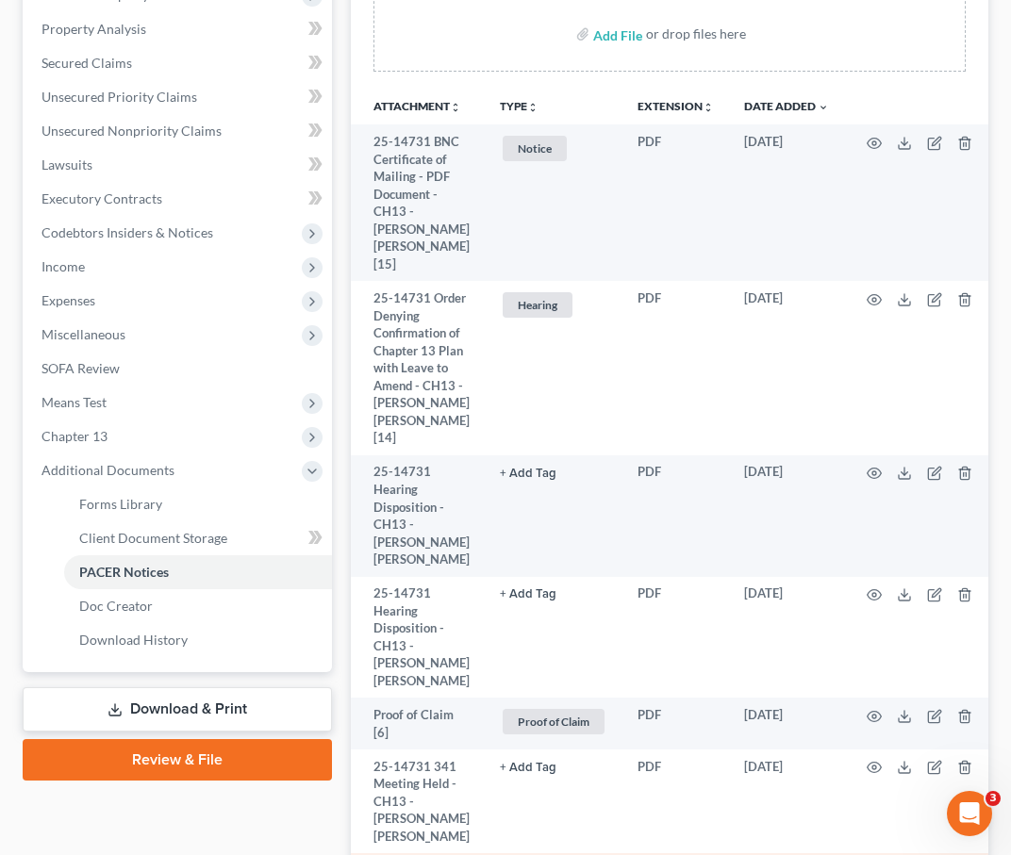
scroll to position [301, 0]
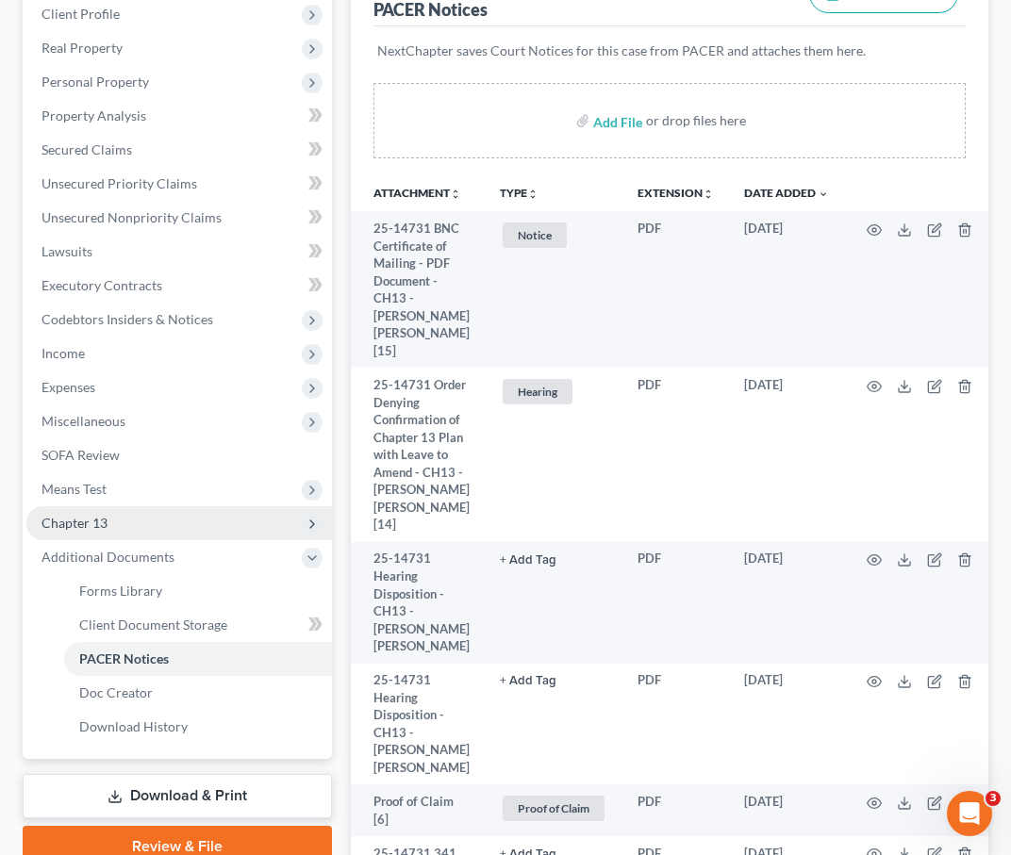
click at [138, 521] on span "Chapter 13" at bounding box center [179, 523] width 306 height 34
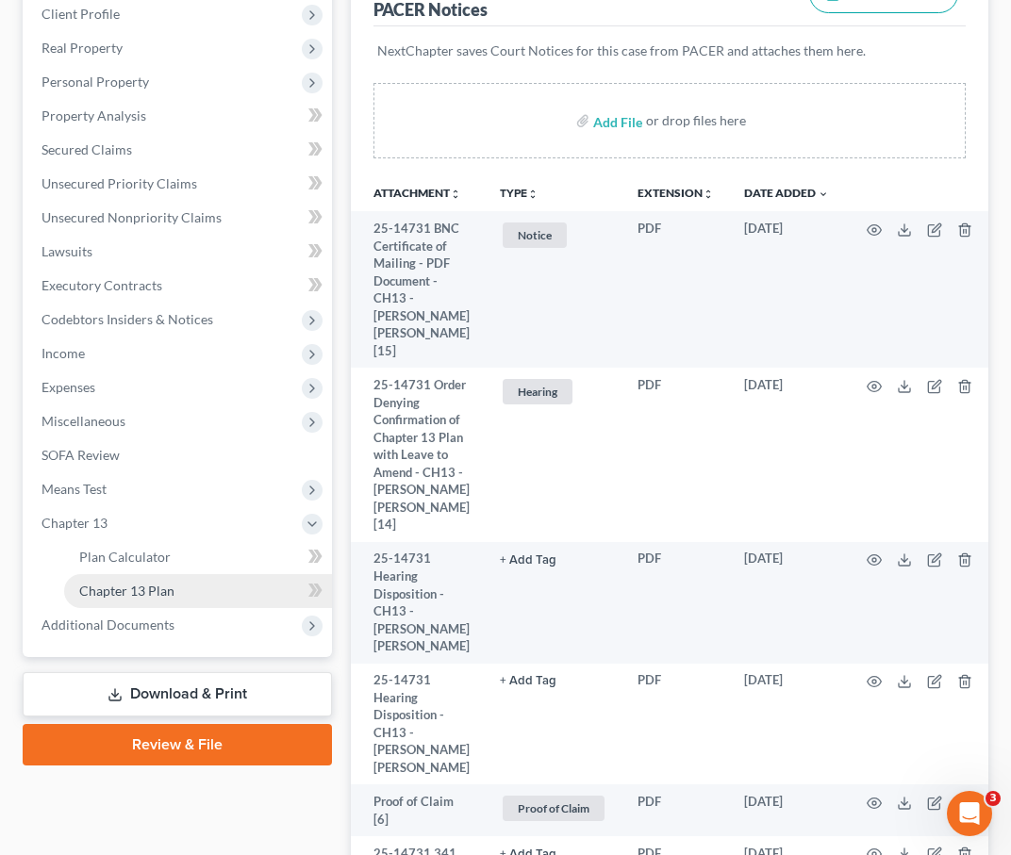
click at [127, 580] on link "Chapter 13 Plan" at bounding box center [198, 591] width 268 height 34
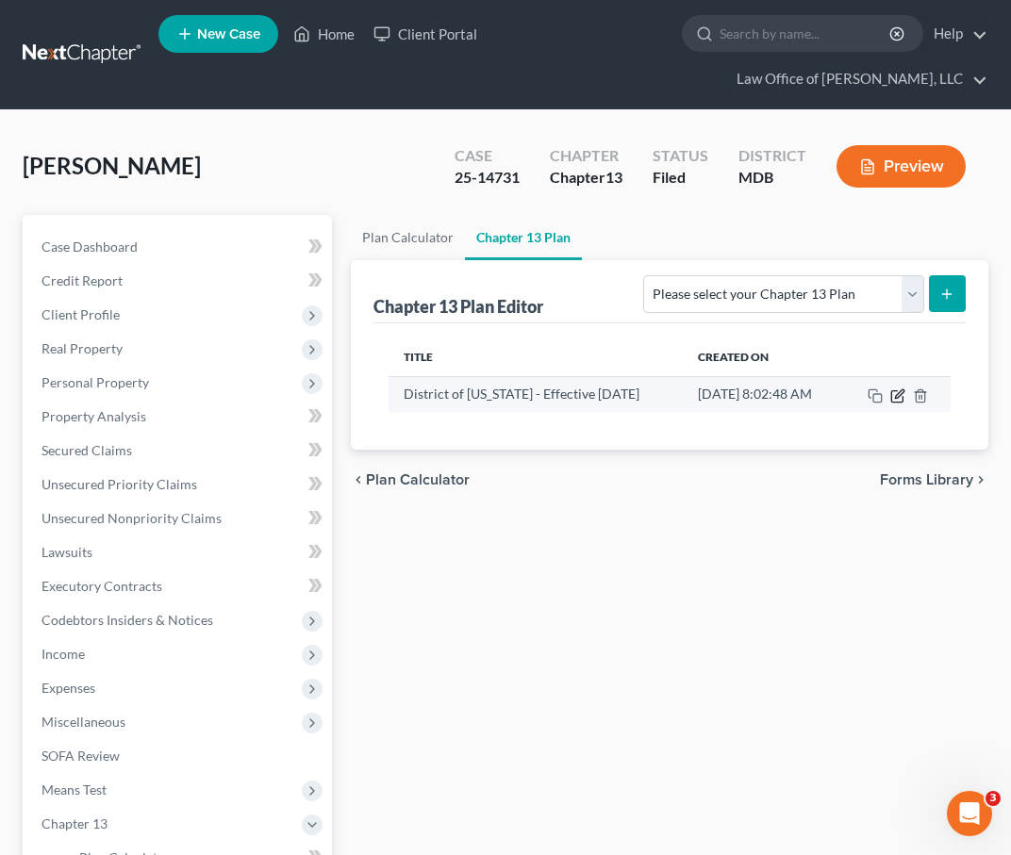
click at [592, 394] on icon "button" at bounding box center [899, 393] width 8 height 8
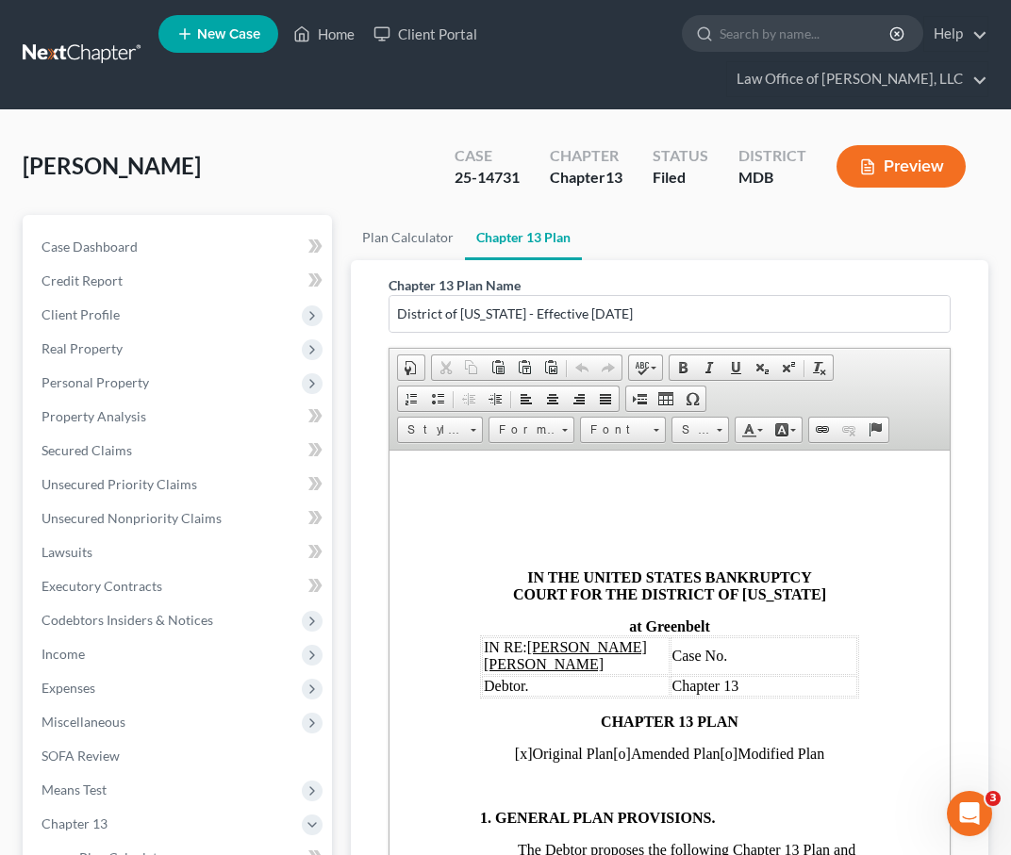
scroll to position [37, 0]
click at [592, 650] on td "Case No." at bounding box center [764, 655] width 188 height 38
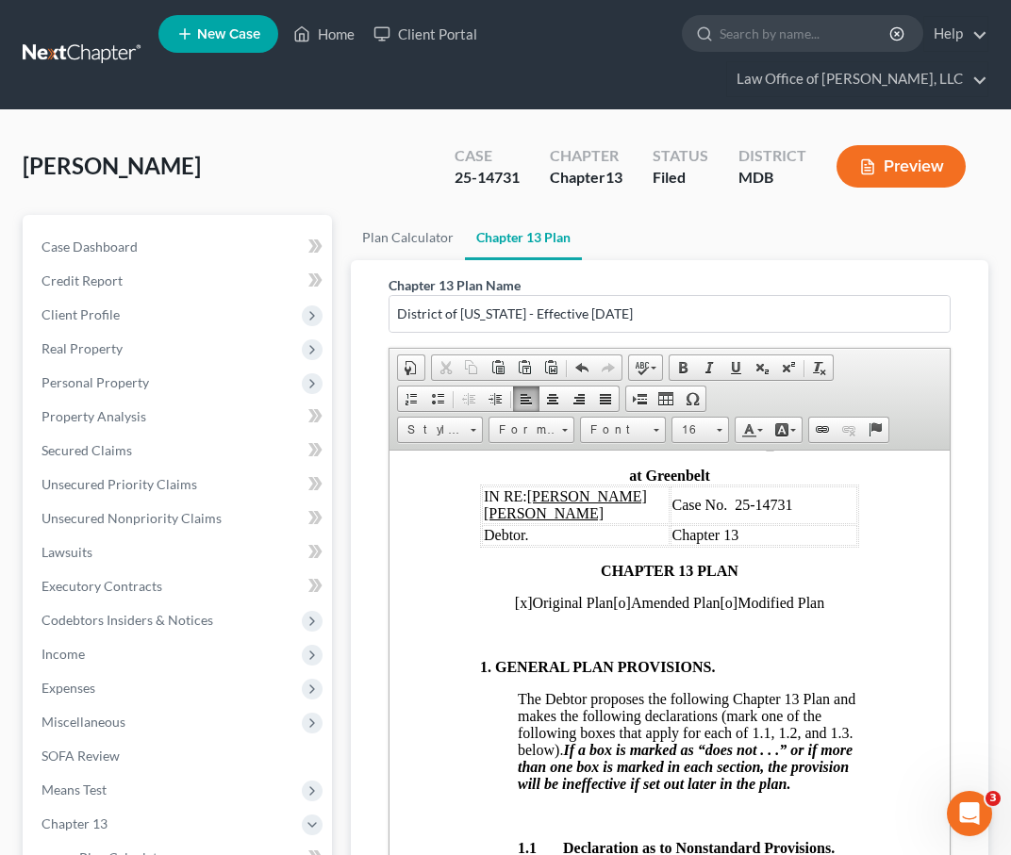
scroll to position [143, 0]
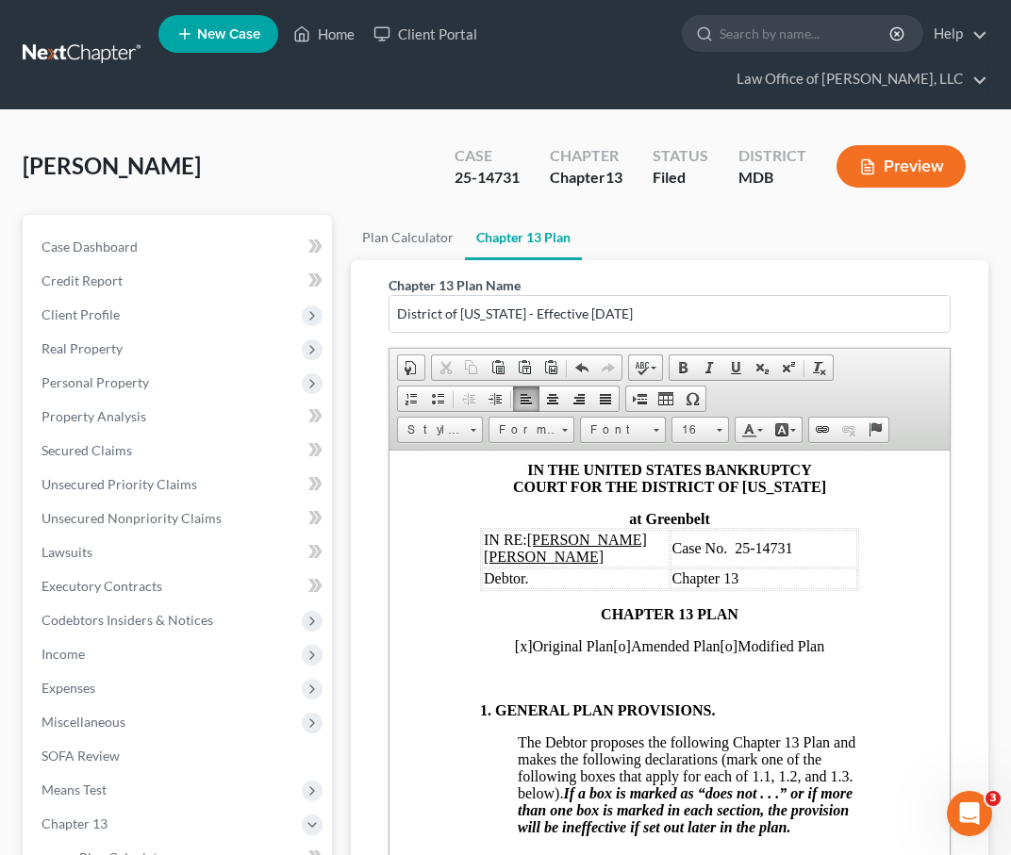
click at [515, 637] on span "[x]" at bounding box center [524, 645] width 18 height 16
click at [592, 637] on span "[o]" at bounding box center [622, 645] width 18 height 16
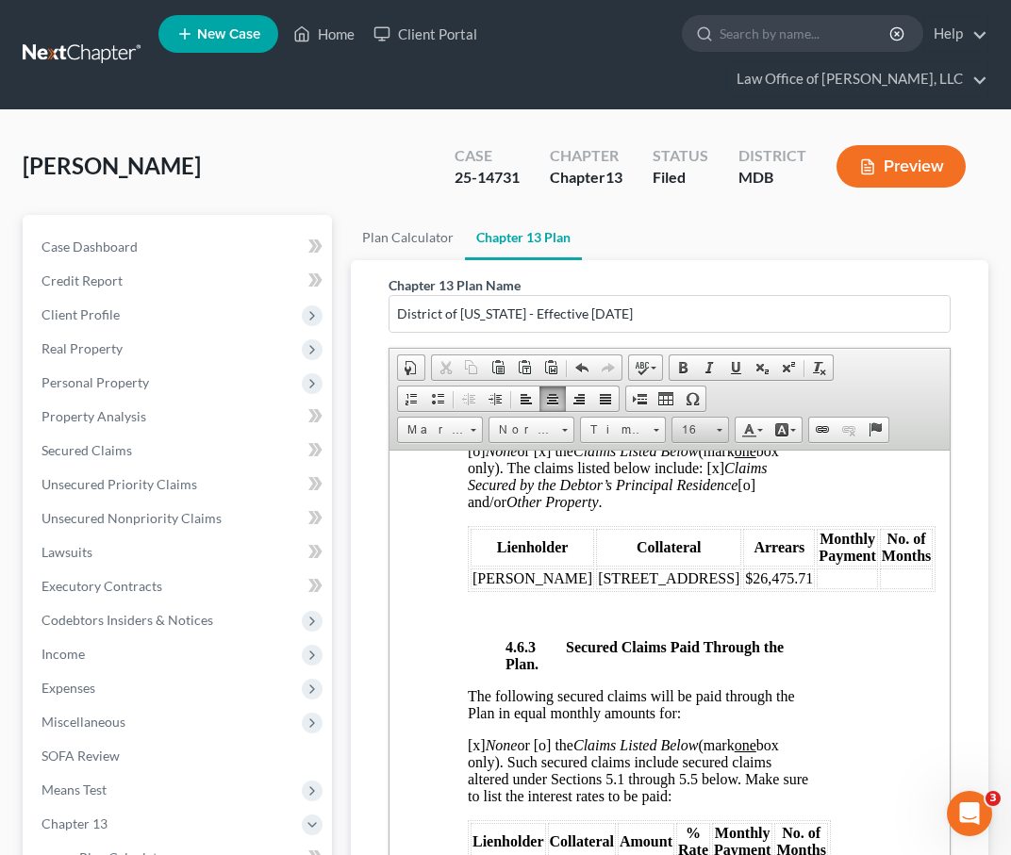
scroll to position [4493, 50]
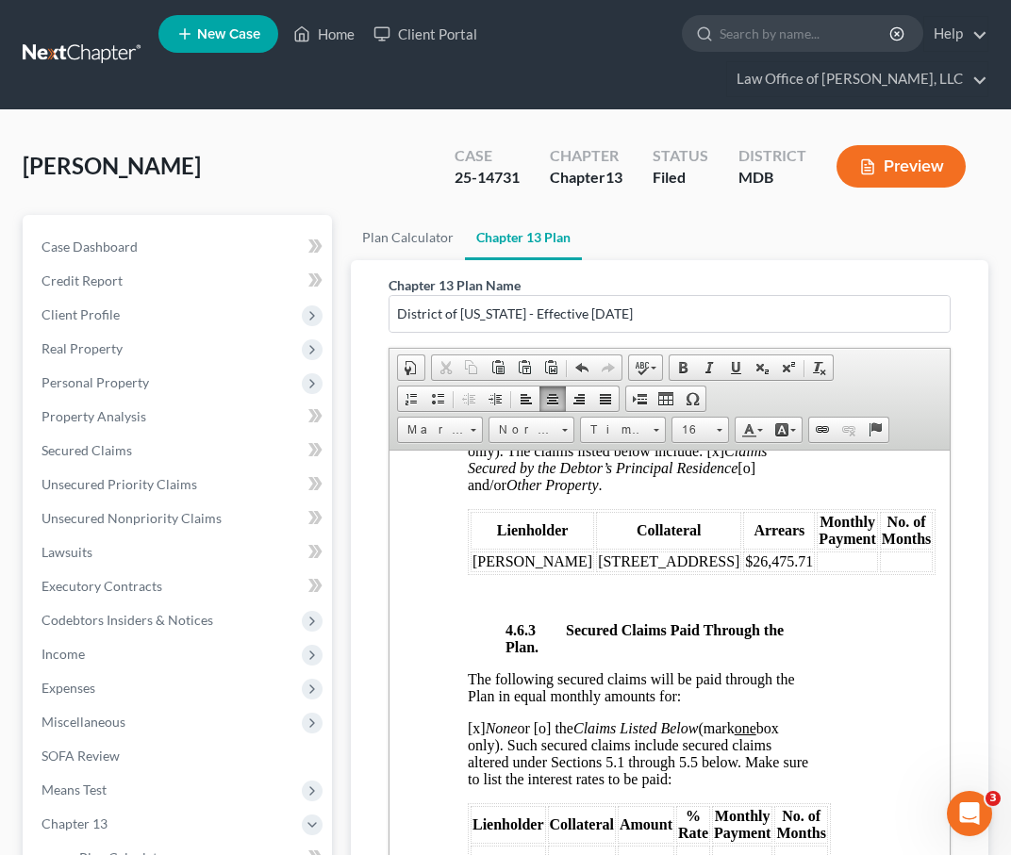
click at [592, 569] on span "$26,475.71" at bounding box center [779, 561] width 68 height 16
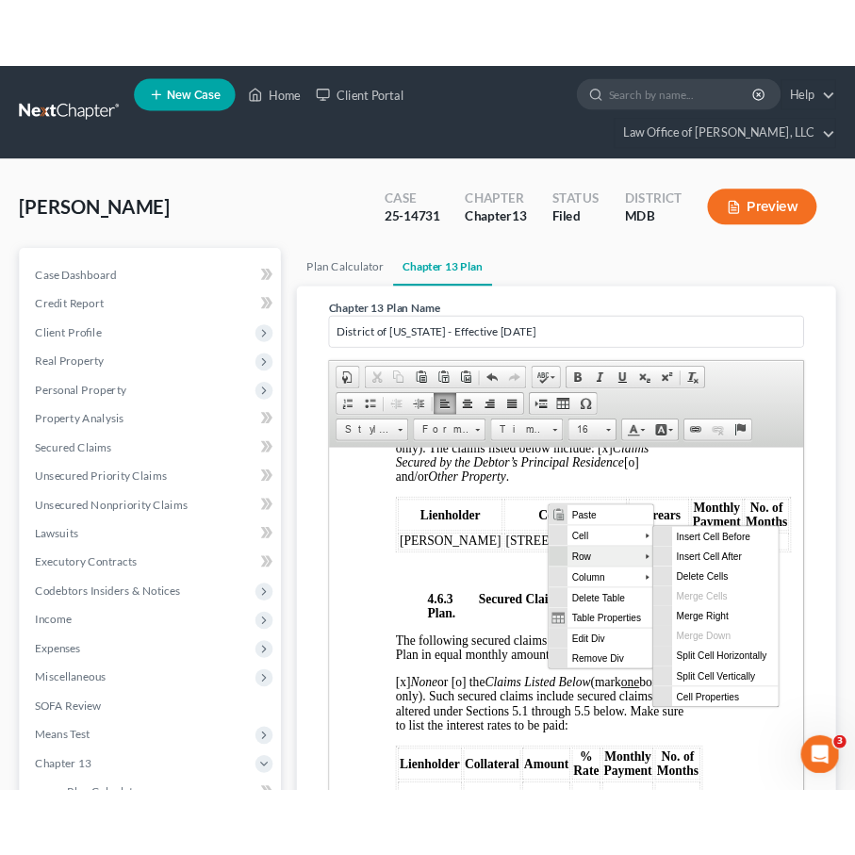
scroll to position [0, 0]
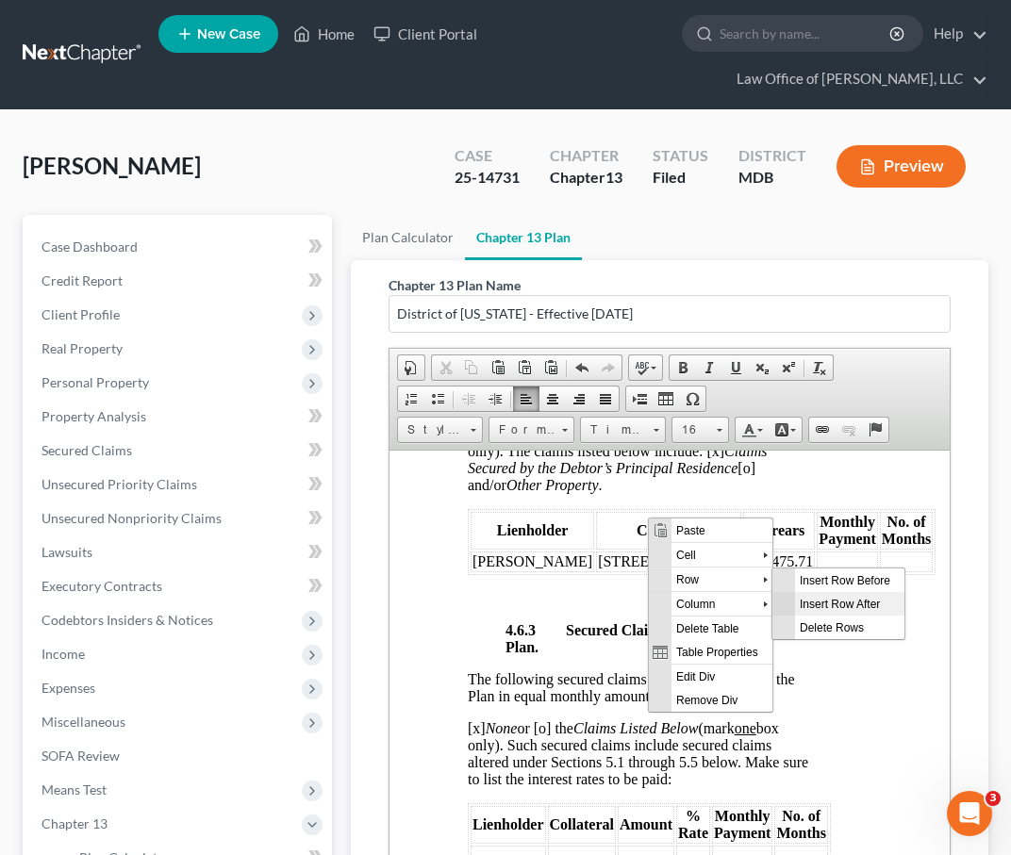
click at [592, 604] on span "Insert Row After" at bounding box center [849, 603] width 109 height 24
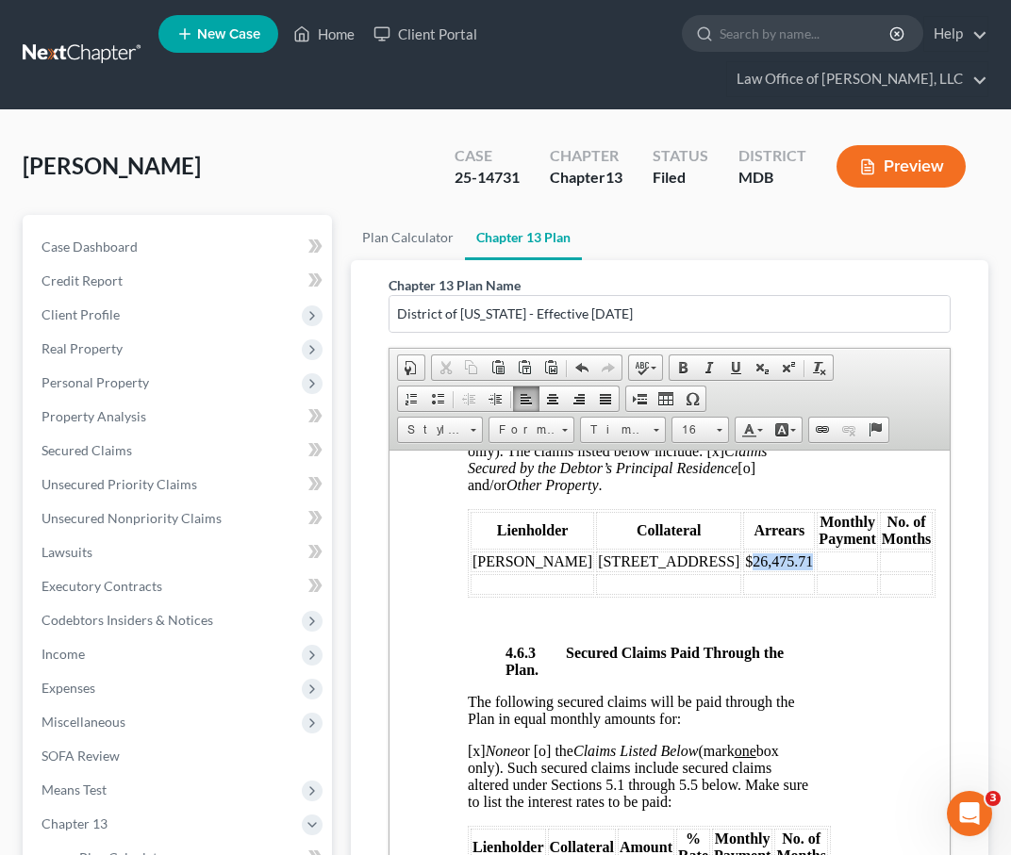
drag, startPoint x: 685, startPoint y: 708, endPoint x: 630, endPoint y: 705, distance: 54.8
click at [592, 569] on span "$26,475.71" at bounding box center [779, 561] width 68 height 16
click at [517, 594] on td at bounding box center [533, 583] width 124 height 21
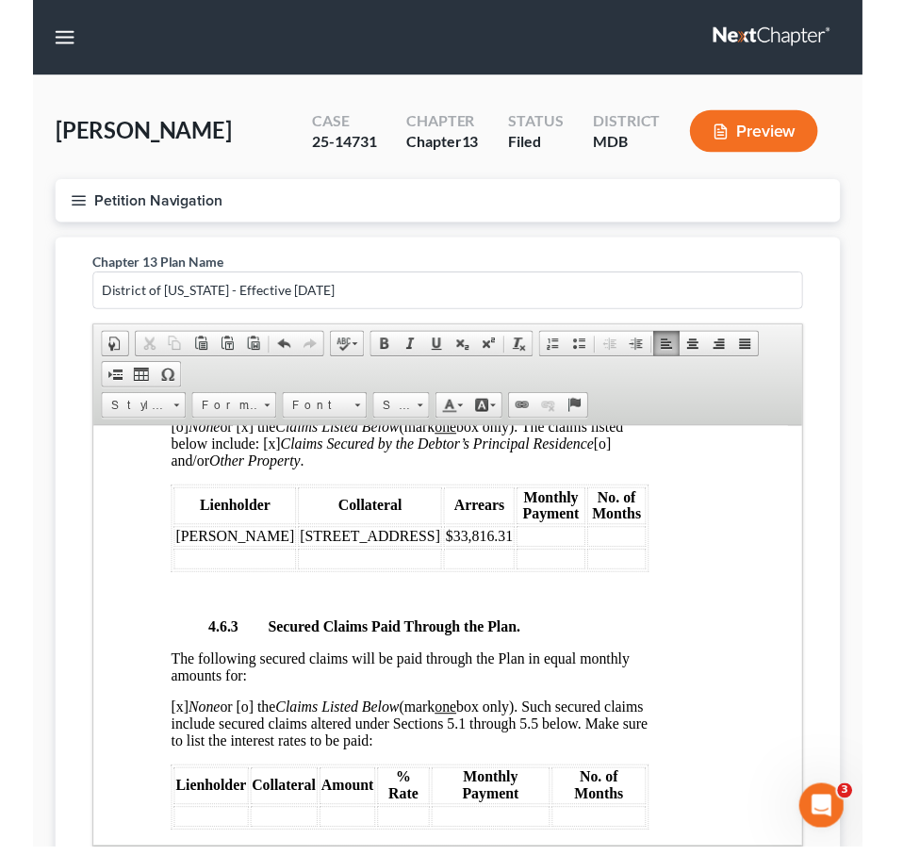
scroll to position [3585, 50]
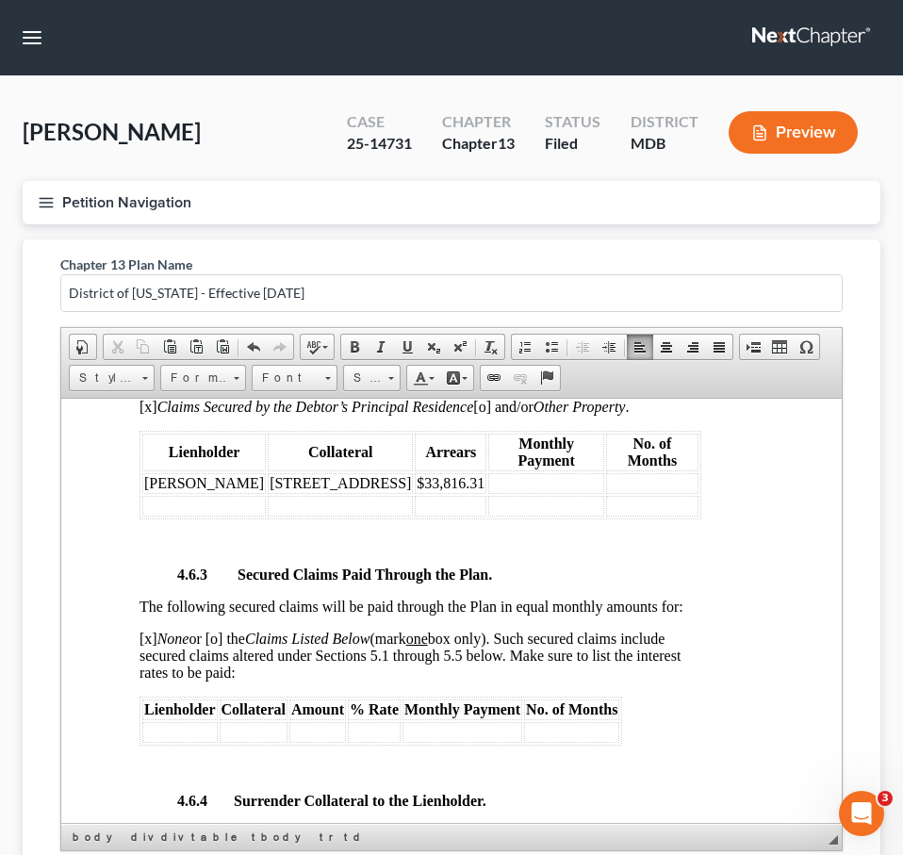
click at [174, 516] on td at bounding box center [204, 505] width 124 height 21
click at [415, 516] on td at bounding box center [451, 505] width 72 height 21
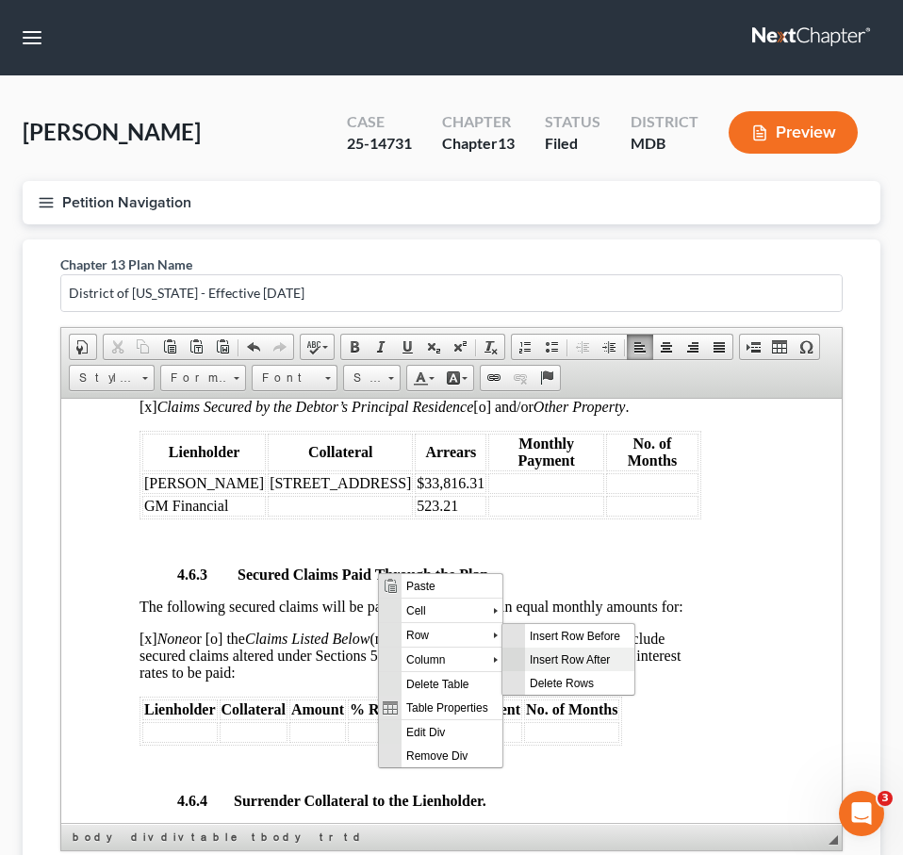
click at [560, 659] on span "Insert Row After" at bounding box center [579, 659] width 109 height 24
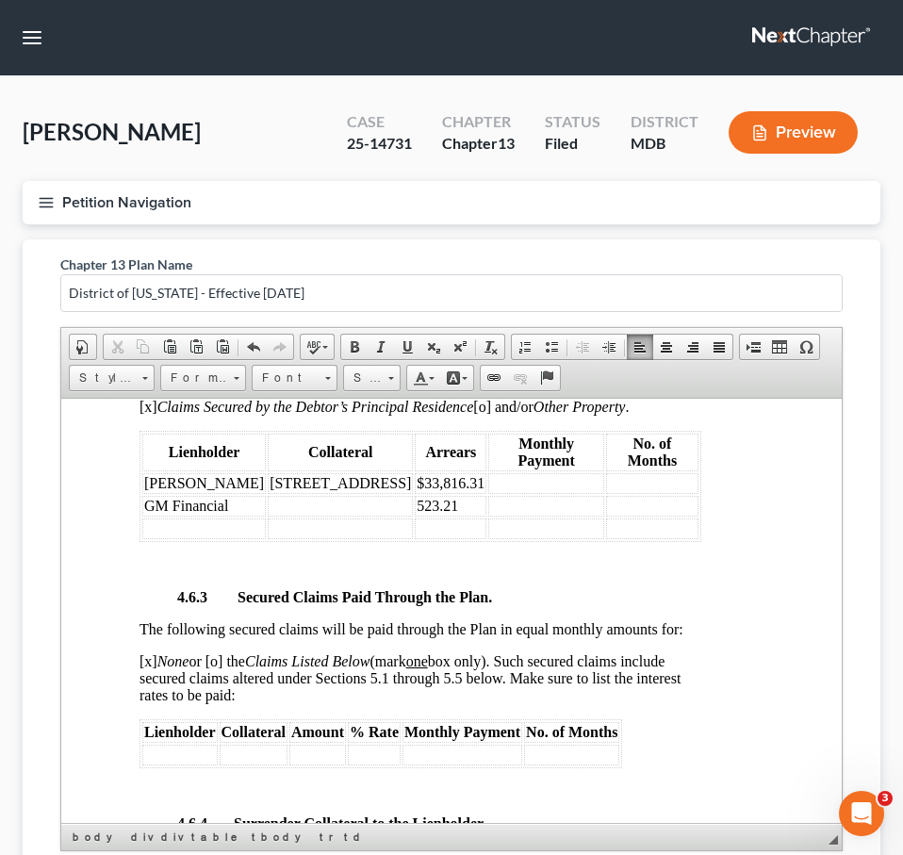
click at [415, 538] on td at bounding box center [451, 528] width 72 height 21
click at [165, 538] on td at bounding box center [204, 528] width 124 height 21
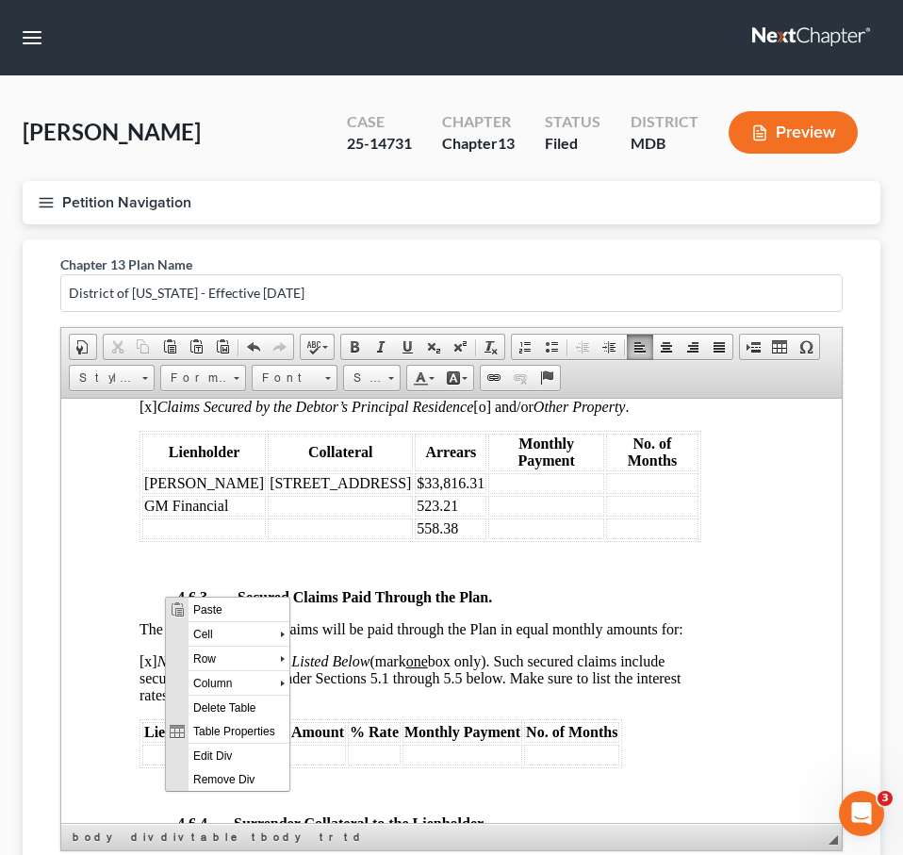
click at [149, 538] on td at bounding box center [204, 528] width 124 height 21
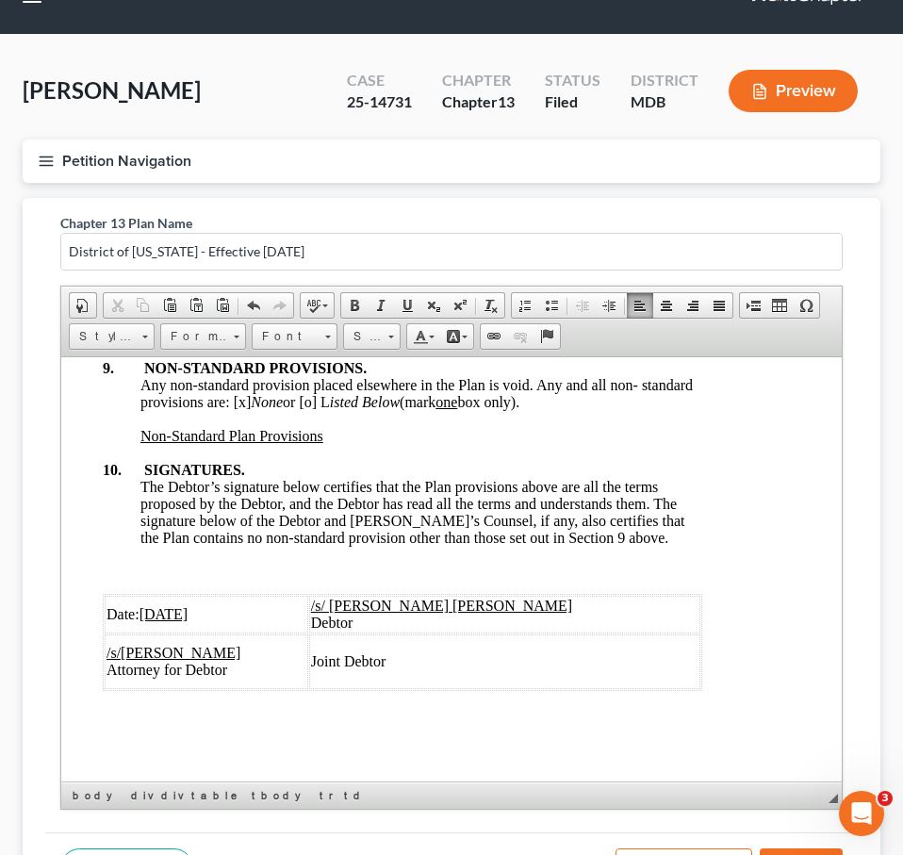
scroll to position [64, 0]
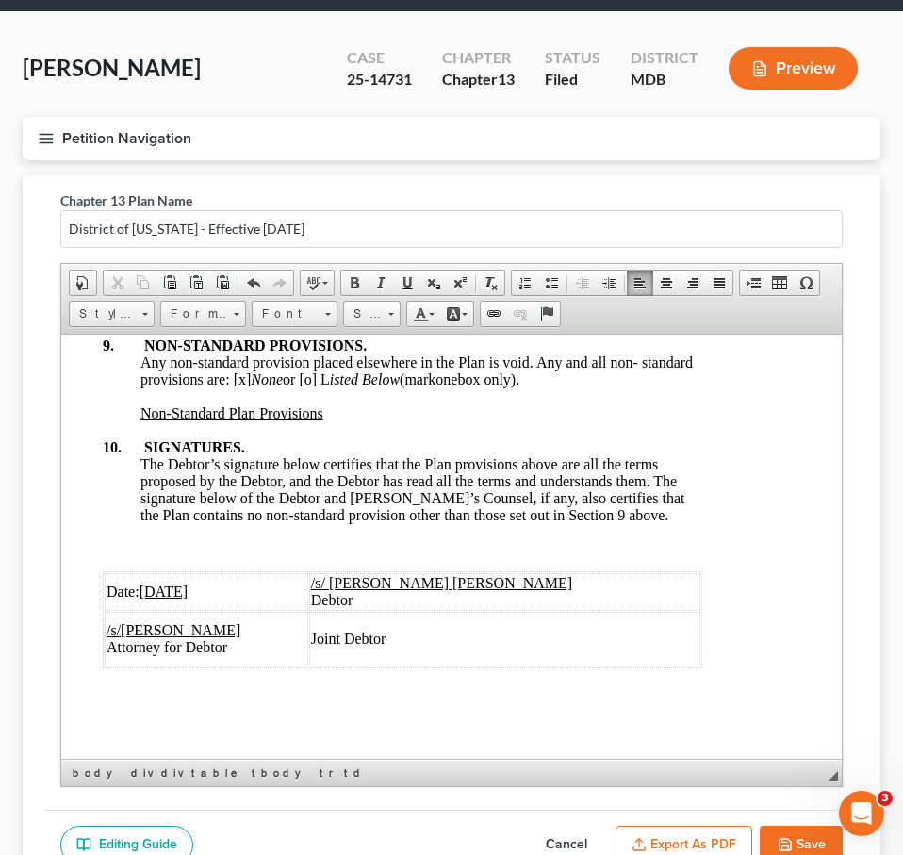
click at [149, 588] on u "5/27/2025" at bounding box center [164, 591] width 49 height 16
click at [170, 588] on u "/27/2025" at bounding box center [178, 591] width 54 height 16
click at [142, 589] on span "Date: 9 /2/2025" at bounding box center [152, 591] width 91 height 16
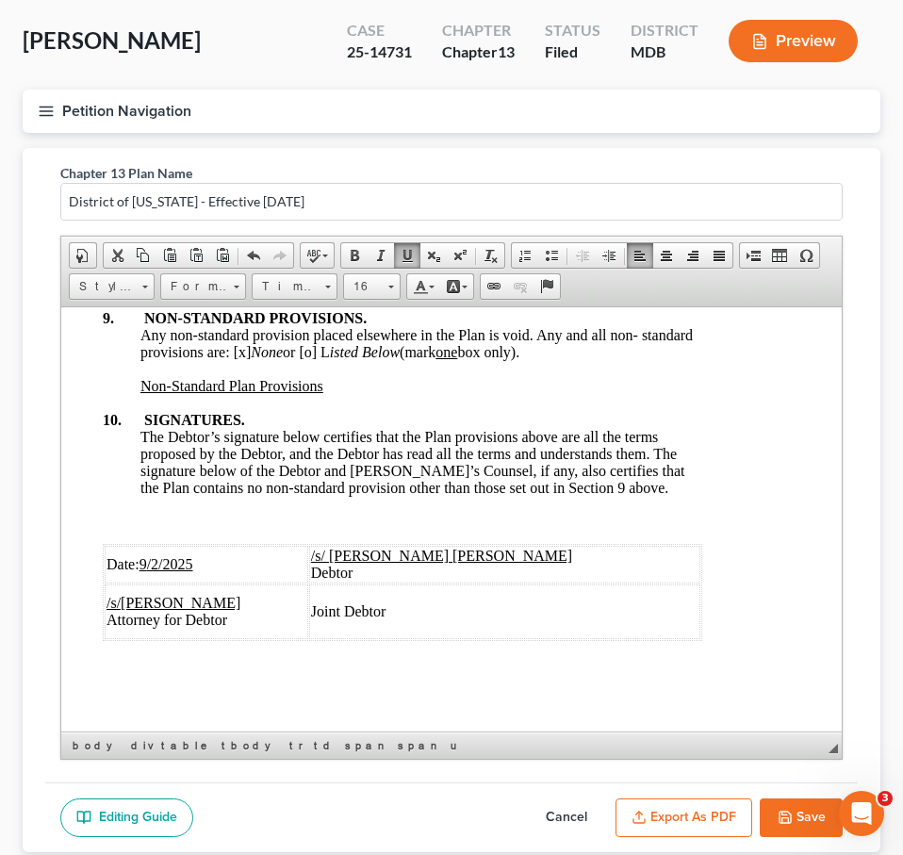
scroll to position [219, 0]
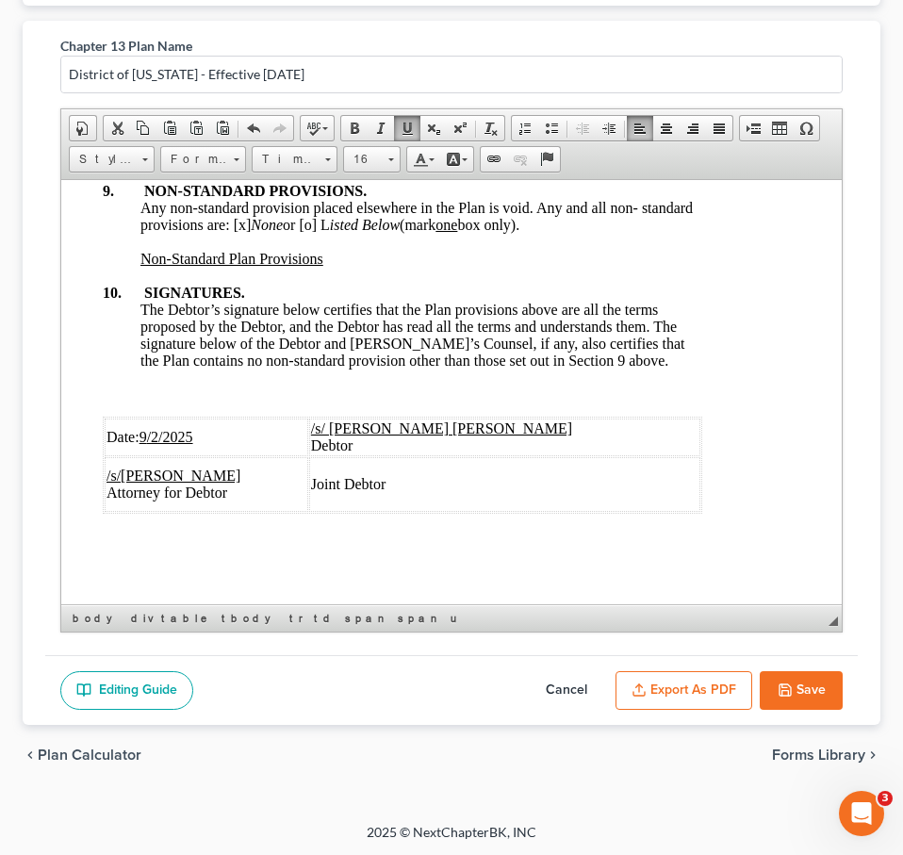
click at [592, 687] on button "Save" at bounding box center [801, 691] width 83 height 40
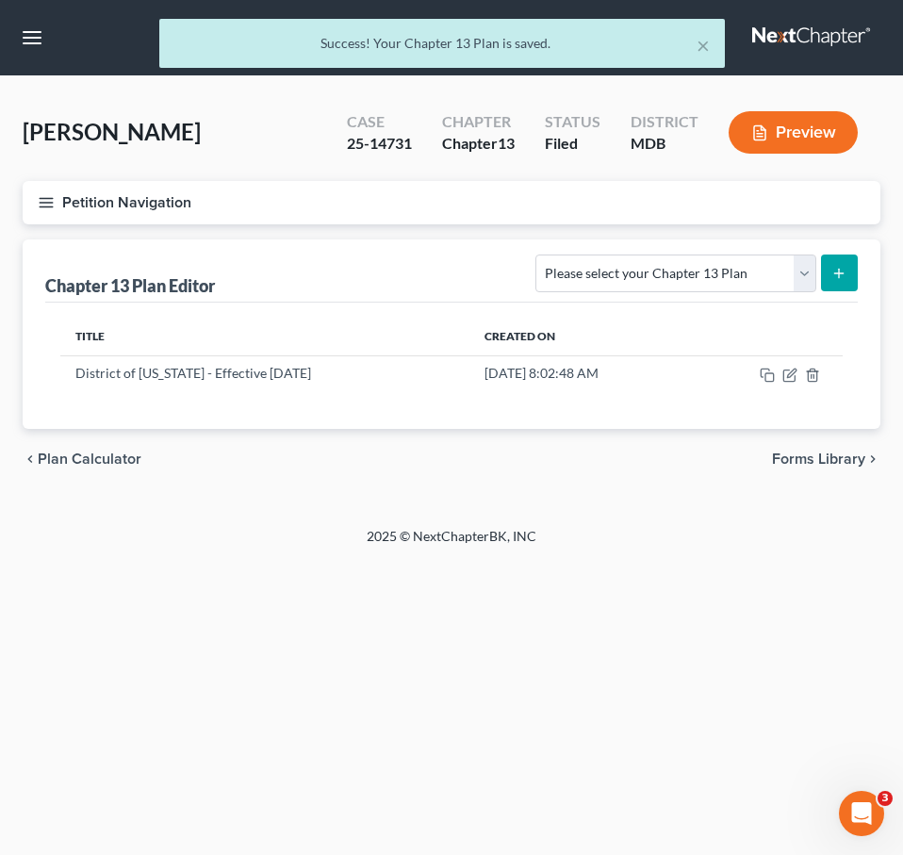
scroll to position [0, 0]
click at [38, 195] on icon "button" at bounding box center [46, 202] width 17 height 17
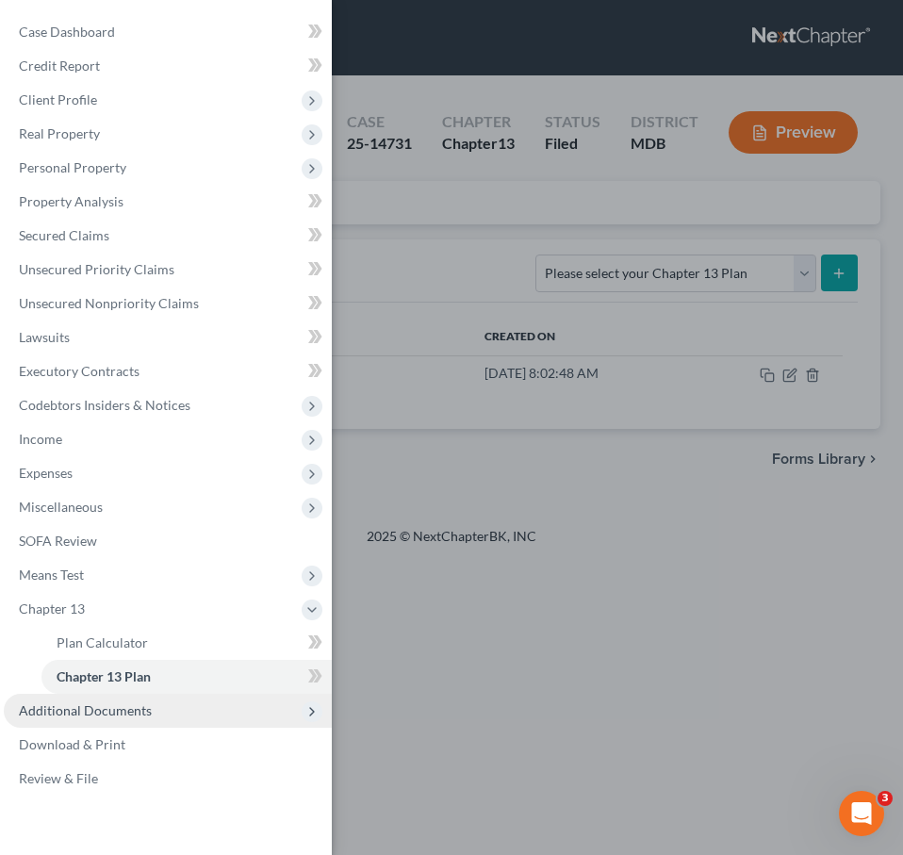
click at [106, 711] on span "Additional Documents" at bounding box center [85, 711] width 133 height 16
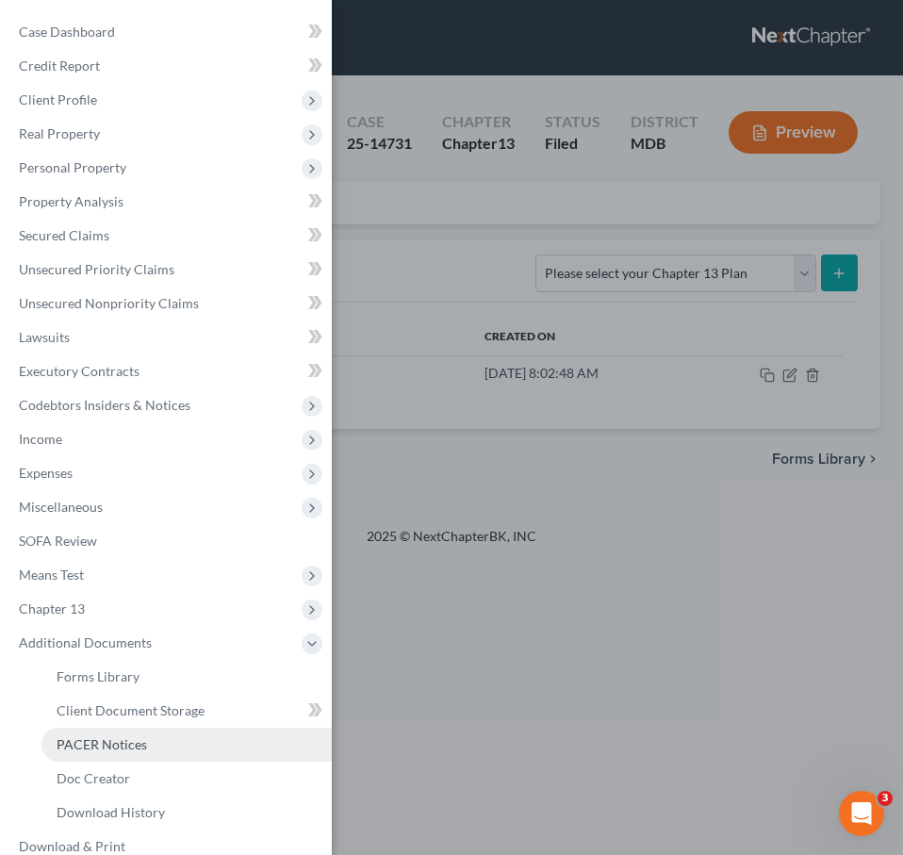
click at [104, 740] on span "PACER Notices" at bounding box center [102, 745] width 91 height 16
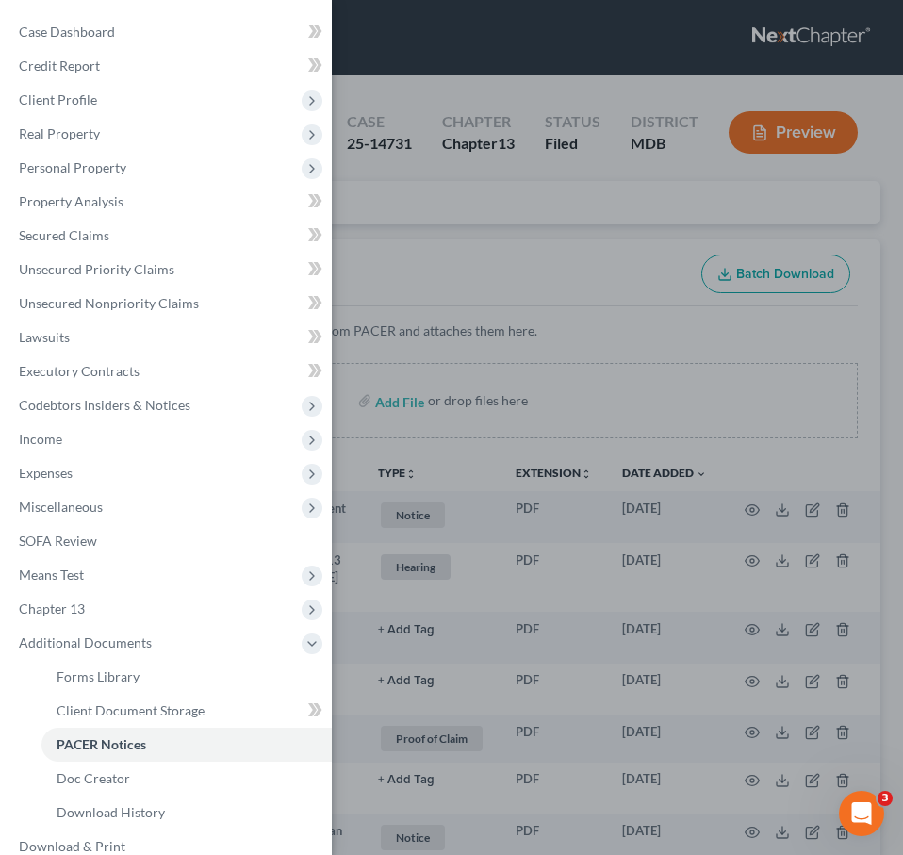
click at [448, 268] on div "Case Dashboard Payments Invoices Payments Payments Credit Report Client Profile" at bounding box center [451, 427] width 903 height 855
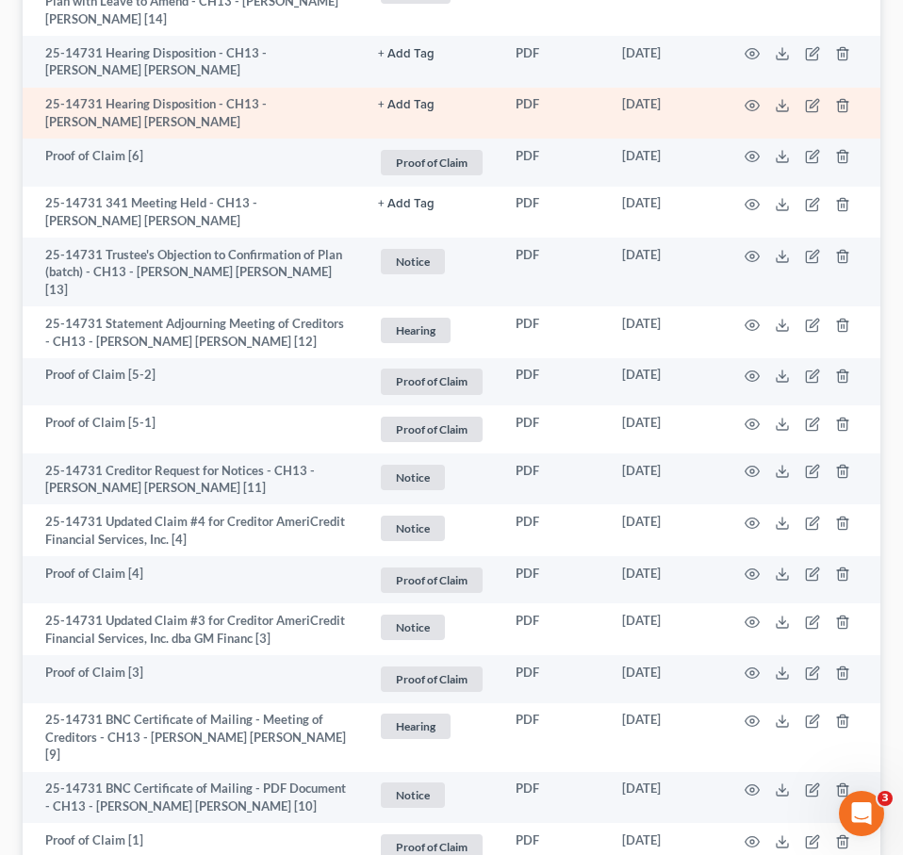
scroll to position [702, 0]
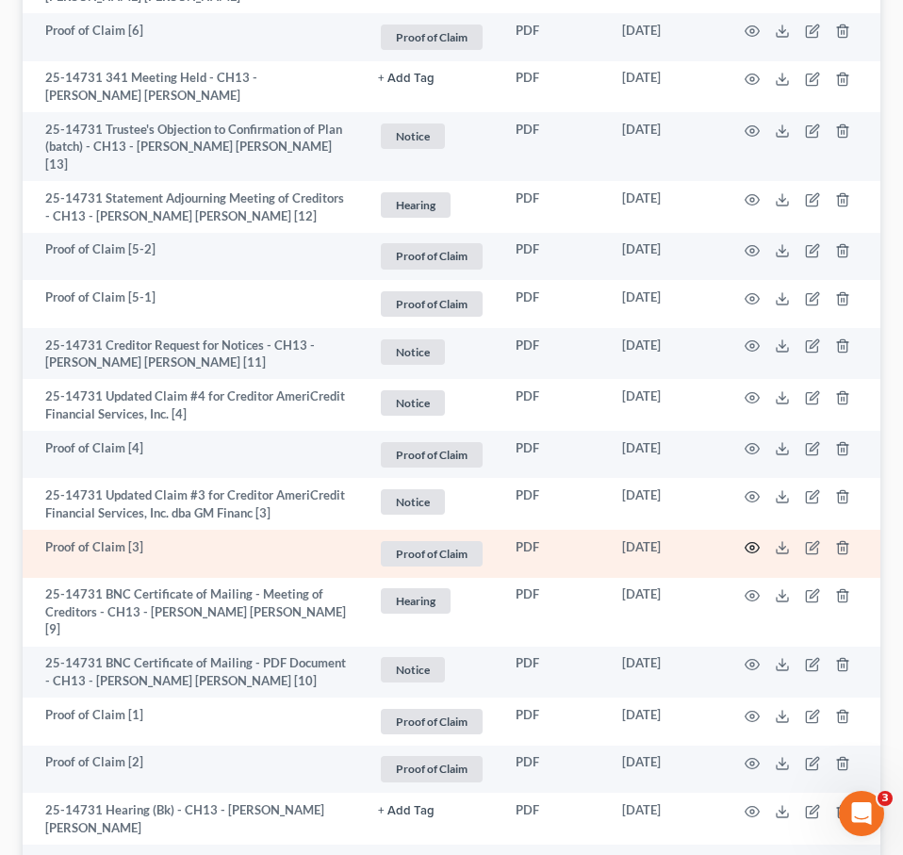
click at [592, 546] on circle "button" at bounding box center [753, 548] width 4 height 4
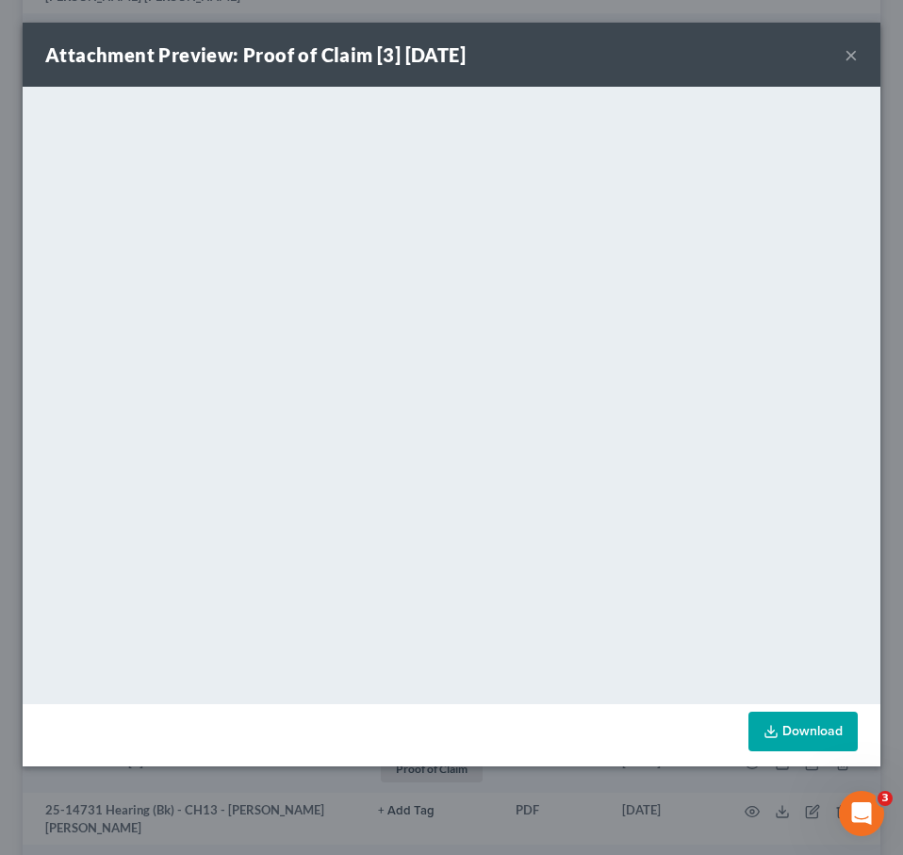
click at [592, 57] on button "×" at bounding box center [851, 54] width 13 height 23
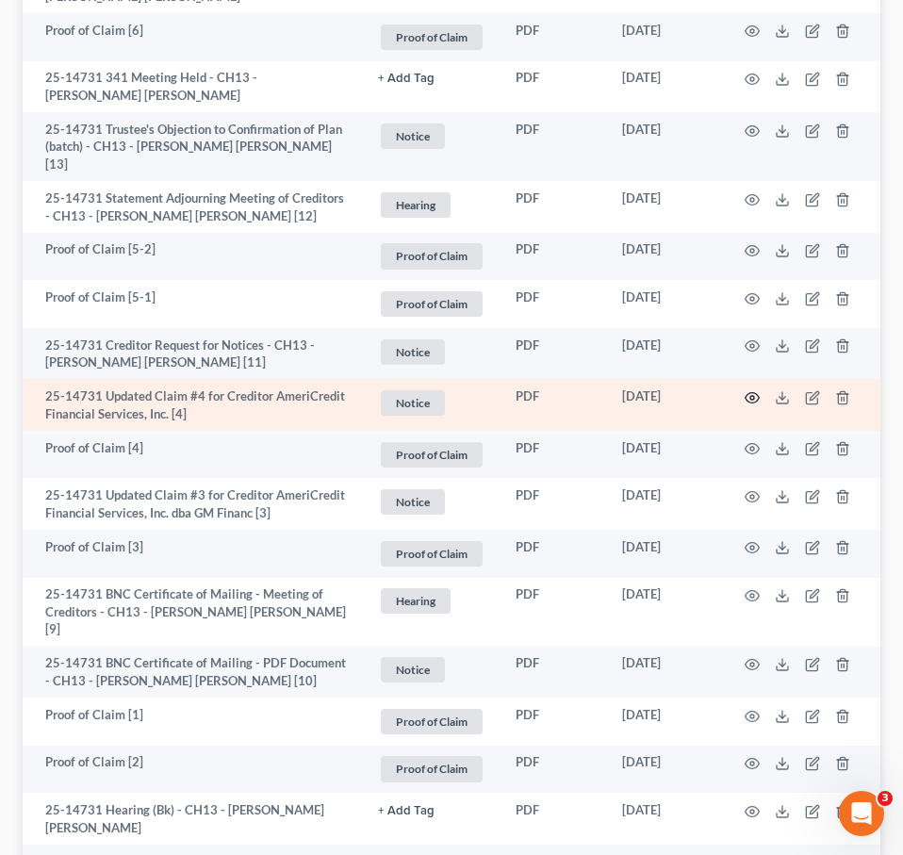
click at [592, 390] on icon "button" at bounding box center [752, 397] width 15 height 15
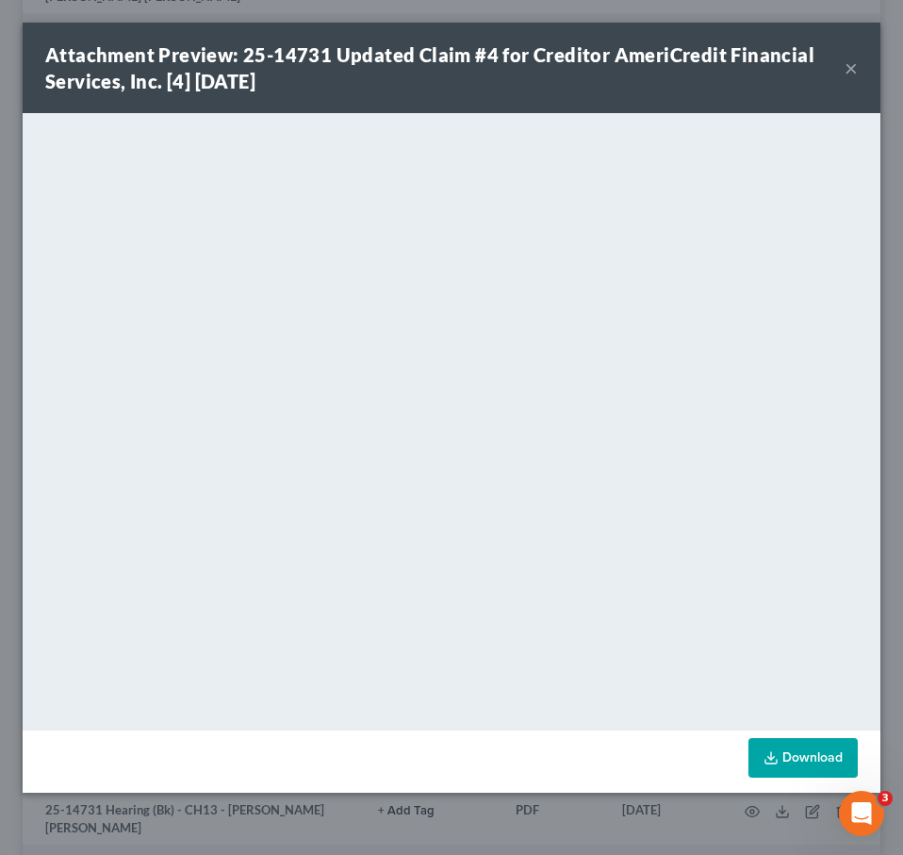
click at [592, 66] on button "×" at bounding box center [851, 68] width 13 height 23
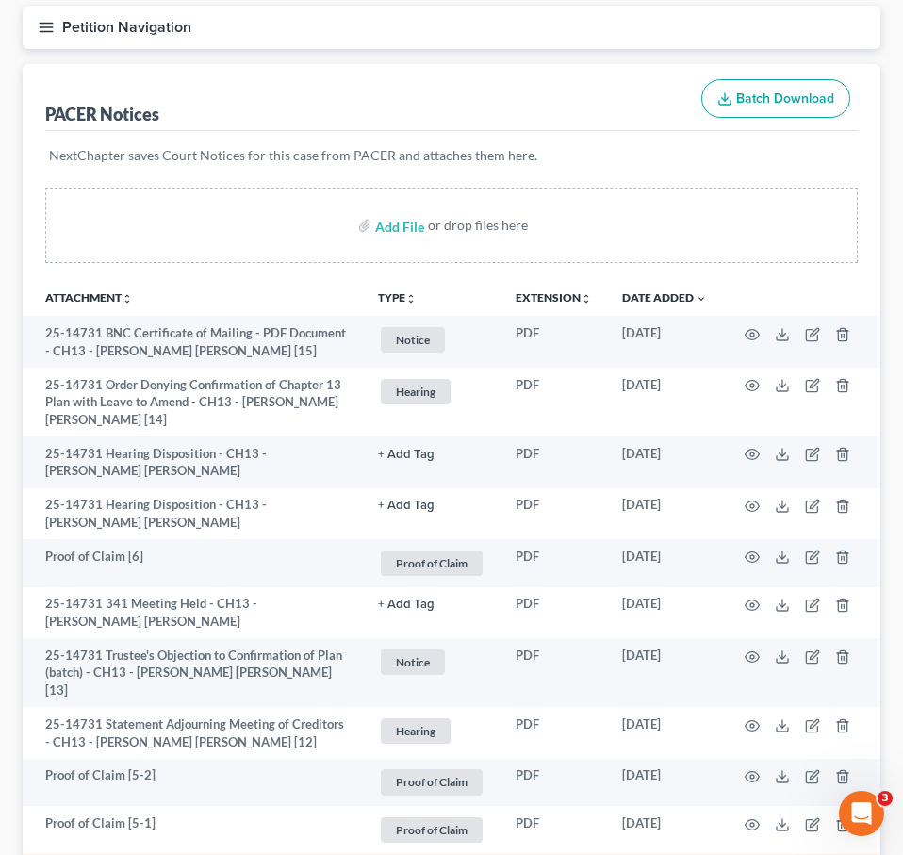
scroll to position [0, 0]
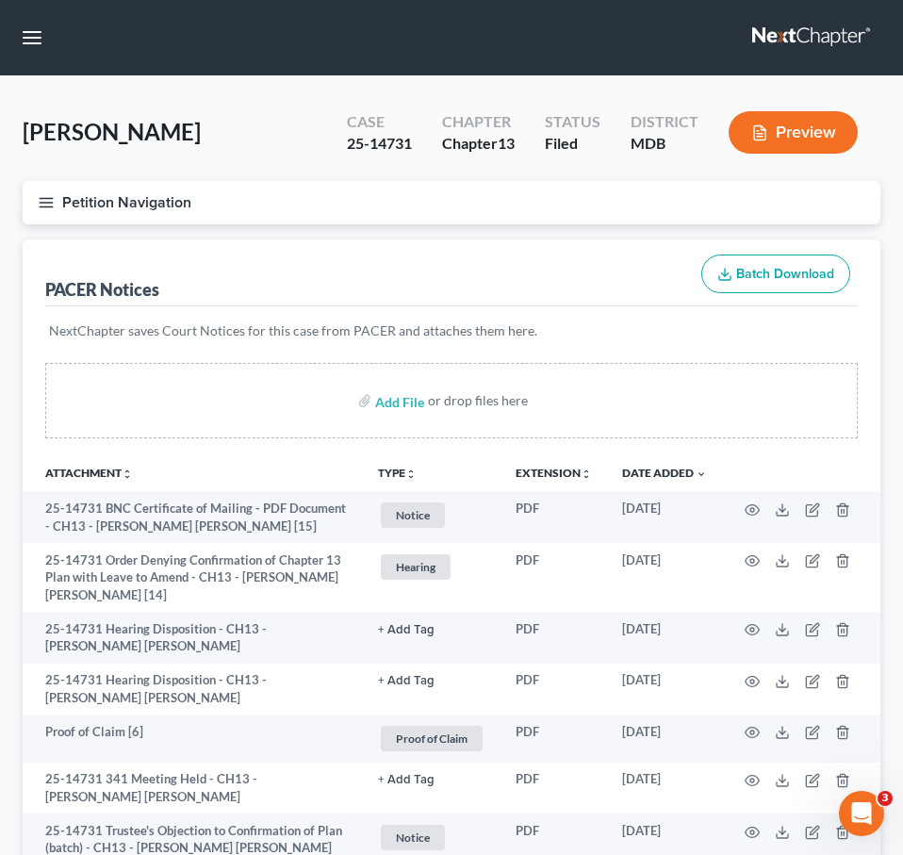
click at [56, 198] on button "Petition Navigation" at bounding box center [452, 202] width 858 height 43
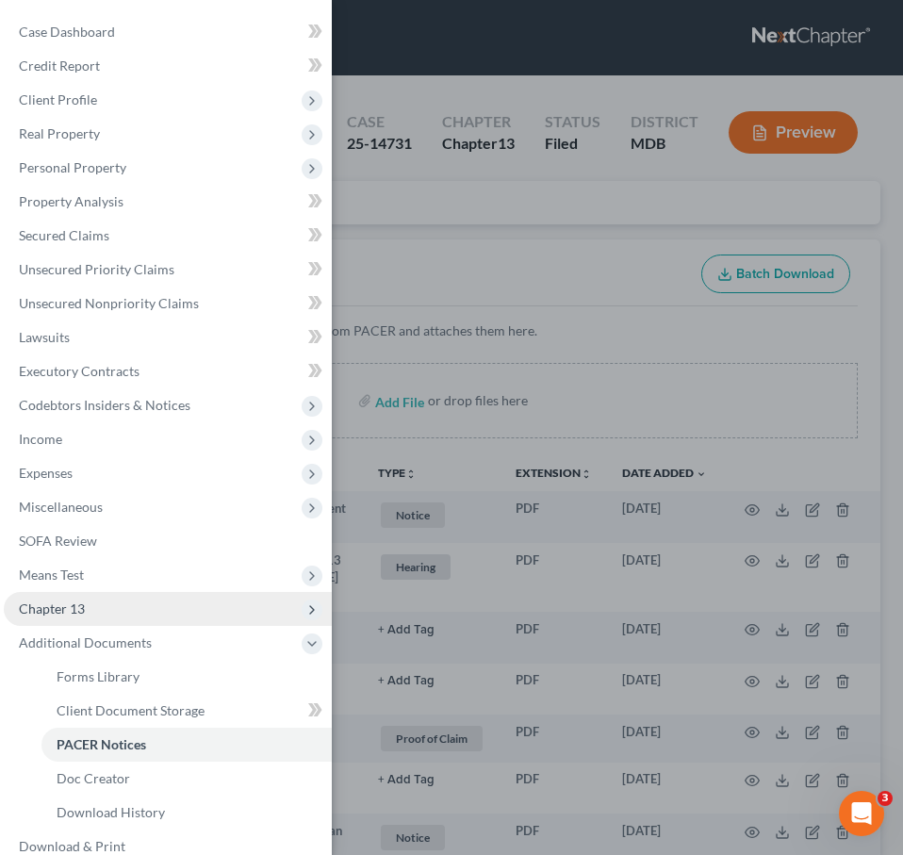
click at [84, 609] on span "Chapter 13" at bounding box center [168, 609] width 328 height 34
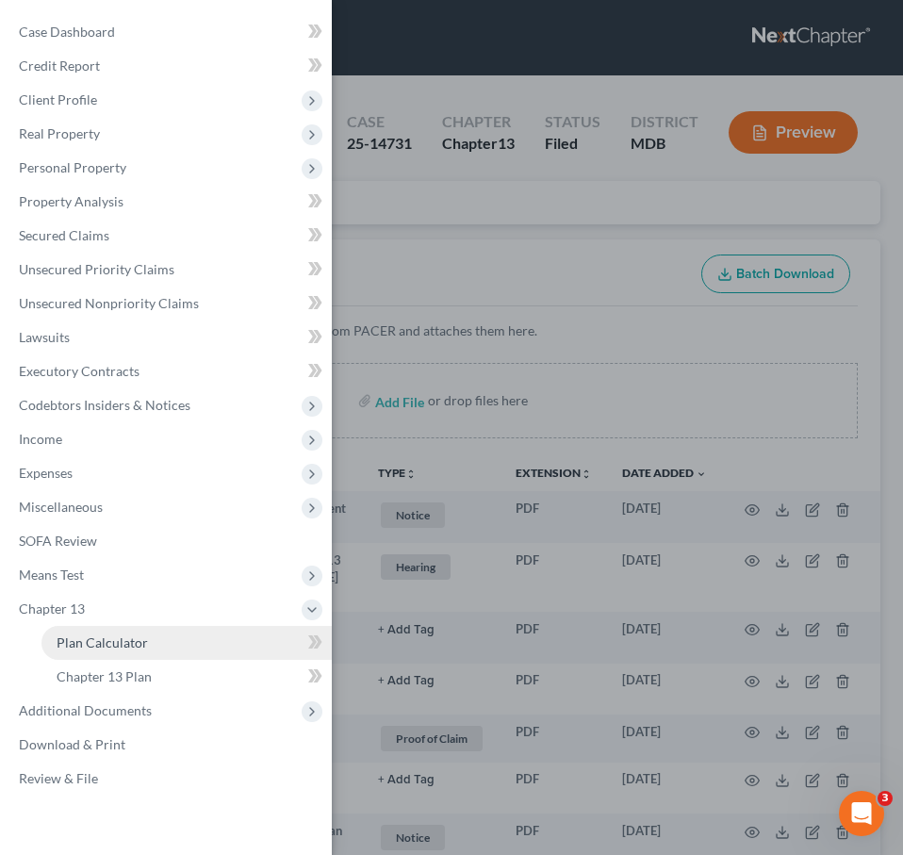
click at [91, 640] on span "Plan Calculator" at bounding box center [102, 643] width 91 height 16
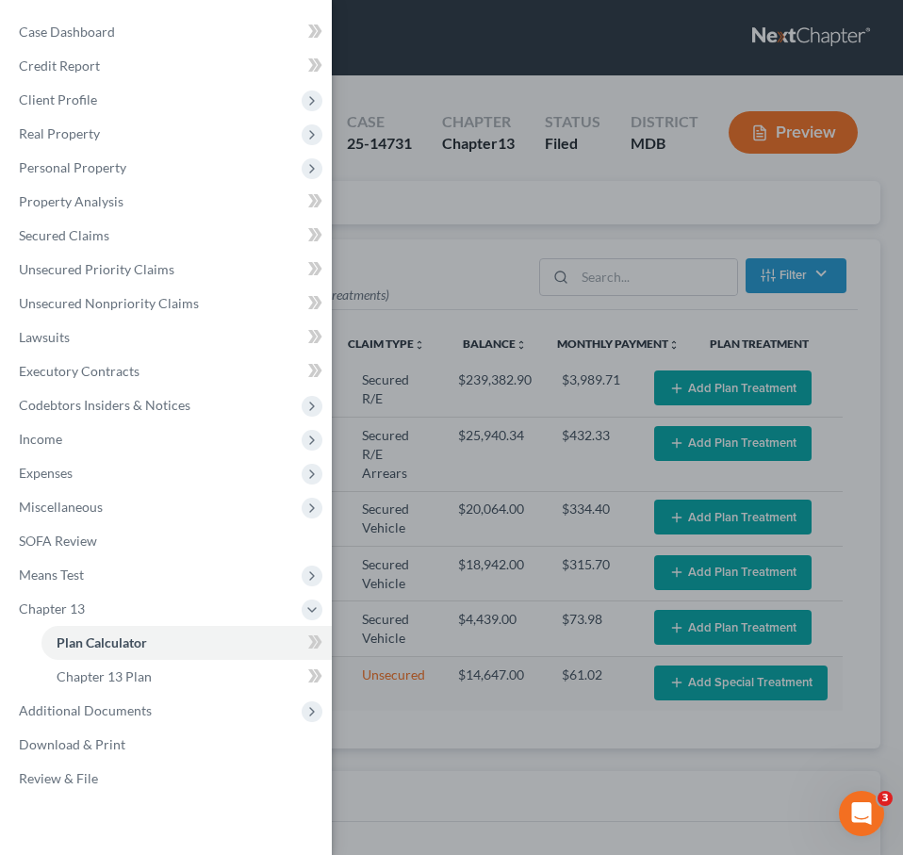
select select "59"
click at [138, 687] on link "Chapter 13 Plan" at bounding box center [186, 677] width 290 height 34
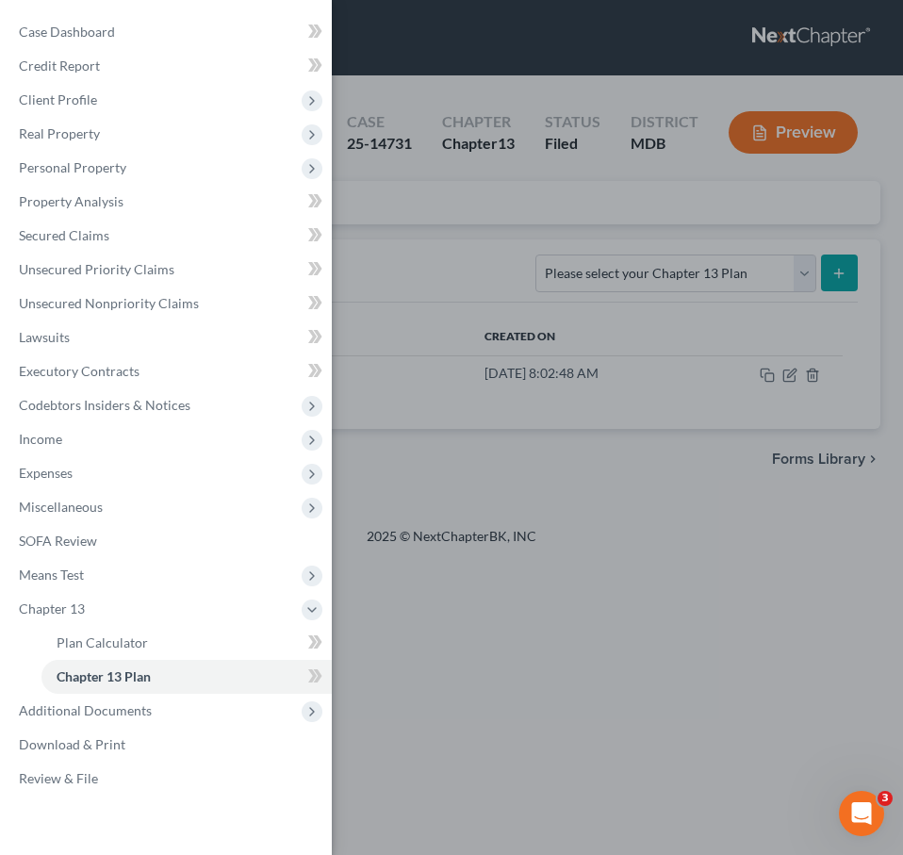
click at [441, 255] on div "Case Dashboard Payments Invoices Payments Payments Credit Report Client Profile" at bounding box center [451, 427] width 903 height 855
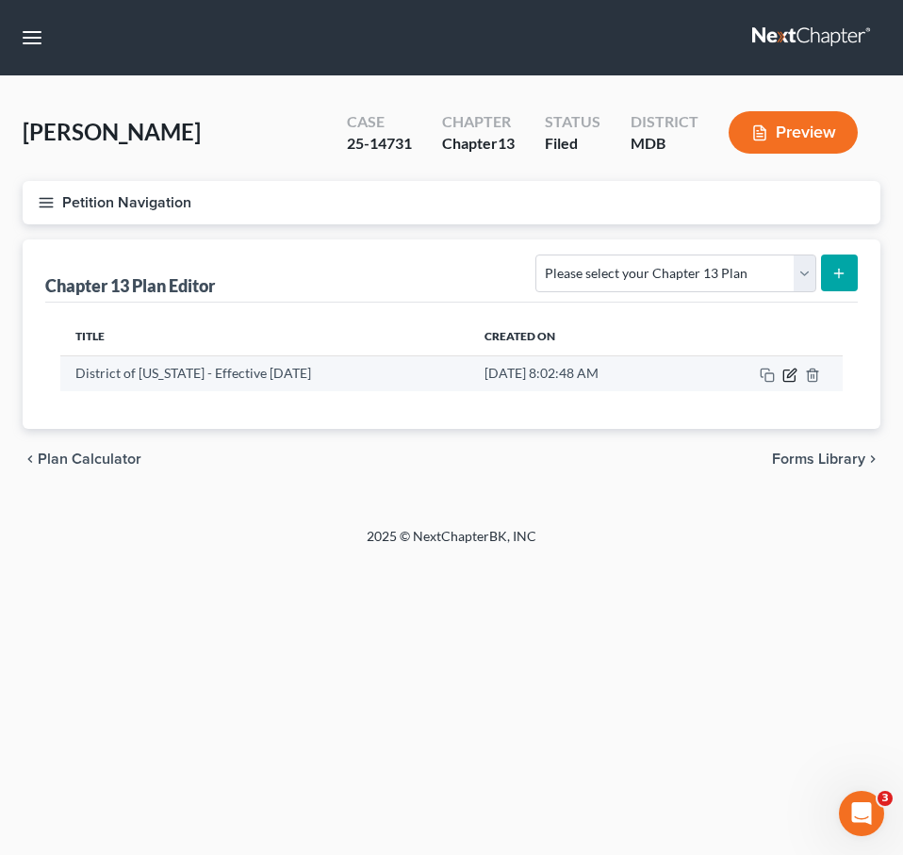
click at [592, 375] on icon "button" at bounding box center [790, 375] width 15 height 15
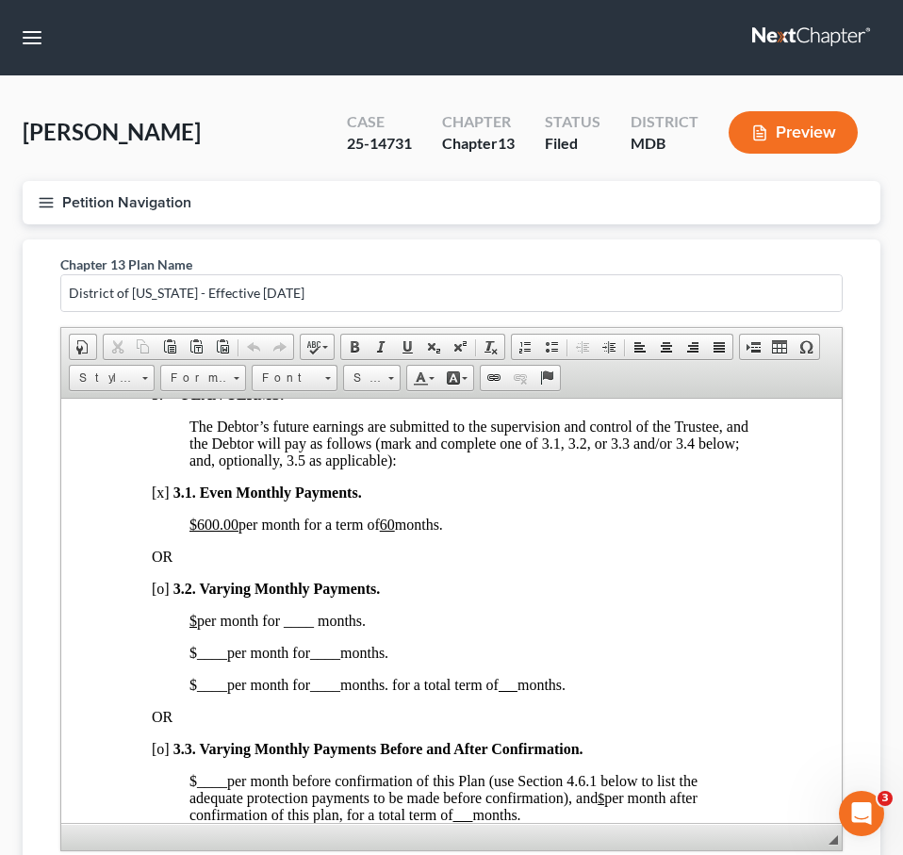
scroll to position [1363, 0]
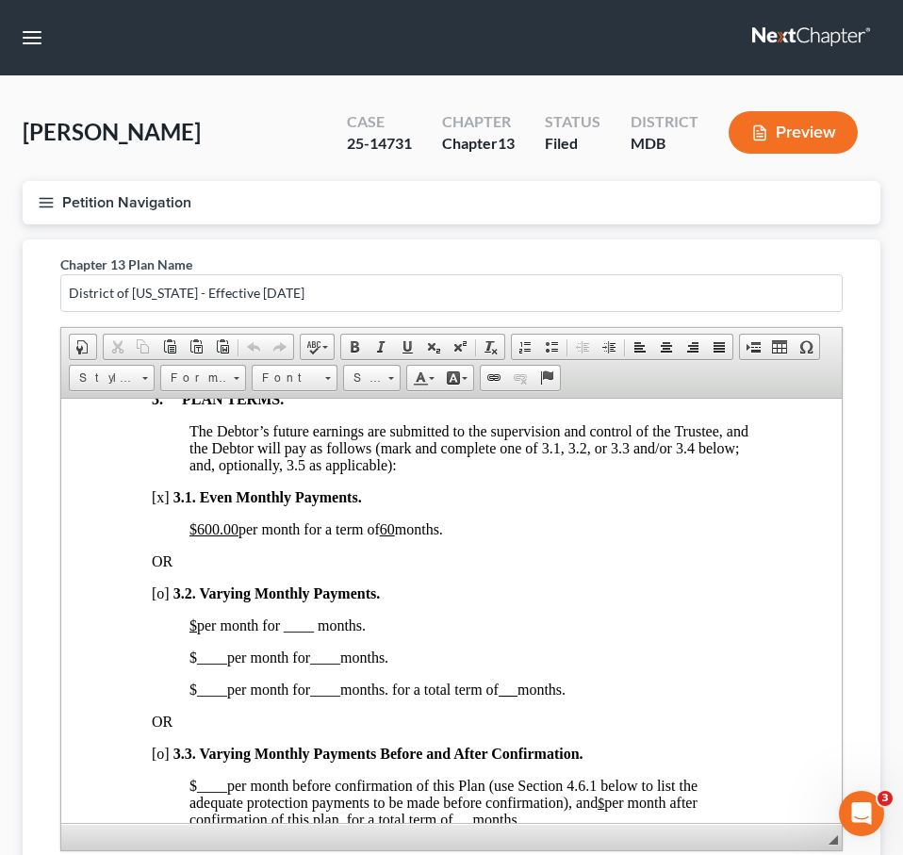
click at [246, 537] on span "$600.00 per month for a term of 60 months." at bounding box center [317, 529] width 254 height 16
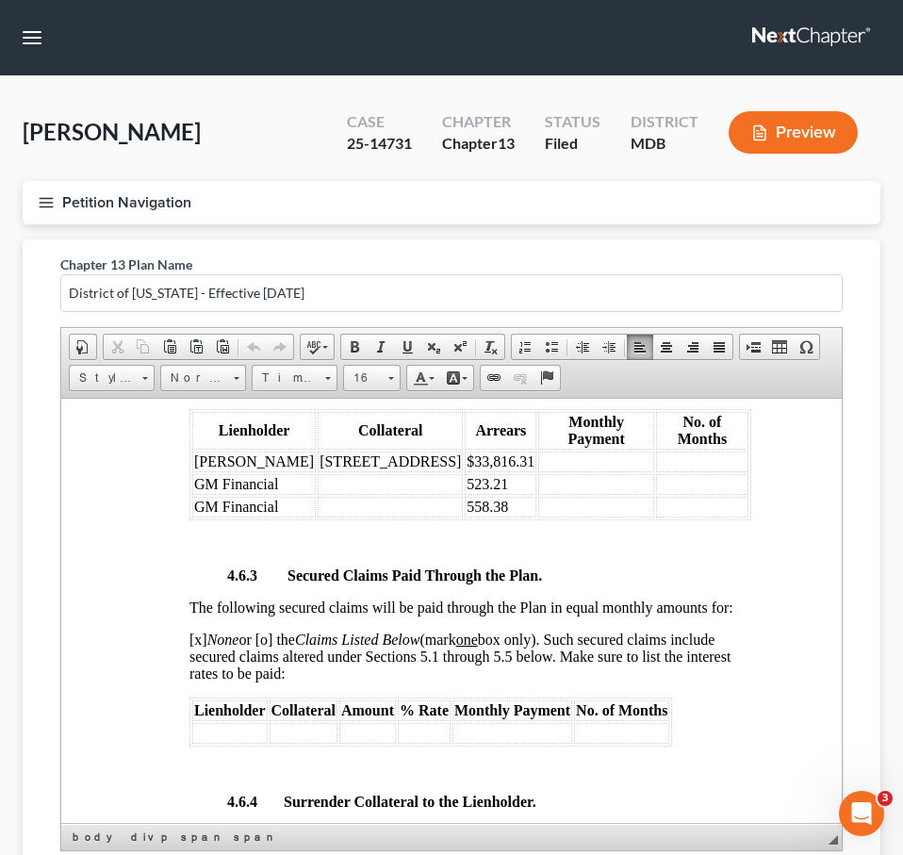
scroll to position [3609, 0]
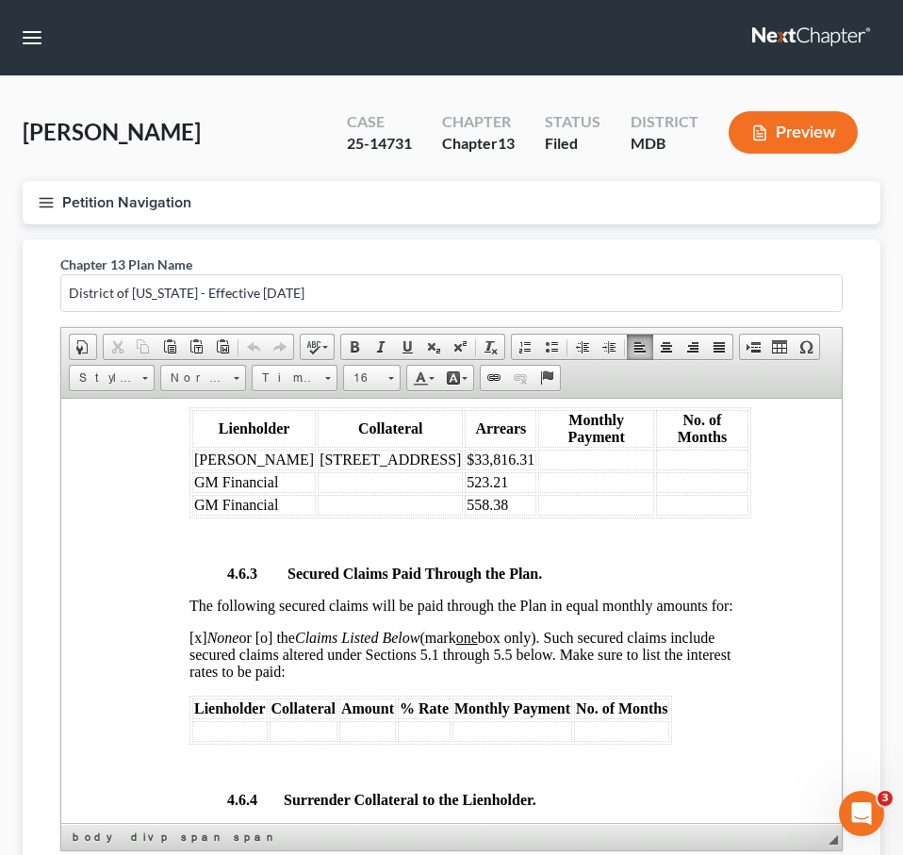
click at [339, 492] on td at bounding box center [390, 482] width 145 height 21
click at [338, 515] on td at bounding box center [390, 504] width 145 height 21
click at [118, 636] on html "IN THE UNITED STATES BANKRUPTCY COURT FOR THE DISTRICT OF MARYLAND at Greenbelt…" at bounding box center [451, 791] width 781 height 8004
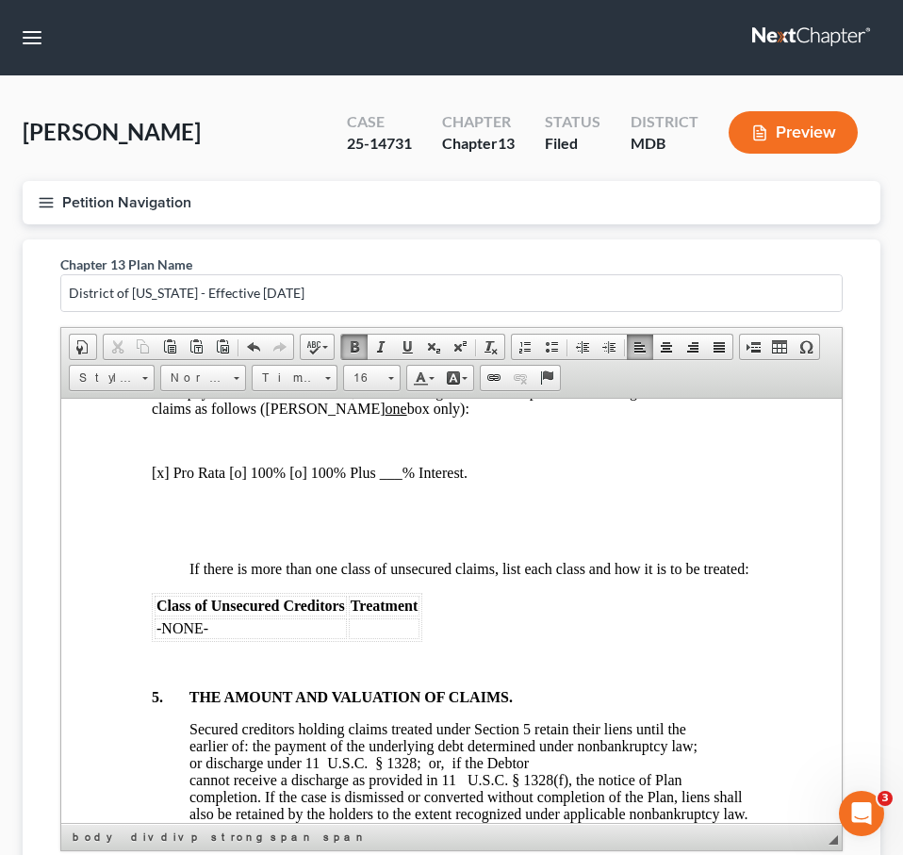
scroll to position [4927, 0]
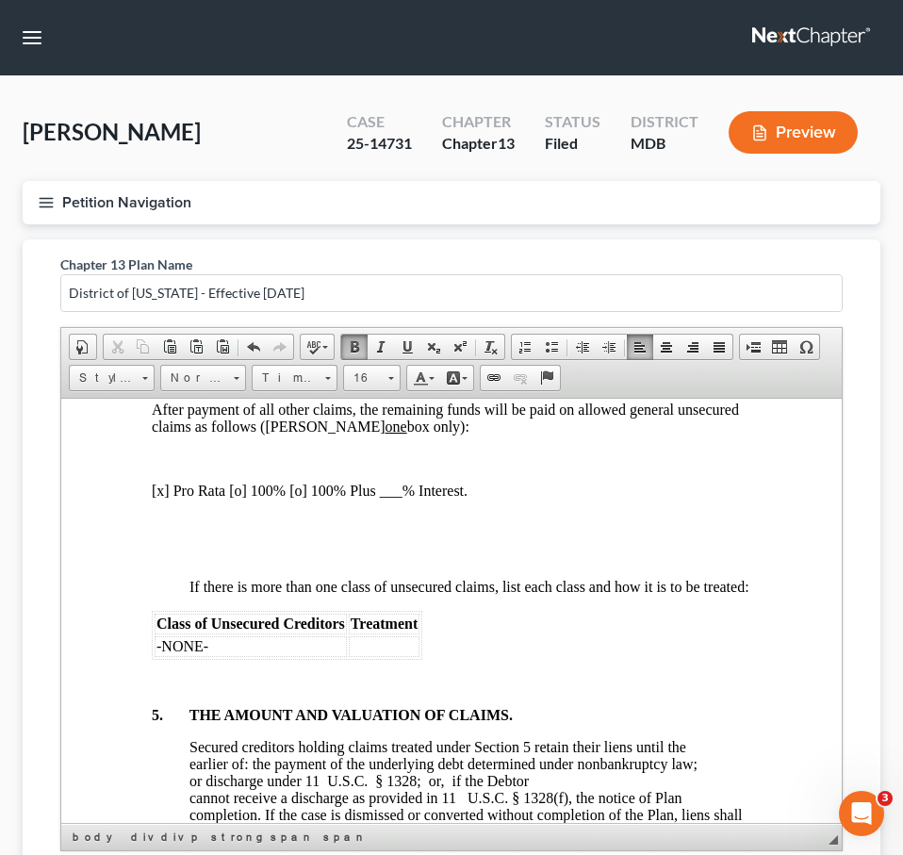
click at [389, 467] on p at bounding box center [471, 458] width 562 height 17
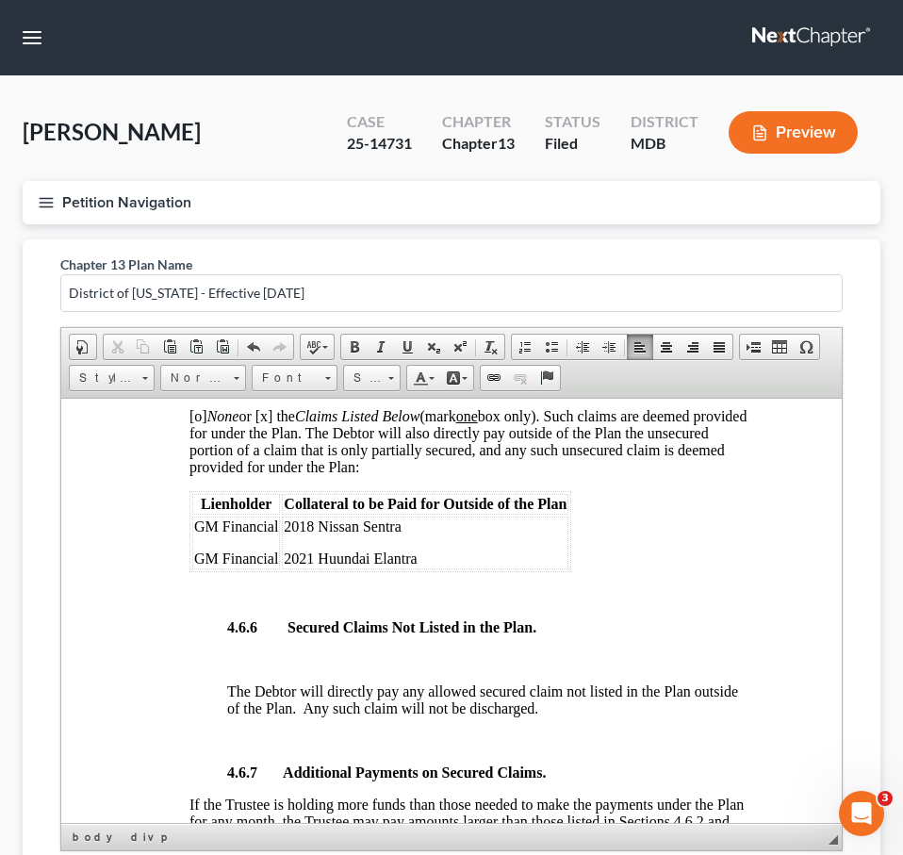
scroll to position [4379, 0]
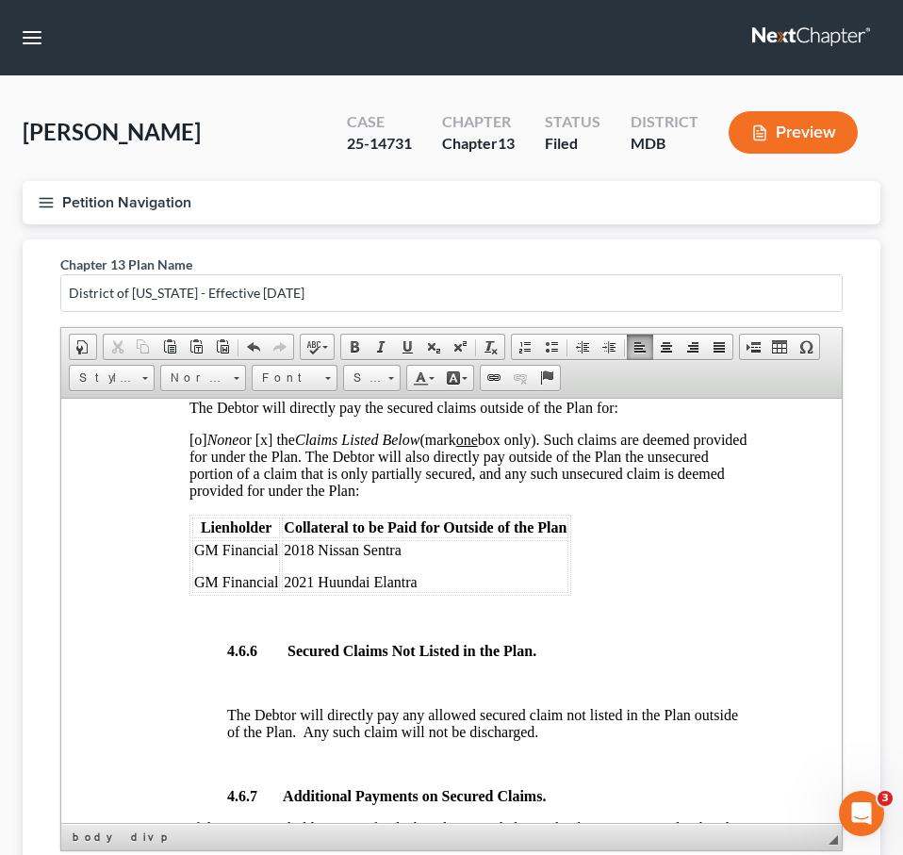
click at [200, 498] on span "[o] None or [x] the Claims Listed Below (mark one box only). Such claims are de…" at bounding box center [468, 464] width 557 height 67
click at [275, 498] on span "[x ] None or [x] the Claims Listed Below (mark one box only). Such claims are d…" at bounding box center [468, 464] width 557 height 67
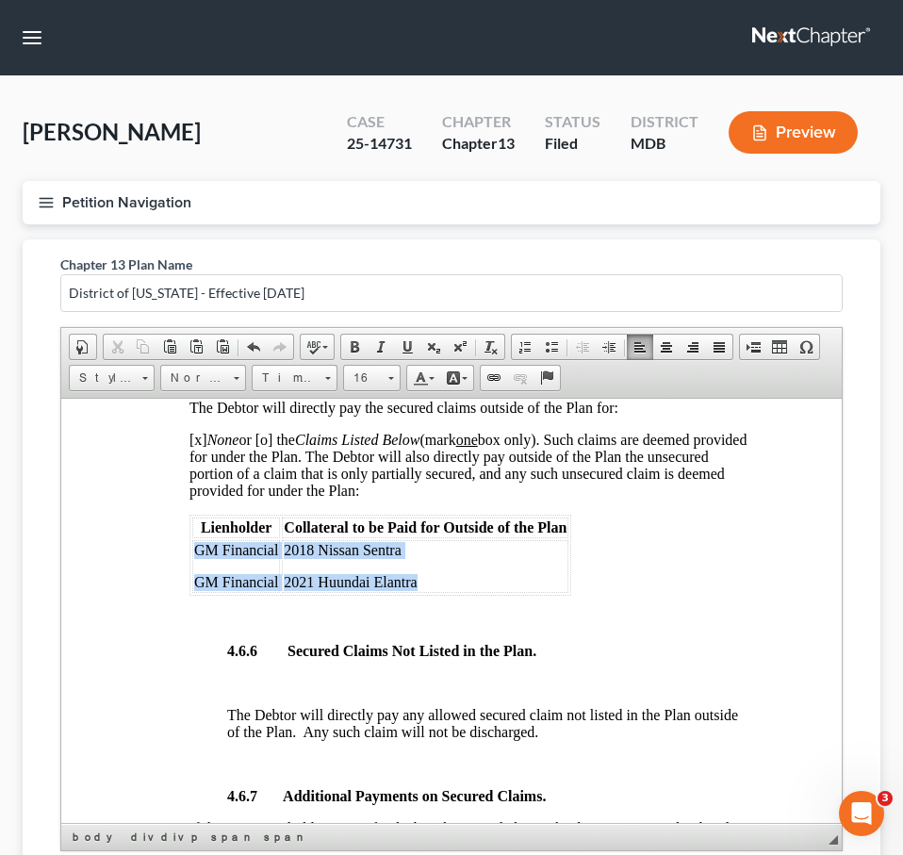
drag, startPoint x: 197, startPoint y: 634, endPoint x: 463, endPoint y: 663, distance: 267.5
click at [463, 592] on tr "GM Financial GM Financial 2018 Nissan Sentra 2021 Huundai Elantra" at bounding box center [380, 565] width 376 height 53
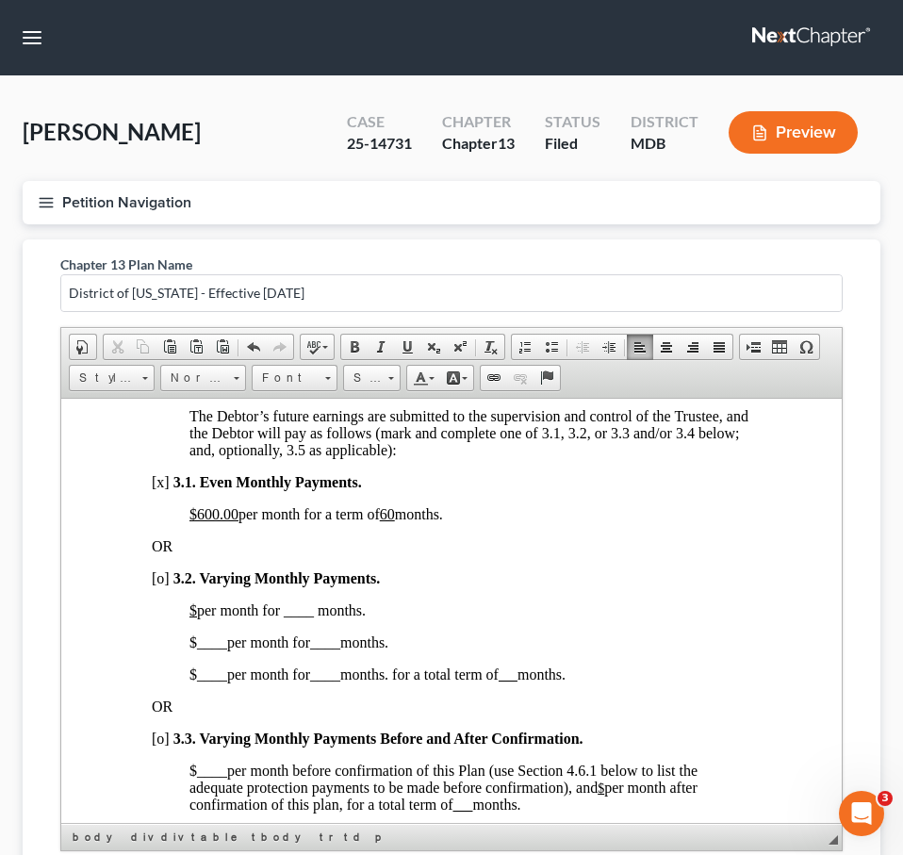
scroll to position [1363, 0]
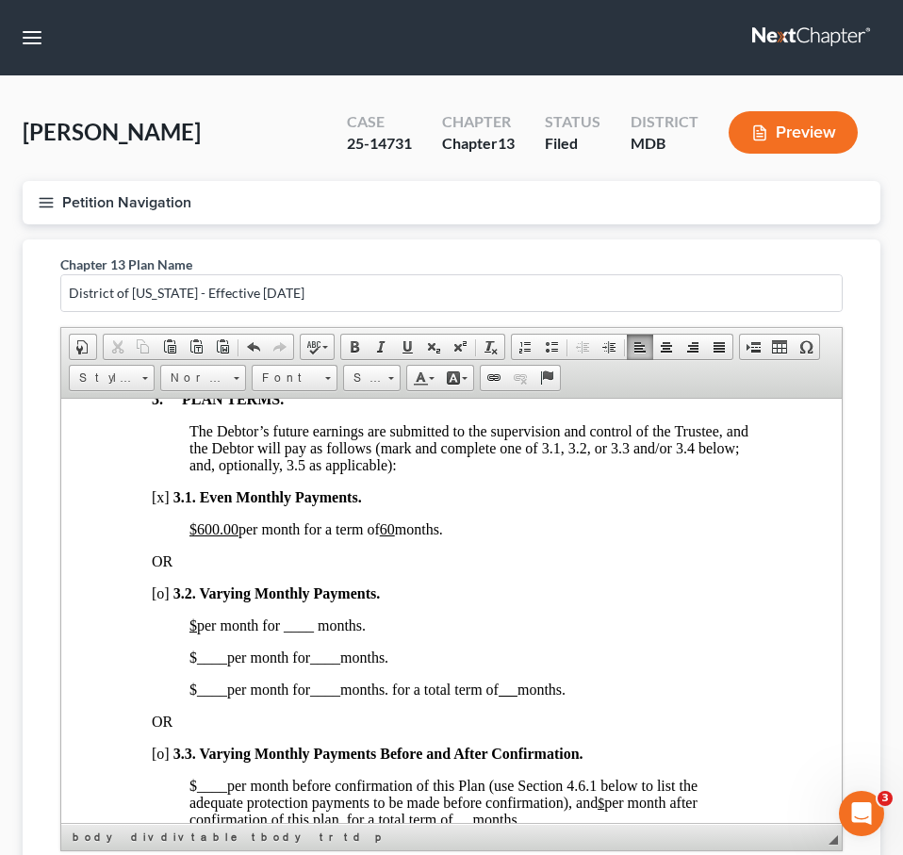
click at [197, 633] on u "$" at bounding box center [194, 625] width 8 height 16
click at [351, 633] on span "$600.00 per month for ____ months." at bounding box center [299, 625] width 218 height 16
click at [359, 633] on span "$600.00 per month for __3 _ months." at bounding box center [299, 625] width 218 height 16
click at [344, 633] on span "$600.00 per month for __3 months." at bounding box center [293, 625] width 207 height 16
click at [329, 633] on span "$600.00 per month for 3 months." at bounding box center [284, 625] width 188 height 16
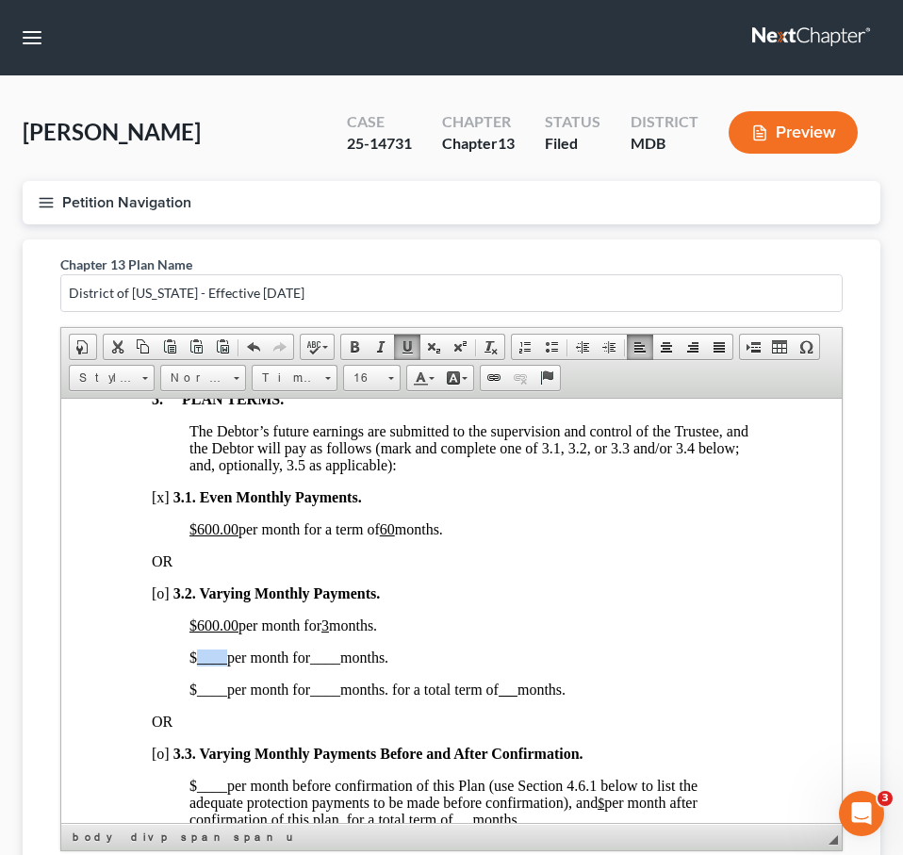
drag, startPoint x: 227, startPoint y: 700, endPoint x: 199, endPoint y: 700, distance: 28.3
click at [199, 665] on span "$ ____ per month for ____ months." at bounding box center [289, 657] width 199 height 16
drag, startPoint x: 358, startPoint y: 703, endPoint x: 329, endPoint y: 703, distance: 29.2
click at [329, 665] on span "$ 750.00 per month for ____ months." at bounding box center [295, 657] width 210 height 16
drag, startPoint x: 343, startPoint y: 702, endPoint x: 331, endPoint y: 702, distance: 12.3
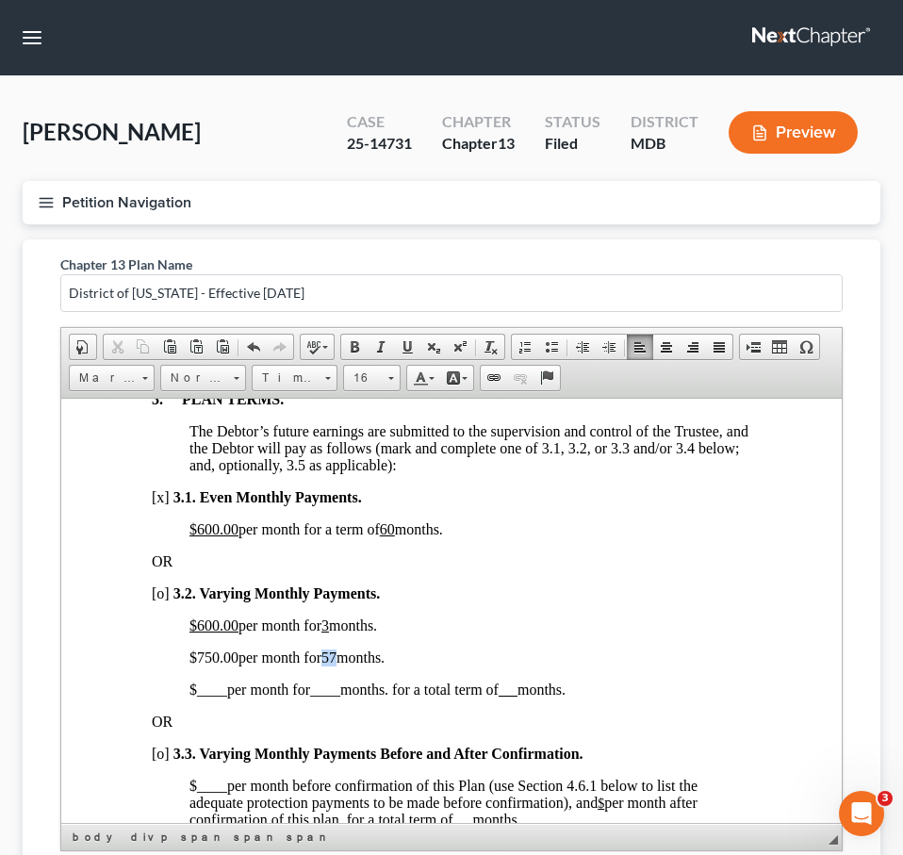
click at [330, 665] on span "57" at bounding box center [329, 657] width 15 height 16
drag, startPoint x: 237, startPoint y: 702, endPoint x: 186, endPoint y: 702, distance: 50.9
click at [164, 601] on span "[o]" at bounding box center [161, 593] width 18 height 16
click at [164, 505] on span "[x]" at bounding box center [161, 496] width 18 height 16
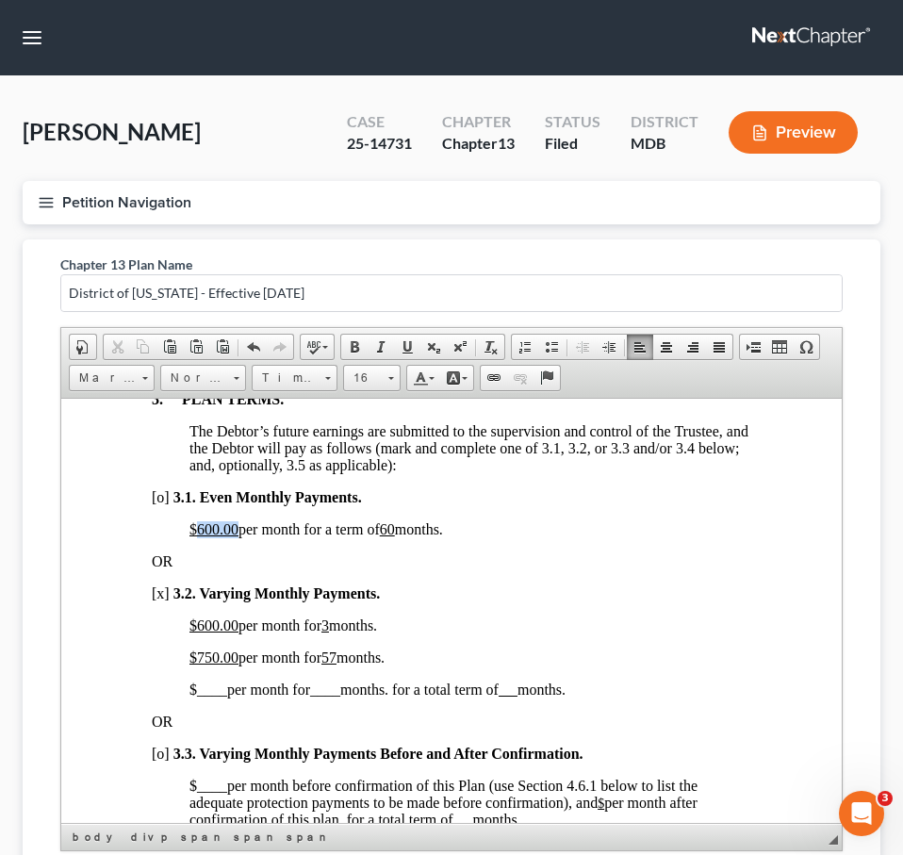
drag, startPoint x: 237, startPoint y: 574, endPoint x: 199, endPoint y: 574, distance: 37.7
click at [199, 537] on u "$600.00" at bounding box center [214, 529] width 49 height 16
click at [201, 537] on u "$." at bounding box center [195, 529] width 11 height 16
click at [390, 537] on span "$ per month for a term of 60 months." at bounding box center [309, 529] width 239 height 16
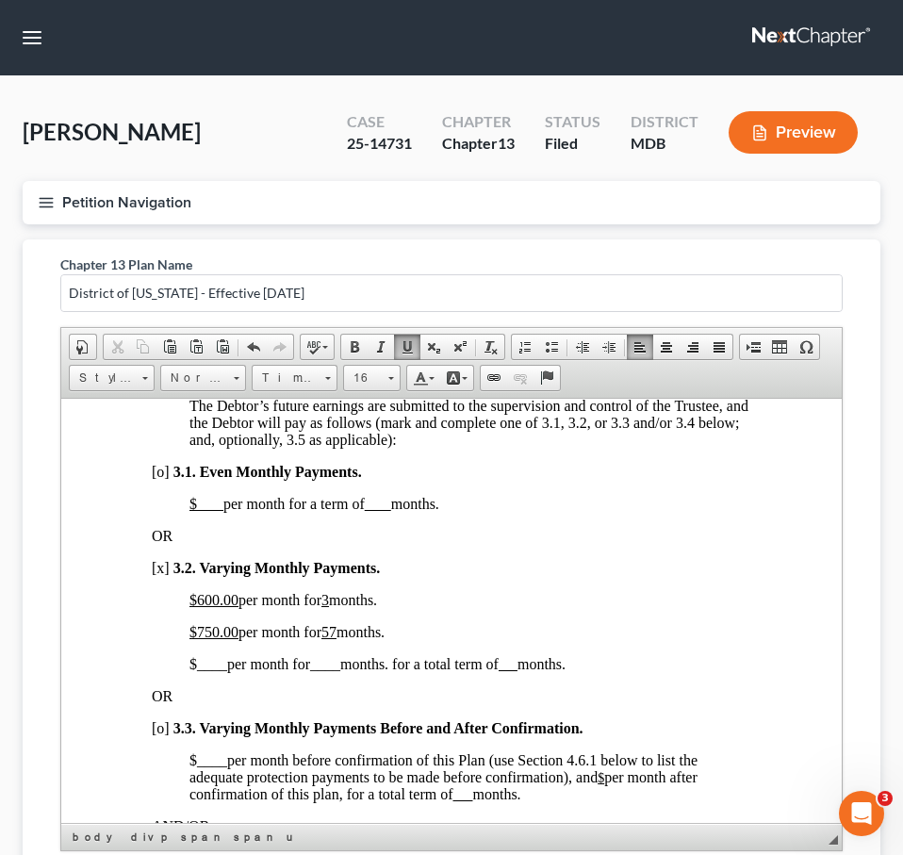
scroll to position [1397, 0]
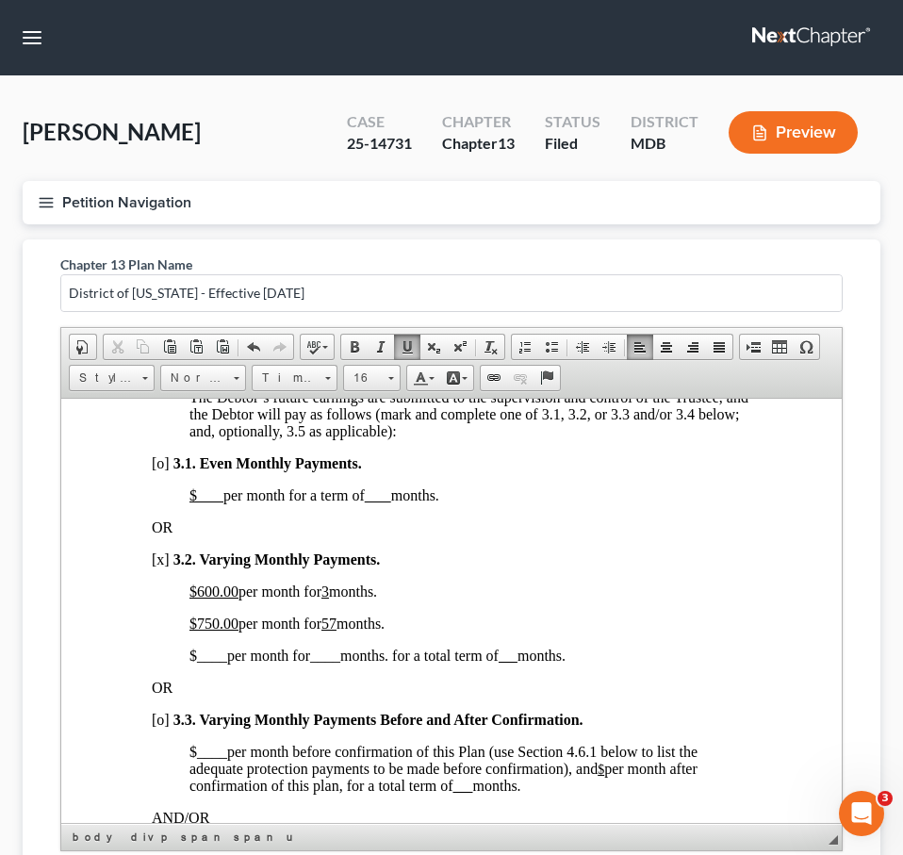
click at [518, 663] on u at bounding box center [508, 655] width 19 height 16
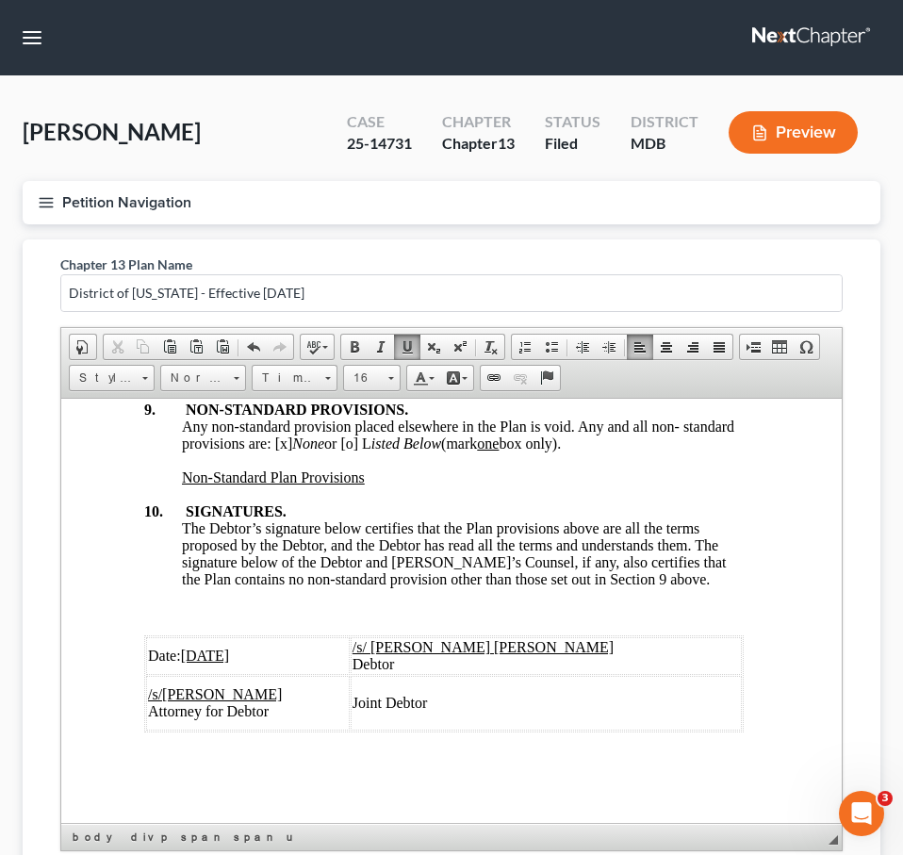
scroll to position [219, 0]
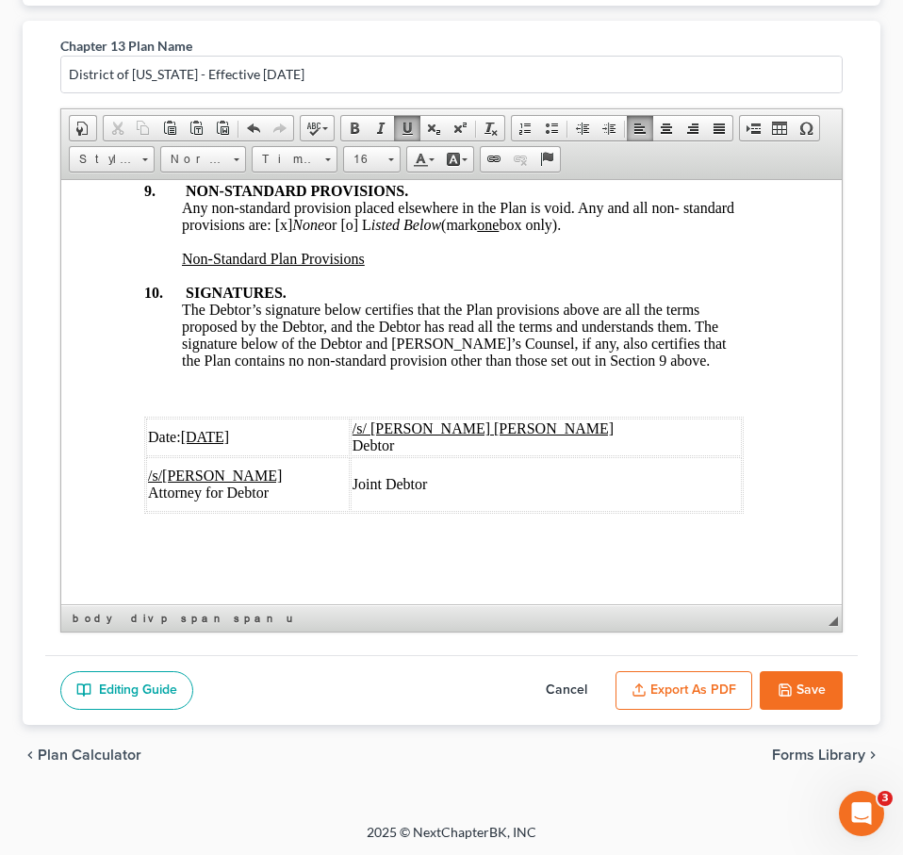
click at [592, 692] on button "Export as PDF" at bounding box center [684, 691] width 137 height 40
